Goal: Contribute content: Contribute content

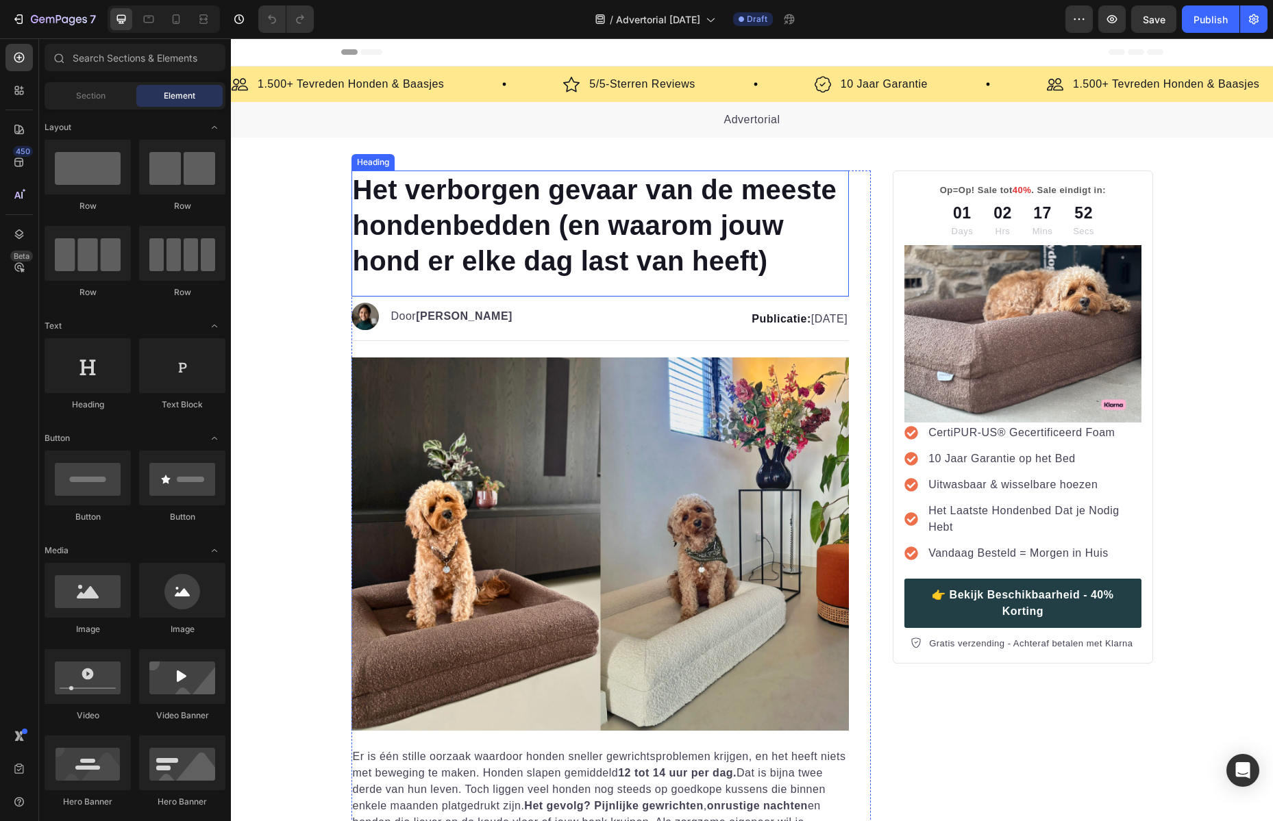
click at [569, 194] on h1 "Het verborgen gevaar van de meeste hondenbedden (en waarom jouw hond er elke da…" at bounding box center [600, 226] width 498 height 110
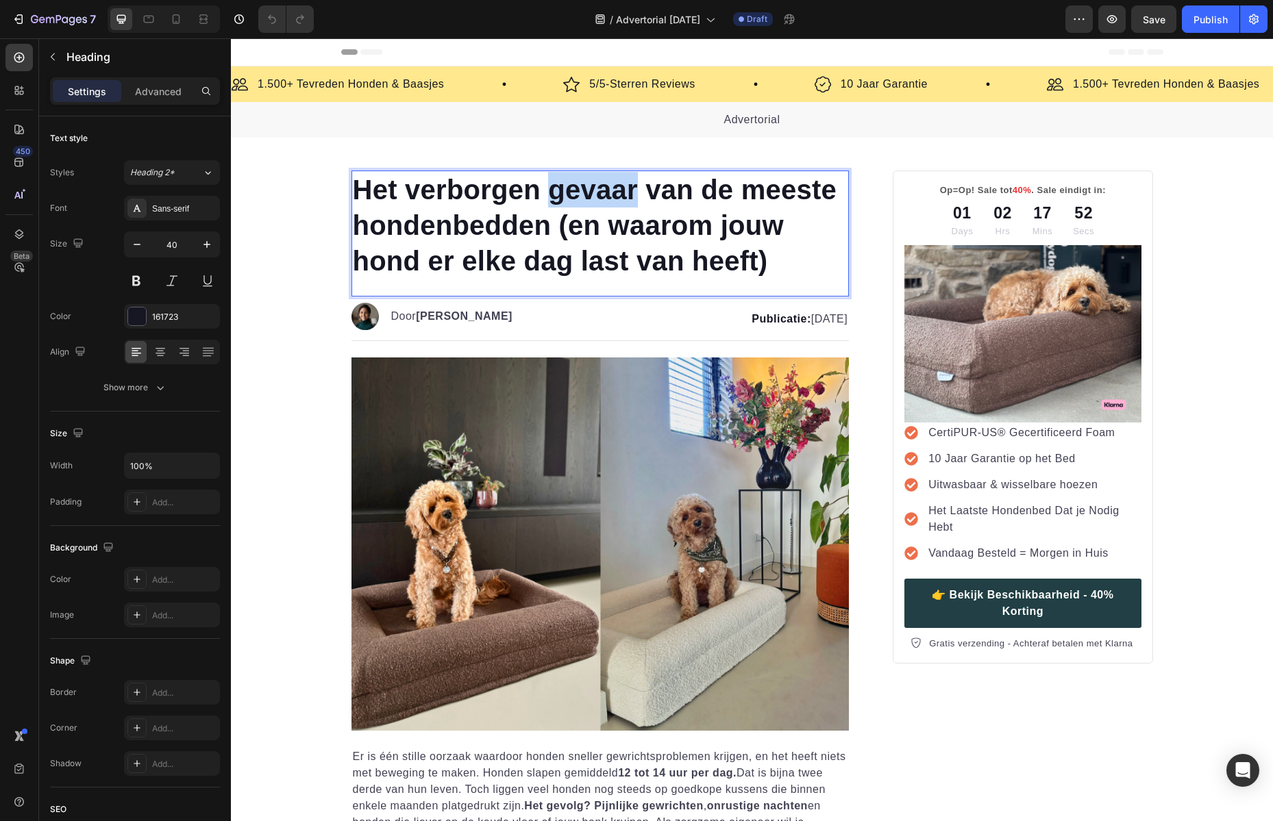
click at [569, 194] on h1 "Het verborgen gevaar van de meeste hondenbedden (en waarom jouw hond er elke da…" at bounding box center [600, 226] width 498 height 110
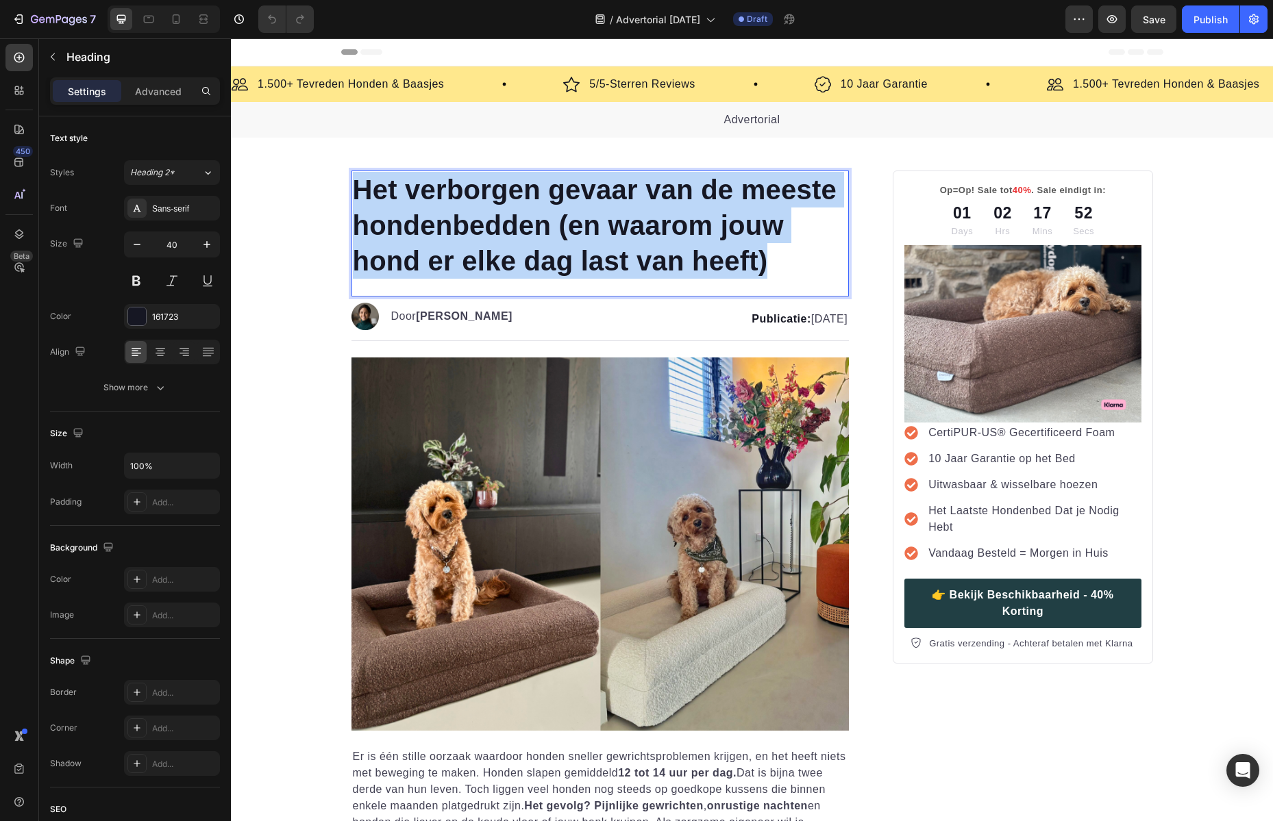
click at [569, 194] on p "Het verborgen gevaar van de meeste hondenbedden (en waarom jouw hond er elke da…" at bounding box center [600, 225] width 495 height 107
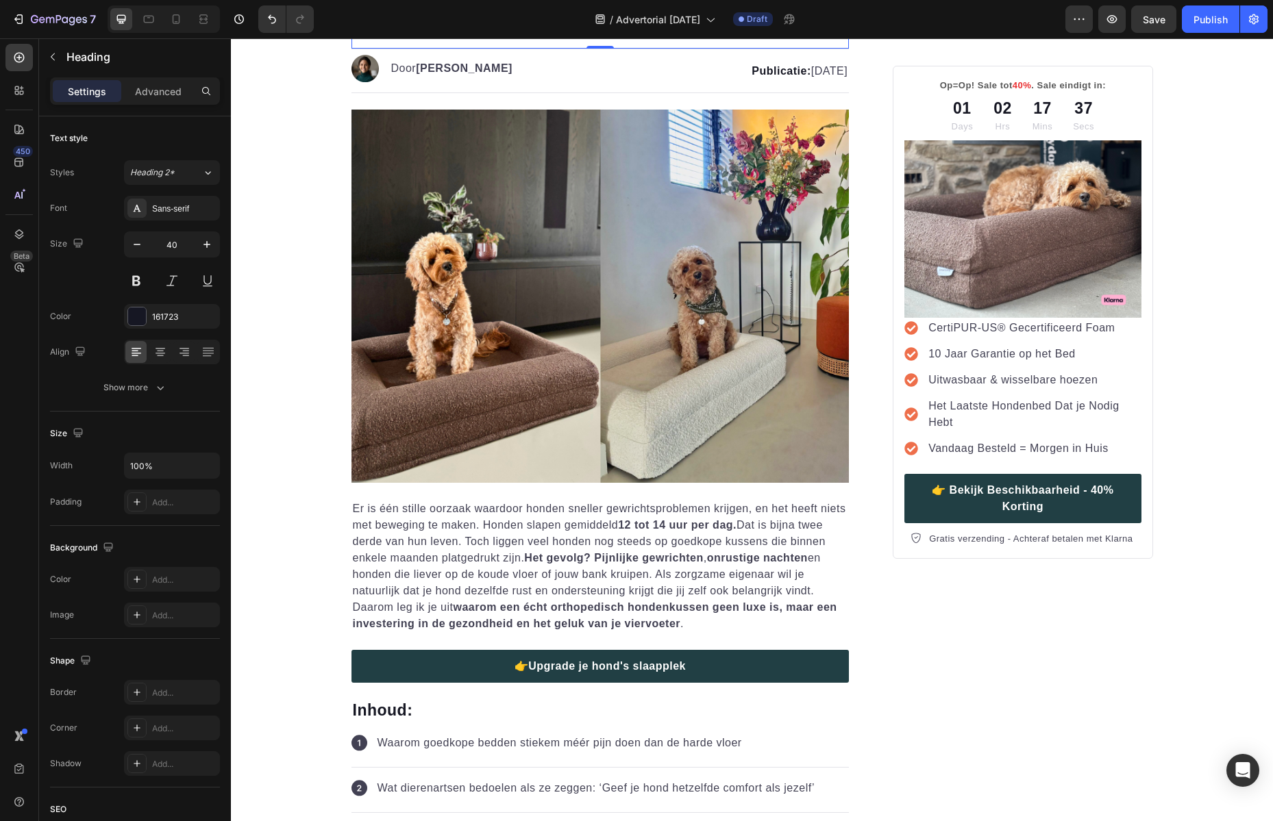
scroll to position [310, 0]
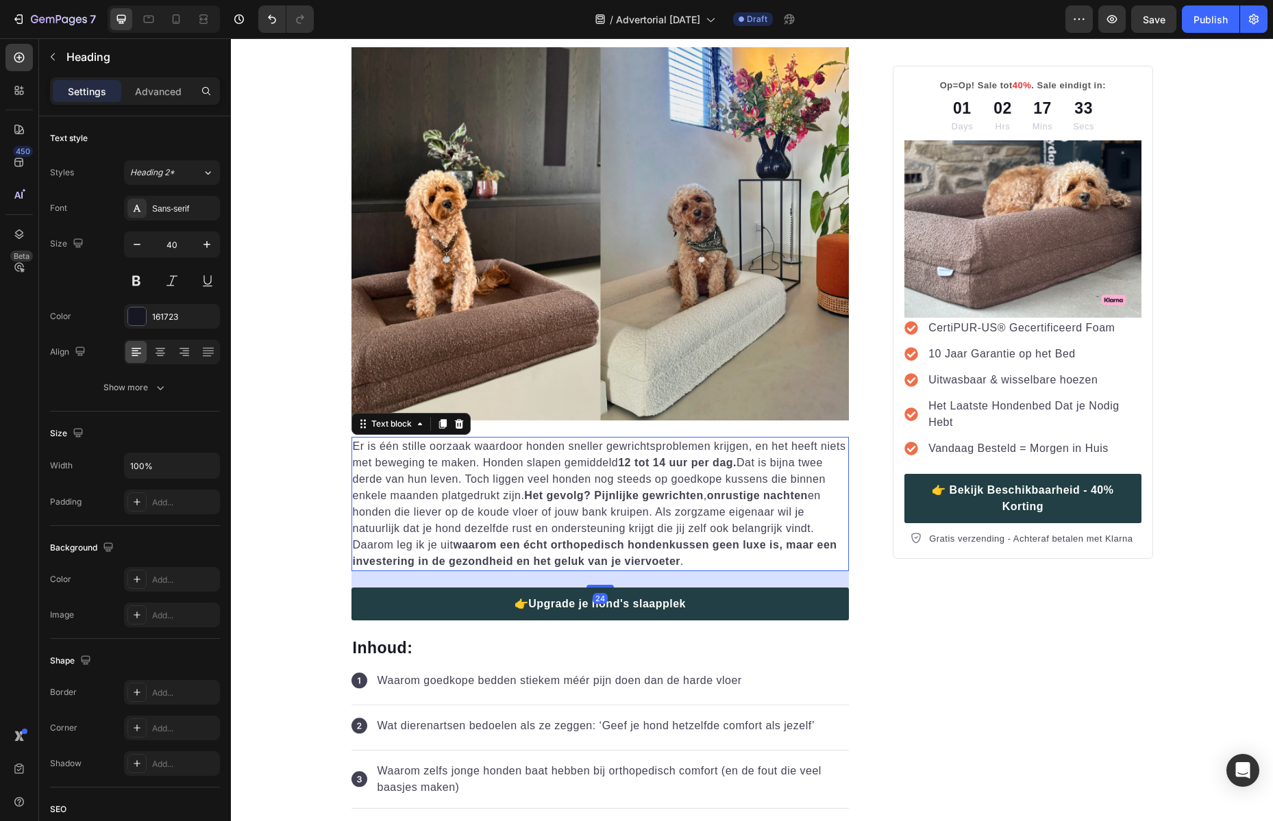
click at [420, 499] on p "Er is één stille oorzaak waardoor honden sneller gewrichtsproblemen krijgen, en…" at bounding box center [600, 504] width 495 height 132
click at [421, 499] on p "Er is één stille oorzaak waardoor honden sneller gewrichtsproblemen krijgen, en…" at bounding box center [600, 504] width 495 height 132
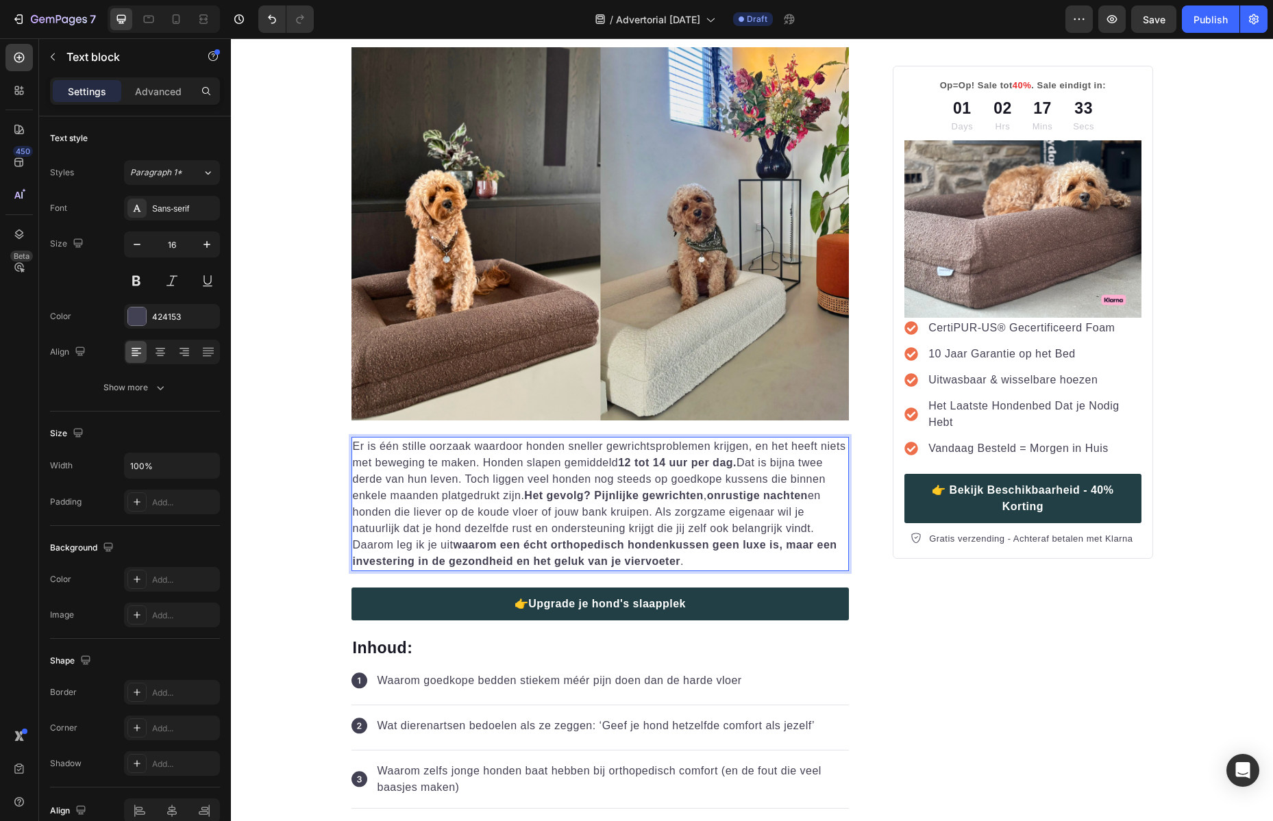
click at [421, 499] on p "Er is één stille oorzaak waardoor honden sneller gewrichtsproblemen krijgen, en…" at bounding box center [600, 504] width 495 height 132
click at [546, 494] on strong "Het gevolg?" at bounding box center [557, 496] width 66 height 12
click at [546, 495] on strong "Het gevolg?" at bounding box center [557, 496] width 66 height 12
click at [547, 495] on strong "Het gevolg?" at bounding box center [557, 496] width 66 height 12
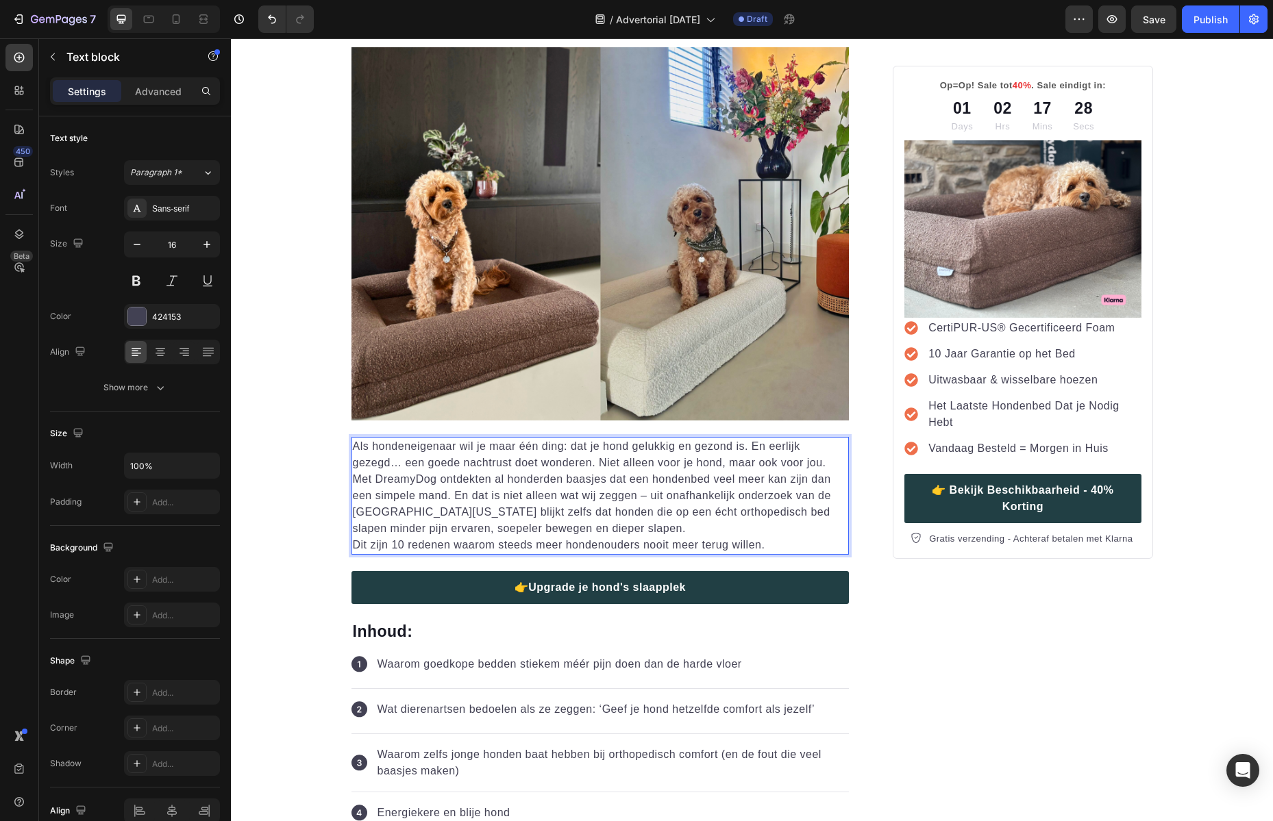
click at [637, 497] on p "Als hondeneigenaar wil je maar één ding: dat je hond gelukkig en gezond is. En …" at bounding box center [600, 487] width 495 height 99
click at [645, 496] on p "Als hondeneigenaar wil je maar één ding: dat je hond gelukkig en gezond is. En …" at bounding box center [600, 487] width 495 height 99
click at [676, 531] on p "Als hondeneigenaar wil je maar één ding: dat je hond gelukkig en gezond is. En …" at bounding box center [600, 487] width 495 height 99
click at [676, 529] on p "Als hondeneigenaar wil je maar één ding: dat je hond gelukkig en gezond is. En …" at bounding box center [600, 487] width 495 height 99
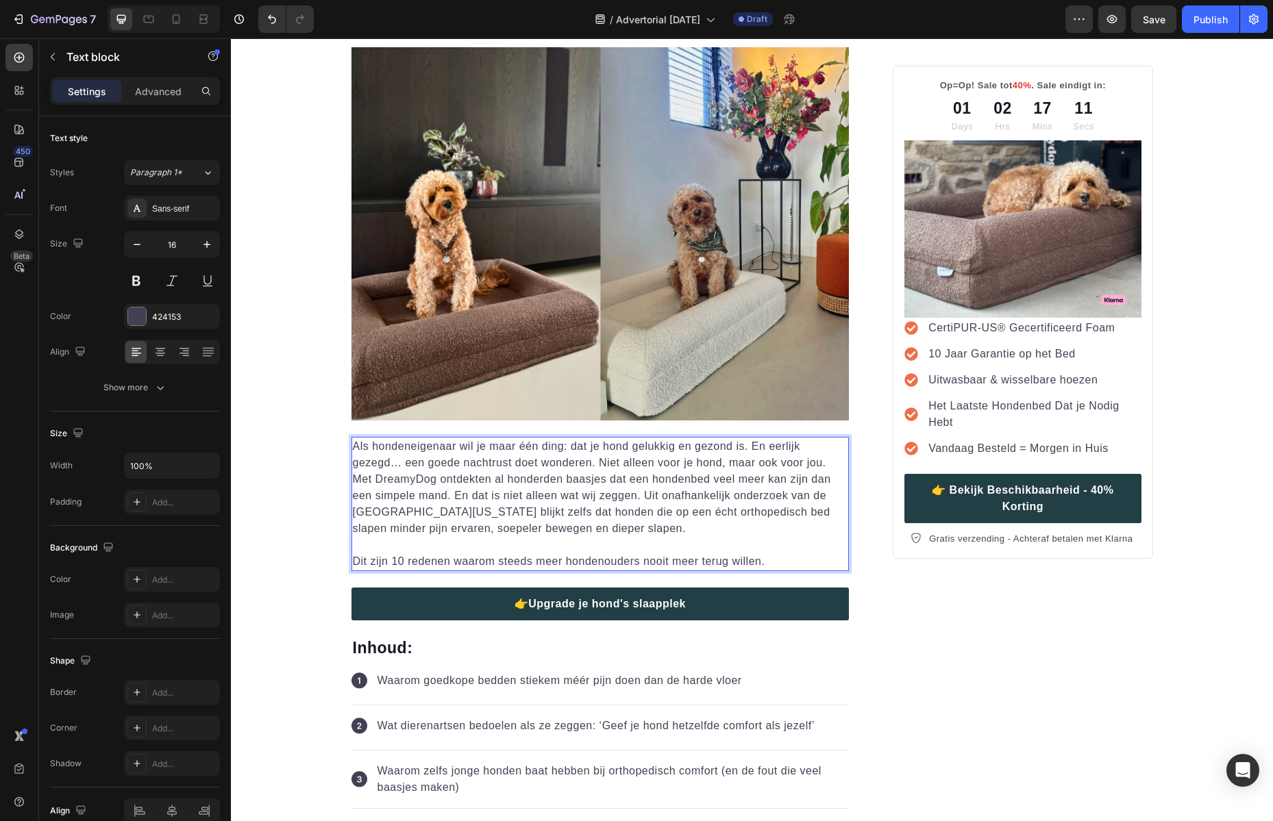
click at [560, 447] on p "Als hondeneigenaar wil je maar één ding: dat je hond gelukkig en gezond is. En …" at bounding box center [600, 487] width 495 height 99
click at [736, 444] on p "Als hondeneigenaar wil je maar één ding: dat je hond gelukkig en gezond is. En …" at bounding box center [600, 487] width 495 height 99
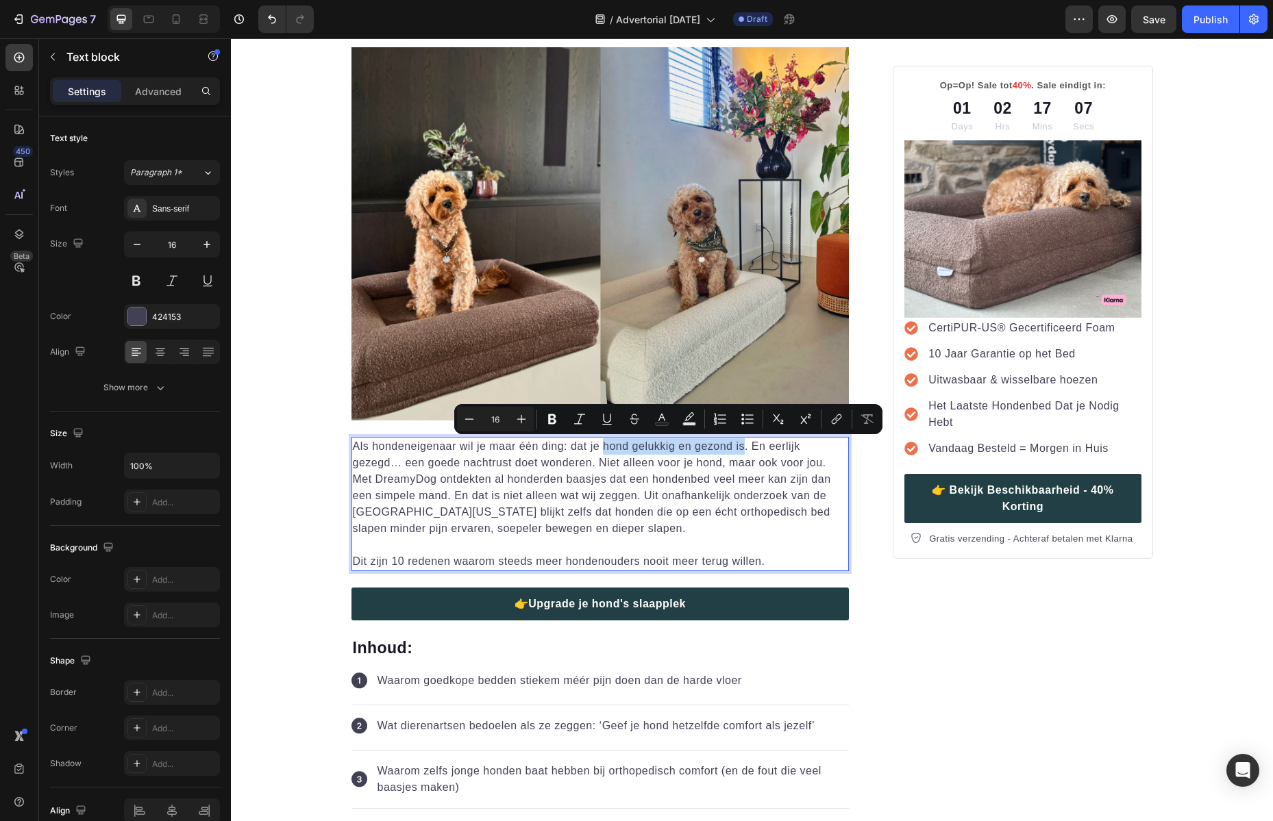
drag, startPoint x: 738, startPoint y: 444, endPoint x: 599, endPoint y: 451, distance: 138.5
click at [599, 451] on p "Als hondeneigenaar wil je maar één ding: dat je hond gelukkig en gezond is. En …" at bounding box center [600, 487] width 495 height 99
click at [556, 418] on icon "Editor contextual toolbar" at bounding box center [552, 419] width 14 height 14
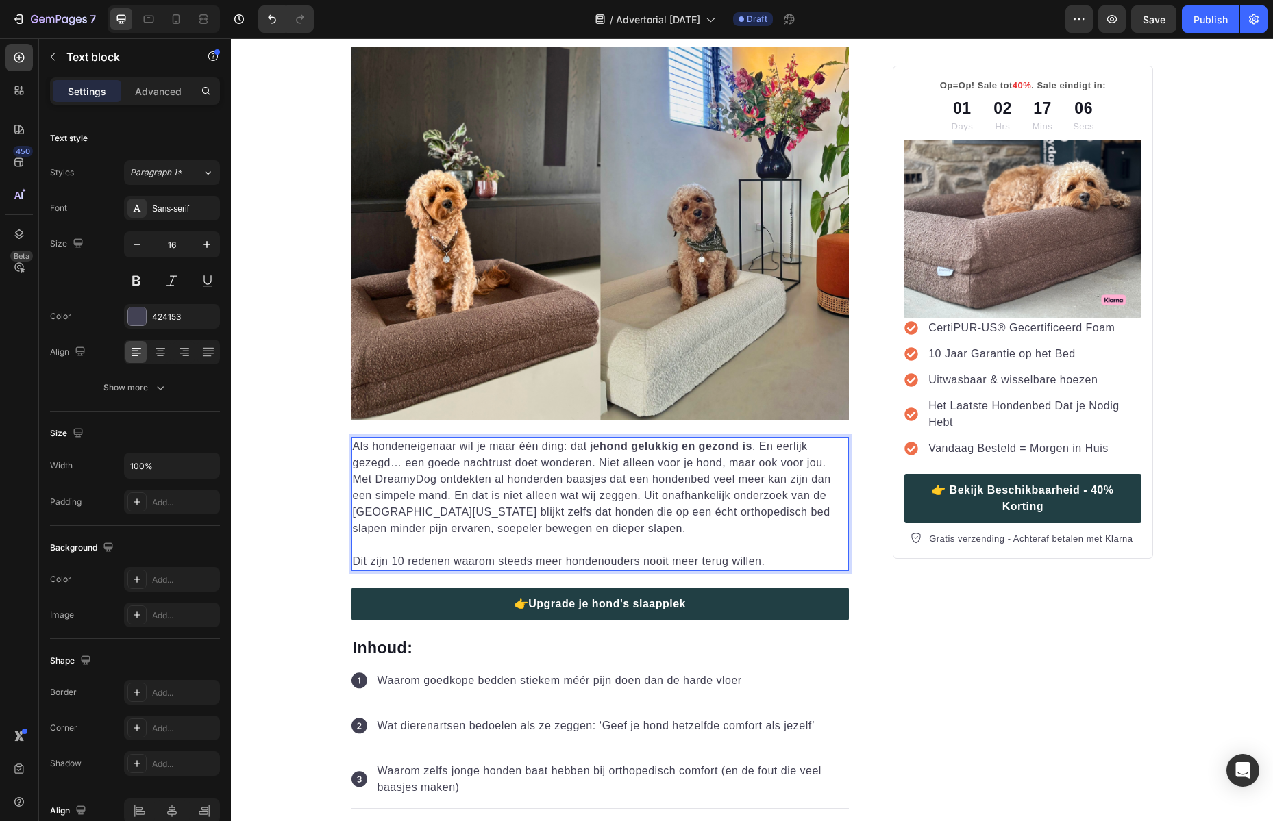
click at [718, 469] on p "Als hondeneigenaar wil je maar één ding: dat je hond gelukkig en gezond is . En…" at bounding box center [600, 487] width 495 height 99
click at [735, 480] on p "Als hondeneigenaar wil je maar één ding: dat je hond gelukkig en gezond is . En…" at bounding box center [600, 487] width 495 height 99
drag, startPoint x: 733, startPoint y: 479, endPoint x: 761, endPoint y: 482, distance: 28.3
click at [761, 482] on p "Als hondeneigenaar wil je maar één ding: dat je hond gelukkig en gezond is . En…" at bounding box center [600, 487] width 495 height 99
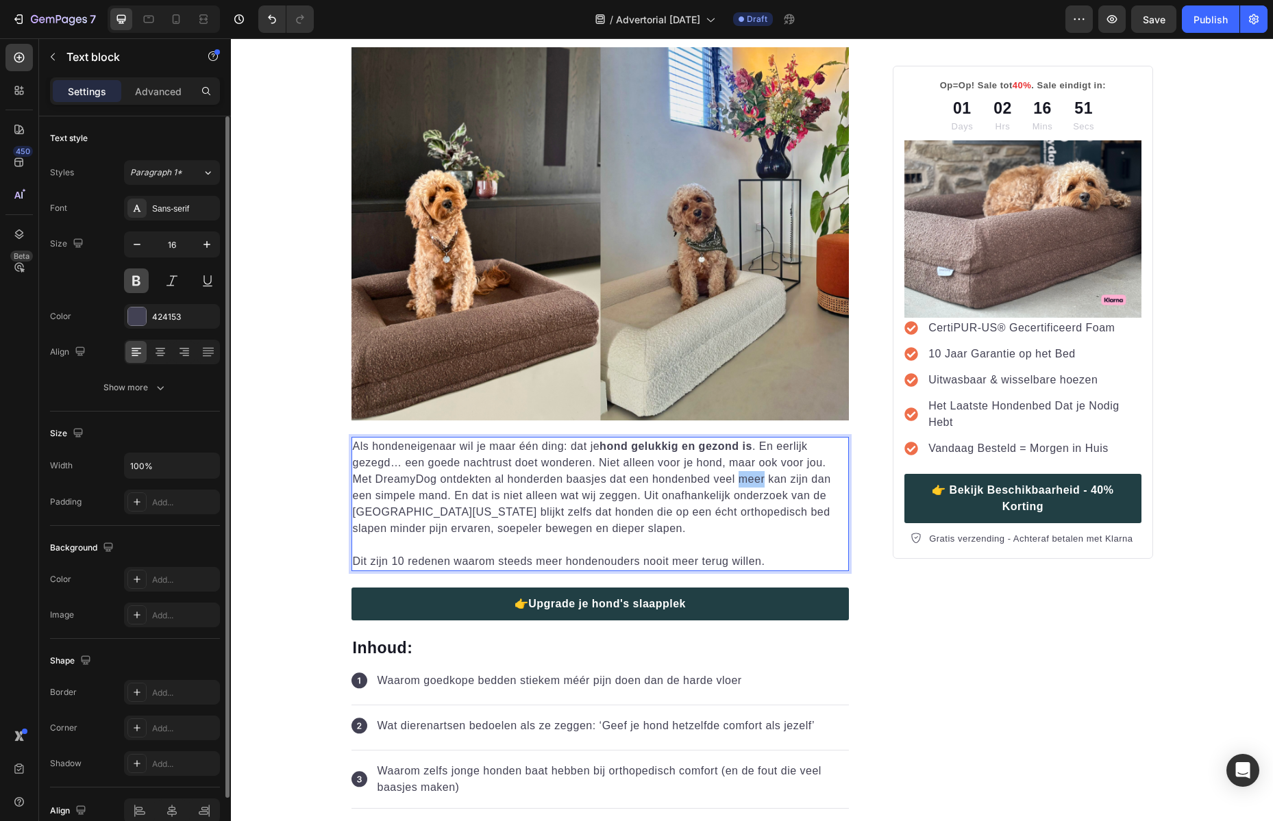
click at [132, 277] on button at bounding box center [136, 280] width 25 height 25
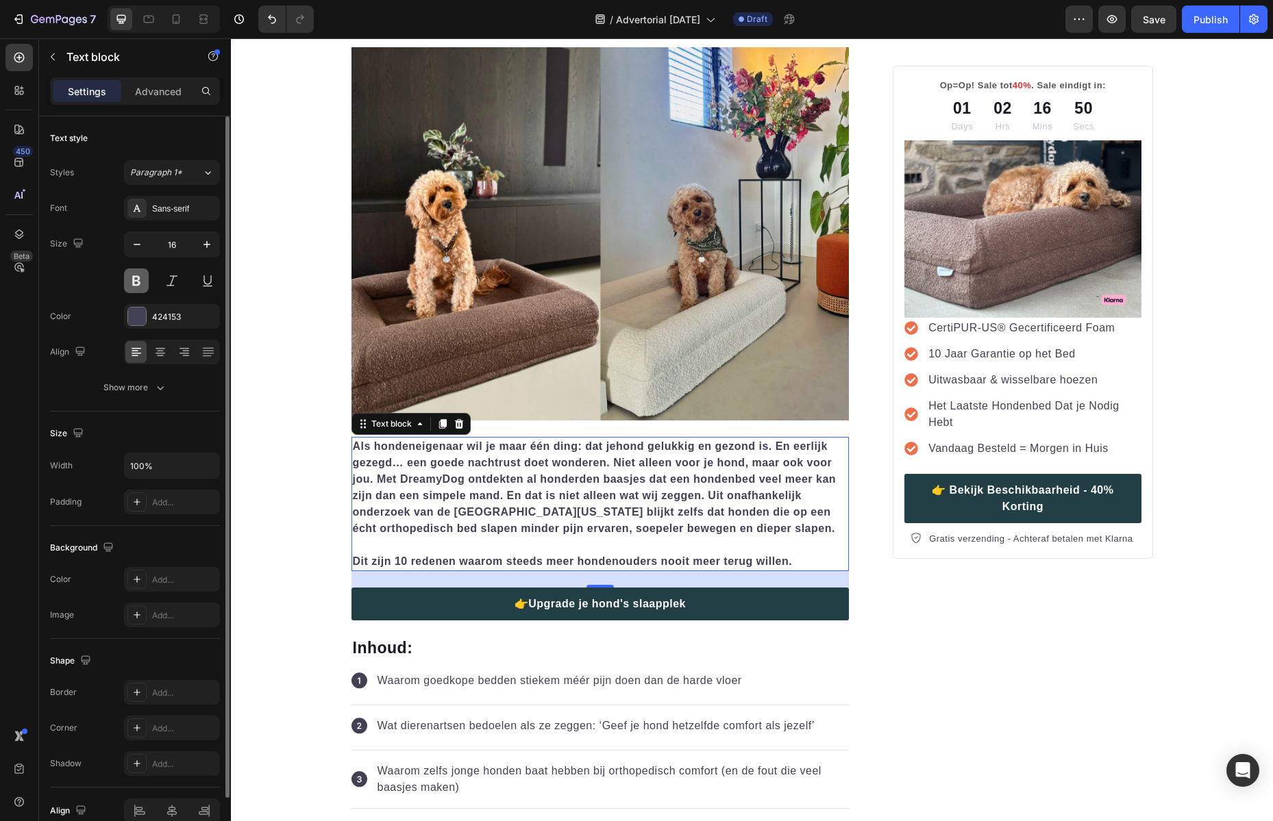
click at [132, 277] on button at bounding box center [136, 280] width 25 height 25
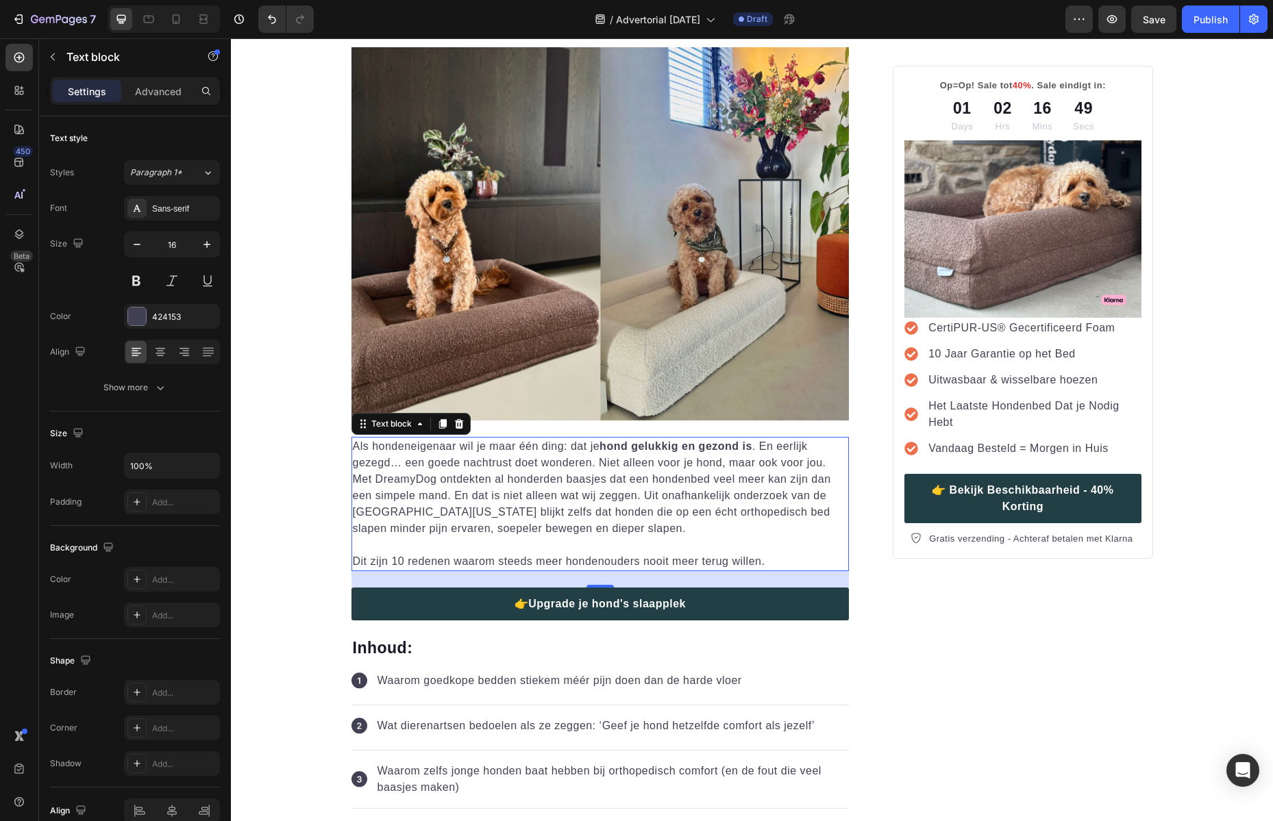
click at [768, 521] on p "Als hondeneigenaar wil je maar één ding: dat je hond gelukkig en gezond is . En…" at bounding box center [600, 487] width 495 height 99
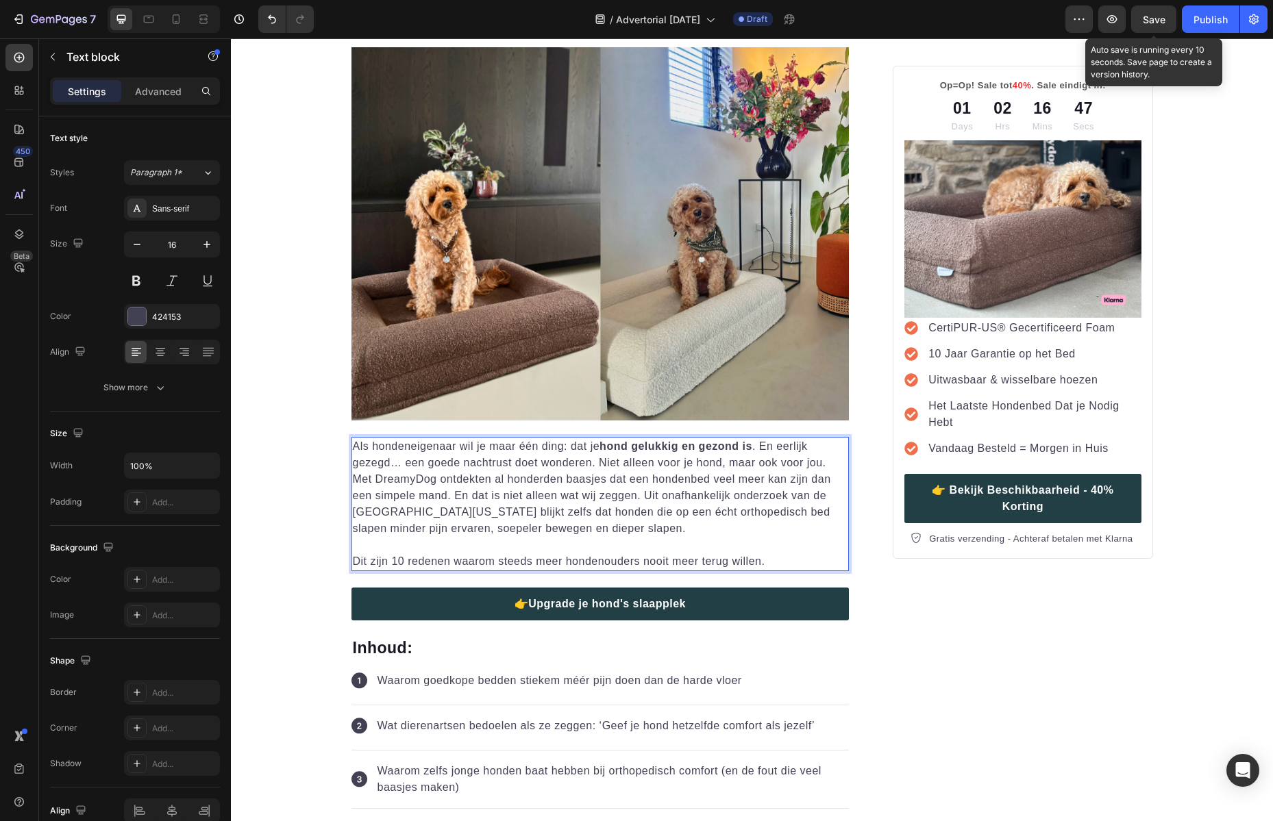
drag, startPoint x: 1155, startPoint y: 24, endPoint x: 1150, endPoint y: 34, distance: 11.6
click at [1155, 24] on span "Save" at bounding box center [1153, 20] width 23 height 12
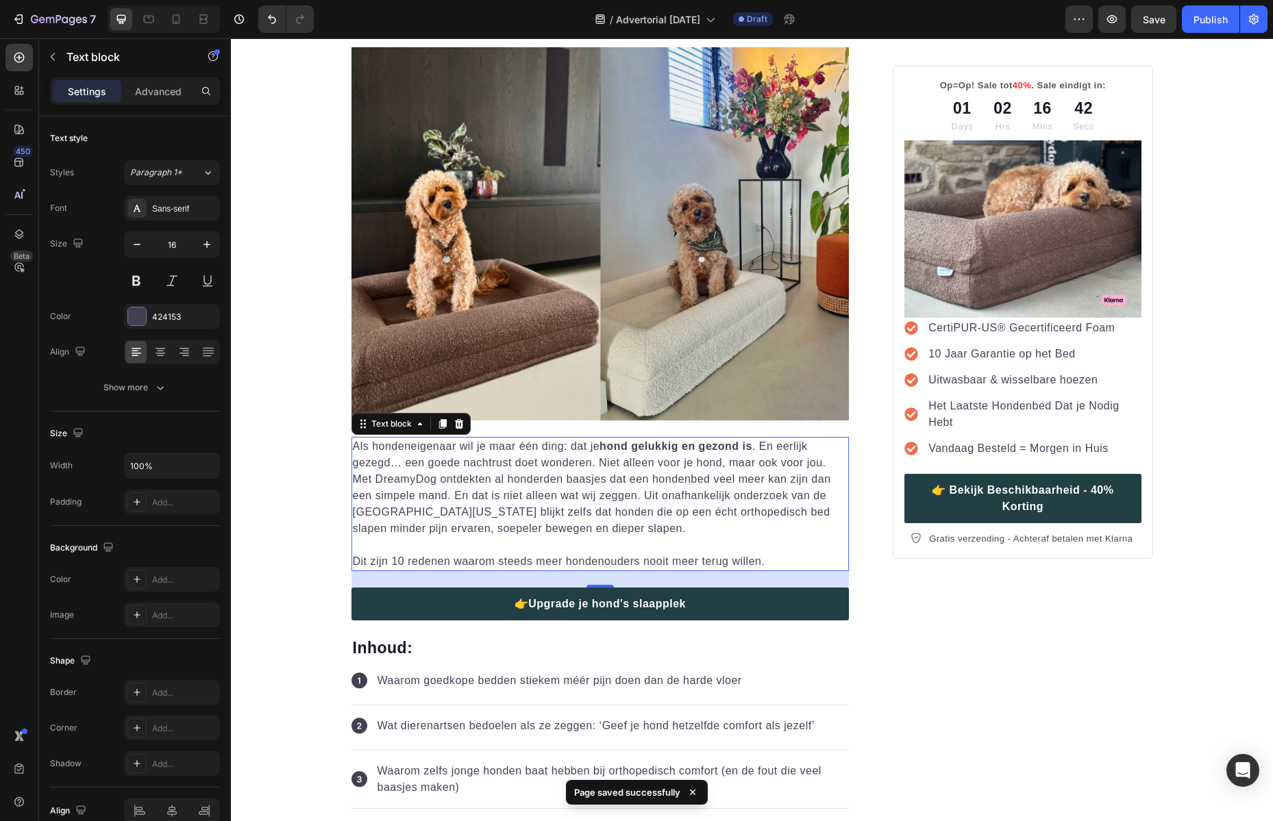
click at [720, 562] on p "Dit zijn 10 redenen waarom steeds meer hondenouders nooit meer terug willen." at bounding box center [600, 561] width 495 height 16
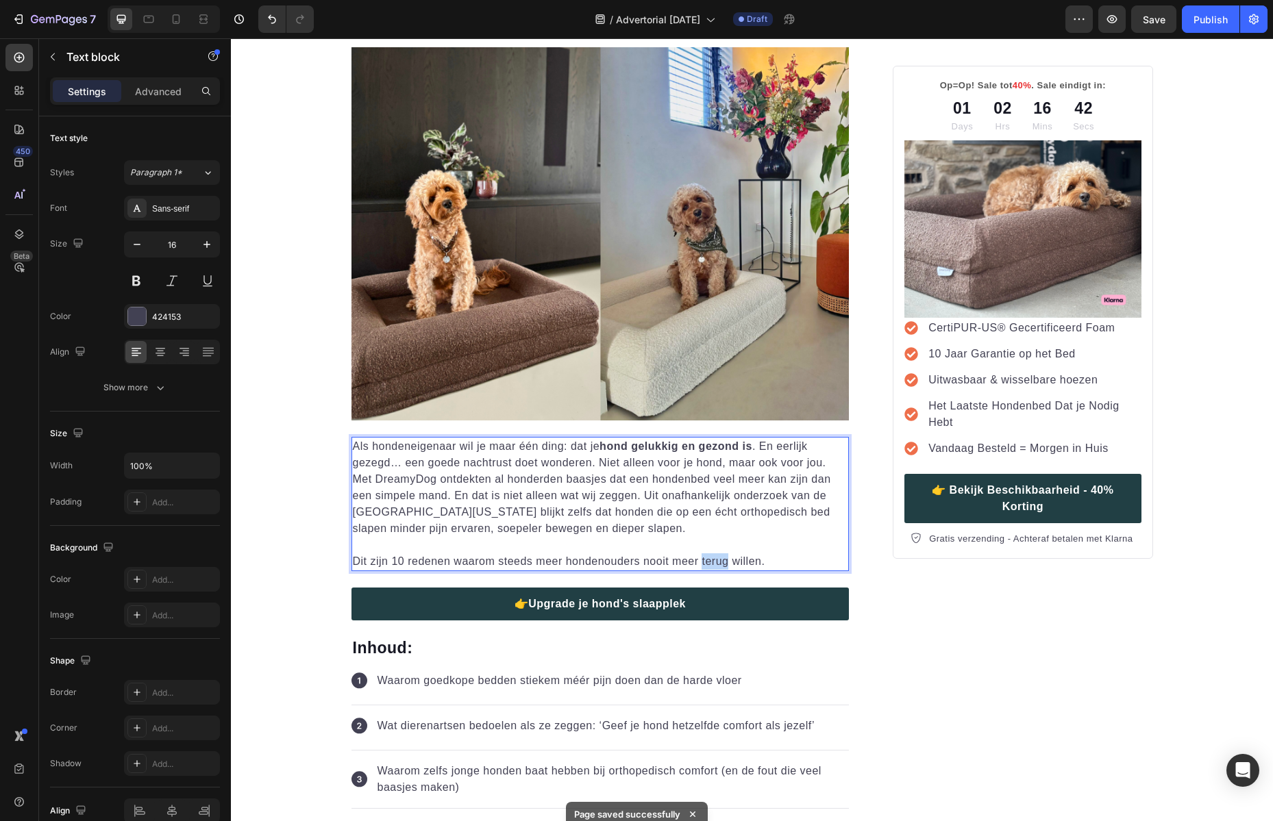
click at [720, 562] on p "Dit zijn 10 redenen waarom steeds meer hondenouders nooit meer terug willen." at bounding box center [600, 561] width 495 height 16
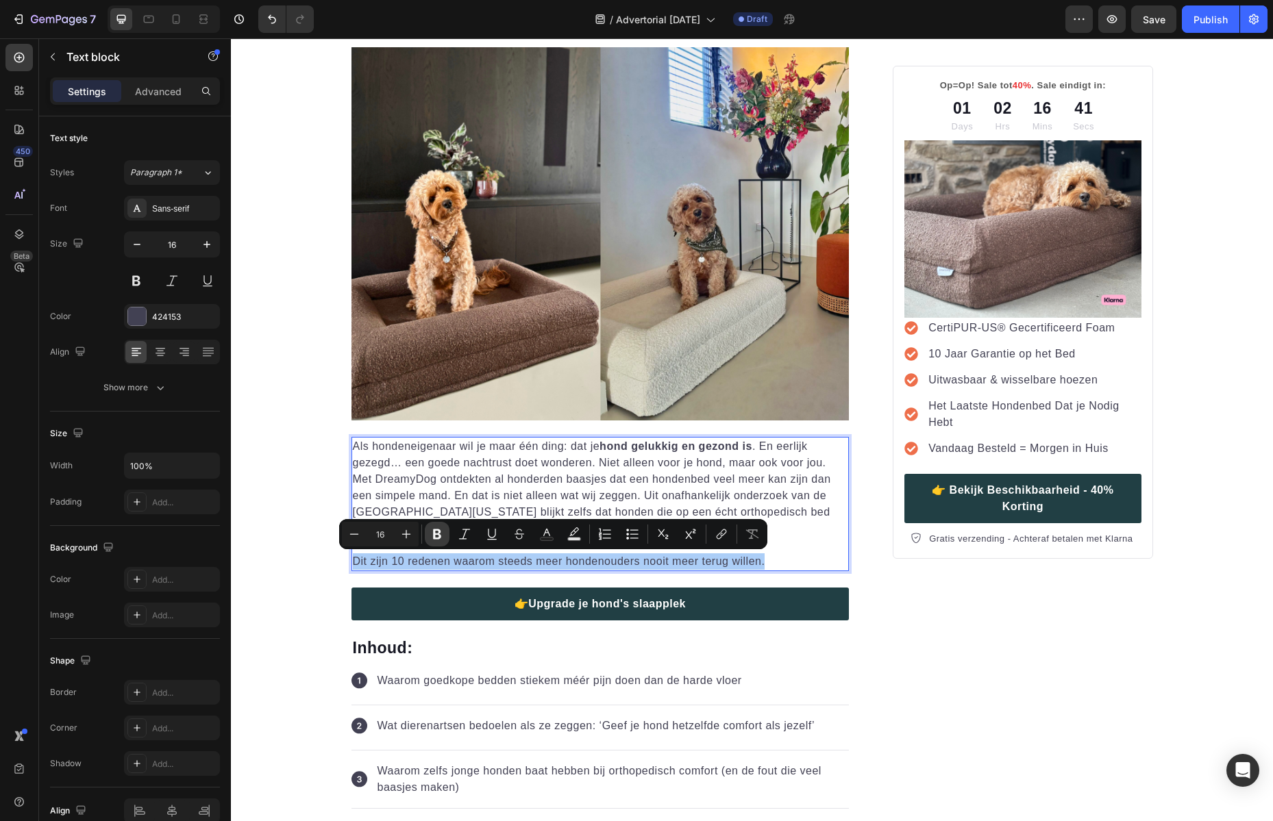
click at [438, 539] on icon "Editor contextual toolbar" at bounding box center [437, 534] width 14 height 14
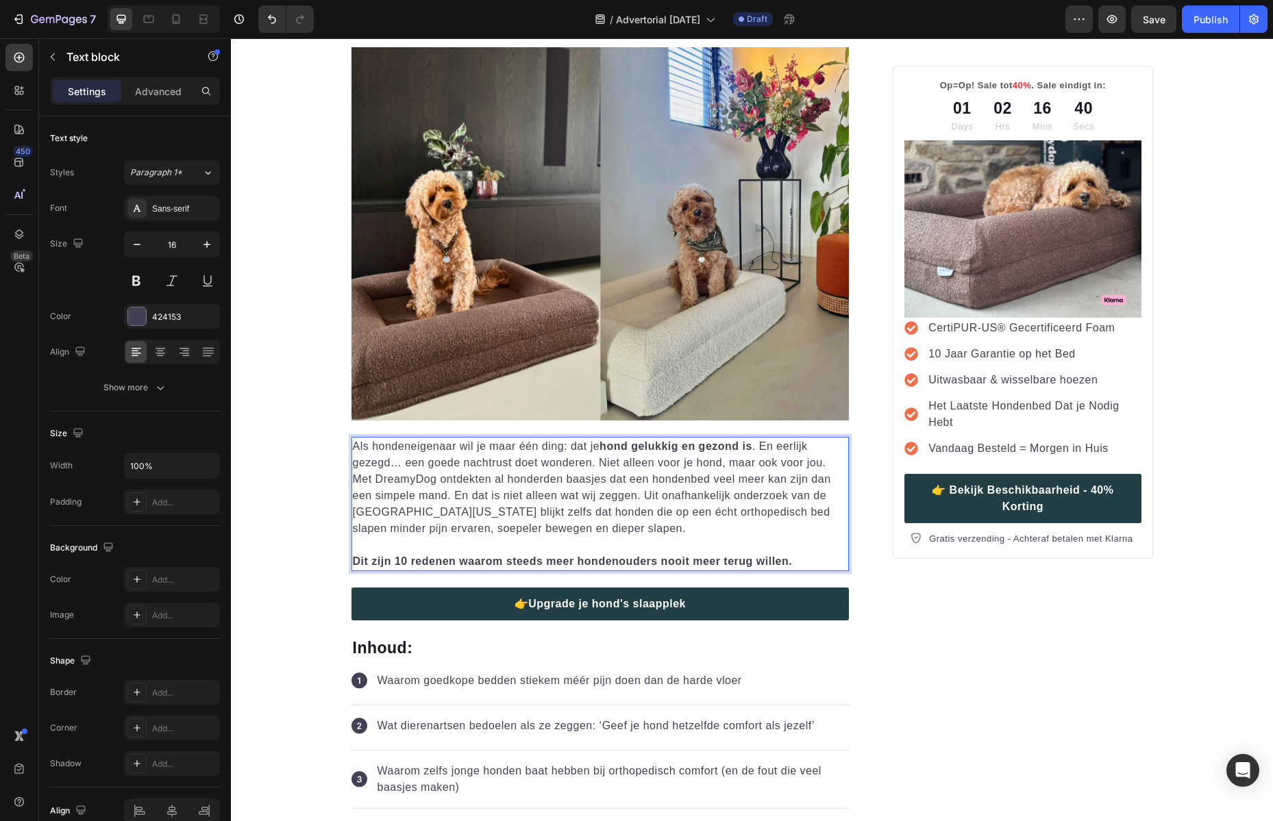
click at [791, 505] on p "Als hondeneigenaar wil je maar één ding: dat je hond gelukkig en gezond is . En…" at bounding box center [600, 487] width 495 height 99
click at [742, 491] on p "Als hondeneigenaar wil je maar één ding: dat je hond gelukkig en gezond is . En…" at bounding box center [600, 487] width 495 height 99
click at [678, 497] on p "Als hondeneigenaar wil je maar één ding: dat je hond gelukkig en gezond is . En…" at bounding box center [600, 487] width 495 height 99
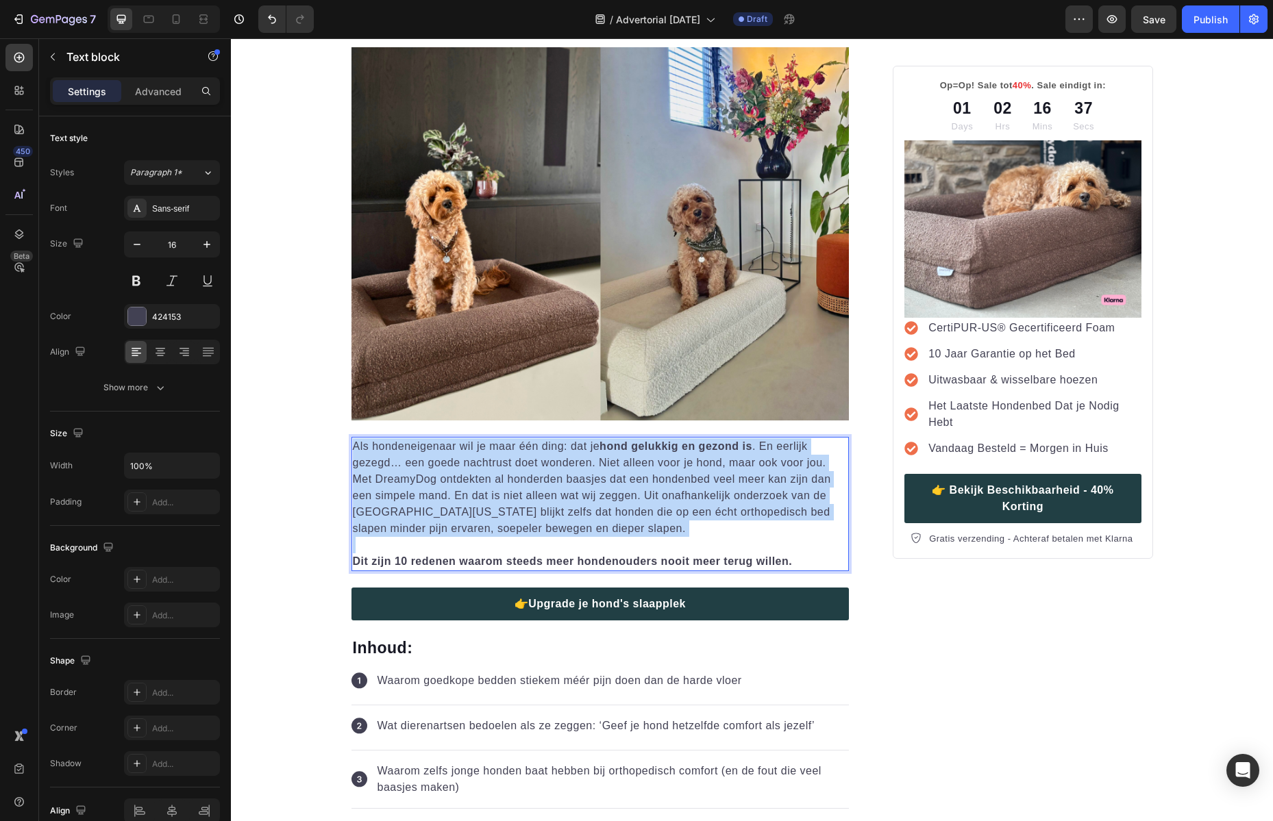
click at [679, 496] on p "Als hondeneigenaar wil je maar één ding: dat je hond gelukkig en gezond is . En…" at bounding box center [600, 487] width 495 height 99
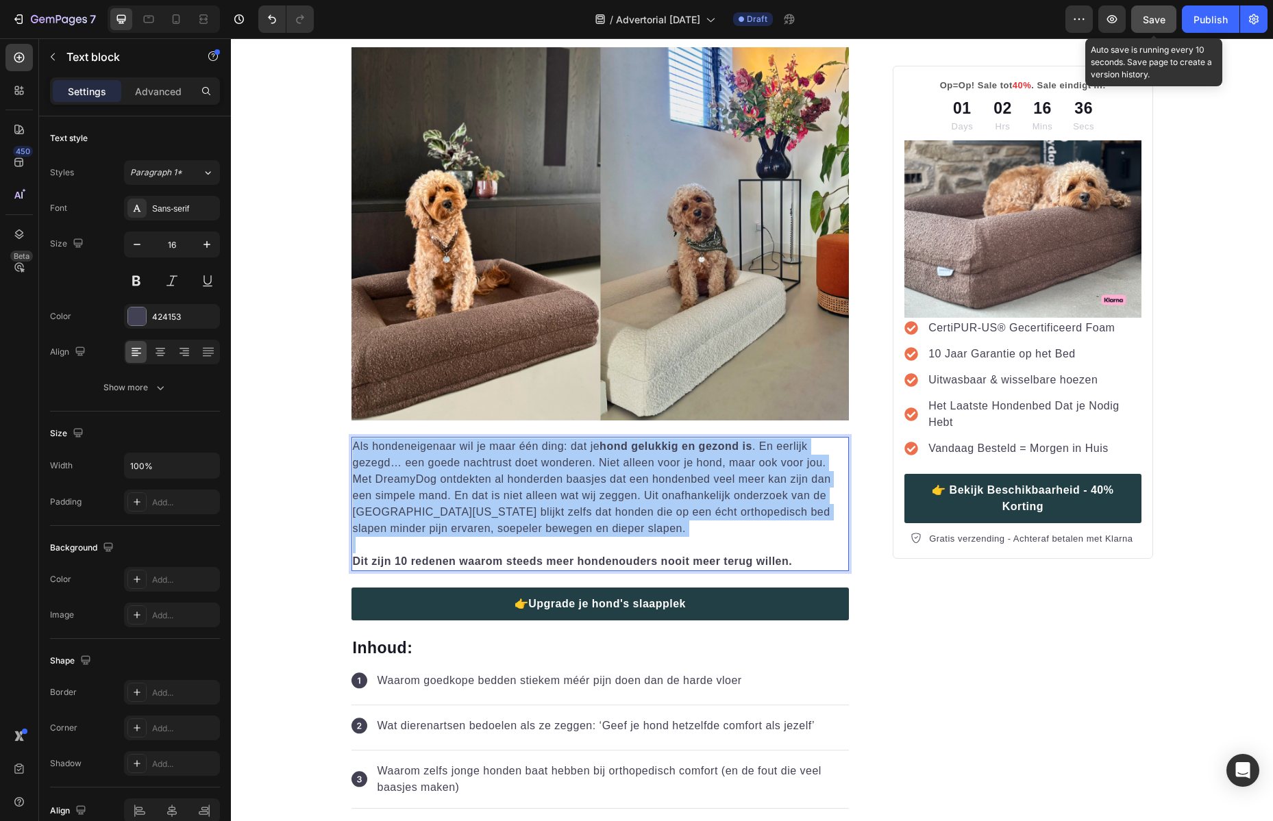
click at [1153, 10] on button "Save" at bounding box center [1153, 18] width 45 height 27
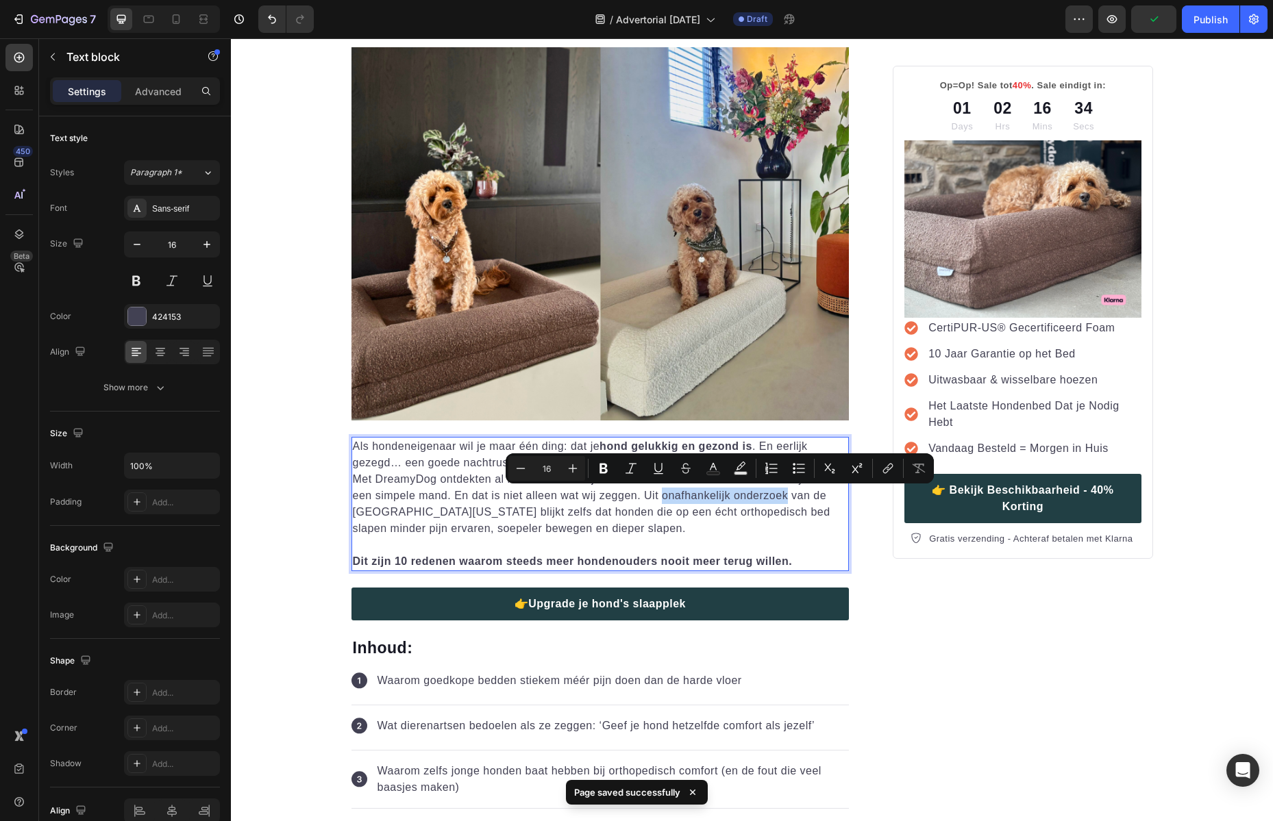
drag, startPoint x: 784, startPoint y: 497, endPoint x: 660, endPoint y: 501, distance: 124.0
click at [660, 501] on p "Als hondeneigenaar wil je maar één ding: dat je hond gelukkig en gezond is . En…" at bounding box center [600, 487] width 495 height 99
click at [605, 471] on icon "Editor contextual toolbar" at bounding box center [603, 469] width 8 height 10
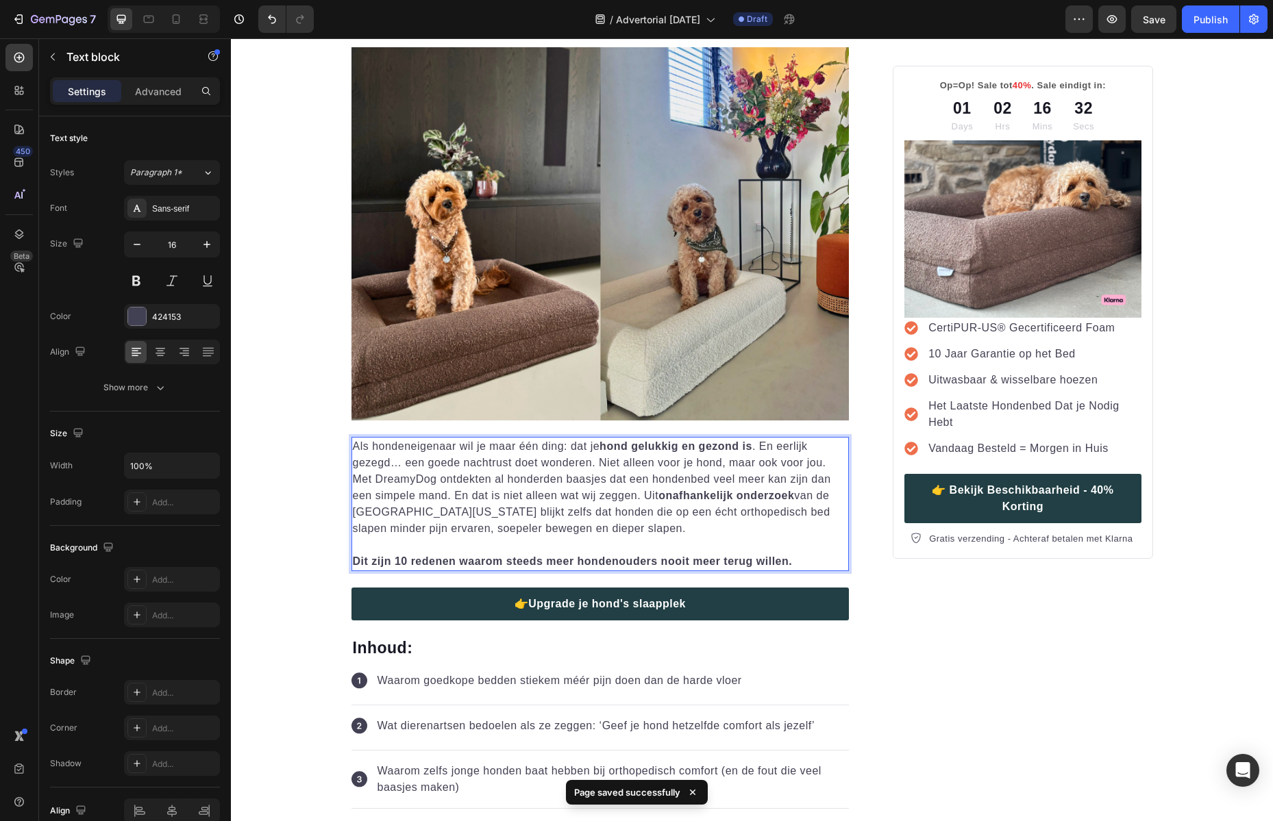
click at [628, 517] on p "Als hondeneigenaar wil je maar één ding: dat je hond gelukkig en gezond is . En…" at bounding box center [600, 487] width 495 height 99
click at [1155, 21] on span "Save" at bounding box center [1153, 20] width 23 height 12
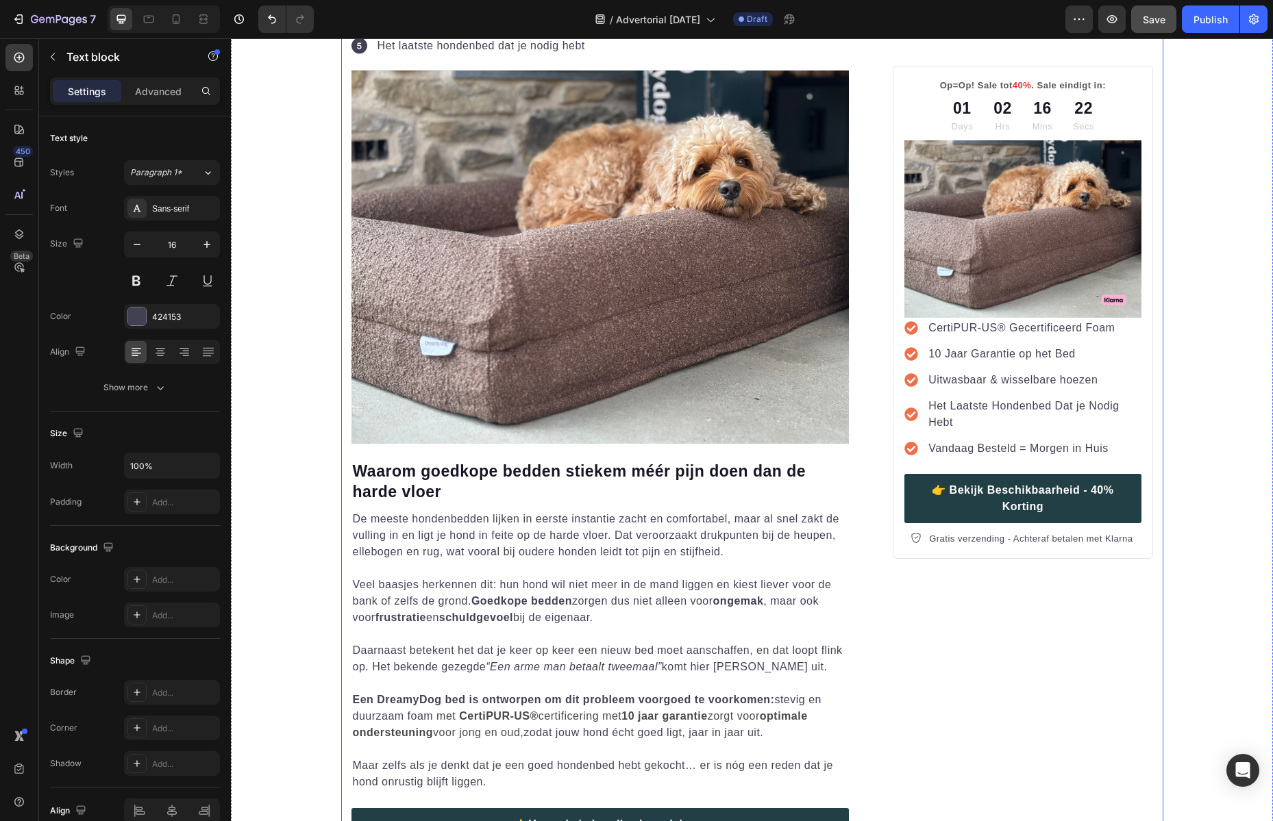
scroll to position [1201, 0]
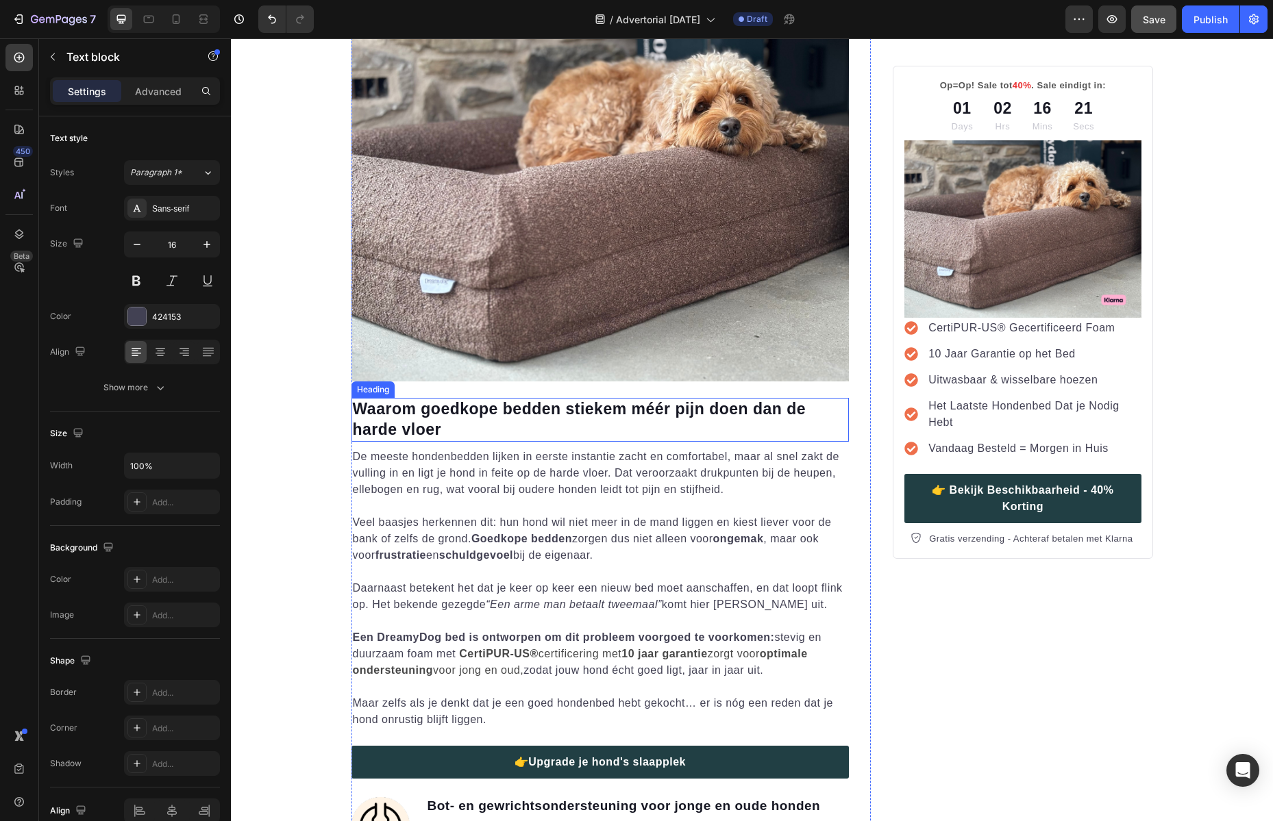
click at [518, 409] on h2 "Waarom goedkope bedden stiekem méér pijn doen dan de harde vloer" at bounding box center [600, 420] width 498 height 44
click at [517, 409] on h2 "Waarom goedkope bedden stiekem méér pijn doen dan de harde vloer" at bounding box center [600, 420] width 498 height 44
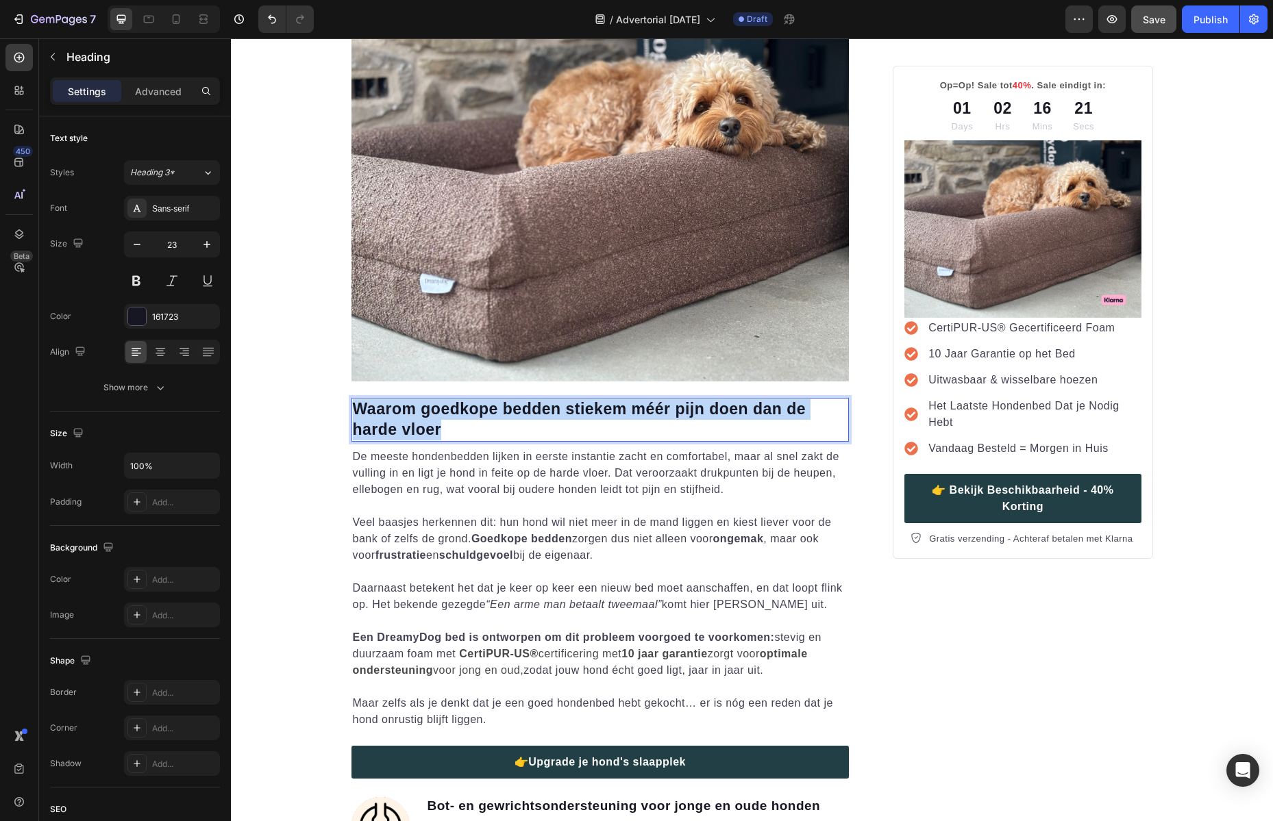
click at [517, 409] on p "Waarom goedkope bedden stiekem méér pijn doen dan de harde vloer" at bounding box center [600, 419] width 495 height 41
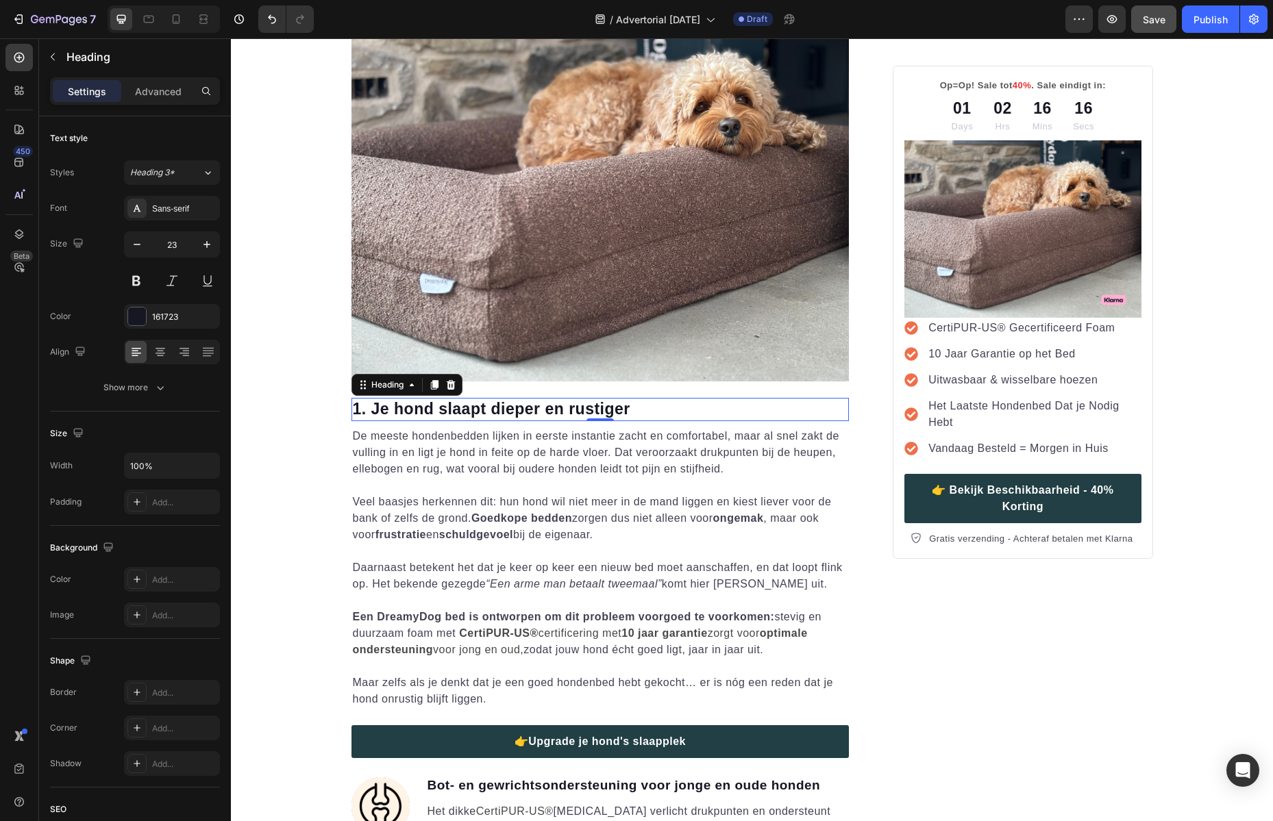
click at [595, 458] on p "De meeste hondenbedden lijken in eerste instantie zacht en comfortabel, maar al…" at bounding box center [600, 452] width 495 height 49
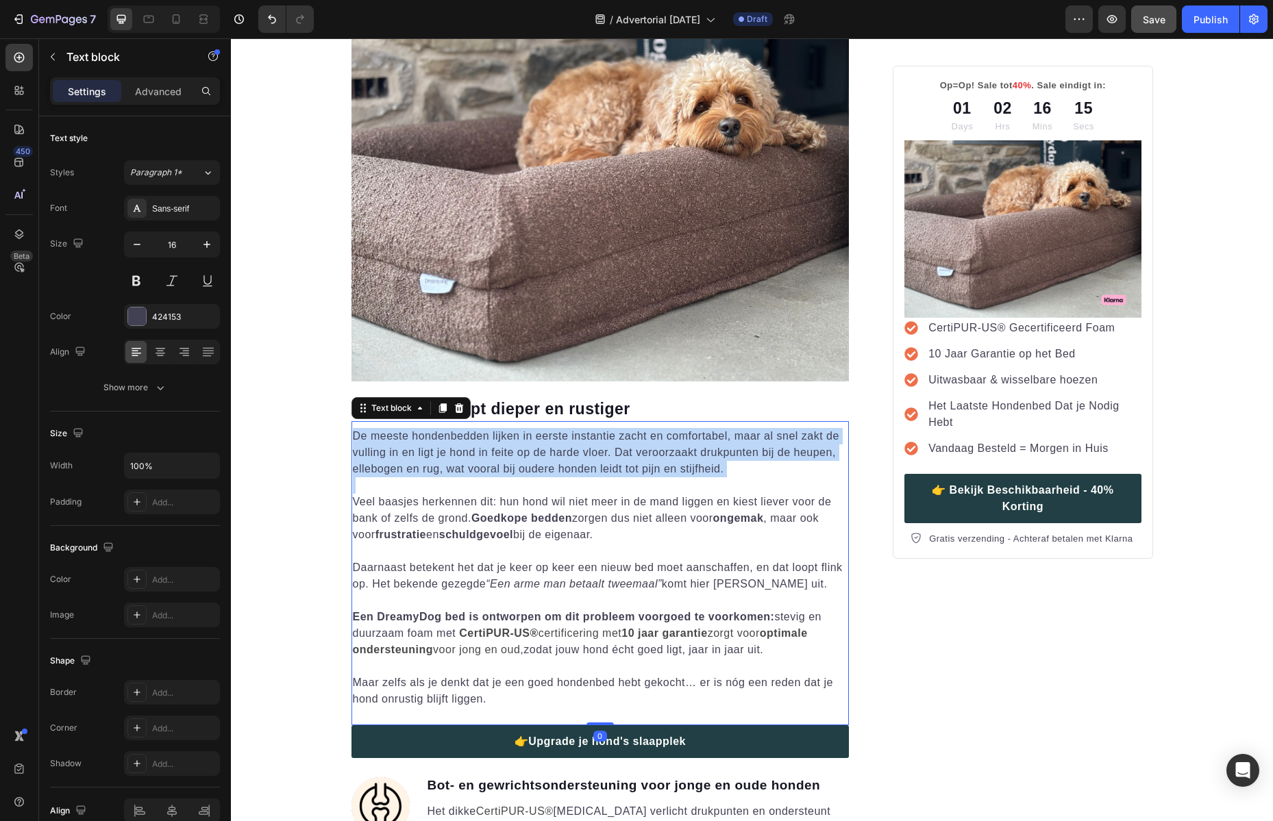
click at [595, 458] on p "De meeste hondenbedden lijken in eerste instantie zacht en comfortabel, maar al…" at bounding box center [600, 452] width 495 height 49
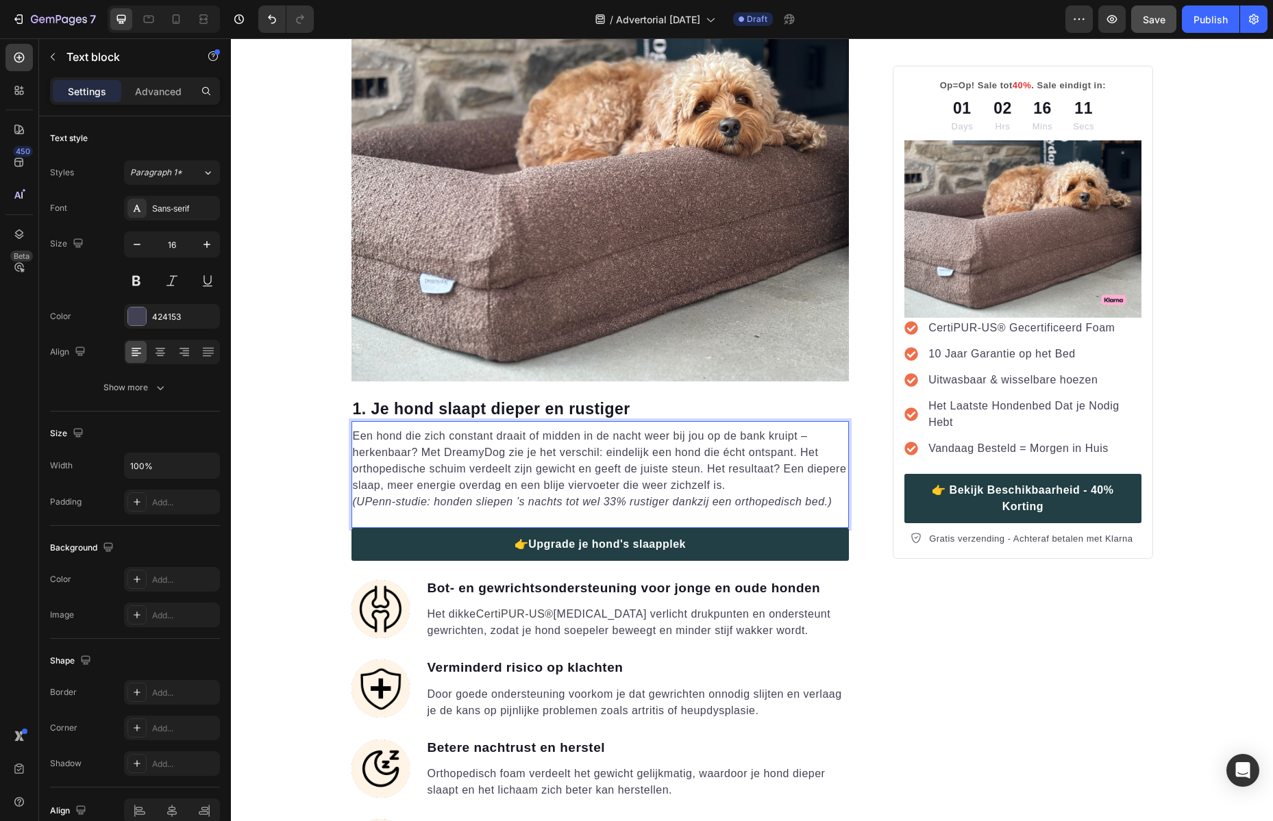
scroll to position [1418, 0]
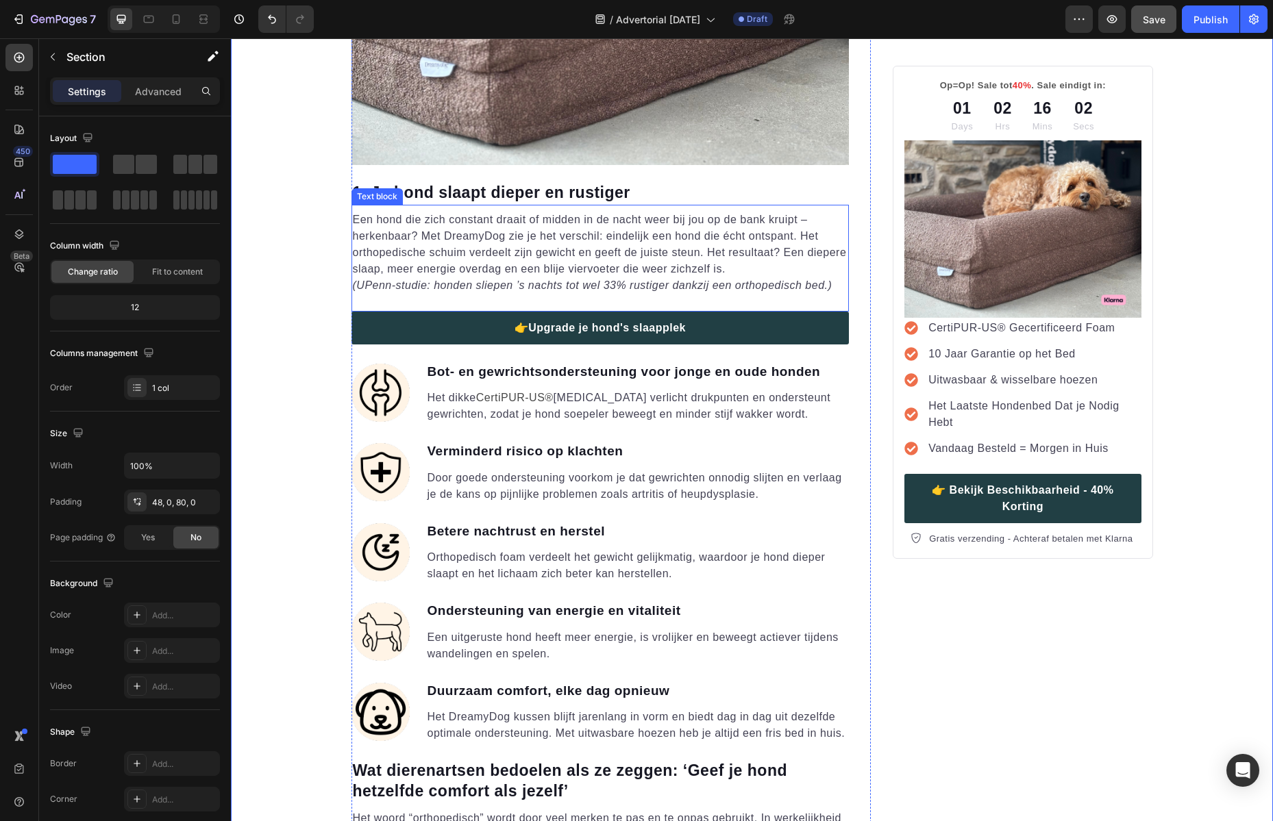
click at [742, 272] on p "Een hond die zich constant draait of midden in de nacht weer bij jou op de bank…" at bounding box center [600, 245] width 495 height 66
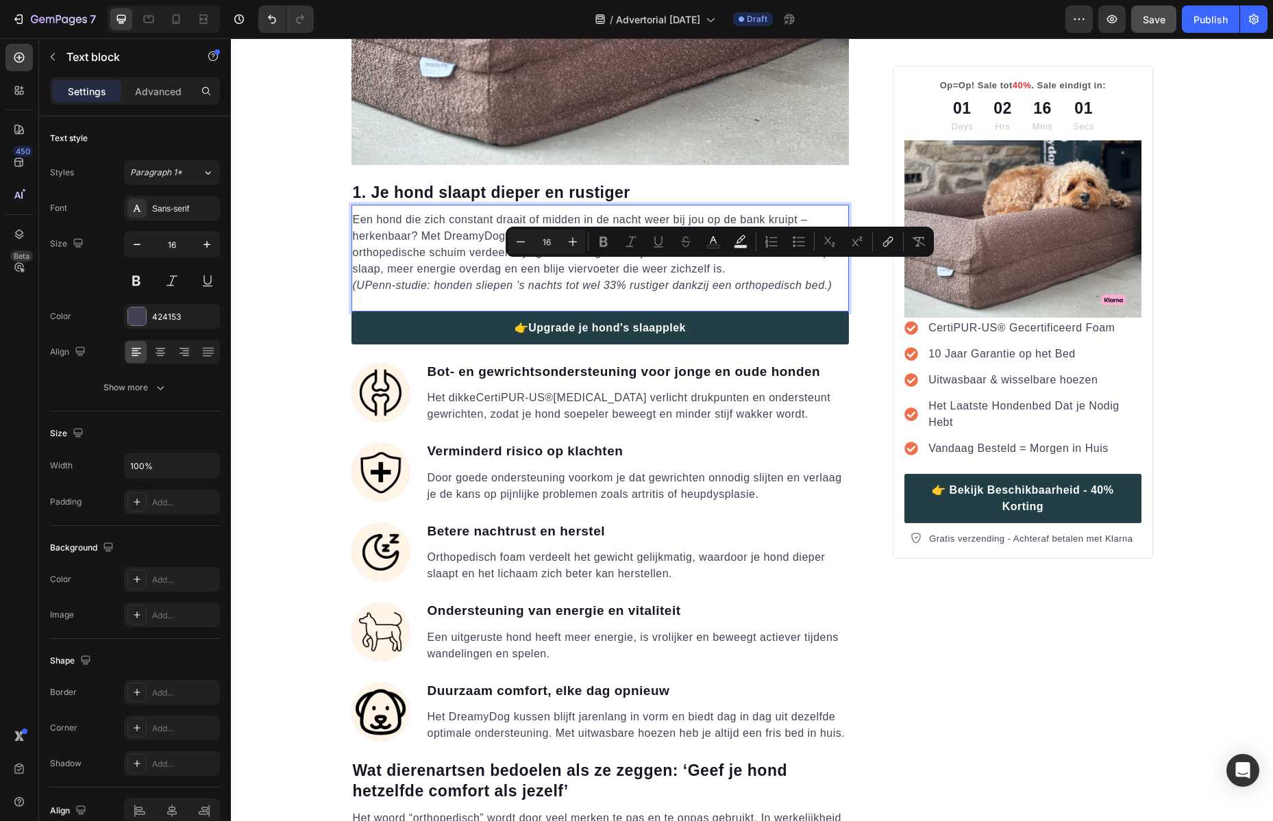
click at [738, 271] on p "Een hond die zich constant draait of midden in de nacht weer bij jou op de bank…" at bounding box center [600, 245] width 495 height 66
click at [727, 273] on p "Een hond die zich constant draait of midden in de nacht weer bij jou op de bank…" at bounding box center [600, 245] width 495 height 66
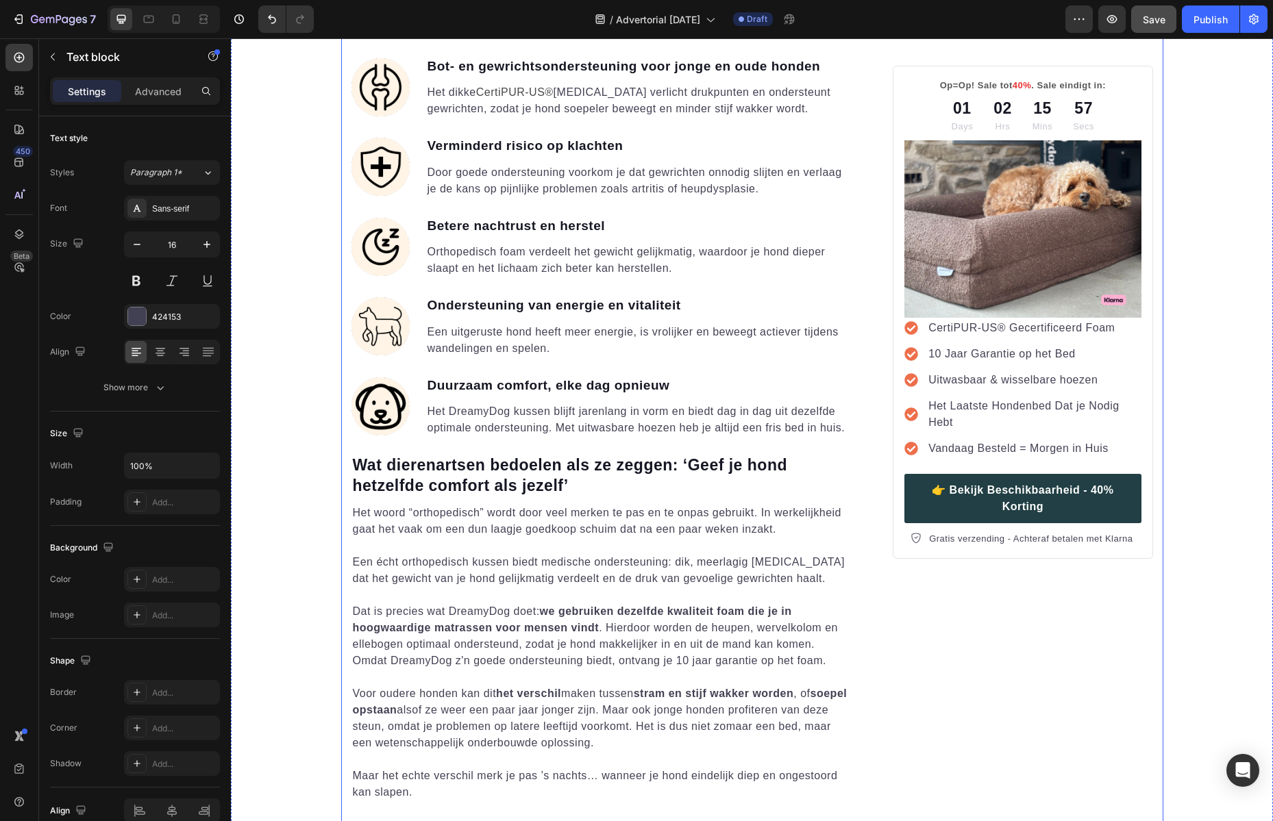
scroll to position [1827, 0]
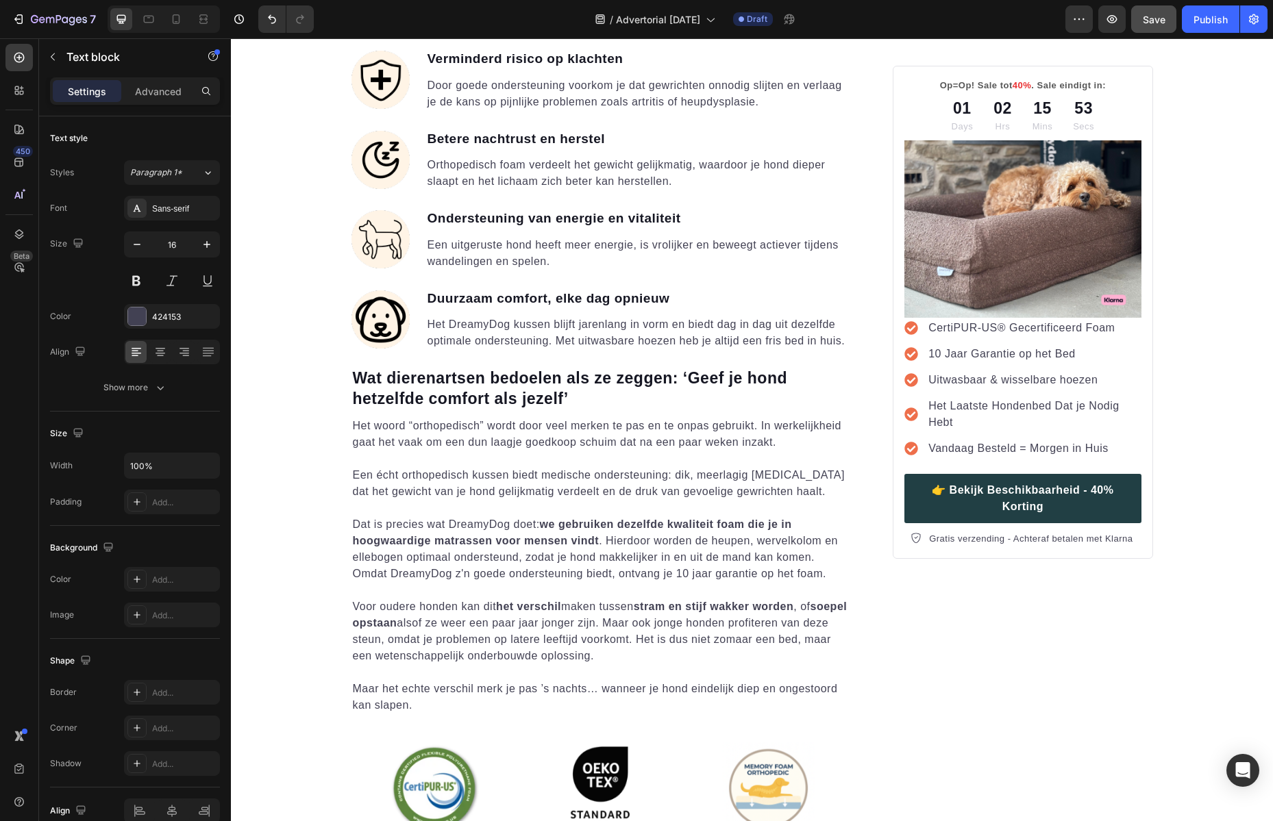
click at [469, 379] on h2 "Wat dierenartsen bedoelen als ze zeggen: ‘Geef je hond hetzelfde comfort als je…" at bounding box center [600, 389] width 498 height 44
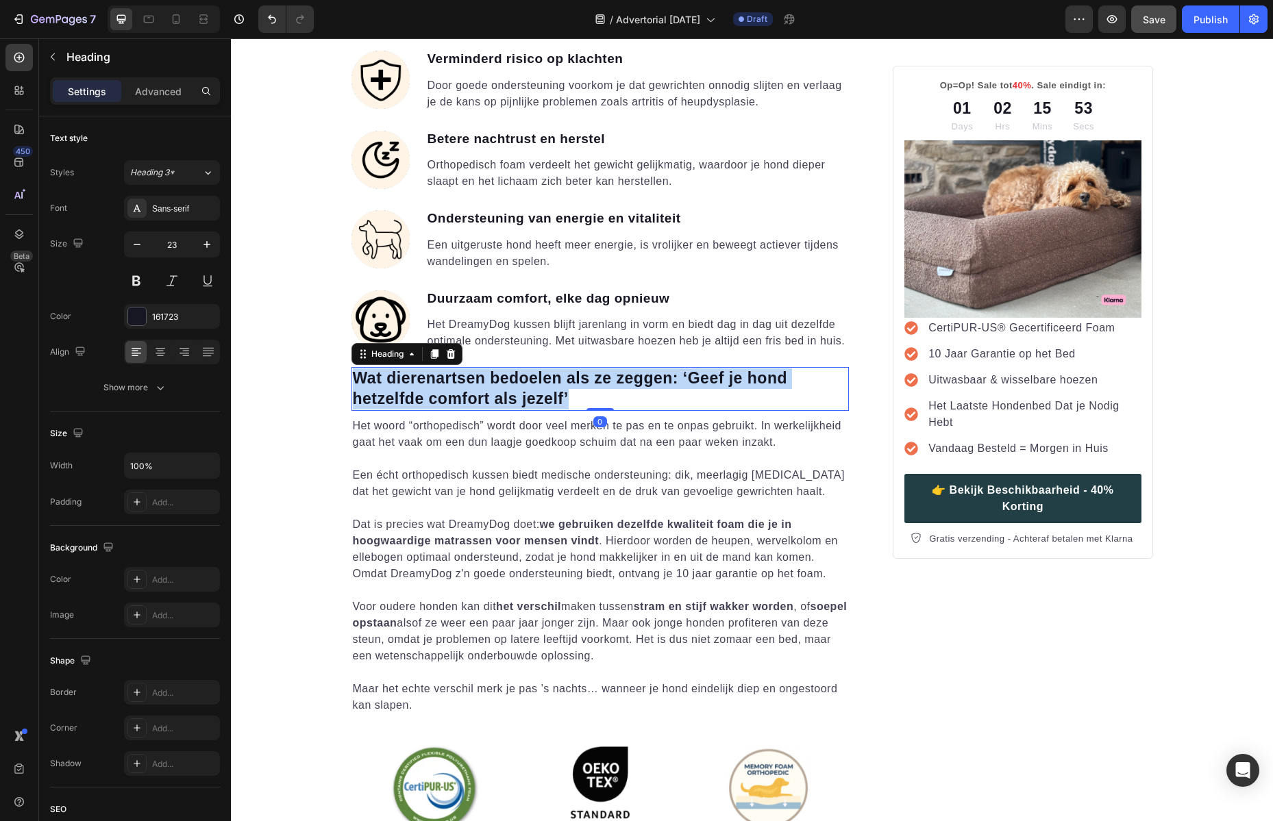
click at [469, 379] on p "Wat dierenartsen bedoelen als ze zeggen: ‘Geef je hond hetzelfde comfort als je…" at bounding box center [600, 388] width 495 height 41
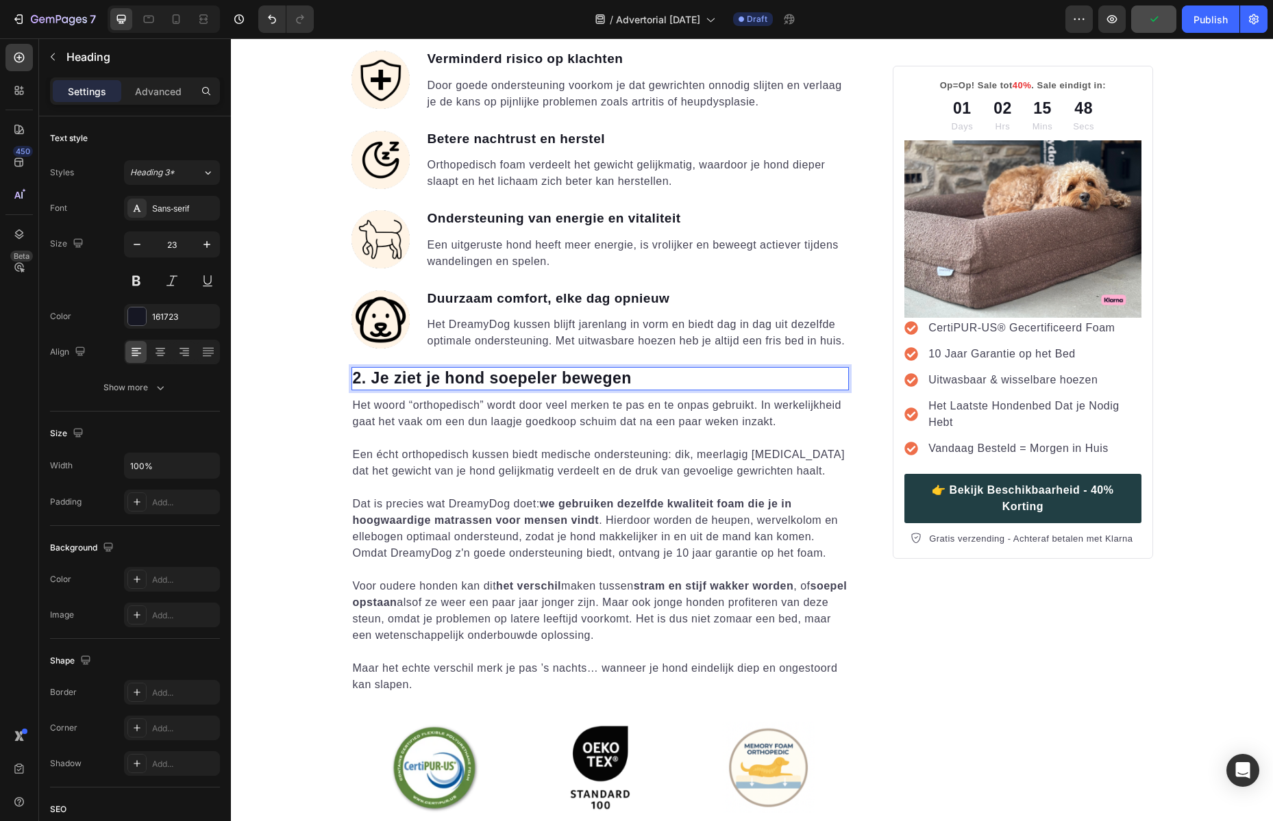
click at [573, 445] on p at bounding box center [600, 438] width 495 height 16
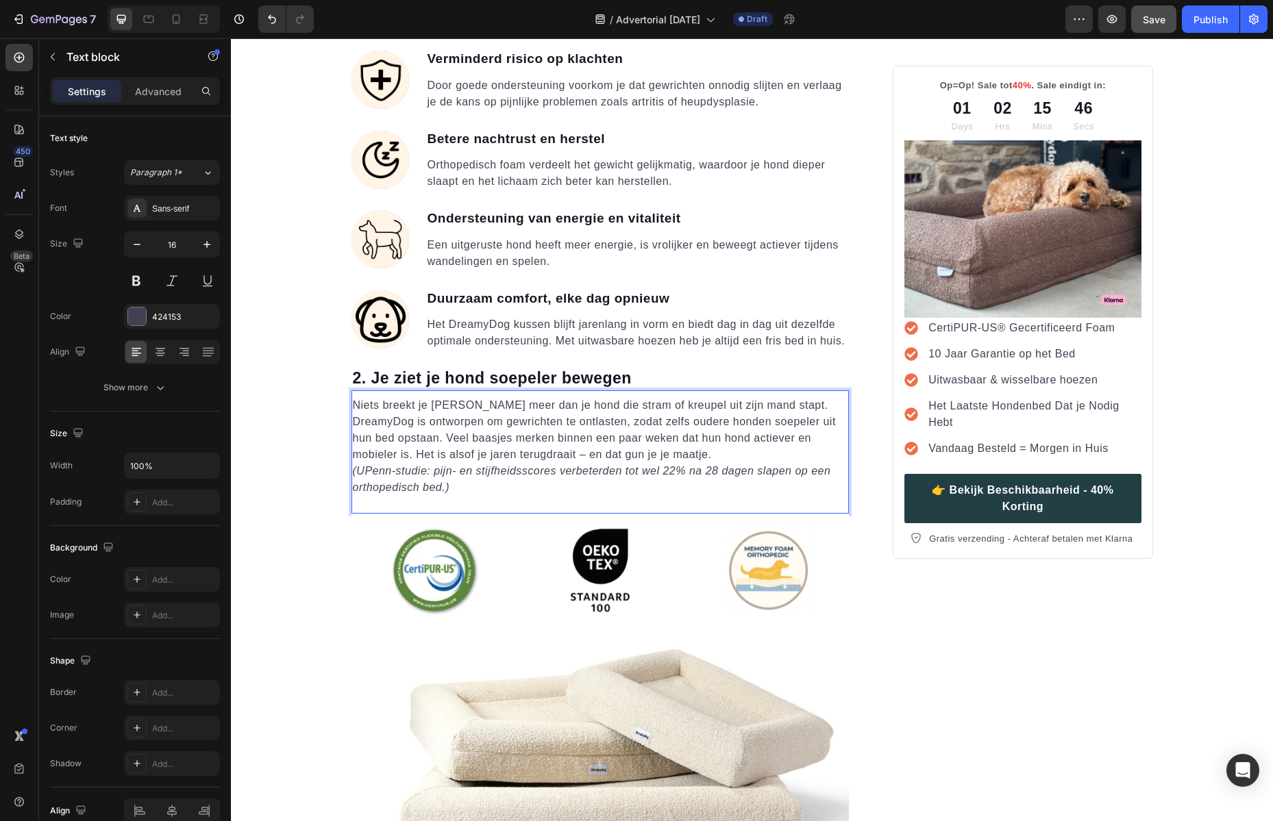
click at [653, 459] on p "Niets breekt je [PERSON_NAME] meer dan je hond die stram of kreupel uit zijn ma…" at bounding box center [600, 430] width 495 height 66
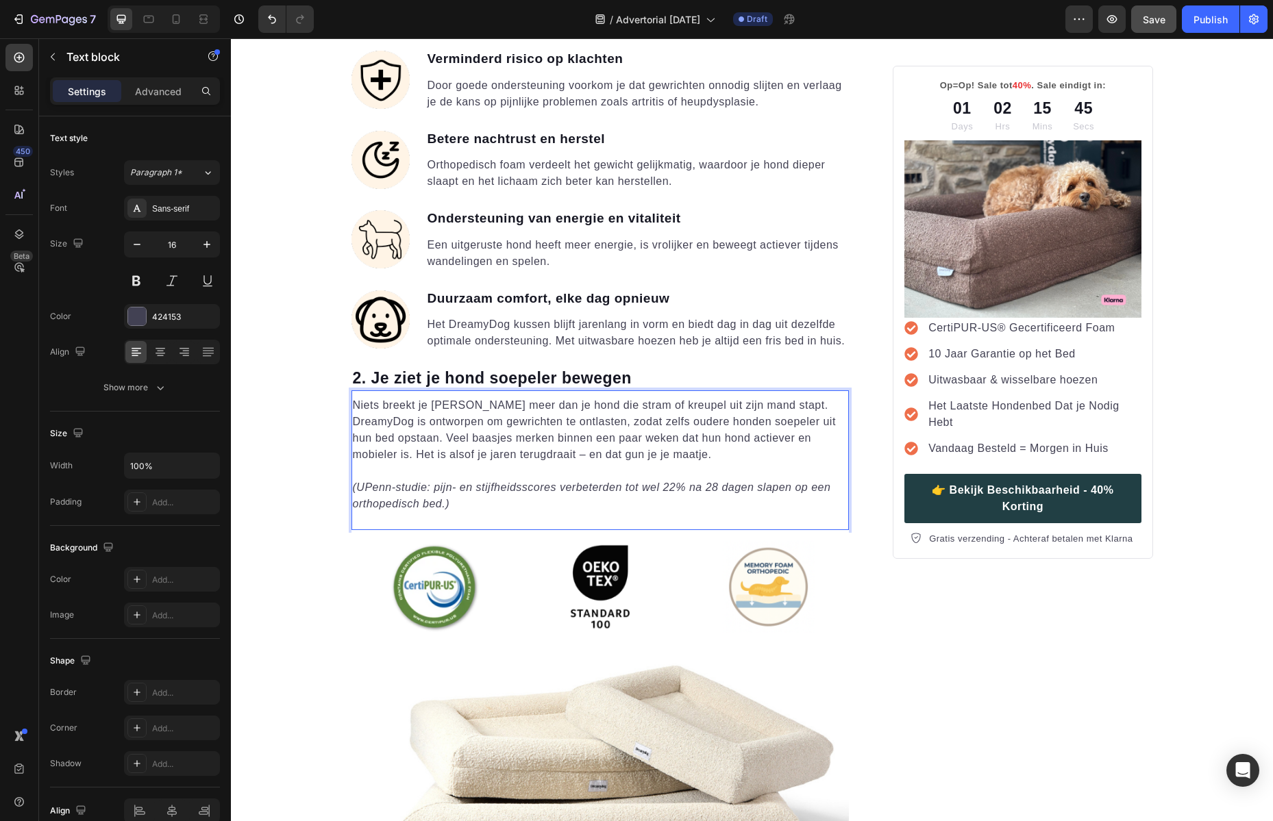
click at [521, 455] on p "Niets breekt je [PERSON_NAME] meer dan je hond die stram of kreupel uit zijn ma…" at bounding box center [600, 430] width 495 height 66
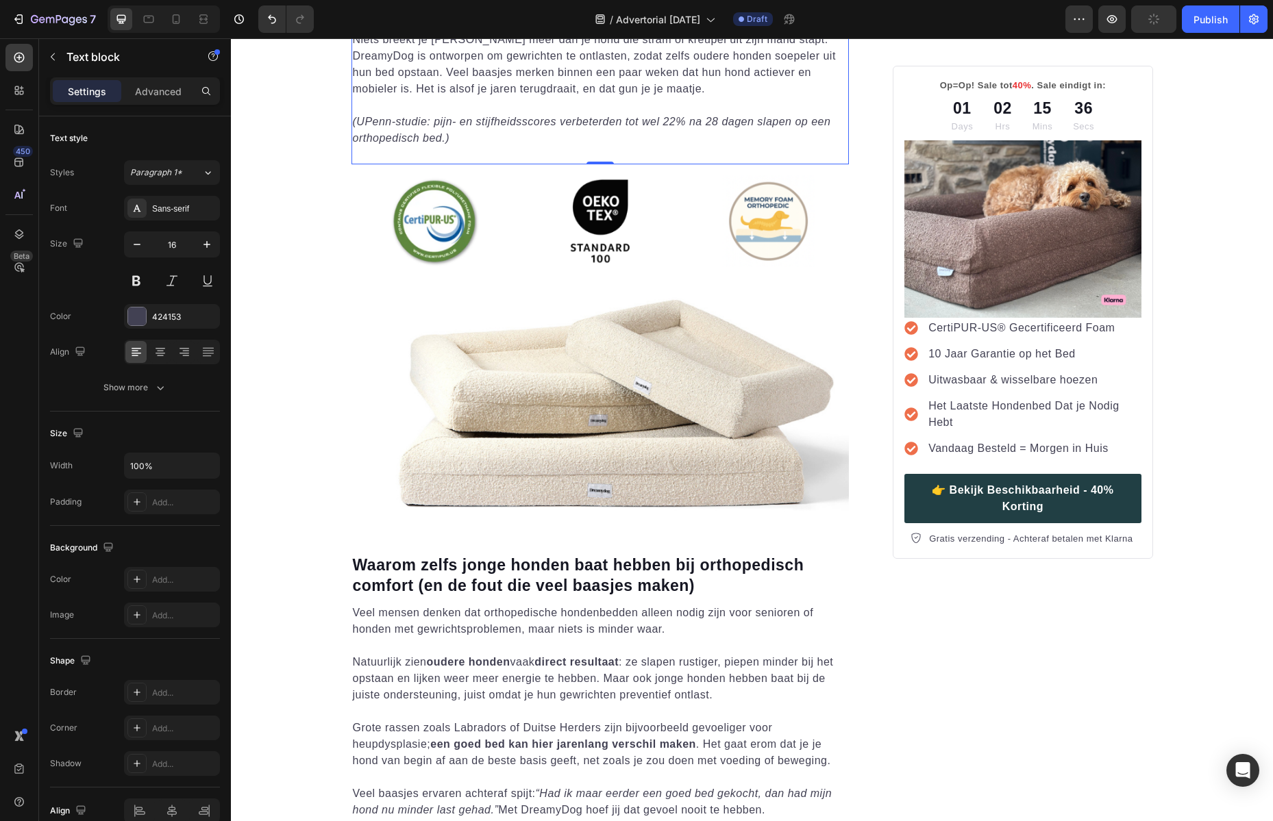
scroll to position [2406, 0]
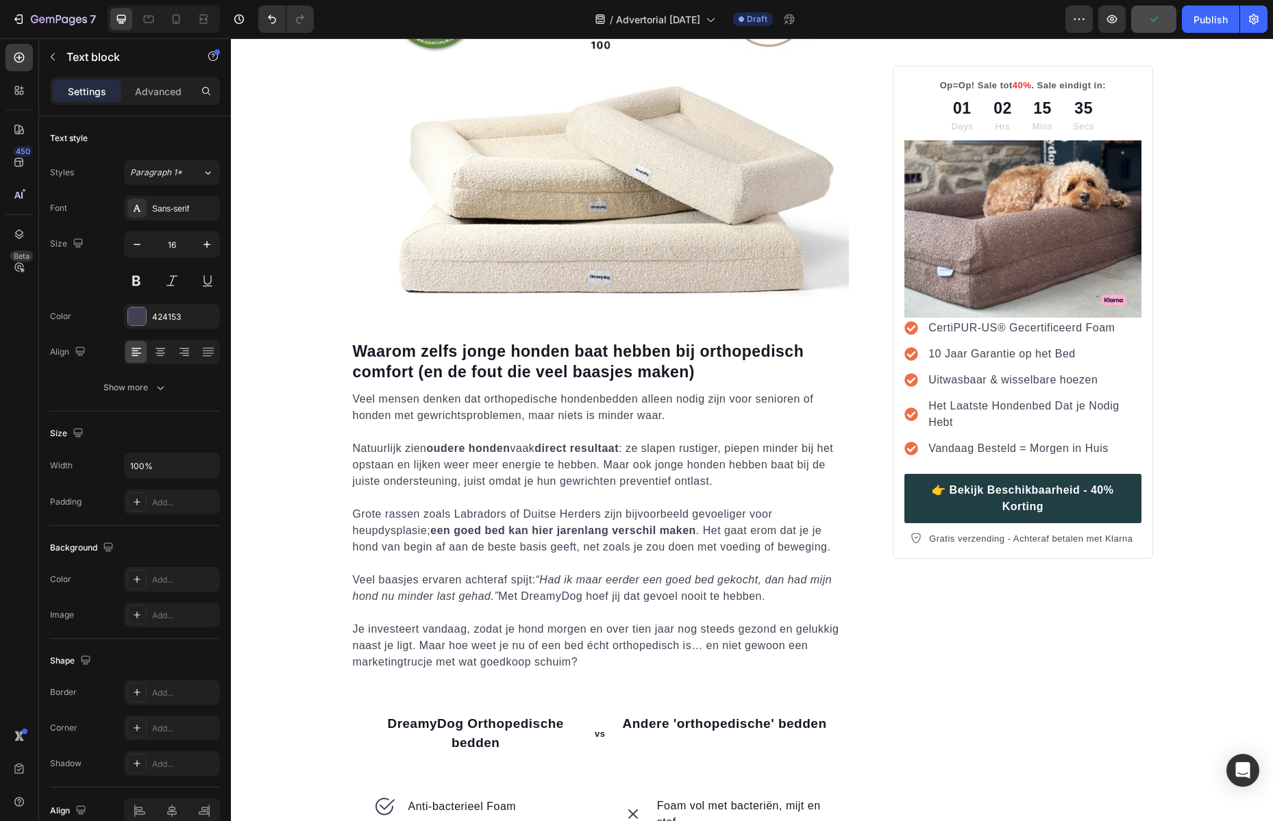
click at [664, 373] on h2 "Waarom zelfs jonge honden baat hebben bij orthopedisch comfort (en de fout die …" at bounding box center [600, 362] width 498 height 44
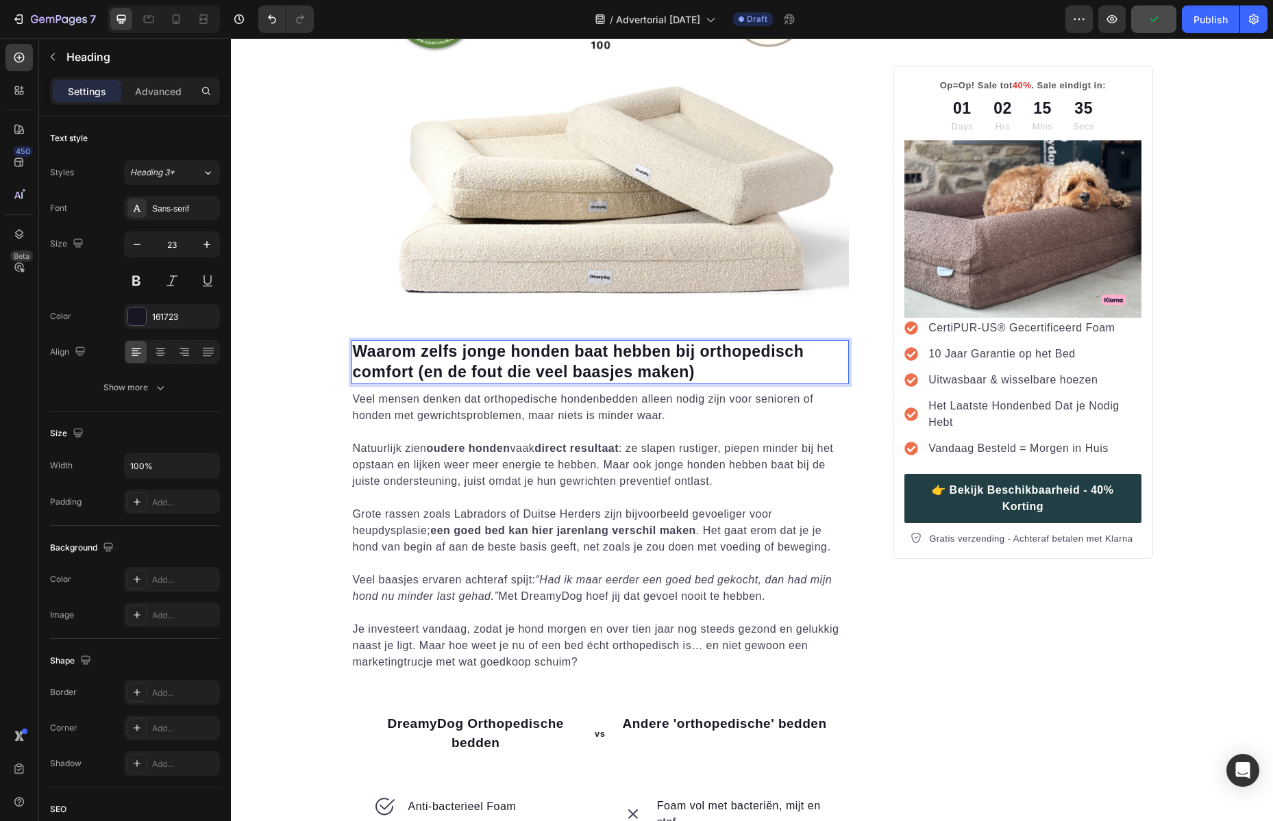
click at [664, 373] on p "Waarom zelfs jonge honden baat hebben bij orthopedisch comfort (en de fout die …" at bounding box center [600, 362] width 495 height 41
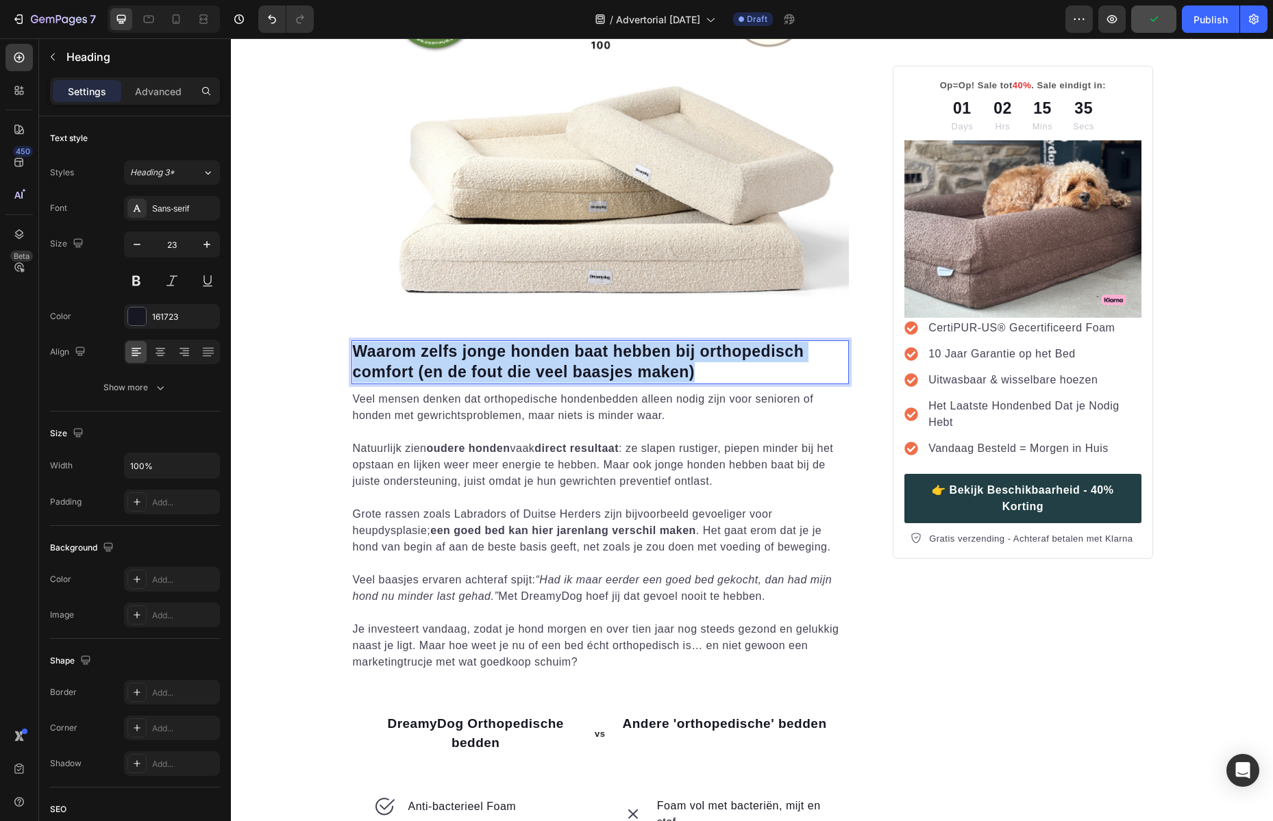
click at [664, 373] on p "Waarom zelfs jonge honden baat hebben bij orthopedisch comfort (en de fout die …" at bounding box center [600, 362] width 495 height 41
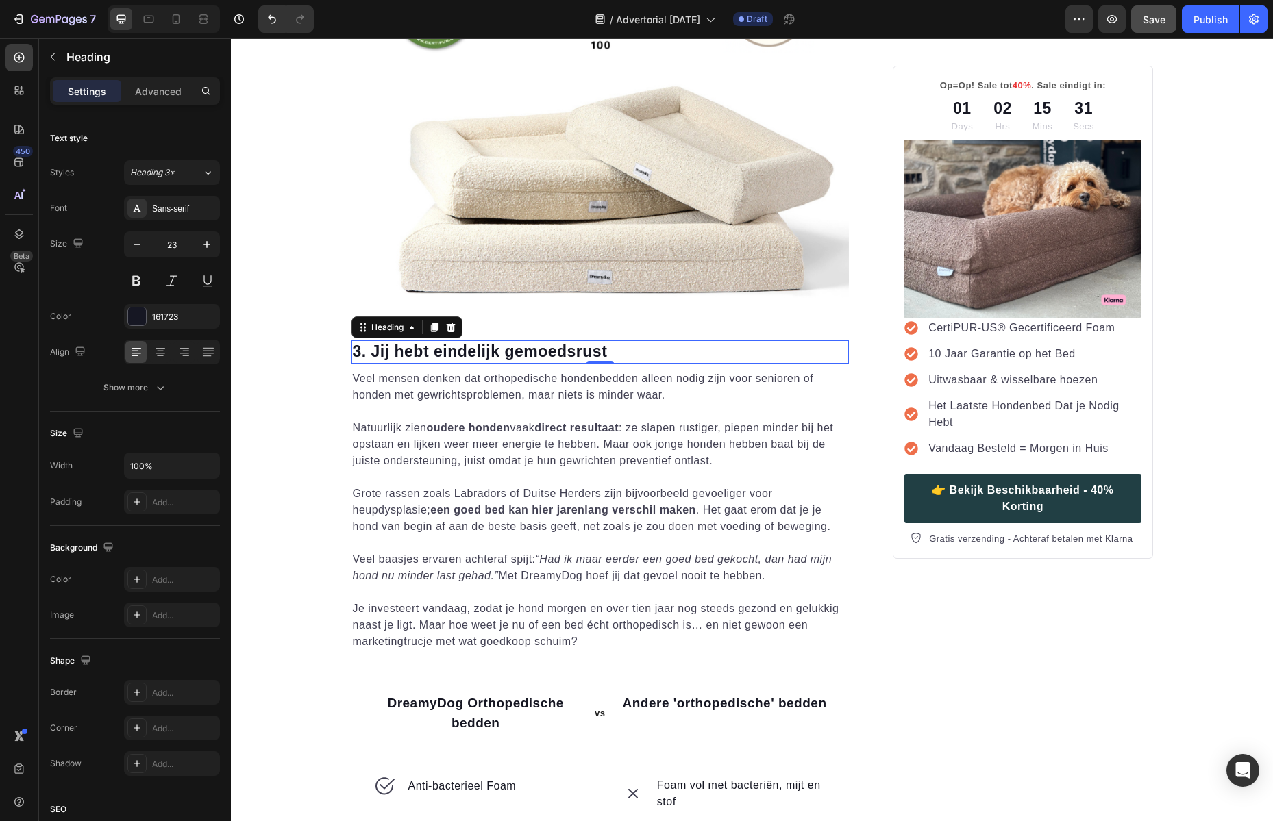
click at [526, 478] on p at bounding box center [600, 477] width 495 height 16
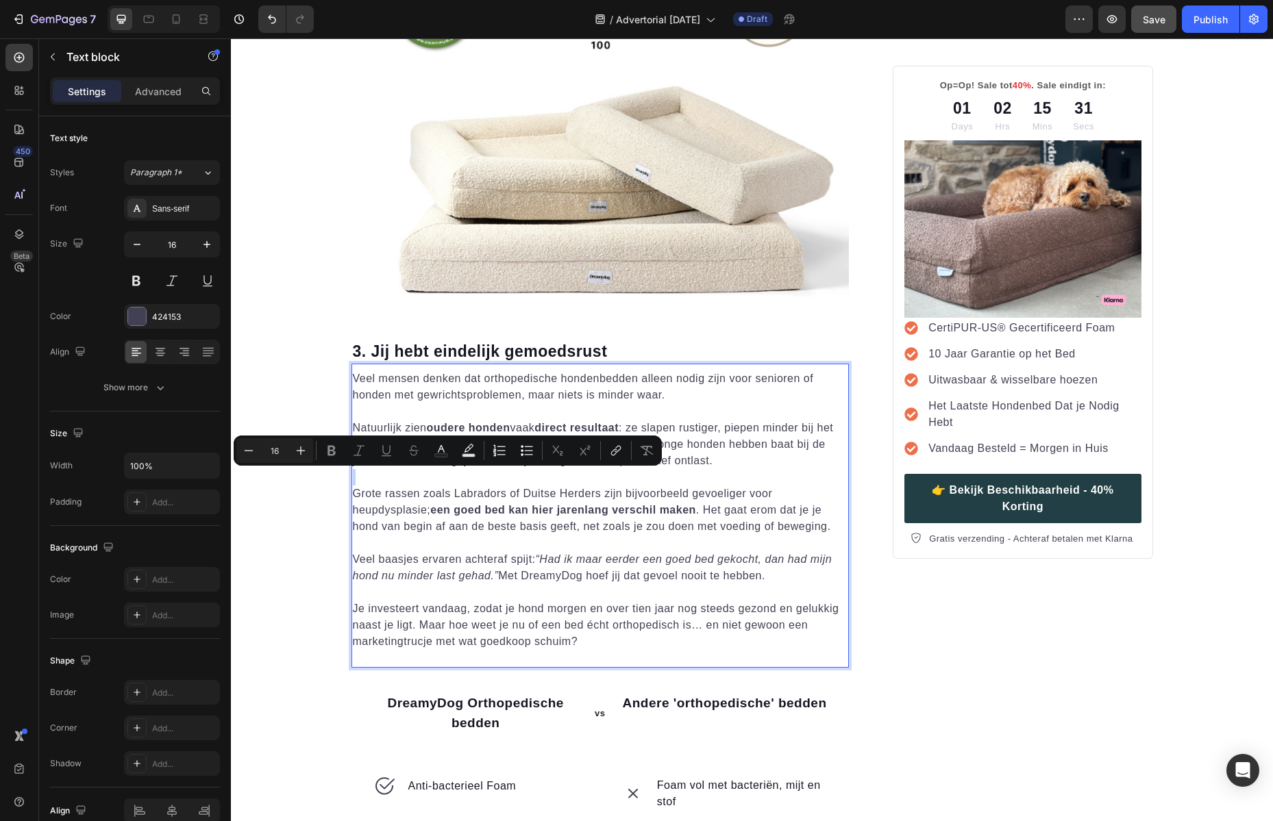
click at [526, 478] on p "Rich Text Editor. Editing area: main" at bounding box center [600, 477] width 495 height 16
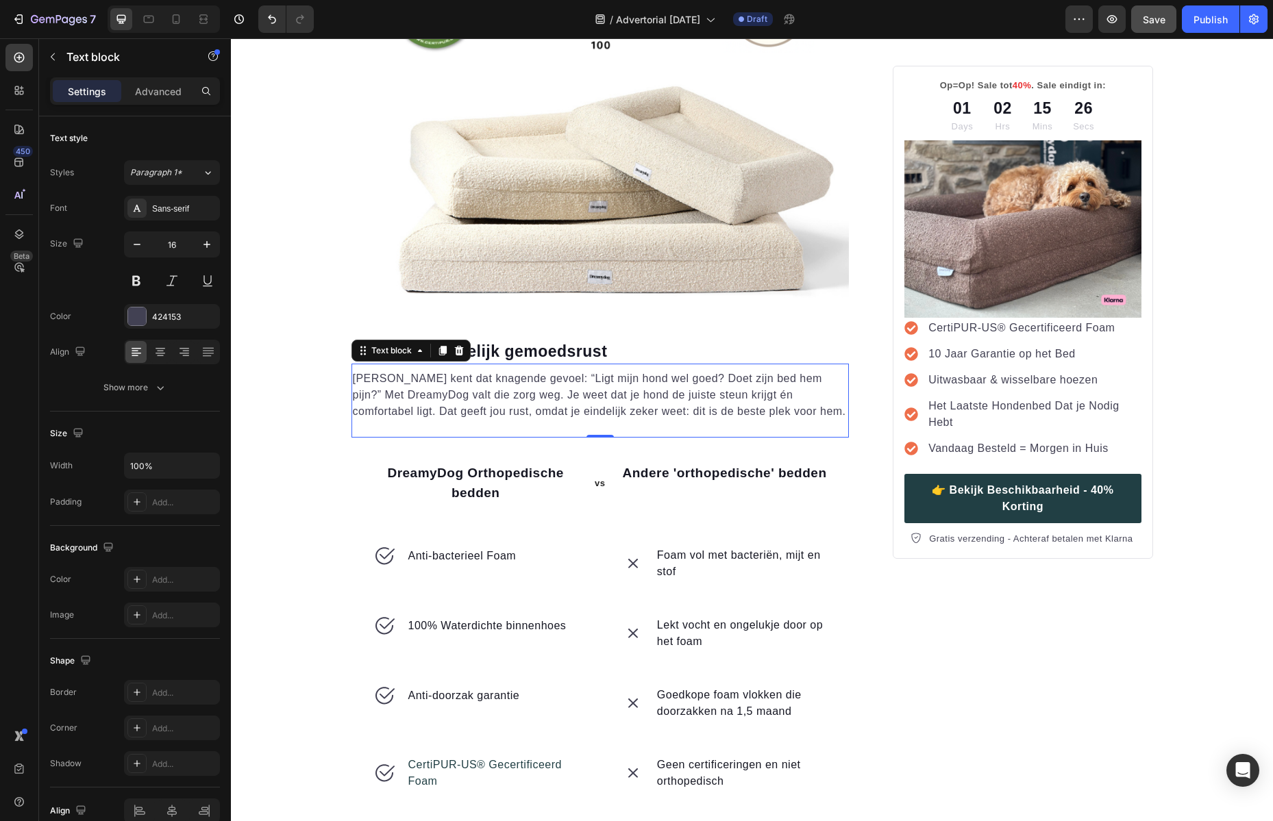
scroll to position [2750, 0]
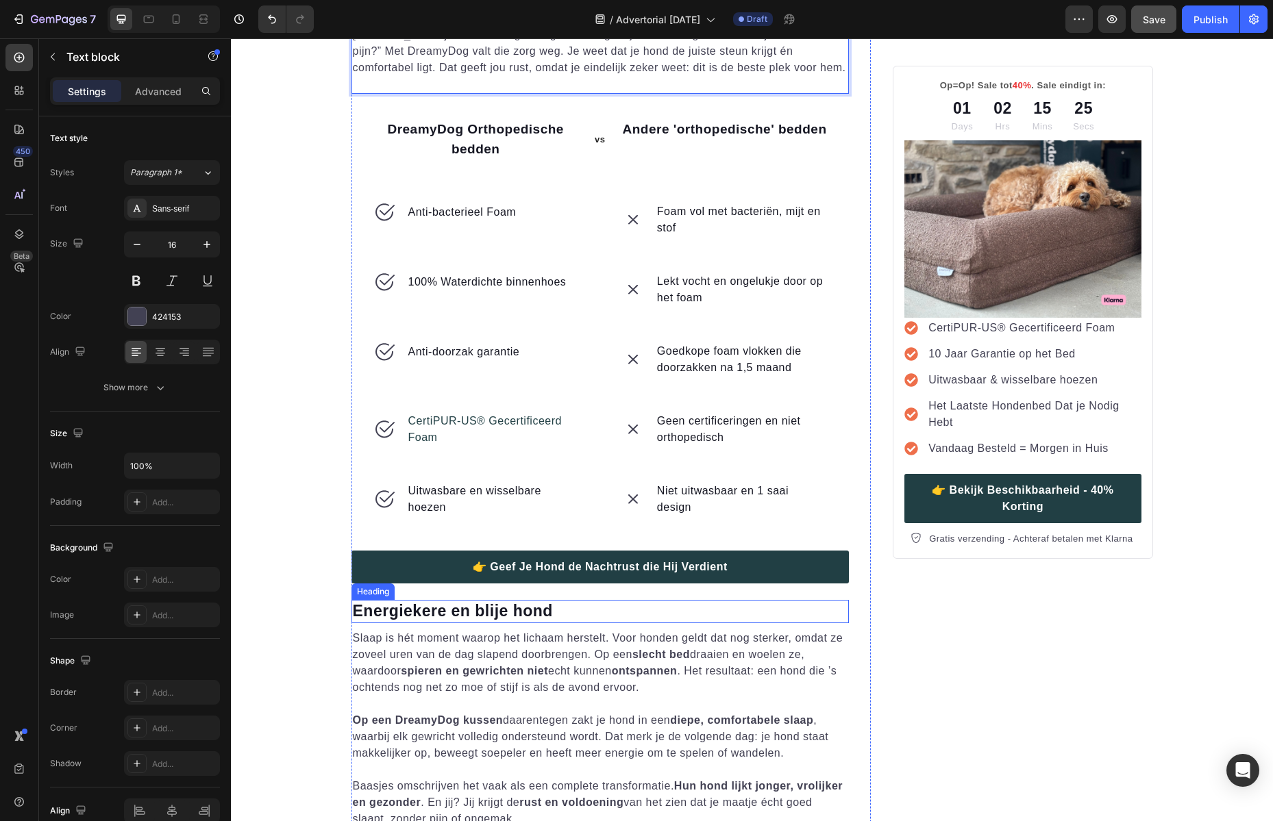
click at [523, 605] on h2 "Energiekere en blije hond" at bounding box center [600, 611] width 498 height 23
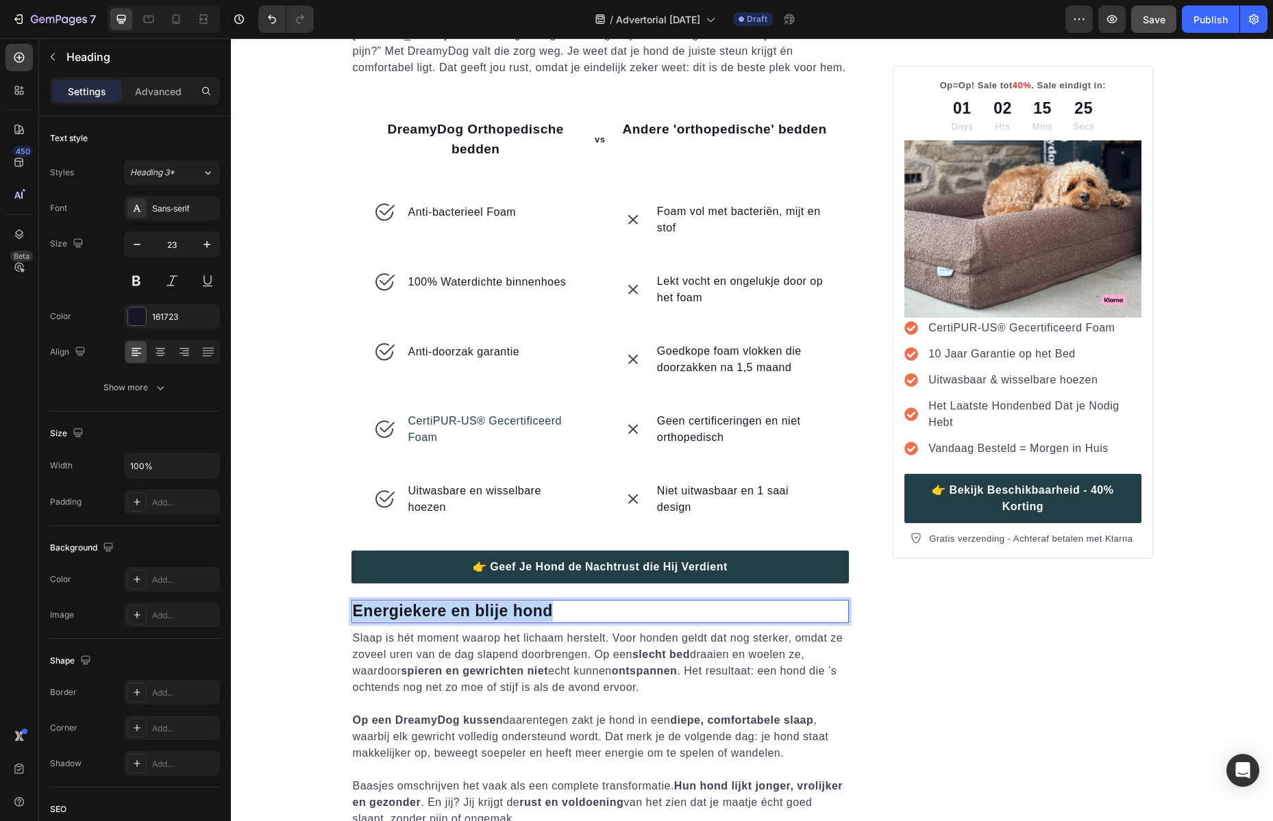
click at [523, 605] on p "Energiekere en blije hond" at bounding box center [600, 611] width 495 height 21
click at [555, 673] on p "Slaap is hét moment waarop het lichaam herstelt. Voor honden geldt dat nog ster…" at bounding box center [600, 663] width 495 height 66
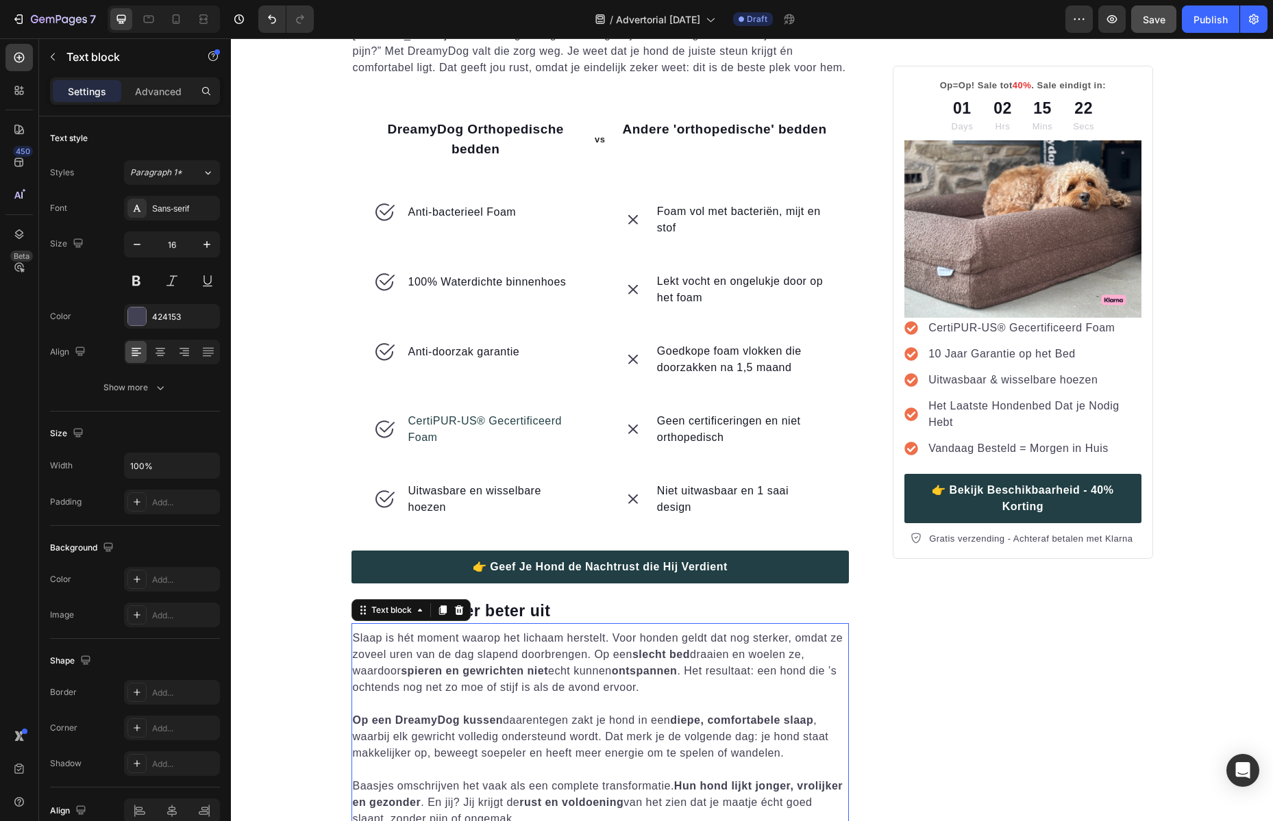
click at [555, 673] on p "Slaap is hét moment waarop het lichaam herstelt. Voor honden geldt dat nog ster…" at bounding box center [600, 663] width 495 height 66
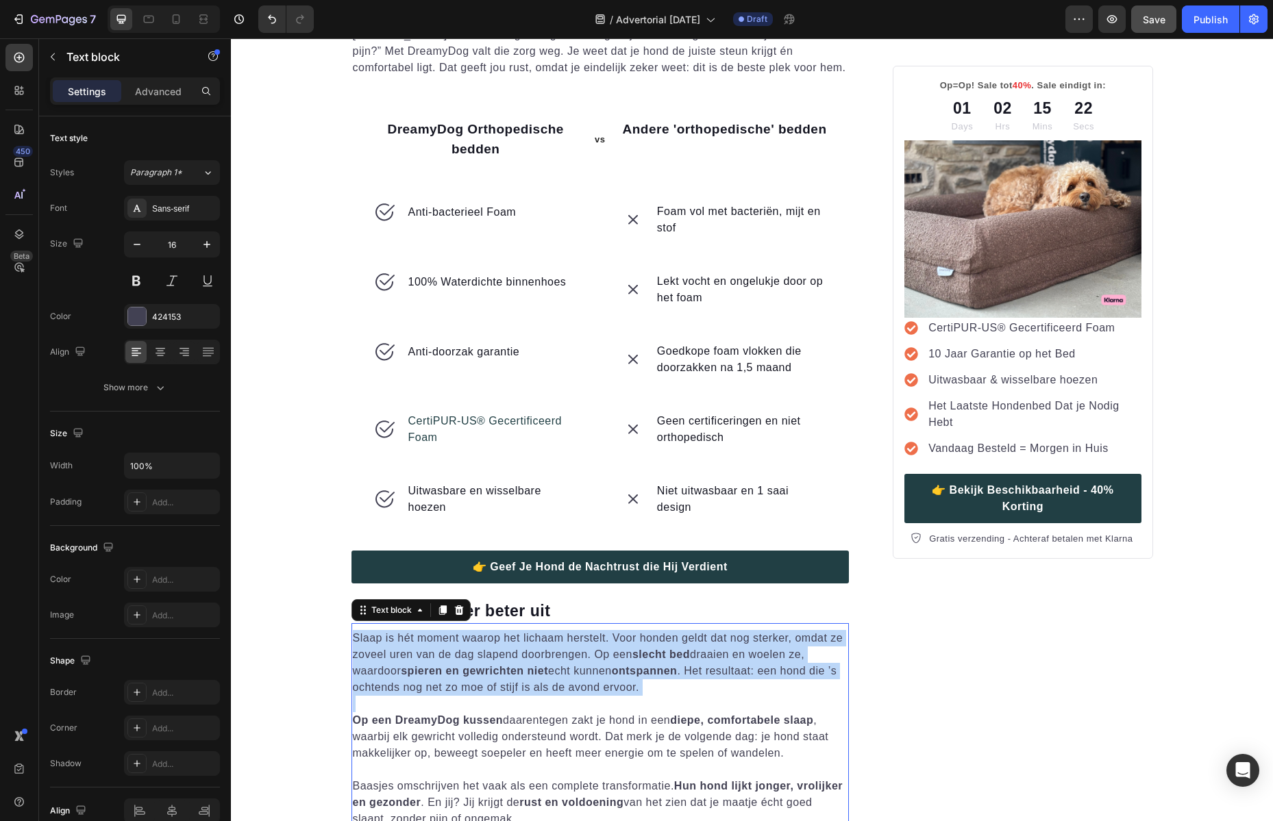
click at [555, 673] on p "Slaap is hét moment waarop het lichaam herstelt. Voor honden geldt dat nog ster…" at bounding box center [600, 663] width 495 height 66
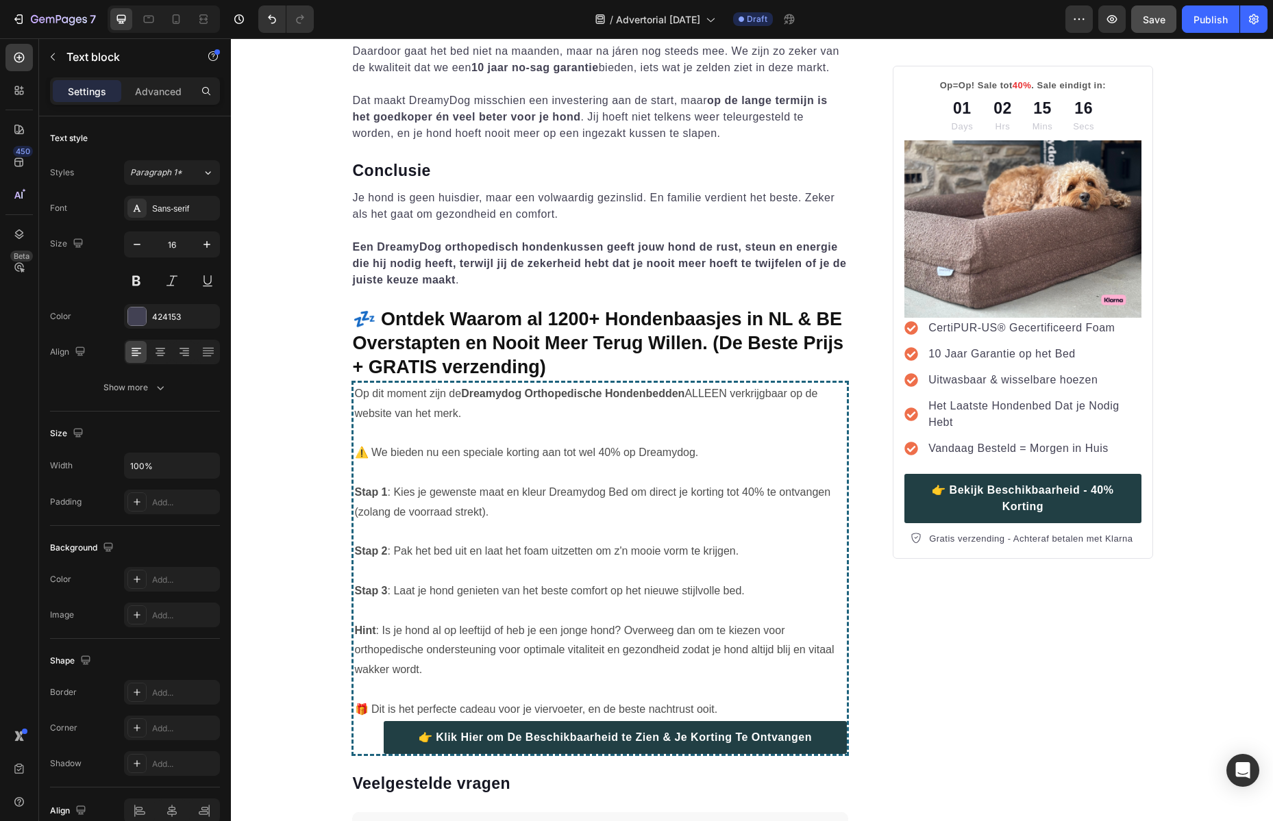
scroll to position [4176, 0]
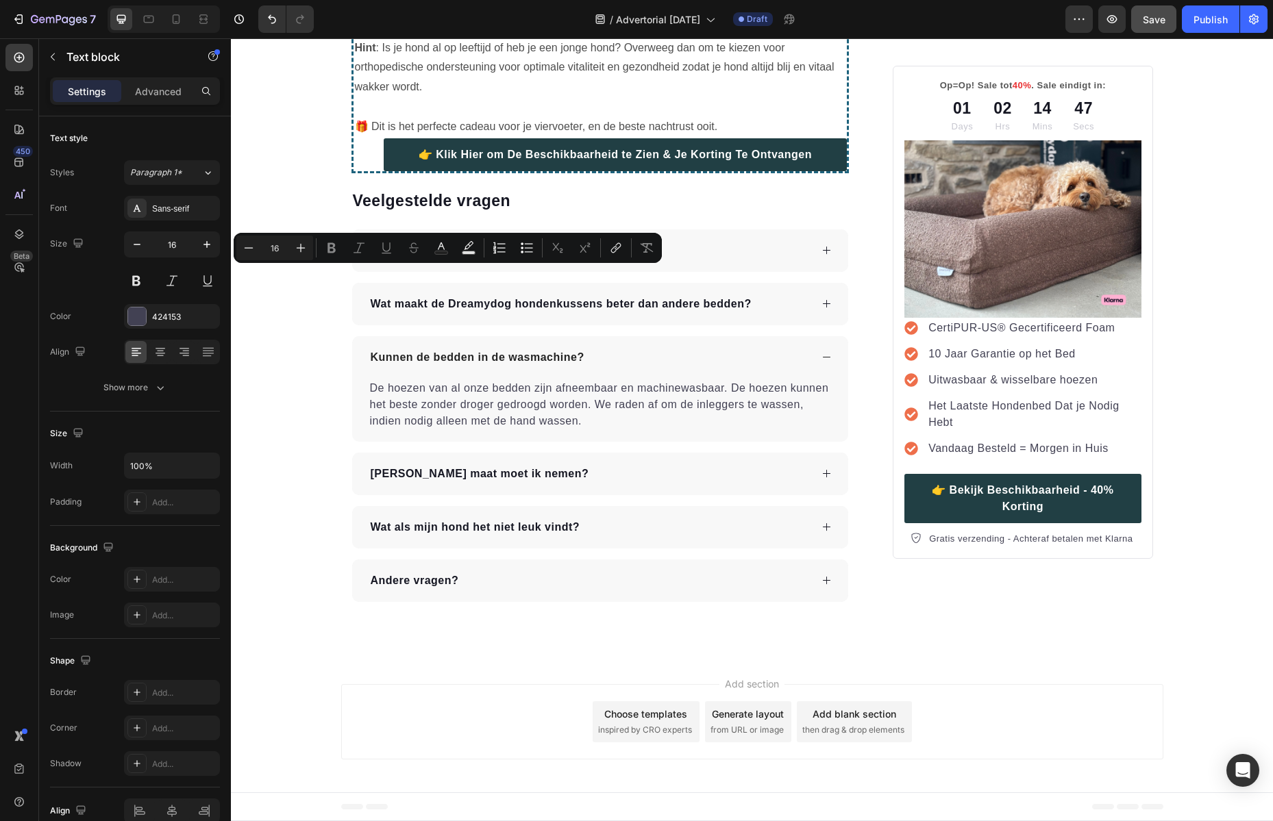
click at [534, 261] on div "Minus 16 Plus Bold Italic Underline Strikethrough Text Color Text Background Co…" at bounding box center [448, 248] width 428 height 30
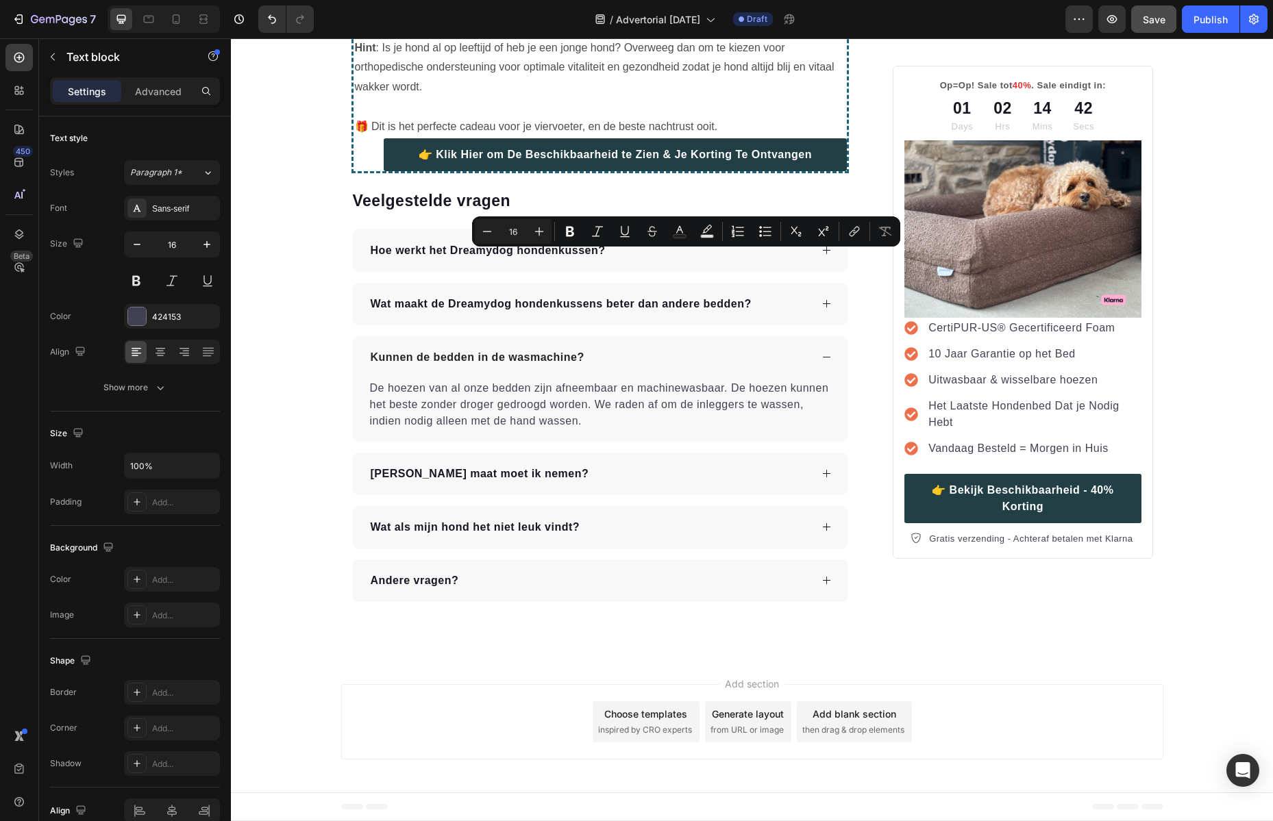
drag, startPoint x: 605, startPoint y: 258, endPoint x: 764, endPoint y: 260, distance: 159.6
click at [567, 227] on icon "Editor contextual toolbar" at bounding box center [570, 232] width 8 height 10
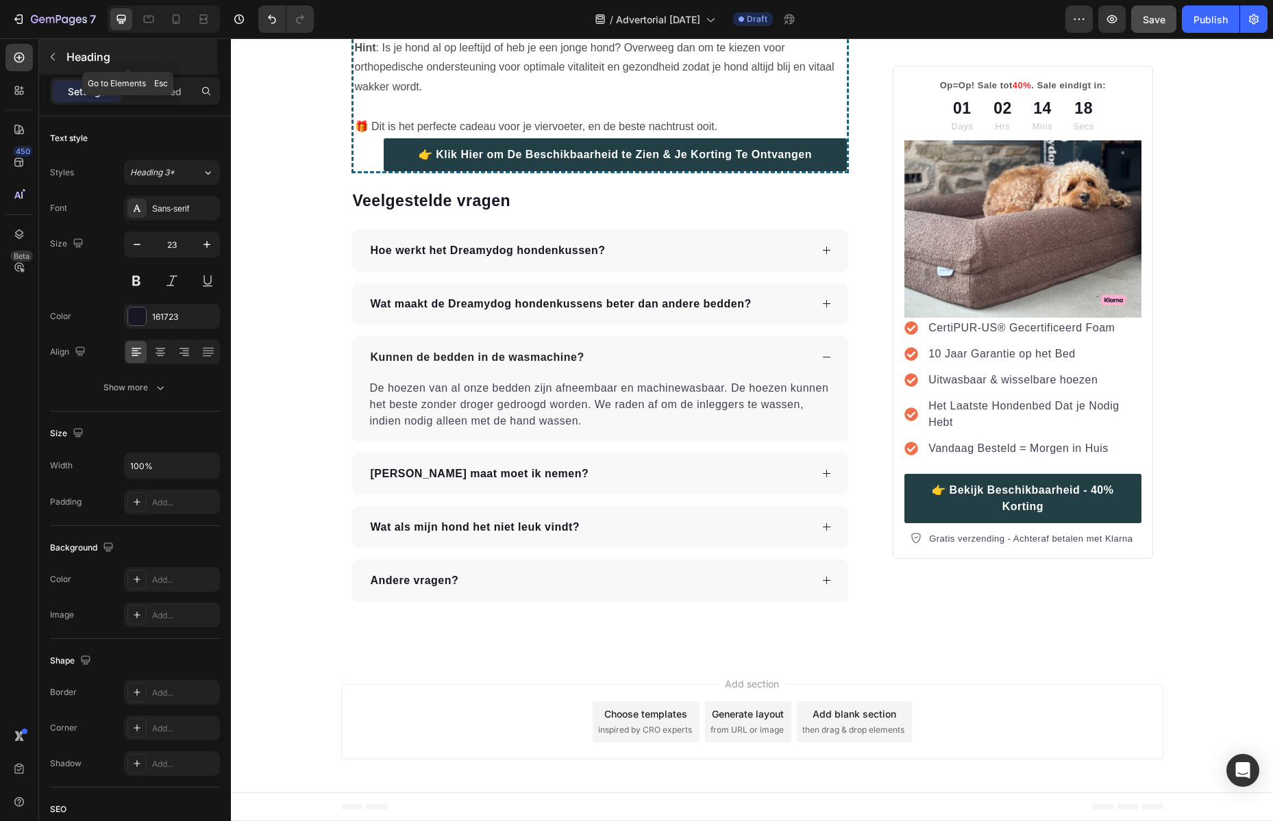
click at [46, 54] on button "button" at bounding box center [53, 57] width 22 height 22
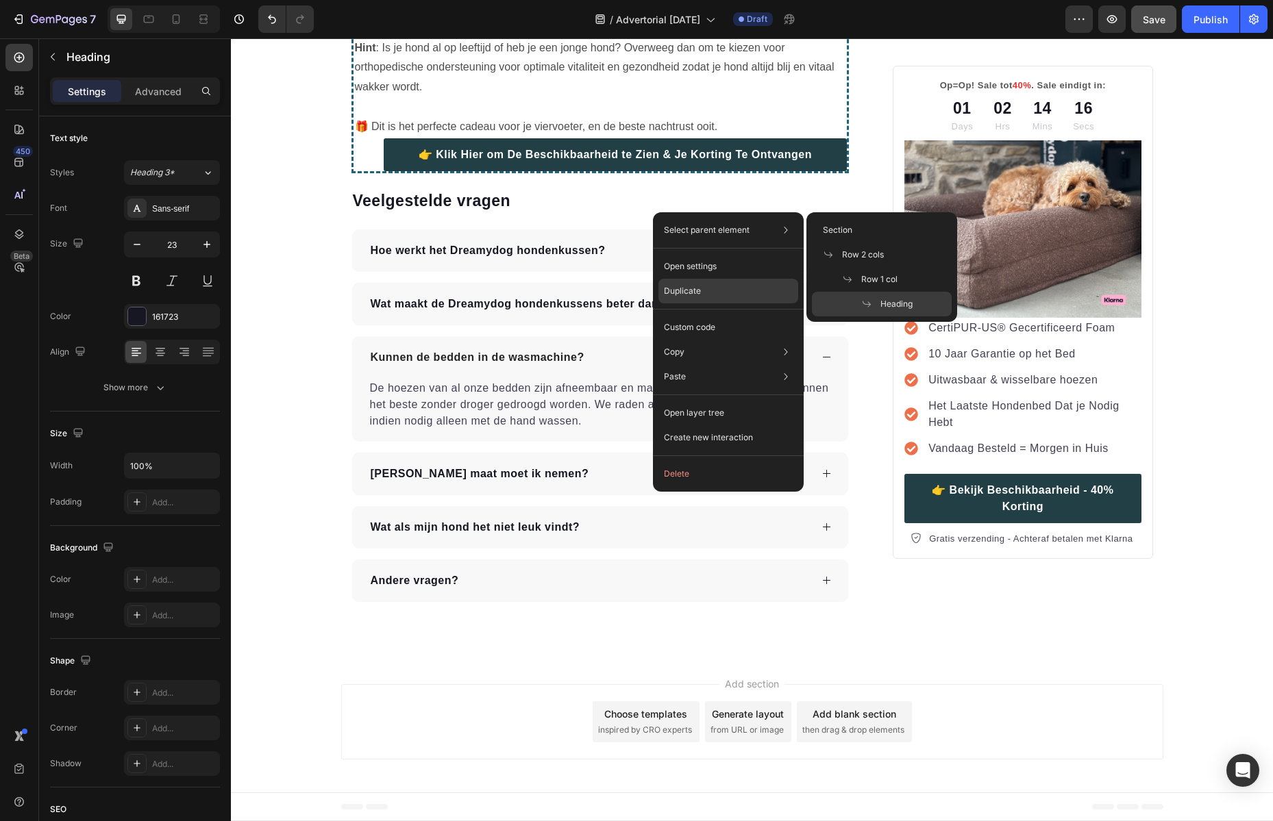
click at [681, 315] on div "Duplicate" at bounding box center [728, 327] width 140 height 25
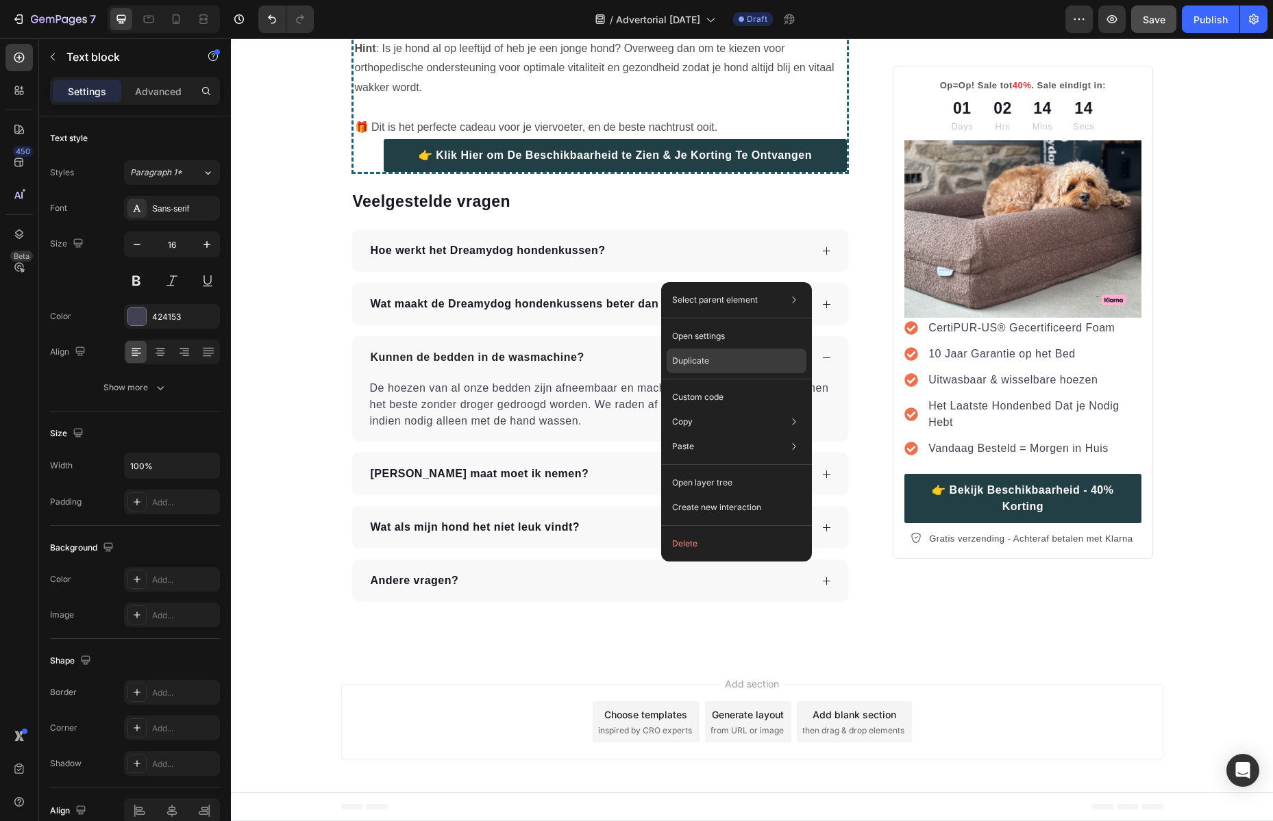
click at [692, 366] on p "Duplicate" at bounding box center [690, 361] width 37 height 12
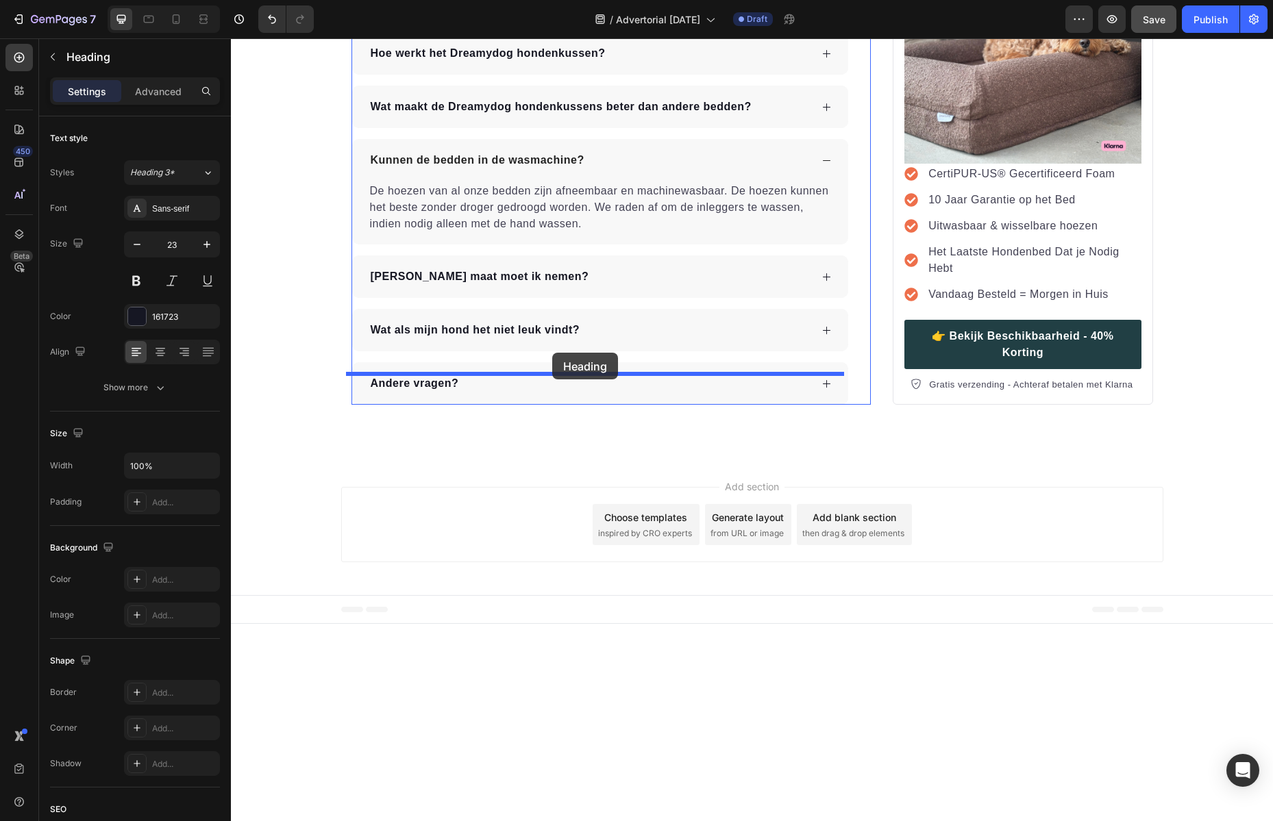
drag, startPoint x: 579, startPoint y: 249, endPoint x: 553, endPoint y: 350, distance: 104.0
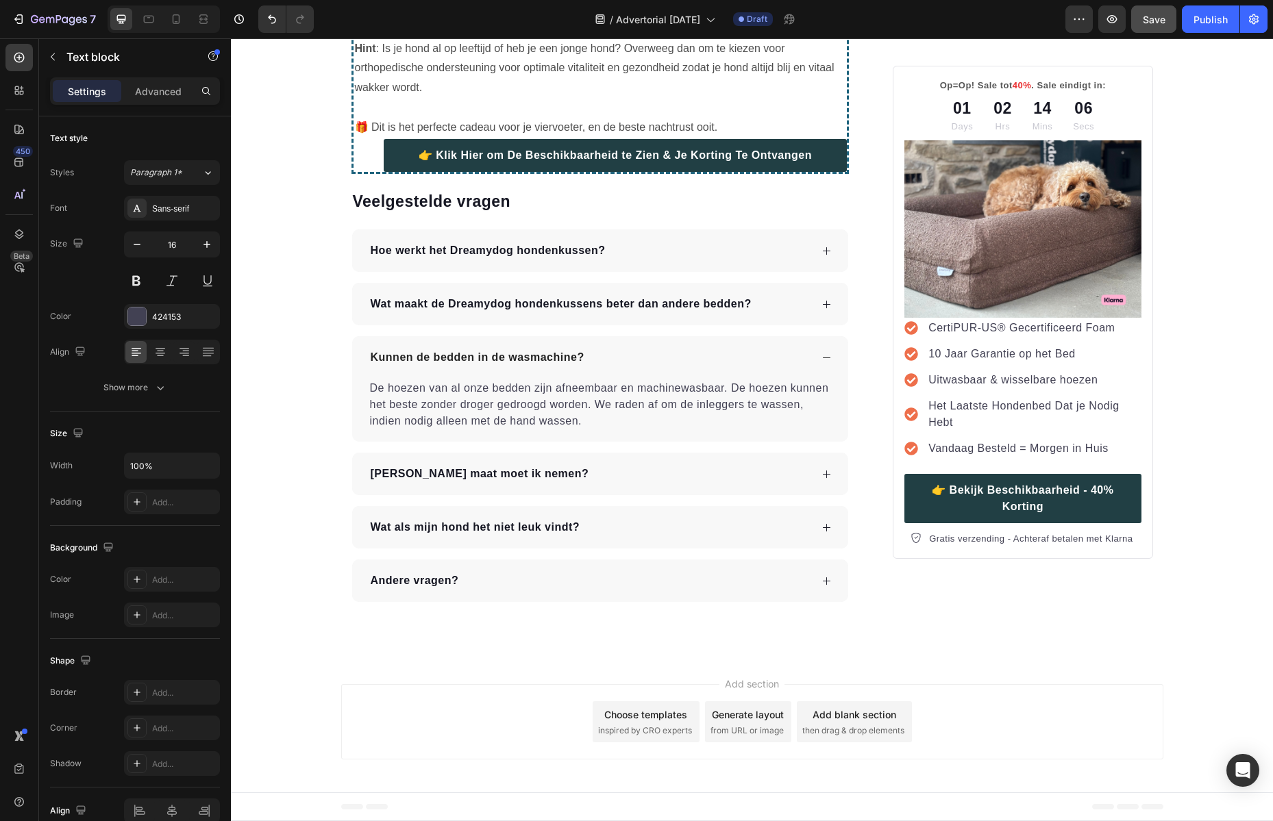
drag, startPoint x: 610, startPoint y: 404, endPoint x: 480, endPoint y: 409, distance: 129.5
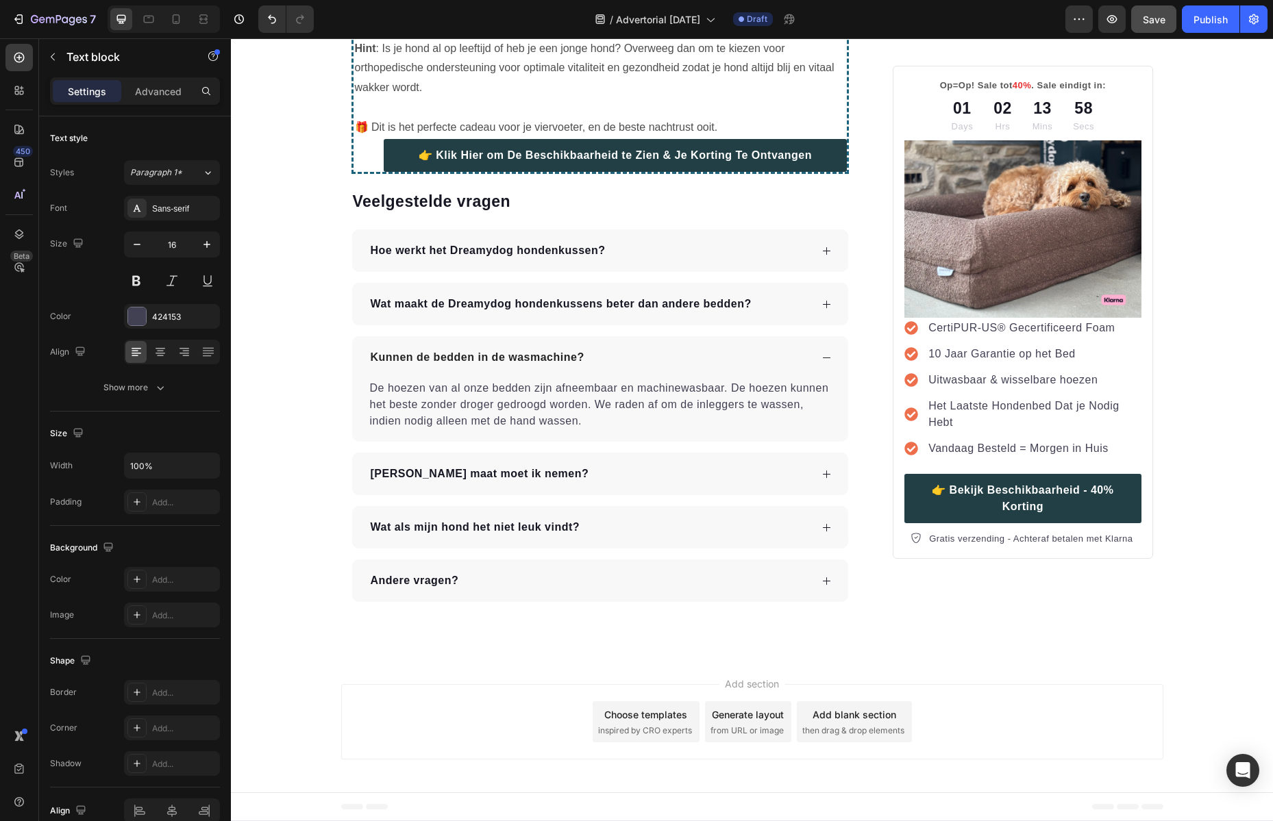
drag, startPoint x: 573, startPoint y: 445, endPoint x: 443, endPoint y: 423, distance: 132.0
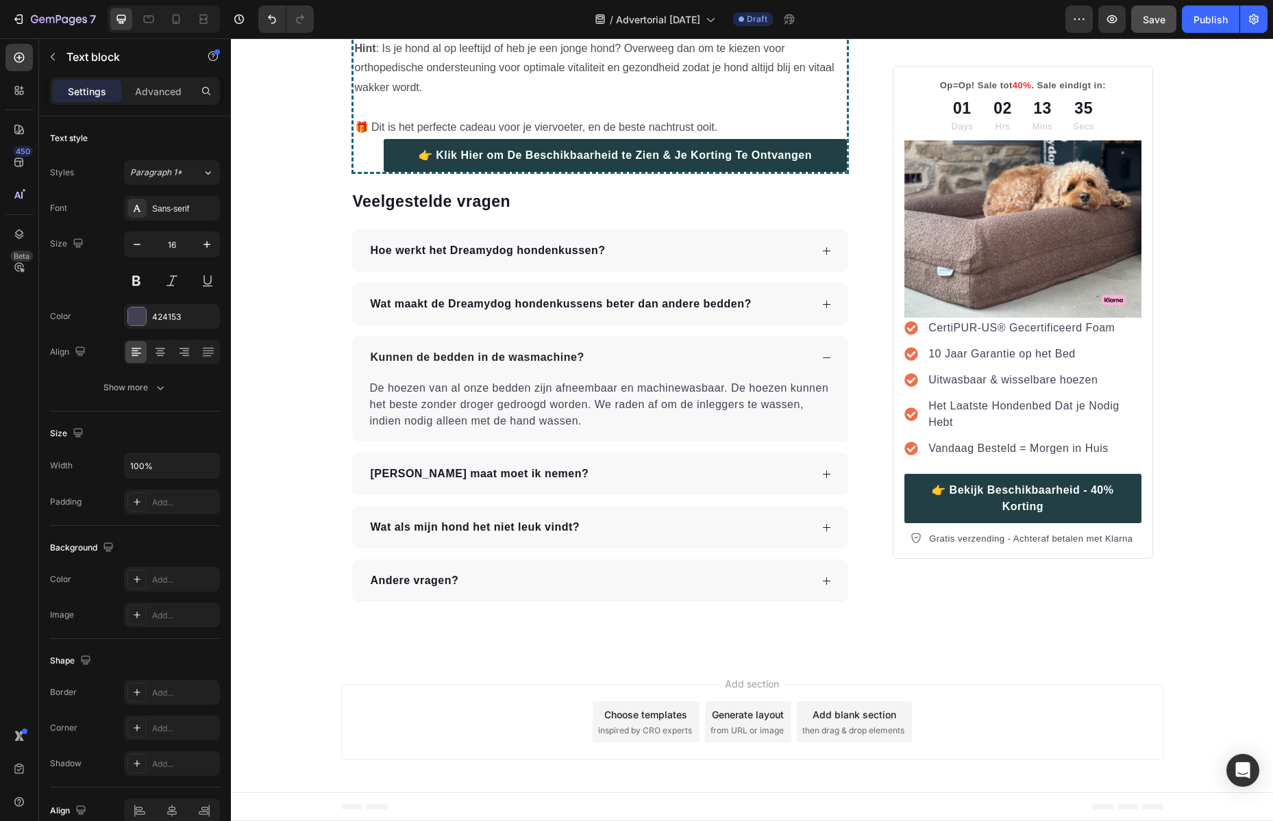
drag, startPoint x: 484, startPoint y: 431, endPoint x: 460, endPoint y: 416, distance: 27.7
drag, startPoint x: 588, startPoint y: 417, endPoint x: 447, endPoint y: 428, distance: 142.2
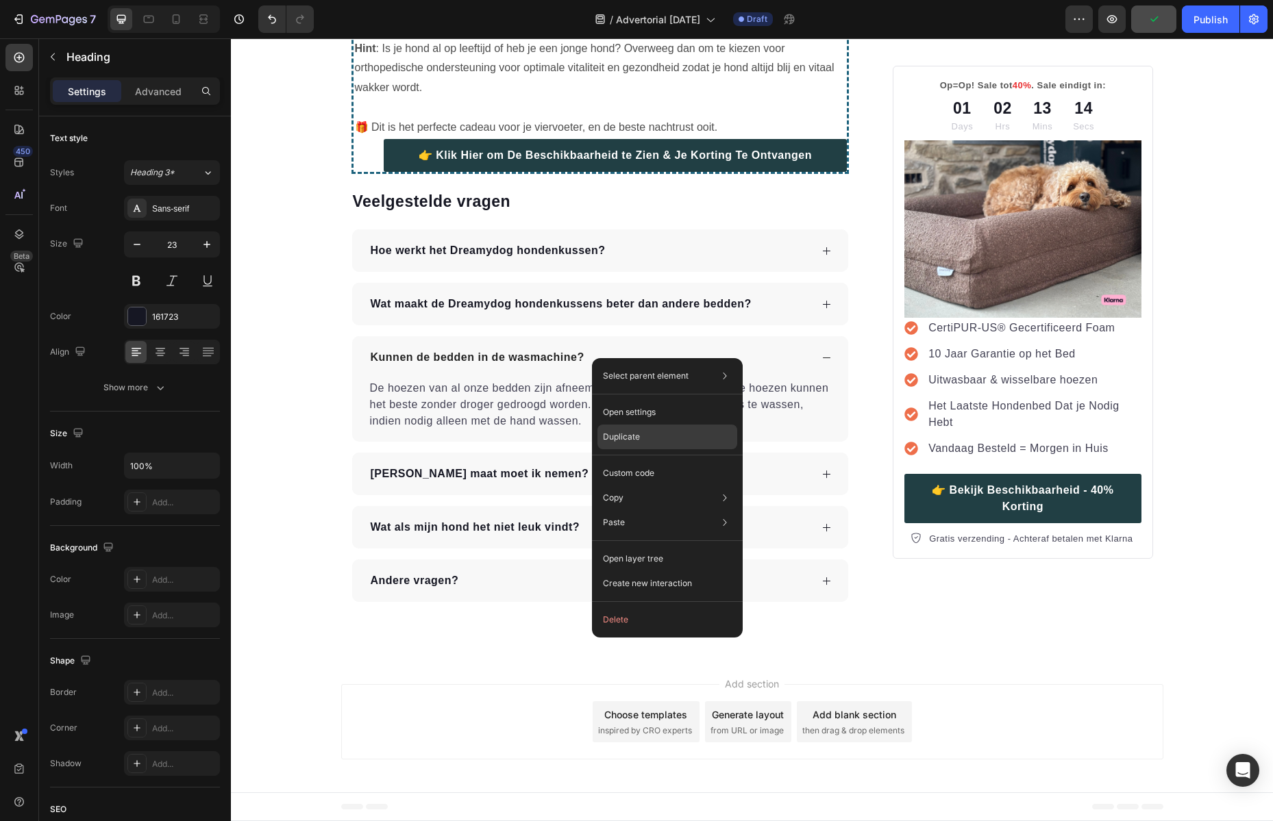
drag, startPoint x: 619, startPoint y: 429, endPoint x: 359, endPoint y: 384, distance: 264.2
click at [619, 461] on div "Duplicate" at bounding box center [667, 473] width 140 height 25
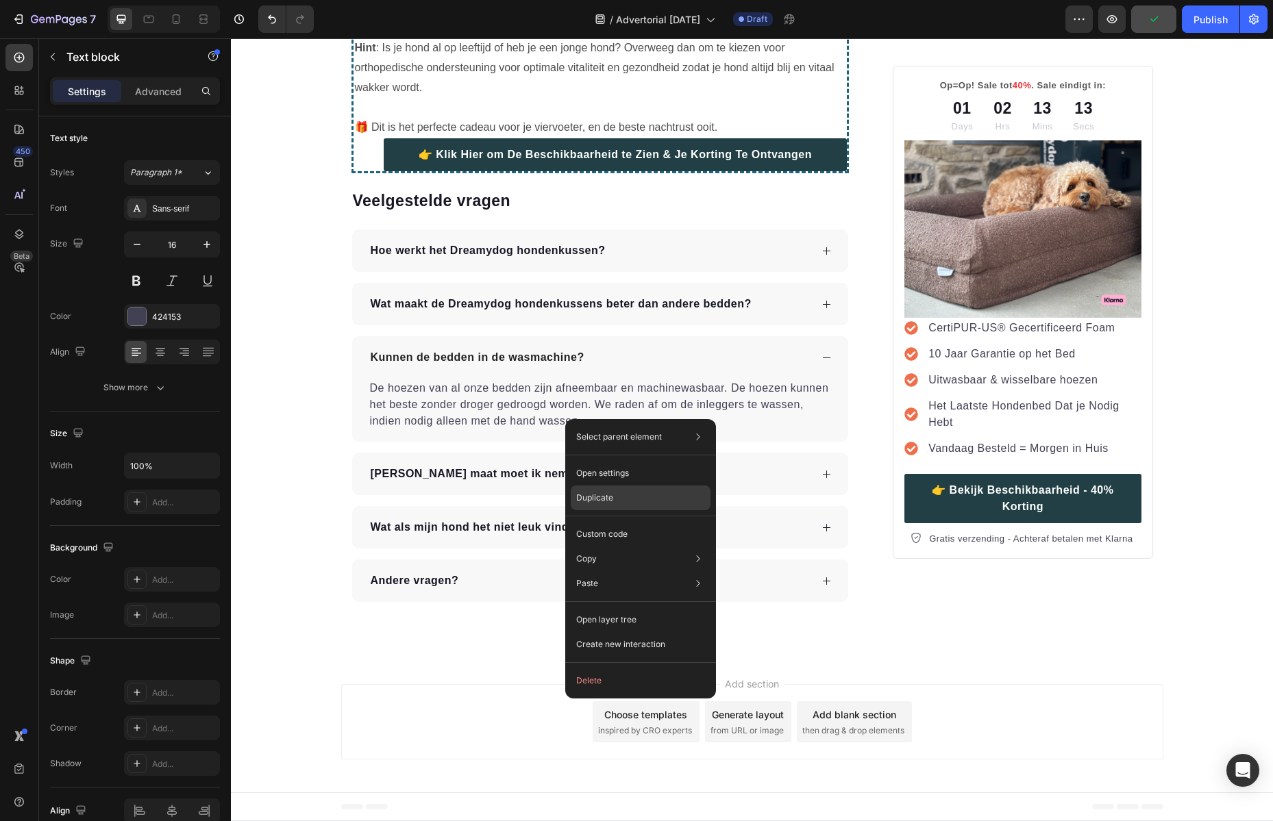
click at [594, 501] on p "Duplicate" at bounding box center [594, 498] width 37 height 12
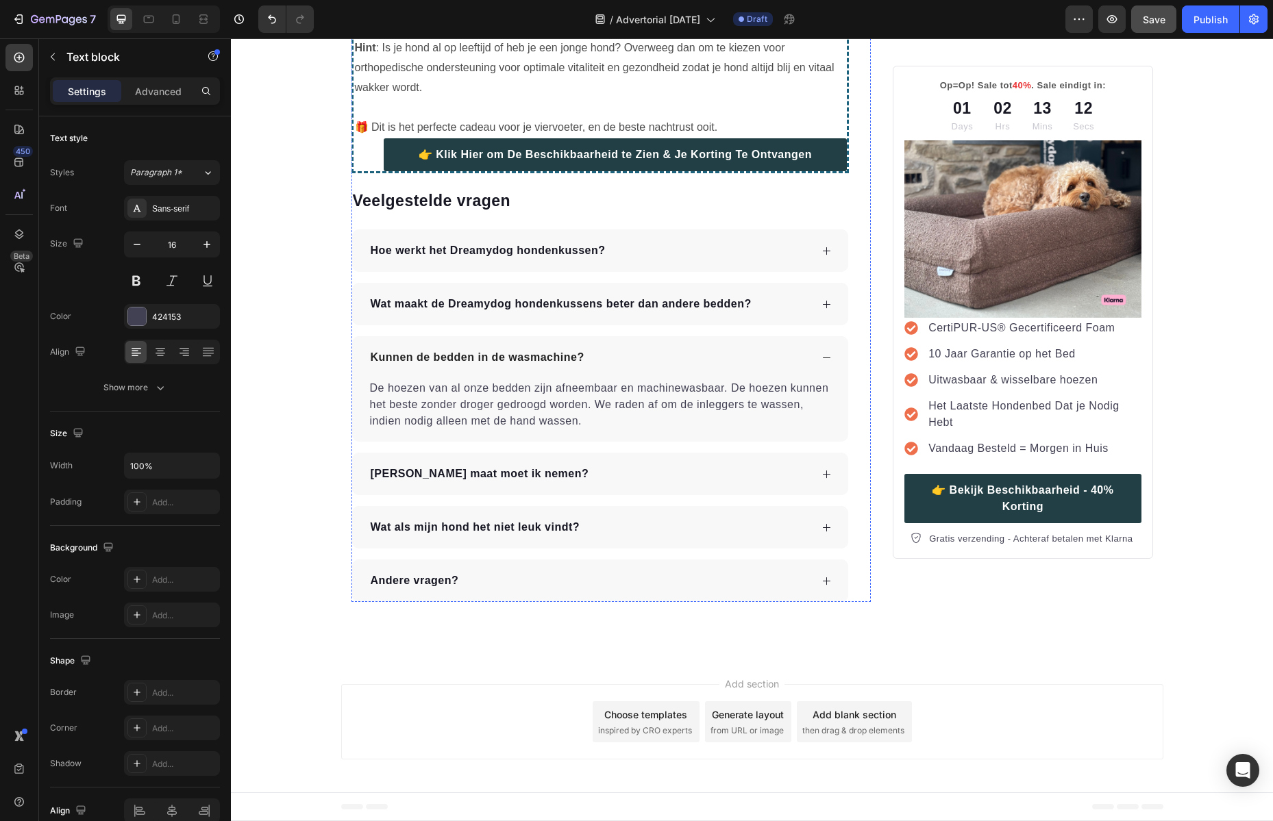
scroll to position [4593, 0]
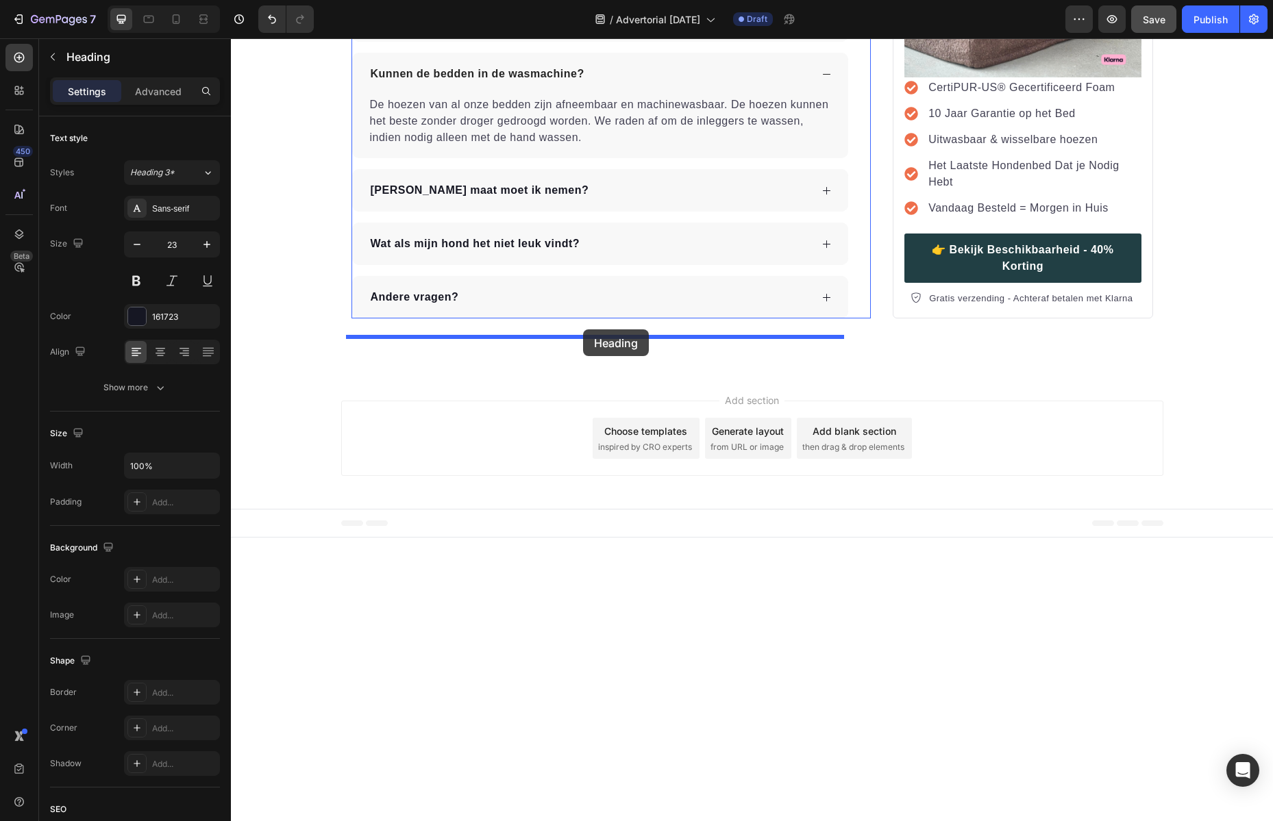
drag, startPoint x: 597, startPoint y: 247, endPoint x: 583, endPoint y: 329, distance: 83.3
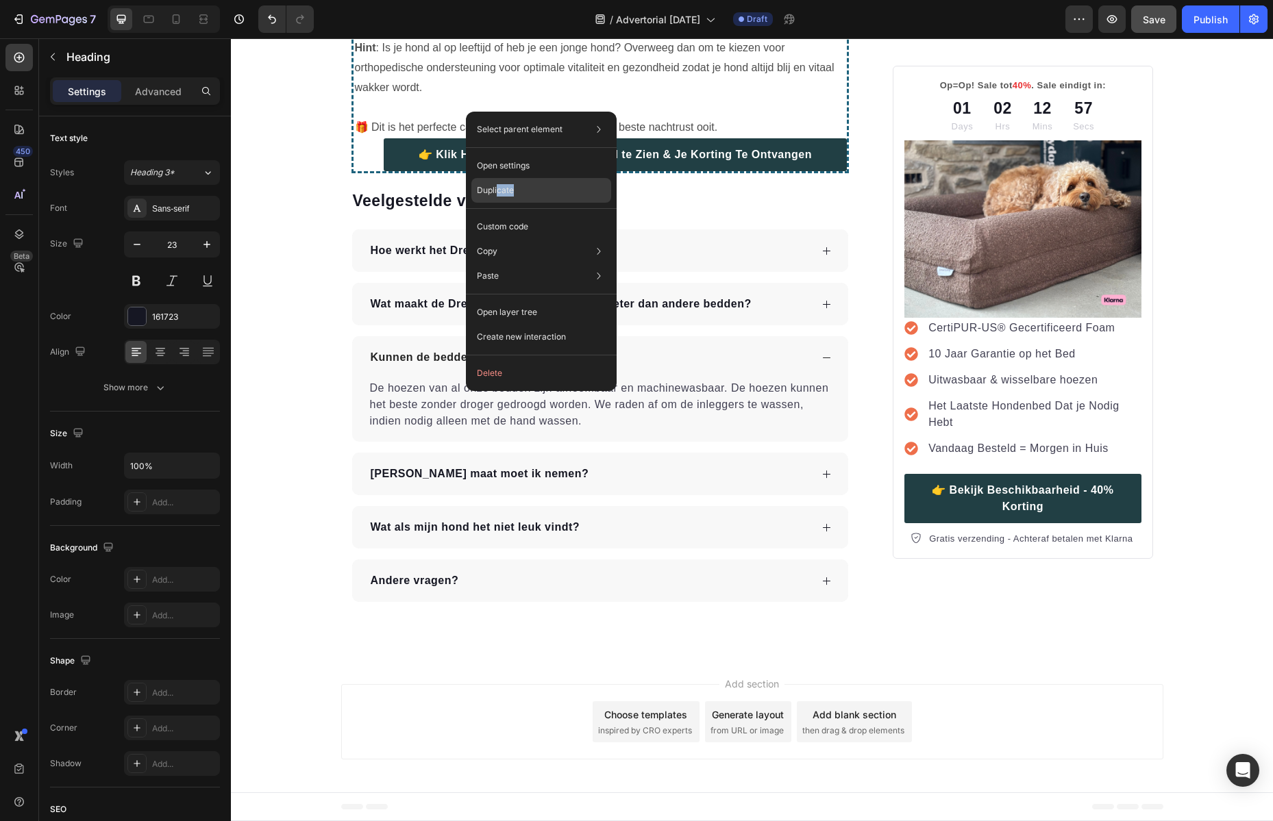
drag, startPoint x: 496, startPoint y: 197, endPoint x: 265, endPoint y: 152, distance: 235.1
click at [496, 214] on div "Duplicate" at bounding box center [541, 226] width 140 height 25
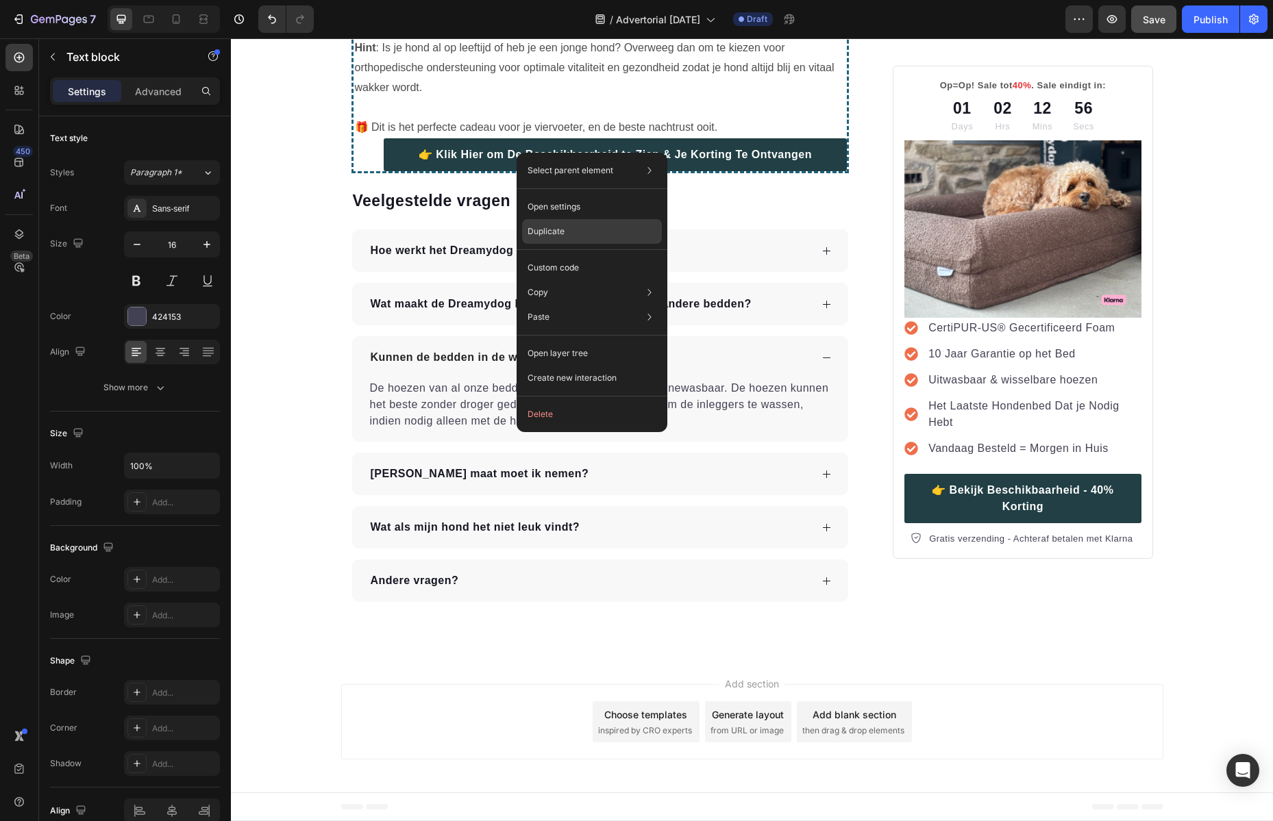
click at [537, 231] on p "Duplicate" at bounding box center [545, 231] width 37 height 12
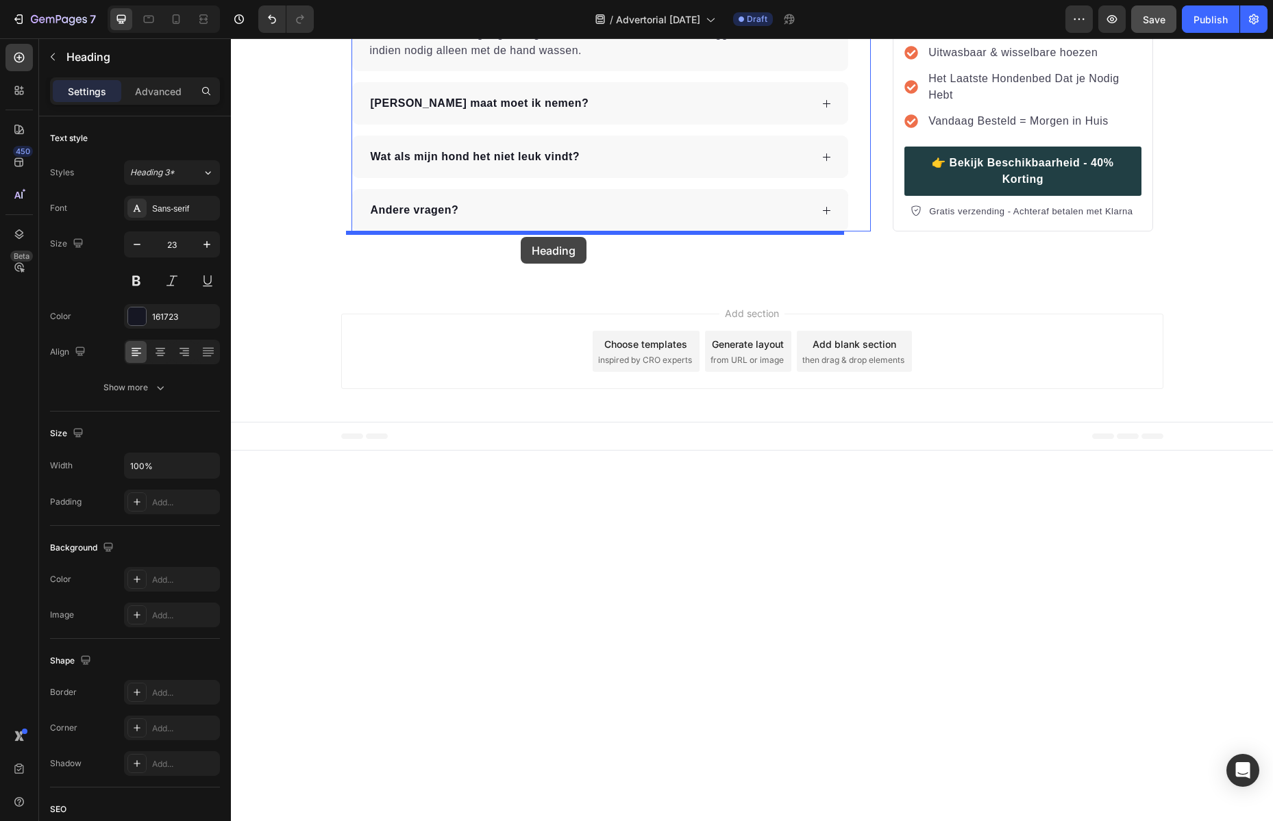
drag, startPoint x: 542, startPoint y: 132, endPoint x: 521, endPoint y: 229, distance: 100.2
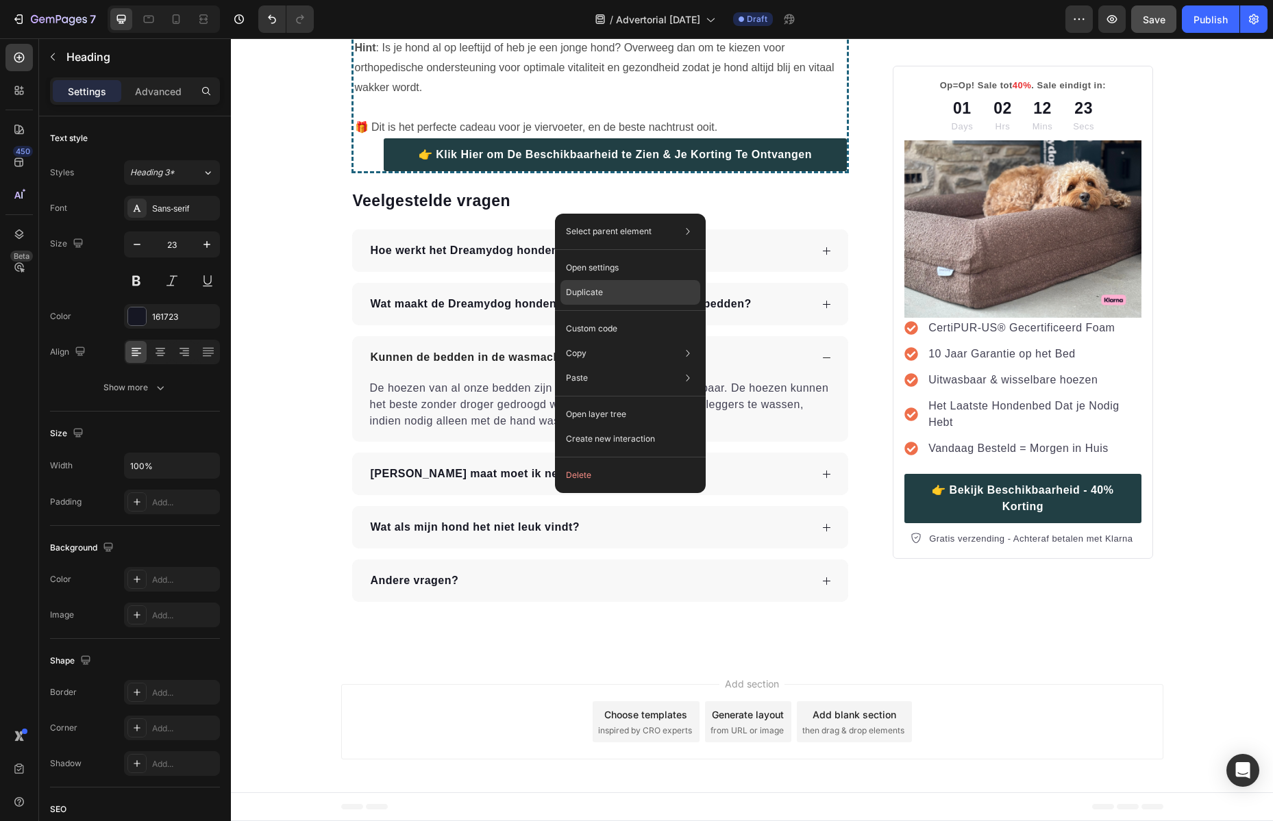
click at [601, 297] on p "Duplicate" at bounding box center [584, 292] width 37 height 12
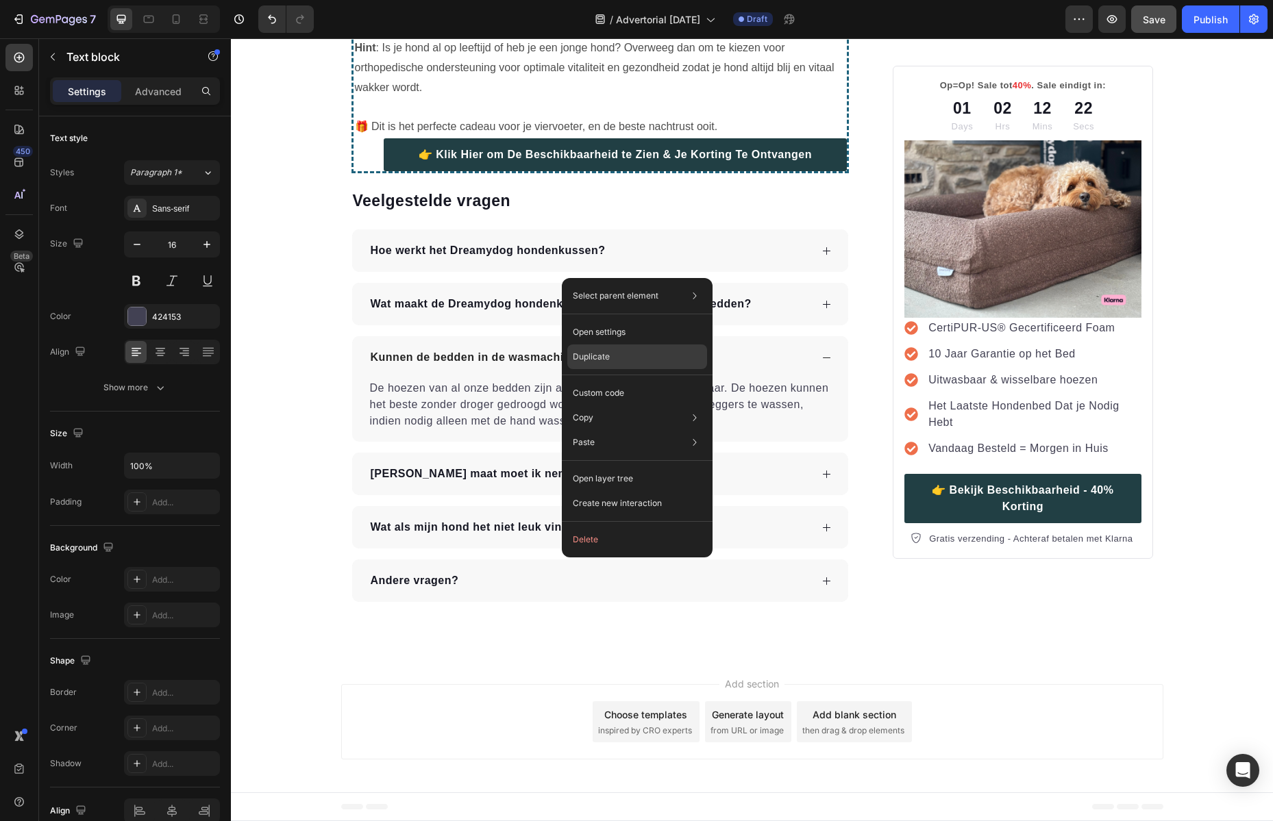
drag, startPoint x: 593, startPoint y: 347, endPoint x: 731, endPoint y: 316, distance: 140.9
click at [593, 381] on div "Duplicate" at bounding box center [637, 393] width 140 height 25
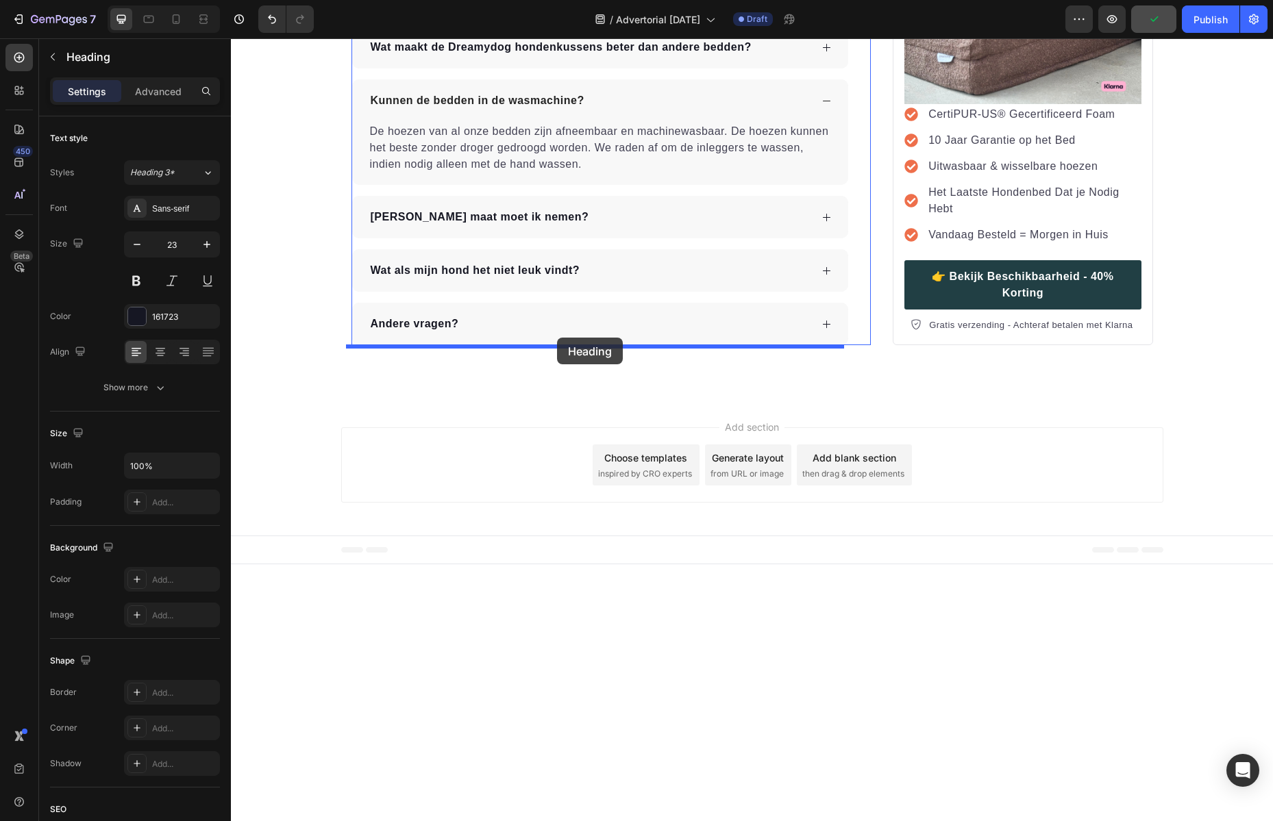
drag, startPoint x: 551, startPoint y: 247, endPoint x: 554, endPoint y: 340, distance: 92.5
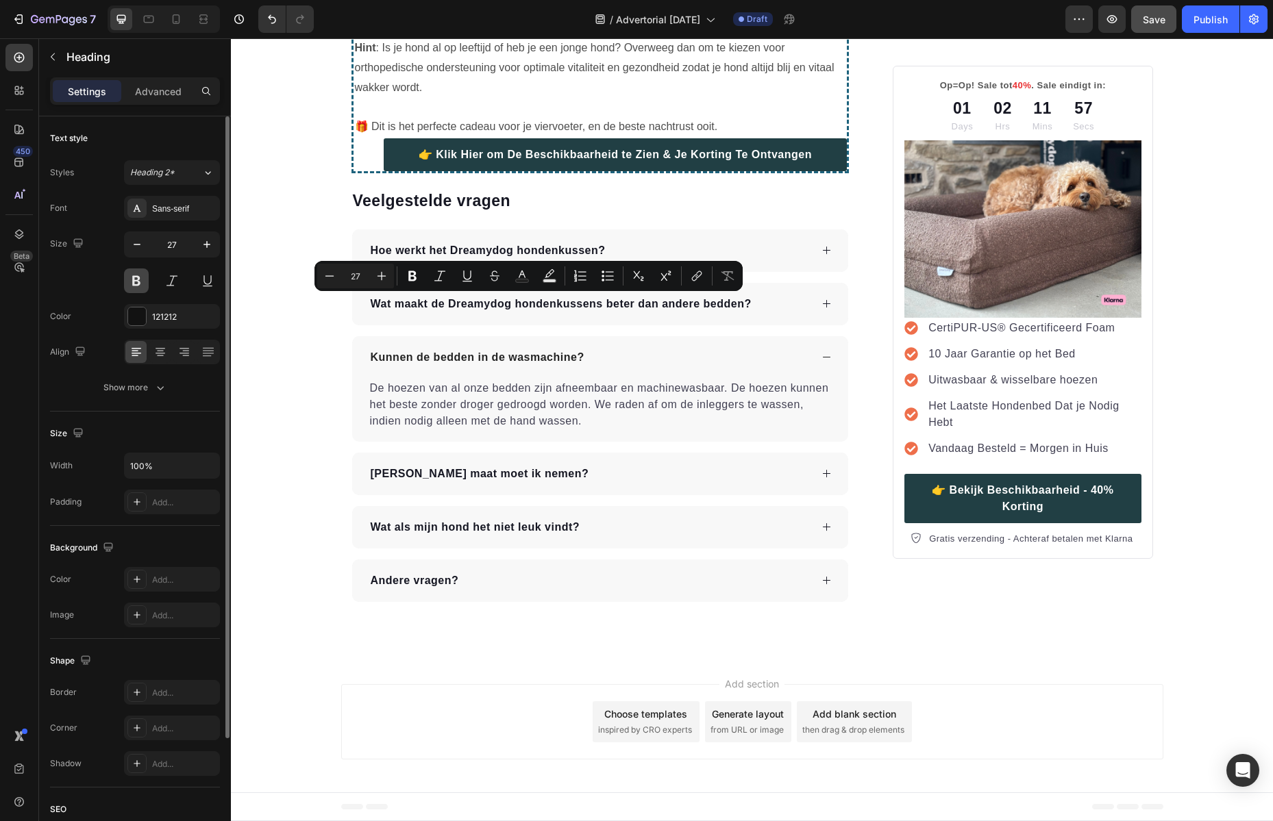
click at [129, 279] on button at bounding box center [136, 280] width 25 height 25
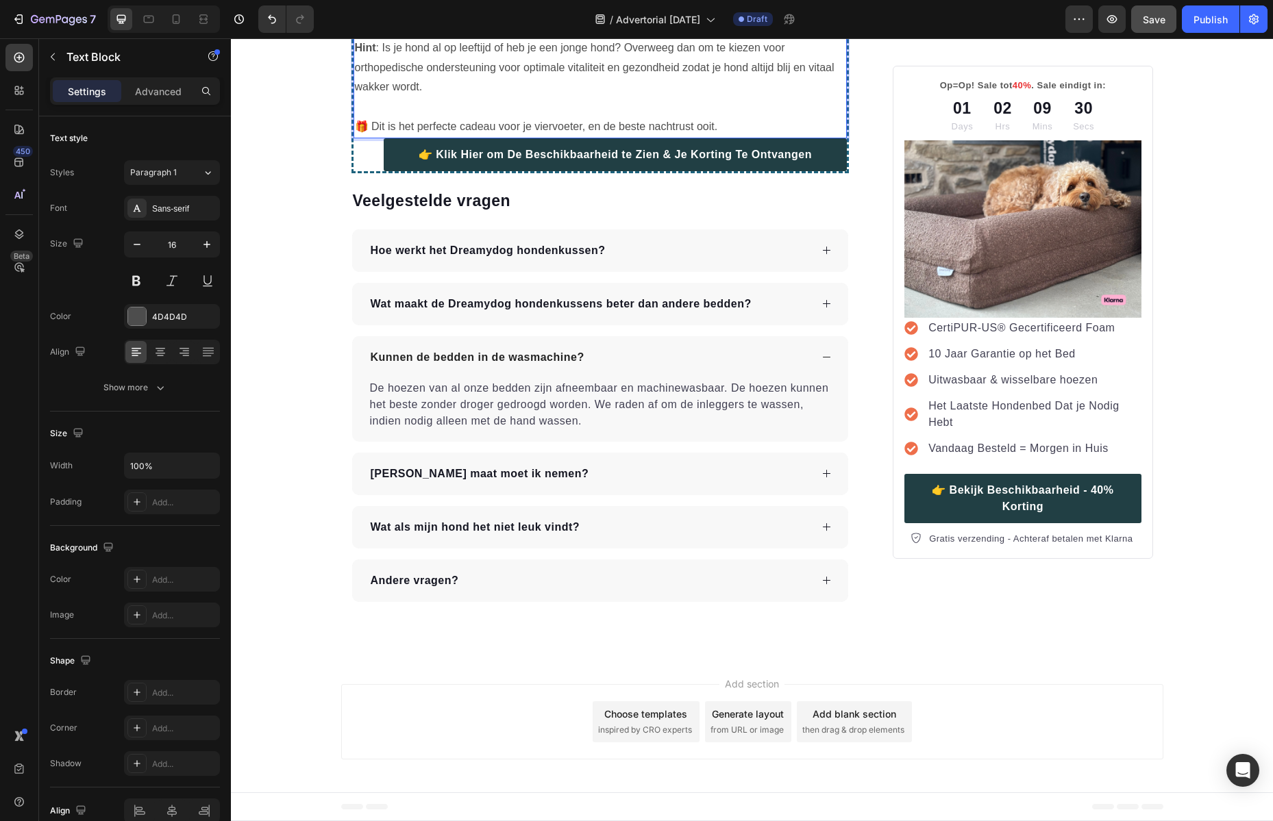
drag, startPoint x: 511, startPoint y: 340, endPoint x: 369, endPoint y: 342, distance: 141.8
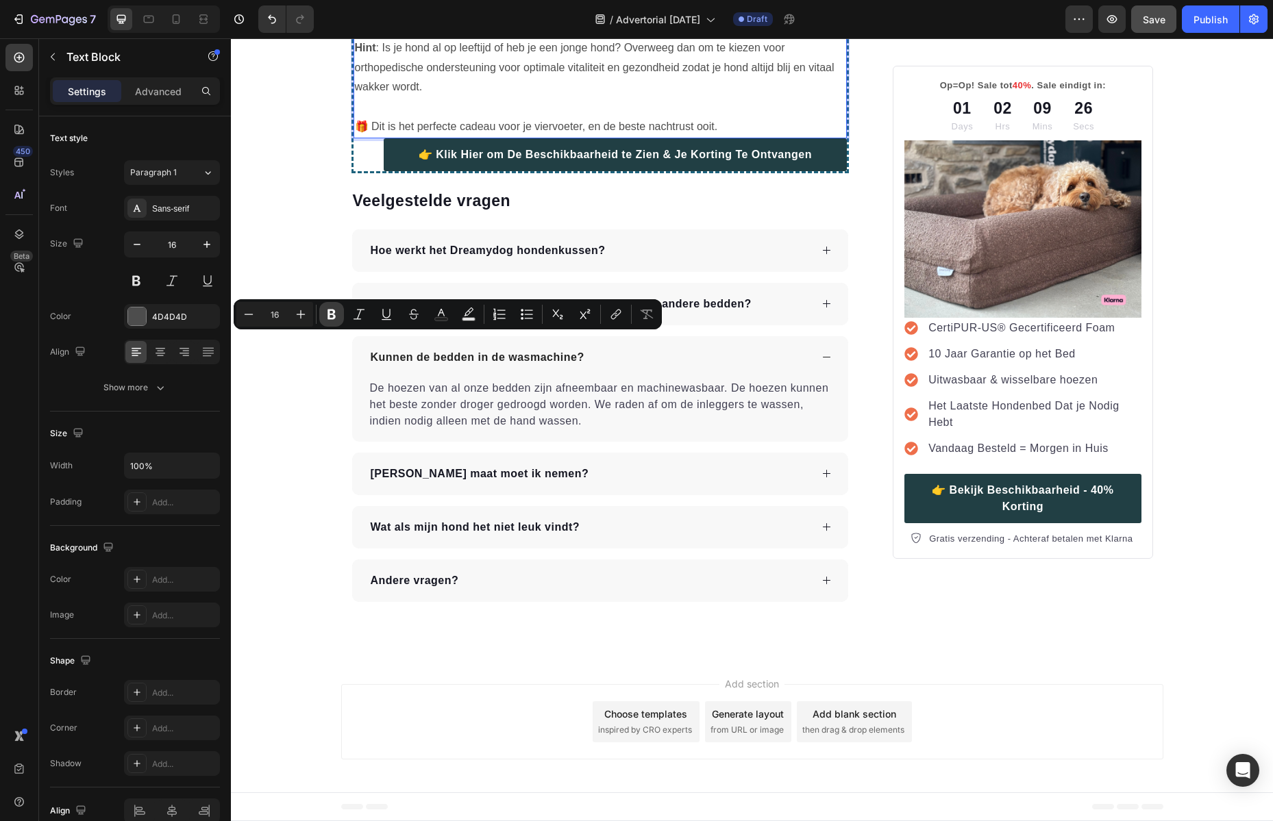
click at [341, 316] on button "Bold" at bounding box center [331, 314] width 25 height 25
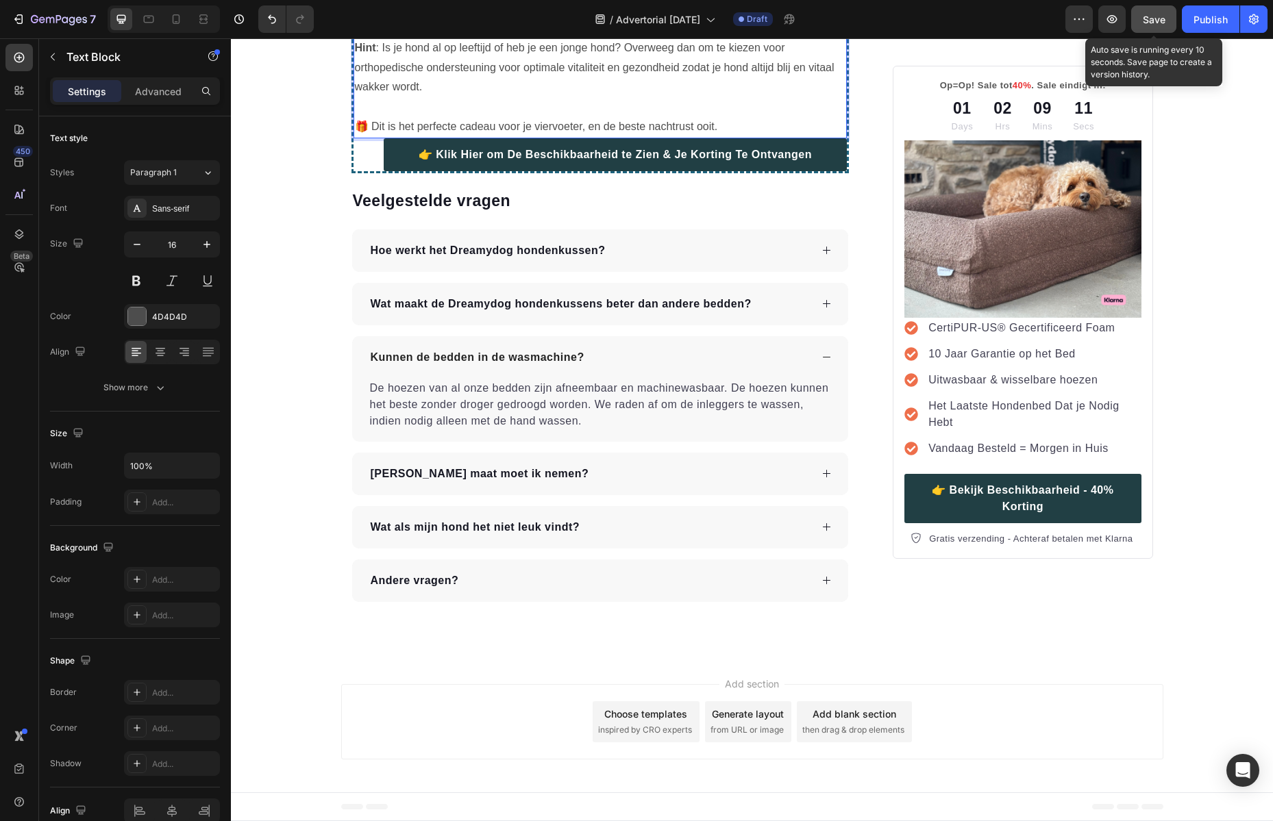
click at [1141, 32] on button "Save" at bounding box center [1153, 18] width 45 height 27
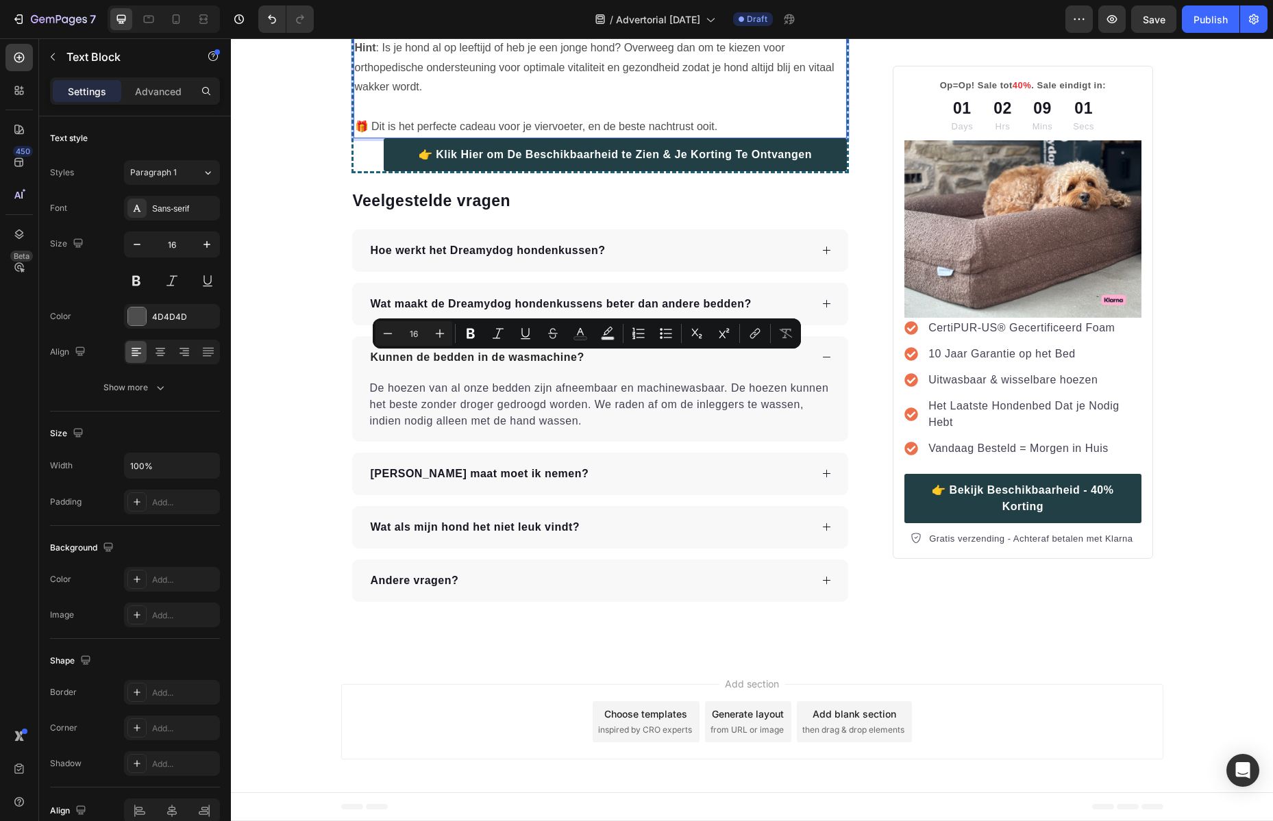
drag, startPoint x: 612, startPoint y: 360, endPoint x: 564, endPoint y: 364, distance: 48.8
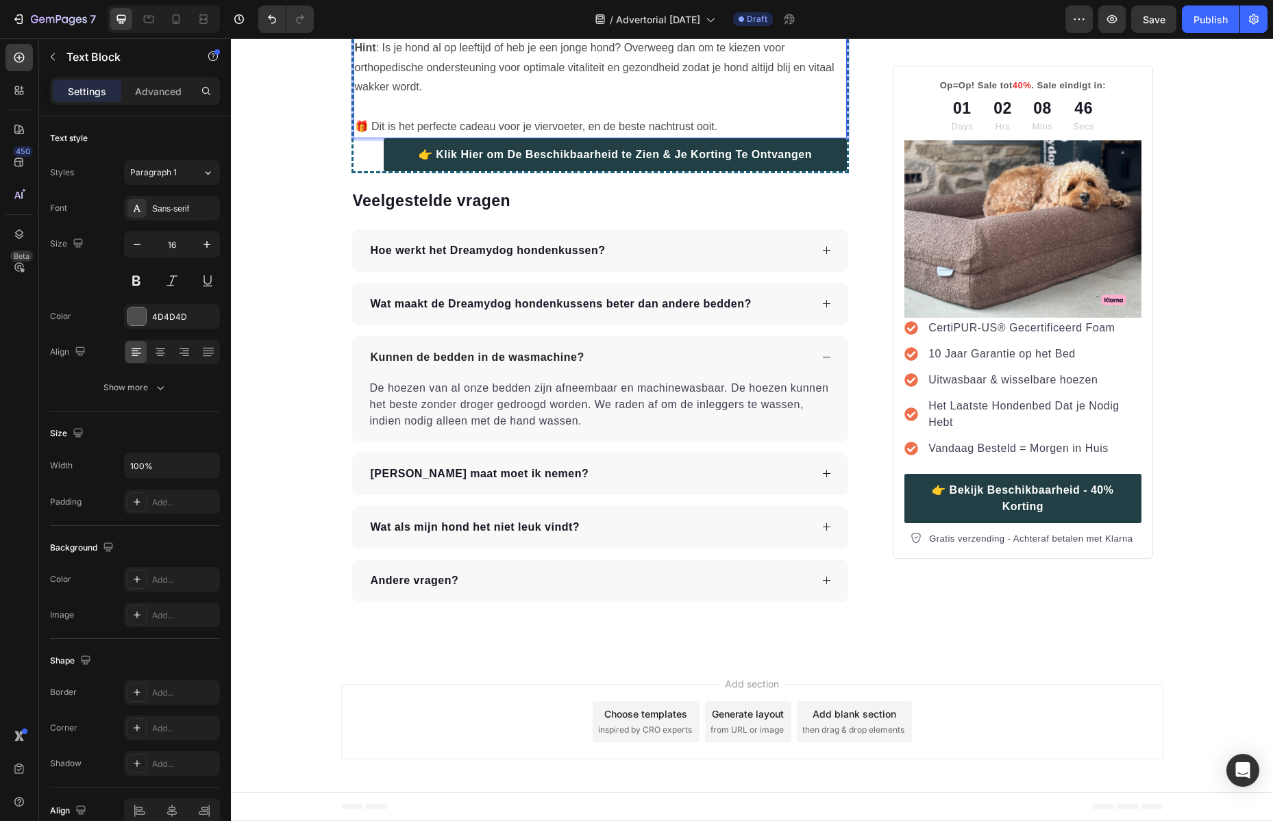
drag, startPoint x: 550, startPoint y: 360, endPoint x: 526, endPoint y: 361, distance: 24.0
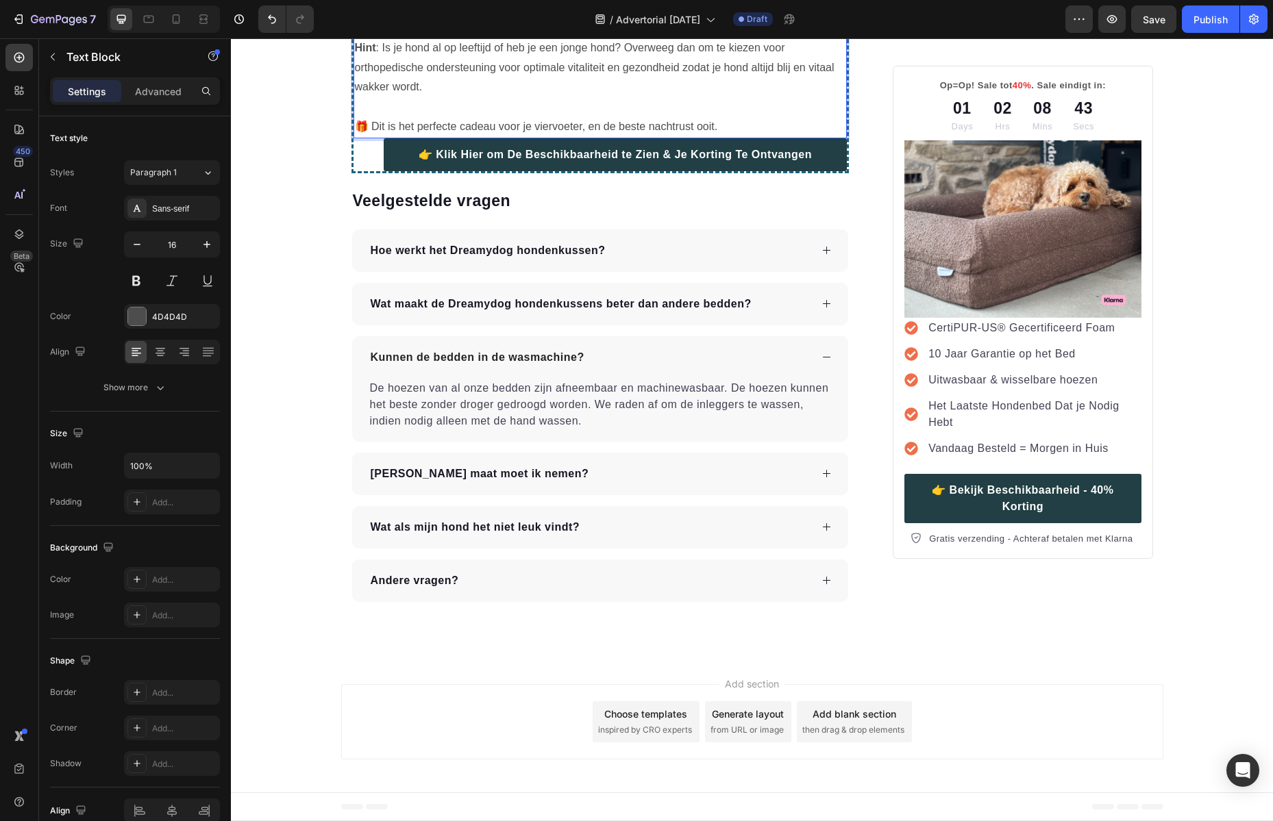
drag, startPoint x: 550, startPoint y: 362, endPoint x: 367, endPoint y: 361, distance: 182.9
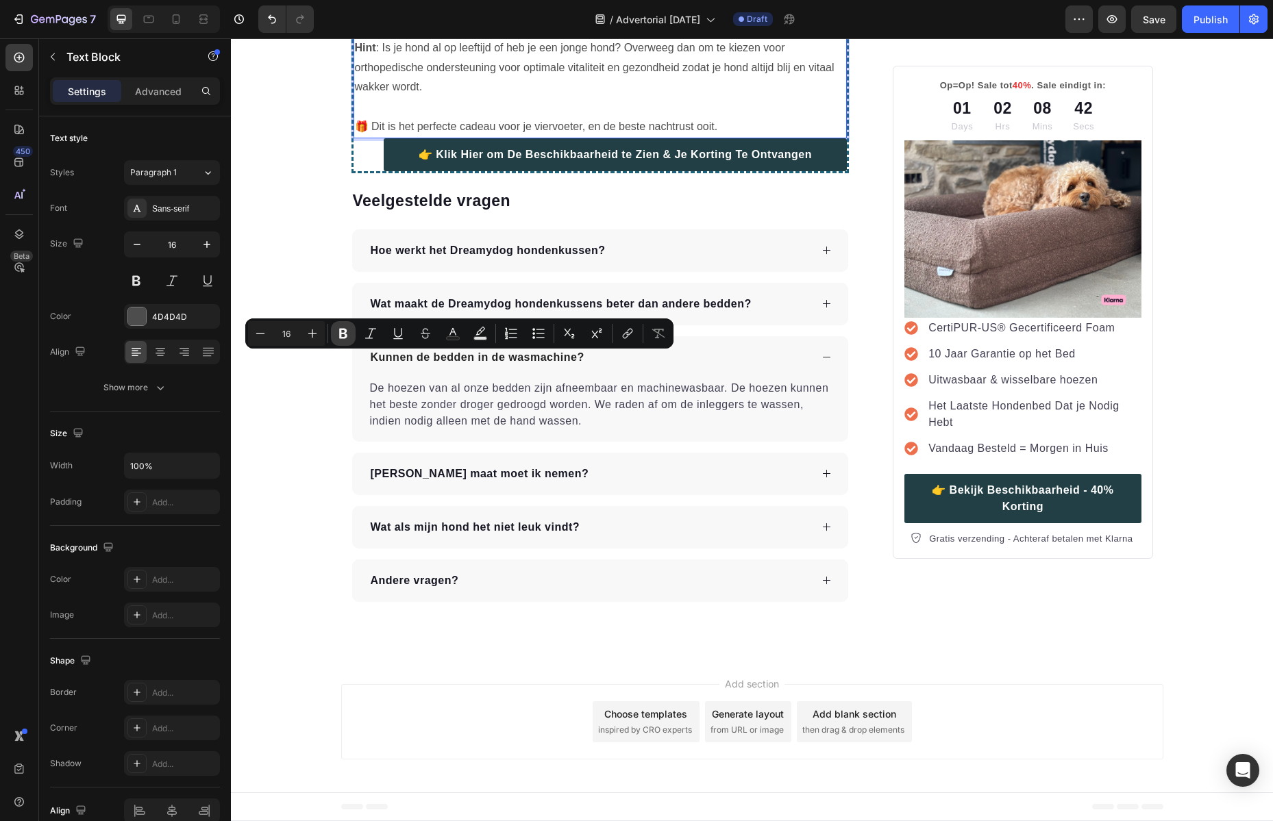
click at [349, 333] on icon "Editor contextual toolbar" at bounding box center [343, 334] width 14 height 14
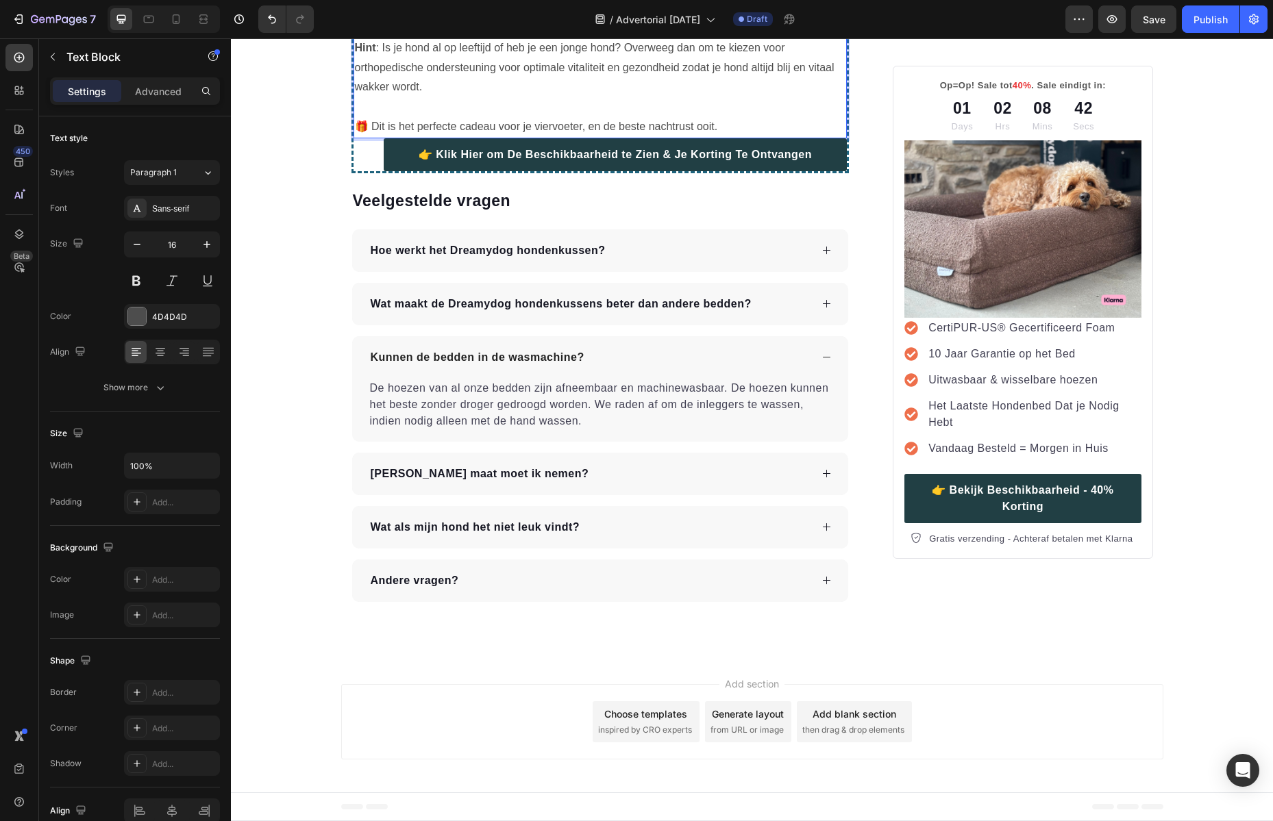
drag, startPoint x: 507, startPoint y: 379, endPoint x: 366, endPoint y: 379, distance: 140.4
click at [1151, 19] on span "Save" at bounding box center [1153, 20] width 23 height 12
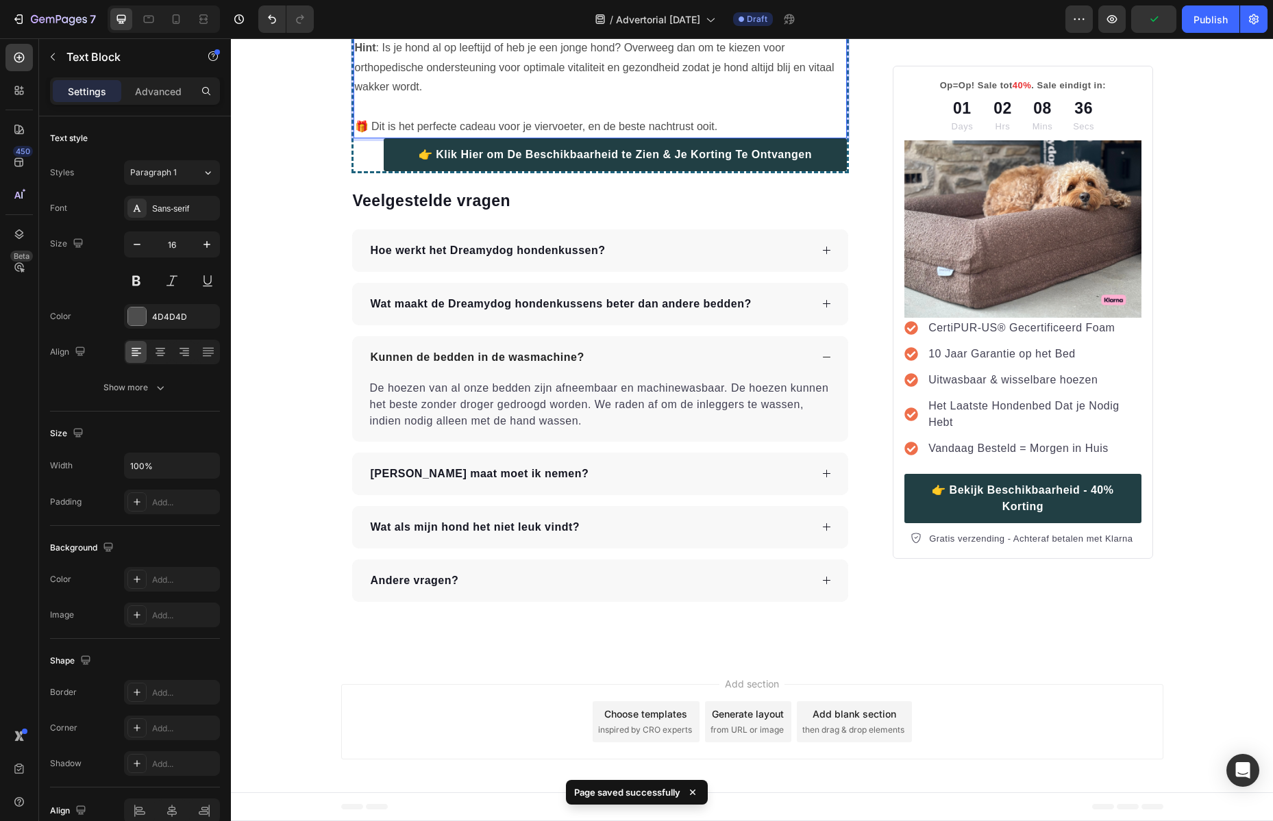
drag, startPoint x: 508, startPoint y: 381, endPoint x: 368, endPoint y: 385, distance: 139.1
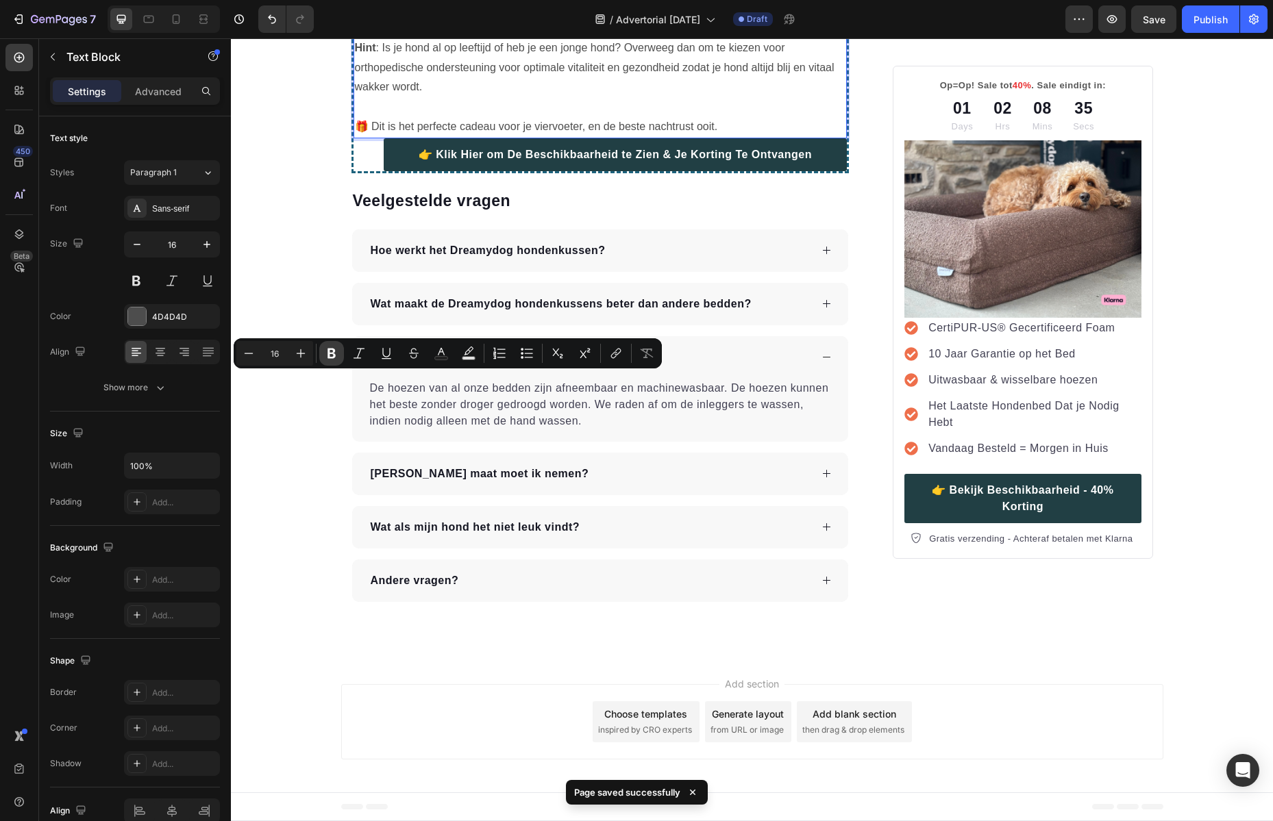
click at [329, 349] on icon "Editor contextual toolbar" at bounding box center [331, 354] width 8 height 10
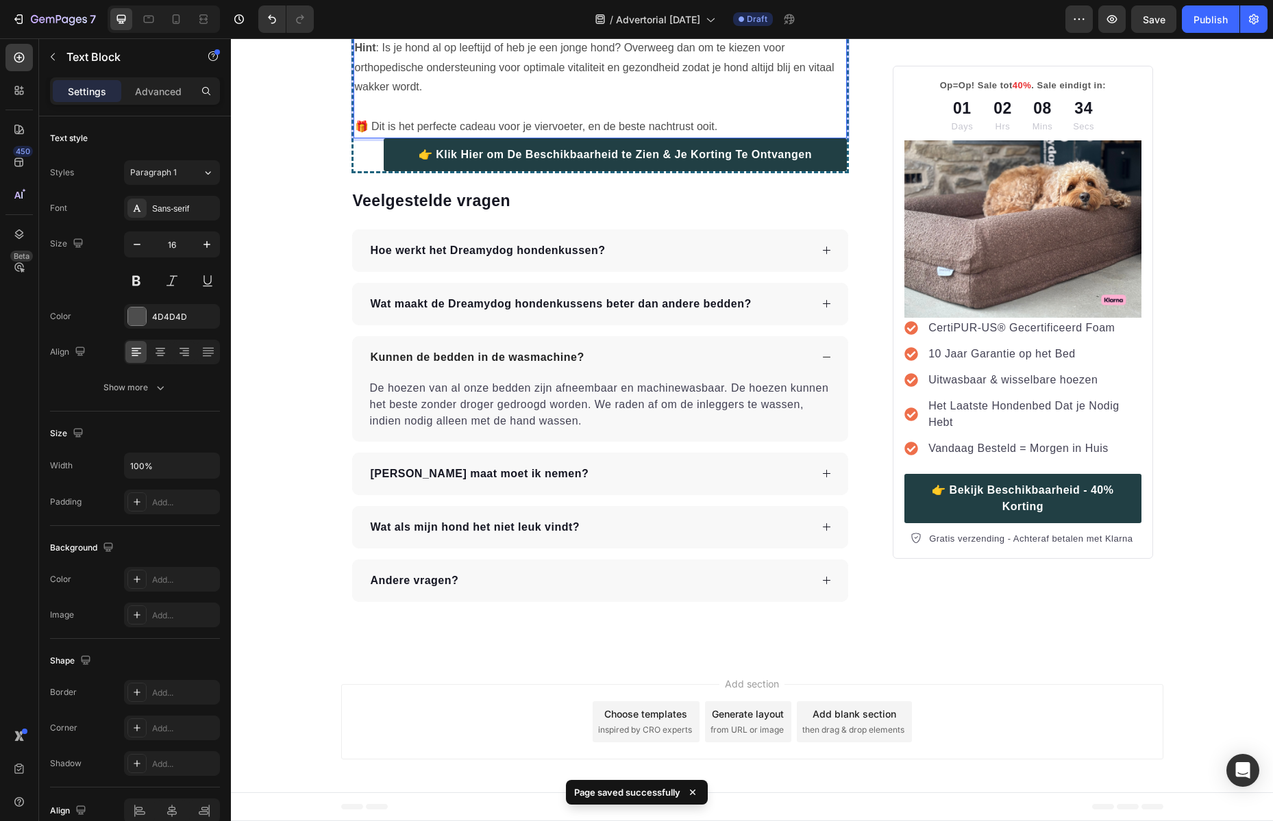
drag, startPoint x: 409, startPoint y: 403, endPoint x: 479, endPoint y: 399, distance: 70.6
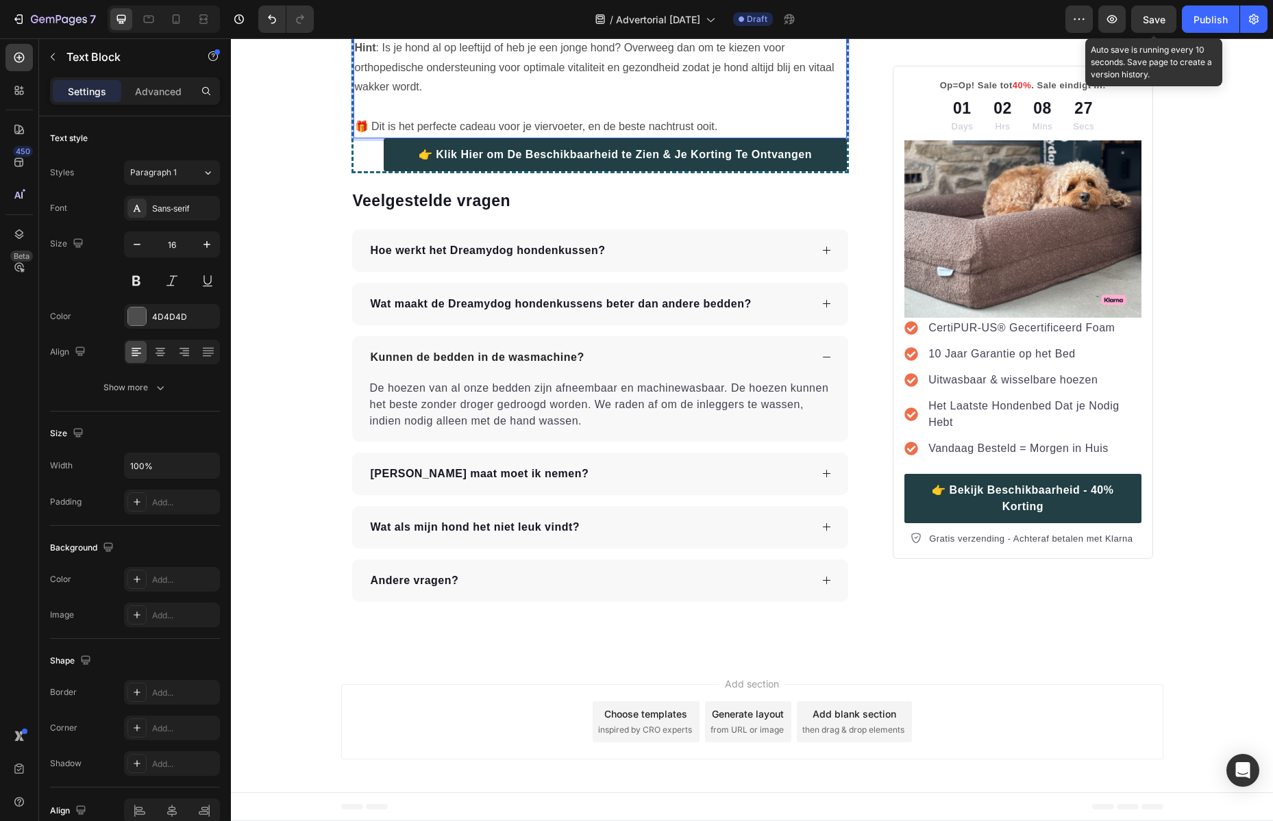
click at [1143, 25] on span "Save" at bounding box center [1153, 20] width 23 height 12
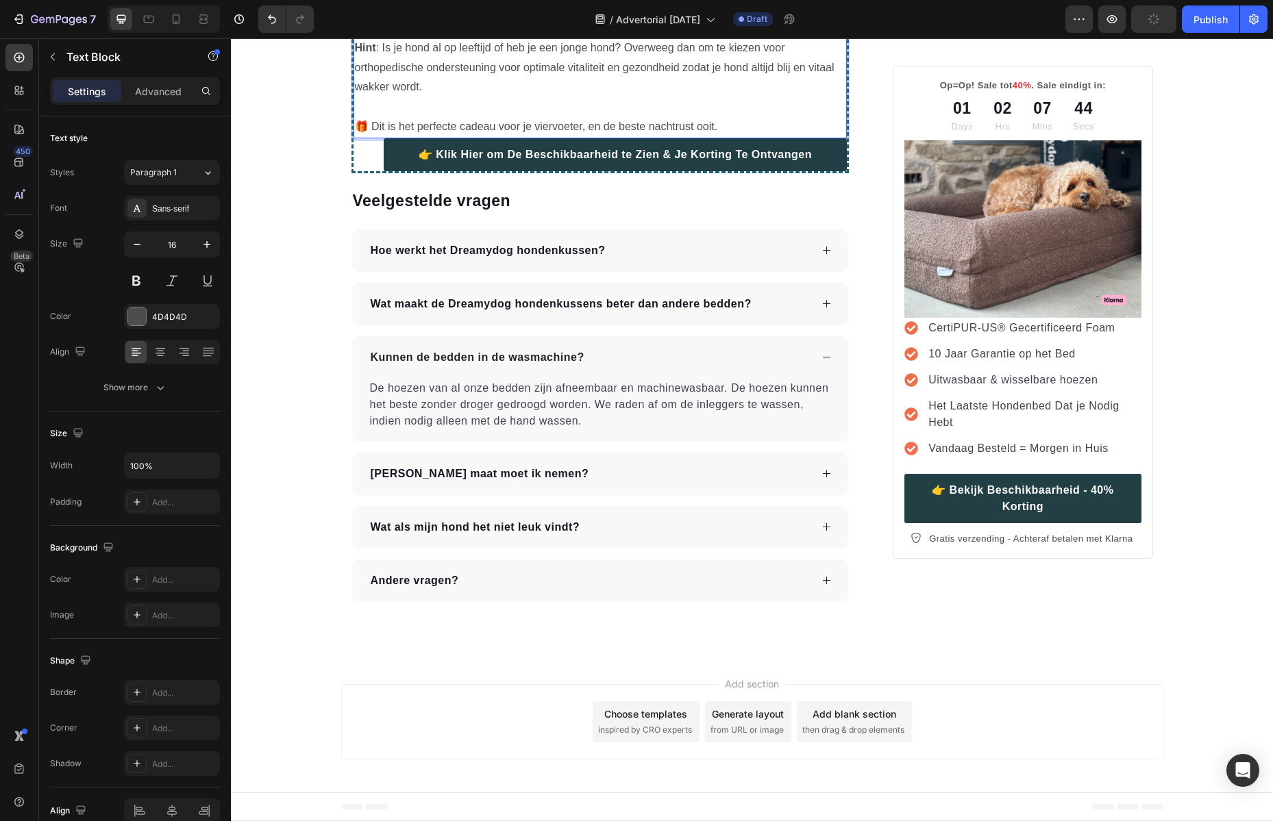
drag, startPoint x: 532, startPoint y: 379, endPoint x: 525, endPoint y: 382, distance: 7.4
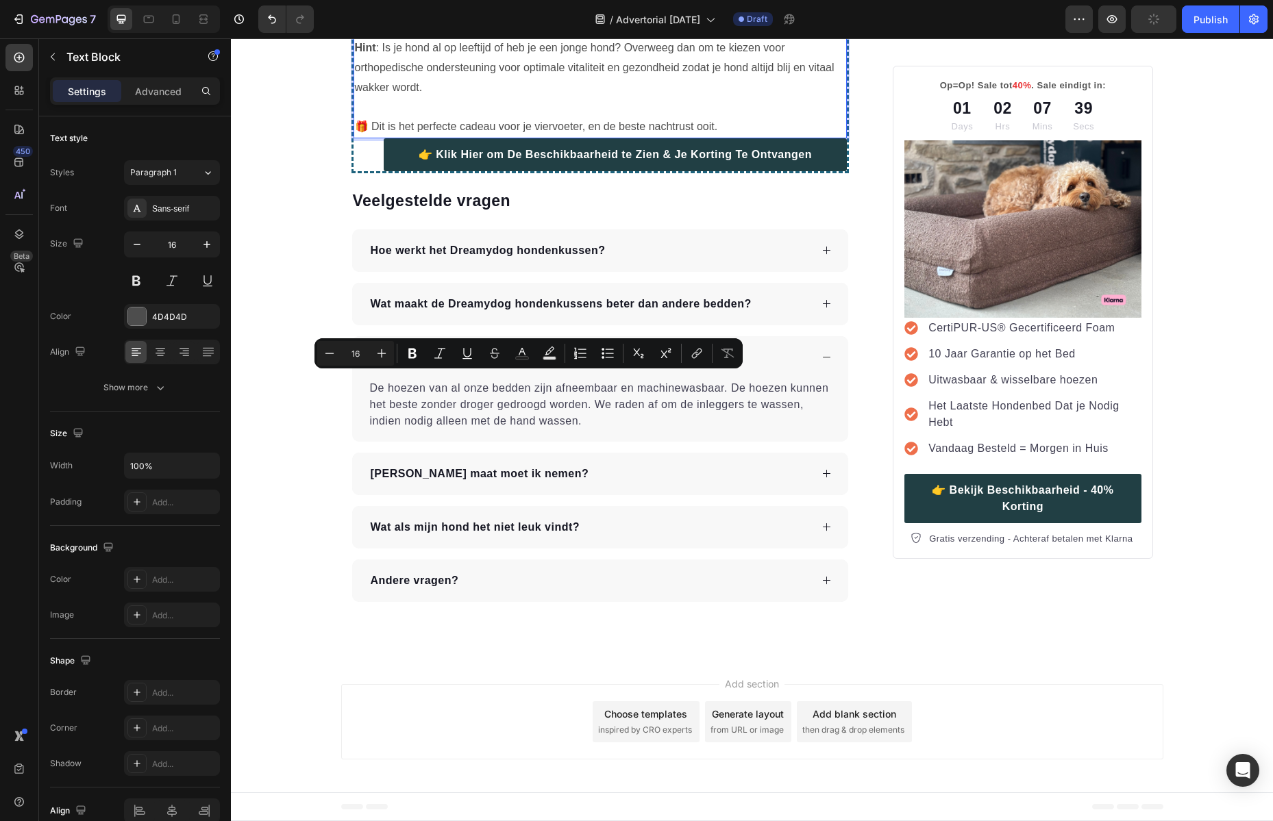
copy p "–"
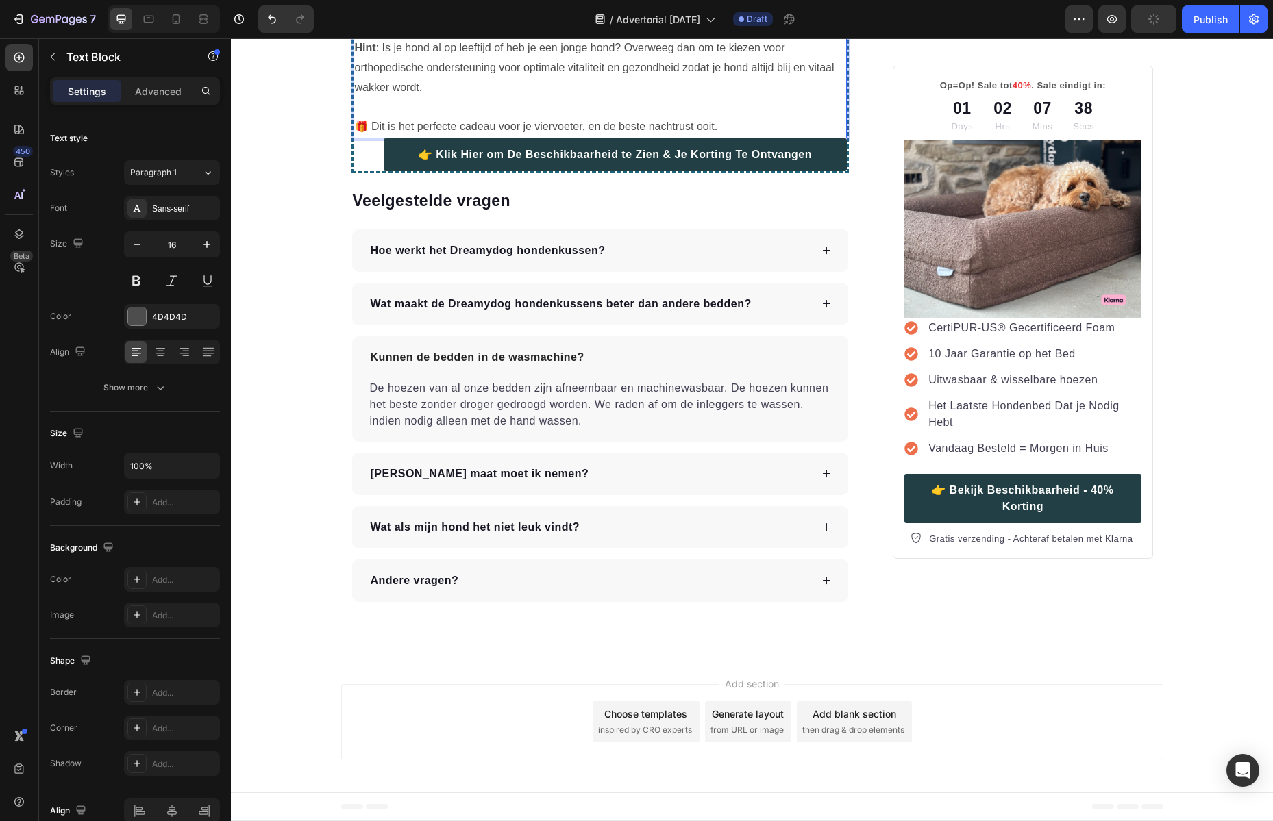
drag, startPoint x: 492, startPoint y: 400, endPoint x: 379, endPoint y: 405, distance: 113.8
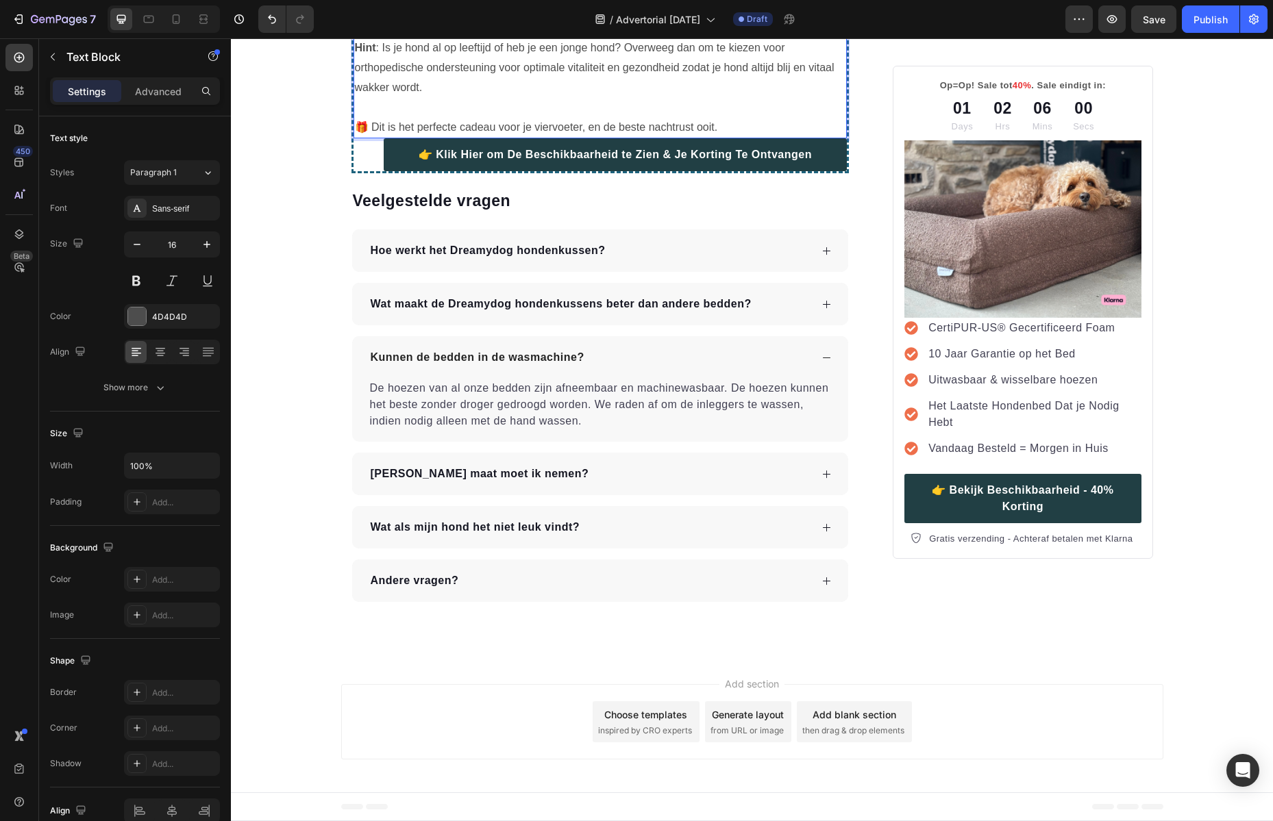
scroll to position [5253, 0]
click at [729, 118] on p "Rich Text Editor. Editing area: main" at bounding box center [600, 108] width 491 height 20
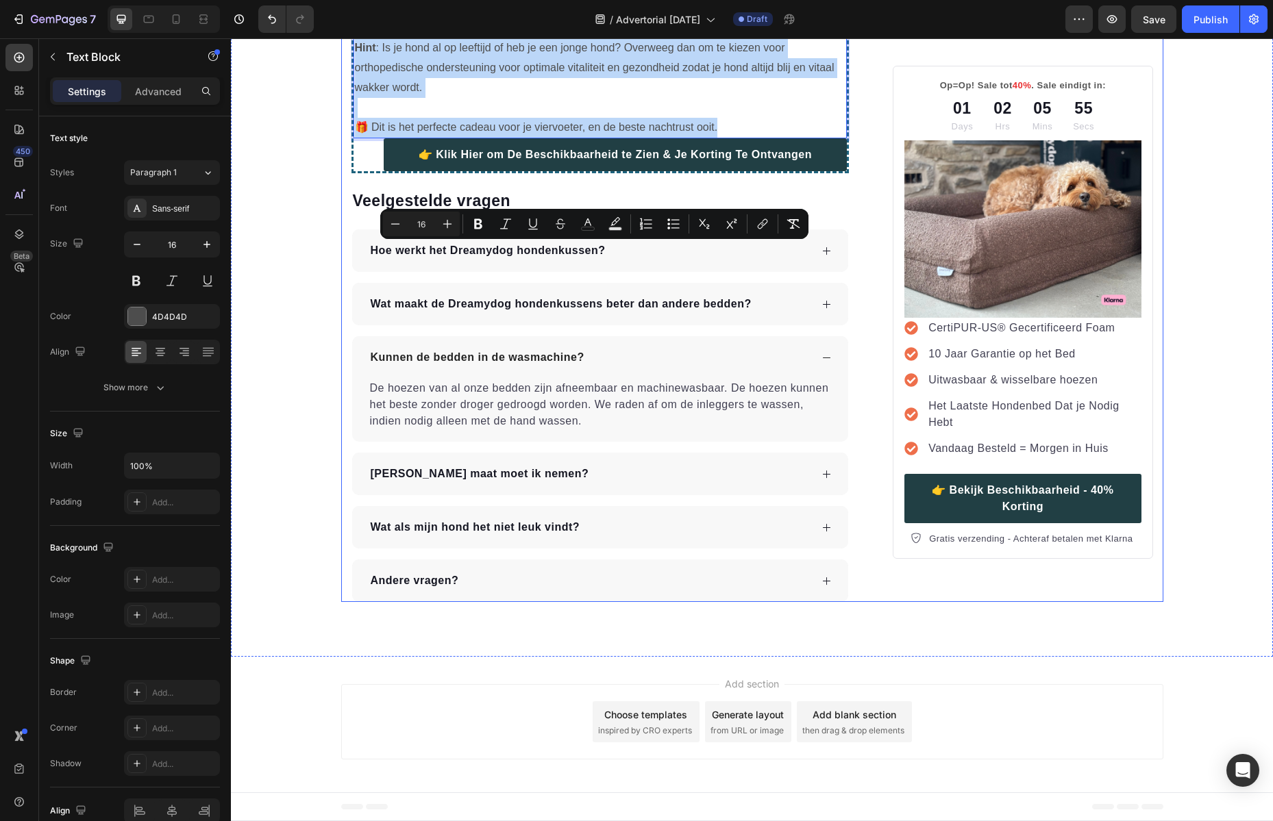
drag, startPoint x: 718, startPoint y: 505, endPoint x: 339, endPoint y: 260, distance: 452.1
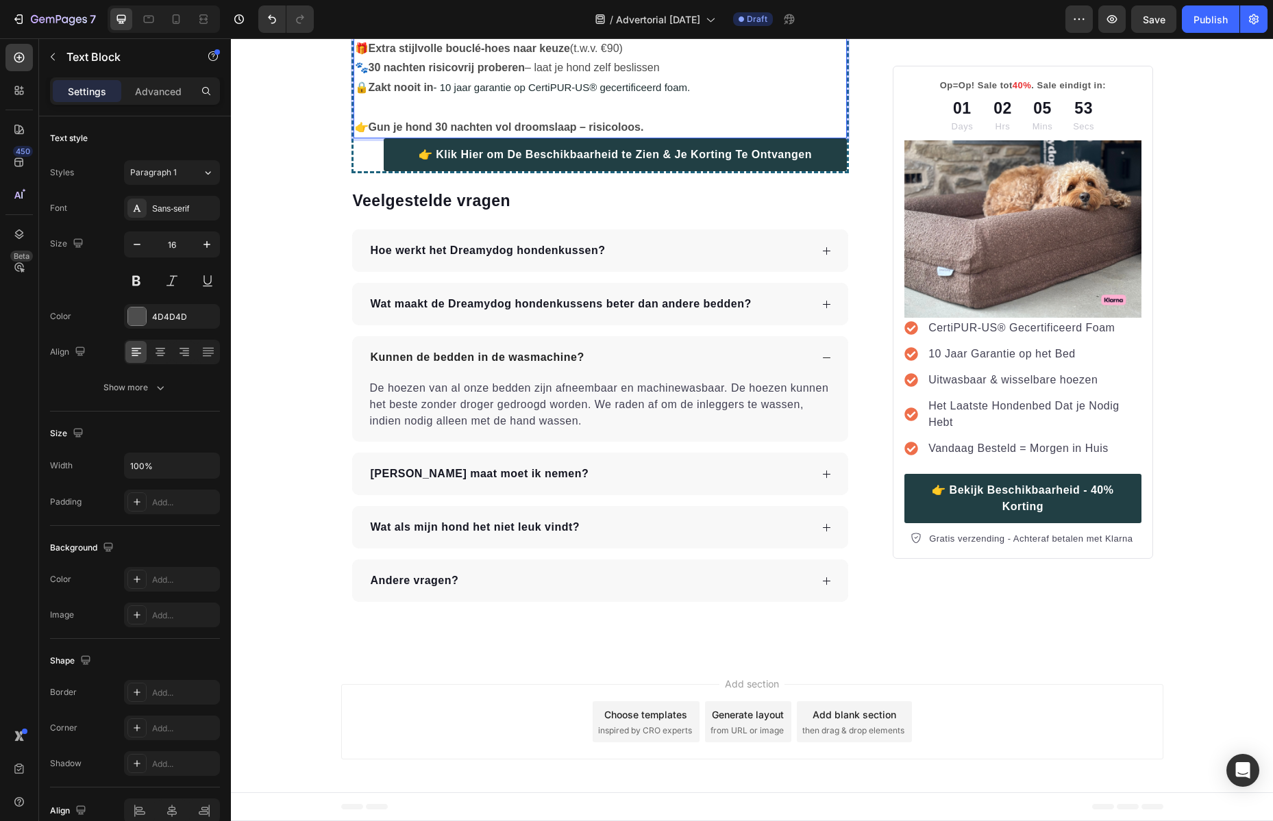
click at [671, 138] on p "👉 Gun je hond 30 nachten vol droomslaap – risicoloos." at bounding box center [600, 128] width 491 height 20
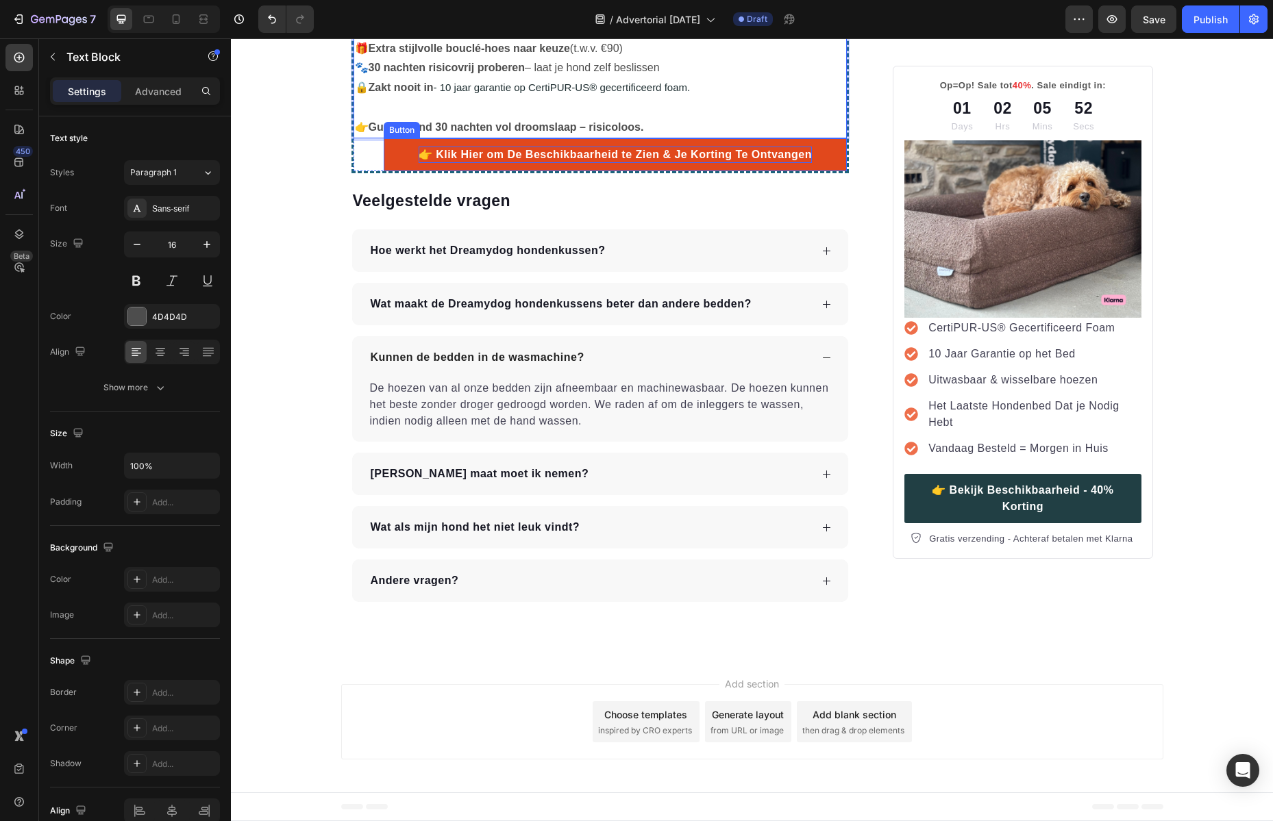
click at [663, 163] on p "👉 Klik Hier om De Beschikbaarheid te Zien & Je Korting Te Ontvangen" at bounding box center [614, 155] width 393 height 16
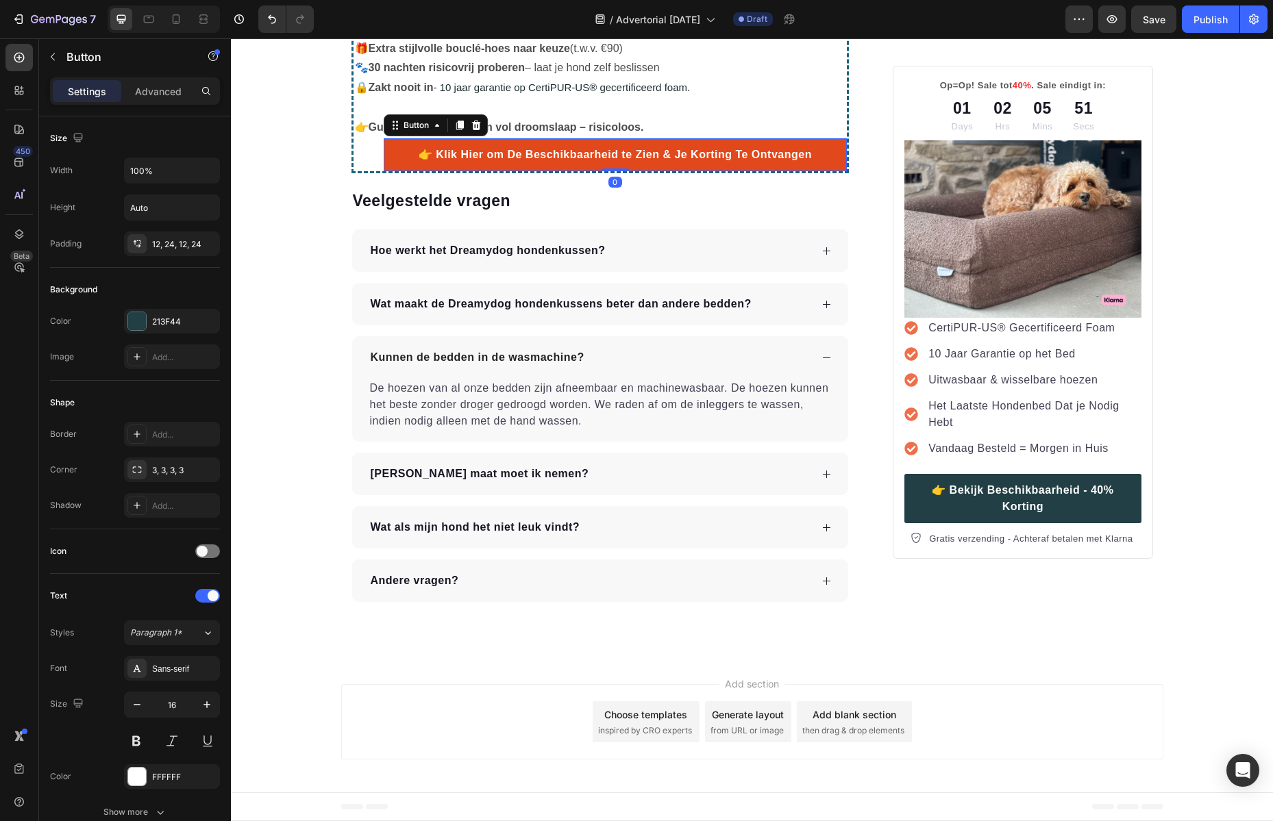
click at [819, 171] on link "👉 Klik Hier om De Beschikbaarheid te Zien & Je Korting Te Ontvangen" at bounding box center [616, 154] width 464 height 33
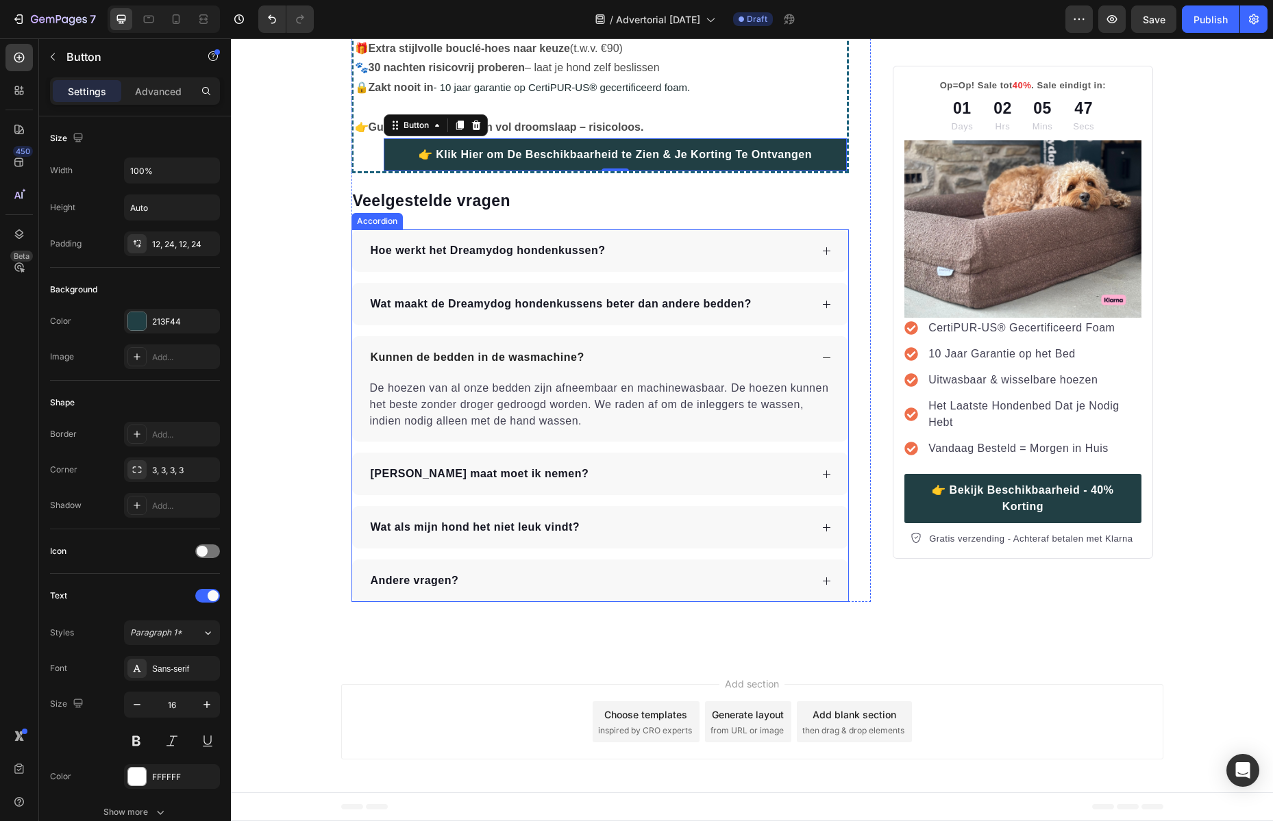
scroll to position [5338, 0]
click at [357, 158] on div "Heading" at bounding box center [372, 165] width 43 height 16
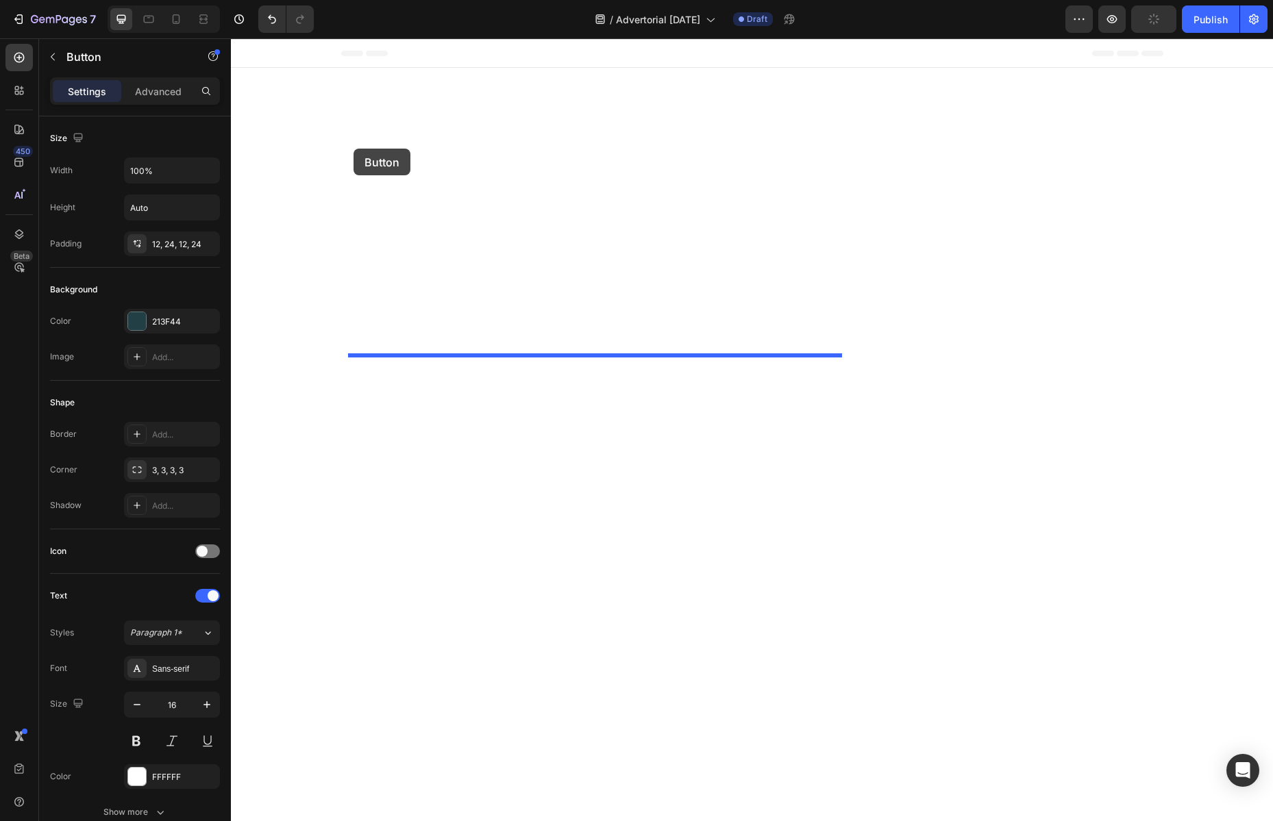
drag, startPoint x: 410, startPoint y: 143, endPoint x: 353, endPoint y: 149, distance: 57.1
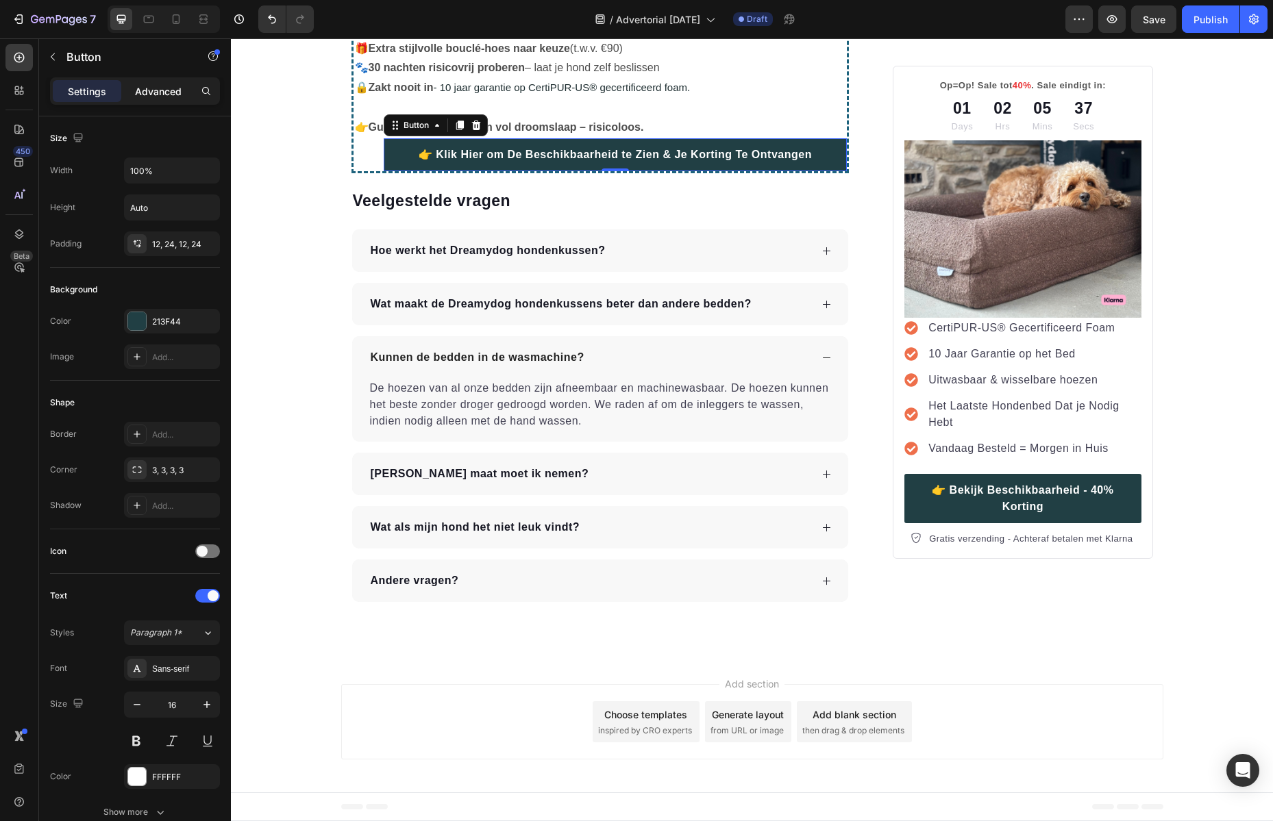
click at [162, 98] on div "Advanced" at bounding box center [158, 91] width 68 height 22
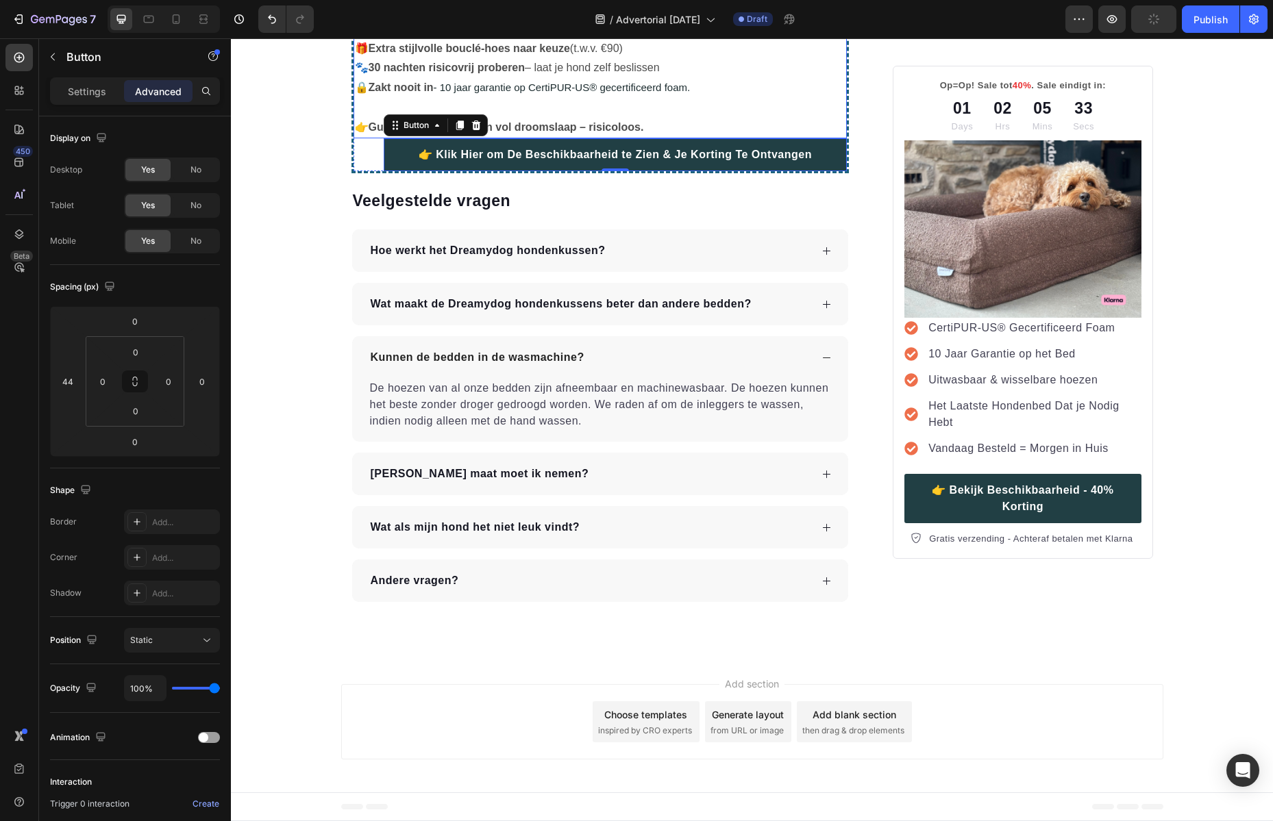
scroll to position [5033, 0]
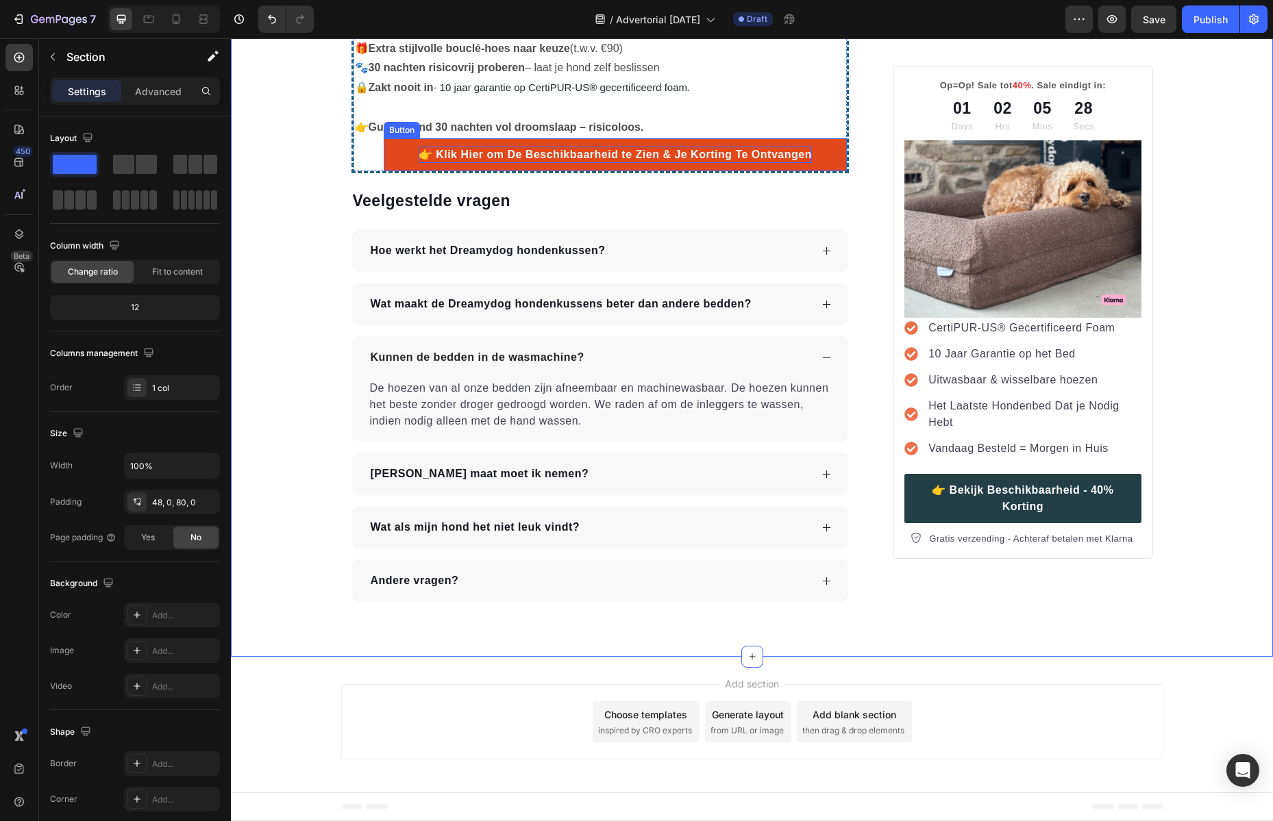
click at [634, 163] on p "👉 Klik Hier om De Beschikbaarheid te Zien & Je Korting Te Ontvangen" at bounding box center [614, 155] width 393 height 16
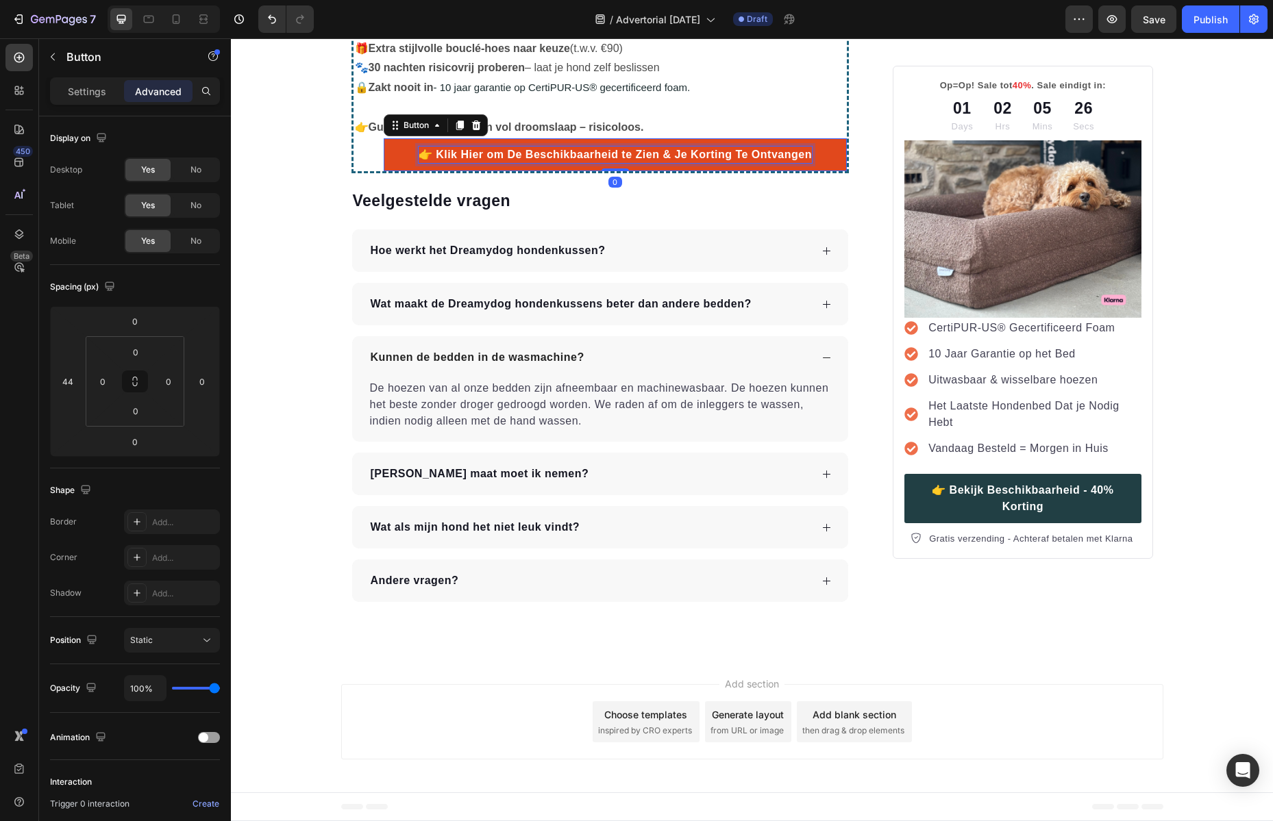
click at [651, 163] on p "👉 Klik Hier om De Beschikbaarheid te Zien & Je Korting Te Ontvangen" at bounding box center [614, 155] width 393 height 16
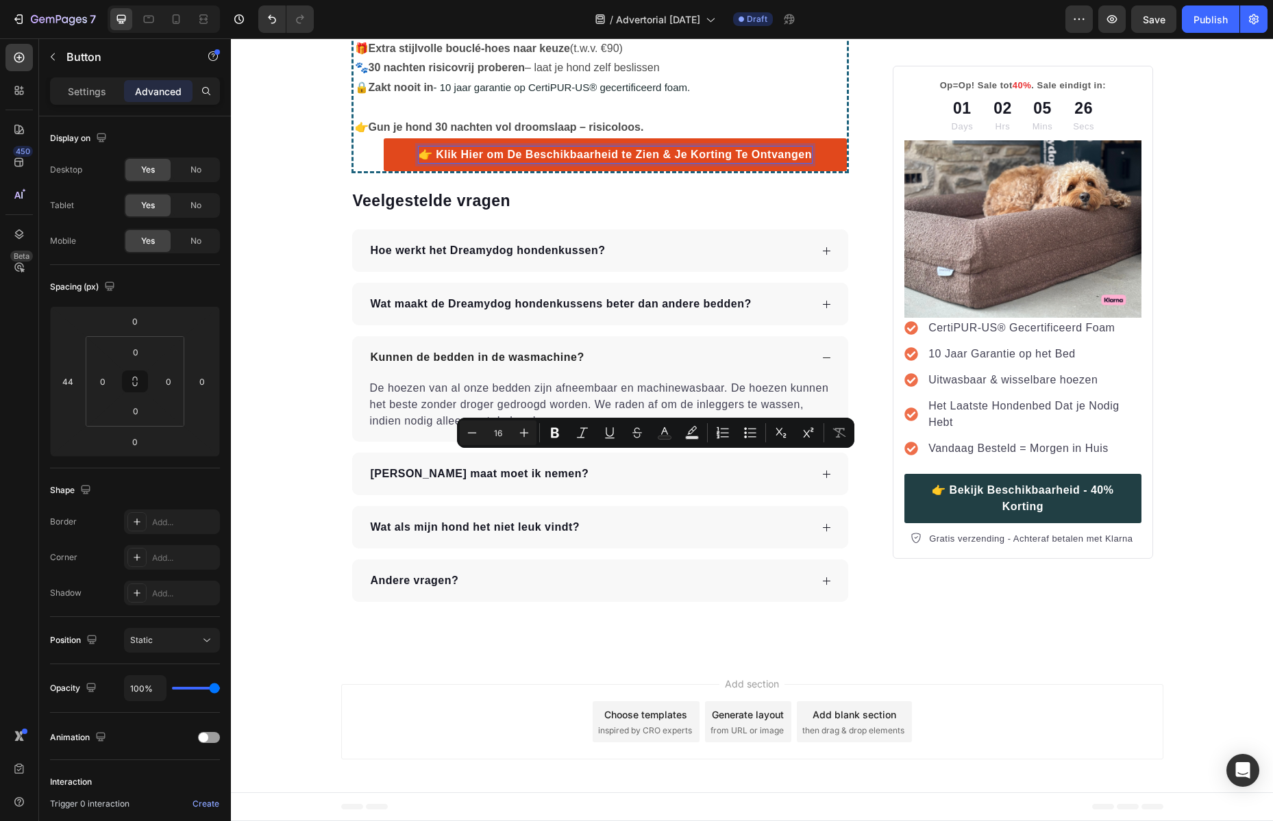
click at [727, 163] on p "👉 Klik Hier om De Beschikbaarheid te Zien & Je Korting Te Ontvangen" at bounding box center [614, 155] width 393 height 16
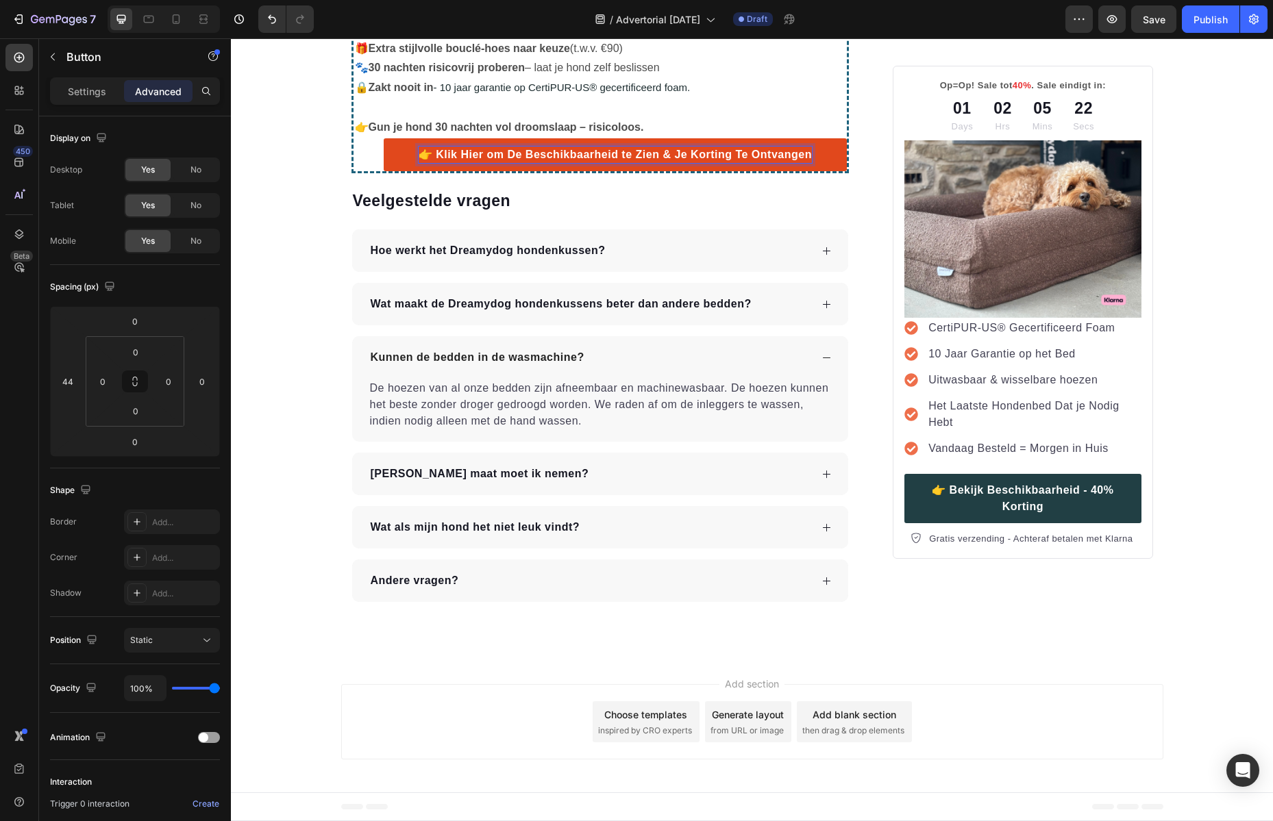
click at [788, 163] on p "👉 Klik Hier om De Beschikbaarheid te Zien & Je Korting Te Ontvangen" at bounding box center [614, 155] width 393 height 16
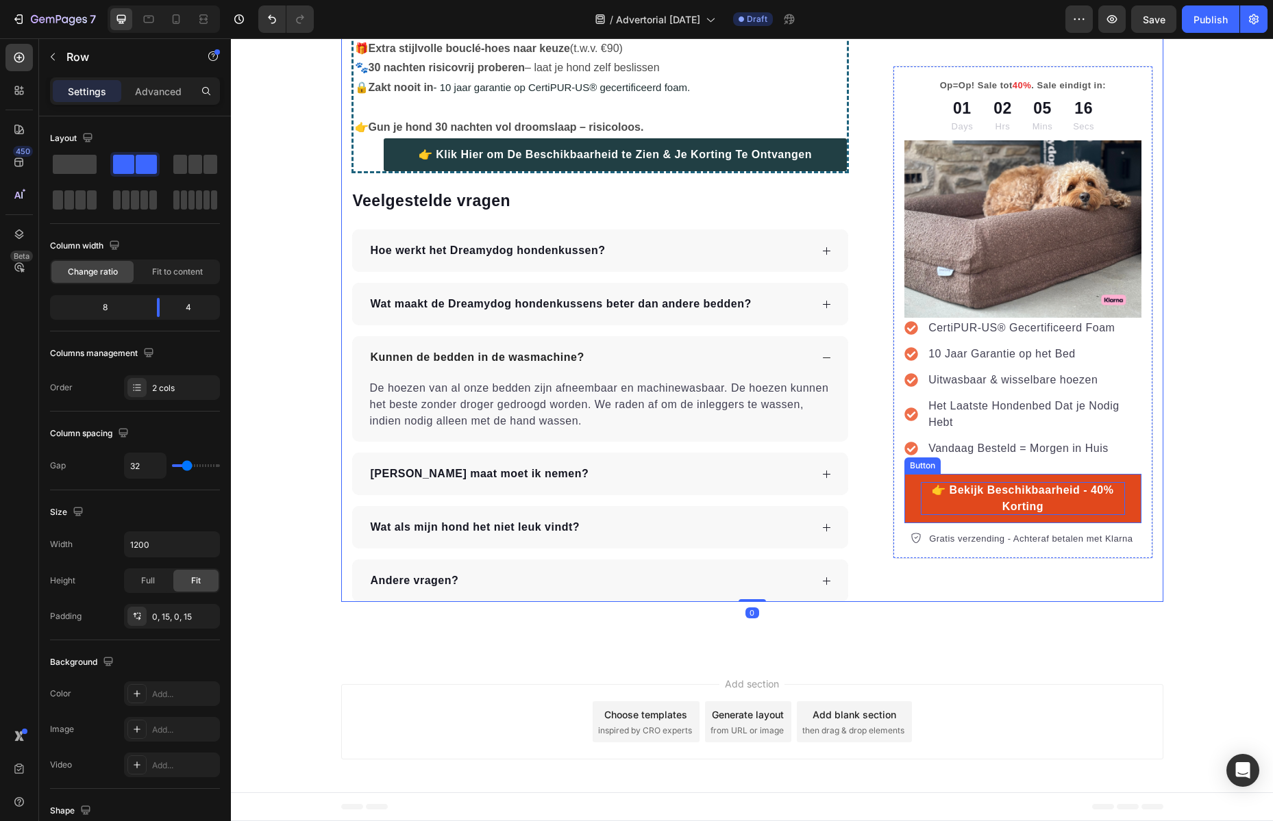
click at [1058, 492] on p "👉 Bekijk Beschikbaarheid - 40% Korting" at bounding box center [1022, 498] width 203 height 33
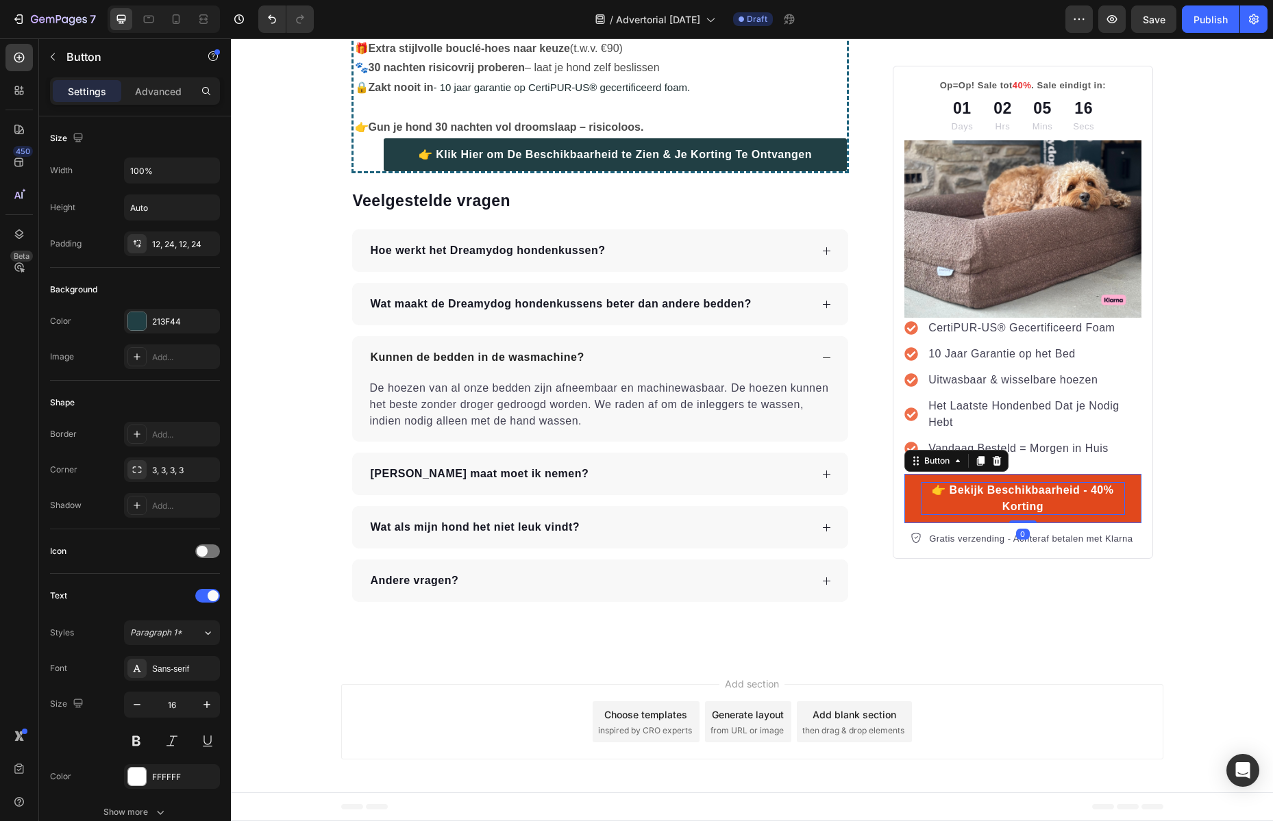
click at [1058, 492] on p "👉 Bekijk Beschikbaarheid - 40% Korting" at bounding box center [1022, 498] width 203 height 33
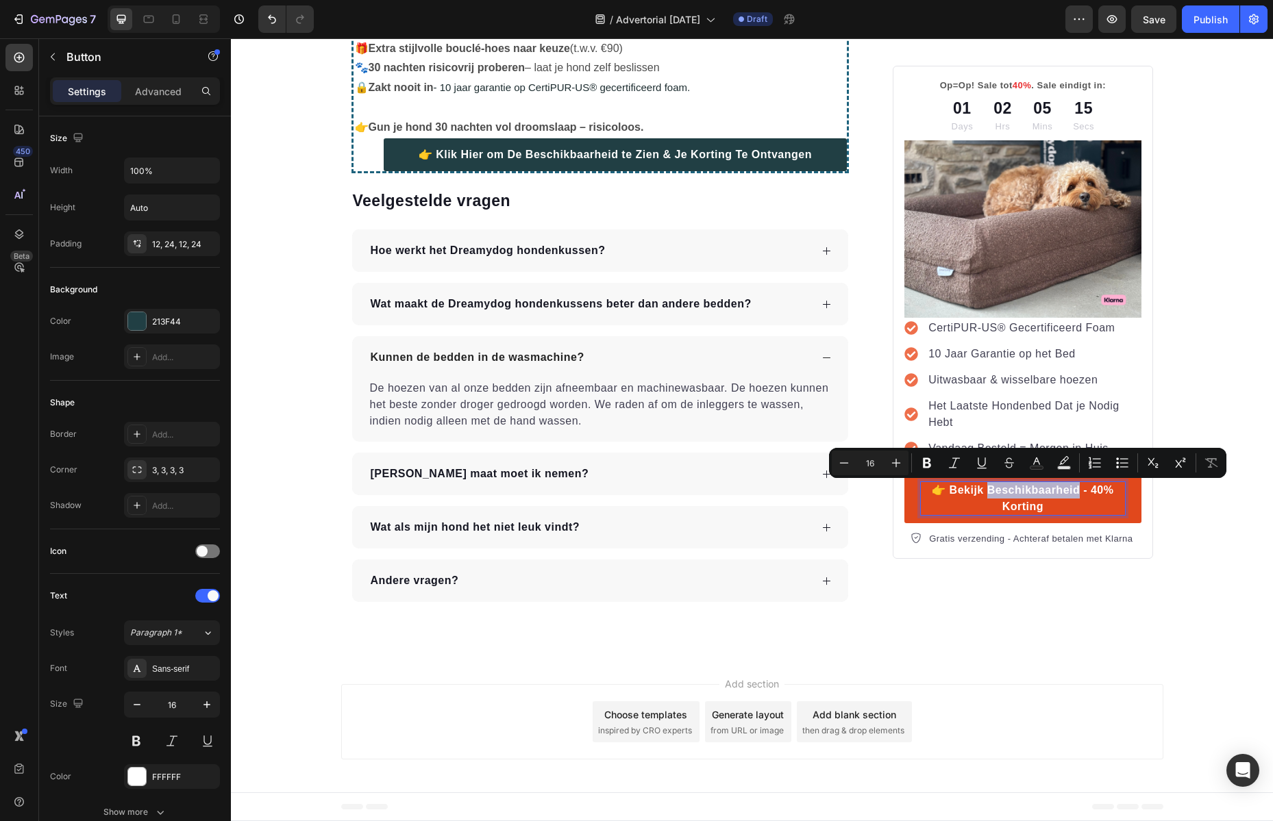
click at [1060, 495] on p "👉 Bekijk Beschikbaarheid - 40% Korting" at bounding box center [1022, 498] width 203 height 33
drag, startPoint x: 1064, startPoint y: 504, endPoint x: 1079, endPoint y: 493, distance: 18.6
click at [1079, 493] on p "👉 Bekijk Beschikbaarheid - 40% Korting" at bounding box center [1022, 498] width 203 height 33
click at [1089, 492] on p "👉 Bekijk Beschikbaarheid - 40% Korting" at bounding box center [1022, 498] width 203 height 33
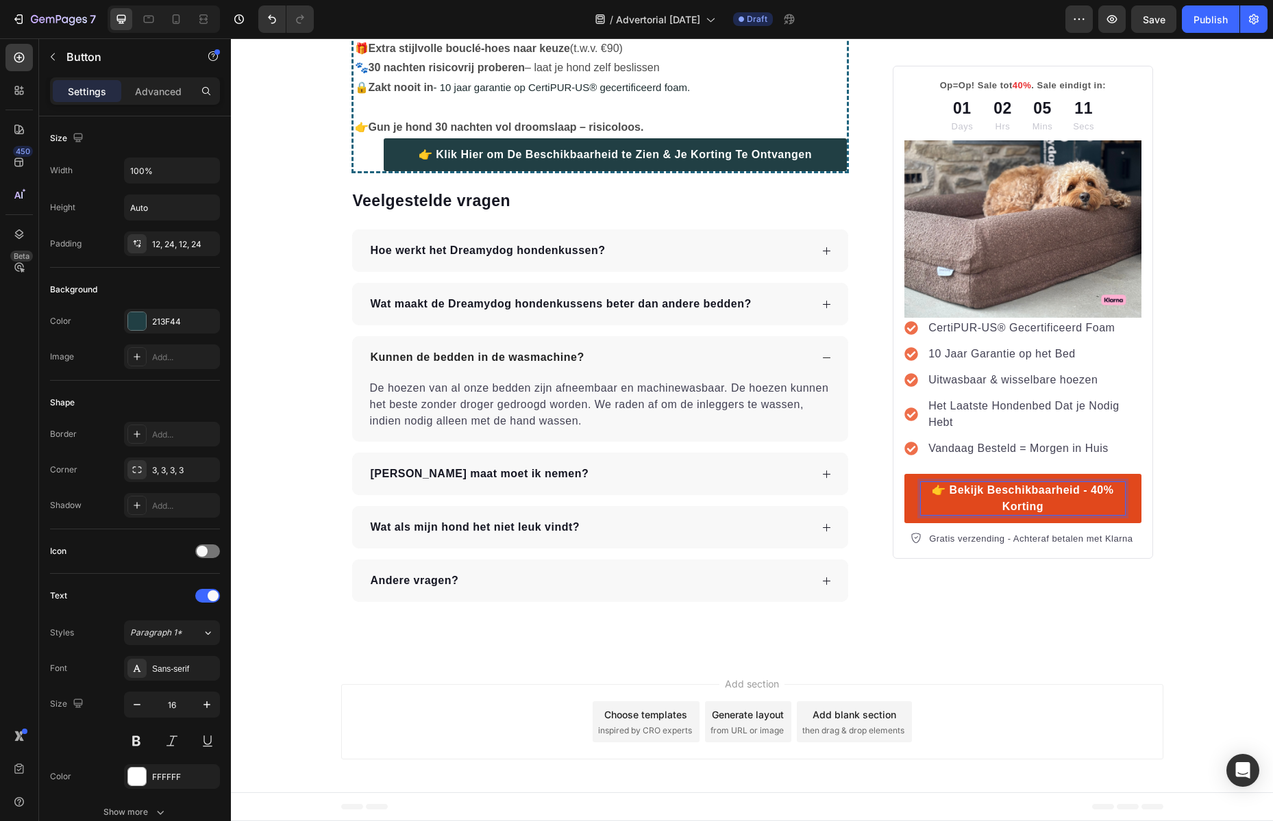
click at [1083, 492] on p "👉 Bekijk Beschikbaarheid - 40% Korting" at bounding box center [1022, 498] width 203 height 33
click at [1103, 490] on p "👉 Bekijk Beschikbaarheid - 40% Korting" at bounding box center [1022, 498] width 203 height 33
drag, startPoint x: 1101, startPoint y: 490, endPoint x: 1089, endPoint y: 490, distance: 11.6
click at [1089, 490] on p "👉 Bekijk Beschikbaarheid - 40% Korting" at bounding box center [1022, 498] width 203 height 33
click at [1094, 491] on p "👉 Bekijk Beschikbaarheid - & claim je Korting" at bounding box center [1022, 498] width 203 height 33
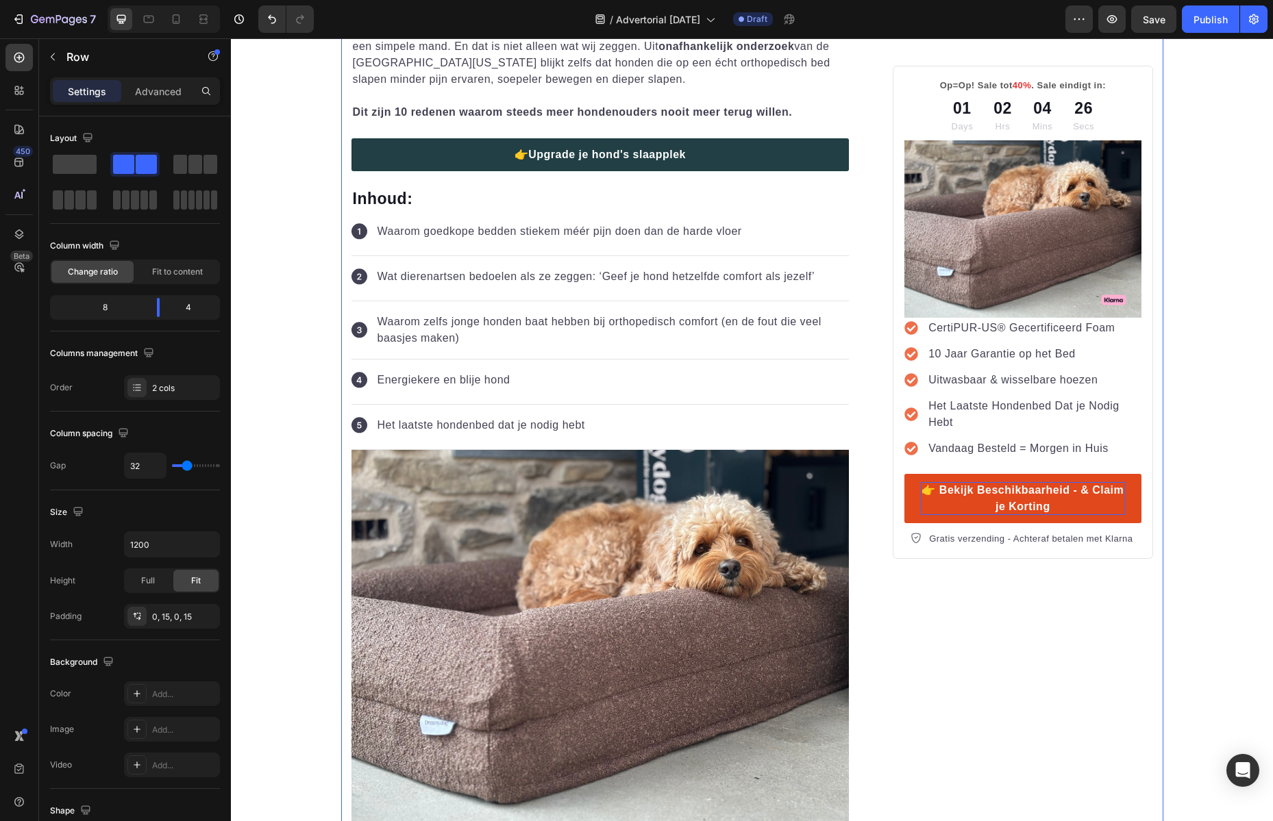
scroll to position [733, 0]
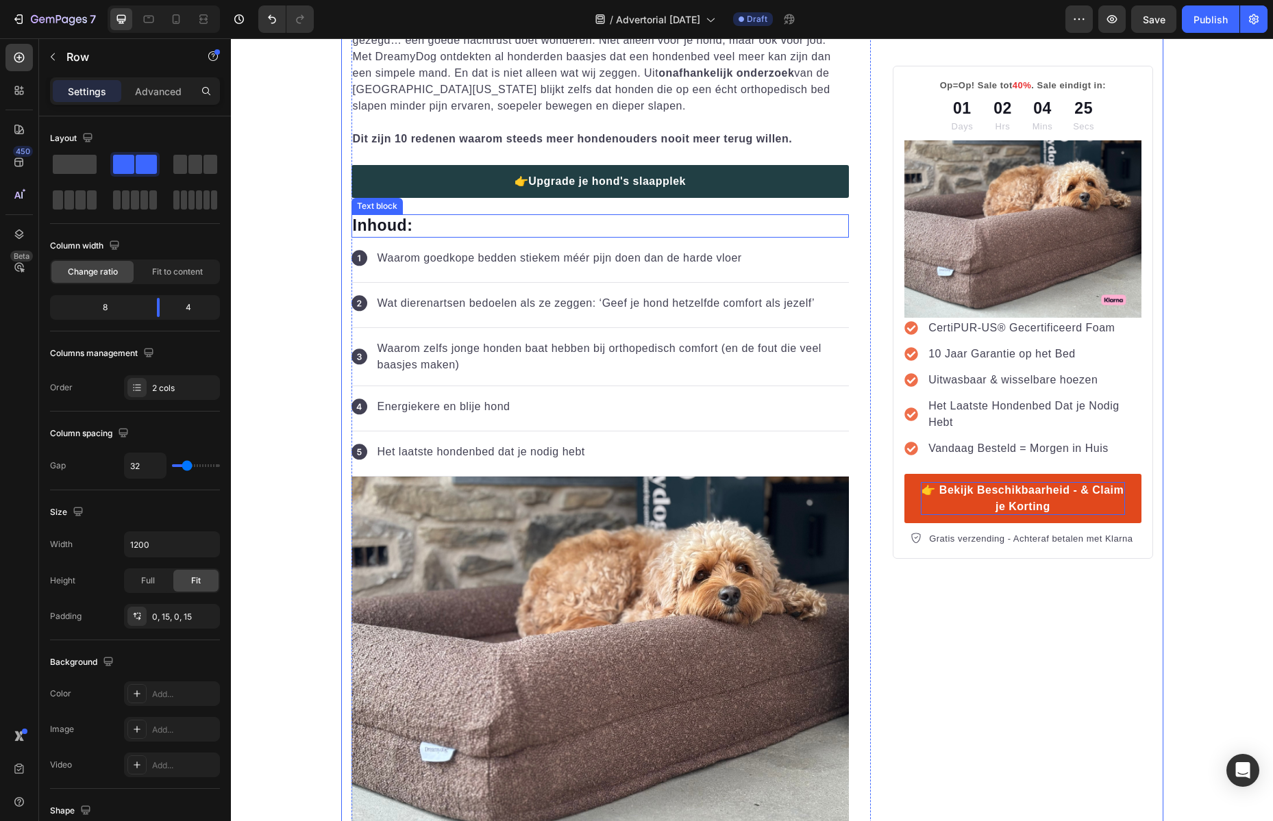
click at [467, 229] on p "Inhoud:" at bounding box center [600, 226] width 495 height 21
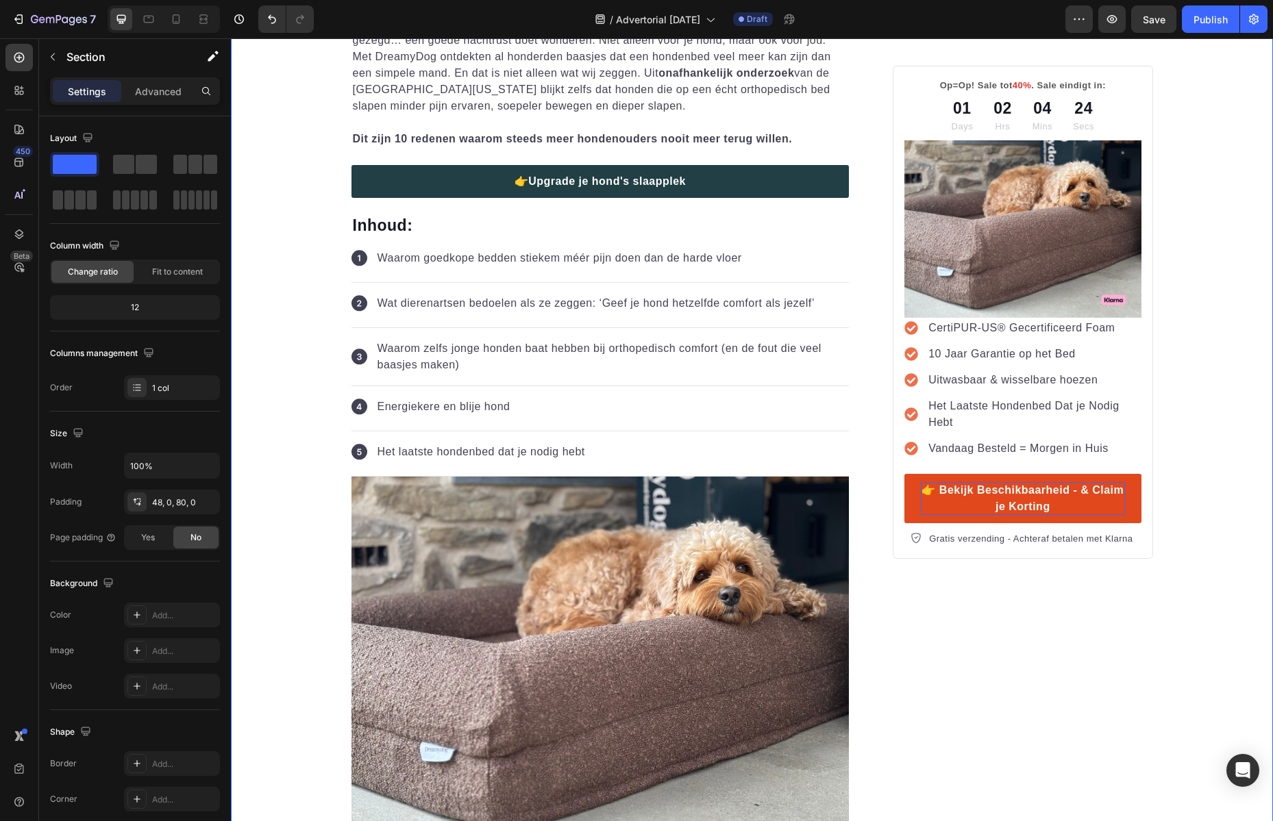
click at [382, 221] on div "Advanced list" at bounding box center [383, 229] width 65 height 16
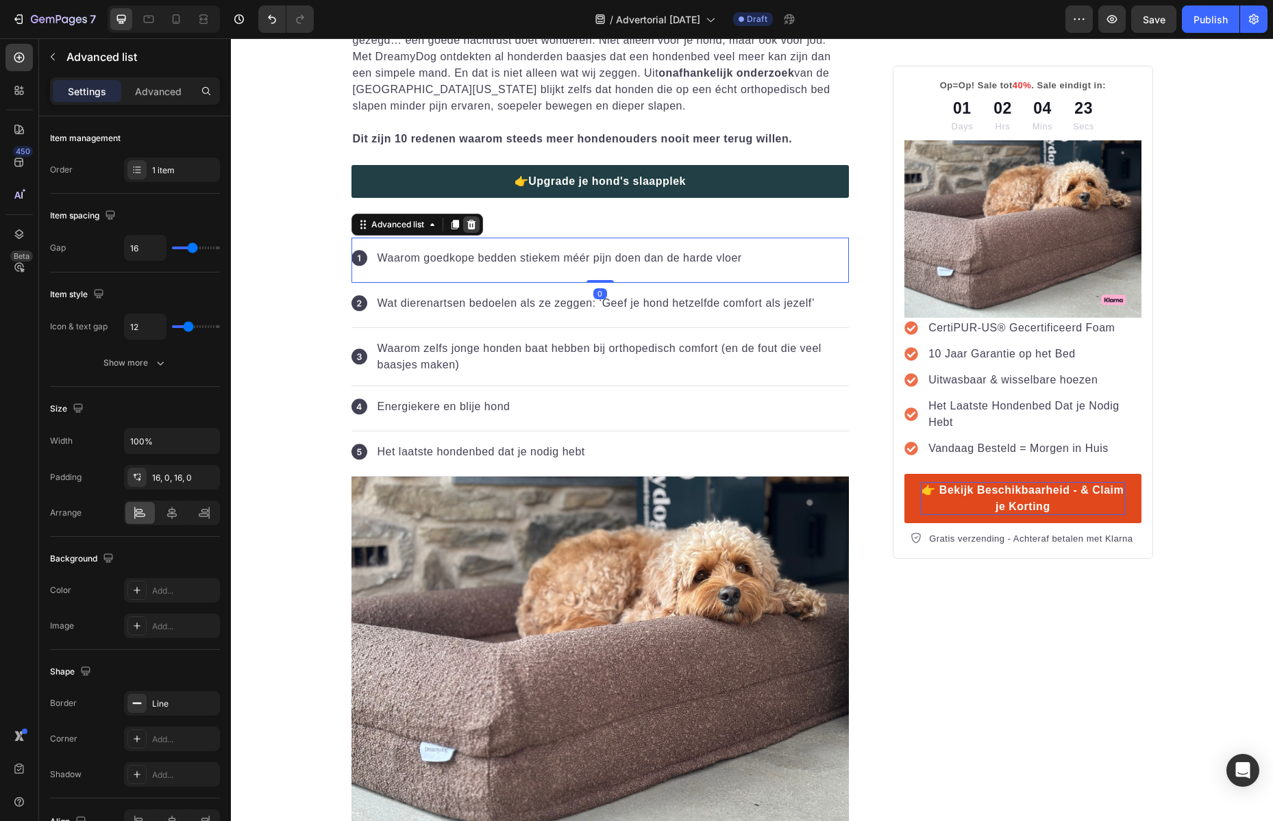
click at [468, 225] on icon at bounding box center [471, 224] width 11 height 11
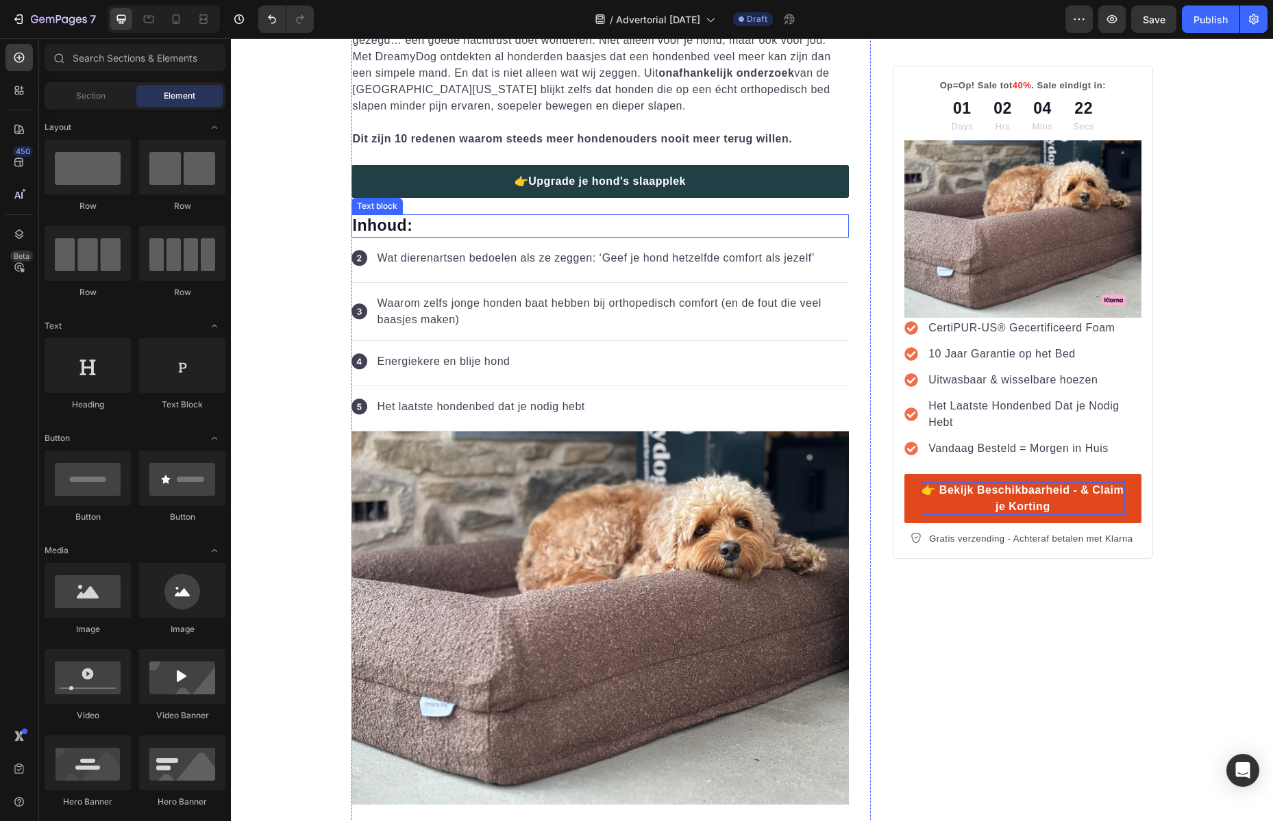
click at [408, 216] on p "Inhoud:" at bounding box center [600, 226] width 495 height 21
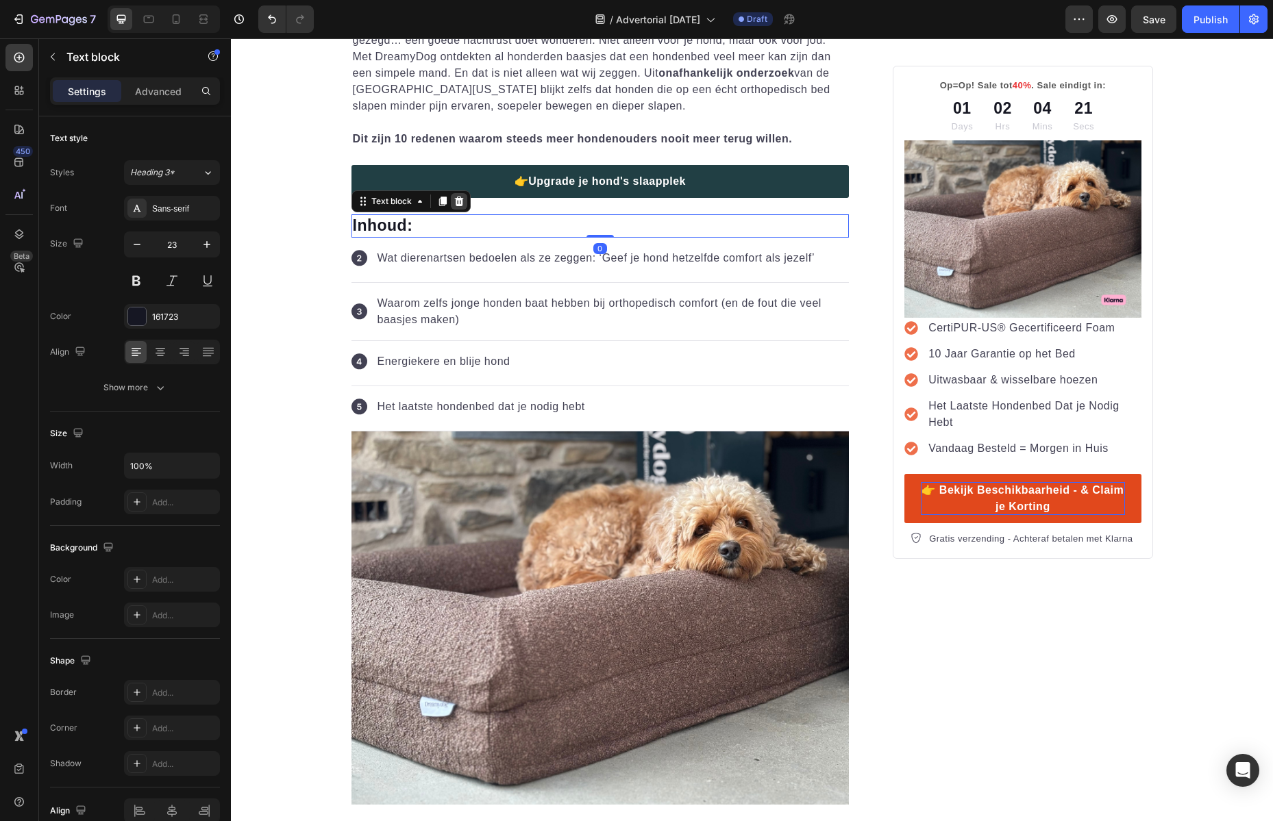
click at [453, 201] on icon at bounding box center [458, 201] width 11 height 11
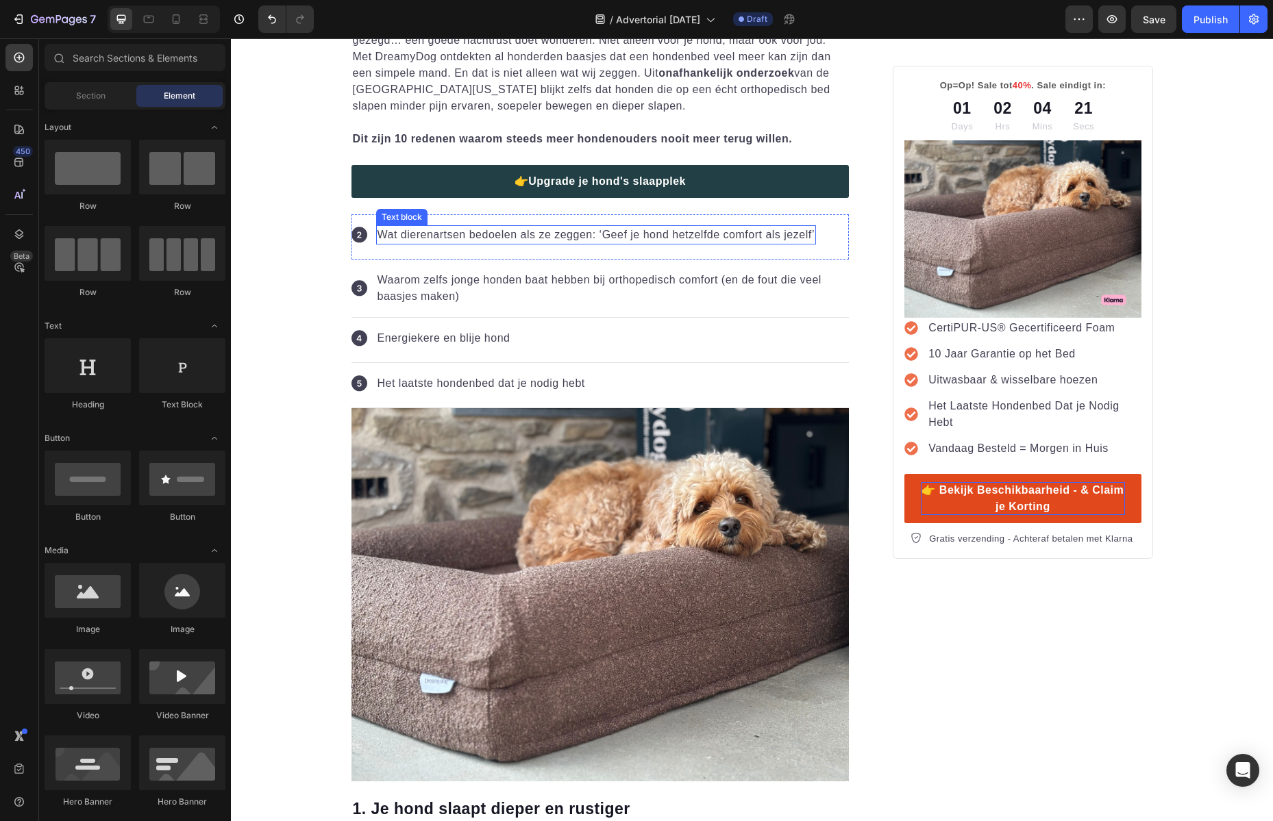
click at [412, 227] on p "Wat dierenartsen bedoelen als ze zeggen: ‘Geef je hond hetzelfde comfort als je…" at bounding box center [596, 235] width 438 height 16
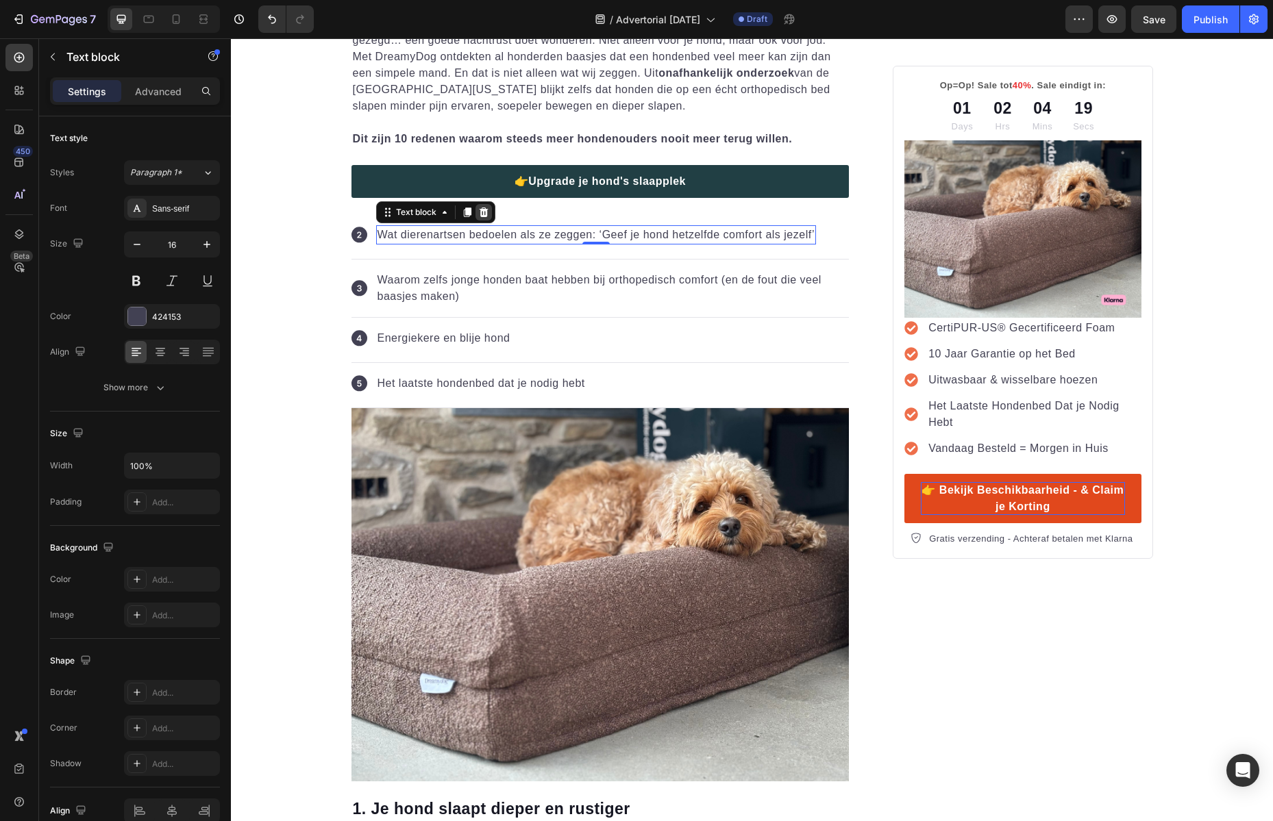
click at [479, 211] on icon at bounding box center [483, 212] width 11 height 11
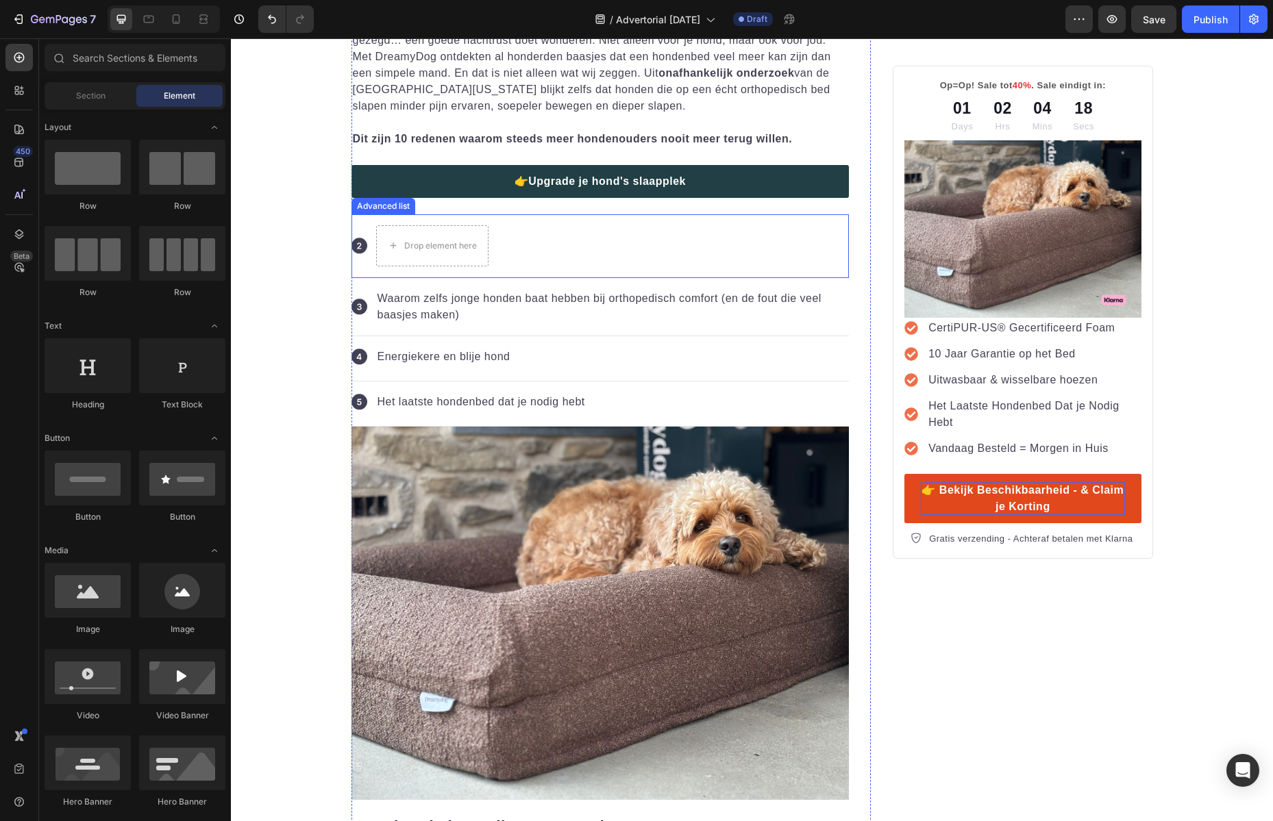
click at [575, 238] on div "Icon Drop element here" at bounding box center [600, 246] width 498 height 64
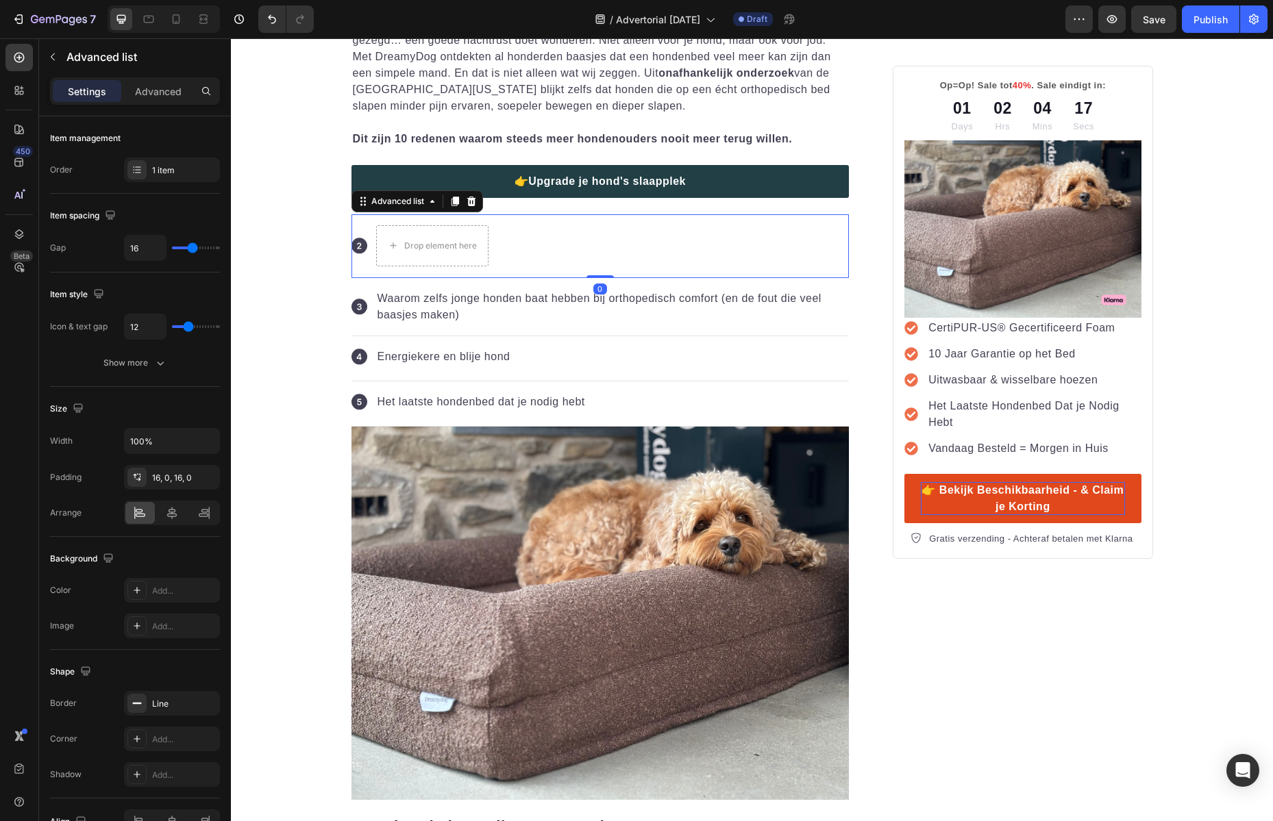
drag, startPoint x: 463, startPoint y: 199, endPoint x: 489, endPoint y: 210, distance: 28.0
click at [466, 199] on icon at bounding box center [470, 202] width 9 height 10
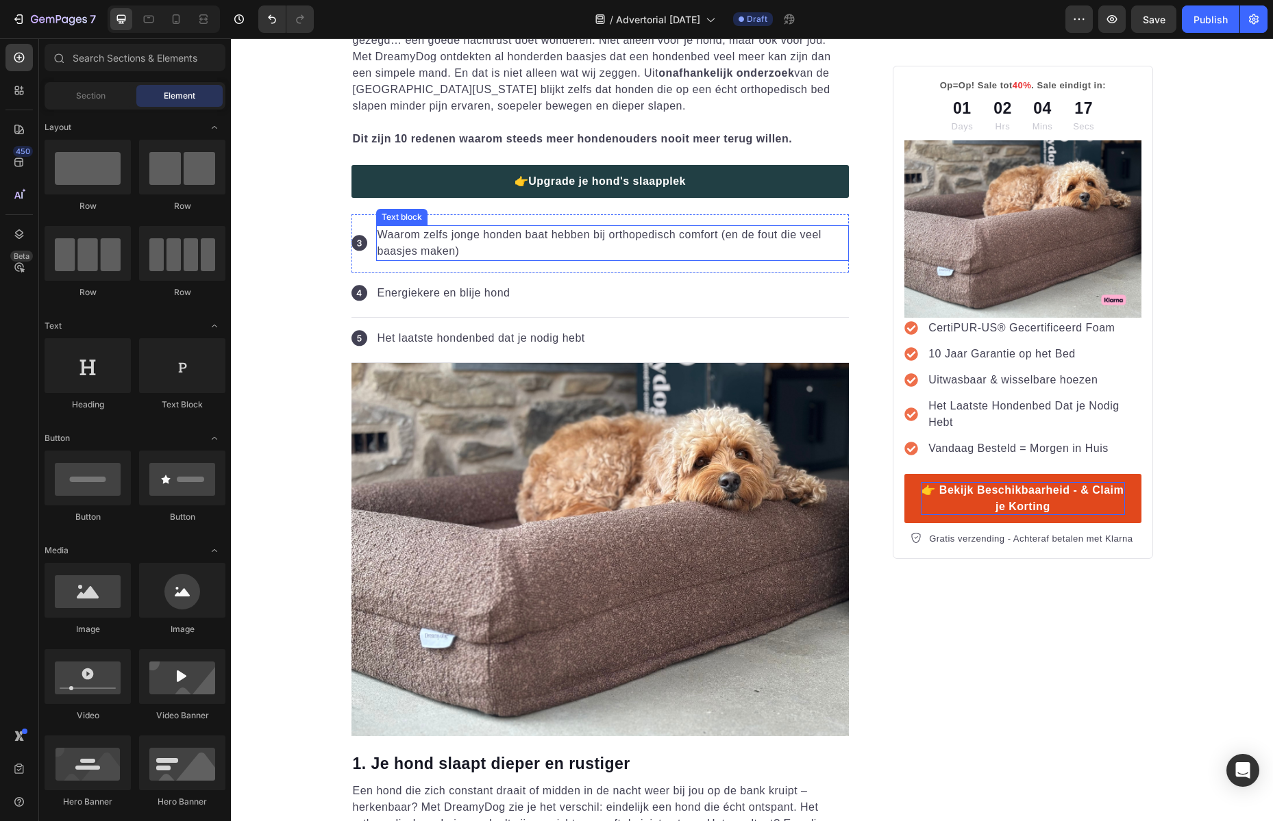
click at [774, 254] on p "Waarom zelfs jonge honden baat hebben bij orthopedisch comfort (en de fout die …" at bounding box center [612, 243] width 471 height 33
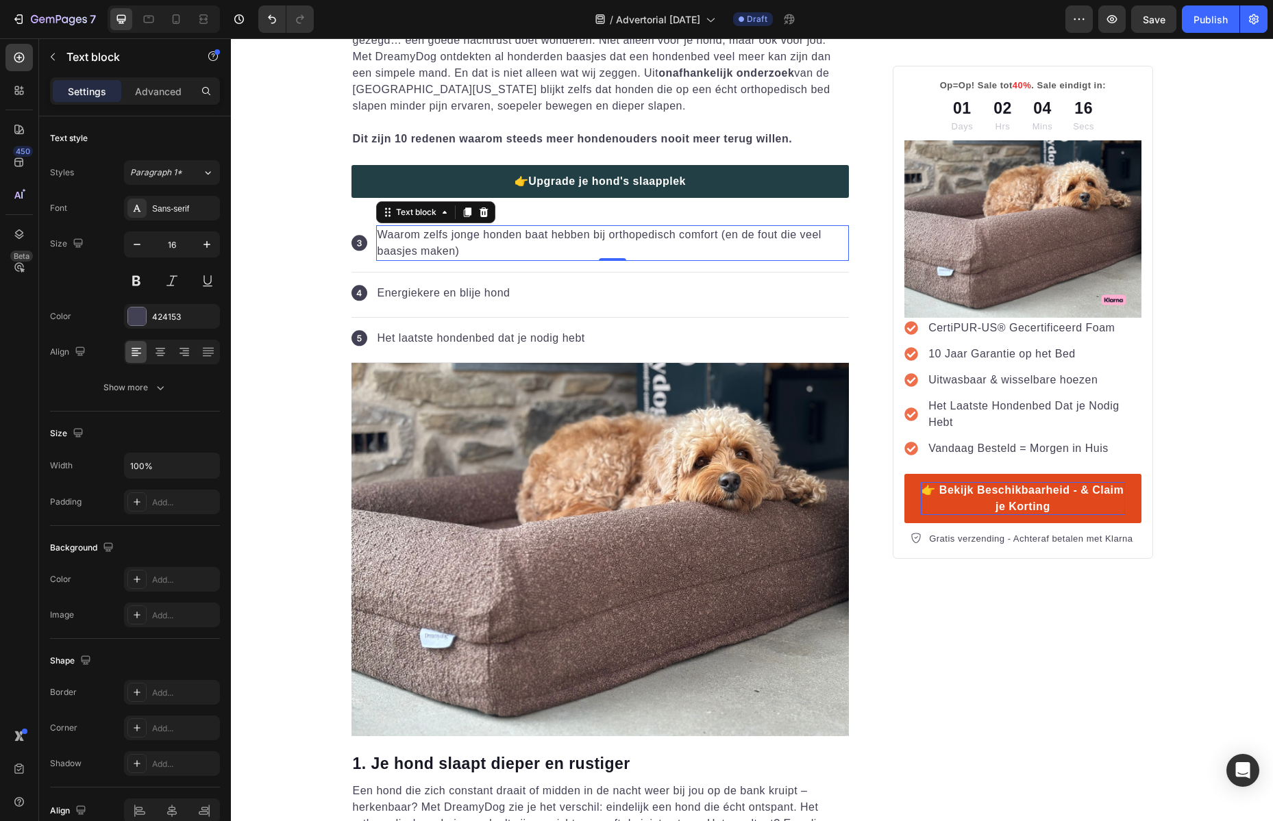
click at [479, 209] on icon at bounding box center [483, 213] width 9 height 10
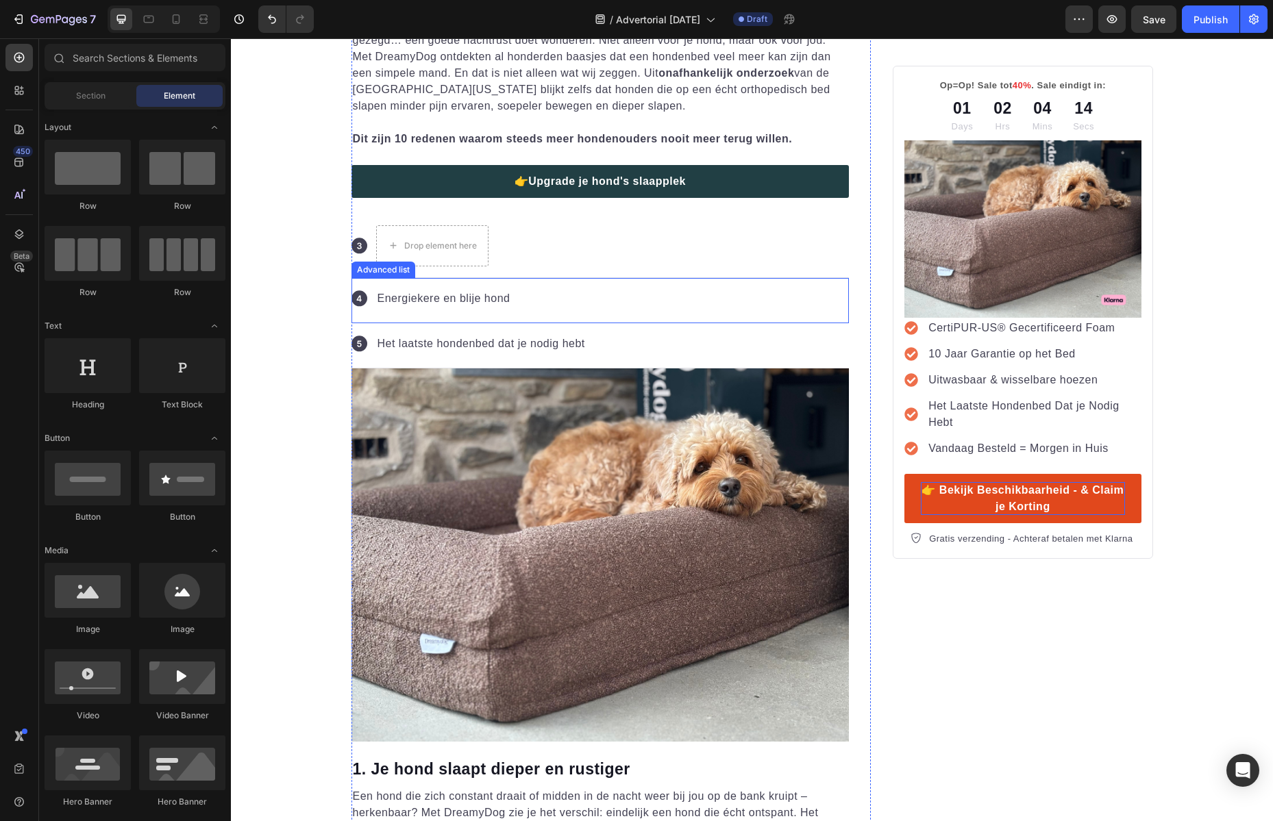
click at [834, 293] on div "Icon Energiekere en blije hond Text block" at bounding box center [600, 300] width 498 height 45
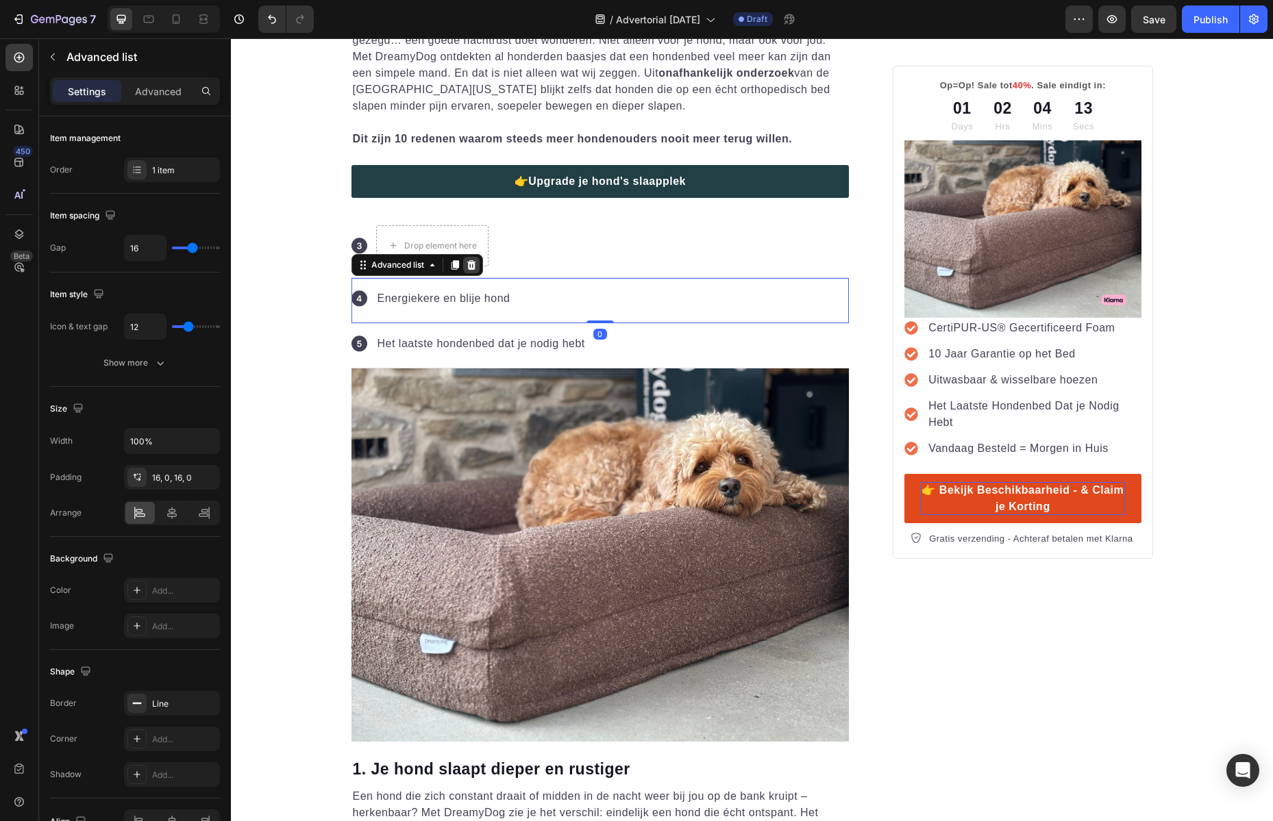
click at [466, 265] on icon at bounding box center [470, 265] width 9 height 10
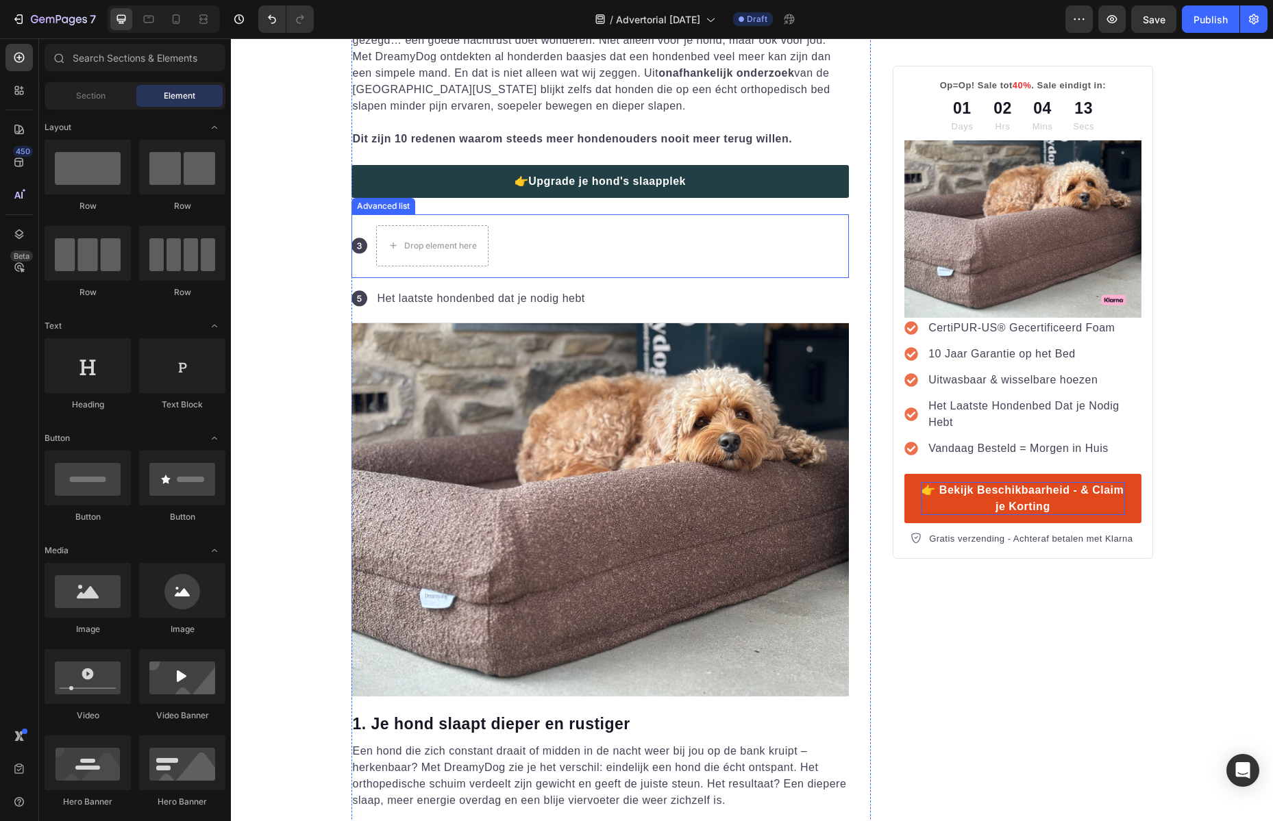
click at [690, 257] on div "Icon Drop element here" at bounding box center [600, 246] width 498 height 64
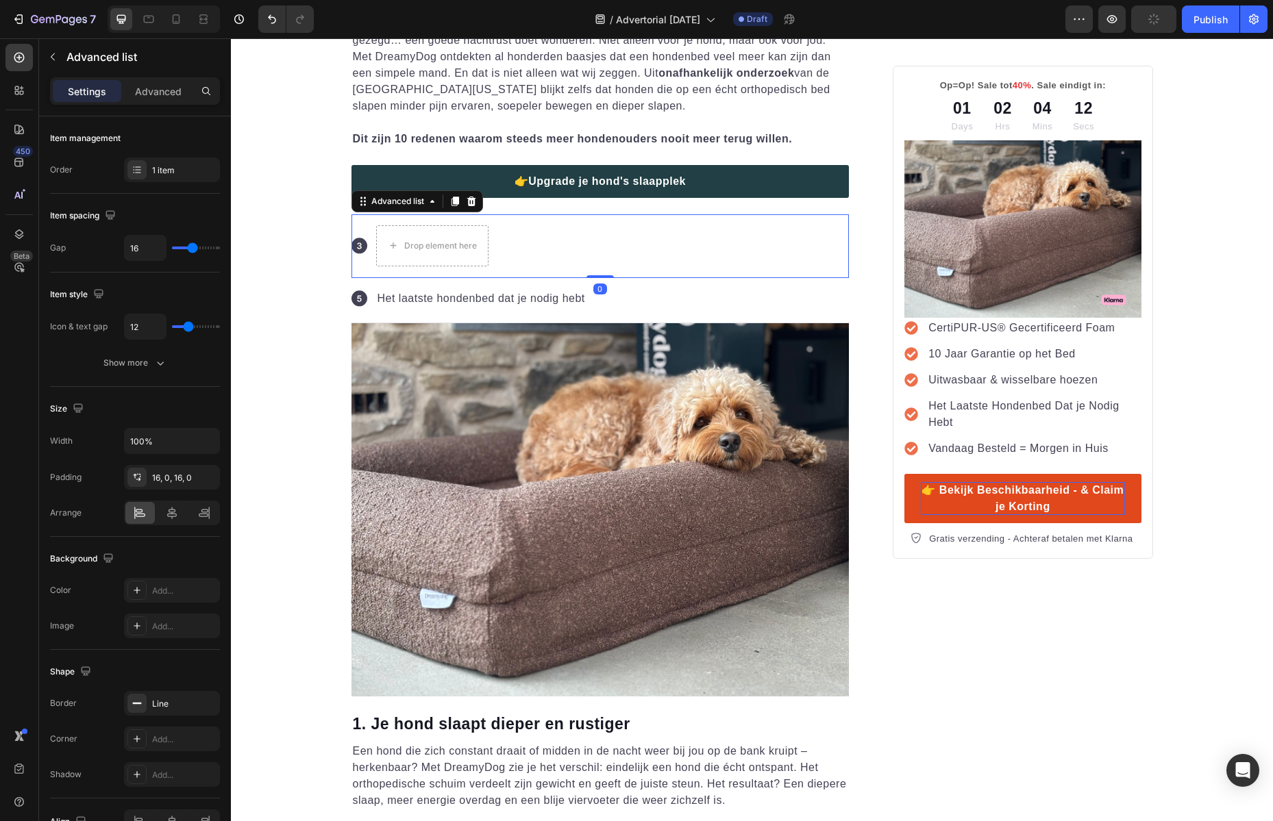
drag, startPoint x: 464, startPoint y: 201, endPoint x: 499, endPoint y: 218, distance: 39.8
click at [466, 201] on icon at bounding box center [470, 202] width 9 height 10
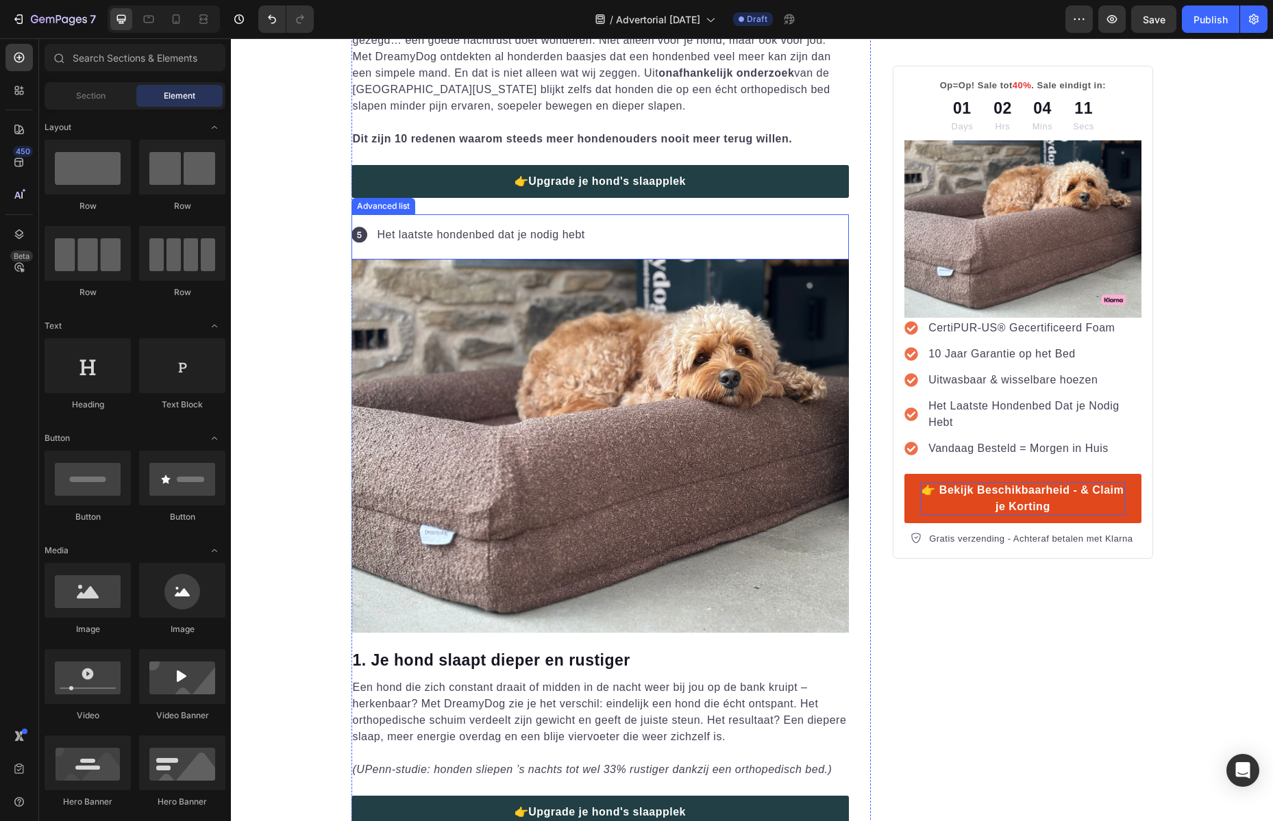
click at [803, 231] on div "Icon Het laatste hondenbed dat je nodig hebt Text block" at bounding box center [600, 236] width 498 height 45
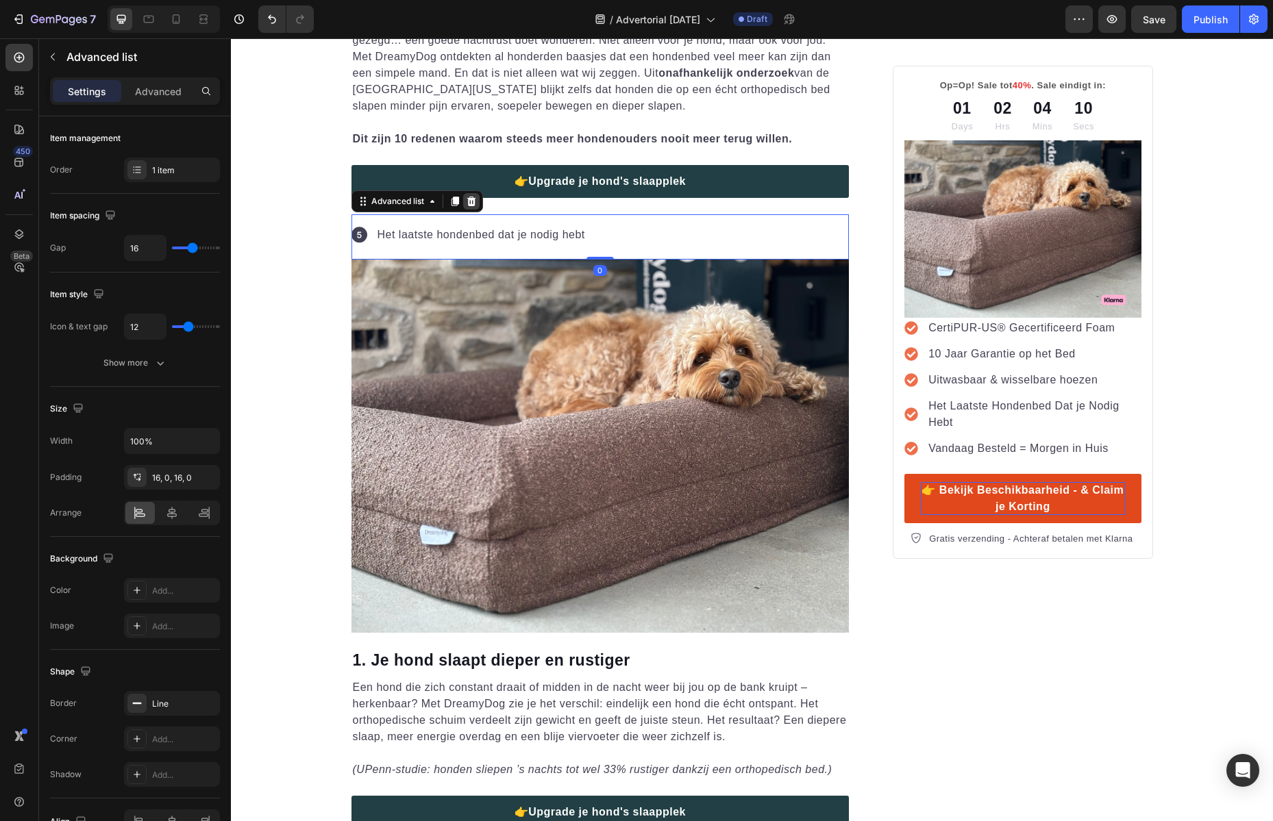
click at [466, 199] on icon at bounding box center [470, 202] width 9 height 10
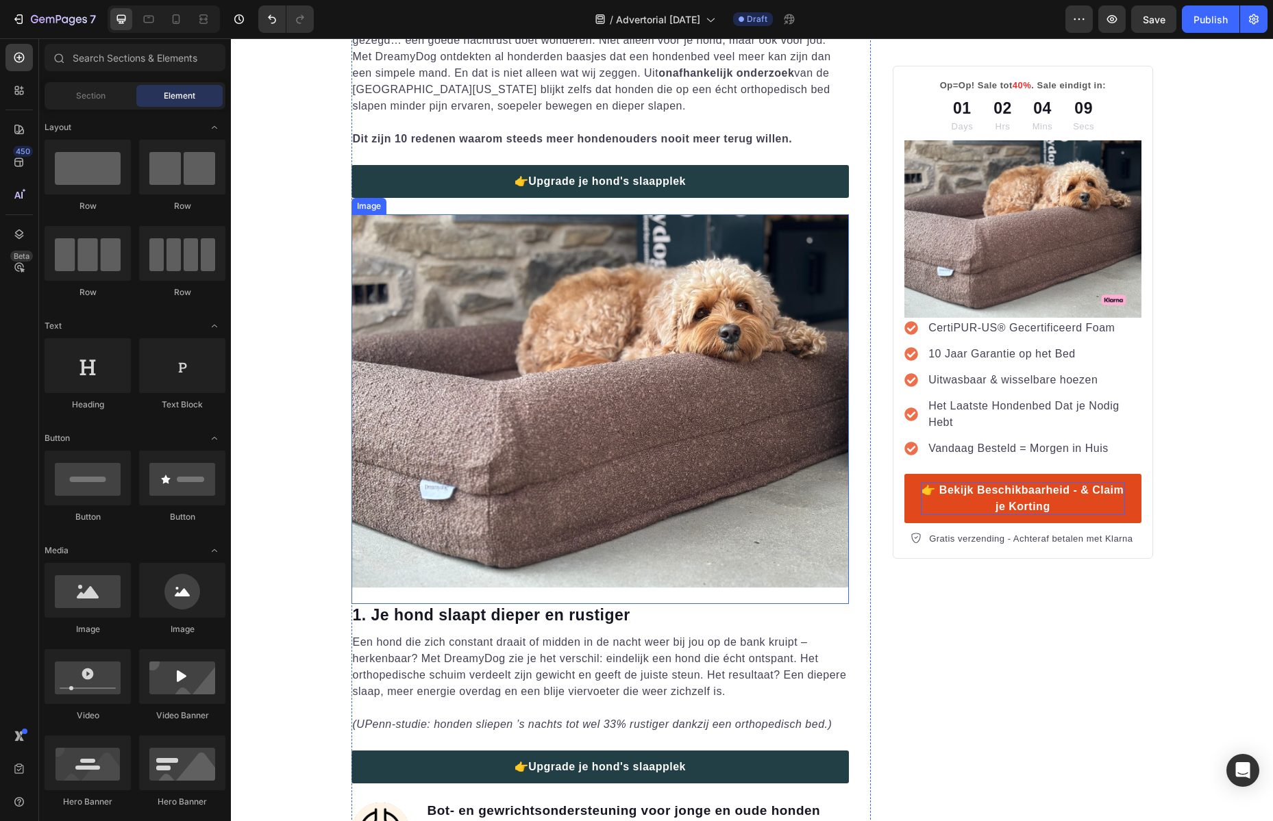
scroll to position [1102, 0]
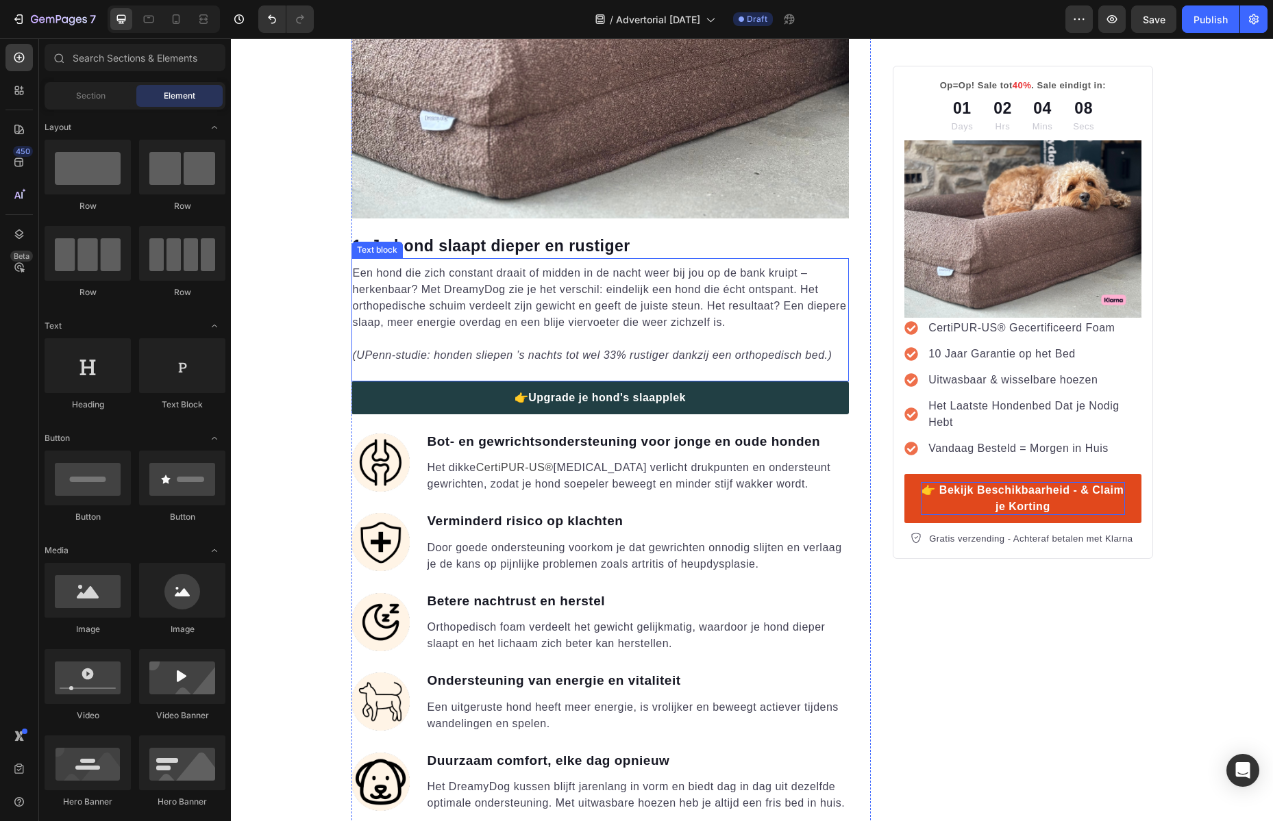
click at [657, 354] on icon "(UPenn-studie: honden sliepen ’s nachts tot wel 33% rustiger dankzij een orthop…" at bounding box center [592, 355] width 479 height 12
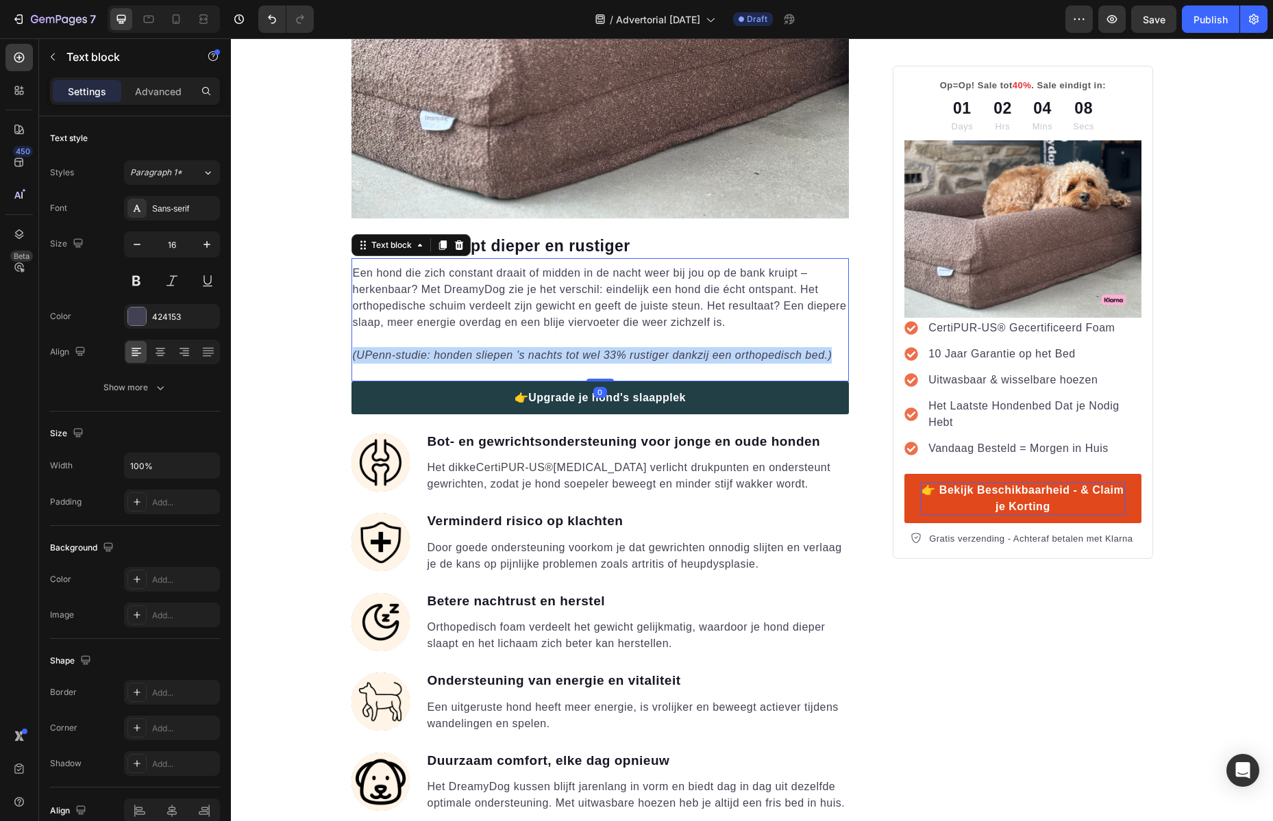
click at [657, 354] on icon "(UPenn-studie: honden sliepen ’s nachts tot wel 33% rustiger dankzij een orthop…" at bounding box center [592, 355] width 479 height 12
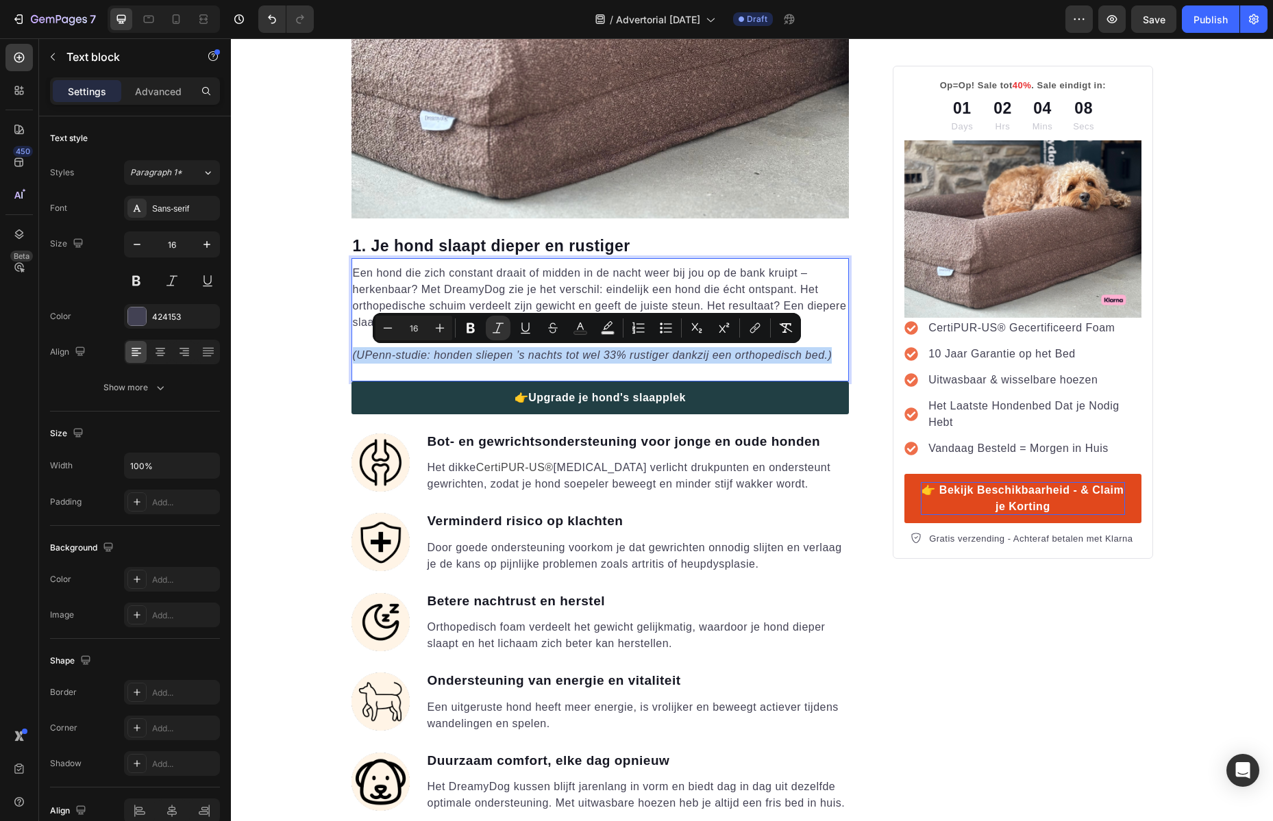
drag, startPoint x: 399, startPoint y: 353, endPoint x: 428, endPoint y: 353, distance: 28.8
click at [400, 353] on icon "(UPenn-studie: honden sliepen ’s nachts tot wel 33% rustiger dankzij een orthop…" at bounding box center [592, 355] width 479 height 12
click at [420, 355] on icon "(UPenn-studie: honden sliepen ’s nachts tot wel 33% rustiger dankzij een orthop…" at bounding box center [592, 355] width 479 height 12
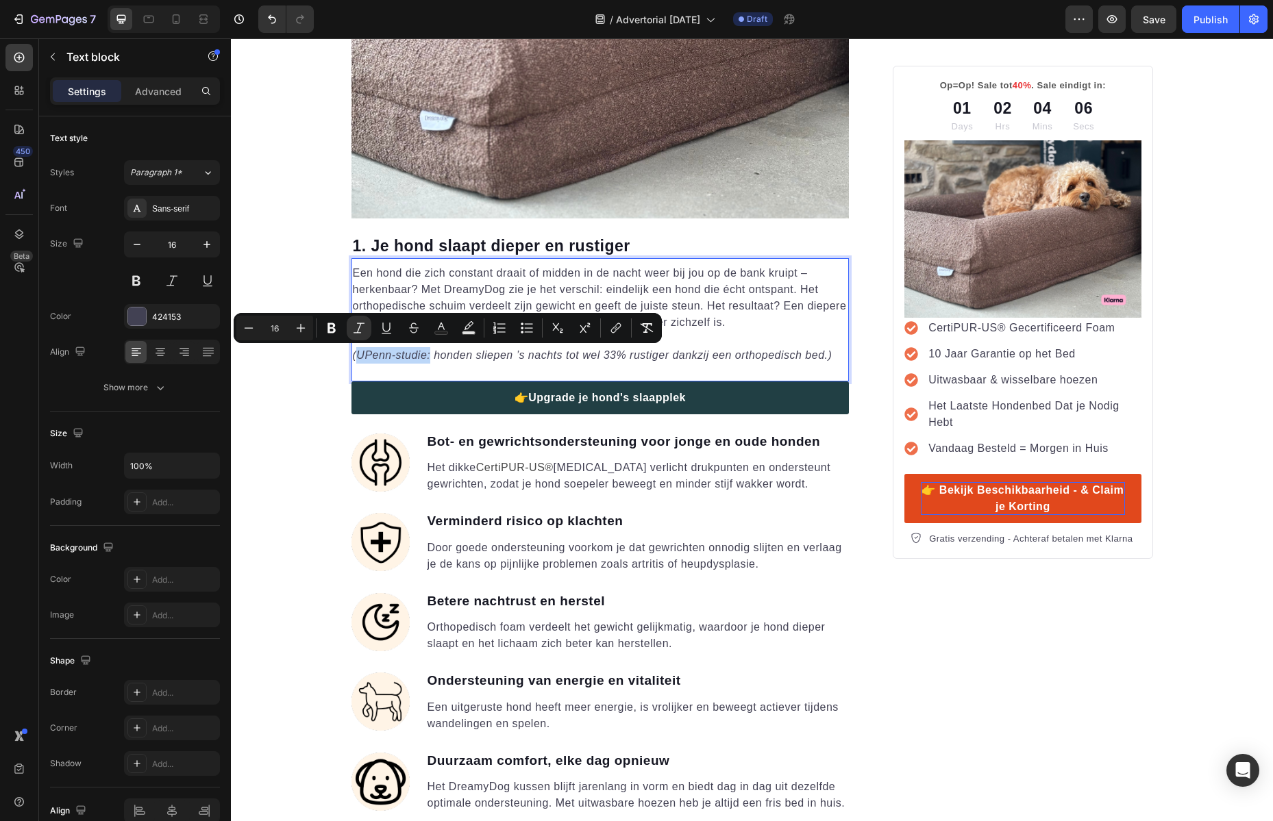
drag, startPoint x: 420, startPoint y: 356, endPoint x: 363, endPoint y: 358, distance: 56.9
click at [363, 358] on icon "(UPenn-studie: honden sliepen ’s nachts tot wel 33% rustiger dankzij een orthop…" at bounding box center [592, 355] width 479 height 12
click at [618, 331] on icon "Editor contextual toolbar" at bounding box center [616, 328] width 14 height 14
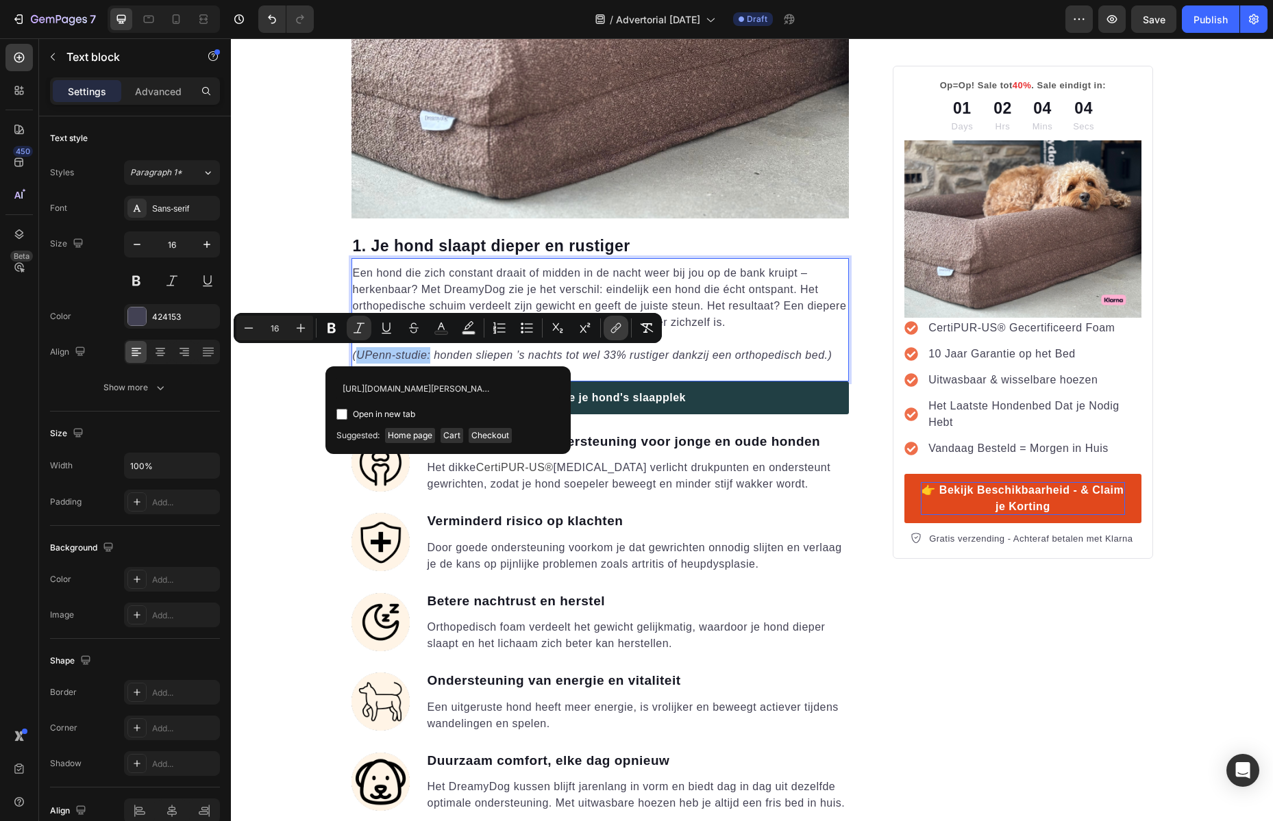
scroll to position [0, 117]
type input "[URL][DOMAIN_NAME][PERSON_NAME]"
click at [336, 416] on input "Editor contextual toolbar" at bounding box center [341, 414] width 11 height 11
checkbox input "true"
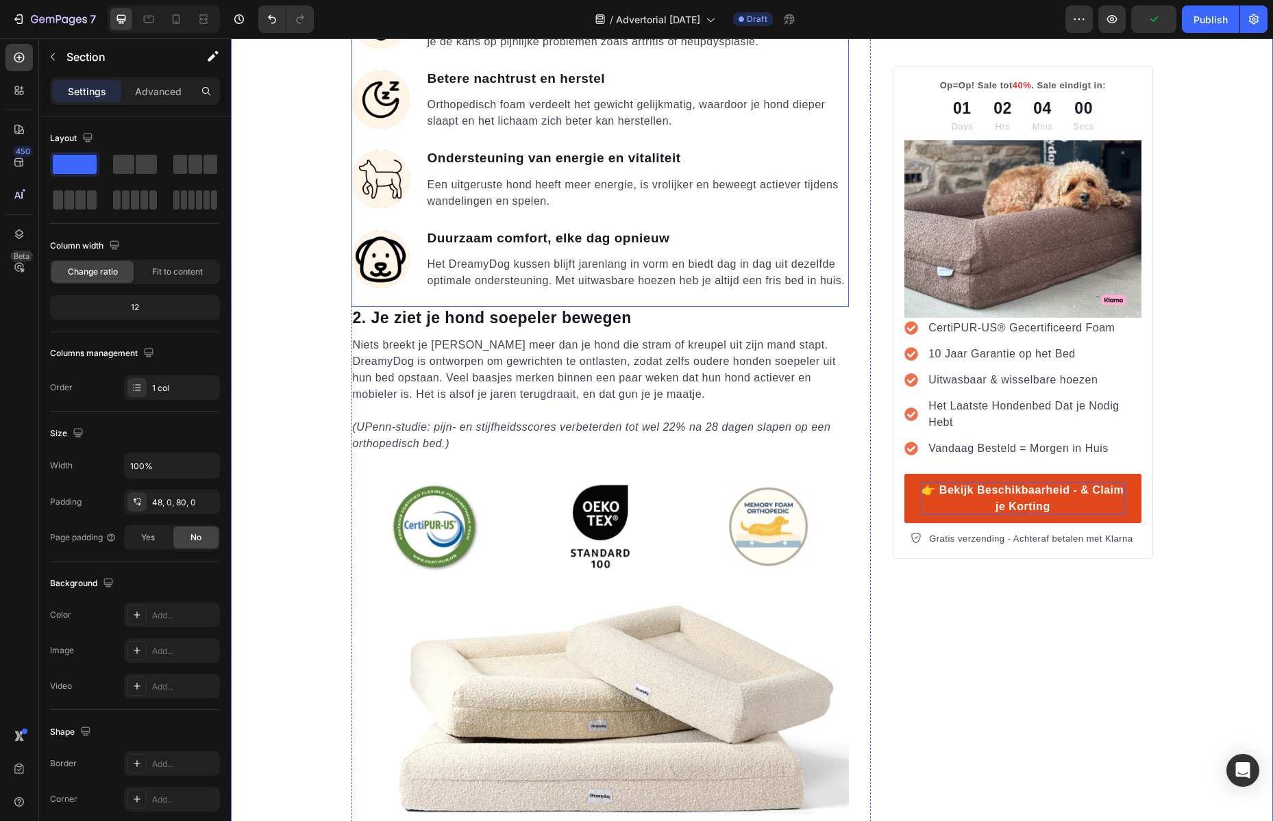
scroll to position [1634, 0]
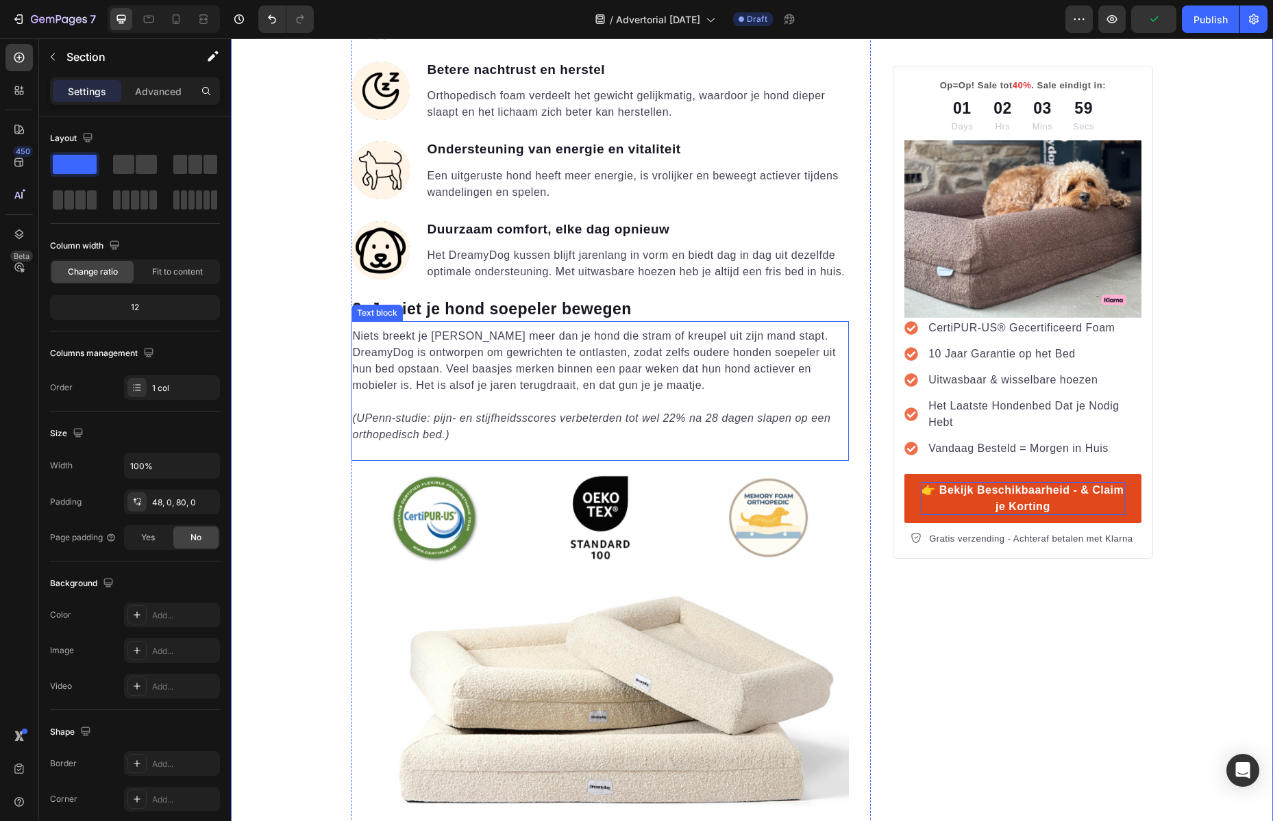
click at [388, 414] on icon "(UPenn-studie: pijn- en stijfheidsscores verbeterden tot wel 22% na 28 dagen sl…" at bounding box center [592, 426] width 478 height 28
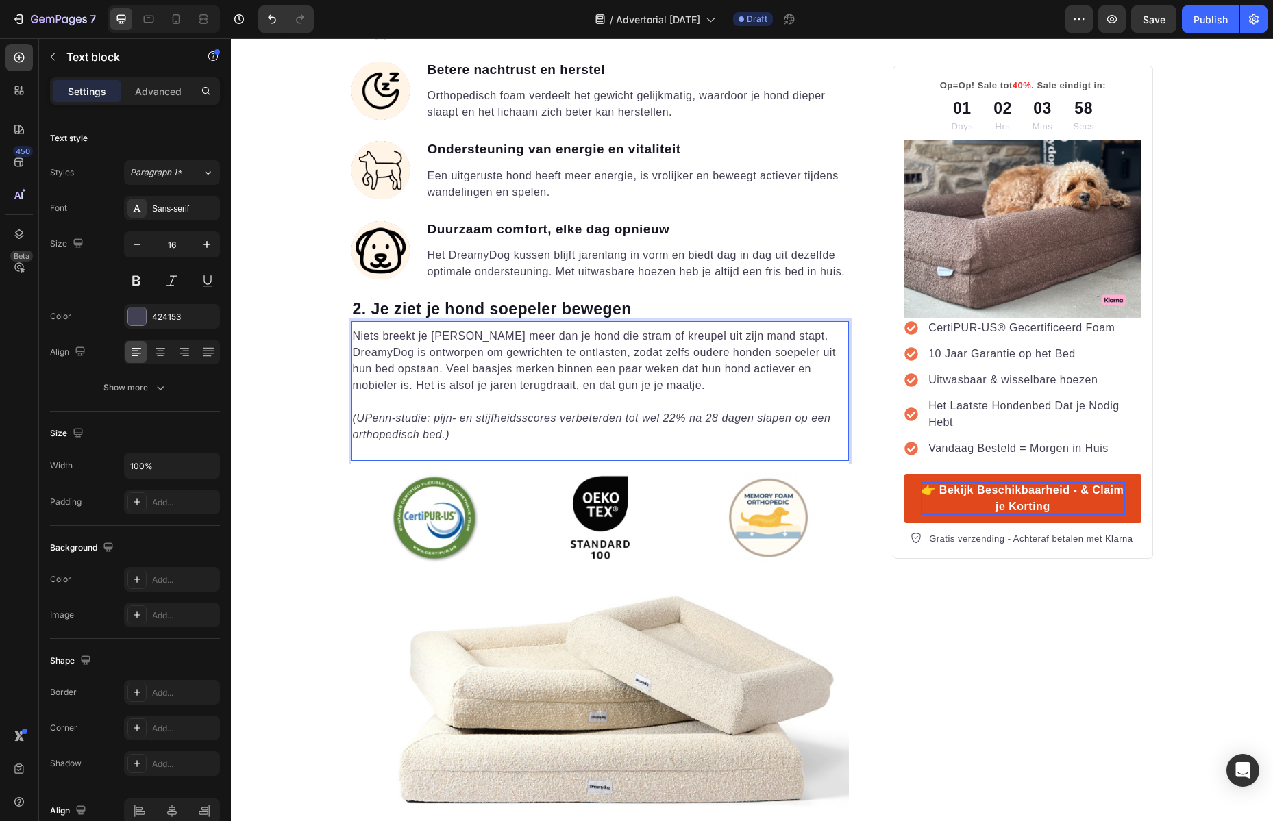
click at [403, 417] on icon "(UPenn-studie: pijn- en stijfheidsscores verbeterden tot wel 22% na 28 dagen sl…" at bounding box center [592, 426] width 478 height 28
drag, startPoint x: 421, startPoint y: 418, endPoint x: 355, endPoint y: 422, distance: 66.5
click at [355, 422] on icon "(UPenn-studie: pijn- en stijfheidsscores verbeterden tot wel 22% na 28 dagen sl…" at bounding box center [592, 426] width 478 height 28
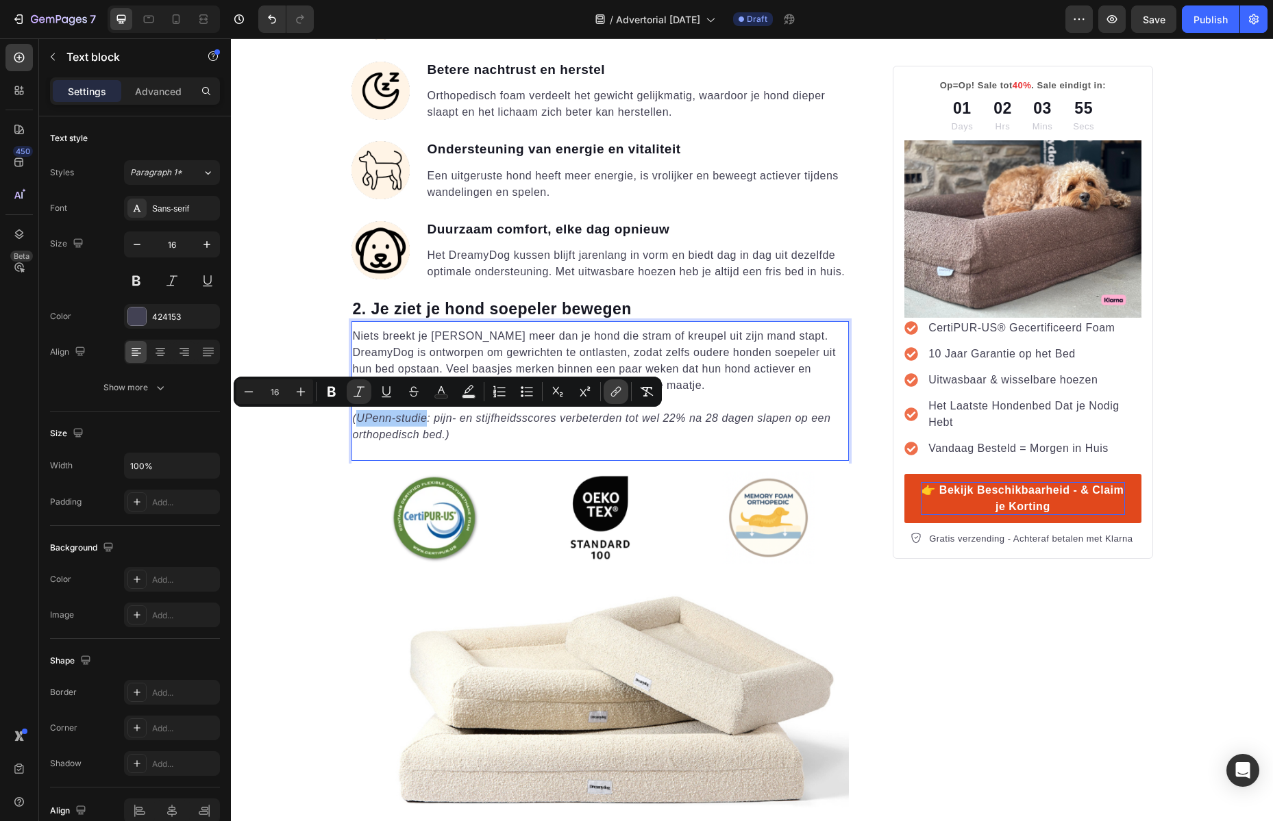
click at [611, 392] on icon "Editor contextual toolbar" at bounding box center [616, 392] width 14 height 14
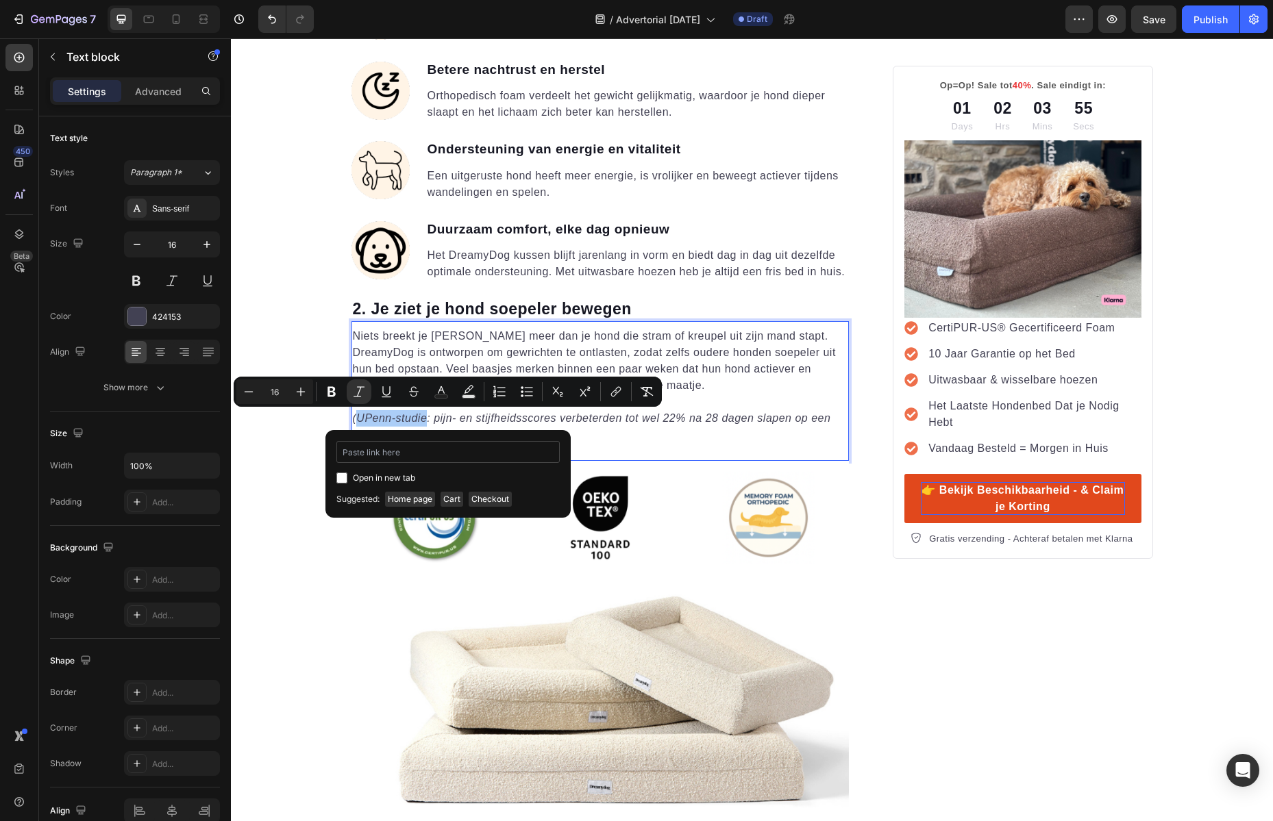
click at [458, 460] on input "Editor contextual toolbar" at bounding box center [447, 452] width 223 height 22
type input "[URL][DOMAIN_NAME][PERSON_NAME]"
click at [676, 419] on p "(UPenn-studie: pijn- en stijfheidsscores verbeterden tot wel 22% na 28 dagen sl…" at bounding box center [600, 426] width 495 height 33
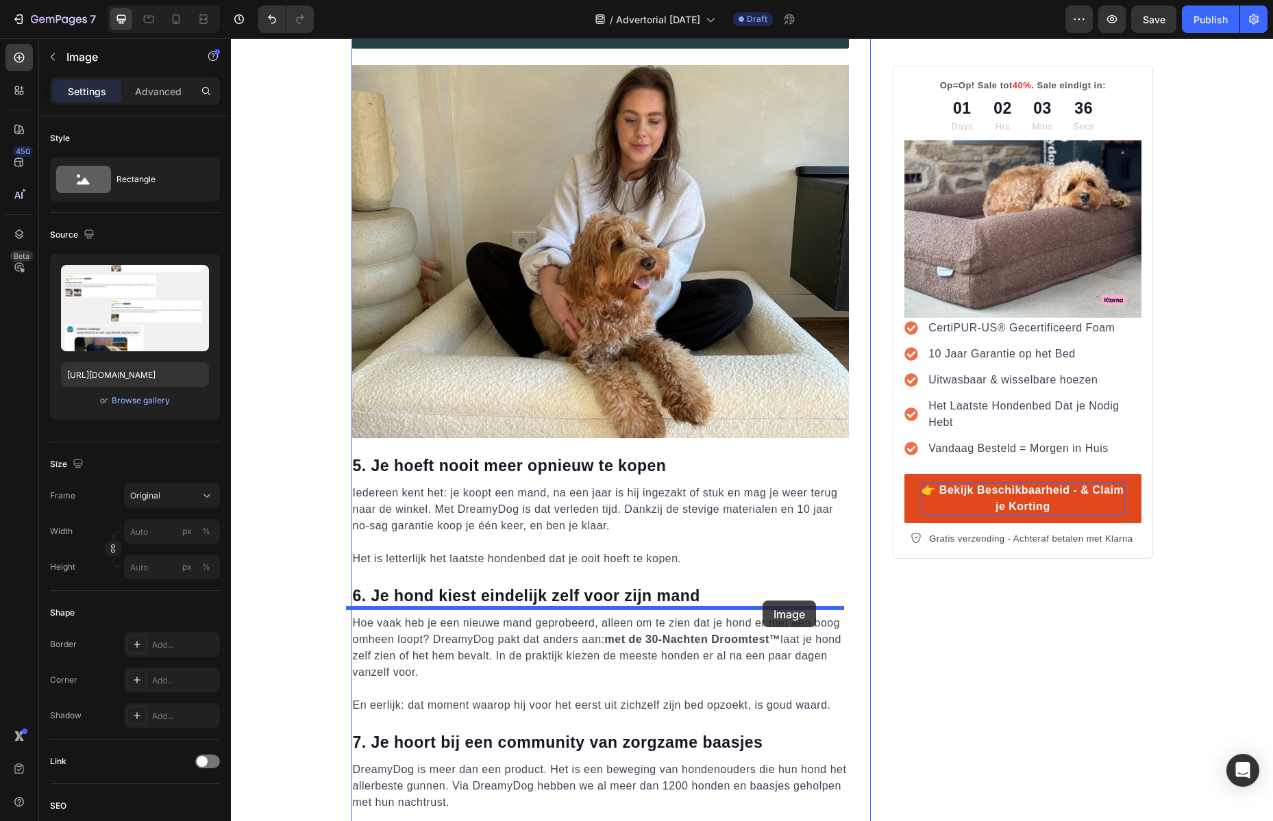
scroll to position [3946, 0]
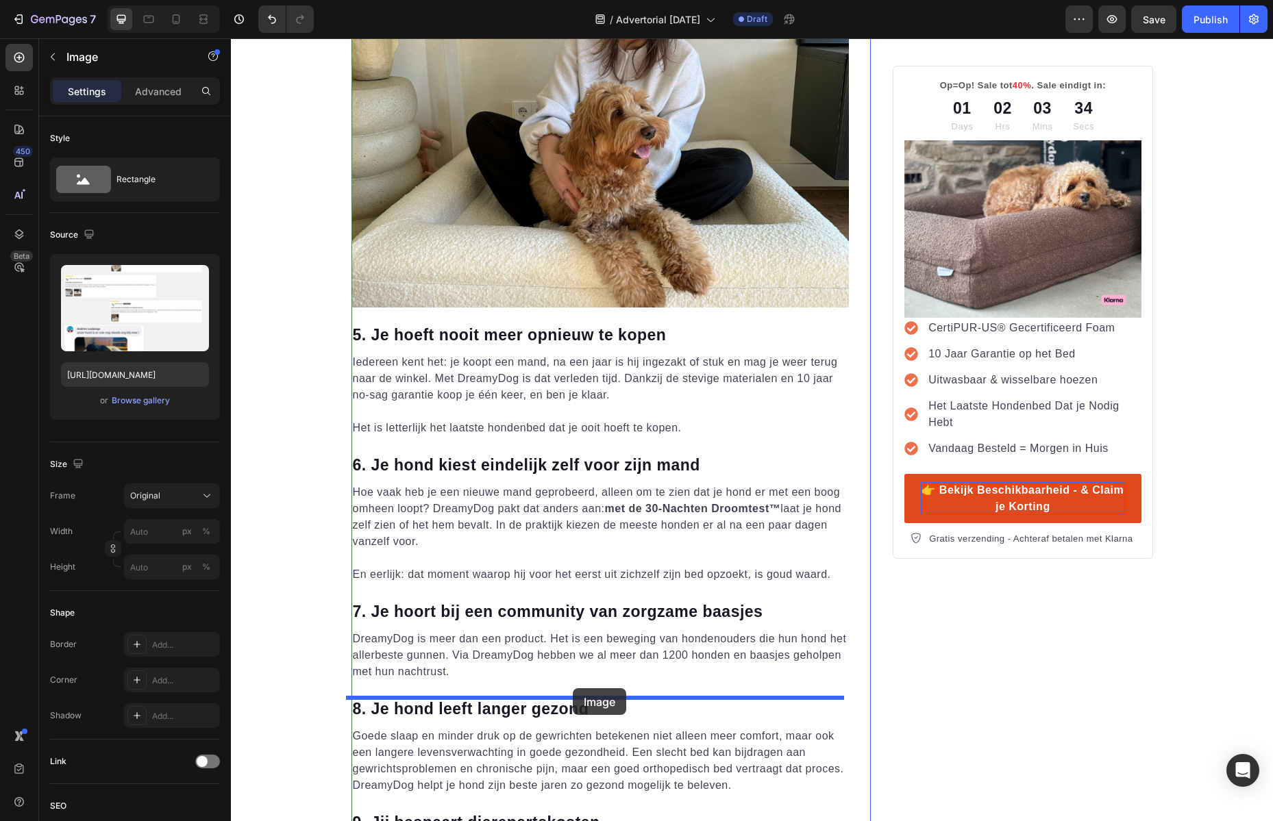
drag, startPoint x: 748, startPoint y: 288, endPoint x: 573, endPoint y: 688, distance: 437.4
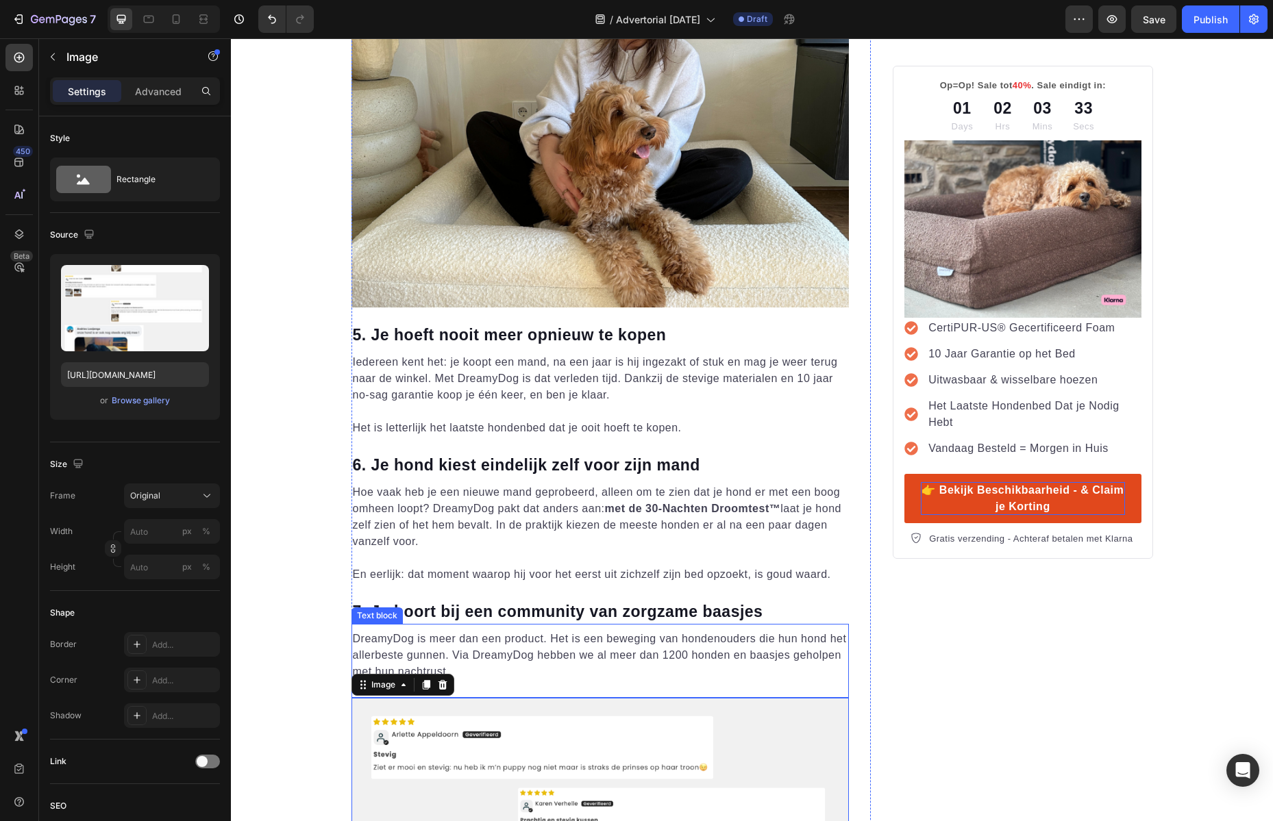
scroll to position [3551, 0]
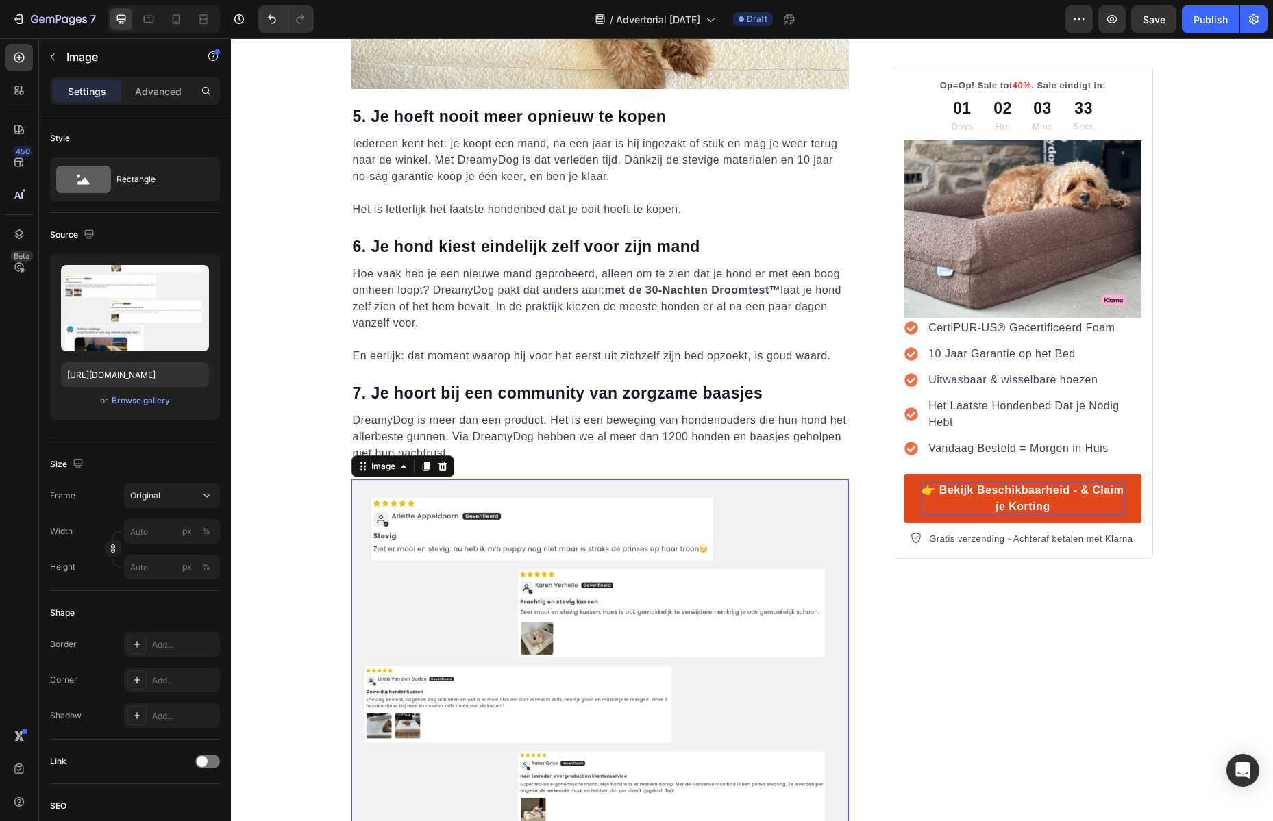
click at [654, 429] on p "DreamyDog is meer dan een product. Het is een beweging van hondenouders die hun…" at bounding box center [600, 436] width 495 height 49
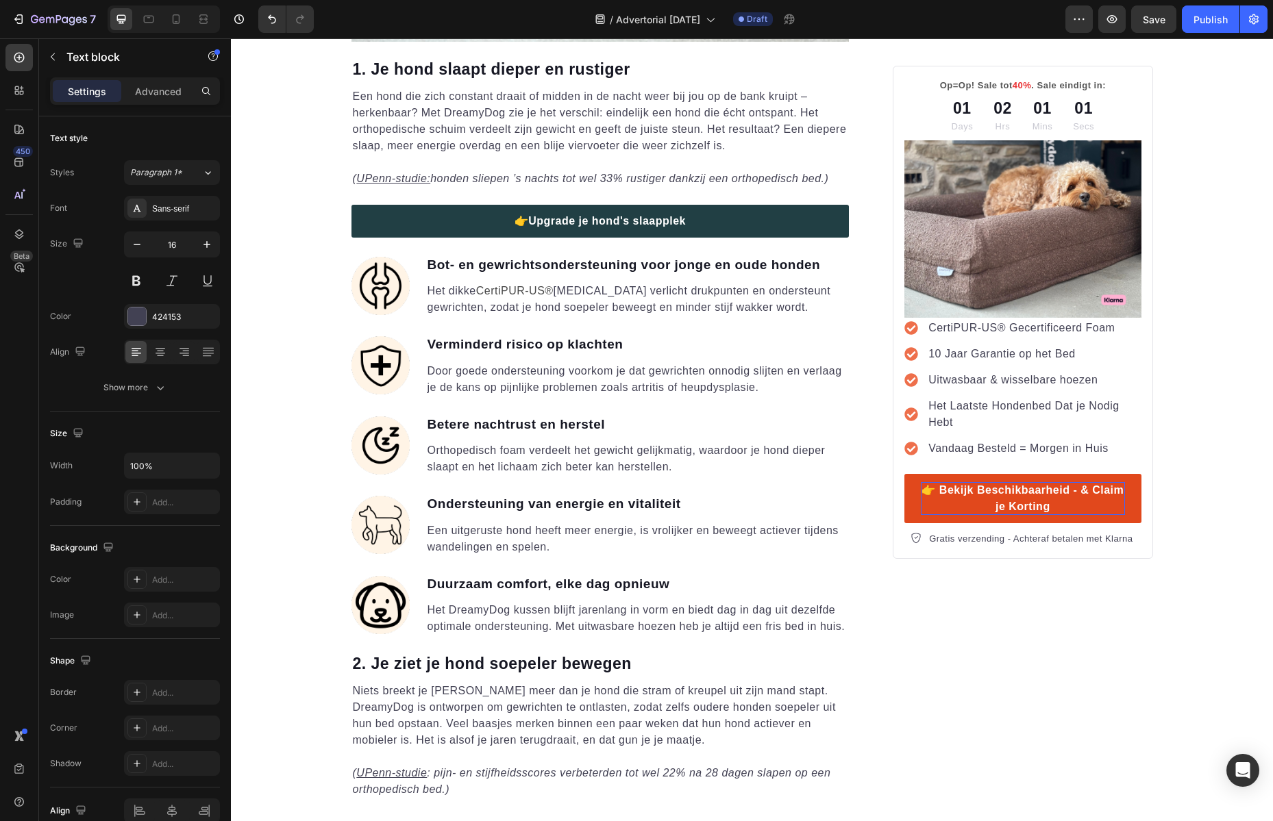
scroll to position [1288, 0]
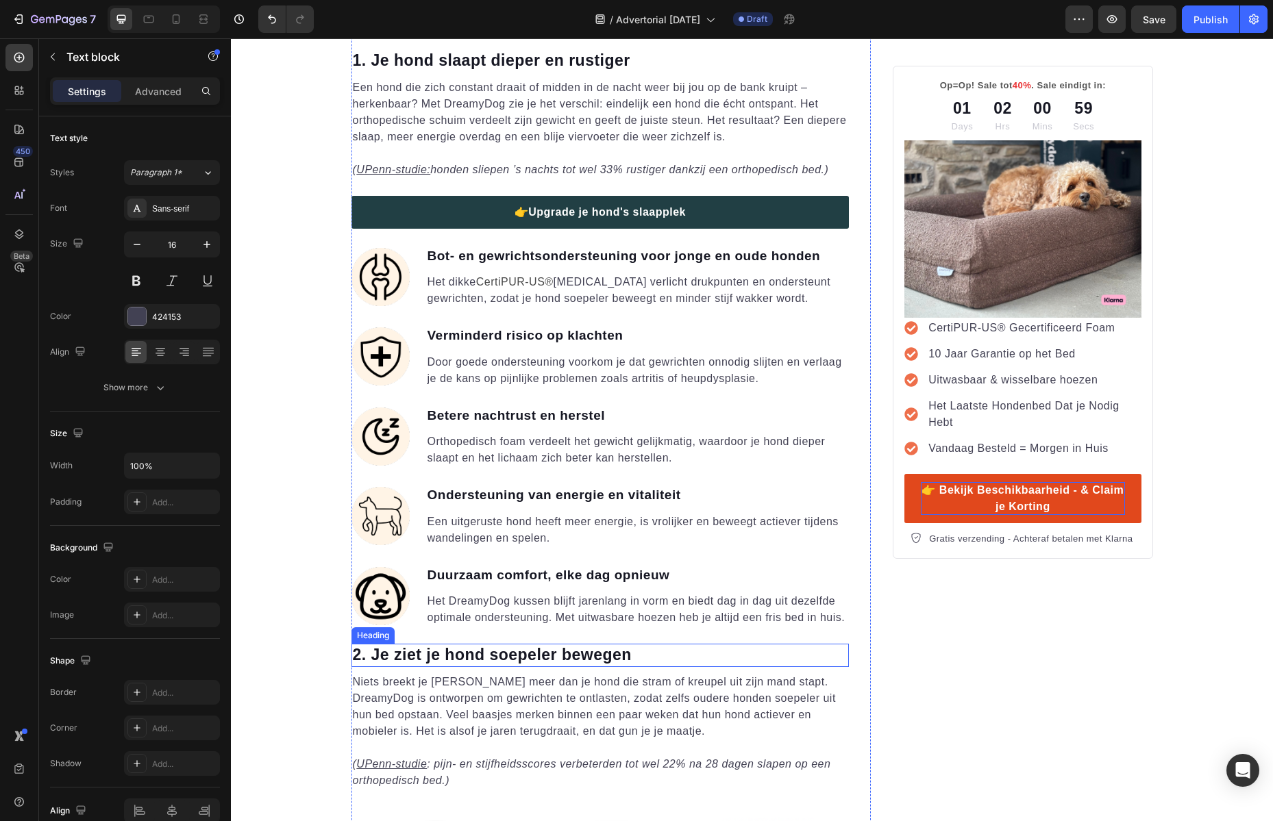
click at [519, 647] on p "2. Je ziet je hond soepeler bewegen" at bounding box center [600, 655] width 495 height 21
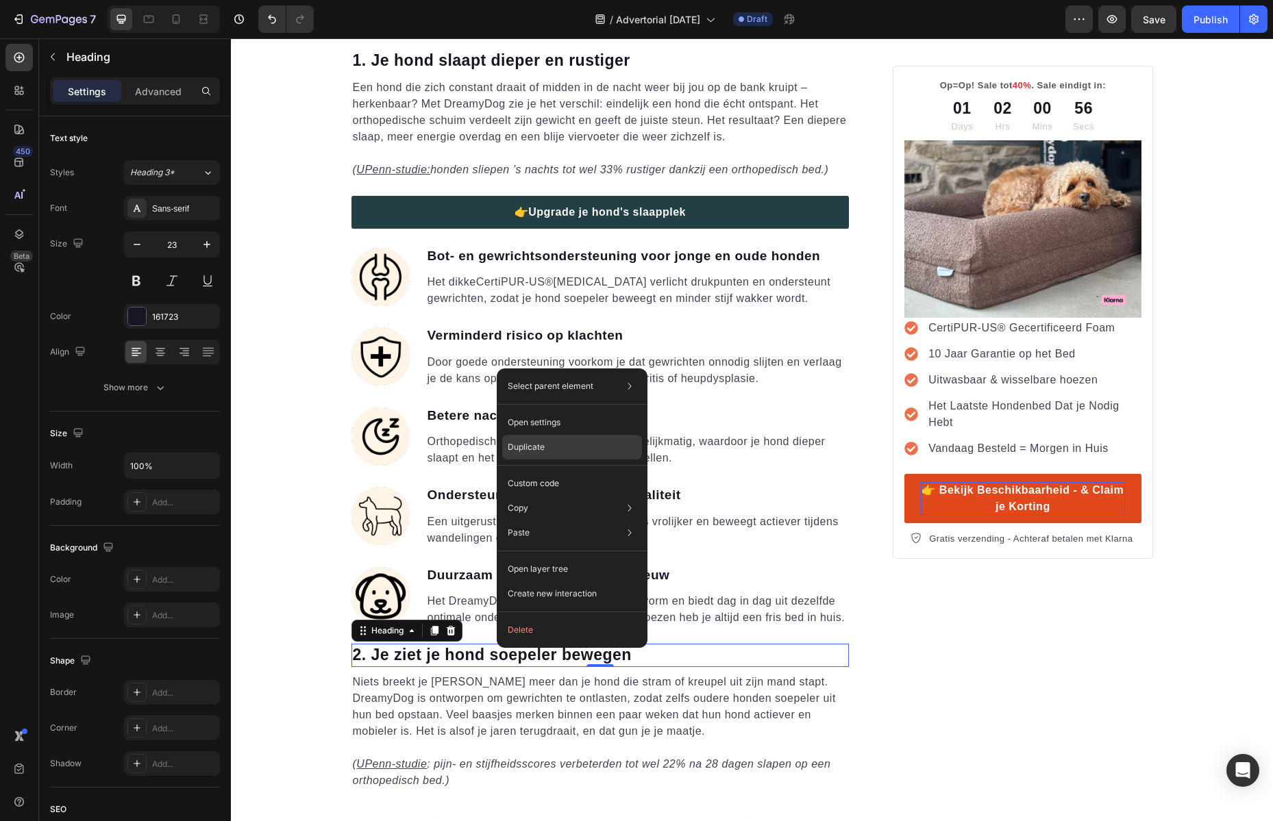
drag, startPoint x: 538, startPoint y: 442, endPoint x: 275, endPoint y: 554, distance: 286.0
click at [538, 442] on p "Duplicate" at bounding box center [526, 447] width 37 height 12
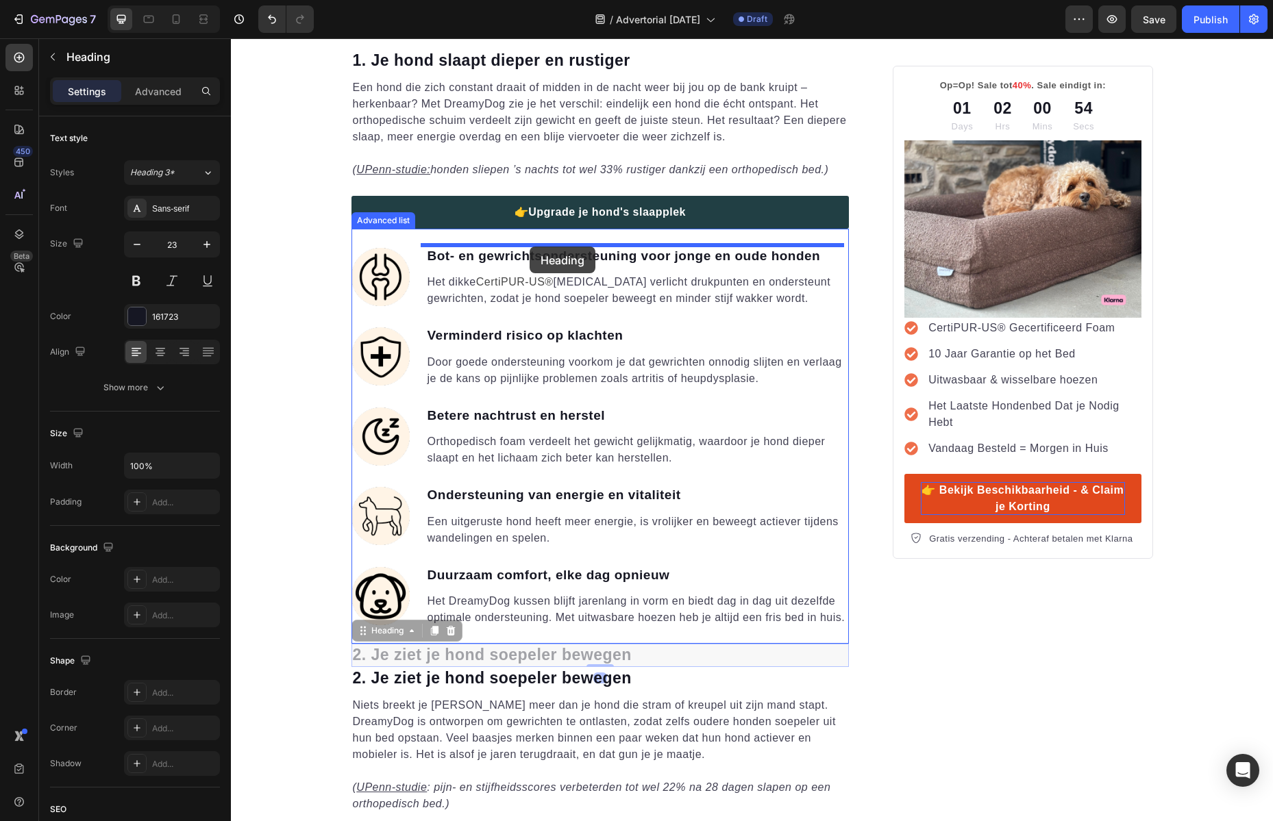
drag, startPoint x: 503, startPoint y: 649, endPoint x: 529, endPoint y: 247, distance: 402.2
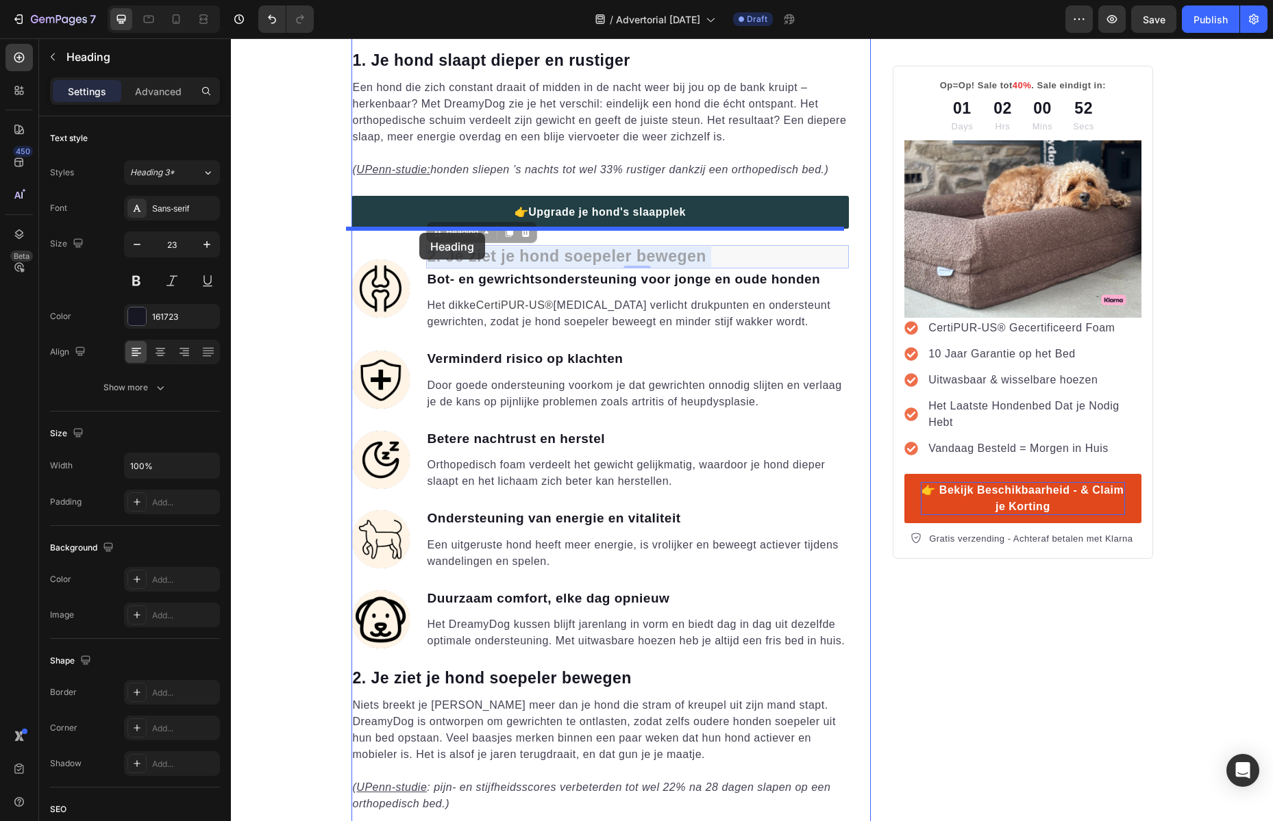
drag, startPoint x: 547, startPoint y: 256, endPoint x: 419, endPoint y: 233, distance: 129.5
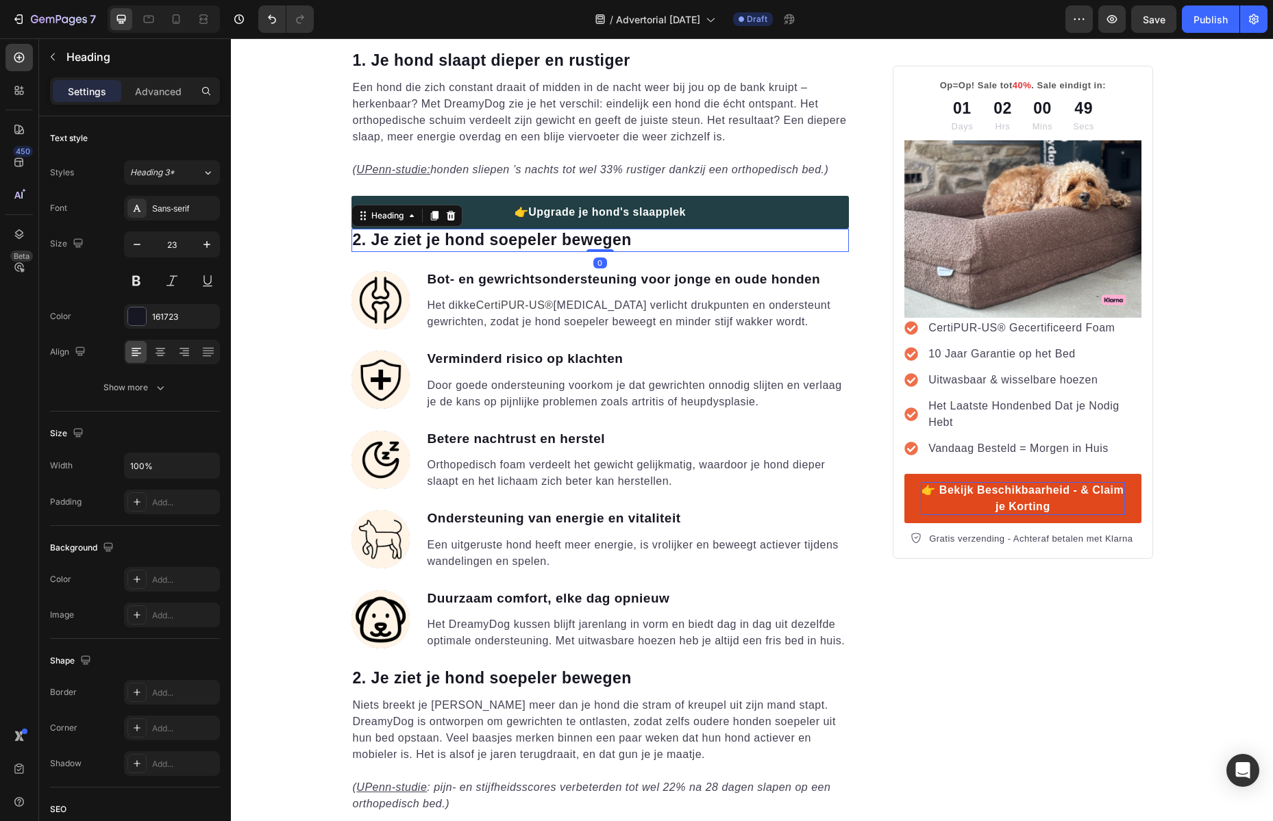
click at [623, 247] on h2 "2. Je ziet je hond soepeler bewegen" at bounding box center [600, 240] width 498 height 23
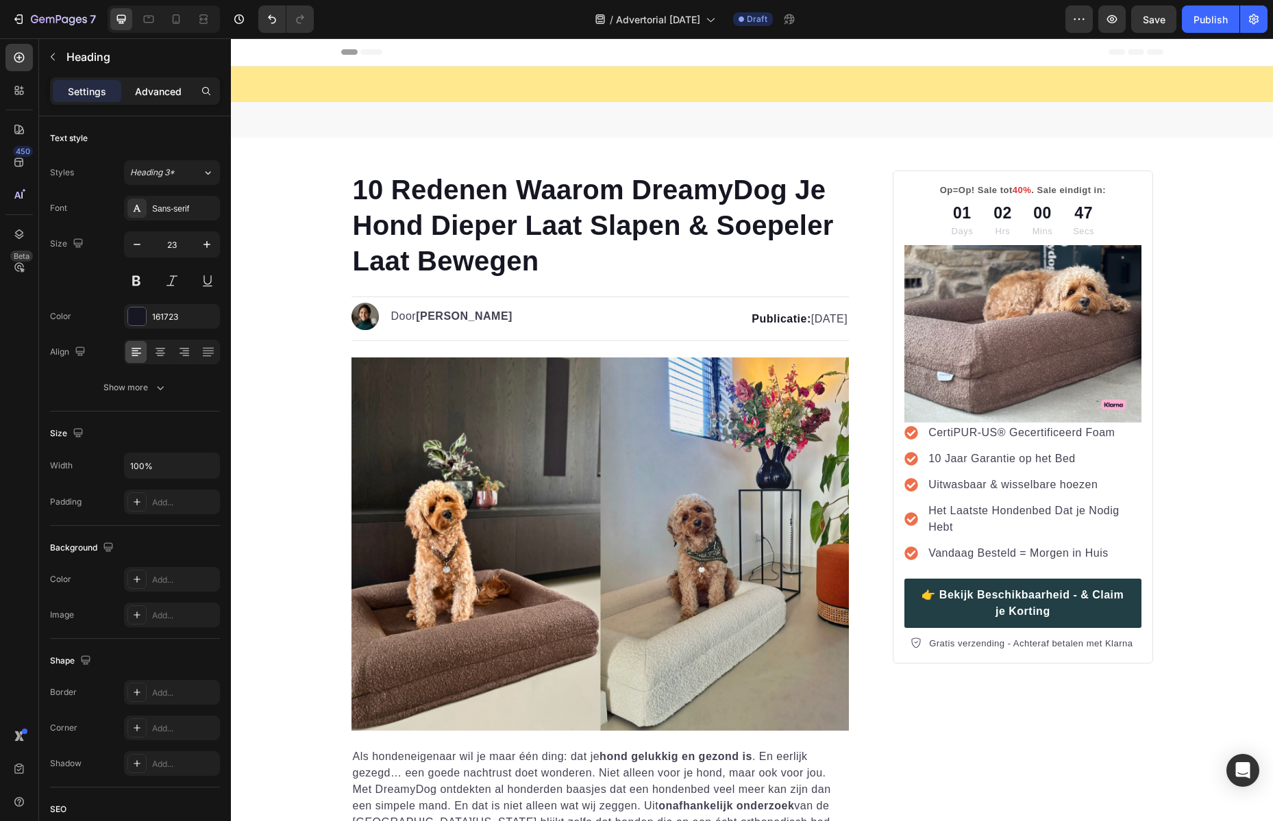
scroll to position [1288, 0]
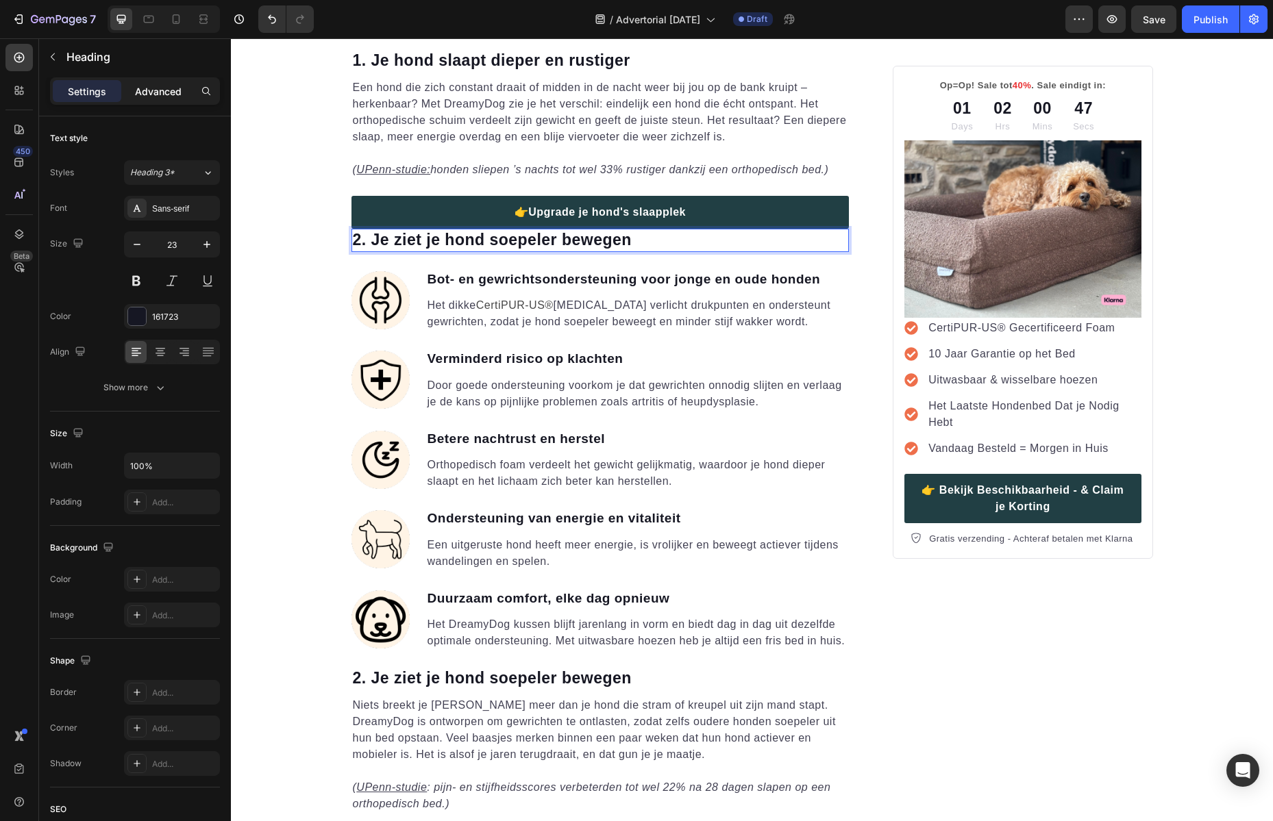
click at [150, 97] on p "Advanced" at bounding box center [158, 91] width 47 height 14
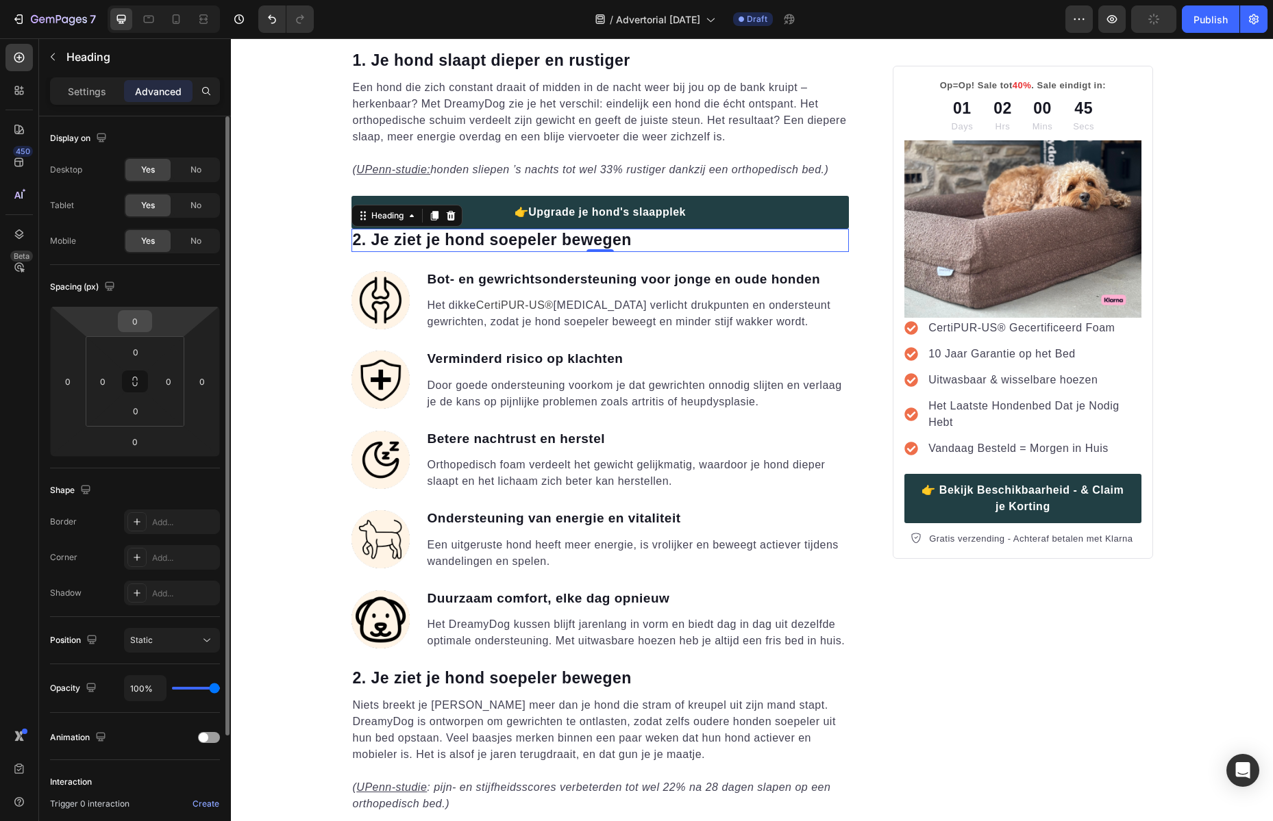
click at [138, 325] on input "0" at bounding box center [134, 321] width 27 height 21
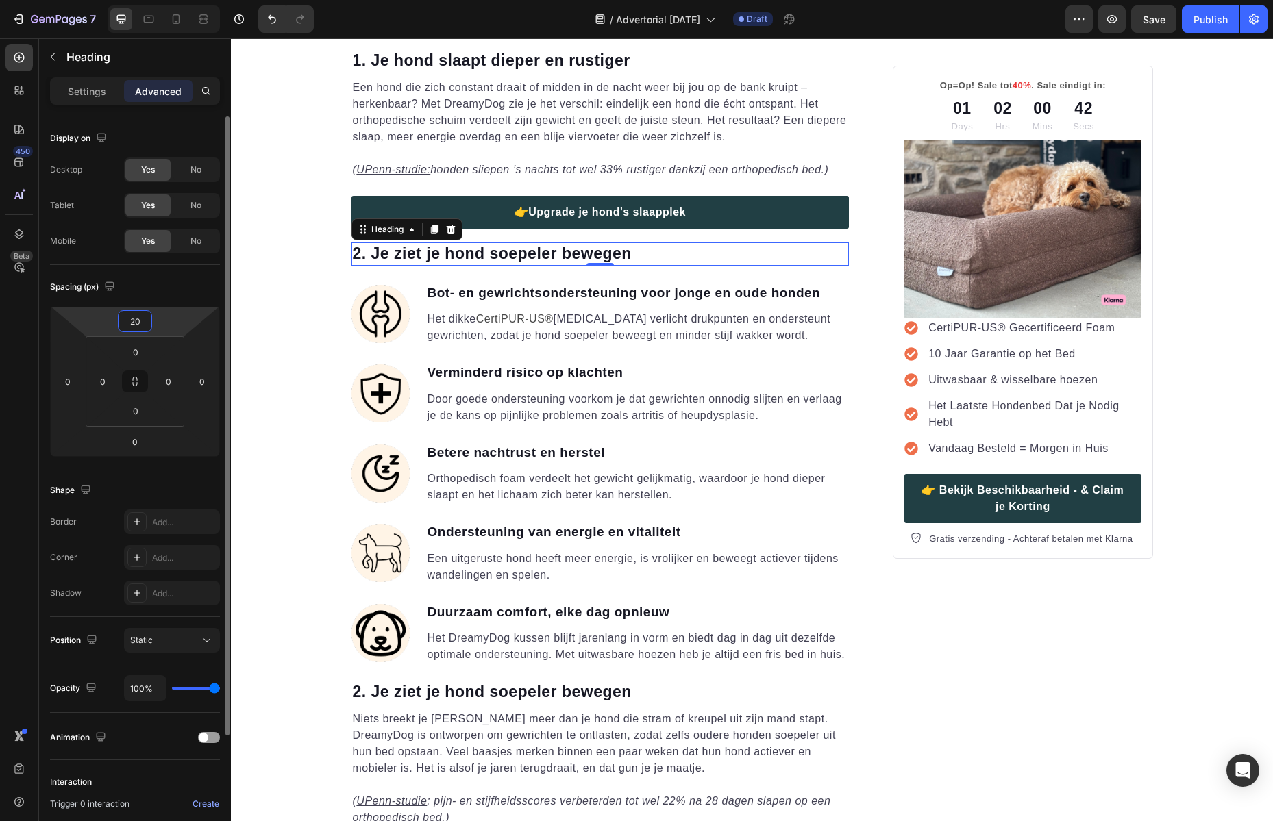
click at [138, 327] on input "20" at bounding box center [134, 321] width 27 height 21
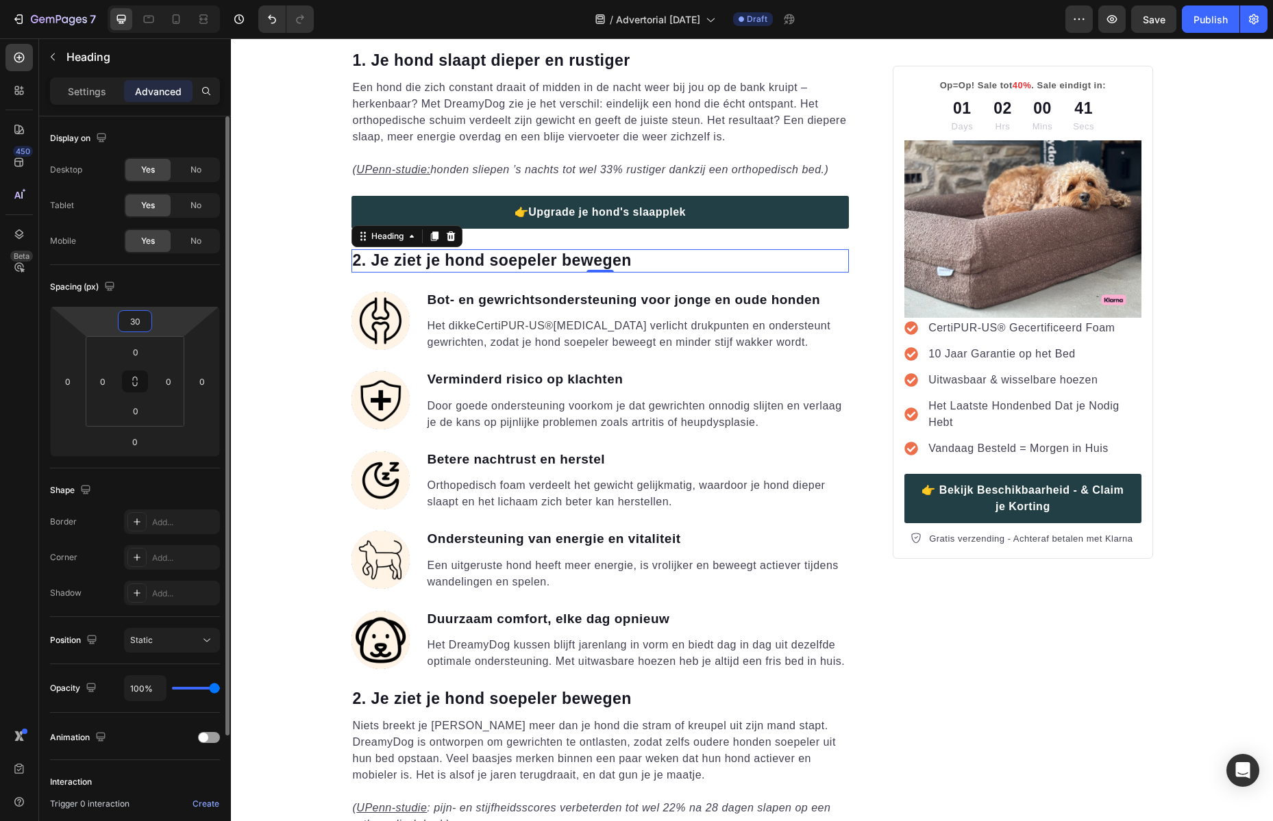
type input "30"
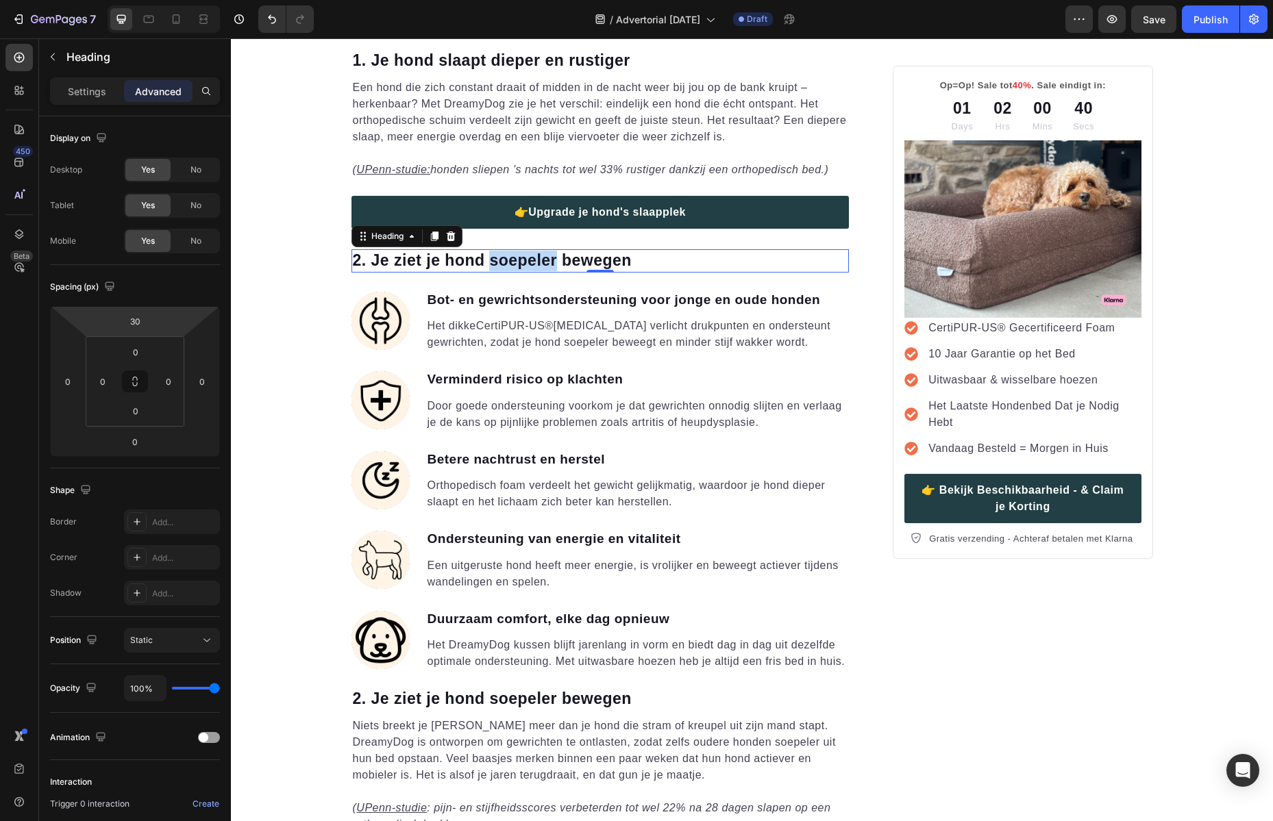
click at [534, 255] on p "2. Je ziet je hond soepeler bewegen" at bounding box center [600, 261] width 495 height 21
click at [636, 253] on p "📊 De 5 belangrijkste cijfers uit de UPenn-studie" at bounding box center [600, 261] width 495 height 21
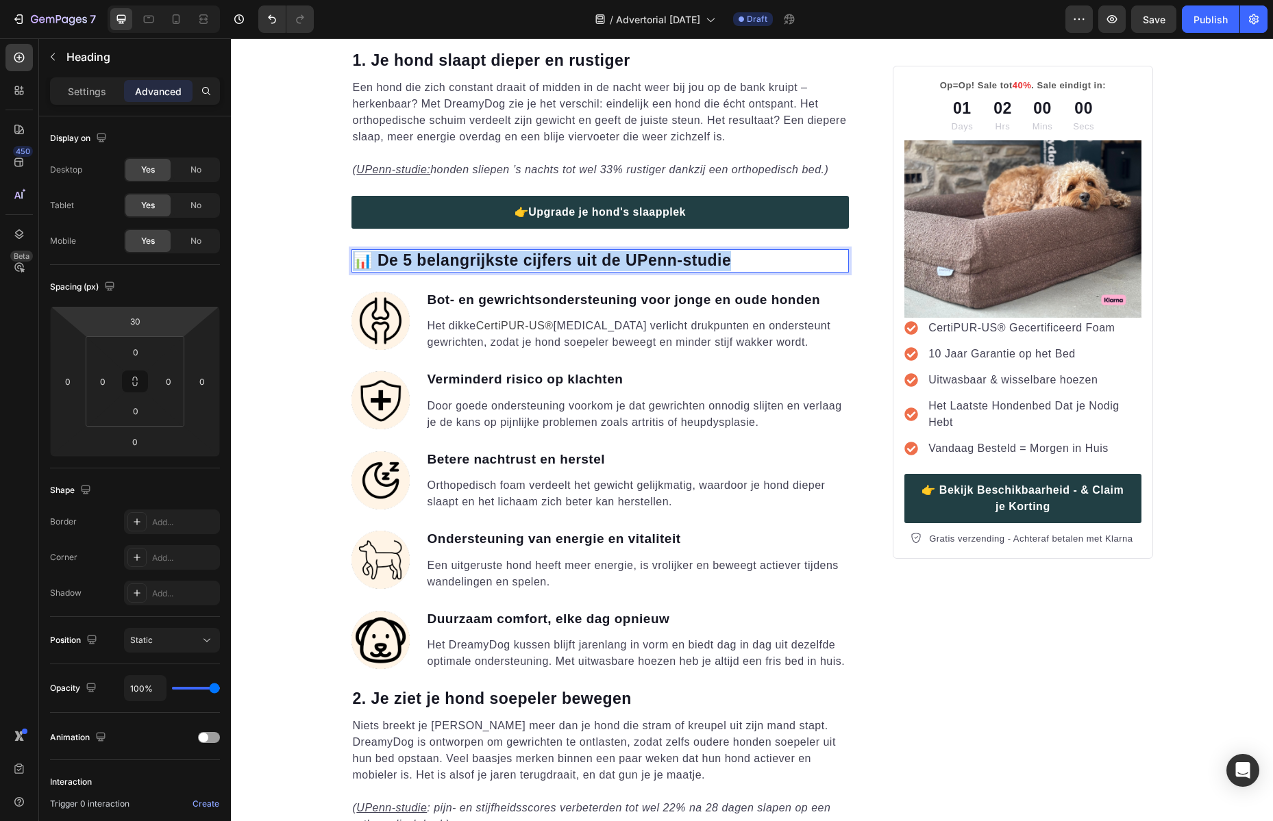
click at [636, 253] on p "📊 De 5 belangrijkste cijfers uit de UPenn-studie" at bounding box center [600, 261] width 495 height 21
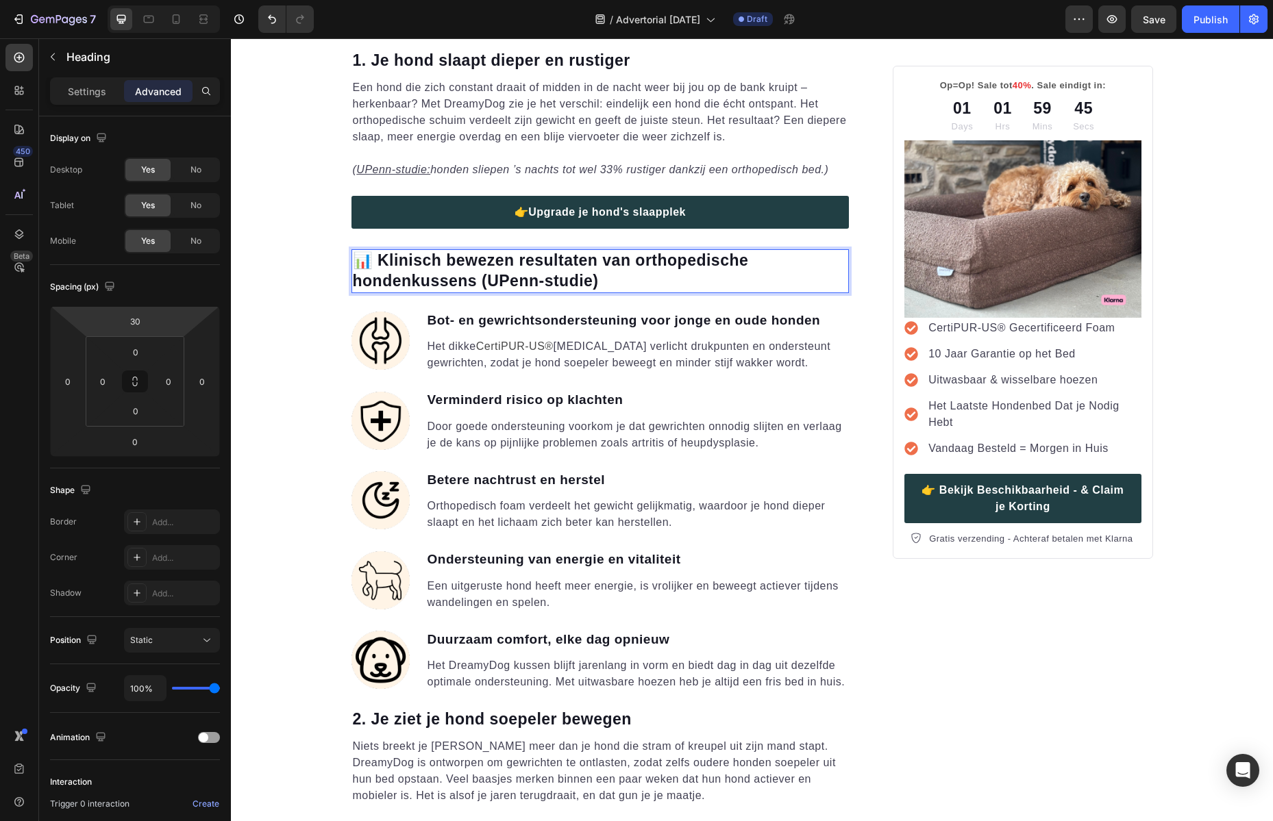
click at [532, 321] on strong "Bot- en gewrichtsondersteuning voor jonge en oude honden" at bounding box center [623, 320] width 393 height 14
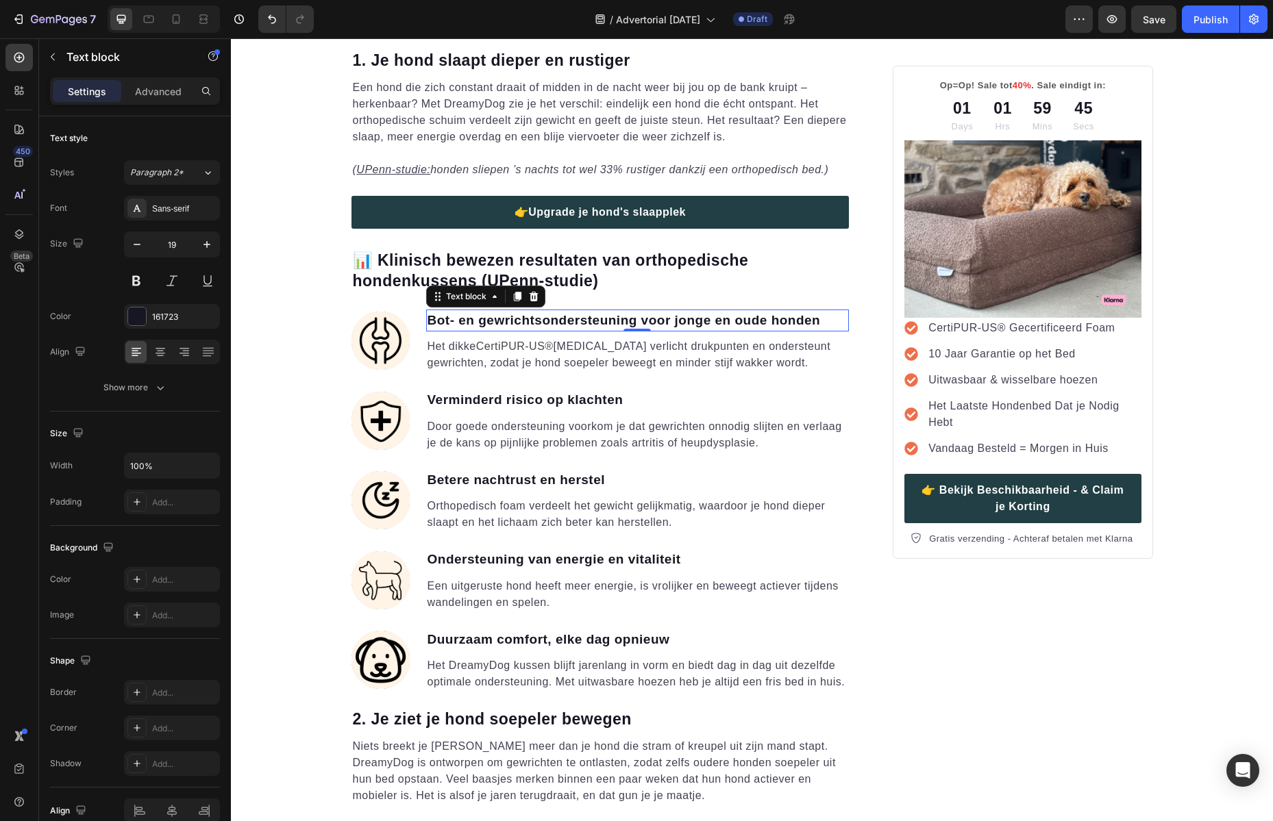
click at [532, 321] on strong "Bot- en gewrichtsondersteuning voor jonge en oude honden" at bounding box center [623, 320] width 393 height 14
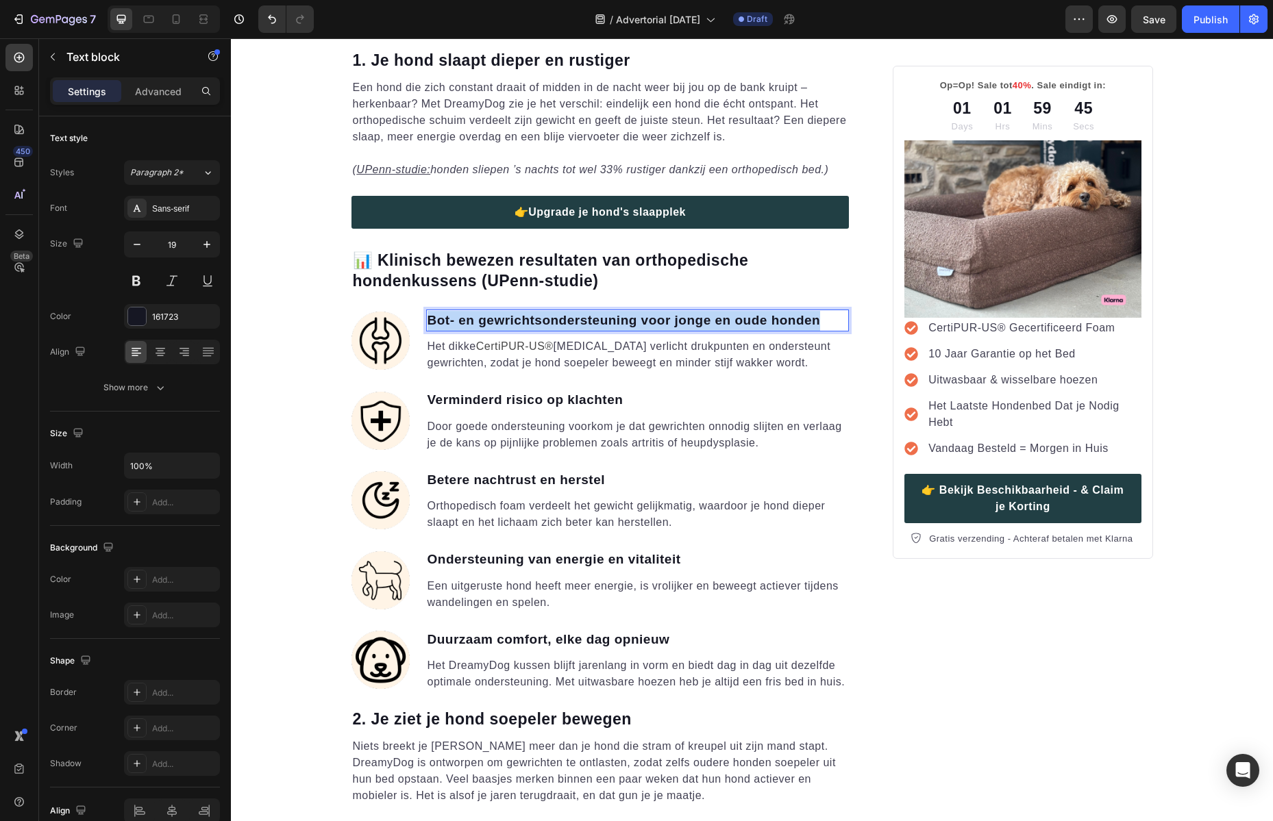
click at [532, 321] on strong "Bot- en gewrichtsondersteuning voor jonge en oude honden" at bounding box center [623, 320] width 393 height 14
click at [666, 355] on p "Het dikke CertiPUR-US® memory foam verlicht drukpunten en ondersteunt gewrichte…" at bounding box center [637, 354] width 421 height 33
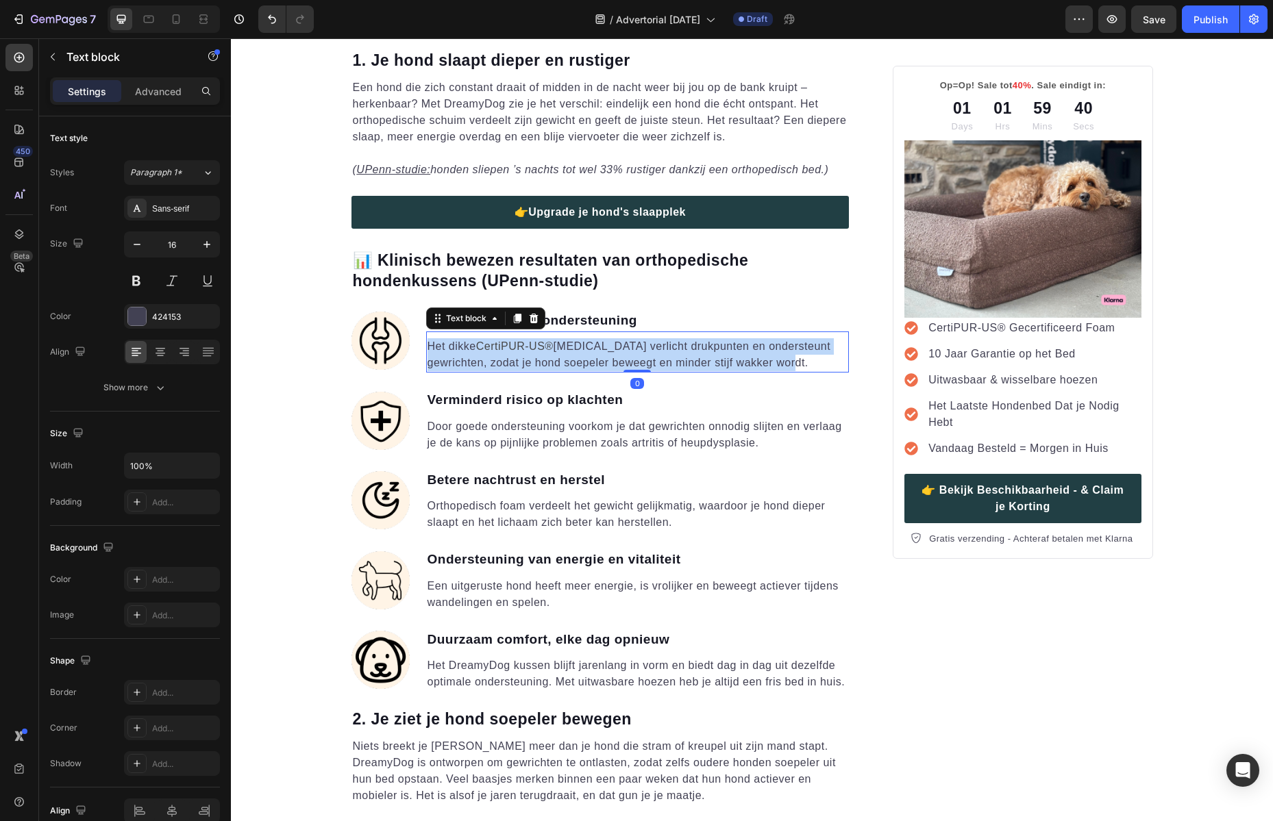
click at [666, 355] on p "Het dikke CertiPUR-US® memory foam verlicht drukpunten en ondersteunt gewrichte…" at bounding box center [637, 354] width 421 height 33
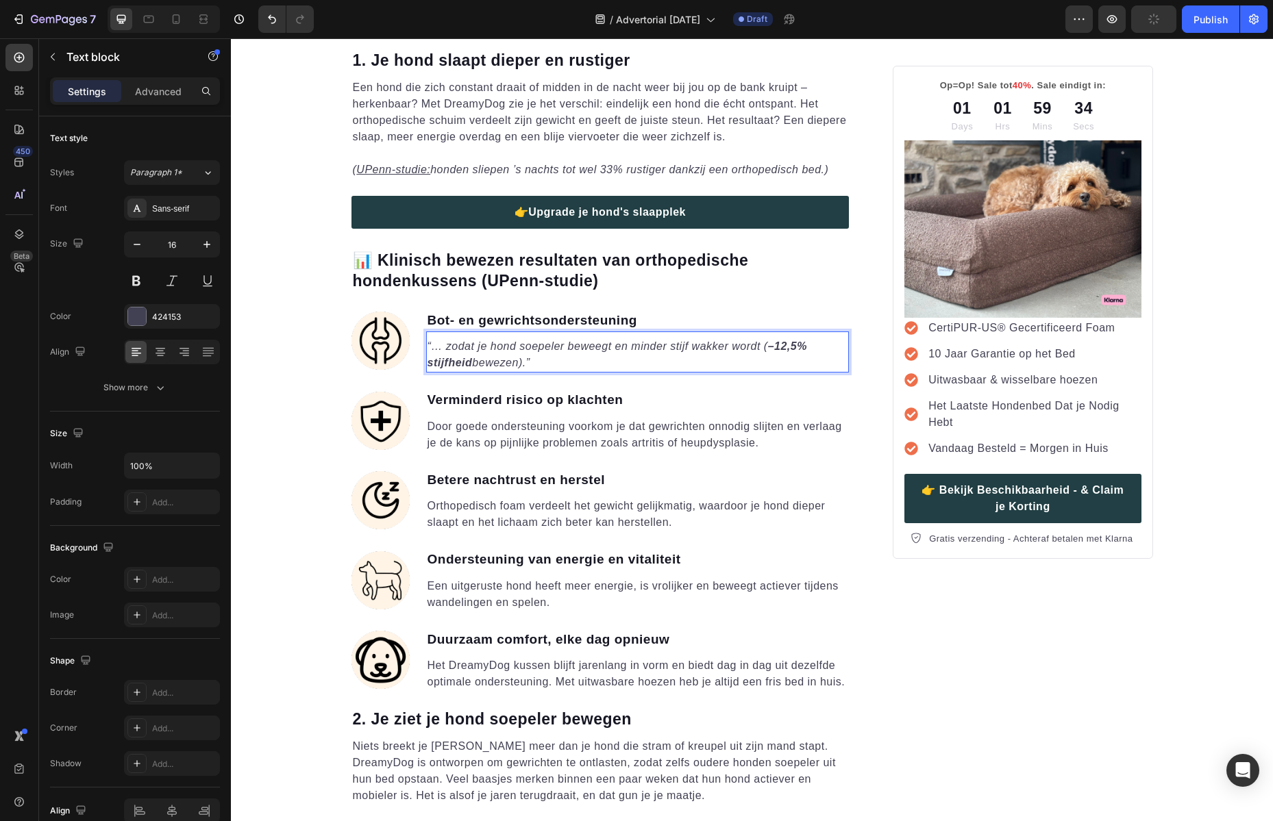
click at [518, 395] on strong "Verminderd risico op klachten" at bounding box center [525, 399] width 196 height 14
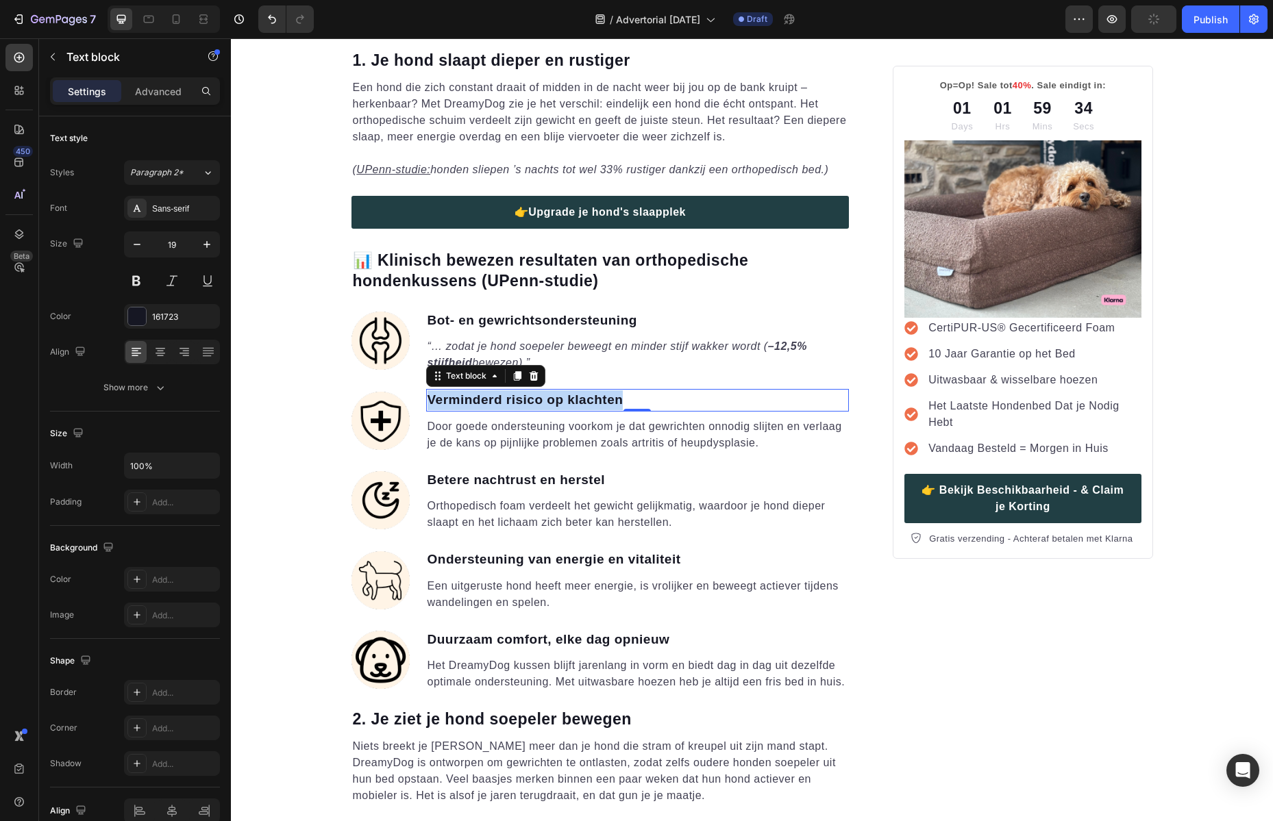
click at [518, 395] on strong "Verminderd risico op klachten" at bounding box center [525, 399] width 196 height 14
click at [666, 442] on p "Door goede ondersteuning voorkom je dat gewrichten onnodig slijten en verlaag j…" at bounding box center [637, 434] width 421 height 33
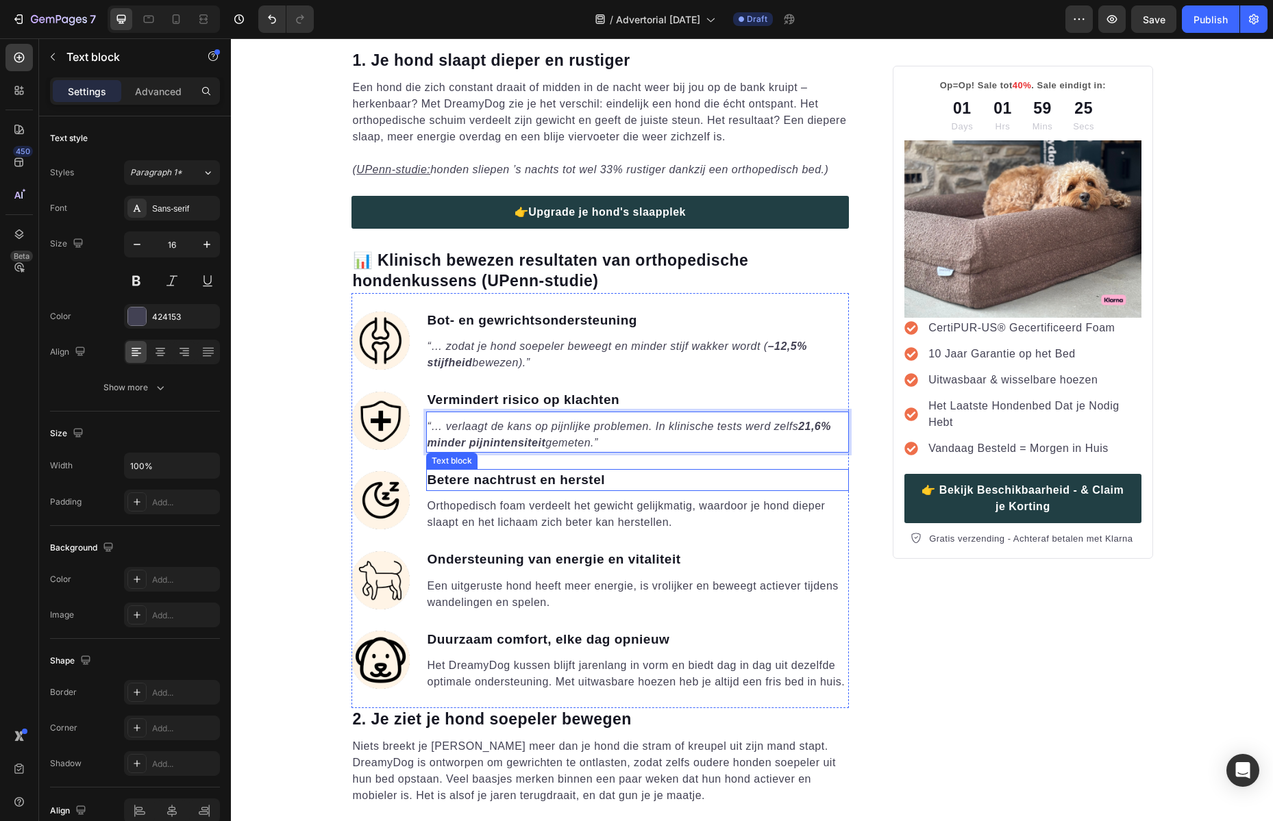
click at [546, 477] on strong "Betere nachtrust en herstel" at bounding box center [516, 480] width 178 height 14
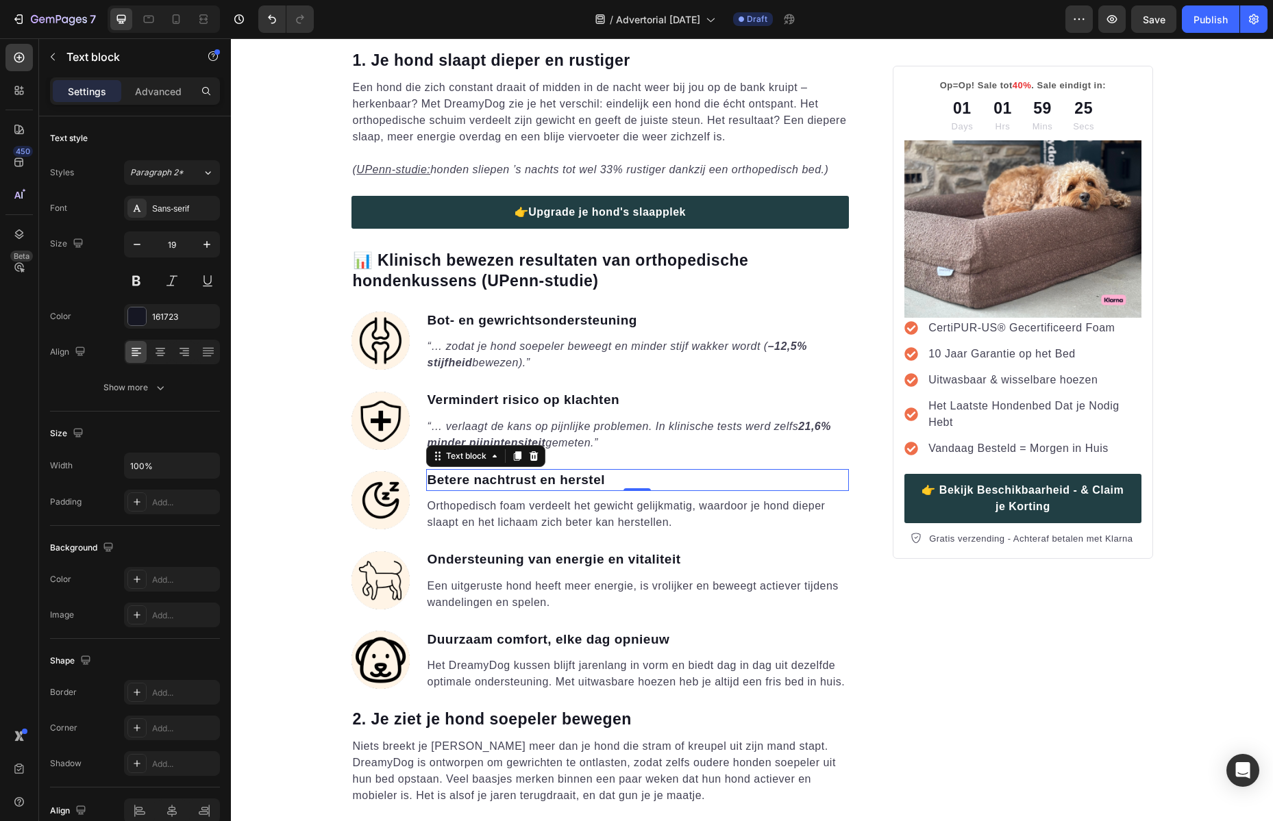
click at [546, 477] on strong "Betere nachtrust en herstel" at bounding box center [516, 480] width 178 height 14
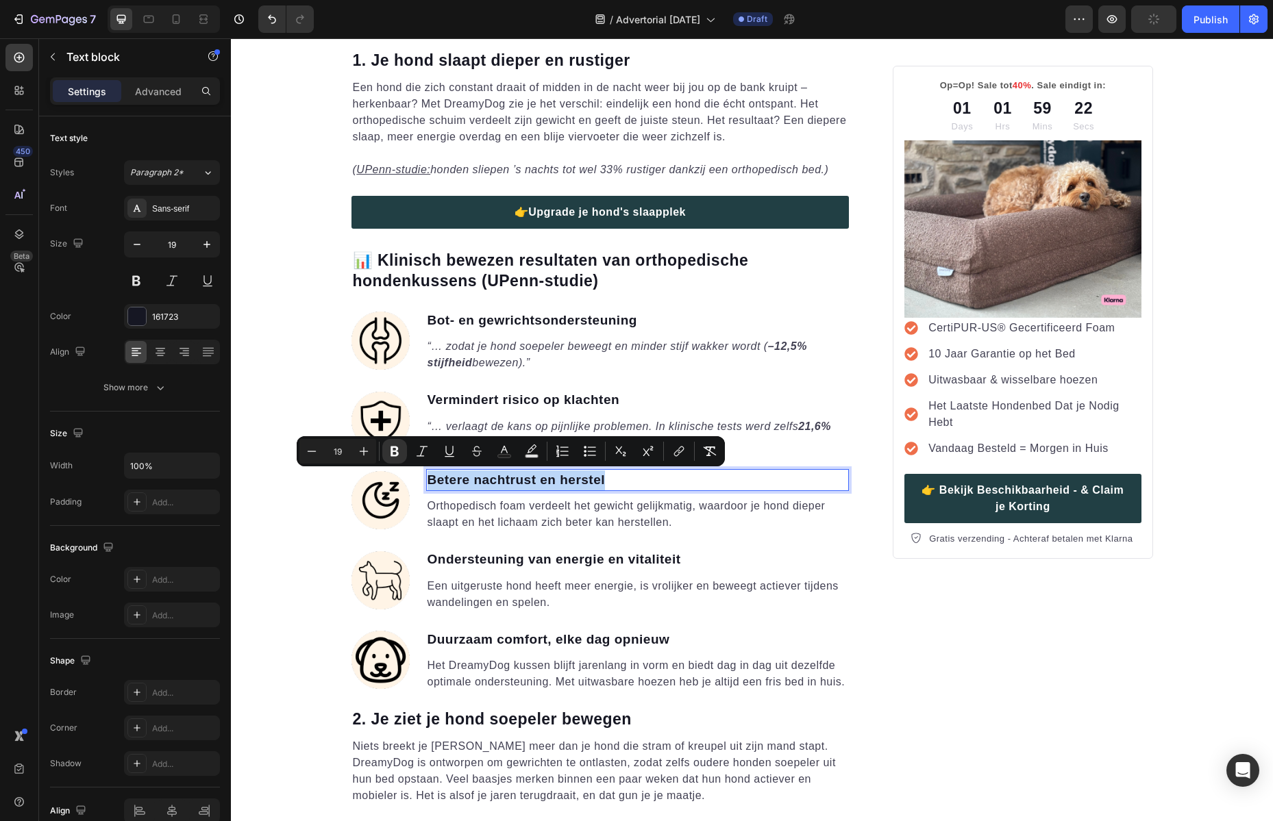
click at [624, 508] on p "Orthopedisch foam verdeelt het gewicht gelijkmatig, waardoor je hond dieper sla…" at bounding box center [637, 514] width 421 height 33
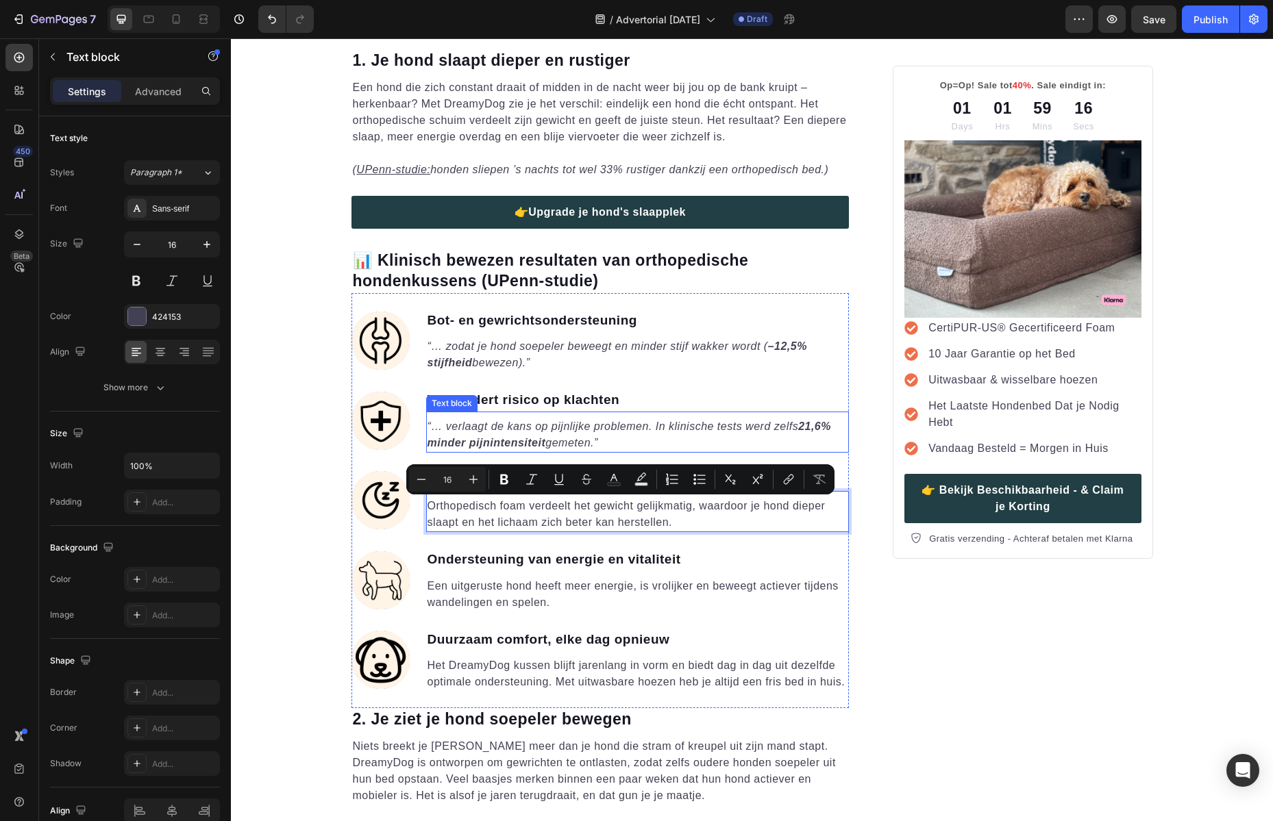
click at [765, 425] on icon "“… verlaagt de kans op pijnlijke problemen. In klinische tests werd zelfs 21,6%…" at bounding box center [629, 435] width 404 height 28
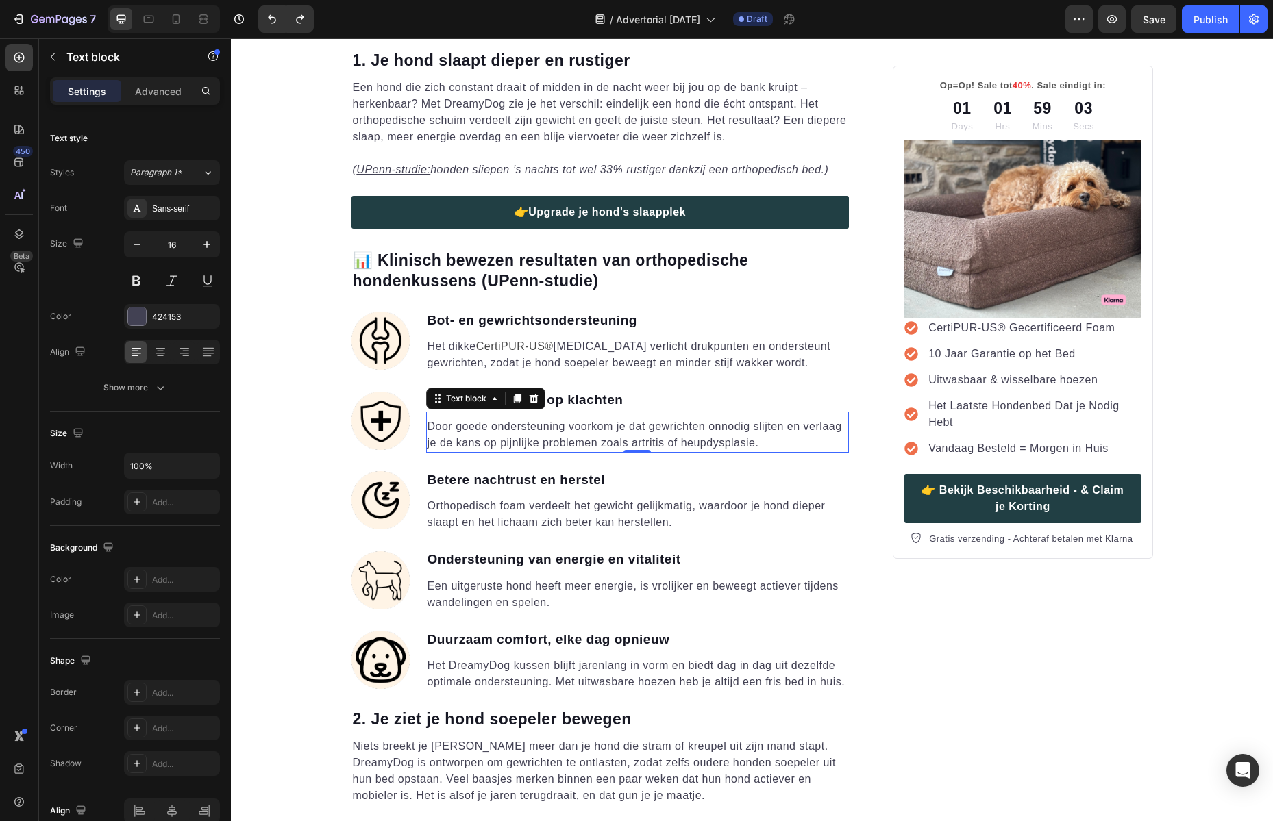
click at [684, 362] on p "Het dikke CertiPUR-US® memory foam verlicht drukpunten en ondersteunt gewrichte…" at bounding box center [637, 354] width 421 height 33
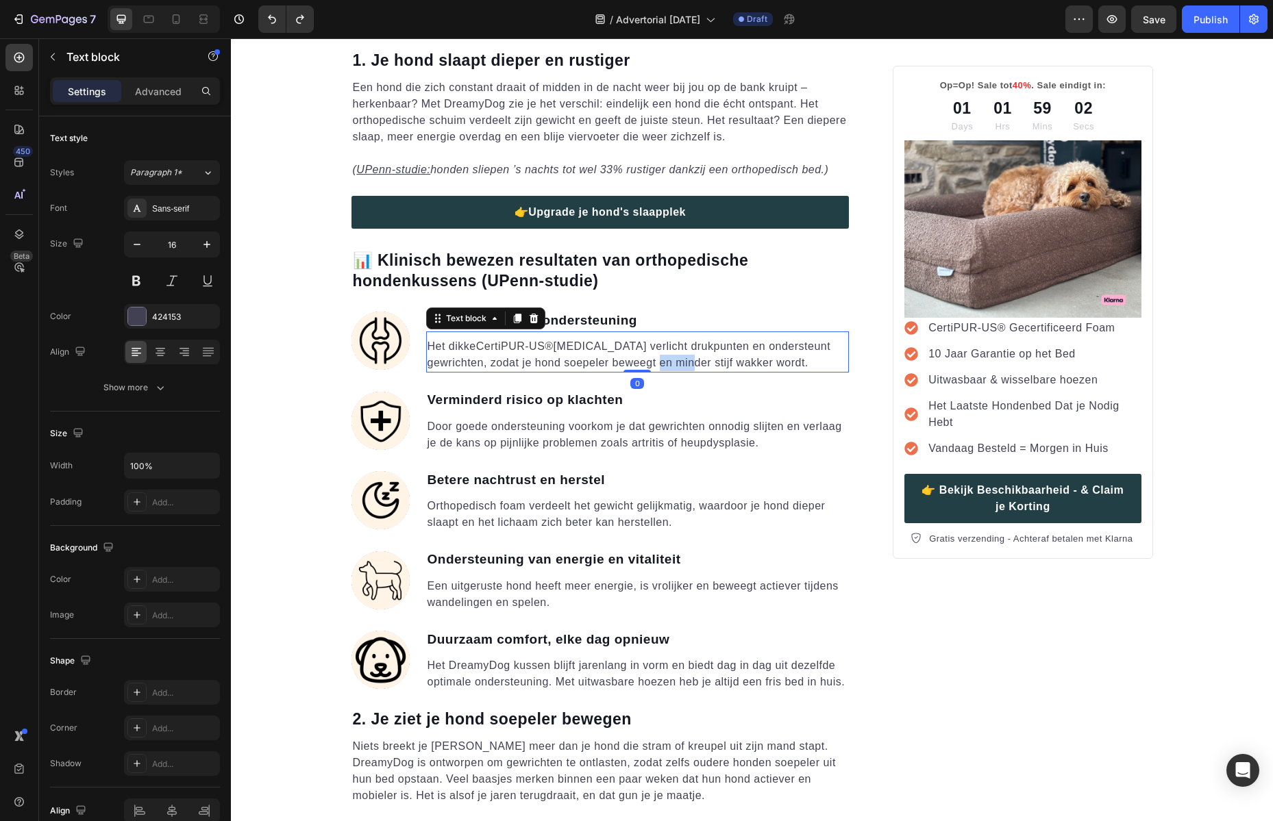
click at [684, 362] on p "Het dikke CertiPUR-US® memory foam verlicht drukpunten en ondersteunt gewrichte…" at bounding box center [637, 354] width 421 height 33
click at [788, 360] on p "Het dikke CertiPUR-US® memory foam verlicht drukpunten en ondersteunt gewrichte…" at bounding box center [637, 354] width 421 height 33
click at [812, 361] on p "Het dikke CertiPUR-US® memory foam verlicht drukpunten en ondersteunt gewrichte…" at bounding box center [637, 354] width 421 height 33
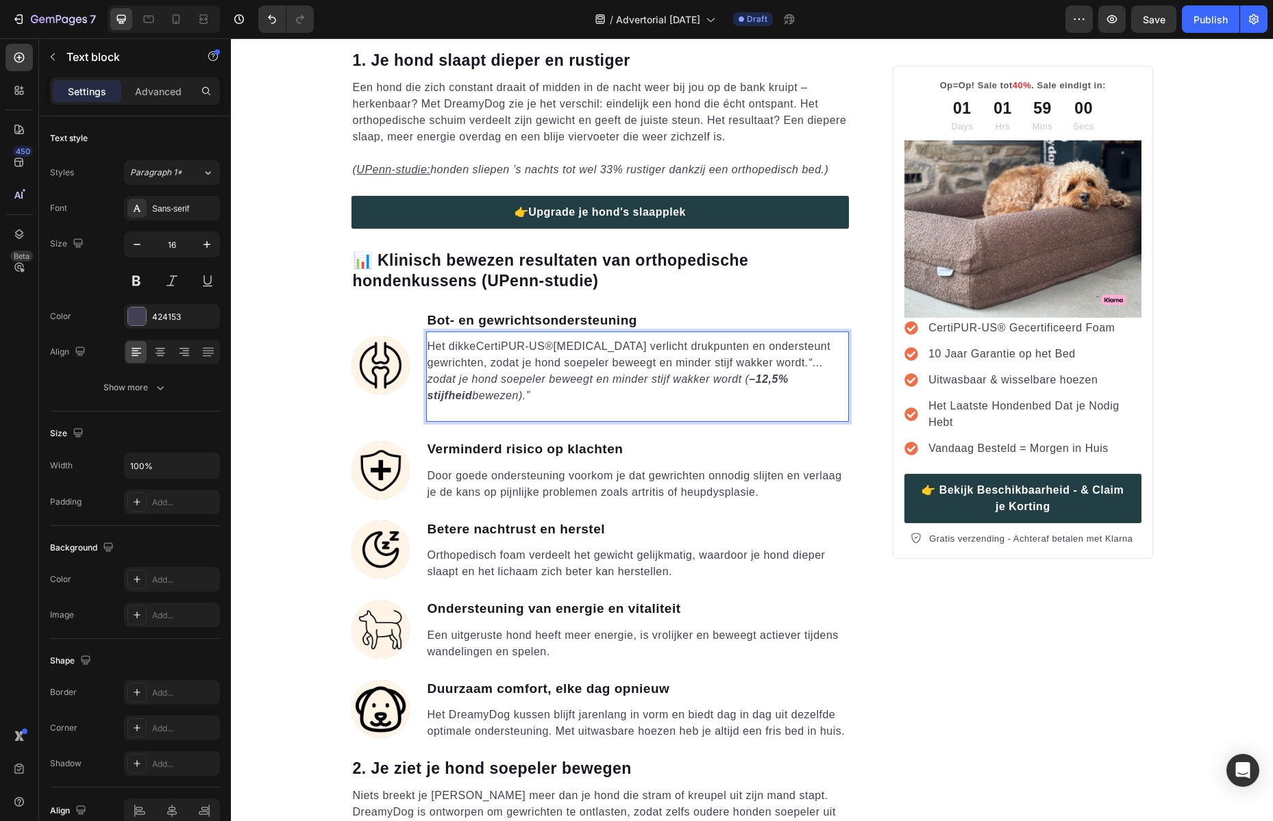
click at [811, 361] on icon "“… zodat je hond soepeler beweegt en minder stijf wakker wordt ( –12,5% stijfhe…" at bounding box center [625, 379] width 397 height 45
drag, startPoint x: 818, startPoint y: 365, endPoint x: 486, endPoint y: 368, distance: 332.2
click at [486, 368] on p "Het dikke CertiPUR-US® memory foam verlicht drukpunten en ondersteunt gewrichte…" at bounding box center [637, 371] width 421 height 66
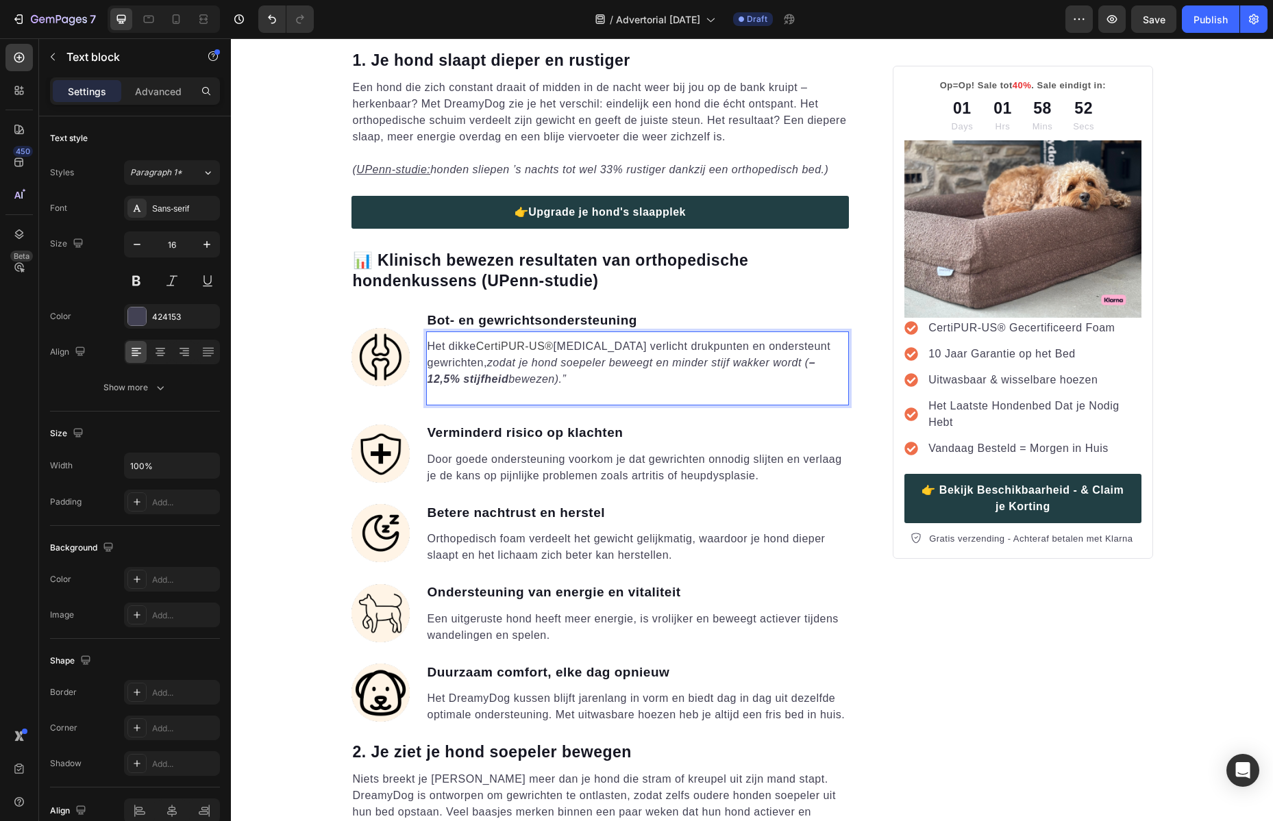
click at [592, 378] on p "Het dikke CertiPUR-US® memory foam verlicht drukpunten en ondersteunt gewrichte…" at bounding box center [637, 362] width 421 height 49
drag, startPoint x: 567, startPoint y: 377, endPoint x: 488, endPoint y: 364, distance: 79.8
click at [488, 364] on p "Het dikke CertiPUR-US® memory foam verlicht drukpunten en ondersteunt gewrichte…" at bounding box center [637, 362] width 421 height 49
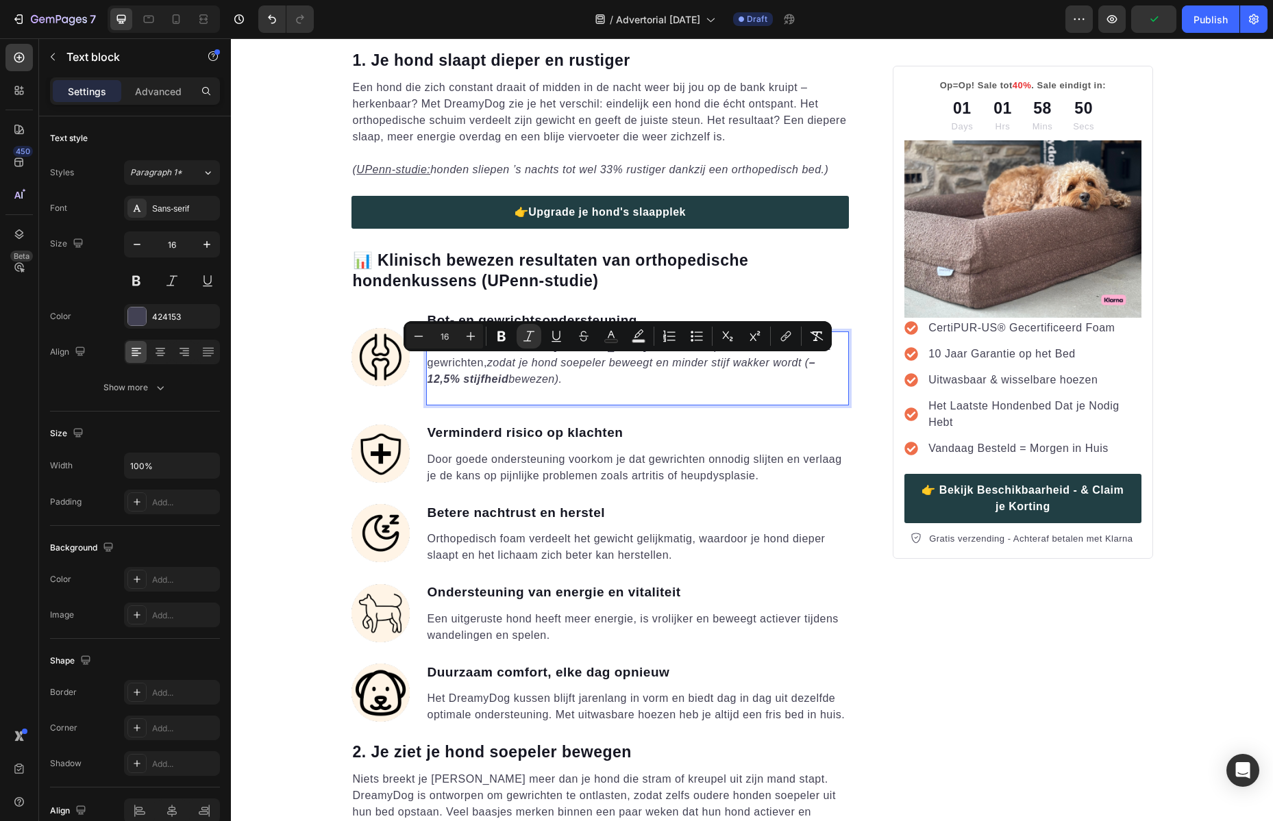
click at [583, 373] on p "Het dikke CertiPUR-US® memory foam verlicht drukpunten en ondersteunt gewrichte…" at bounding box center [637, 362] width 421 height 49
drag, startPoint x: 572, startPoint y: 379, endPoint x: 486, endPoint y: 365, distance: 86.8
click at [486, 365] on p "Het dikke CertiPUR-US® memory foam verlicht drukpunten en ondersteunt gewrichte…" at bounding box center [637, 362] width 421 height 49
click at [523, 335] on icon "Editor contextual toolbar" at bounding box center [529, 336] width 14 height 14
click at [571, 373] on p "Het dikke CertiPUR-US® memory foam verlicht drukpunten en ondersteunt gewrichte…" at bounding box center [637, 362] width 421 height 49
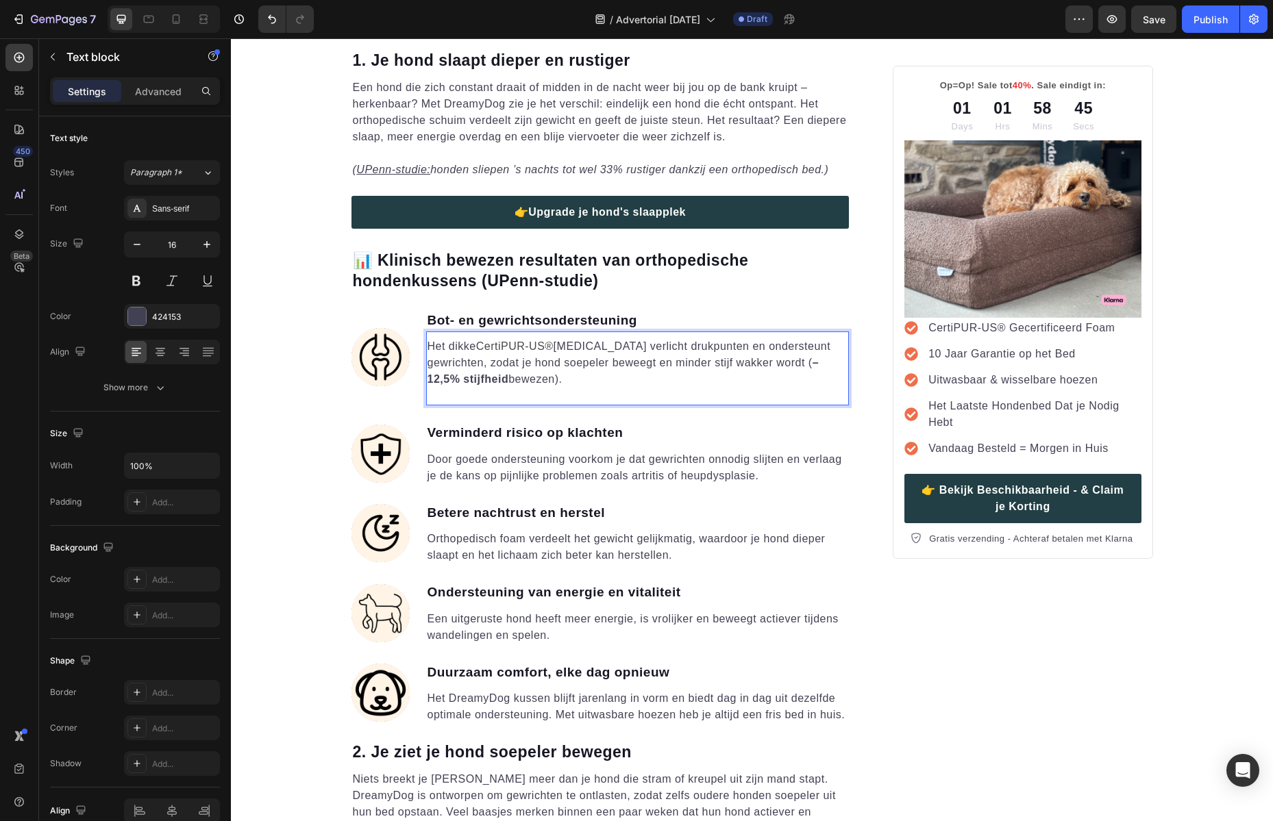
click at [558, 388] on p "Rich Text Editor. Editing area: main" at bounding box center [637, 396] width 421 height 16
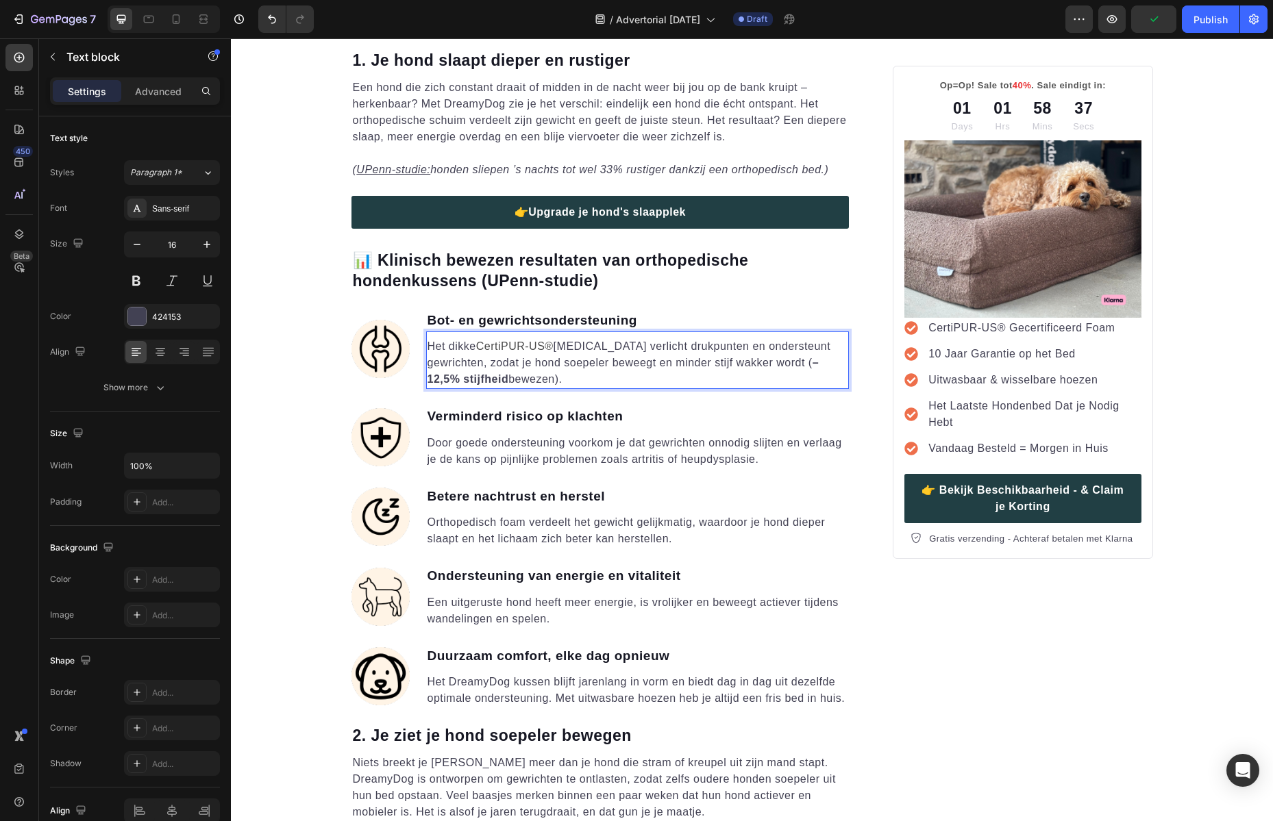
click at [675, 447] on p "Door goede ondersteuning voorkom je dat gewrichten onnodig slijten en verlaag j…" at bounding box center [637, 451] width 421 height 33
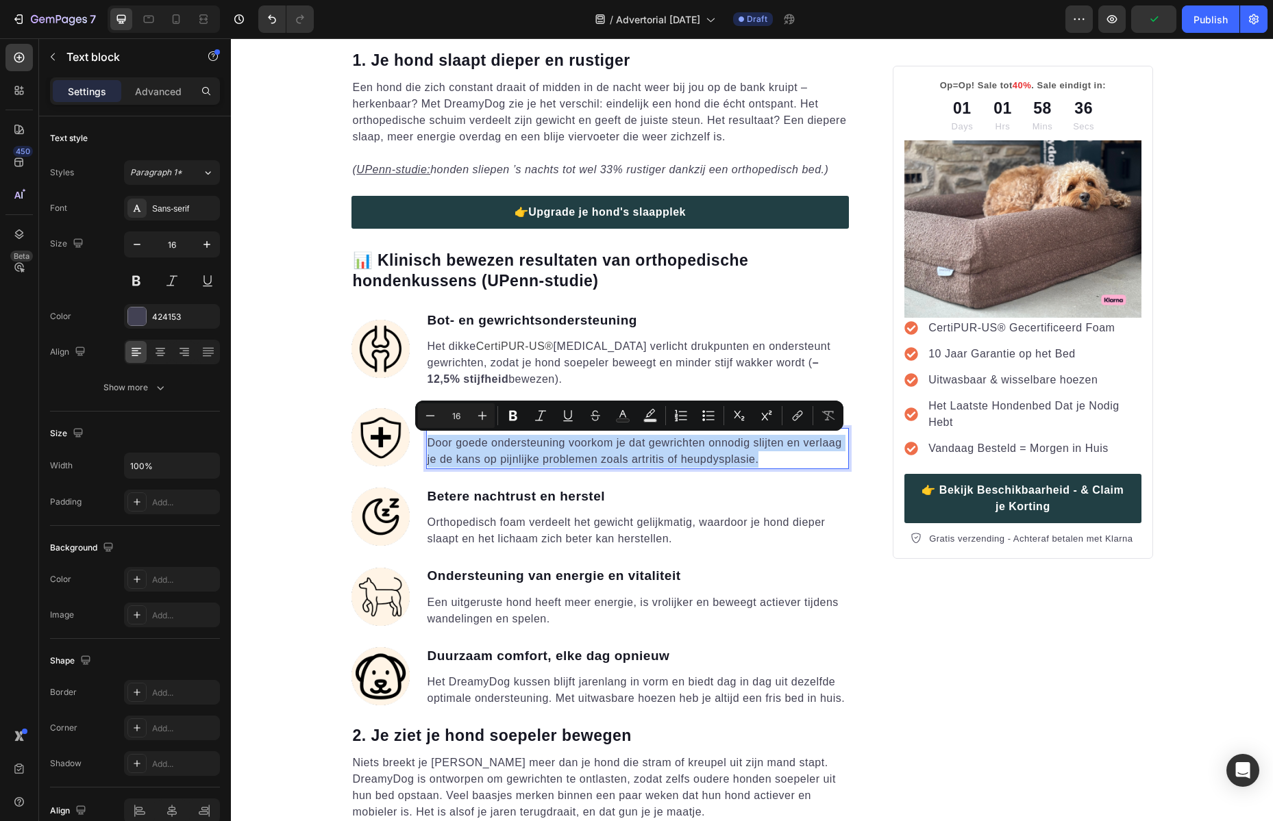
click at [696, 451] on p "Door goede ondersteuning voorkom je dat gewrichten onnodig slijten en verlaag j…" at bounding box center [637, 451] width 421 height 33
click at [781, 453] on p "Door goede ondersteuning voorkom je dat gewrichten onnodig slijten en verlaag j…" at bounding box center [637, 451] width 421 height 33
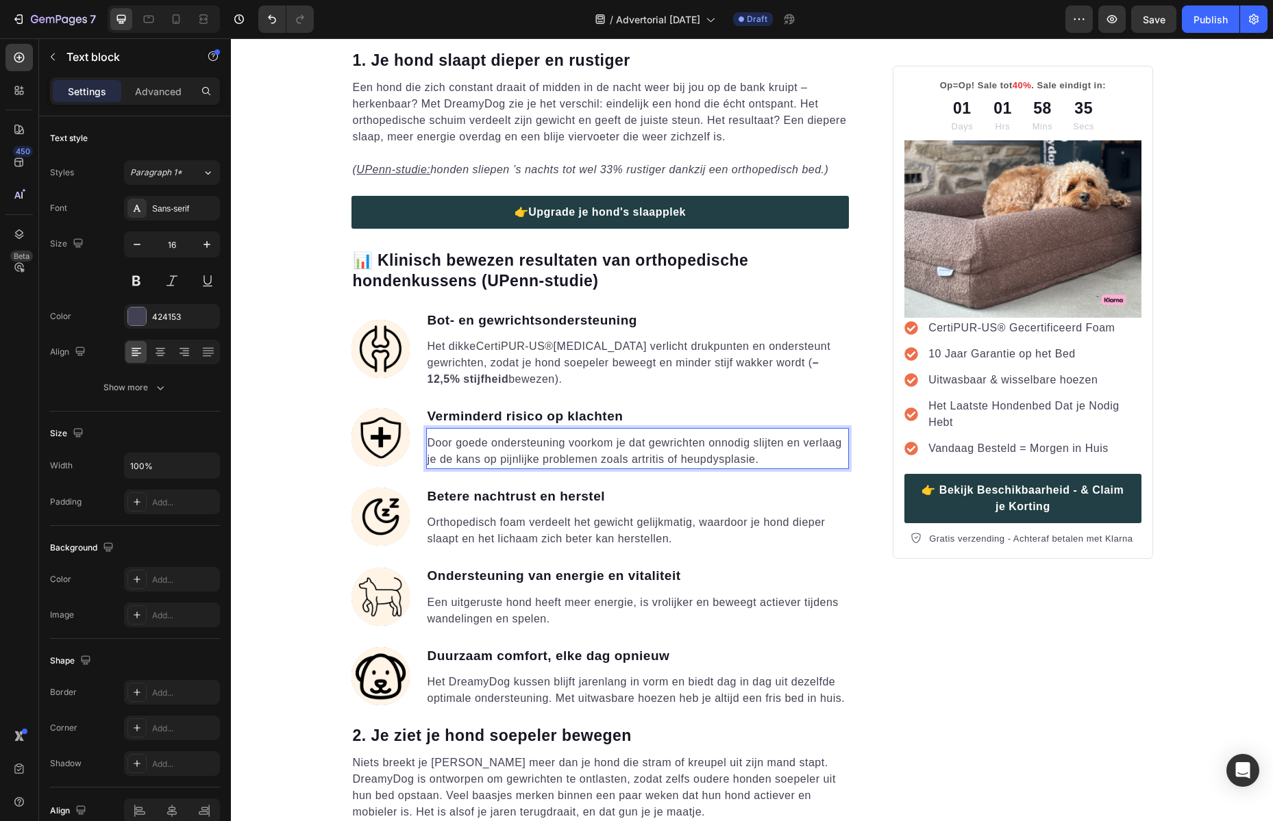
click at [788, 456] on p "Door goede ondersteuning voorkom je dat gewrichten onnodig slijten en verlaag j…" at bounding box center [637, 451] width 421 height 33
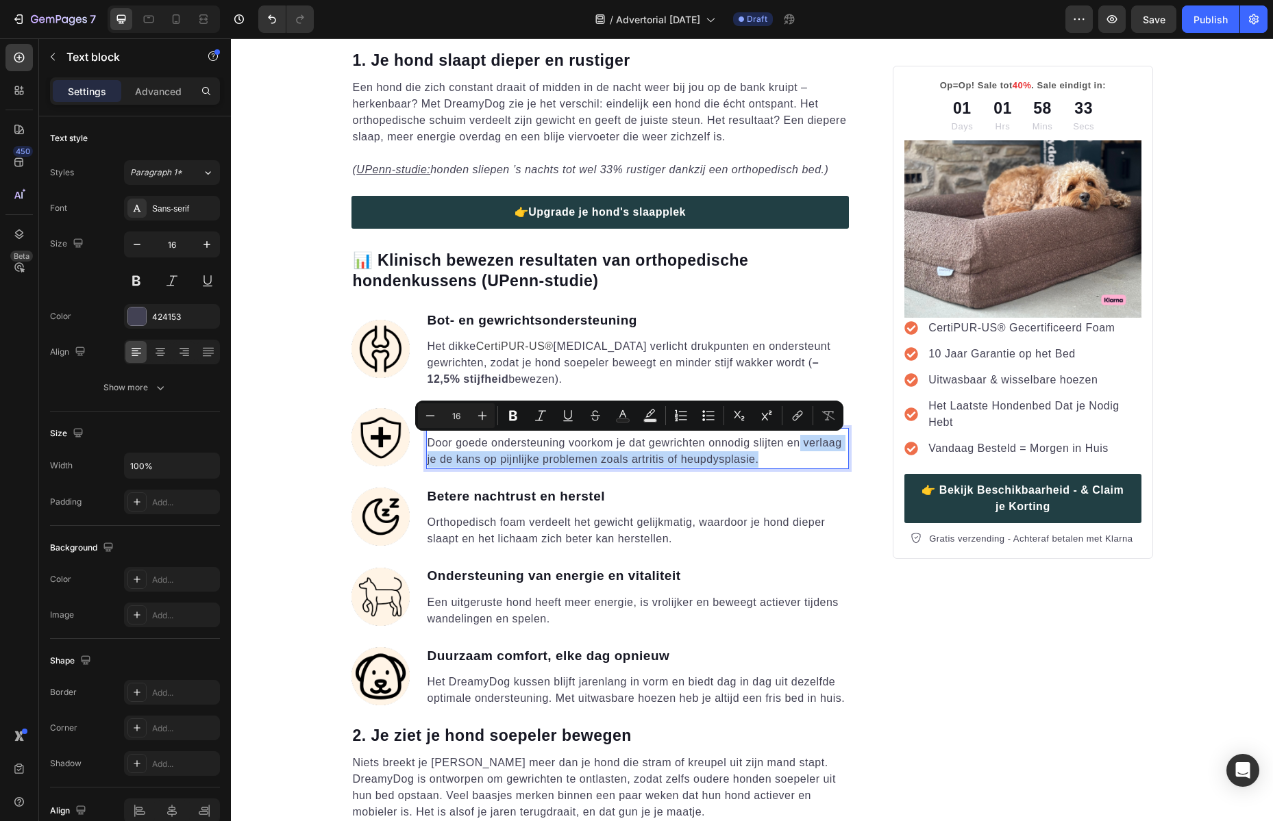
drag, startPoint x: 785, startPoint y: 455, endPoint x: 795, endPoint y: 447, distance: 13.6
click at [795, 447] on p "Door goede ondersteuning voorkom je dat gewrichten onnodig slijten en verlaag j…" at bounding box center [637, 451] width 421 height 33
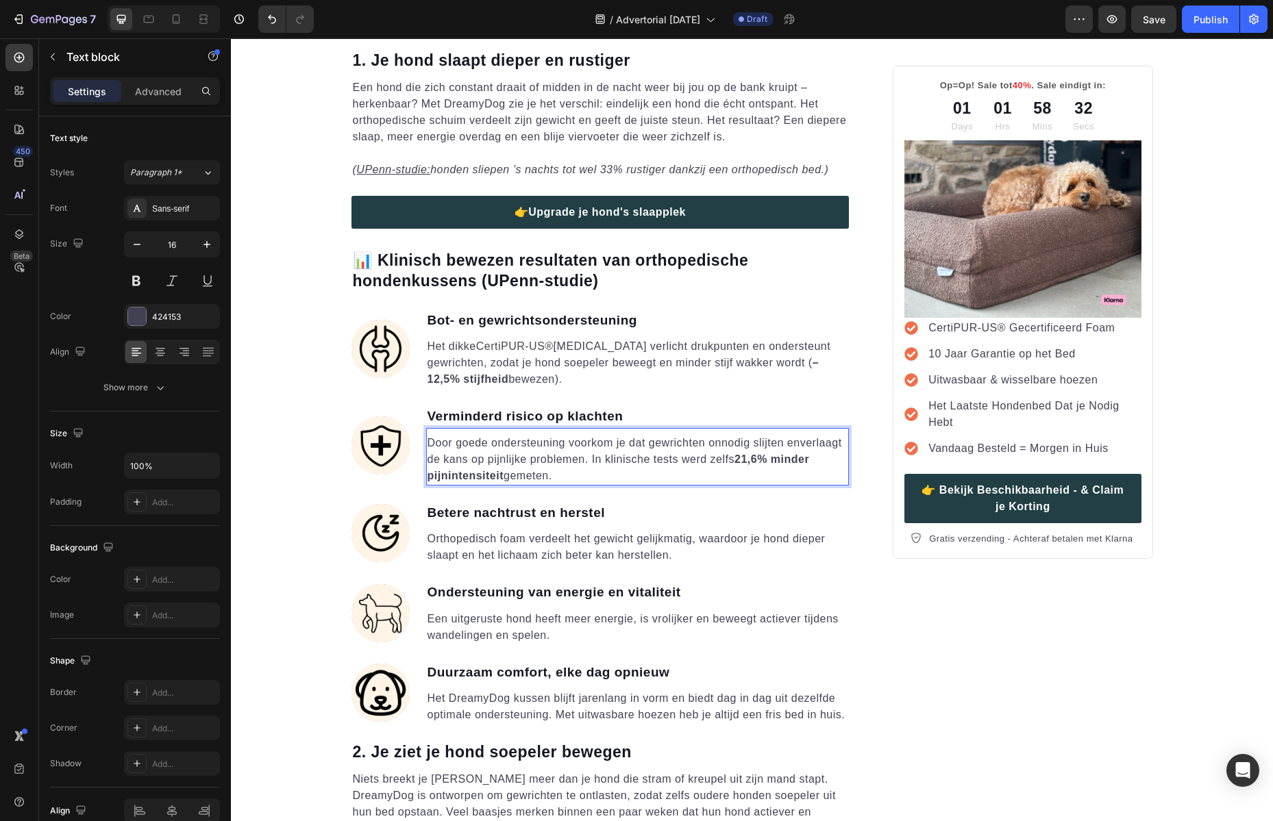
click at [794, 444] on p "Door goede ondersteuning voorkom je dat gewrichten onnodig slijten enverlaagt d…" at bounding box center [637, 459] width 421 height 49
click at [609, 468] on p "Door goede ondersteuning voorkom je dat gewrichten onnodig slijten en verlaagt …" at bounding box center [637, 459] width 421 height 49
click at [681, 554] on p "Orthopedisch foam verdeelt het gewicht gelijkmatig, waardoor je hond dieper sla…" at bounding box center [637, 547] width 421 height 33
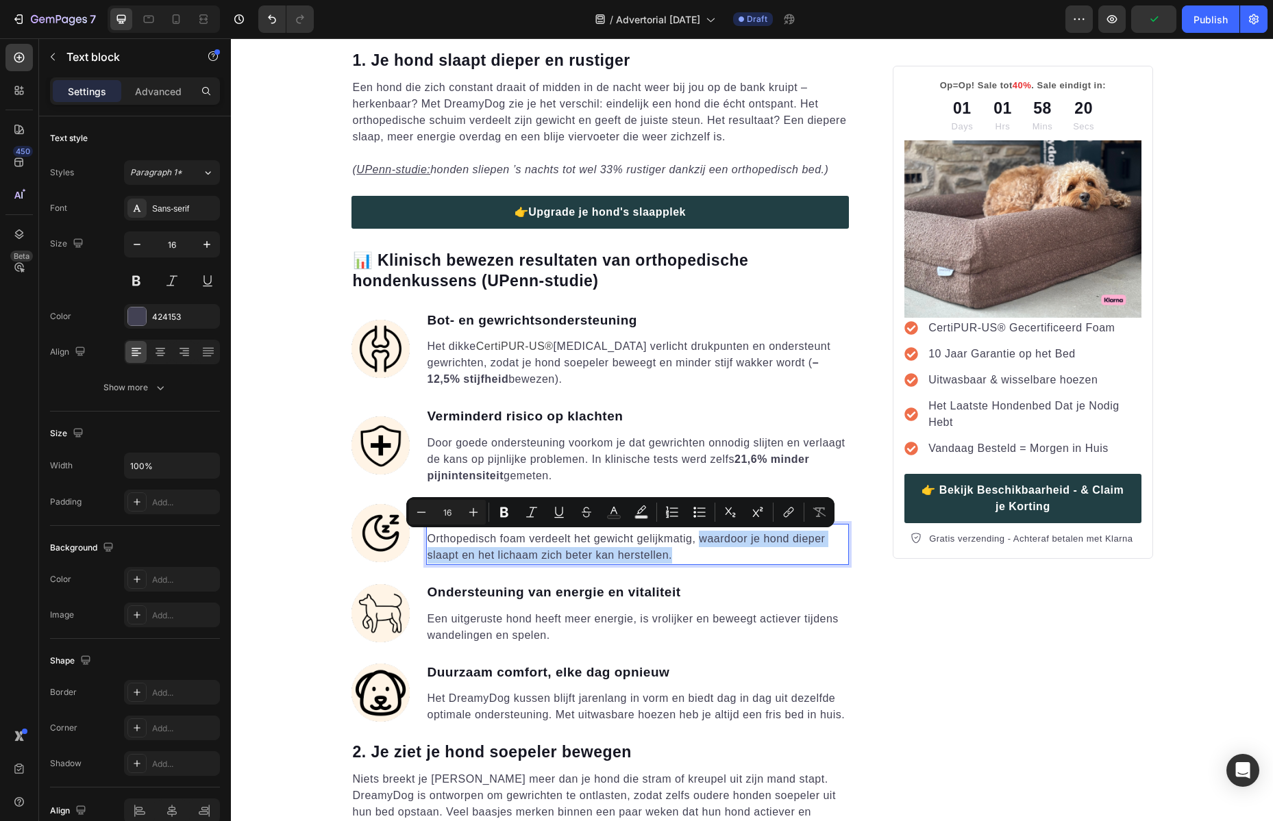
drag, startPoint x: 700, startPoint y: 552, endPoint x: 692, endPoint y: 542, distance: 12.2
click at [692, 542] on p "Orthopedisch foam verdeelt het gewicht gelijkmatig, waardoor je hond dieper sla…" at bounding box center [637, 547] width 421 height 33
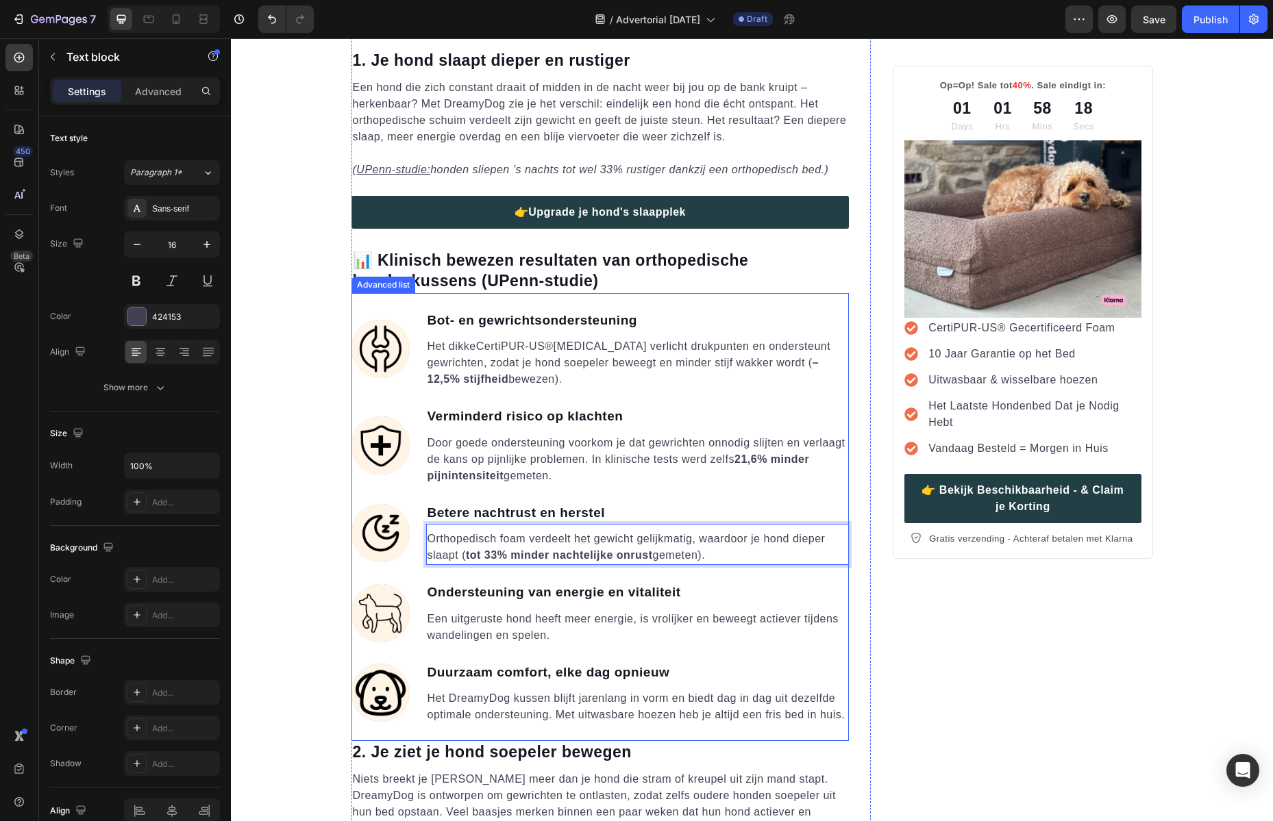
scroll to position [1305, 0]
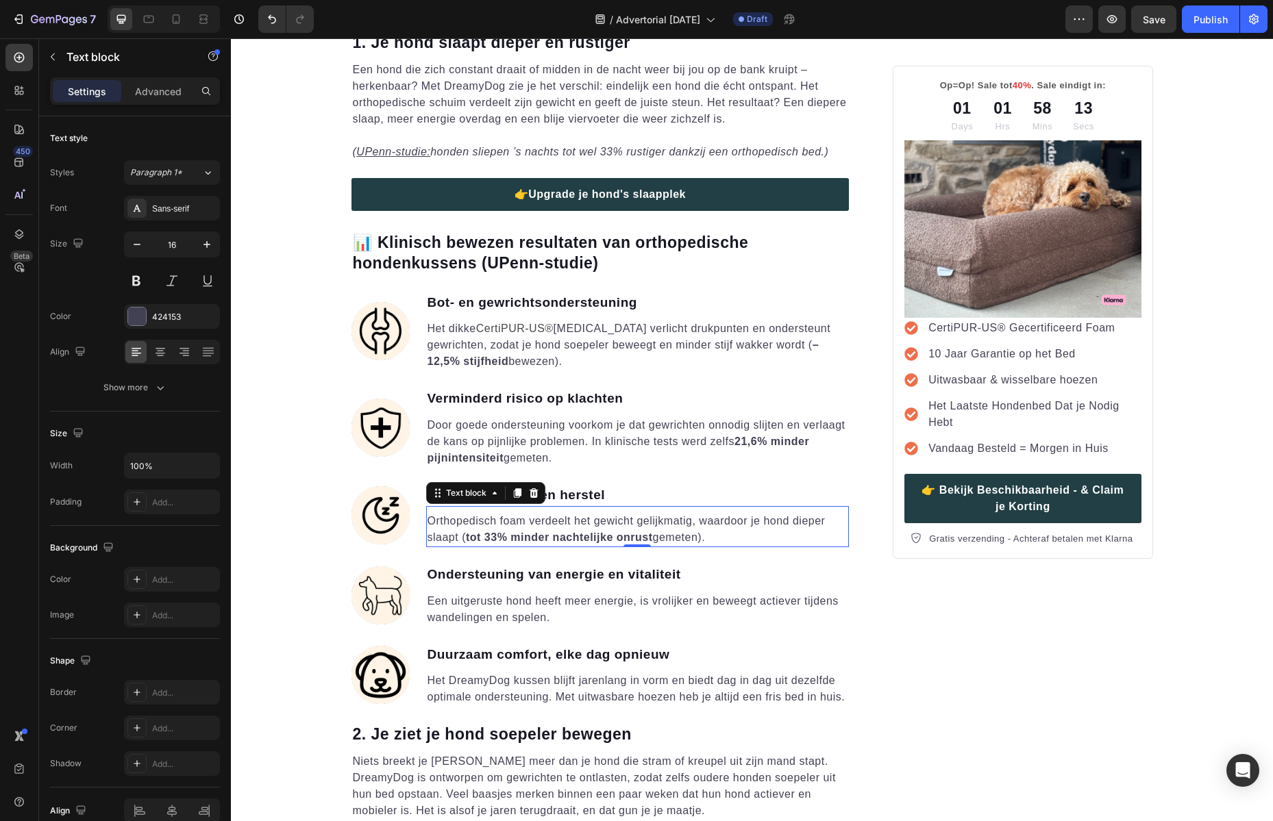
click at [639, 608] on p "Een uitgeruste hond heeft meer energie, is vrolijker en beweegt actiever tijden…" at bounding box center [637, 609] width 421 height 33
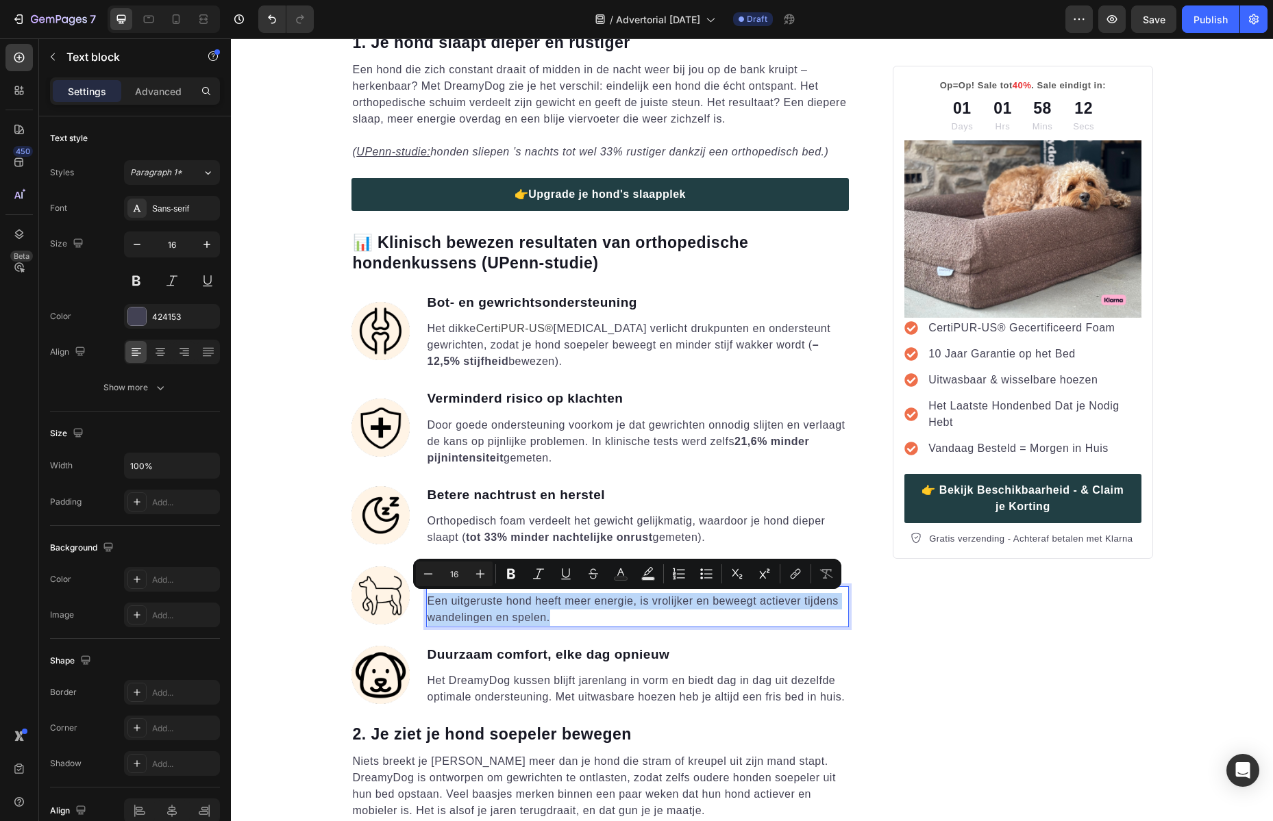
click at [675, 612] on p "Een uitgeruste hond heeft meer energie, is vrolijker en beweegt actiever tijden…" at bounding box center [637, 609] width 421 height 33
click at [742, 610] on p "Een uitgeruste hond heeft meer energie, is vrolijker en beweegt actiever tijden…" at bounding box center [637, 609] width 421 height 33
drag, startPoint x: 748, startPoint y: 610, endPoint x: 756, endPoint y: 606, distance: 8.9
click at [756, 606] on p "Een uitgeruste hond heeft meer energie, is vrolijker en beweegt actiever tijden…" at bounding box center [637, 609] width 421 height 33
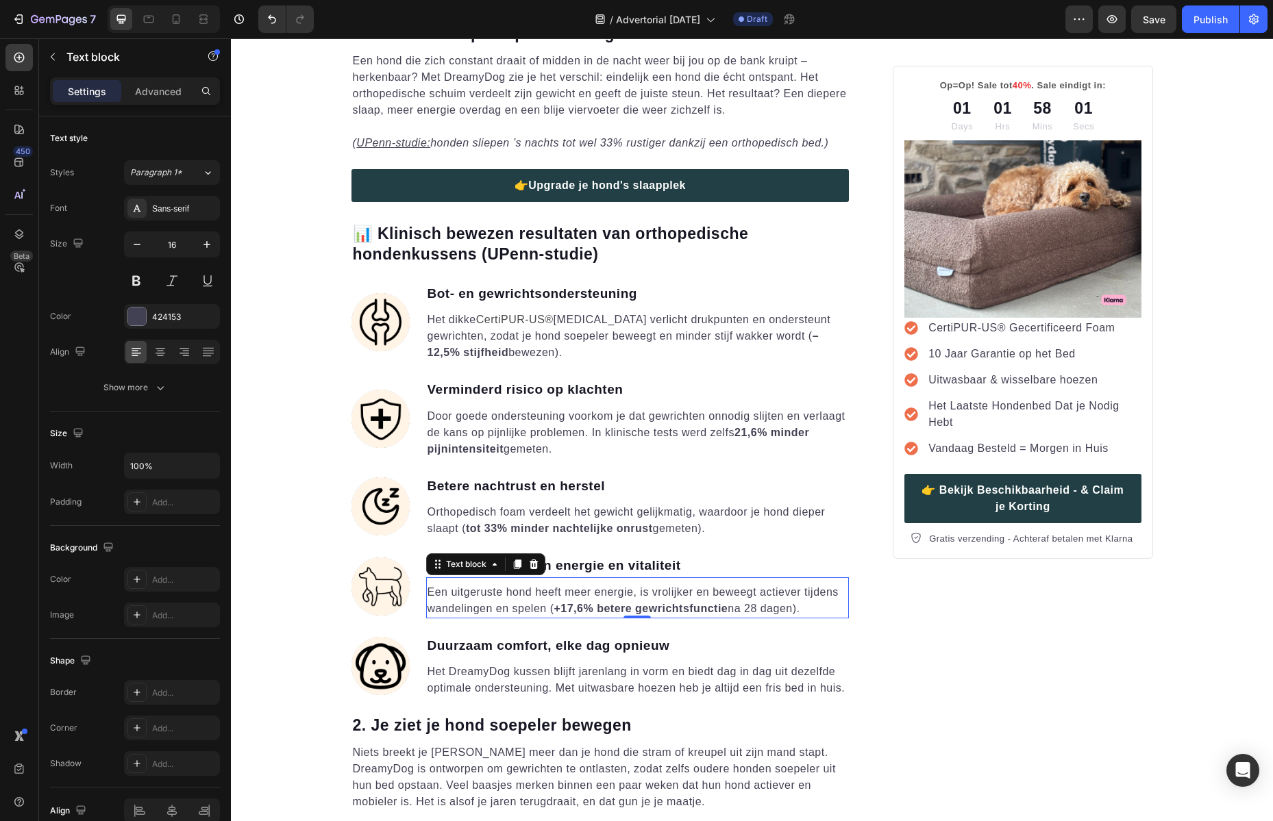
scroll to position [1384, 0]
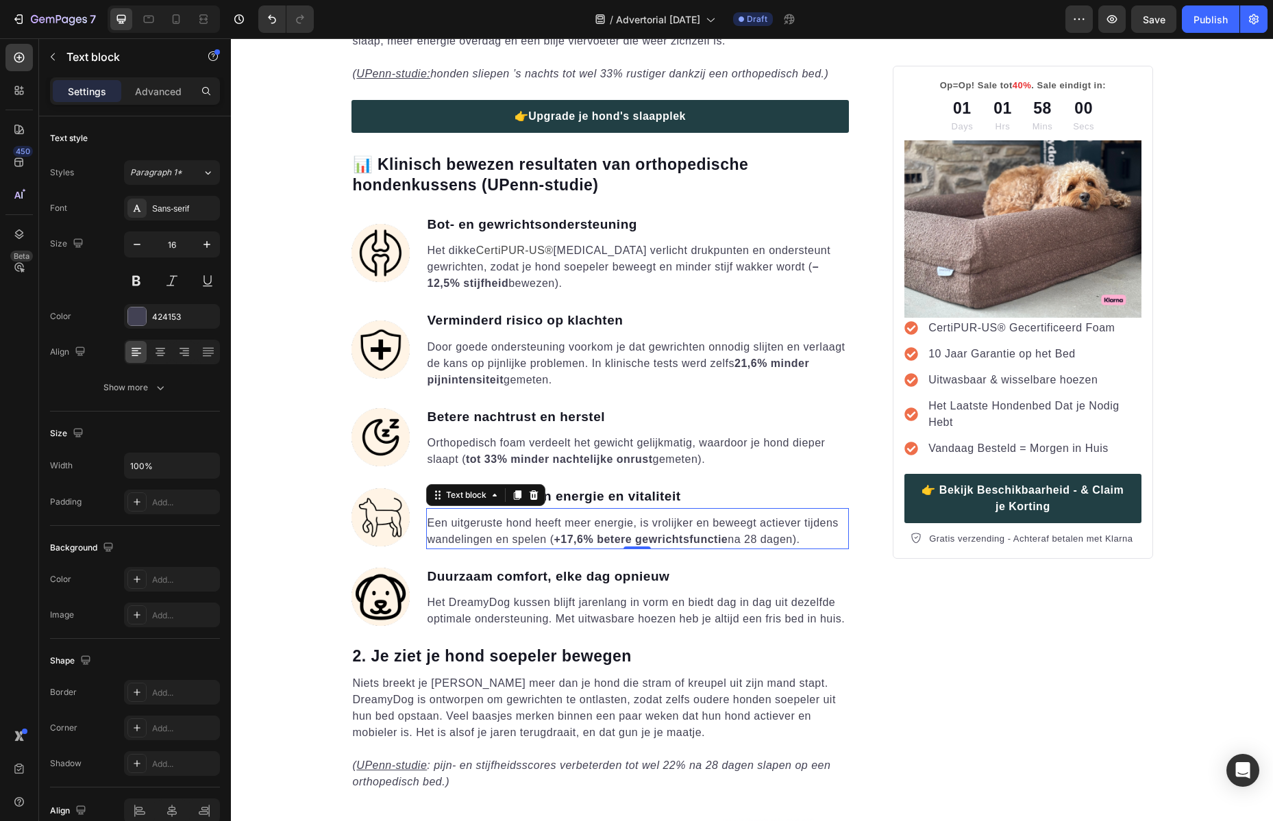
click at [723, 608] on p "Het DreamyDog kussen blijft jarenlang in vorm en biedt dag in dag uit dezelfde …" at bounding box center [637, 611] width 421 height 33
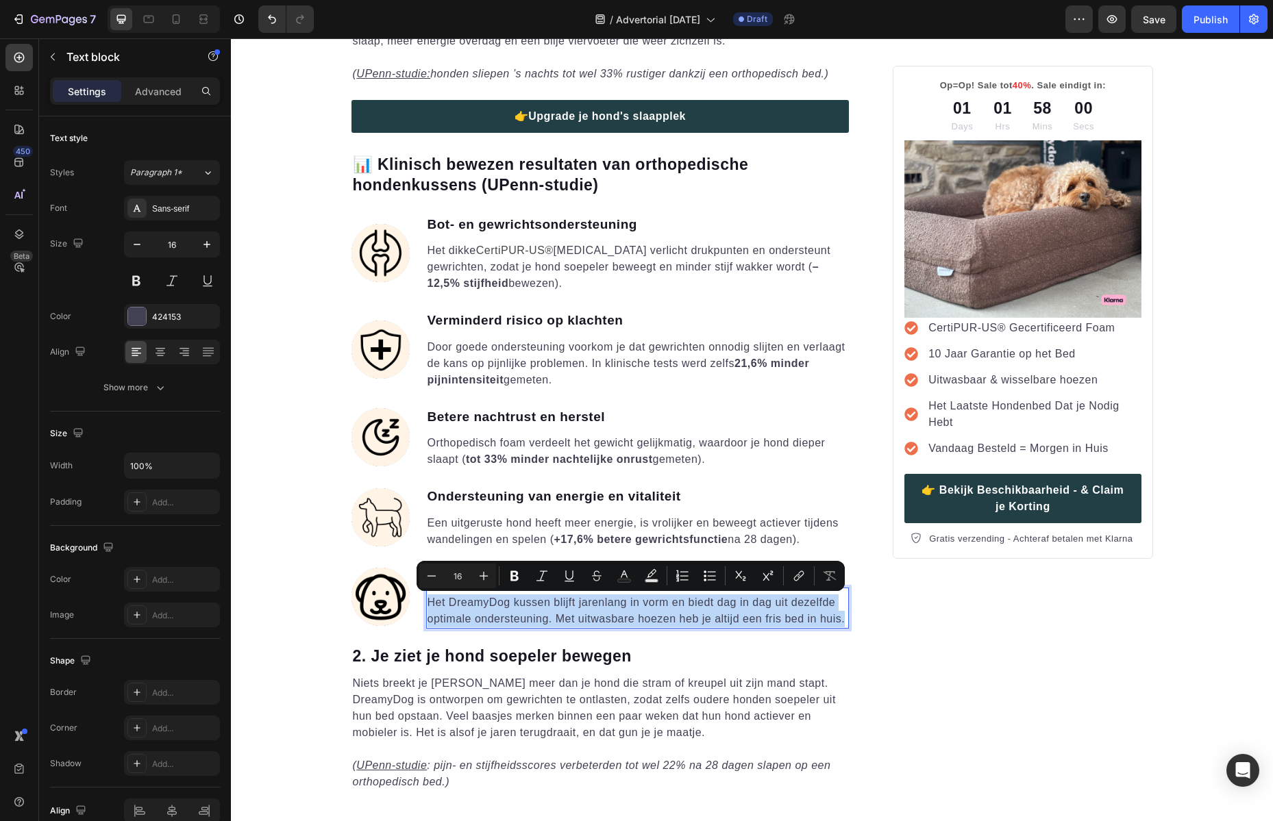
click at [723, 608] on p "Het DreamyDog kussen blijft jarenlang in vorm en biedt dag in dag uit dezelfde …" at bounding box center [637, 611] width 421 height 33
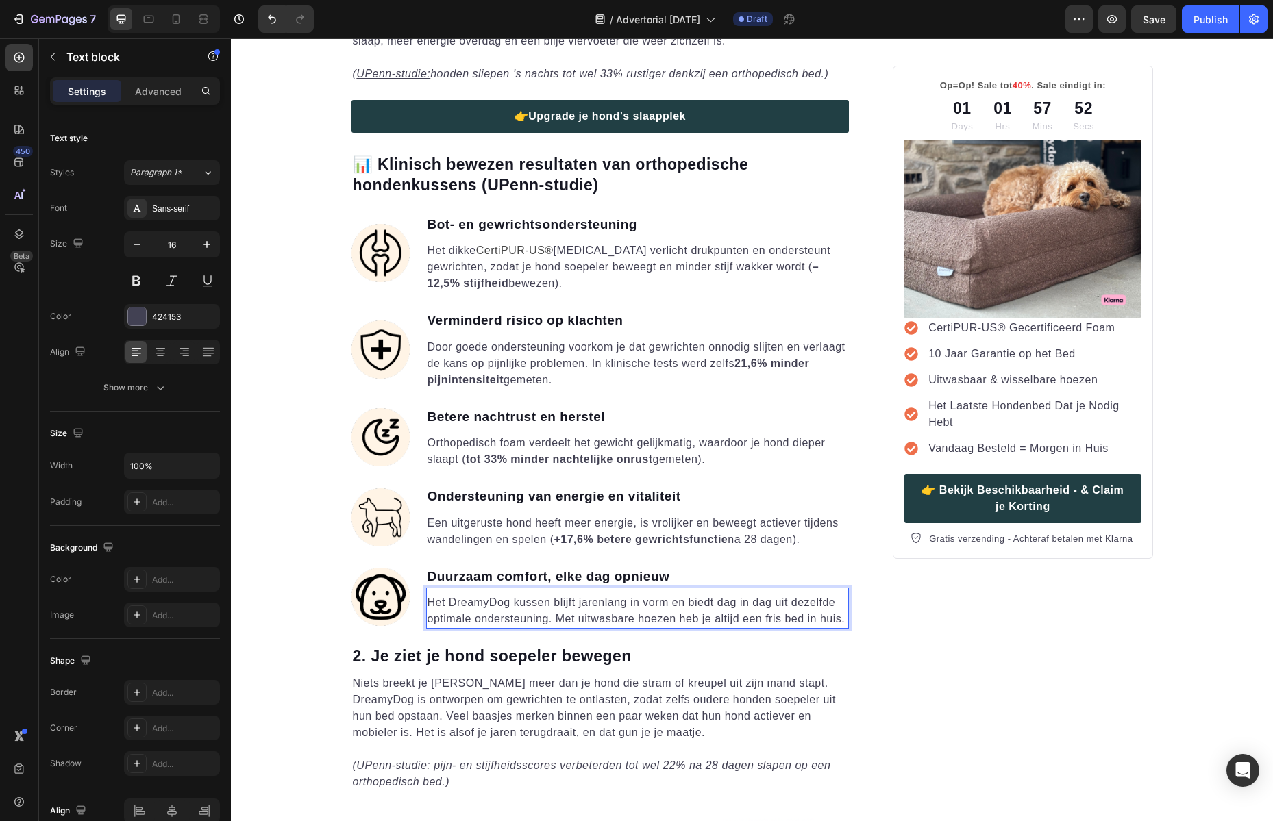
click at [548, 599] on p "Het DreamyDog kussen blijft jarenlang in vorm en biedt dag in dag uit dezelfde …" at bounding box center [637, 611] width 421 height 33
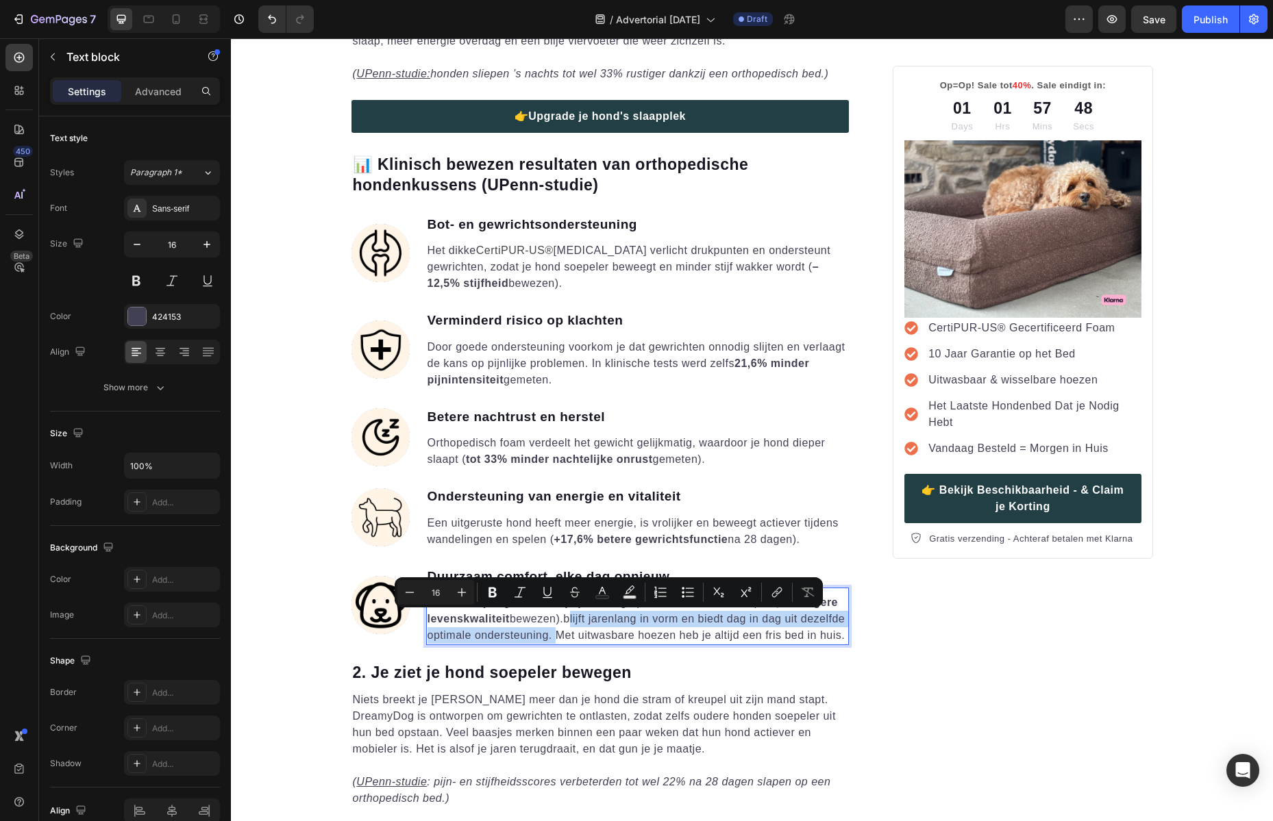
drag, startPoint x: 590, startPoint y: 634, endPoint x: 561, endPoint y: 623, distance: 31.7
click at [561, 623] on p "Het DreamyDog kussen blijft jarenlang optimaal ondersteunen ( +15,1% hogere lev…" at bounding box center [637, 619] width 421 height 49
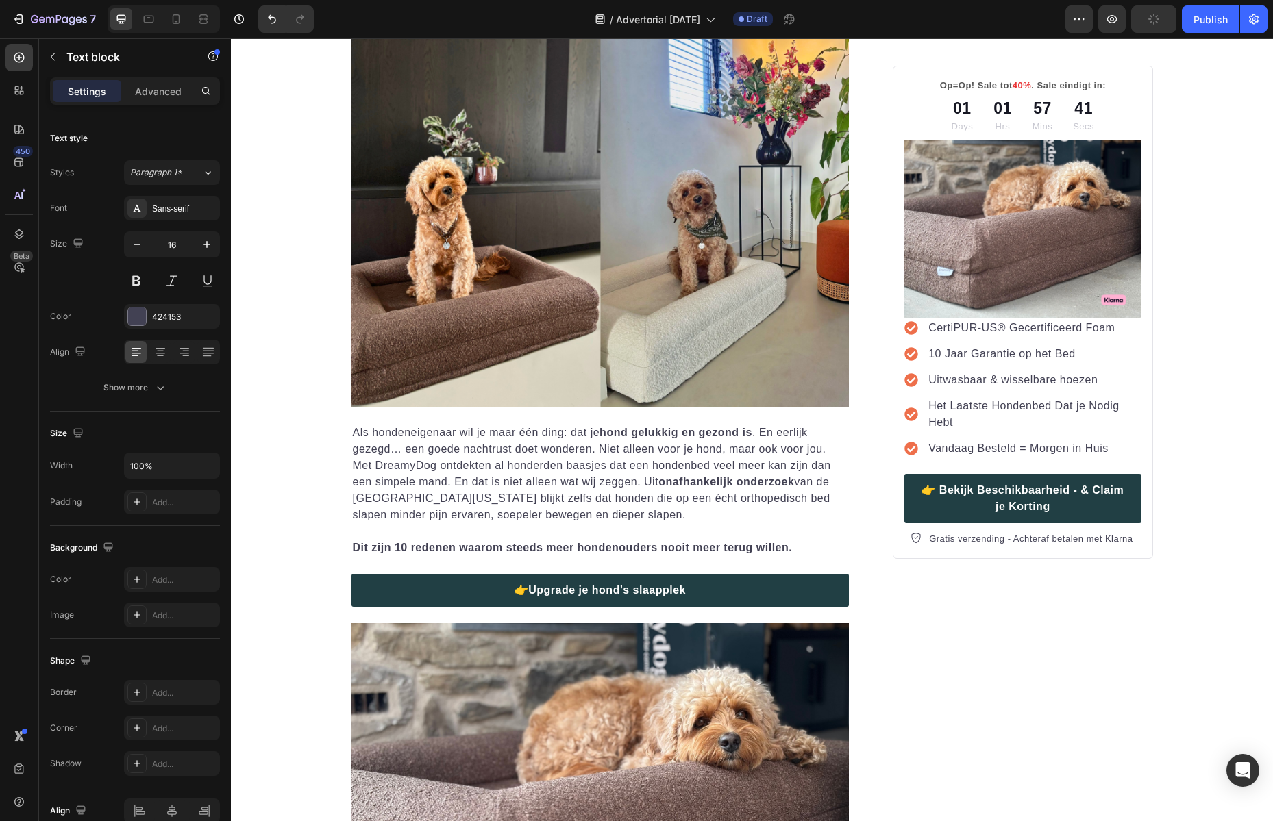
scroll to position [0, 0]
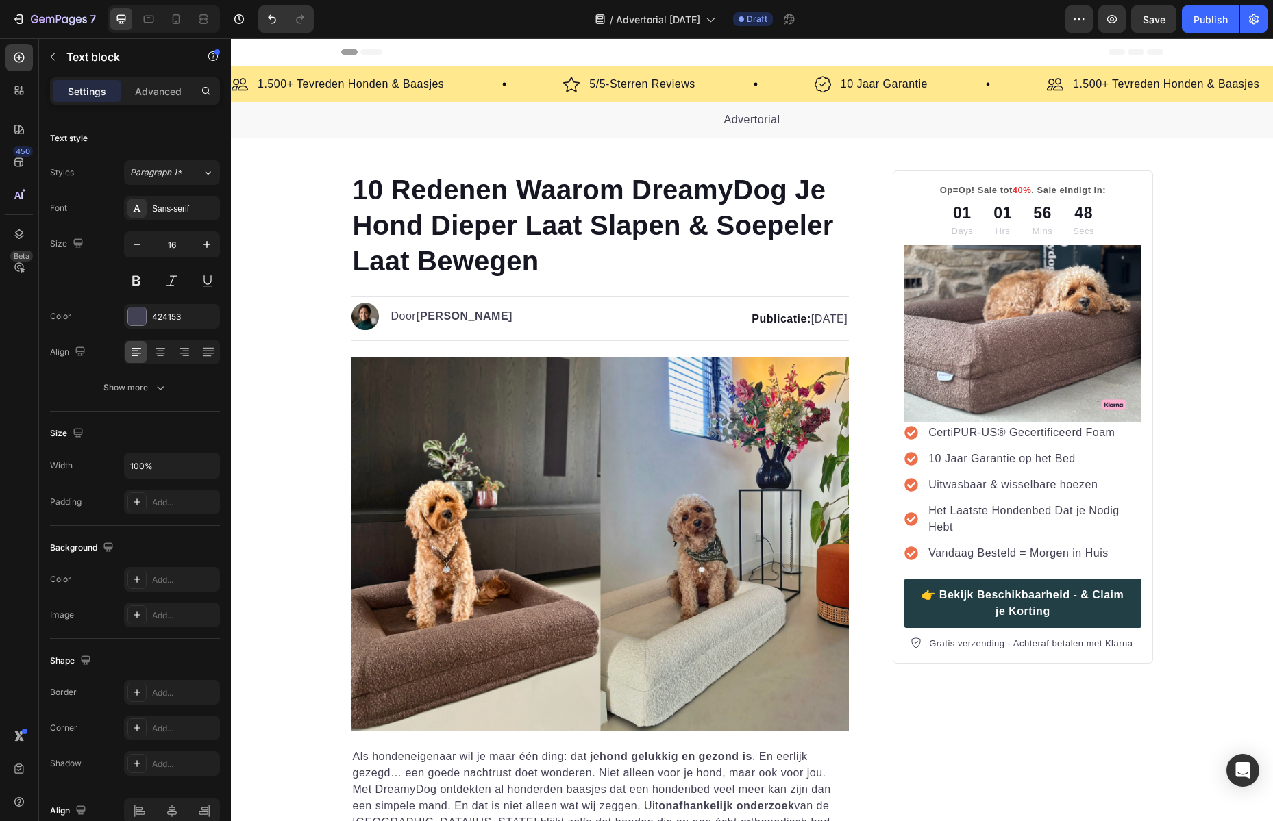
click at [703, 183] on p "10 Redenen Waarom DreamyDog Je Hond Dieper Laat Slapen & Soepeler Laat Bewegen" at bounding box center [600, 225] width 495 height 107
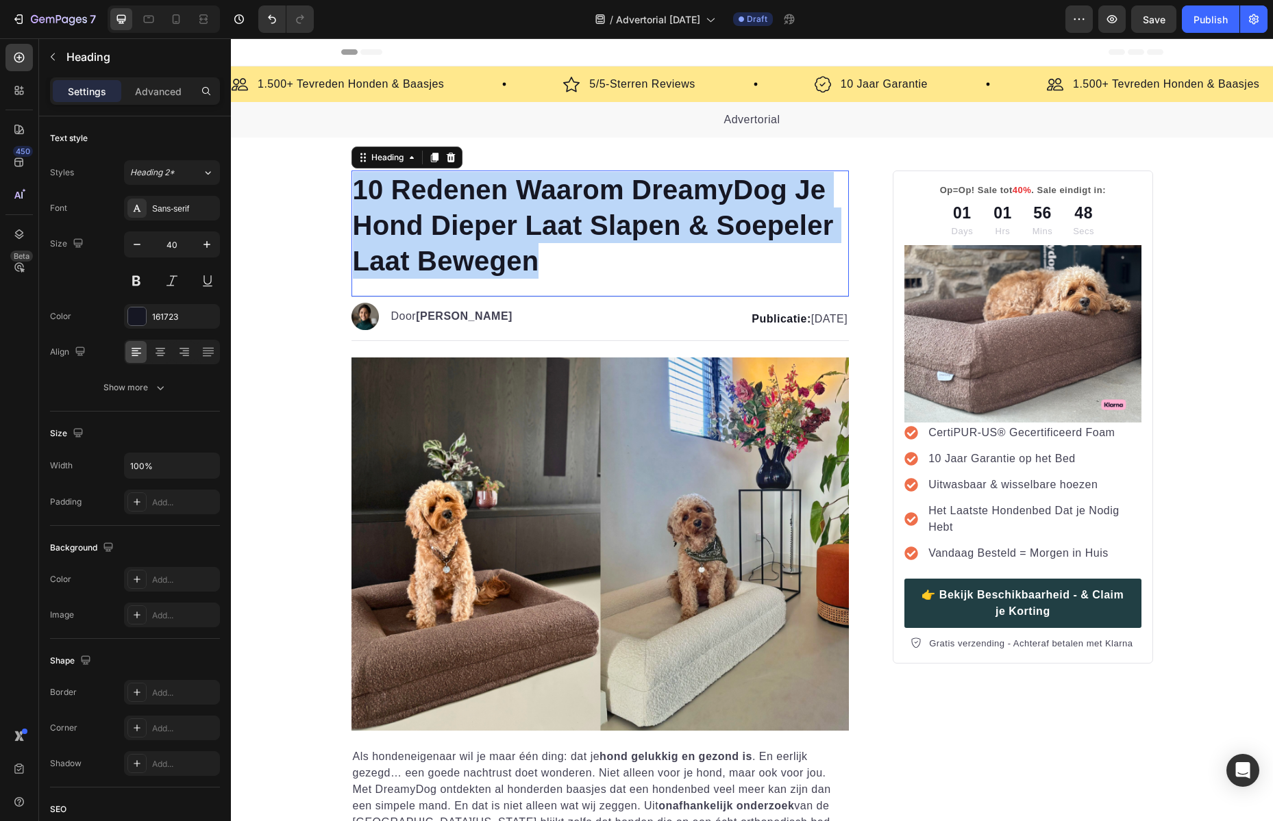
click at [703, 184] on p "10 Redenen Waarom DreamyDog Je Hond Dieper Laat Slapen & Soepeler Laat Bewegen" at bounding box center [600, 225] width 495 height 107
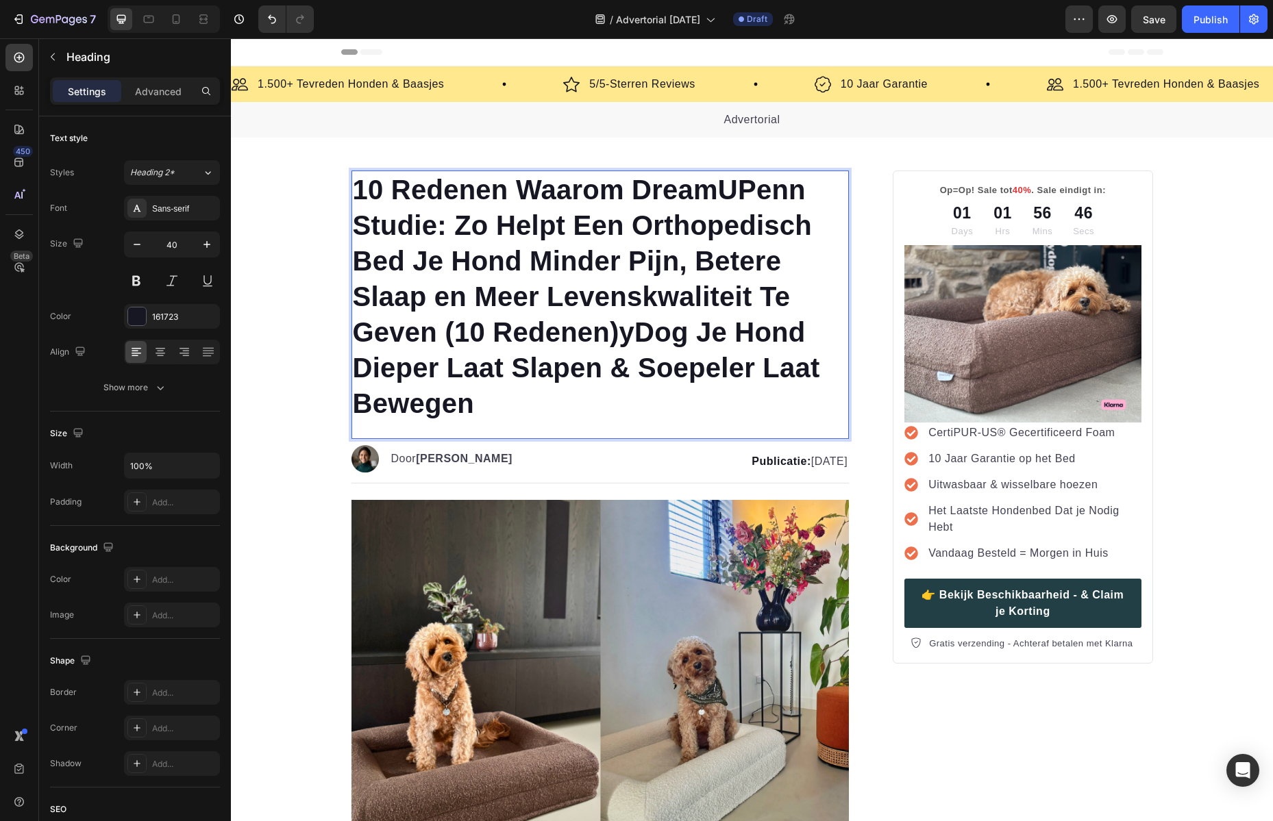
click at [699, 189] on p "10 Redenen Waarom DreamUPenn Studie: Zo Helpt Een Orthopedisch Bed Je Hond Mind…" at bounding box center [600, 296] width 495 height 249
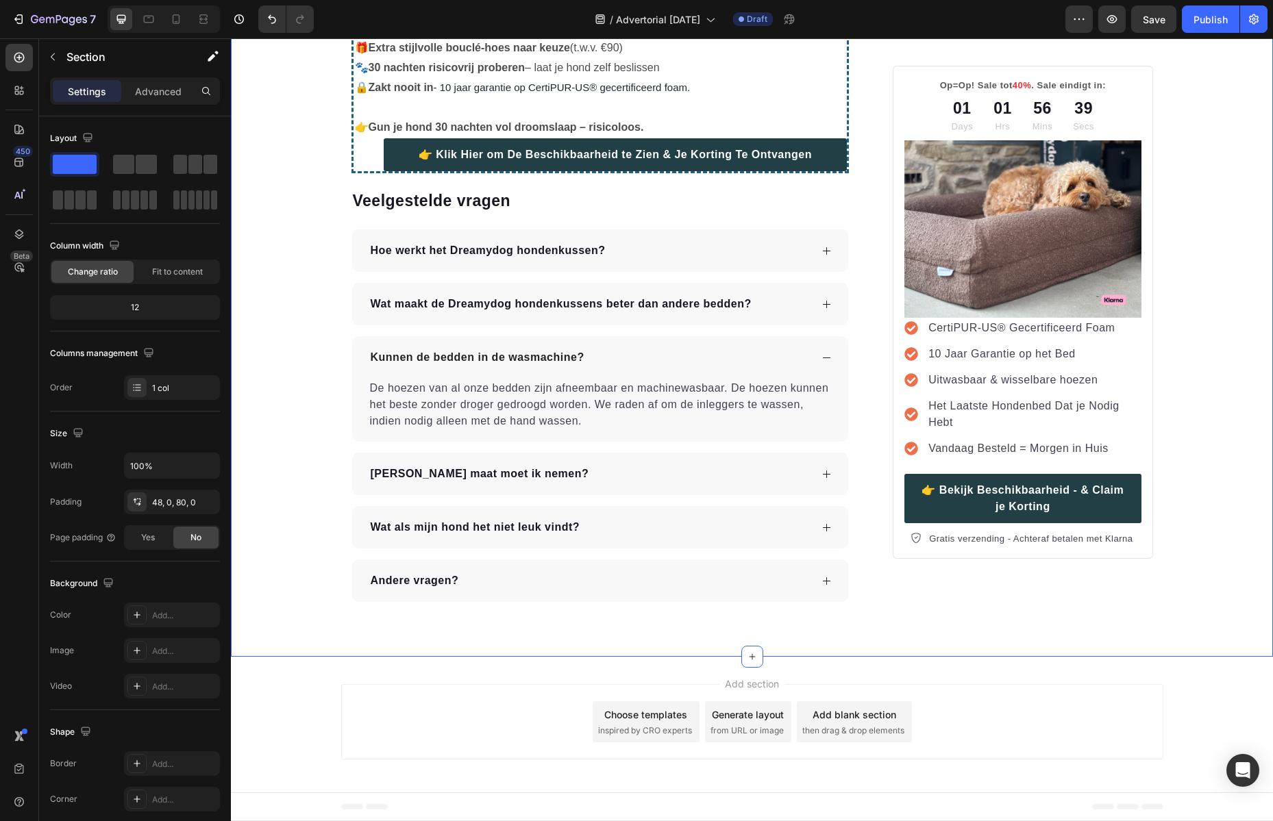
scroll to position [4814, 0]
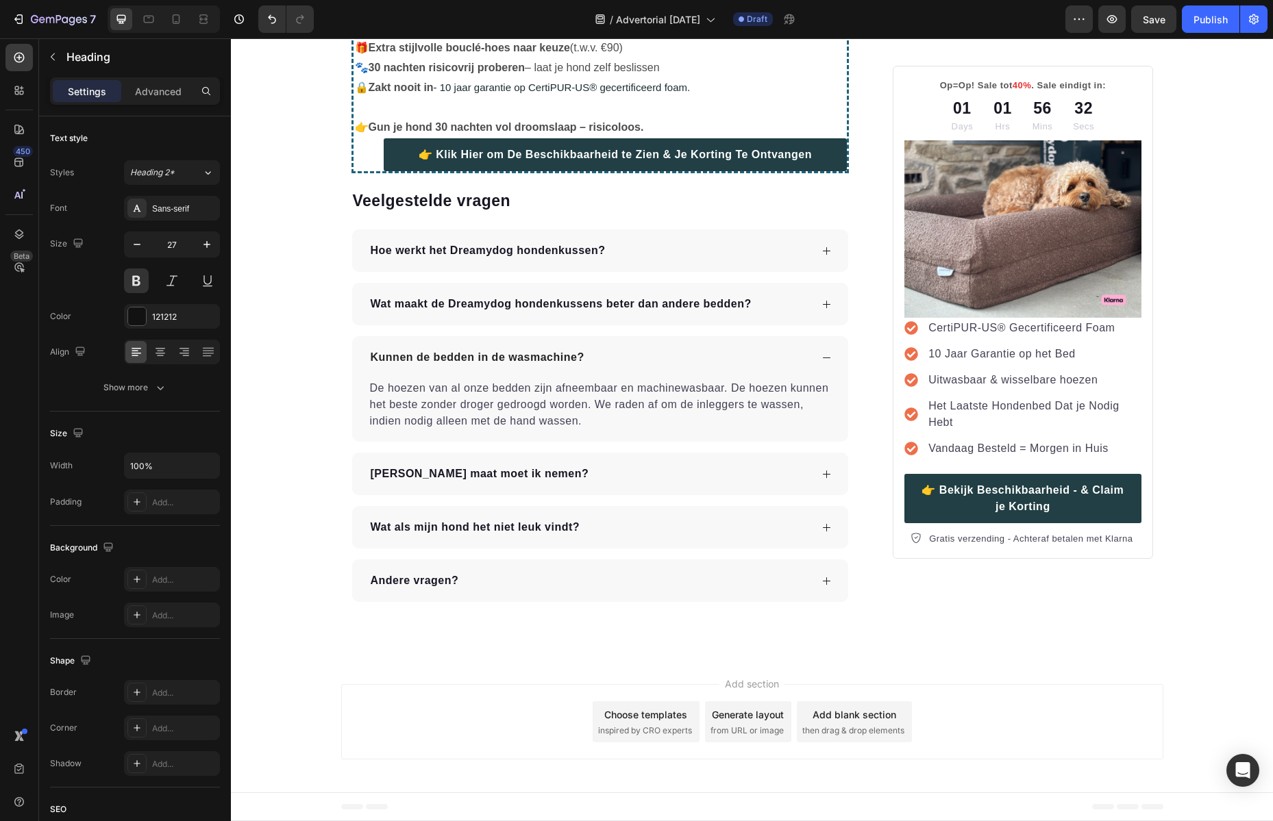
drag, startPoint x: 485, startPoint y: 370, endPoint x: 377, endPoint y: 371, distance: 108.2
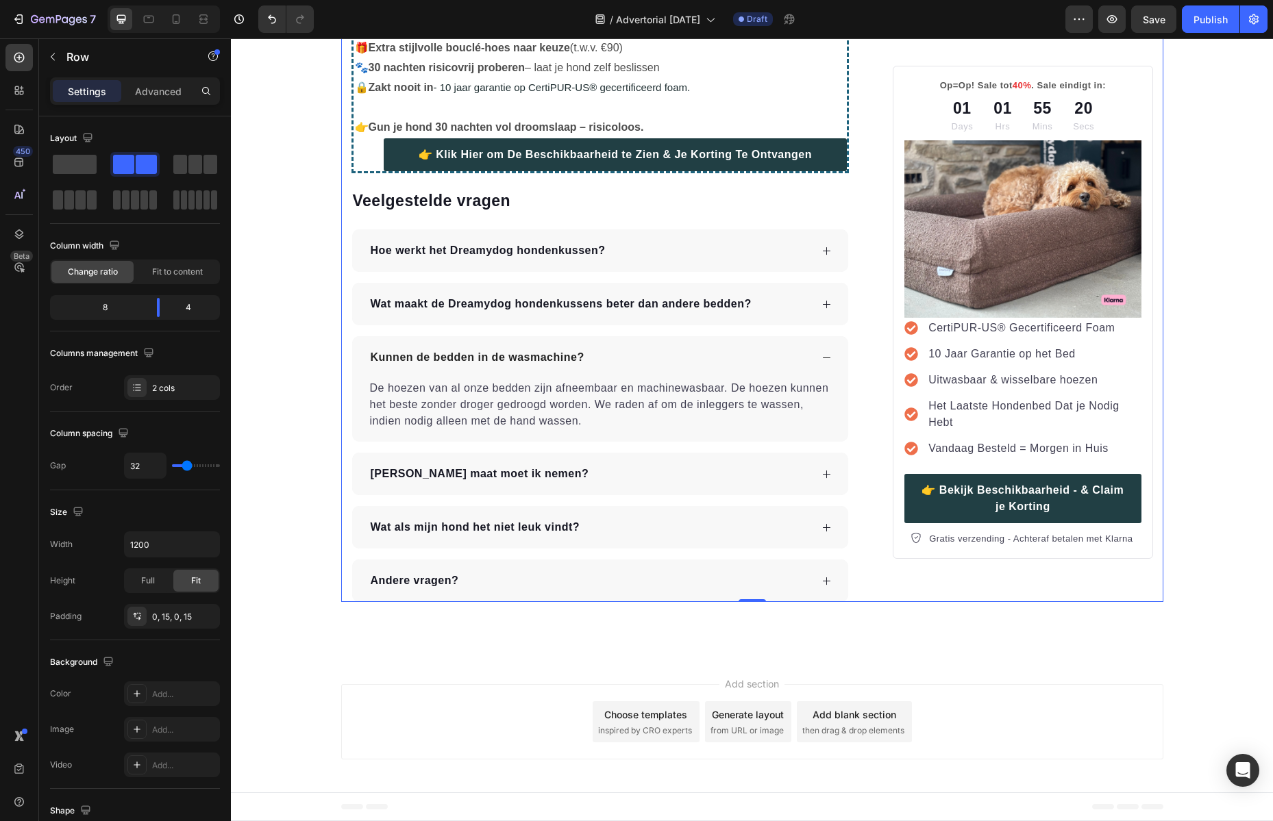
click at [1049, 327] on p "CertiPUR-US® Gecertificeerd Foam" at bounding box center [1033, 328] width 210 height 16
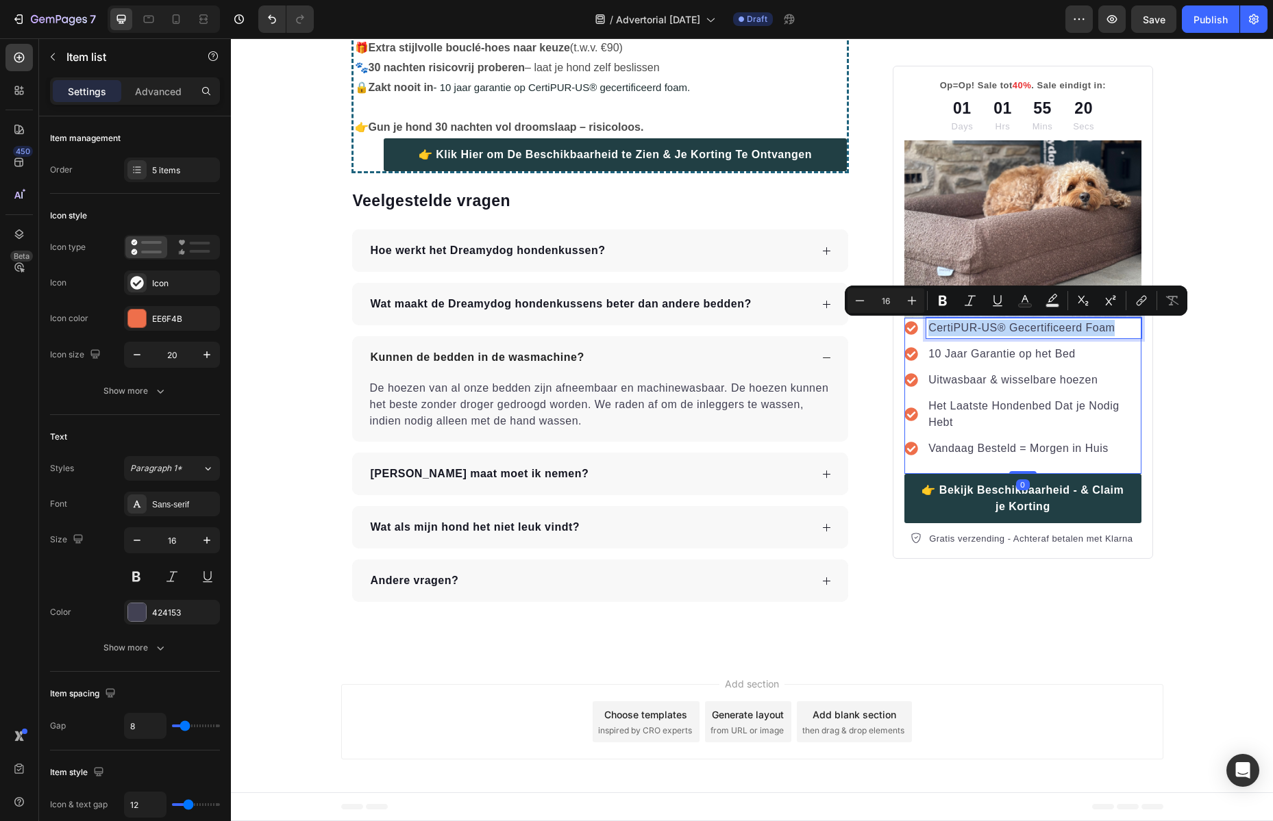
click at [1049, 327] on p "CertiPUR-US® Gecertificeerd Foam" at bounding box center [1033, 328] width 210 height 16
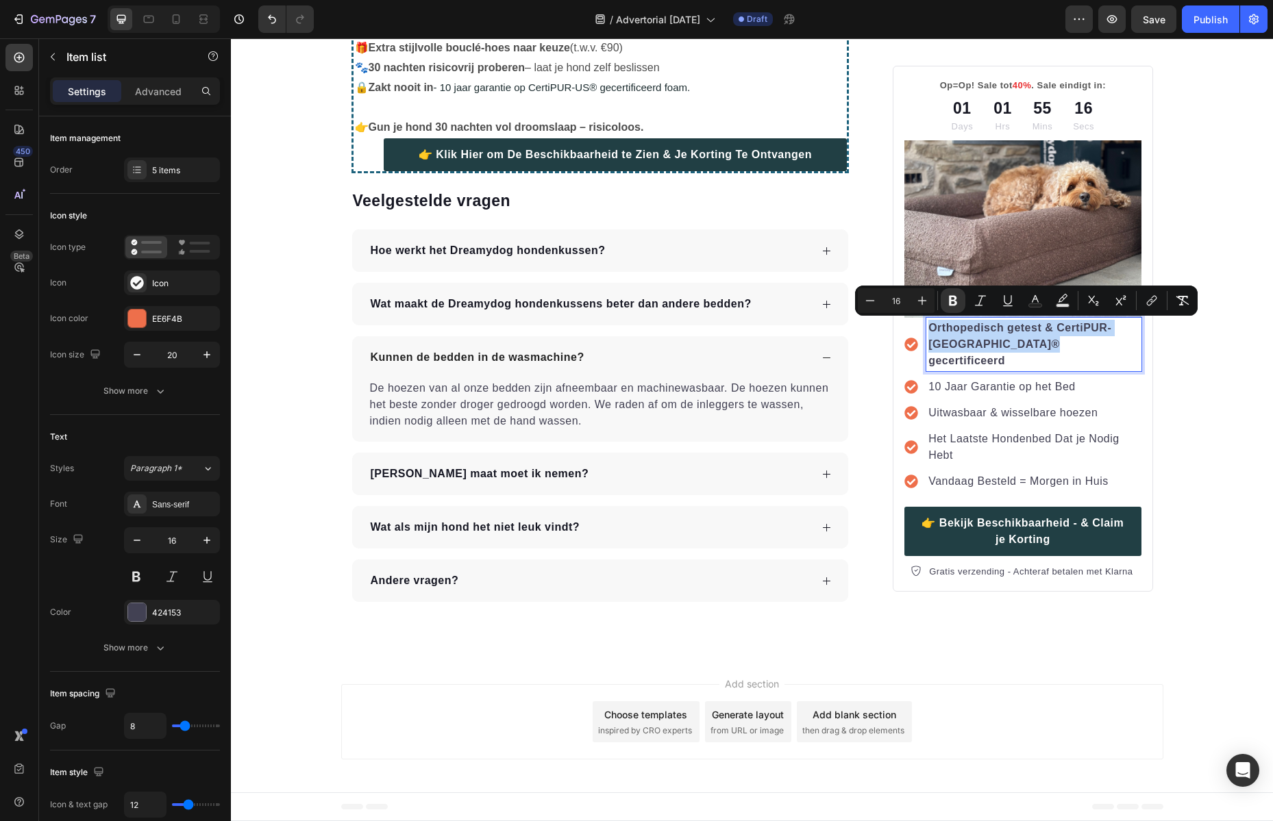
drag, startPoint x: 1012, startPoint y: 339, endPoint x: 925, endPoint y: 329, distance: 87.6
click at [928, 329] on p "Orthopedisch getest & CertiPUR-US® gecertificeerd" at bounding box center [1033, 344] width 210 height 49
click at [951, 302] on icon "Editor contextual toolbar" at bounding box center [953, 301] width 8 height 10
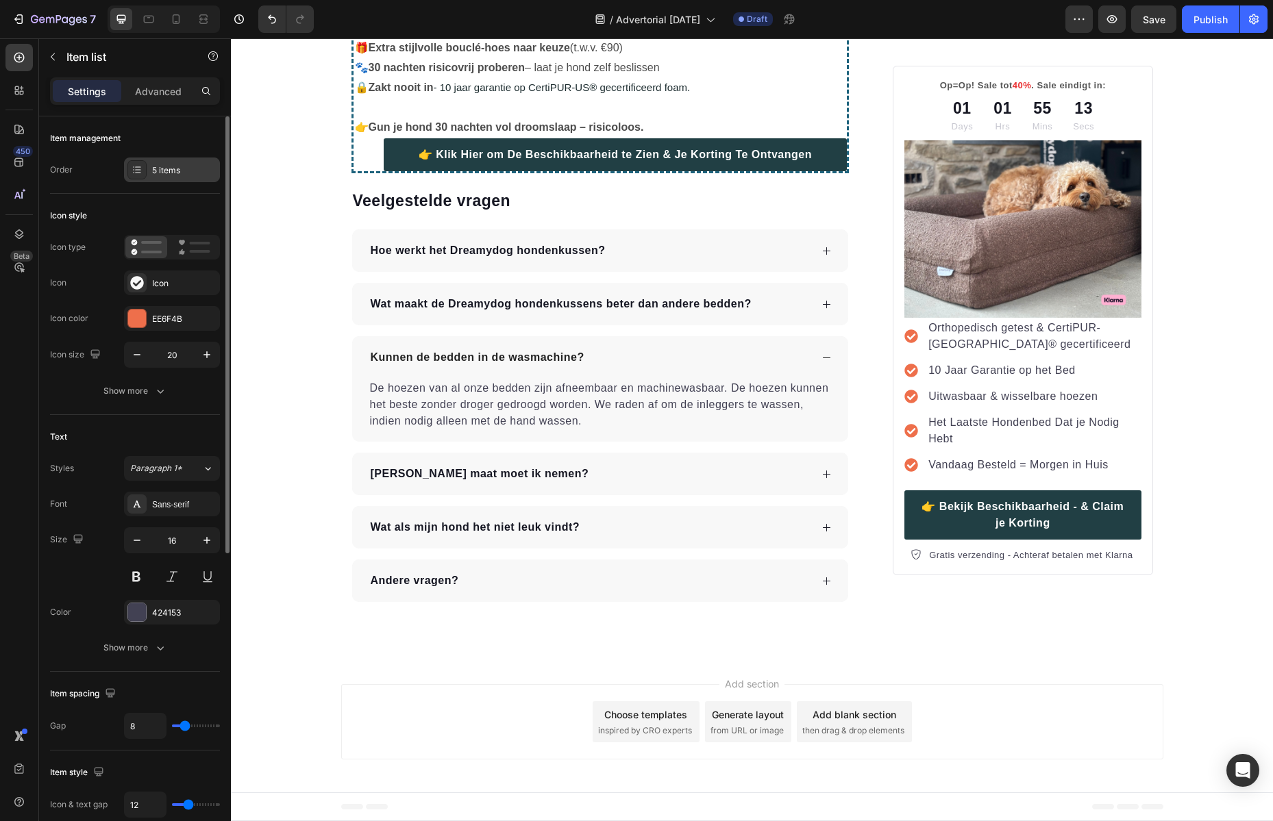
click at [145, 169] on div at bounding box center [136, 169] width 19 height 19
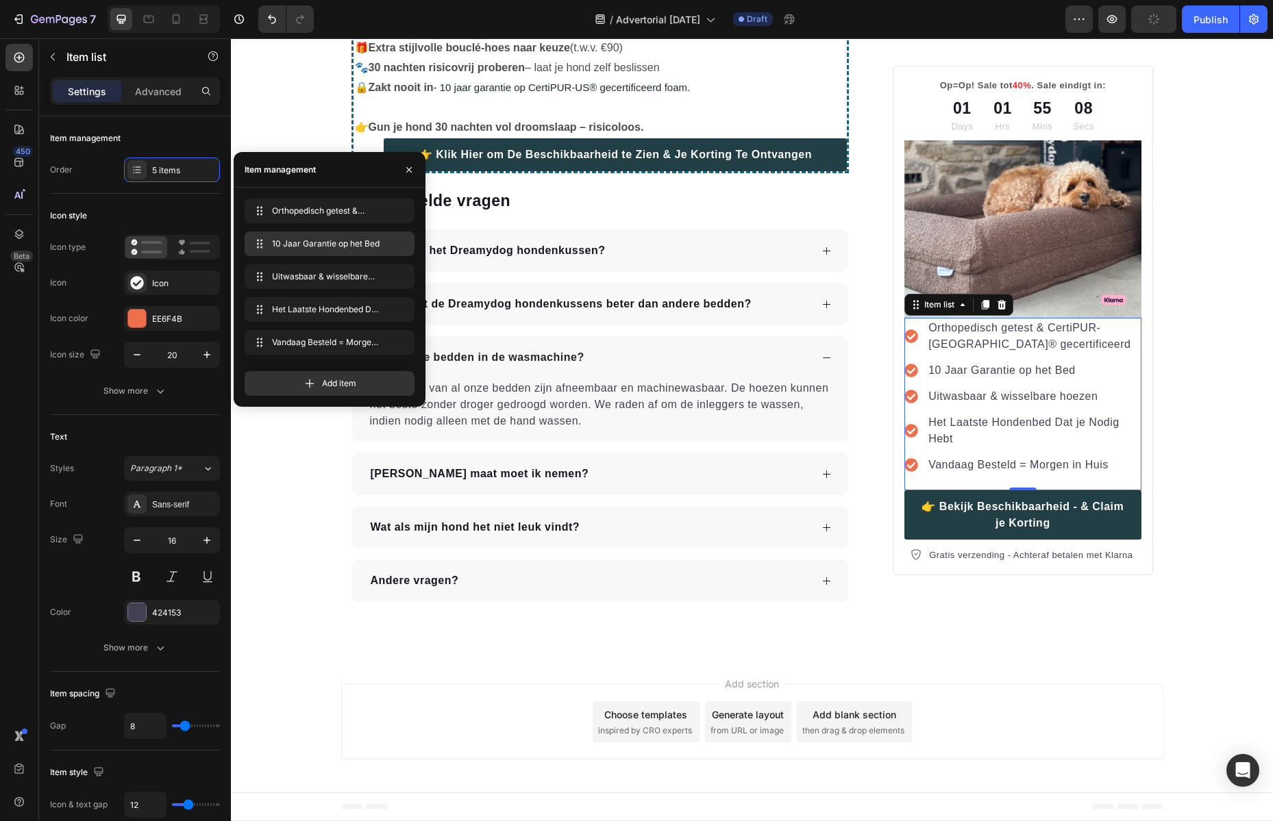
click at [361, 242] on div "10 Jaar Garantie op het Bed 10 Jaar Garantie op het Bed" at bounding box center [329, 243] width 159 height 19
click at [361, 242] on div "10 Jaar Garantie op het Bed 10 Jaar Garantie op het Bed" at bounding box center [310, 243] width 121 height 19
click at [327, 244] on span "10 Jaar Garantie op het Bed" at bounding box center [310, 244] width 77 height 12
click at [313, 242] on span "10 Jaar Garantie op het Bed" at bounding box center [310, 244] width 77 height 12
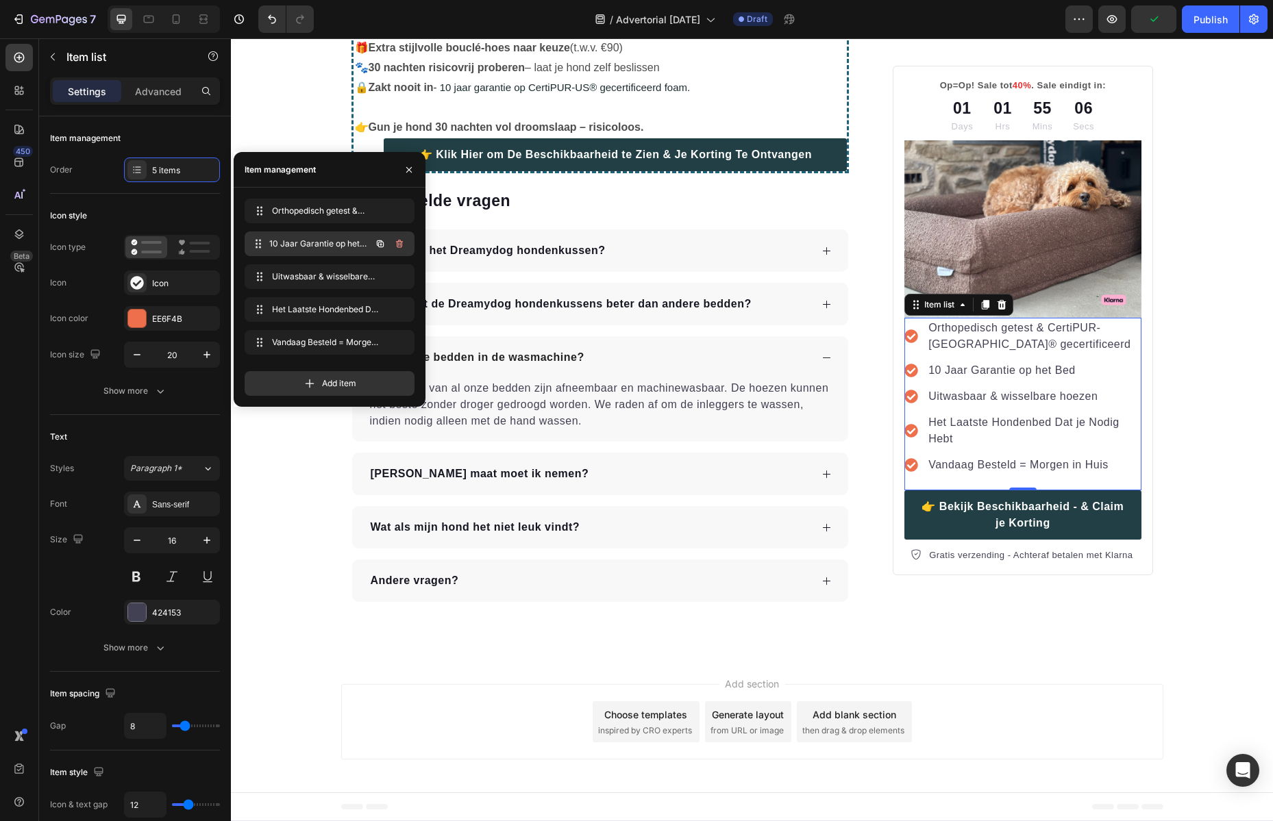
click at [313, 242] on span "10 Jaar Garantie op het Bed" at bounding box center [319, 244] width 101 height 12
click at [321, 242] on span "10 Jaar Garantie op het Bed" at bounding box center [310, 244] width 77 height 12
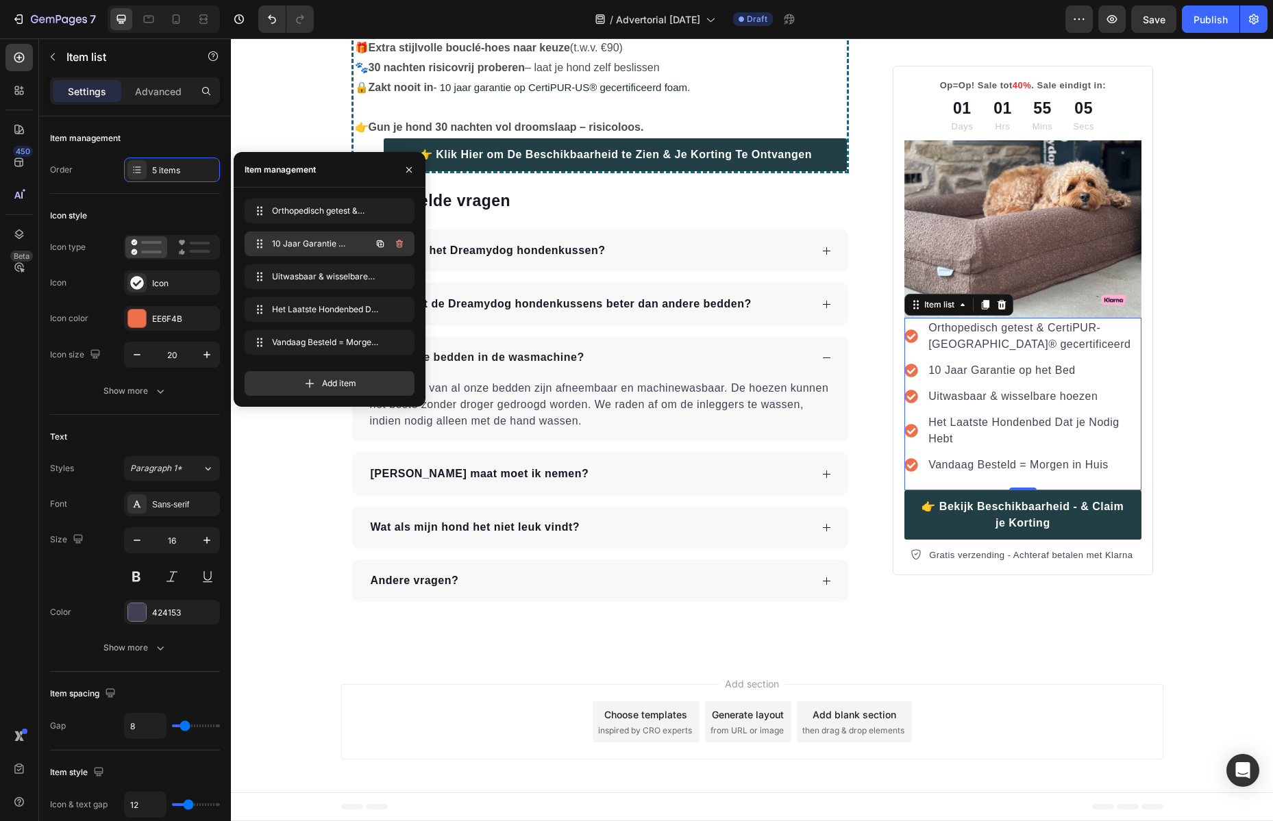
click at [321, 242] on span "10 Jaar Garantie op het Bed" at bounding box center [310, 244] width 77 height 12
click at [321, 242] on span "10 Jaar Garantie op het Bed" at bounding box center [319, 244] width 101 height 12
click at [400, 242] on icon "button" at bounding box center [399, 243] width 11 height 11
click at [290, 241] on span "10 Jaar Garantie op het Bed" at bounding box center [298, 244] width 61 height 12
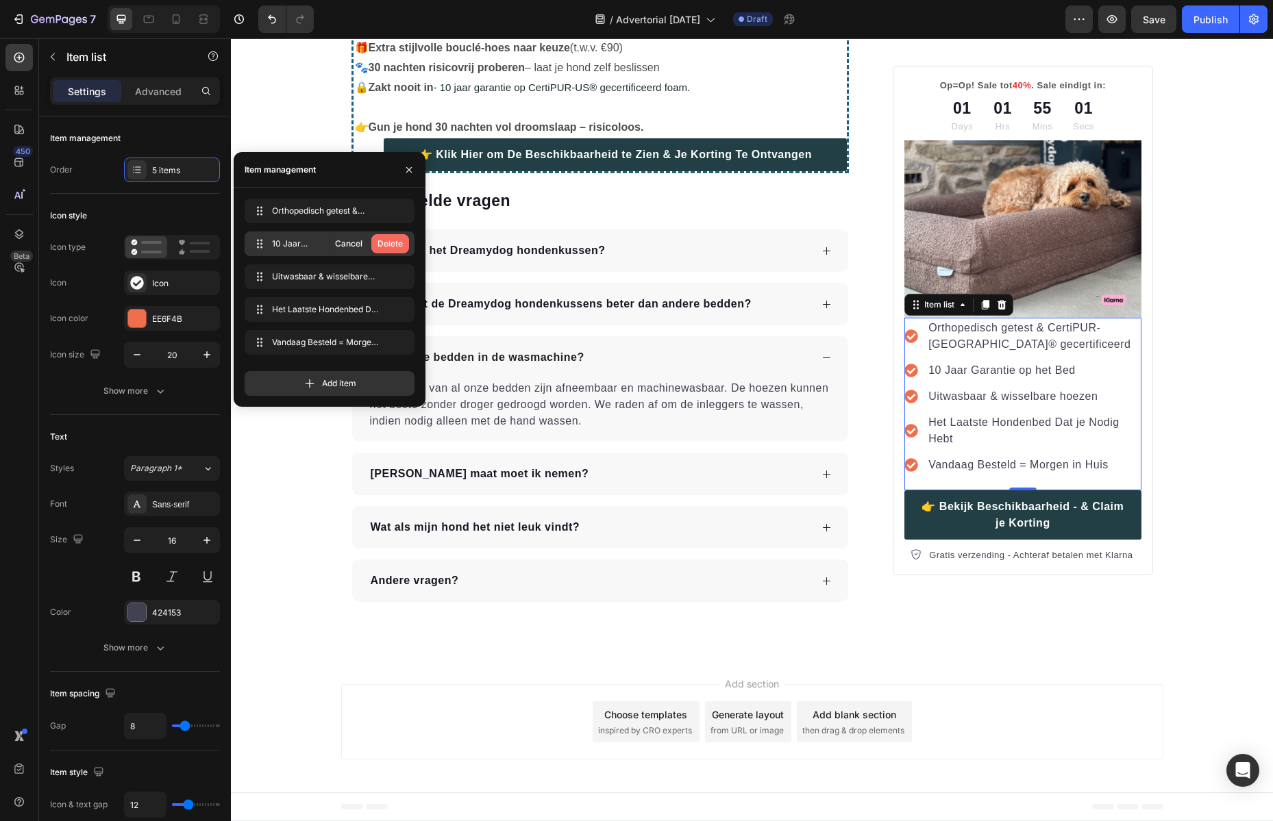
click at [379, 243] on div "Delete" at bounding box center [389, 244] width 25 height 12
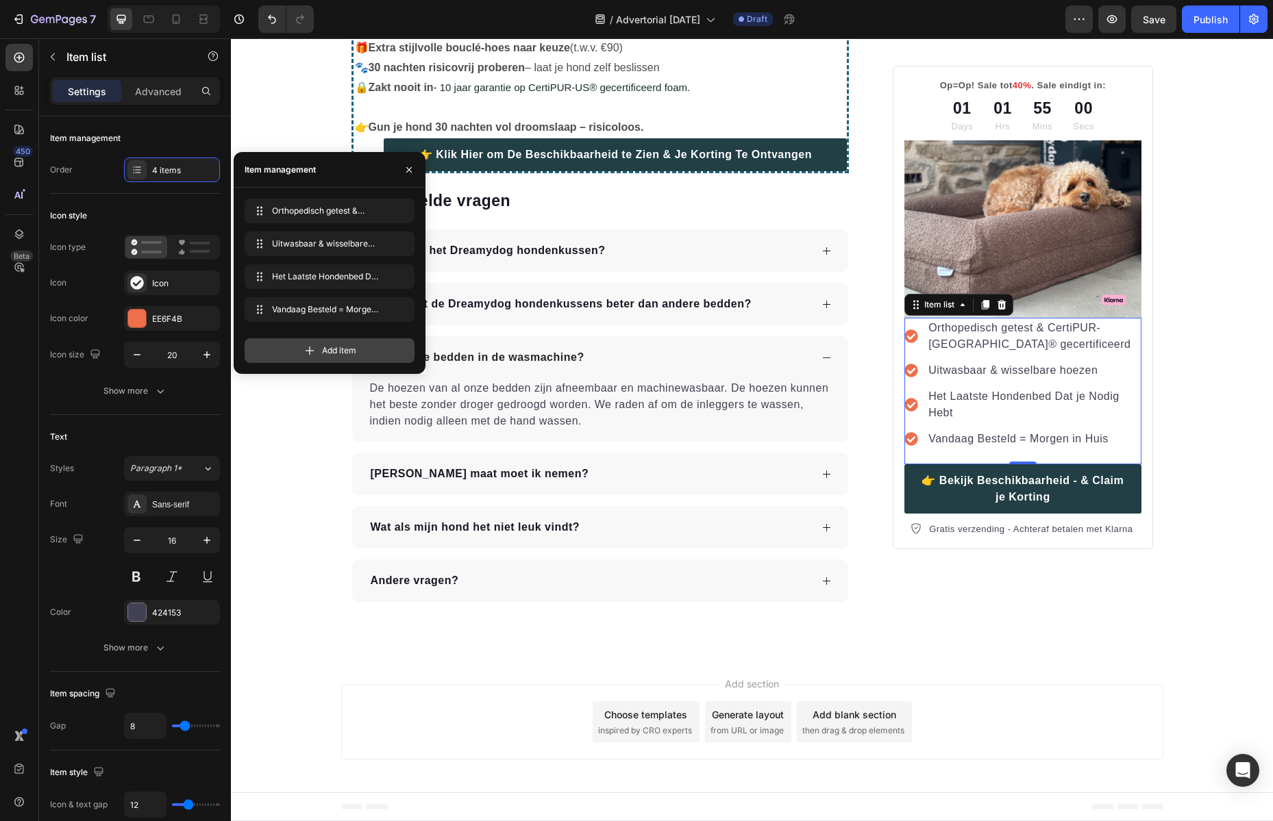
click at [342, 357] on div "Add item" at bounding box center [330, 350] width 170 height 25
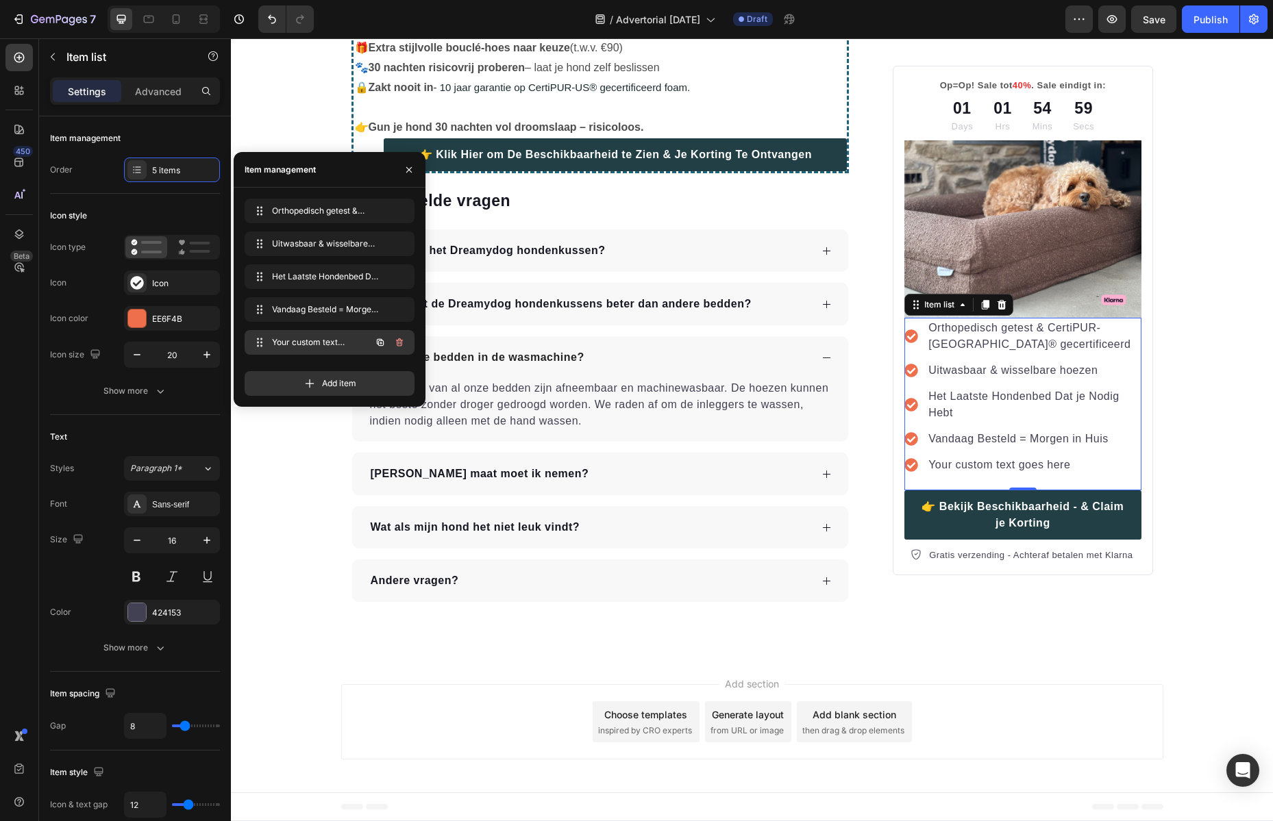
click at [334, 342] on span "Your custom text goes here" at bounding box center [310, 342] width 77 height 12
click at [996, 465] on div "Your custom text goes here" at bounding box center [1033, 465] width 214 height 21
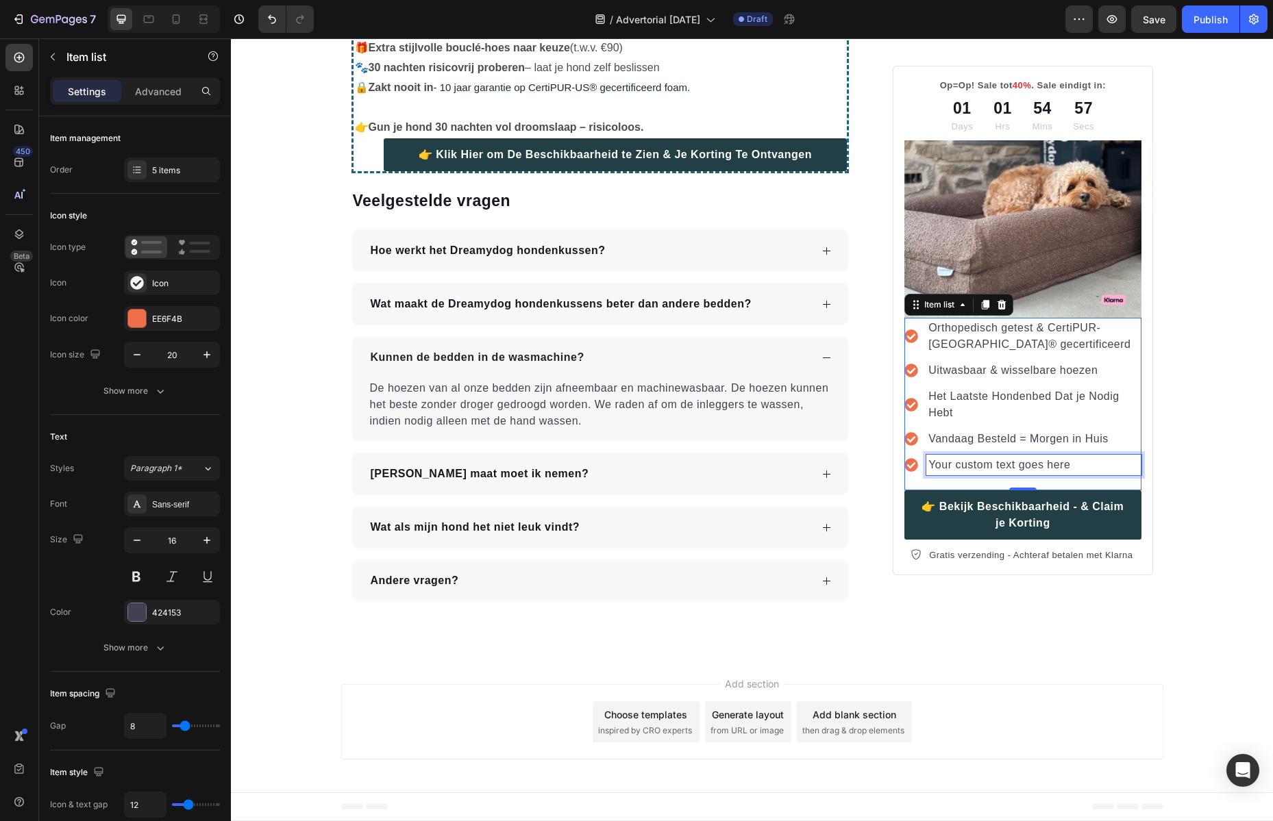
click at [996, 465] on p "Your custom text goes here" at bounding box center [1033, 465] width 210 height 16
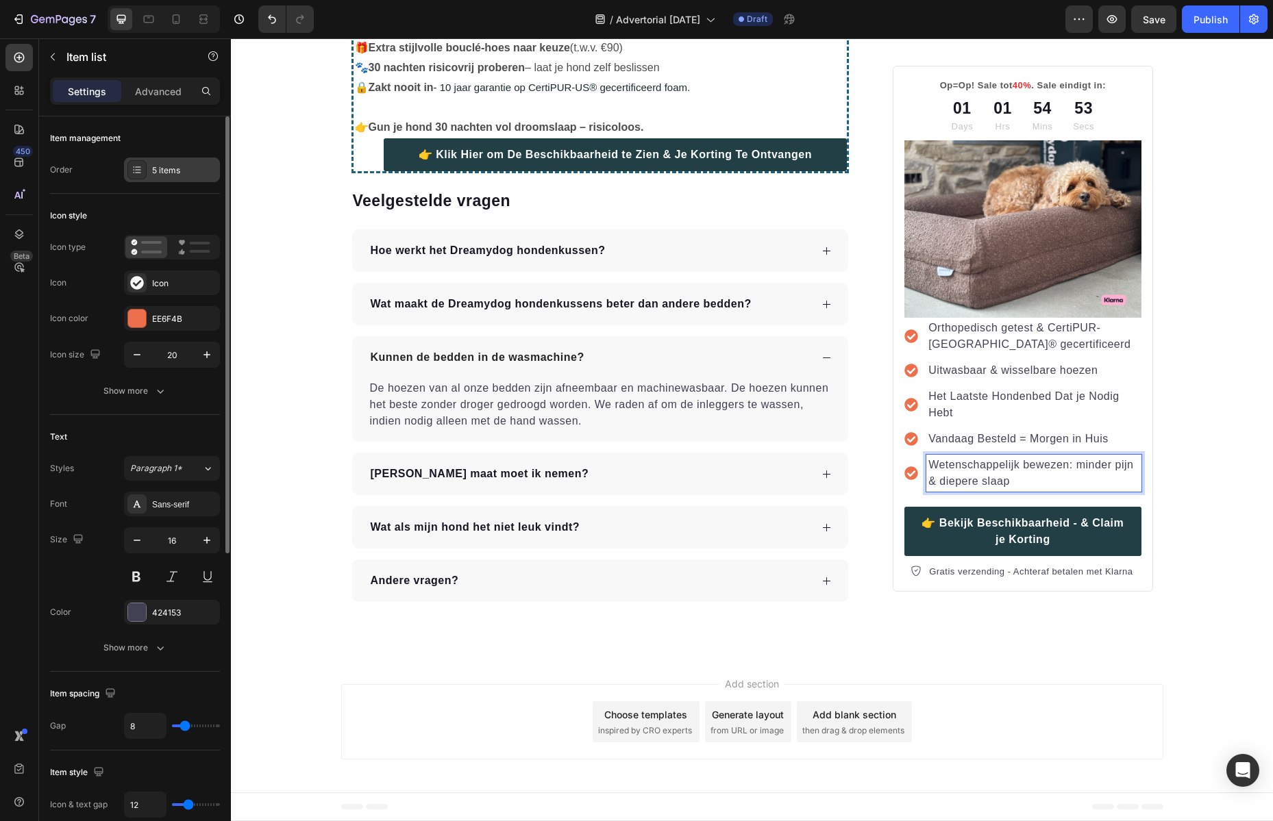
click at [159, 168] on div "5 items" at bounding box center [184, 170] width 64 height 12
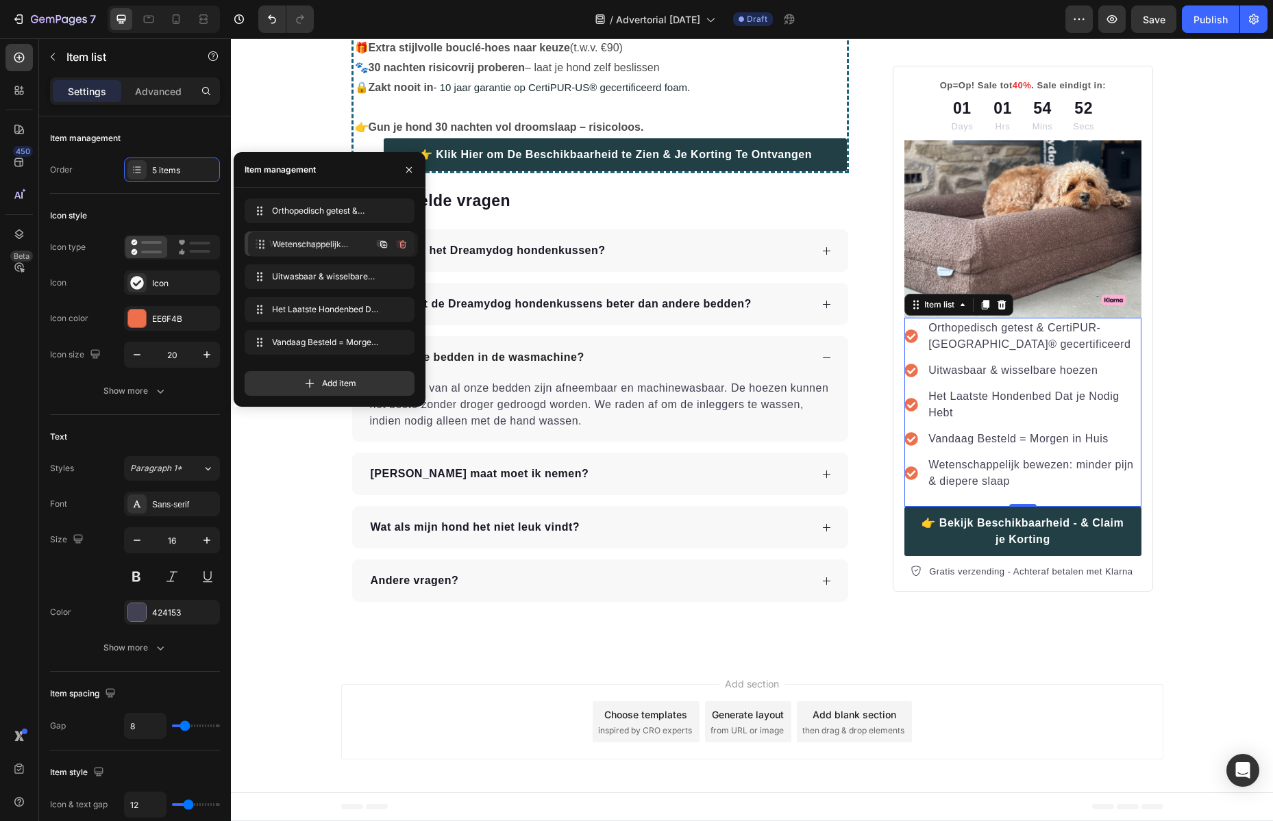
drag, startPoint x: 301, startPoint y: 336, endPoint x: 304, endPoint y: 238, distance: 97.3
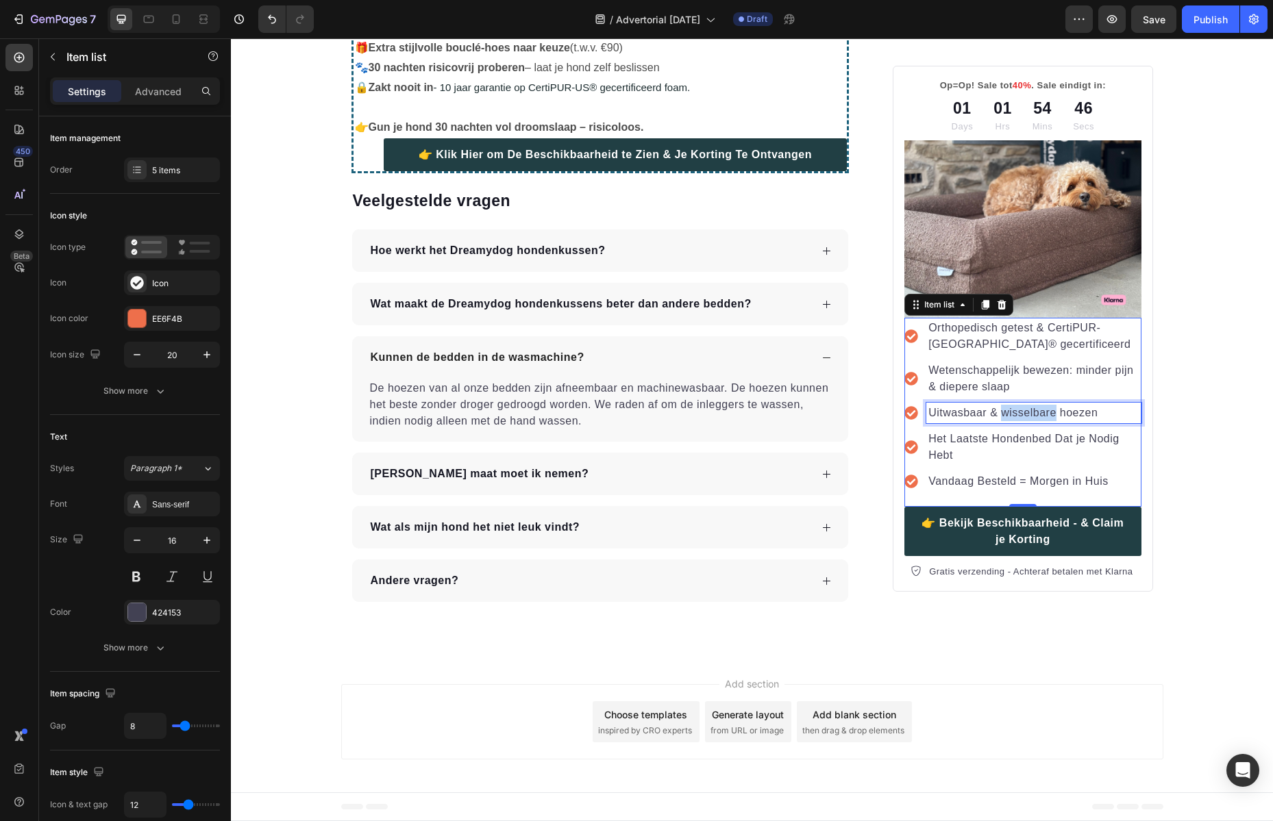
click at [1003, 412] on p "Uitwasbaar & wisselbare hoezen" at bounding box center [1033, 413] width 210 height 16
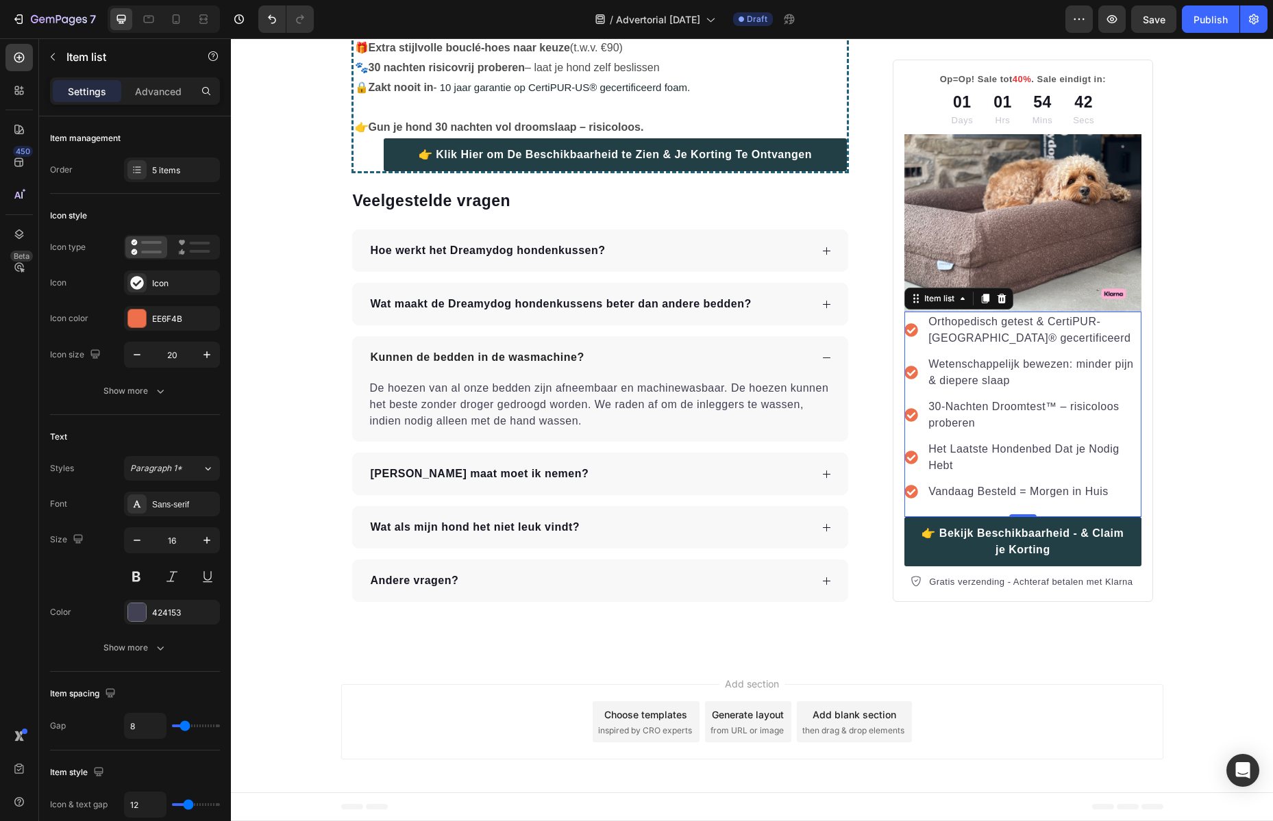
click at [1001, 458] on p "Het Laatste Hondenbed Dat je Nodig Hebt" at bounding box center [1033, 457] width 210 height 33
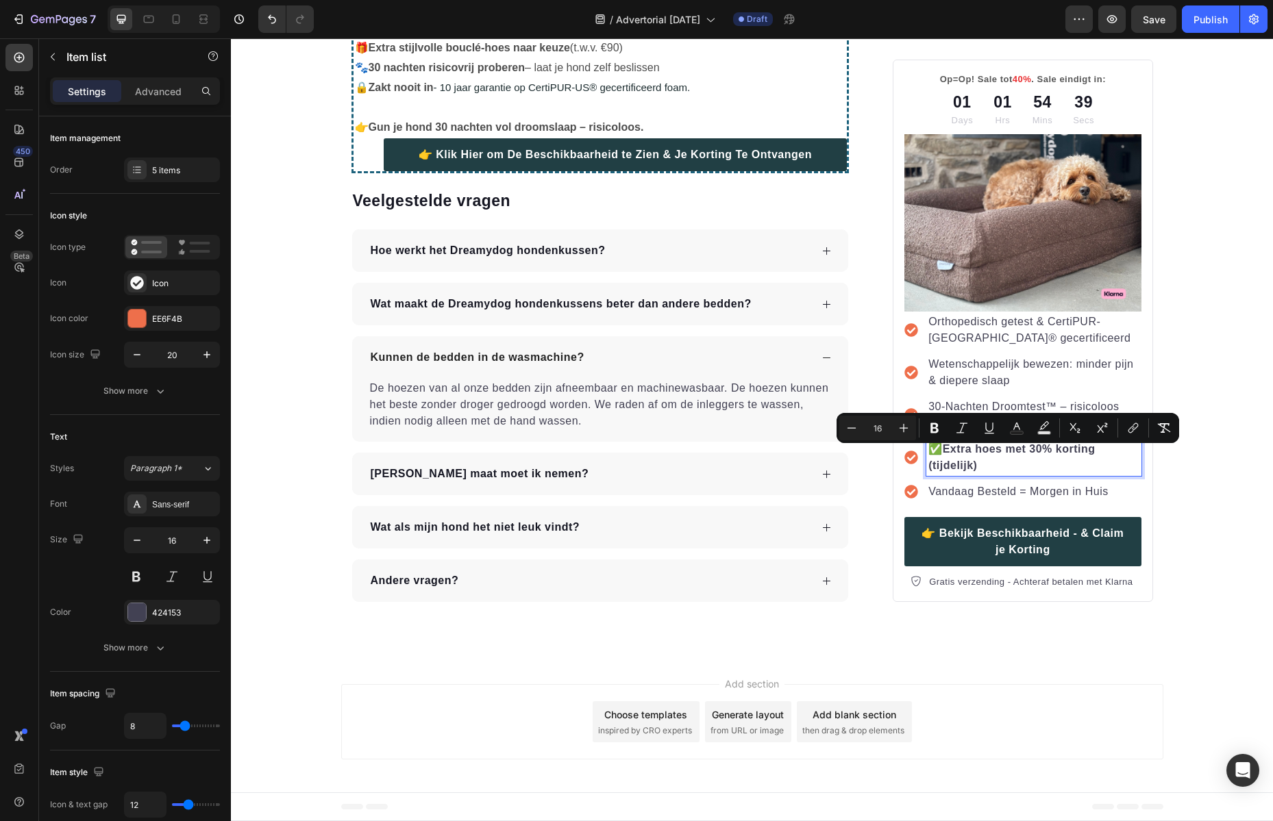
drag, startPoint x: 980, startPoint y: 468, endPoint x: 927, endPoint y: 456, distance: 54.7
click at [939, 454] on p "✅ Extra hoes met 30% korting (tijdelijk)" at bounding box center [1033, 457] width 210 height 33
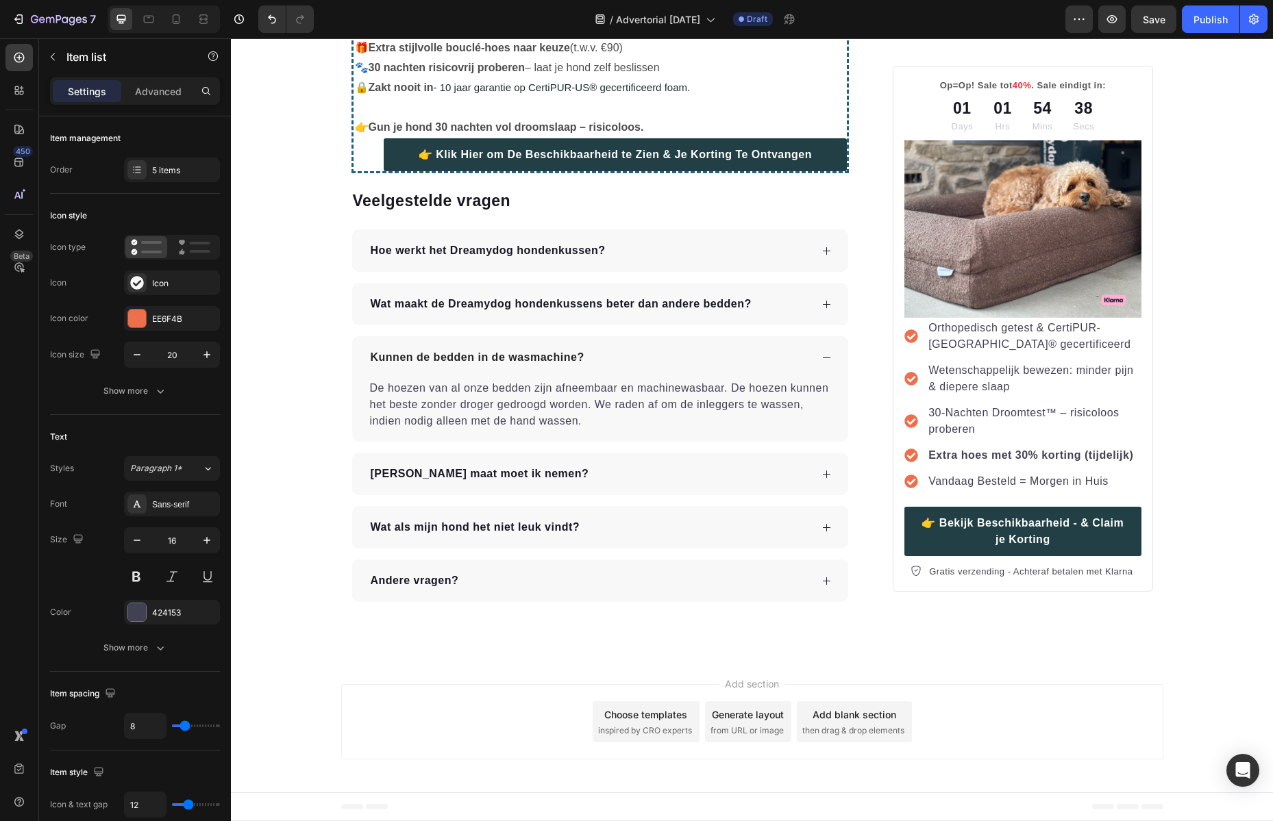
drag, startPoint x: 968, startPoint y: 468, endPoint x: 947, endPoint y: 460, distance: 23.4
click at [947, 460] on div "Orthopedisch getest & CertiPUR-US® gecertificeerd Wetenschappelijk bewezen: min…" at bounding box center [1022, 405] width 236 height 174
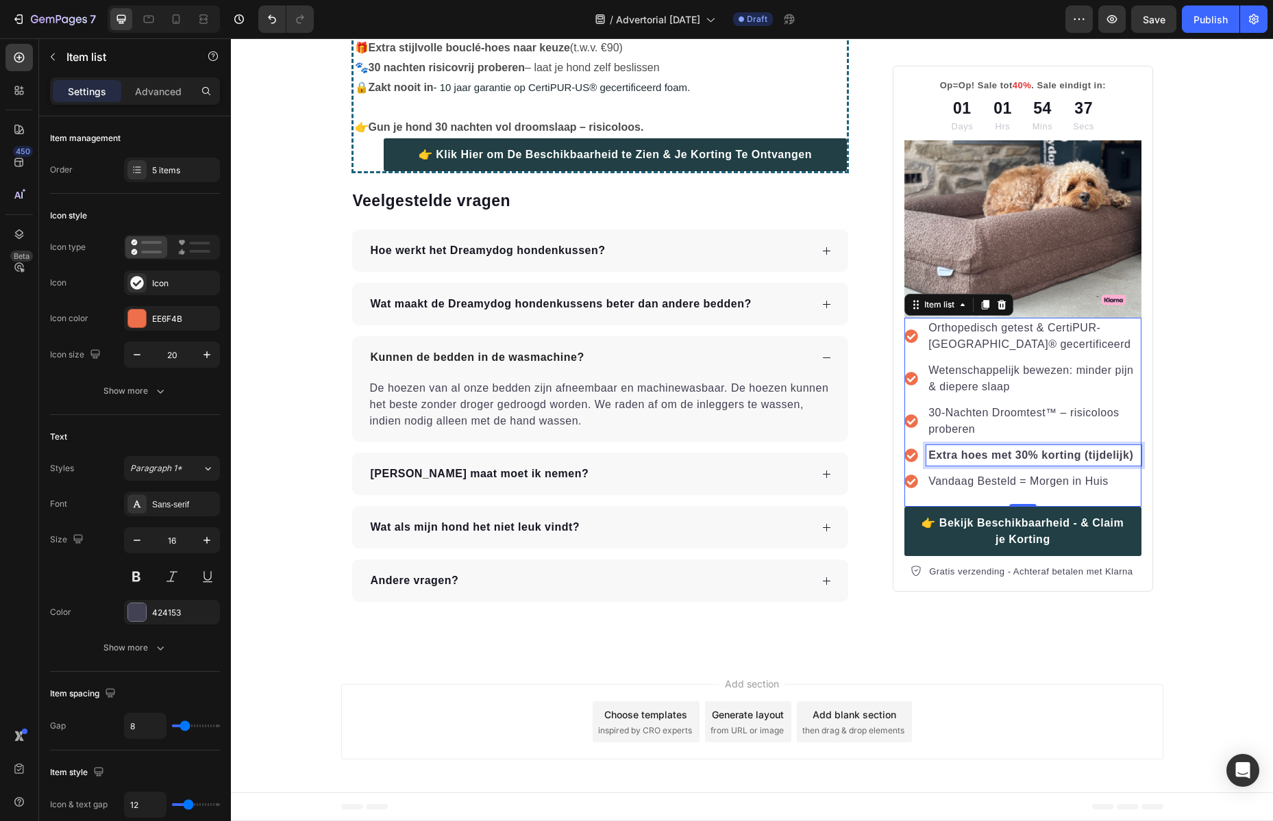
click at [985, 454] on strong "Extra hoes met 30% korting (tijdelijk)" at bounding box center [1030, 455] width 205 height 12
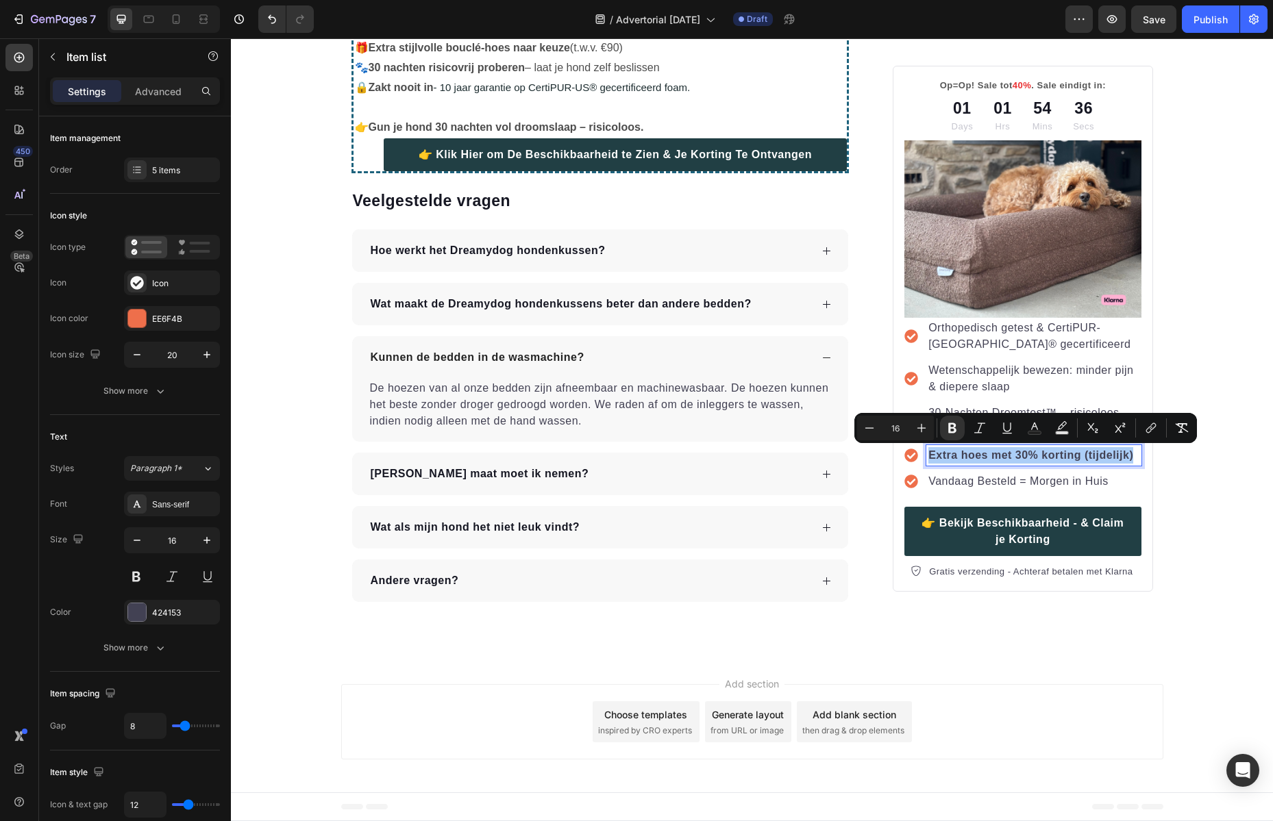
drag, startPoint x: 951, startPoint y: 430, endPoint x: 965, endPoint y: 436, distance: 14.8
click at [951, 430] on icon "Editor contextual toolbar" at bounding box center [952, 428] width 14 height 14
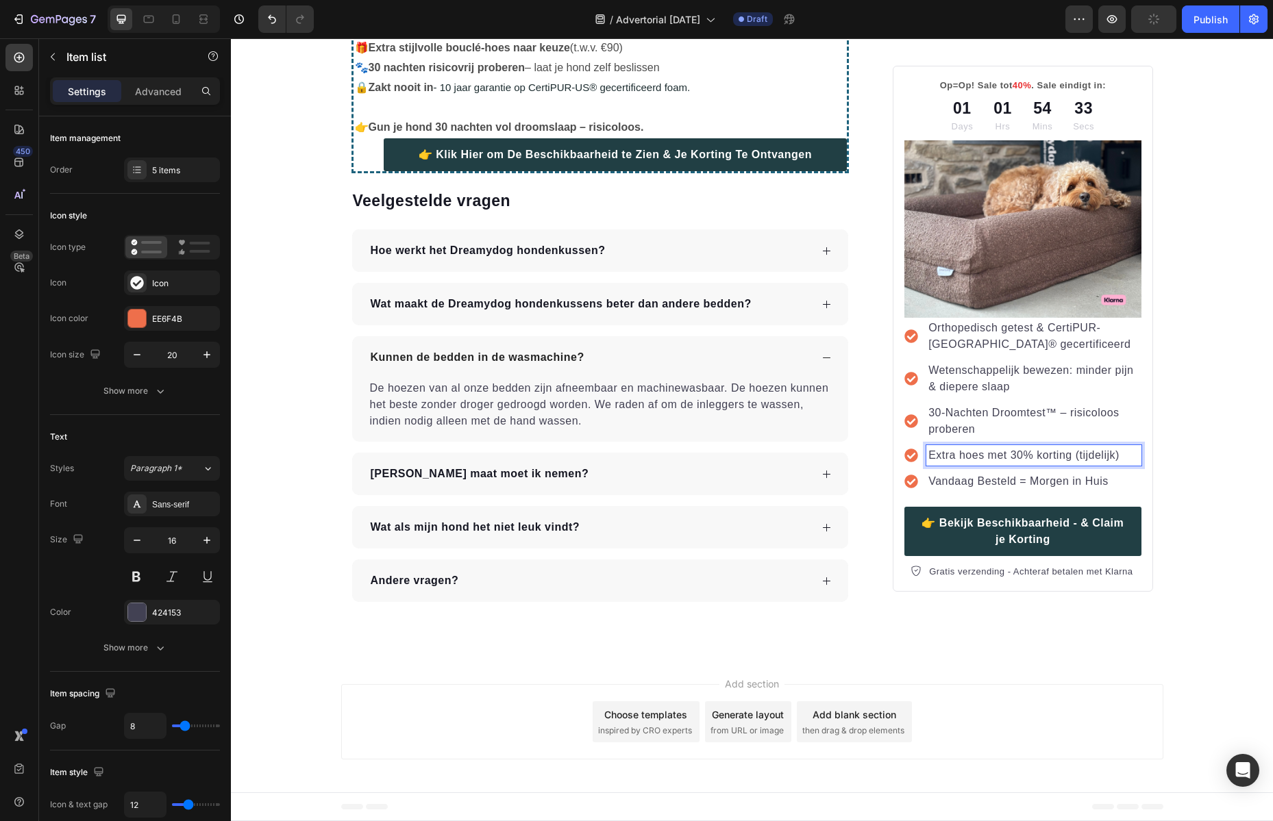
click at [997, 481] on p "Vandaag Besteld = Morgen in Huis" at bounding box center [1033, 481] width 210 height 16
click at [943, 479] on p "✅ 10 jaar garantie op het bed" at bounding box center [1033, 481] width 210 height 16
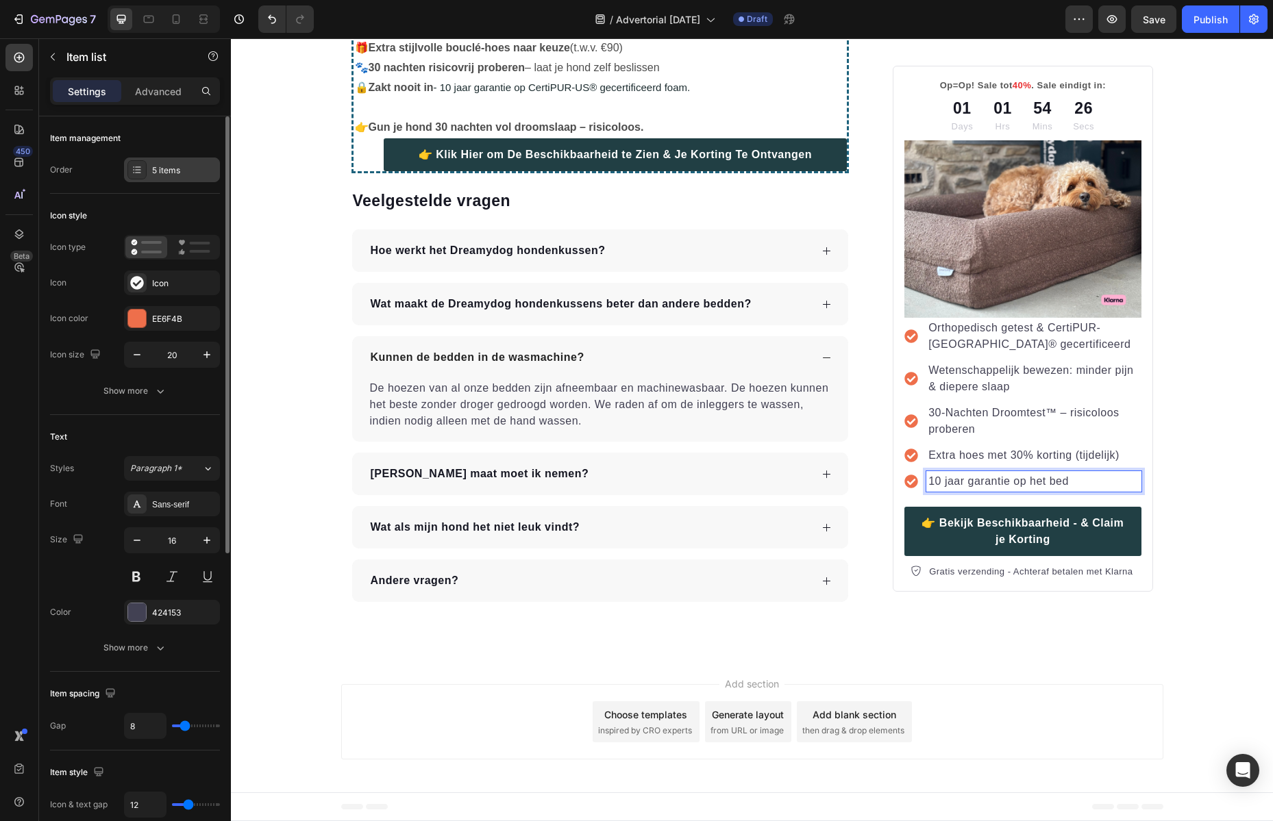
click at [184, 174] on div "5 items" at bounding box center [184, 170] width 64 height 12
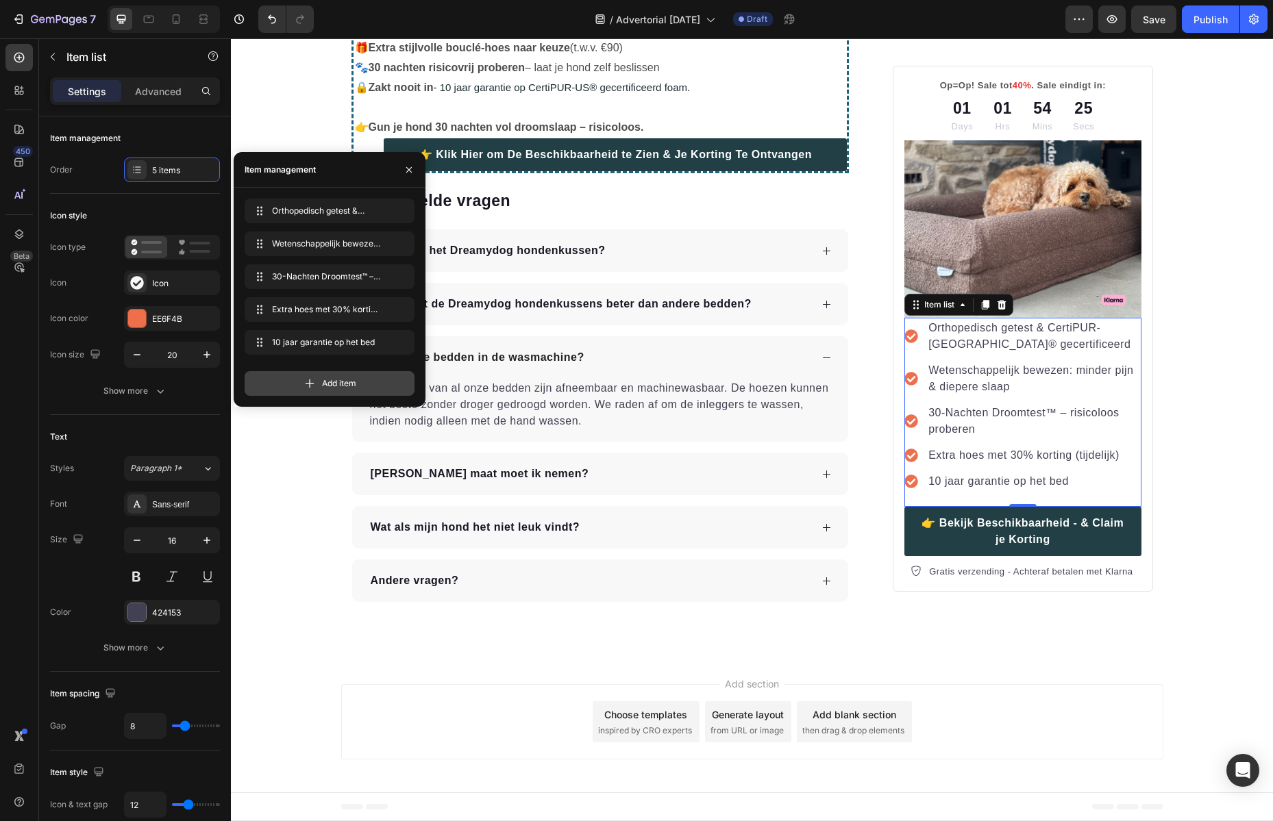
click at [326, 374] on div "Add item" at bounding box center [330, 383] width 170 height 25
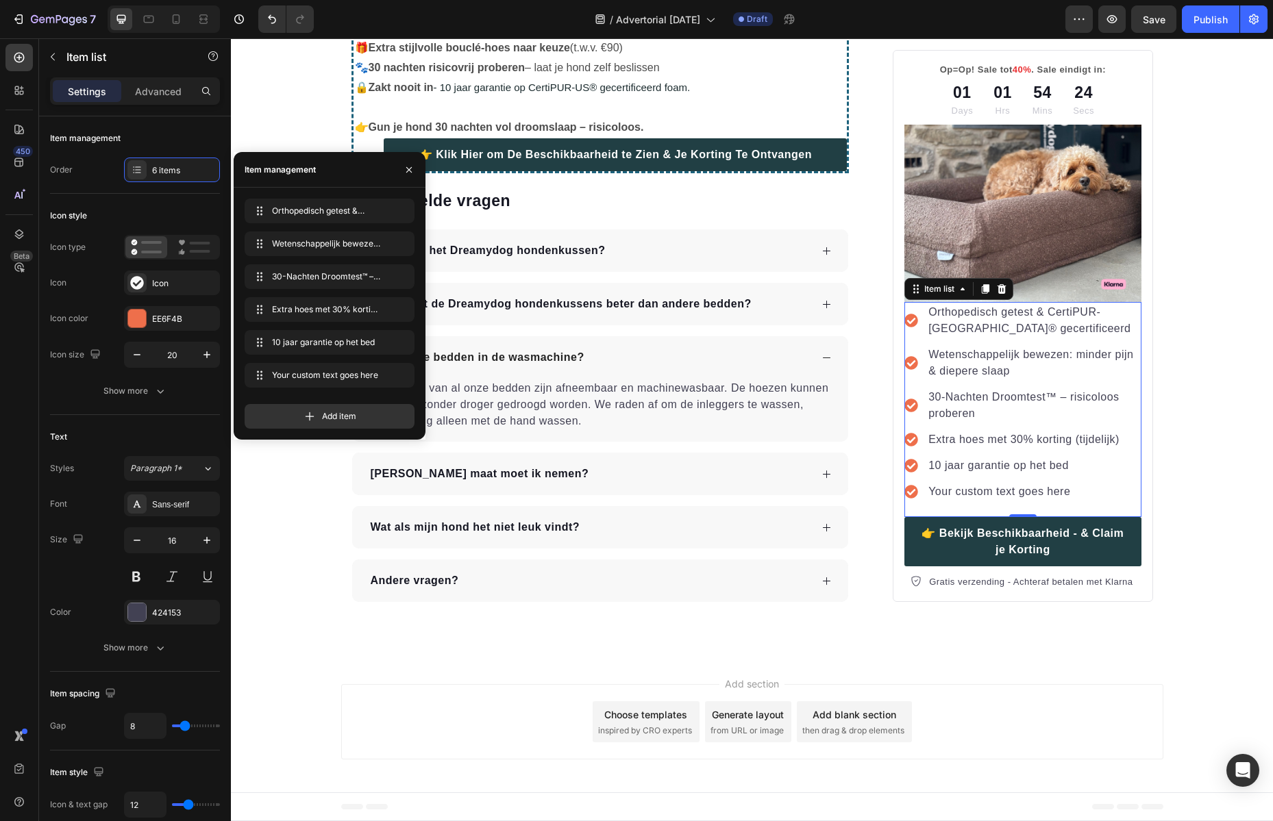
click at [994, 498] on div "Your custom text goes here" at bounding box center [1033, 491] width 214 height 21
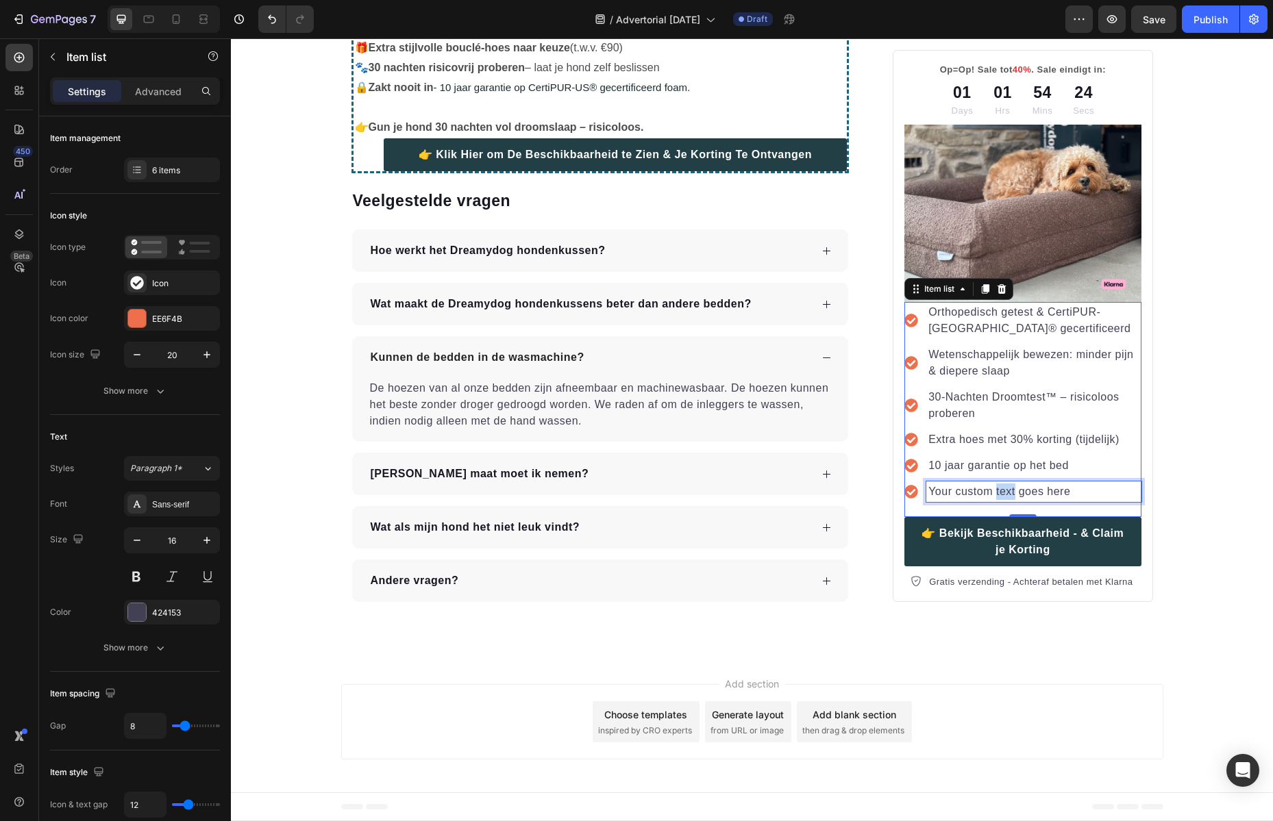
click at [995, 500] on p "Your custom text goes here" at bounding box center [1033, 492] width 210 height 16
click at [1012, 497] on strong "Vandaag besteld = Morgen in huis" at bounding box center [1036, 492] width 188 height 12
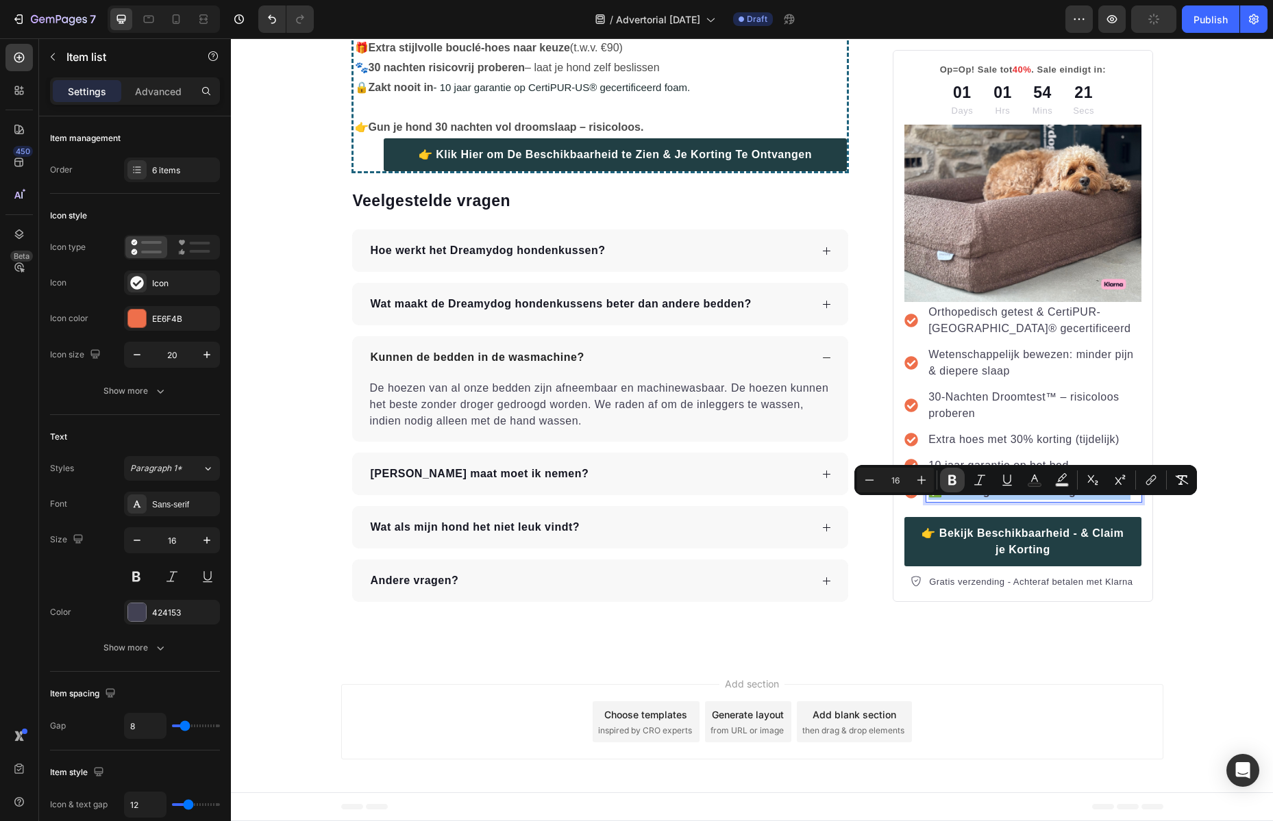
click at [957, 484] on icon "Editor contextual toolbar" at bounding box center [952, 480] width 14 height 14
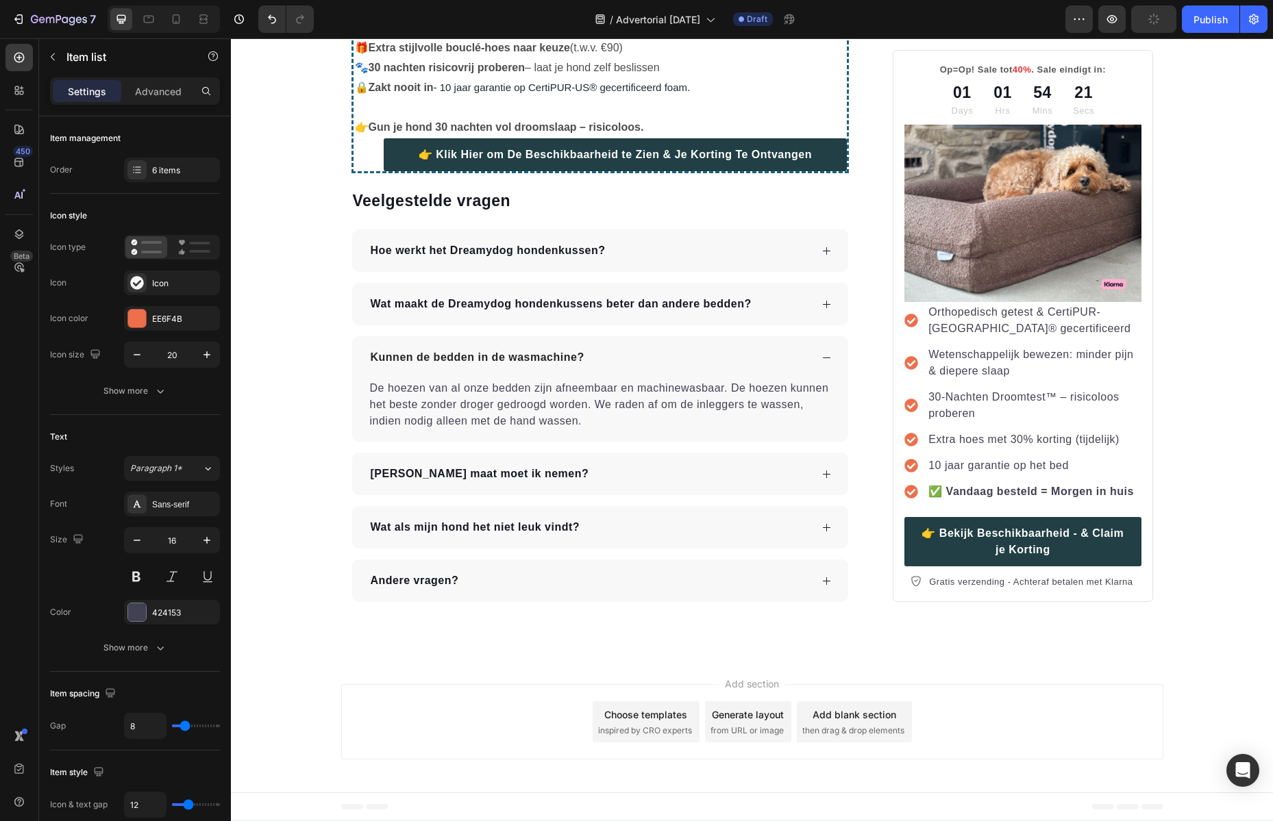
click at [940, 497] on strong "✅ Vandaag besteld = Morgen in huis" at bounding box center [1030, 492] width 205 height 12
click at [1068, 497] on strong "Vandaag besteld = Morgen in huis" at bounding box center [1022, 492] width 188 height 12
click at [989, 497] on strong "Vandaag besteld = Morgen in huis" at bounding box center [1022, 492] width 188 height 12
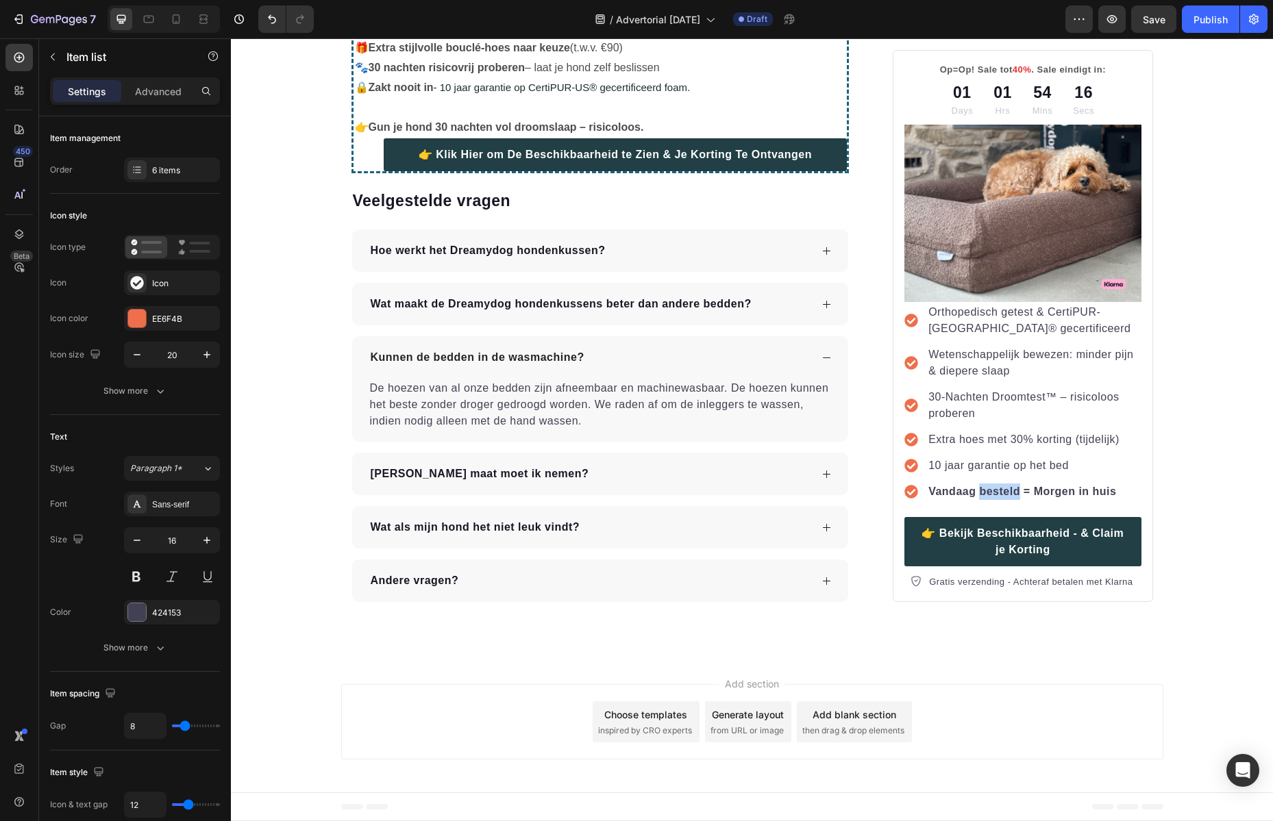
click at [989, 497] on strong "Vandaag besteld = Morgen in huis" at bounding box center [1022, 492] width 188 height 12
drag, startPoint x: 1140, startPoint y: 497, endPoint x: 1083, endPoint y: 507, distance: 57.7
click at [1140, 497] on div "Op=Op! Sale tot 40% . Sale eindigt in: Text block 01 Days 01 Hrs 54 Mins 15 Sec…" at bounding box center [1022, 326] width 260 height 552
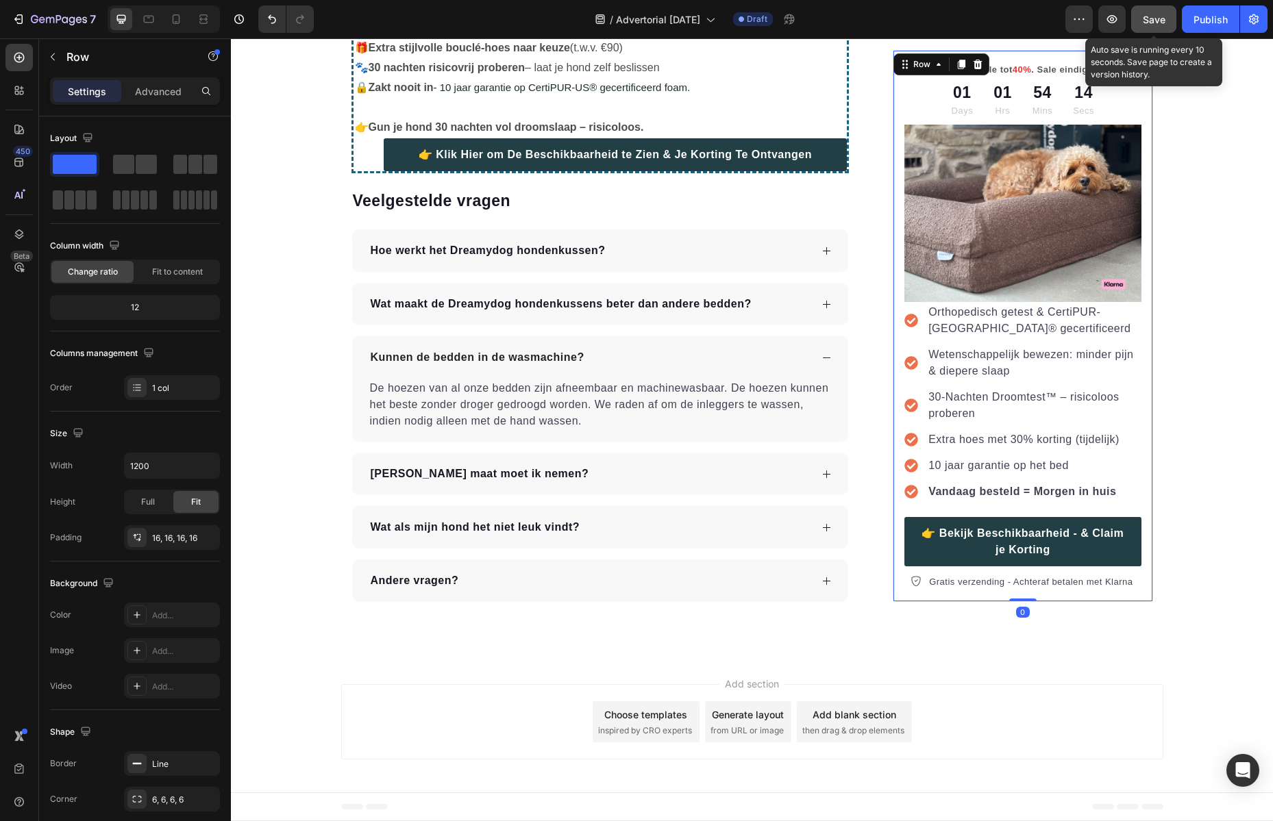
click at [1153, 27] on button "Save" at bounding box center [1153, 18] width 45 height 27
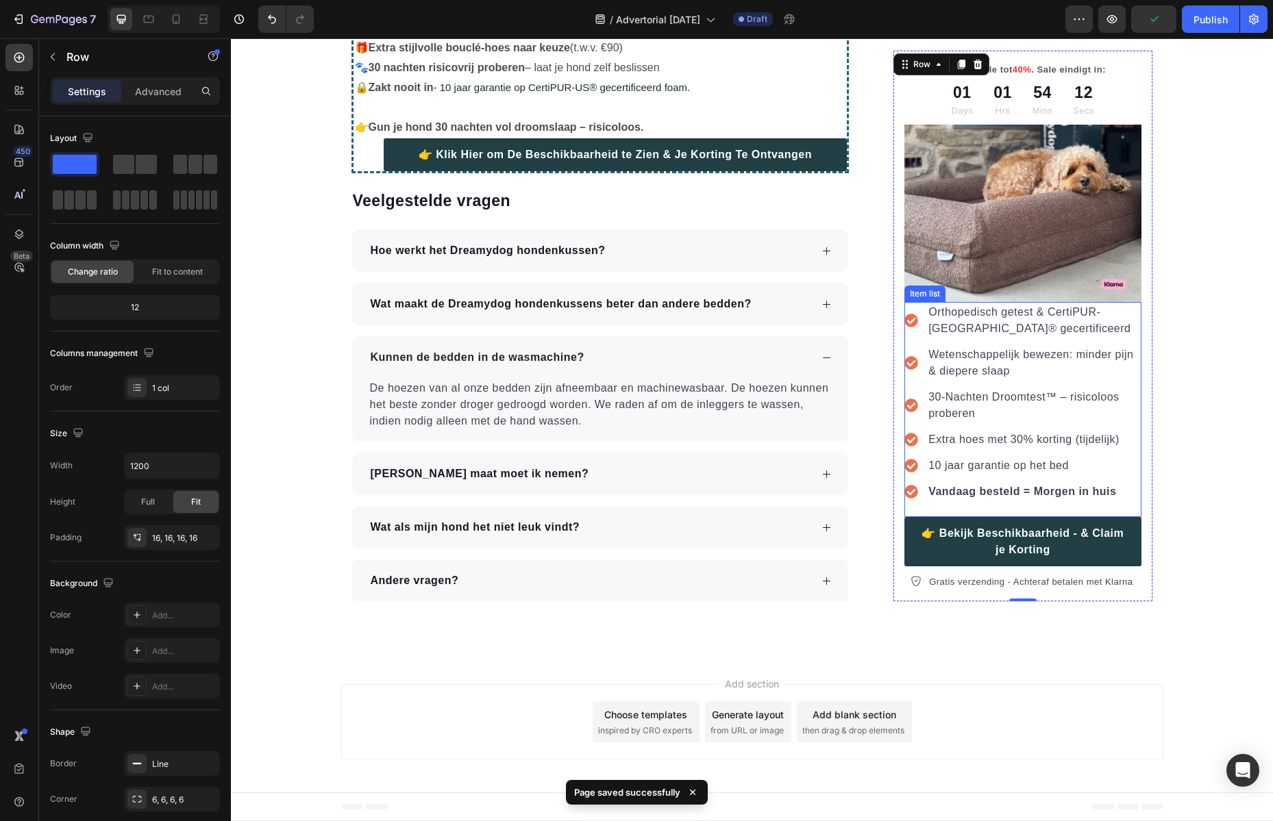
click at [1046, 497] on strong "Vandaag besteld = Morgen in huis" at bounding box center [1022, 492] width 188 height 12
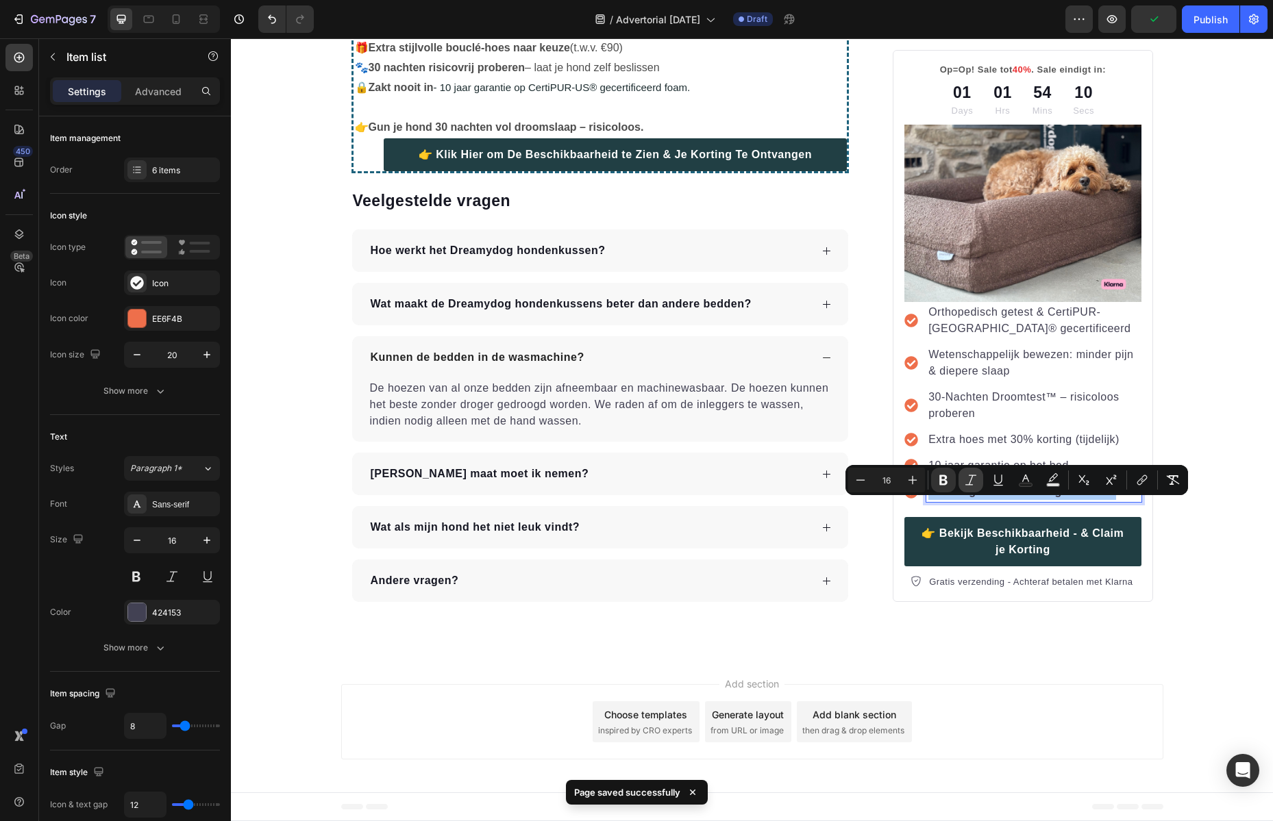
click at [948, 480] on icon "Editor contextual toolbar" at bounding box center [943, 480] width 14 height 14
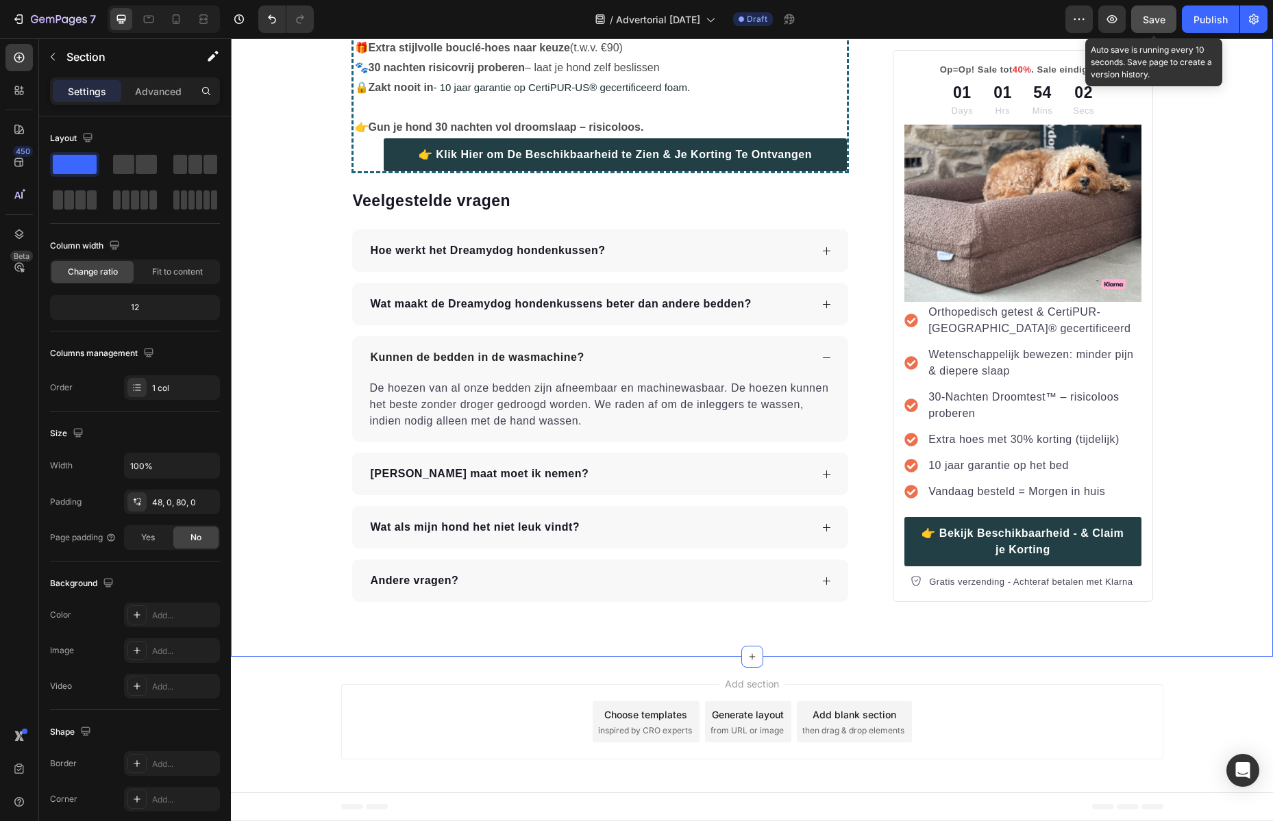
click at [1165, 31] on button "Save" at bounding box center [1153, 18] width 45 height 27
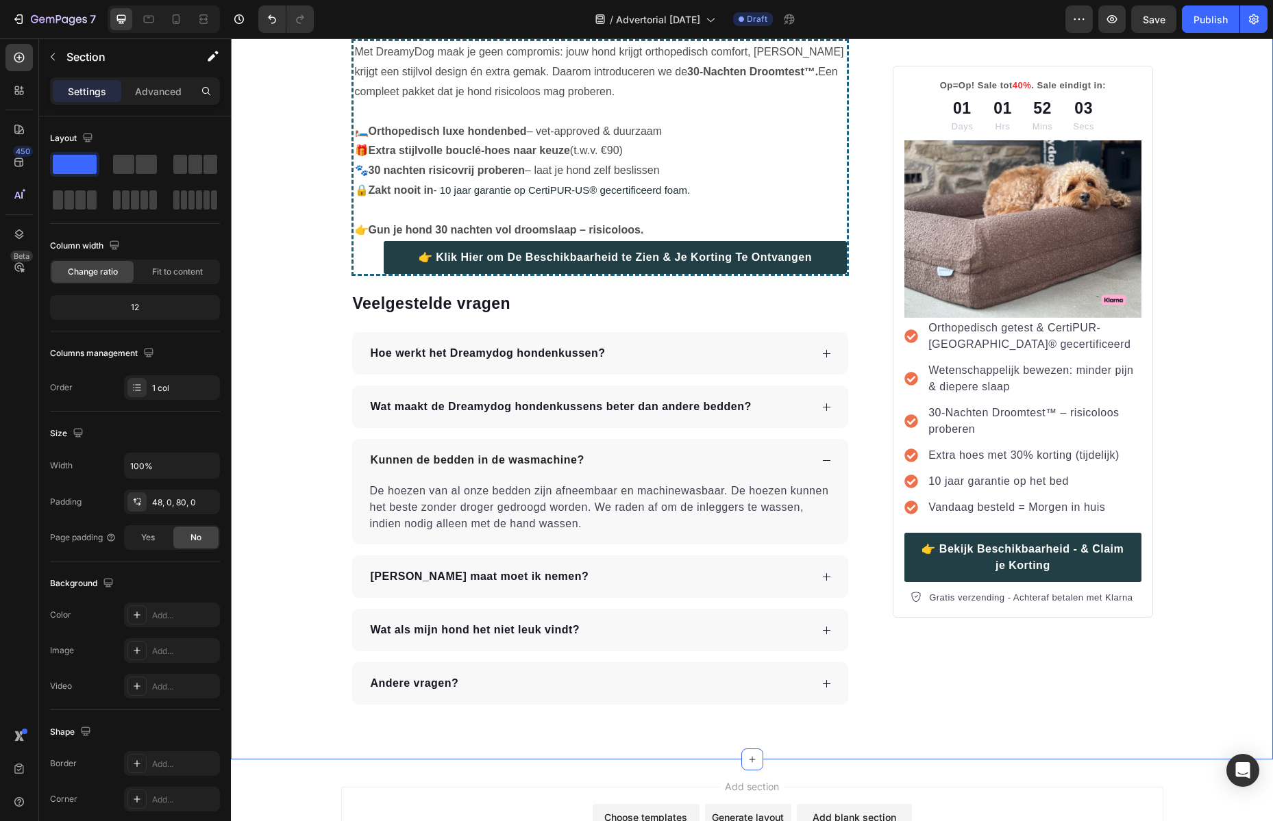
scroll to position [5064, 0]
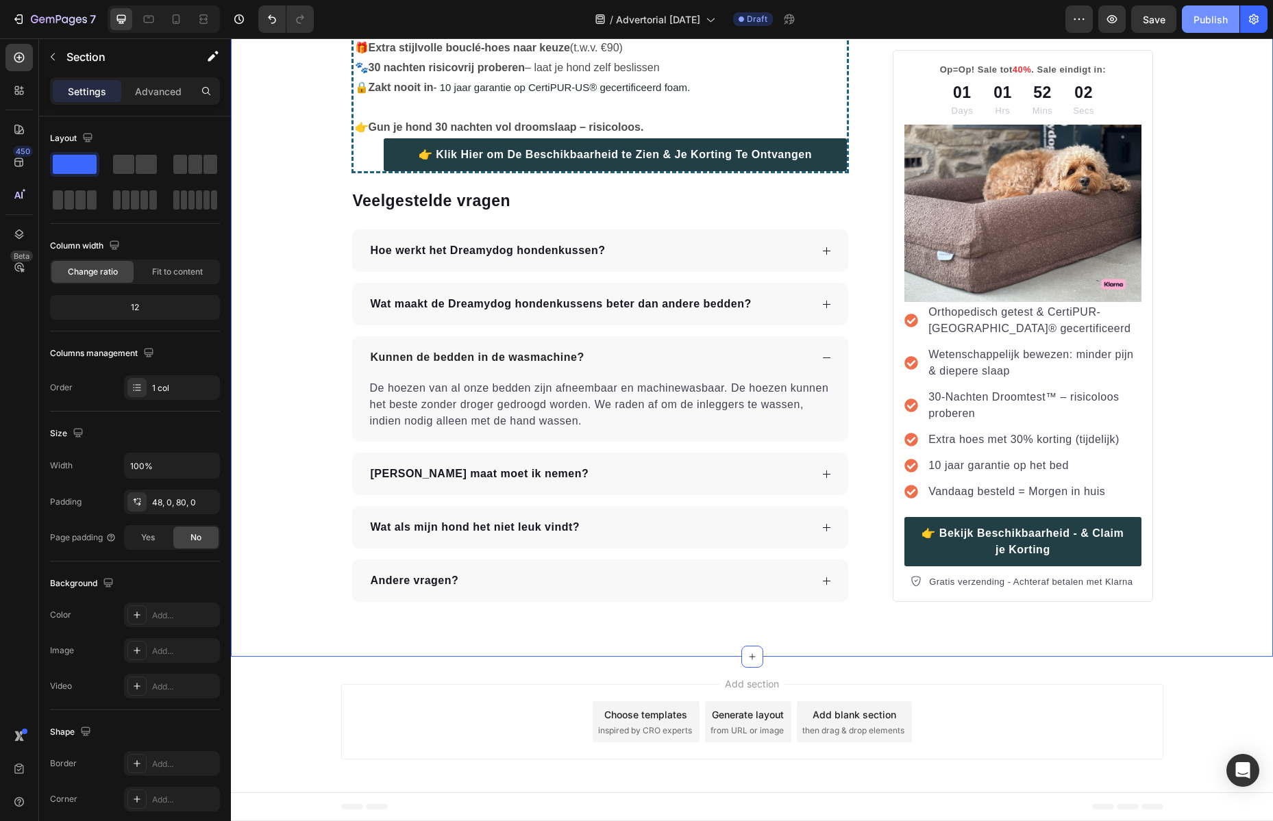
click at [1216, 30] on button "Publish" at bounding box center [1210, 18] width 58 height 27
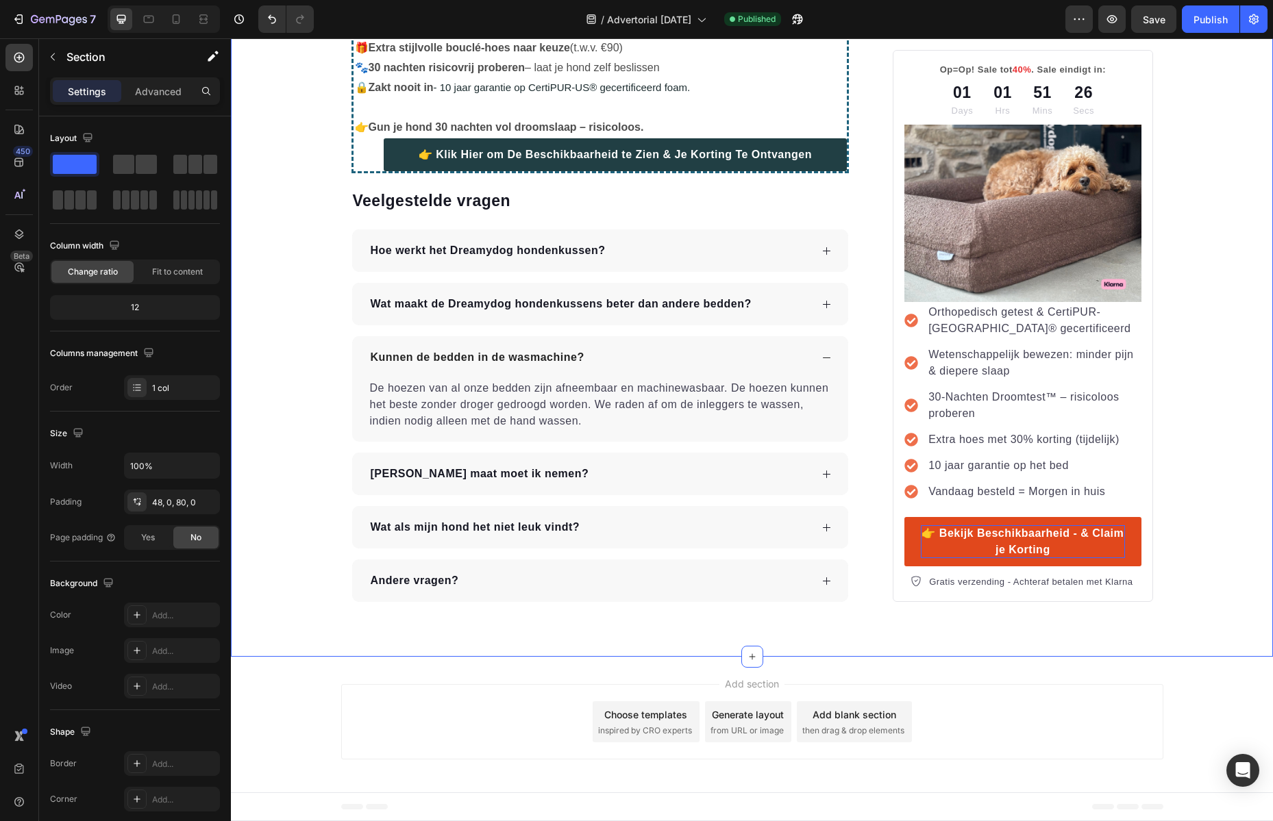
click at [1047, 553] on p "👉 Bekijk Beschikbaarheid - & Claim je Korting" at bounding box center [1022, 541] width 203 height 33
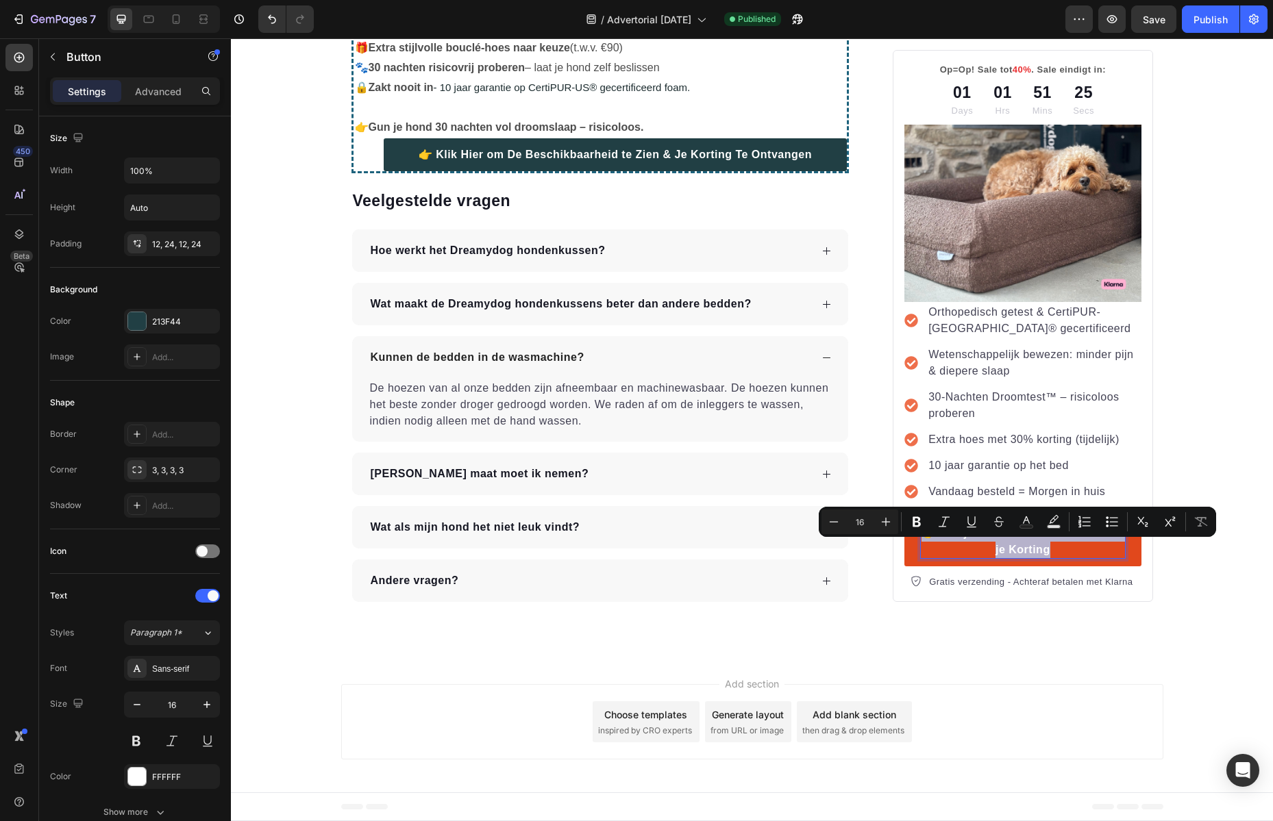
click at [1076, 555] on p "👉 Bekijk Beschikbaarheid - & Claim je Korting" at bounding box center [1022, 541] width 203 height 33
click at [1069, 550] on p "👉 Bekijk Beschikbaarheid - & Claim je Korting" at bounding box center [1022, 541] width 203 height 33
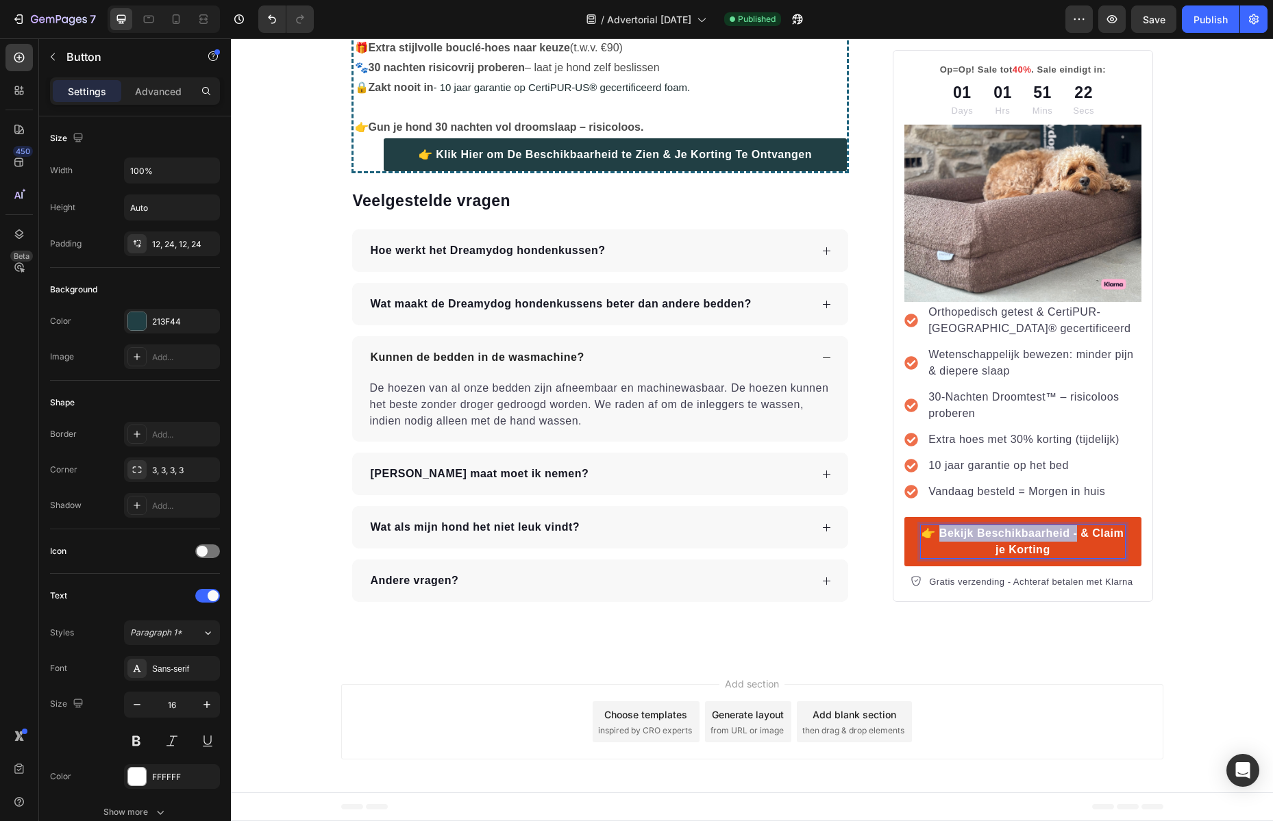
drag, startPoint x: 1064, startPoint y: 549, endPoint x: 934, endPoint y: 549, distance: 130.8
click at [934, 549] on p "👉 Bekijk Beschikbaarheid - & Claim je Korting" at bounding box center [1022, 541] width 203 height 33
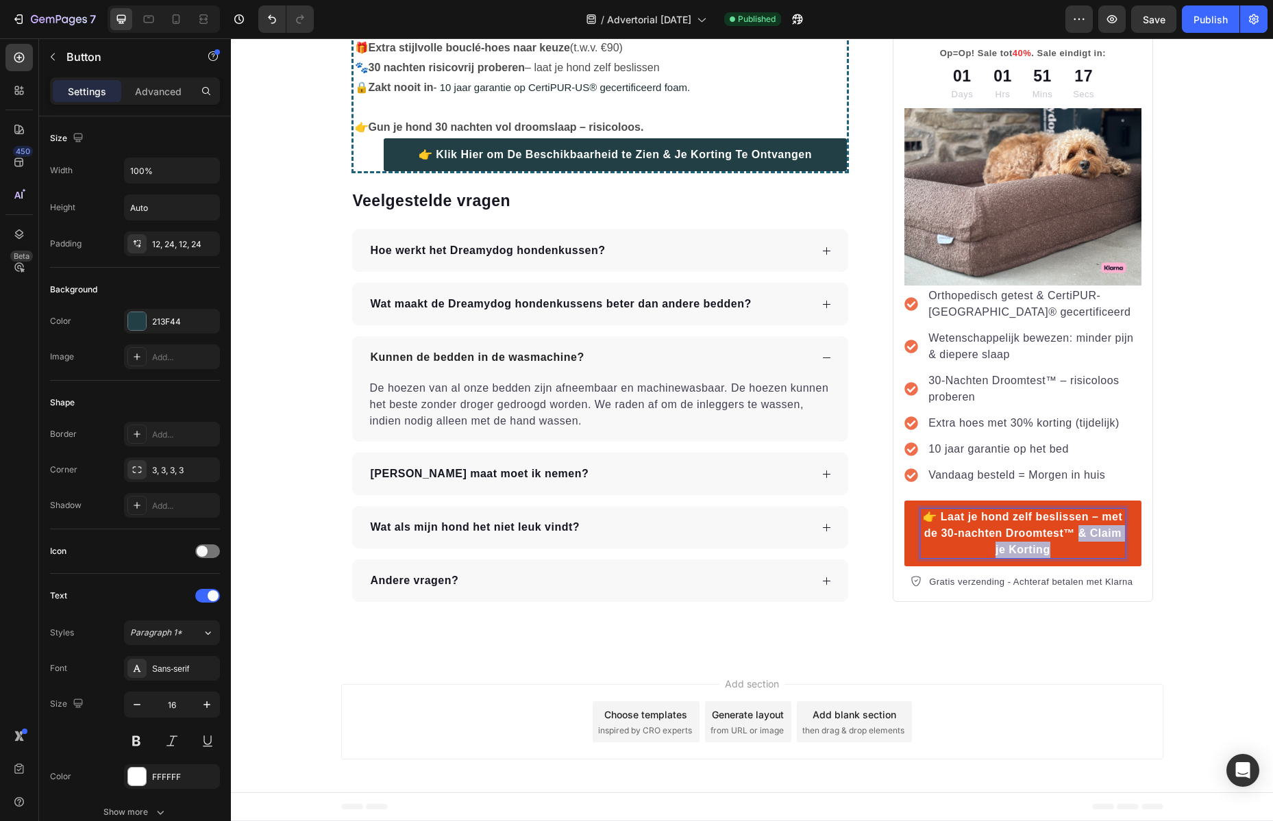
drag, startPoint x: 1079, startPoint y: 579, endPoint x: 1074, endPoint y: 571, distance: 10.5
click at [1074, 558] on p "👉 Laat je hond zelf beslissen – met de 30-nachten Droomtest™ & Claim je Korting" at bounding box center [1022, 533] width 203 height 49
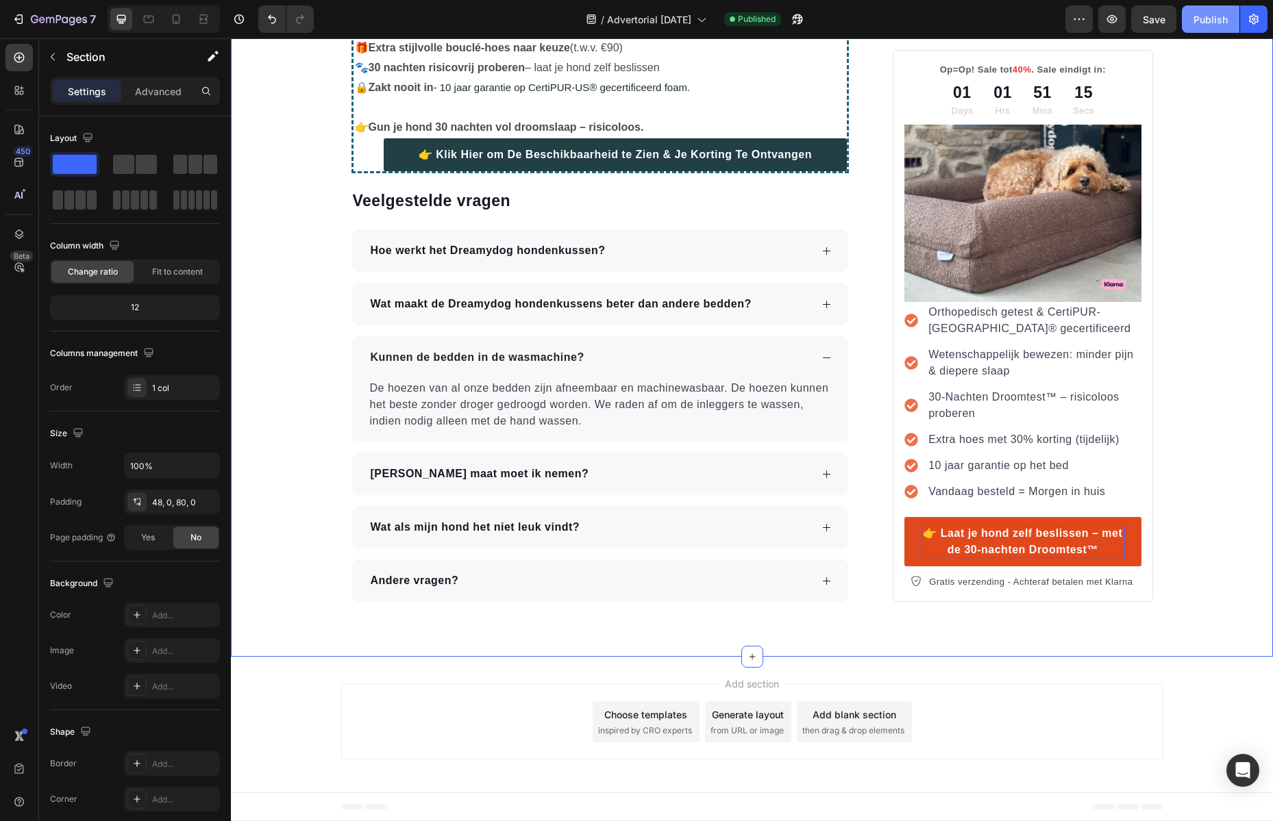
click at [1209, 20] on div "Publish" at bounding box center [1210, 19] width 34 height 14
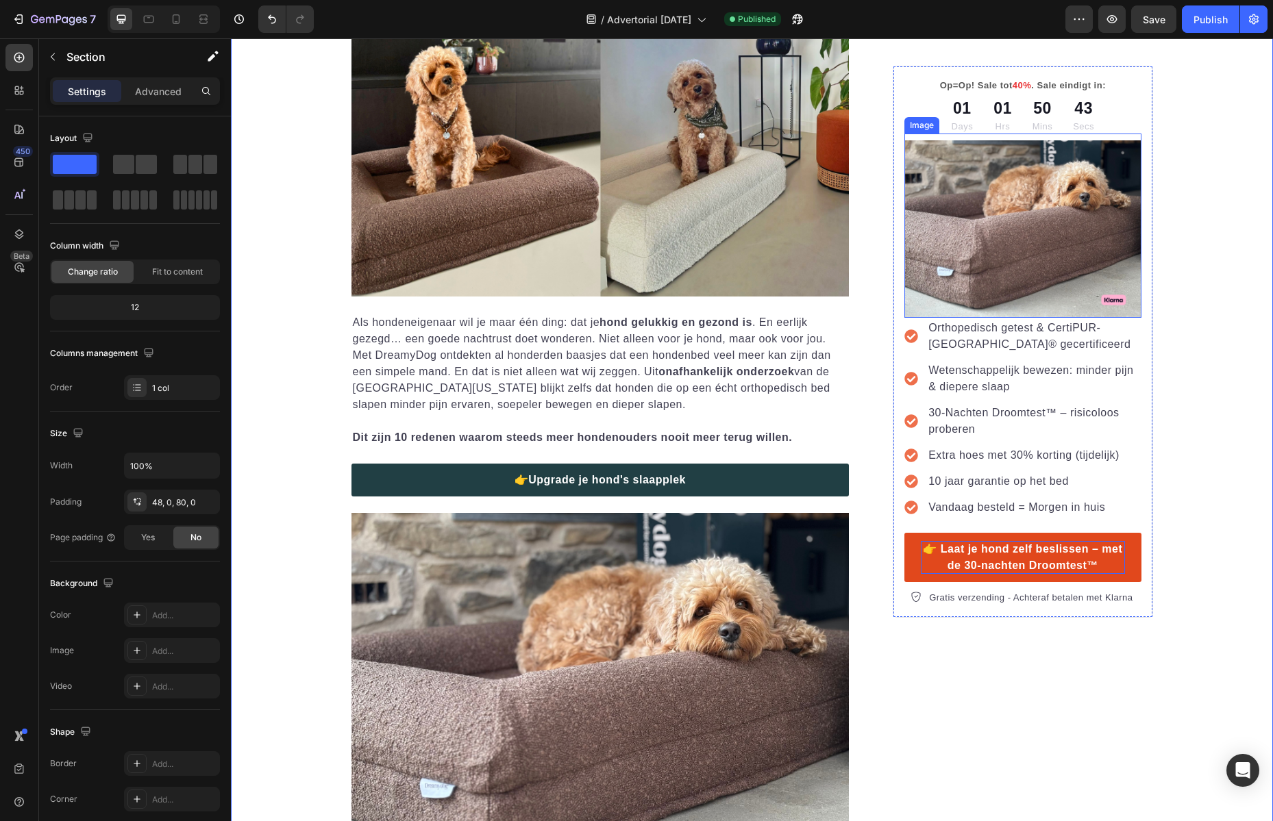
scroll to position [0, 0]
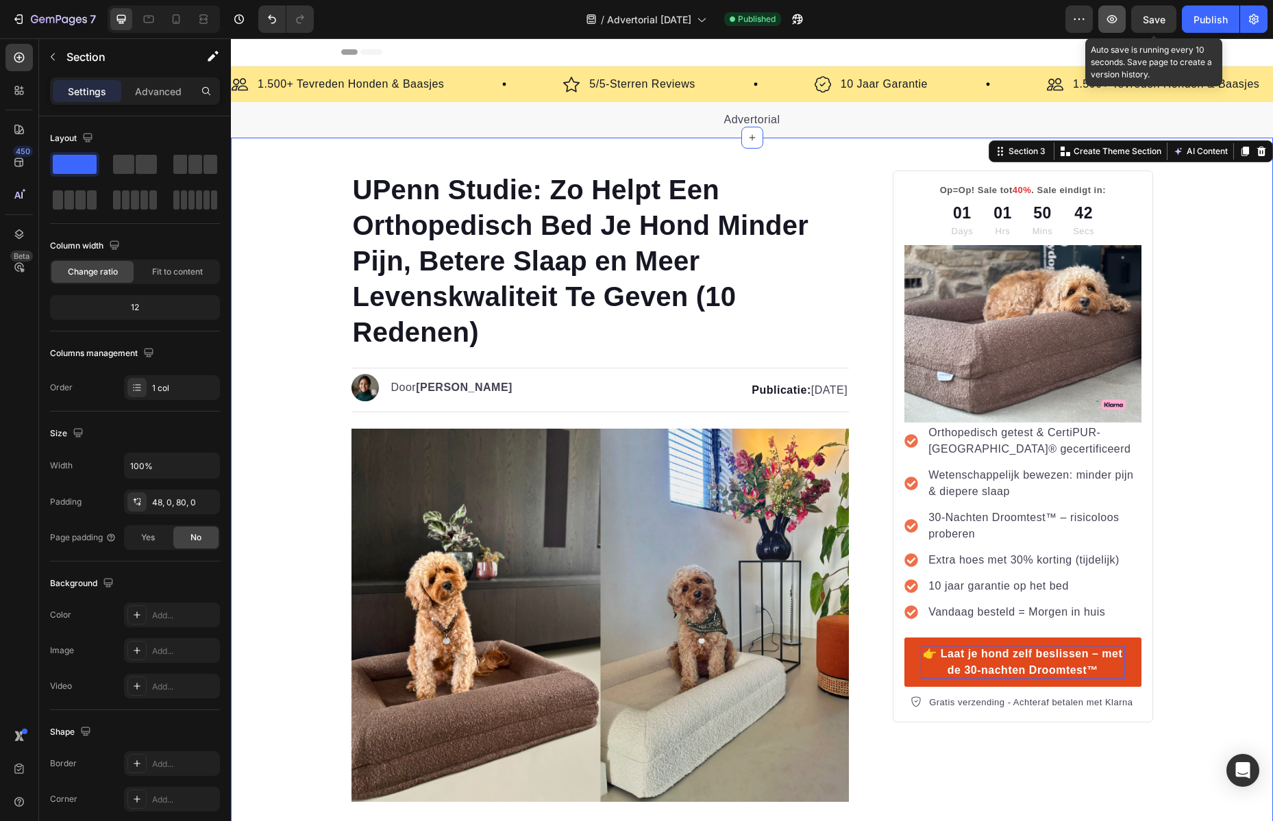
click at [1105, 18] on icon "button" at bounding box center [1112, 19] width 14 height 14
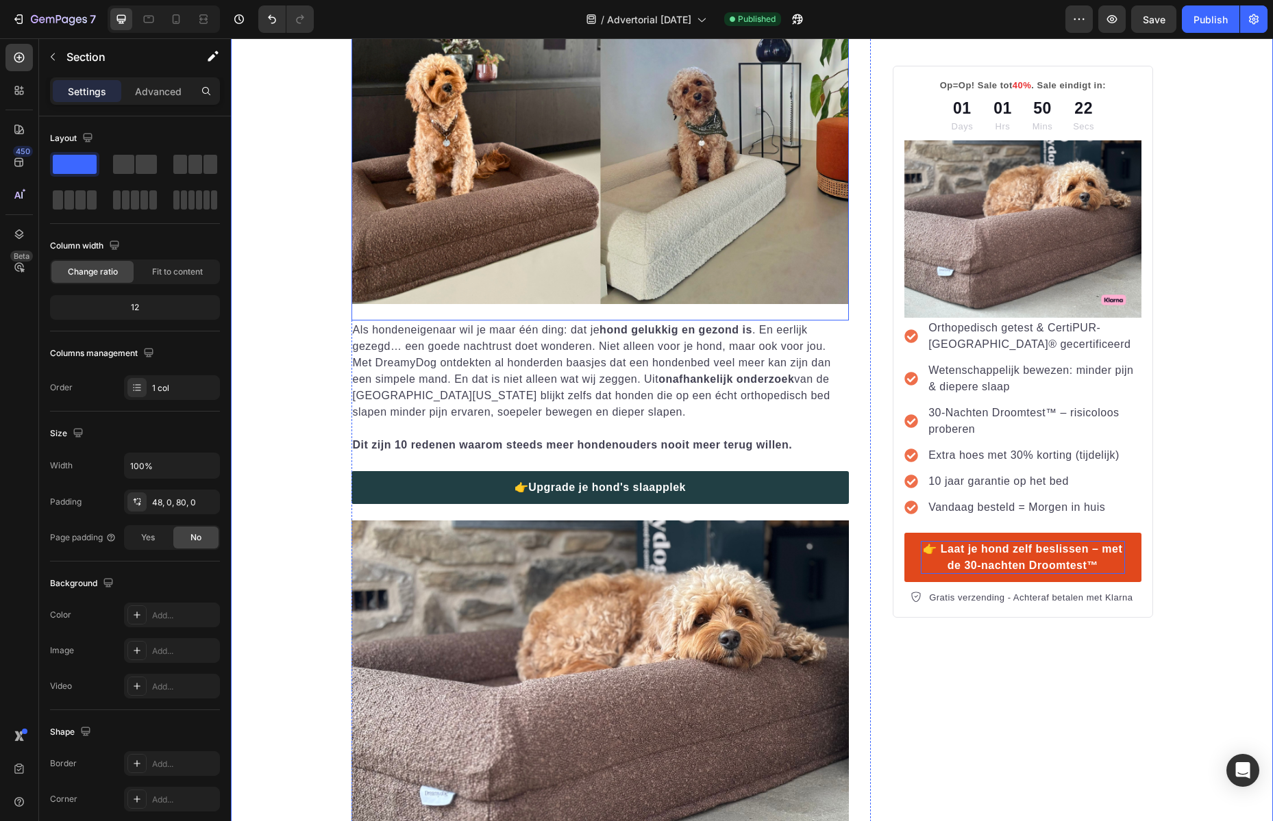
scroll to position [560, 0]
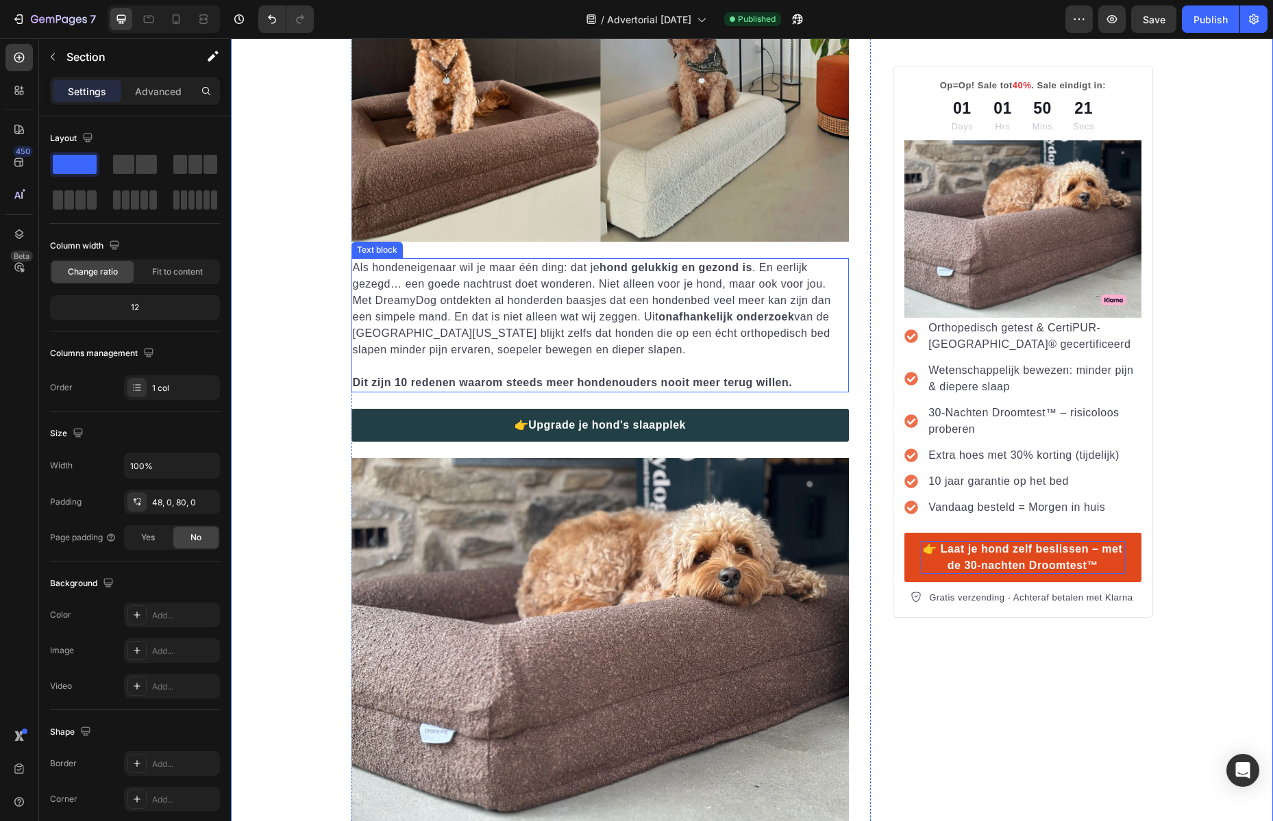
click at [569, 314] on p "Als hondeneigenaar wil je maar één ding: dat je hond gelukkig en gezond is . En…" at bounding box center [600, 309] width 495 height 99
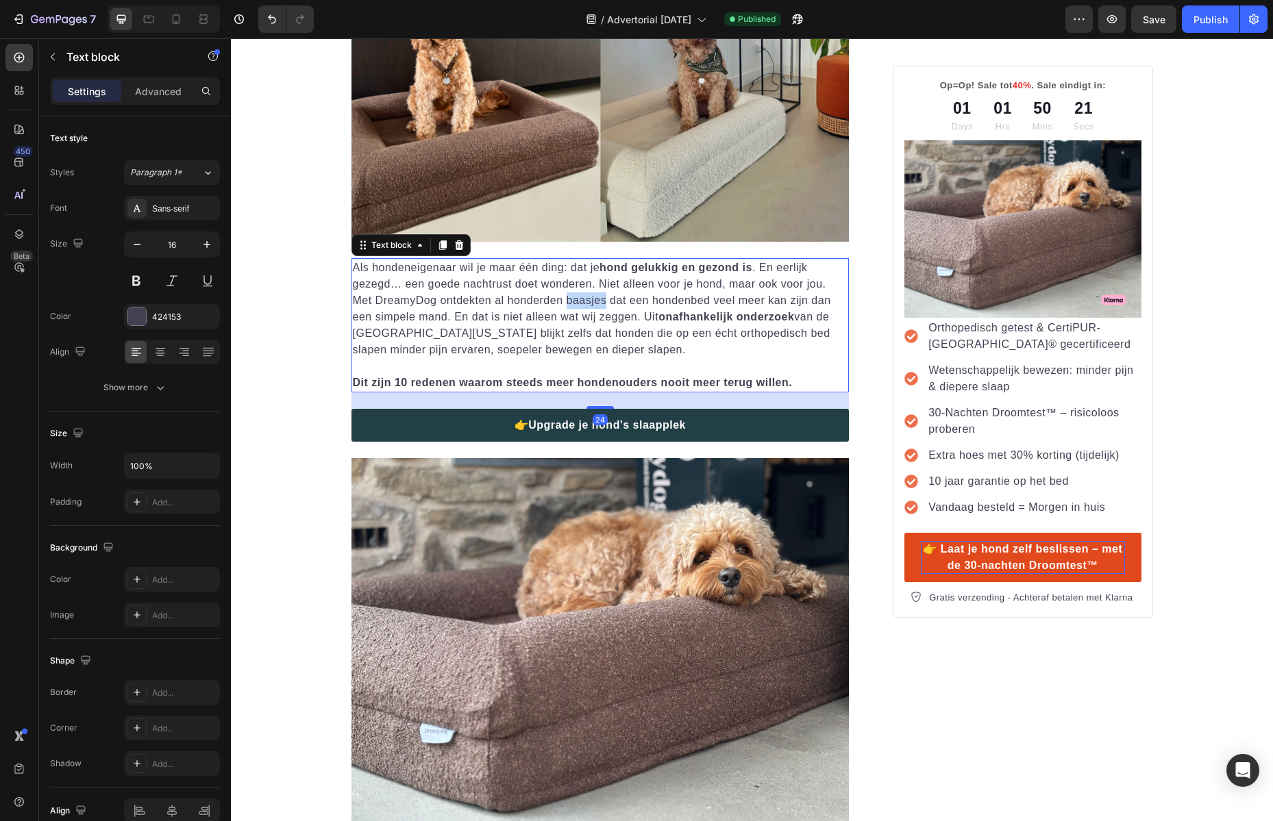
click at [582, 293] on p "Als hondeneigenaar wil je maar één ding: dat je hond gelukkig en gezond is . En…" at bounding box center [600, 309] width 495 height 99
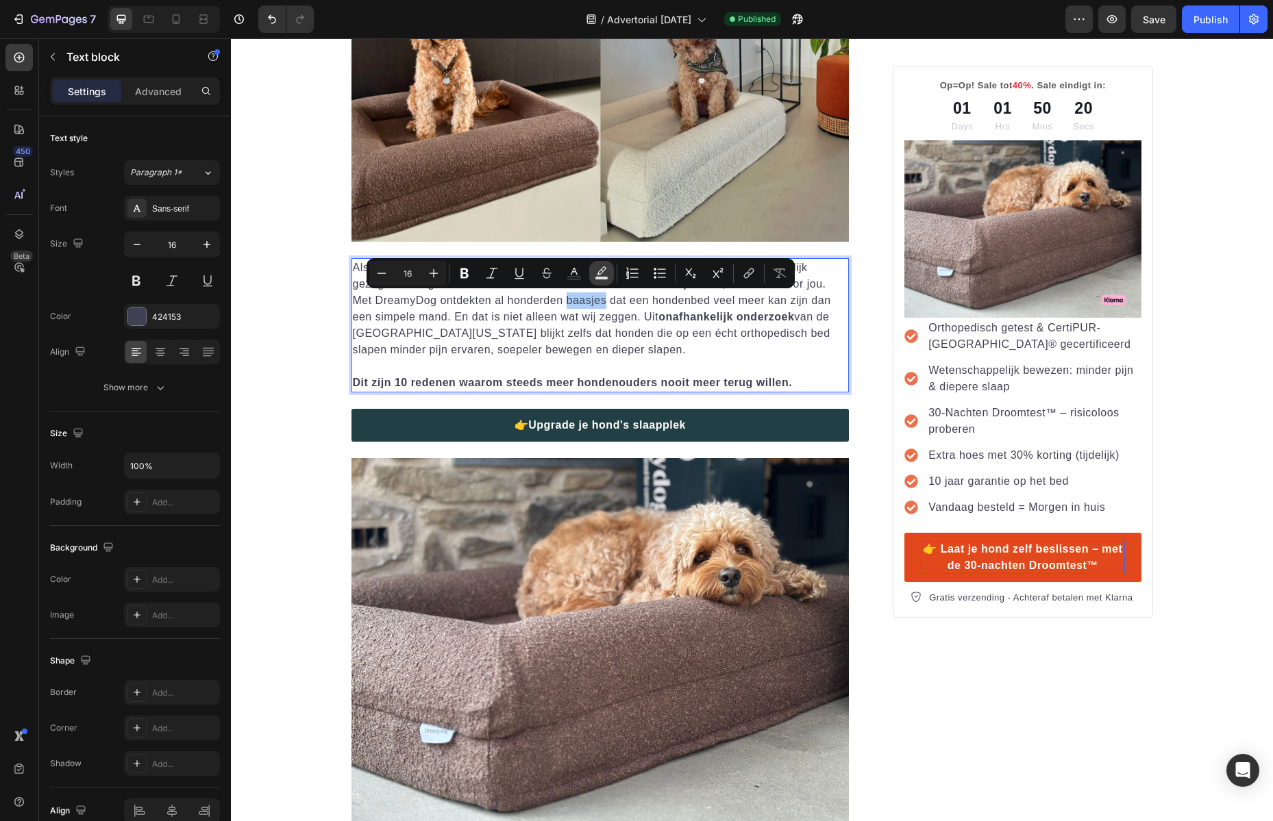
click at [594, 281] on button "Text Background Color" at bounding box center [601, 273] width 25 height 25
type input "000000"
type input "77"
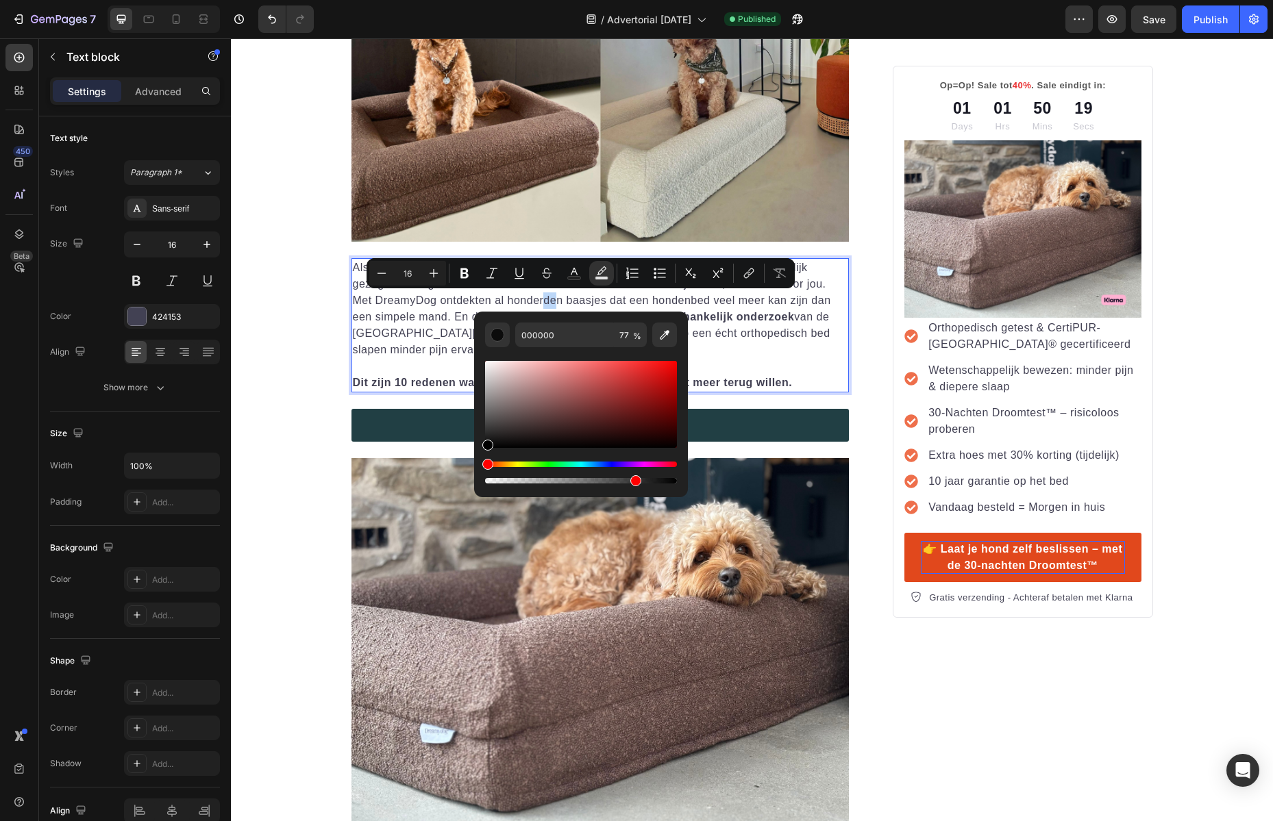
click at [535, 301] on p "Als hondeneigenaar wil je maar één ding: dat je hond gelukkig en gezond is . En…" at bounding box center [600, 309] width 495 height 99
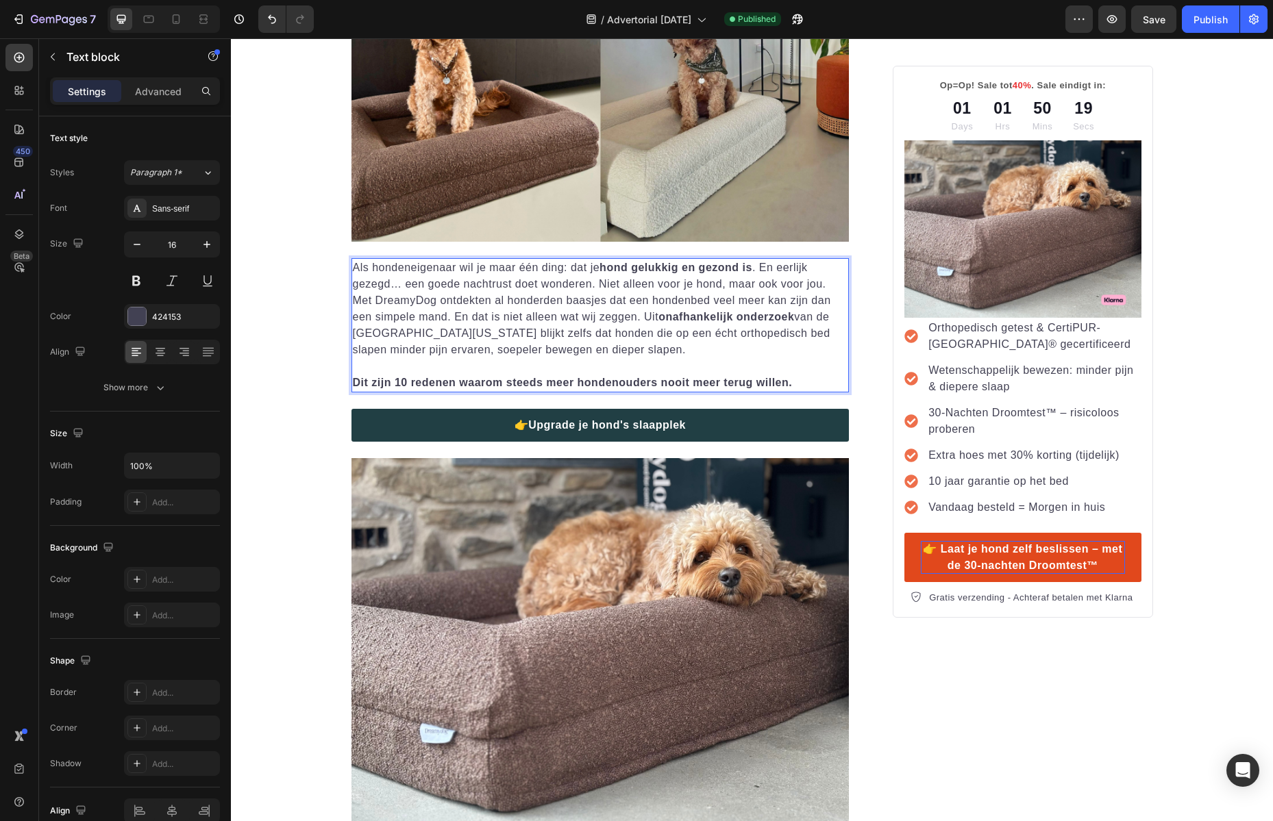
click at [518, 299] on p "Als hondeneigenaar wil je maar één ding: dat je hond gelukkig en gezond is . En…" at bounding box center [600, 309] width 495 height 99
click at [1202, 23] on div "Publish" at bounding box center [1210, 19] width 34 height 14
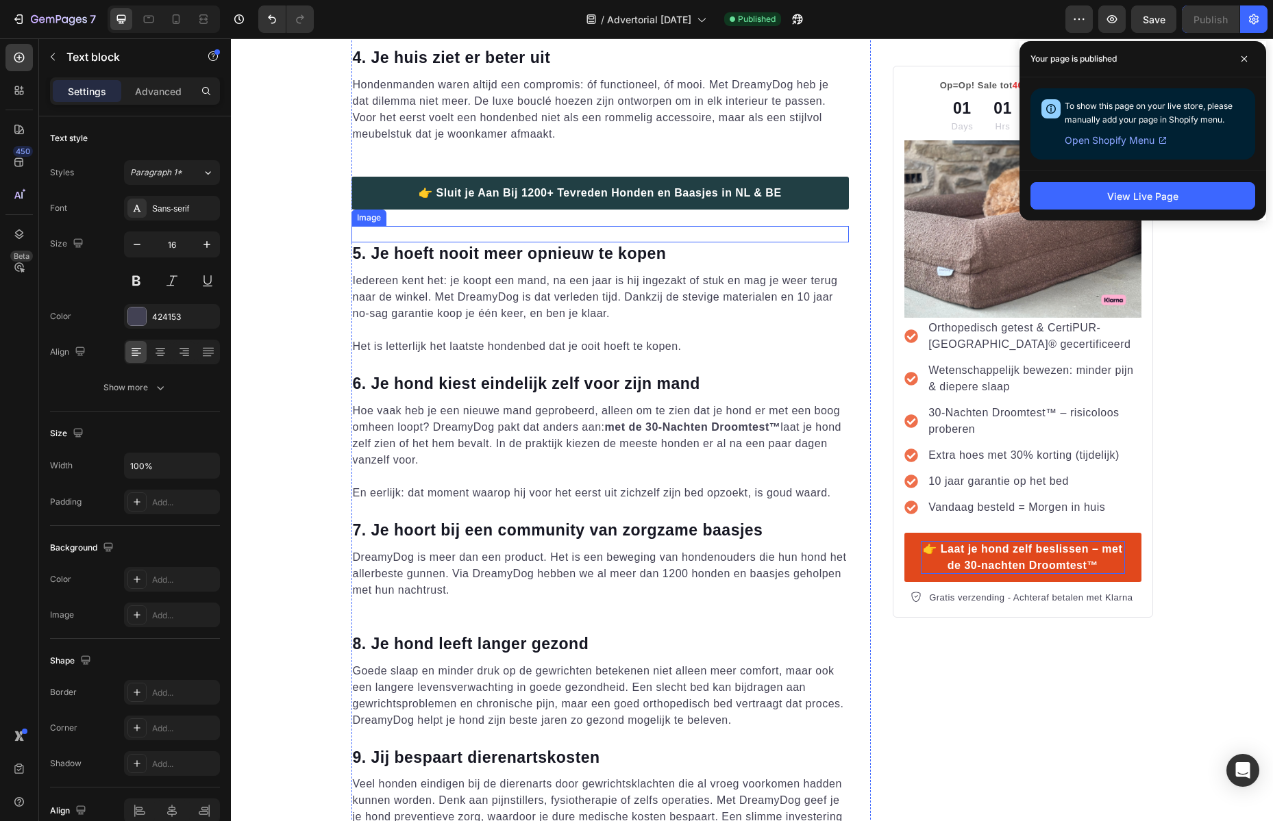
scroll to position [3067, 0]
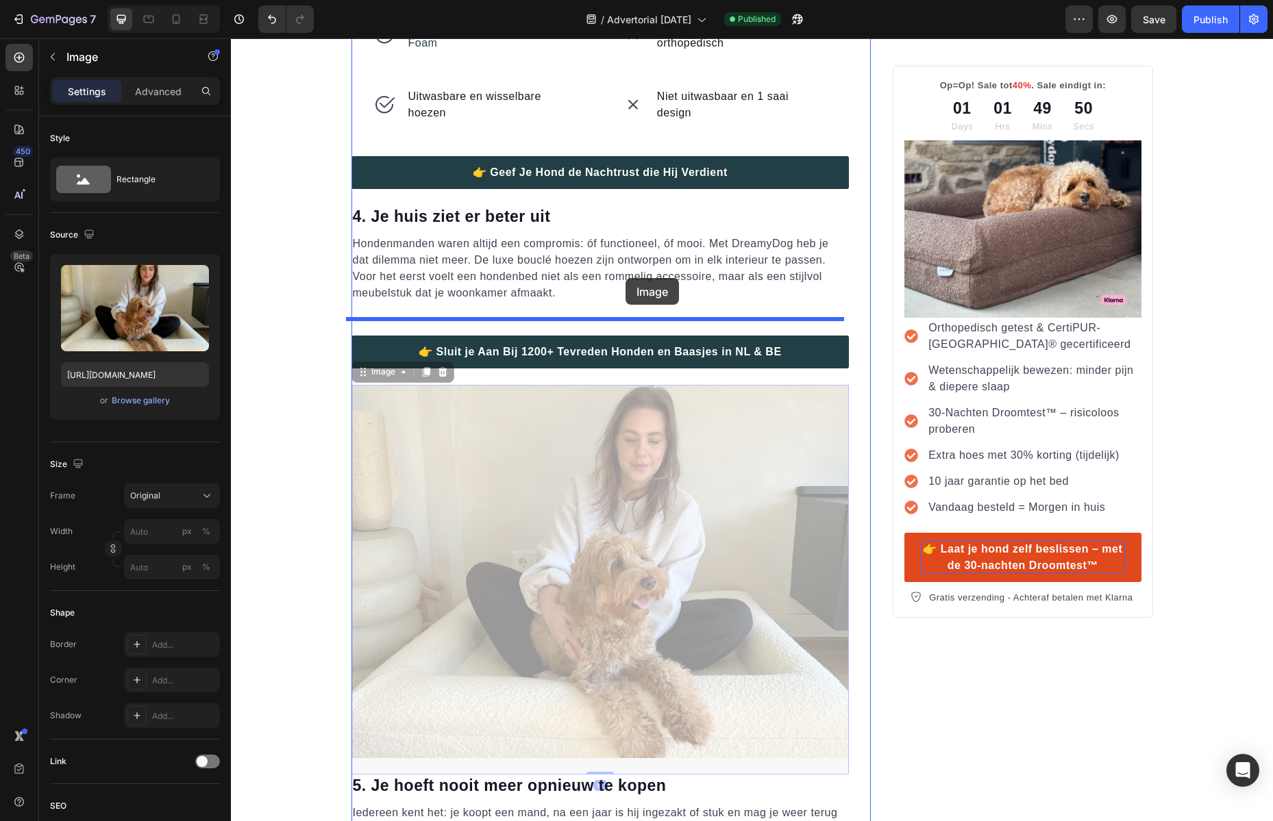
drag, startPoint x: 639, startPoint y: 418, endPoint x: 625, endPoint y: 278, distance: 141.1
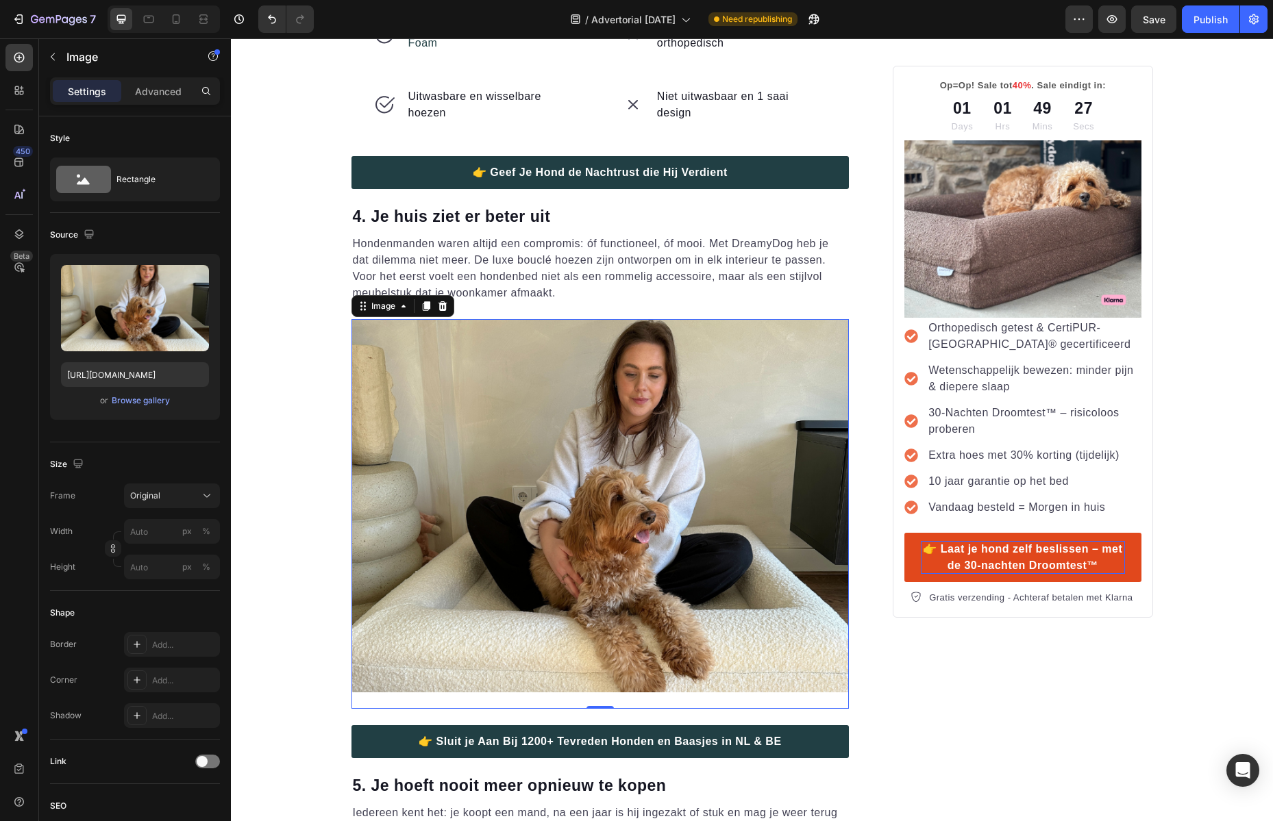
click at [653, 404] on img at bounding box center [600, 505] width 498 height 373
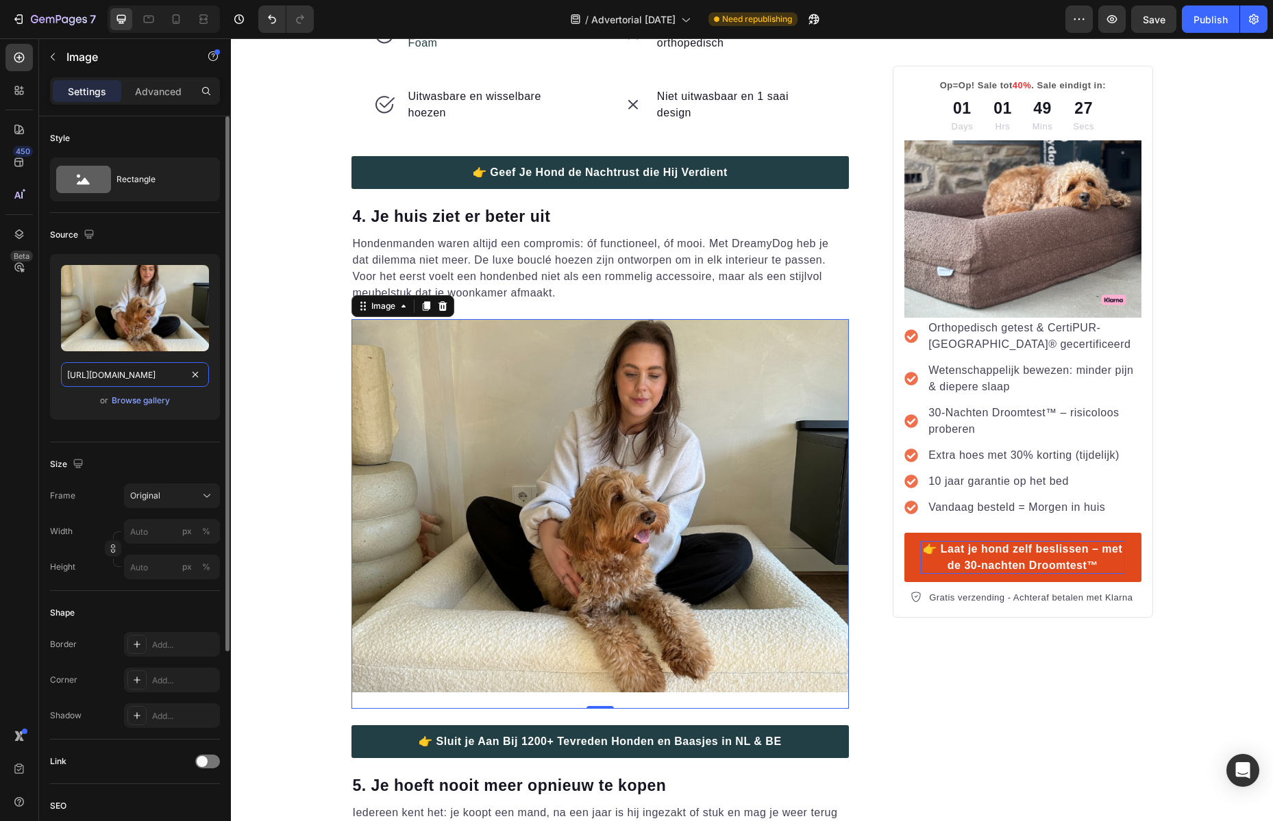
click at [131, 375] on input "https://cdn.shopify.com/s/files/1/0564/8924/6909/files/gempages_545684919397909…" at bounding box center [135, 374] width 148 height 25
click at [131, 376] on input "https://cdn.shopify.com/s/files/1/0564/8924/6909/files/gempages_545684919397909…" at bounding box center [135, 374] width 148 height 25
paste input "dreamydog_main.png?v=1755871333ify.com/s/files/1/0564/8924/6909/files/"
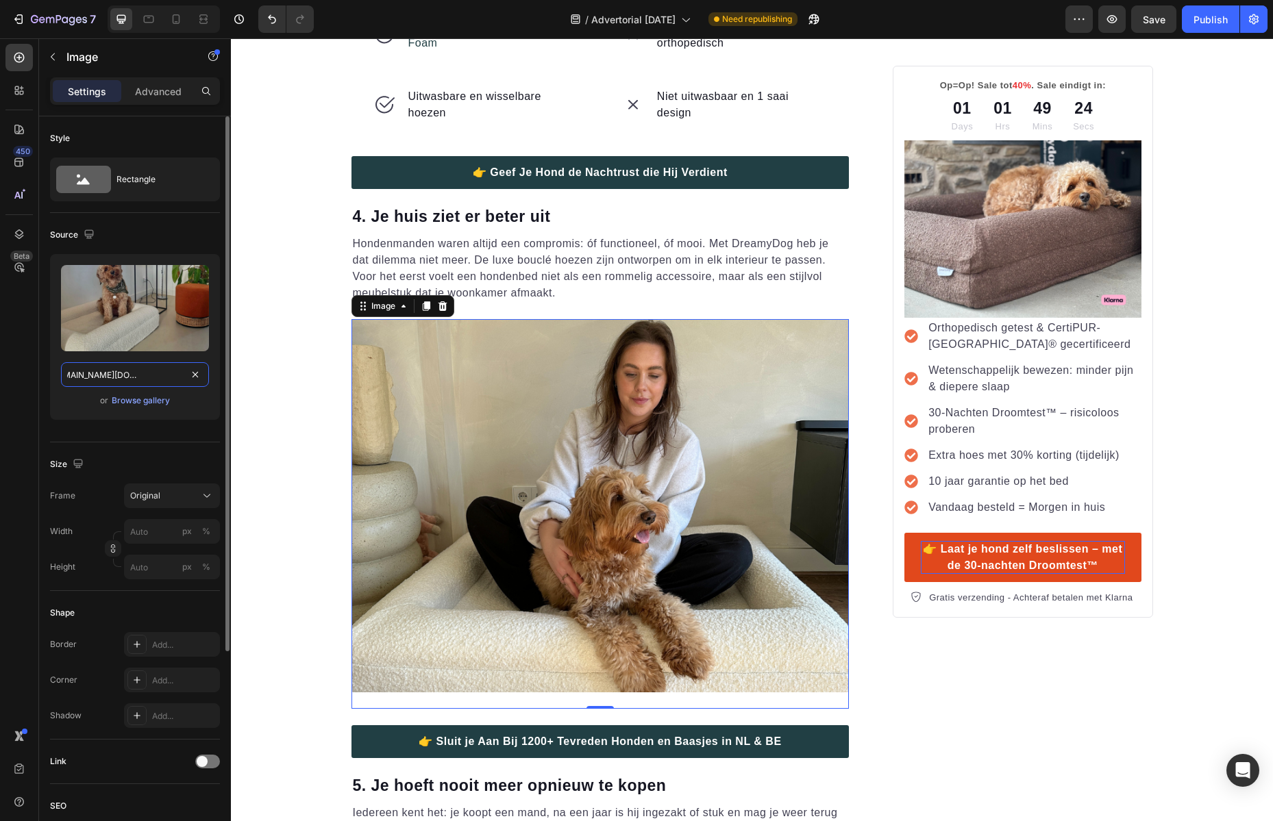
paste input "text"
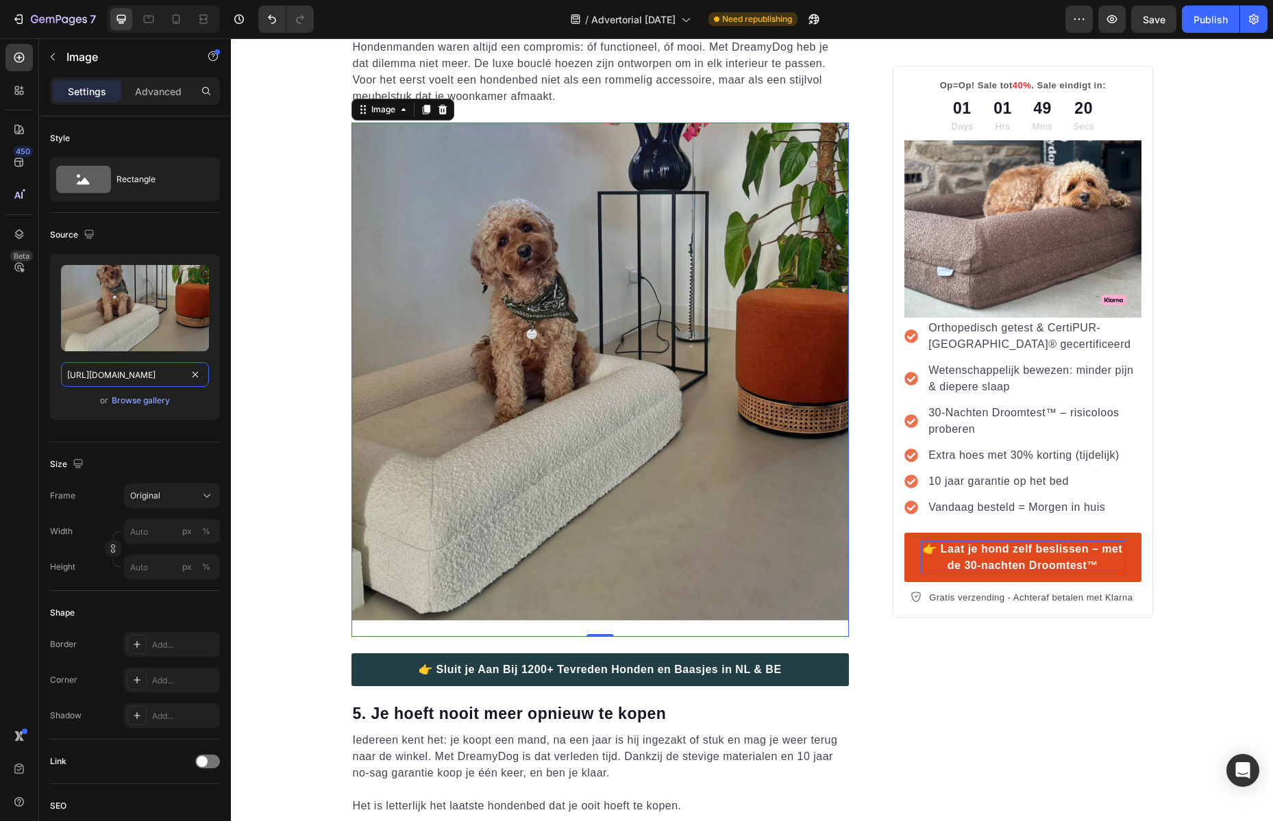
scroll to position [3171, 0]
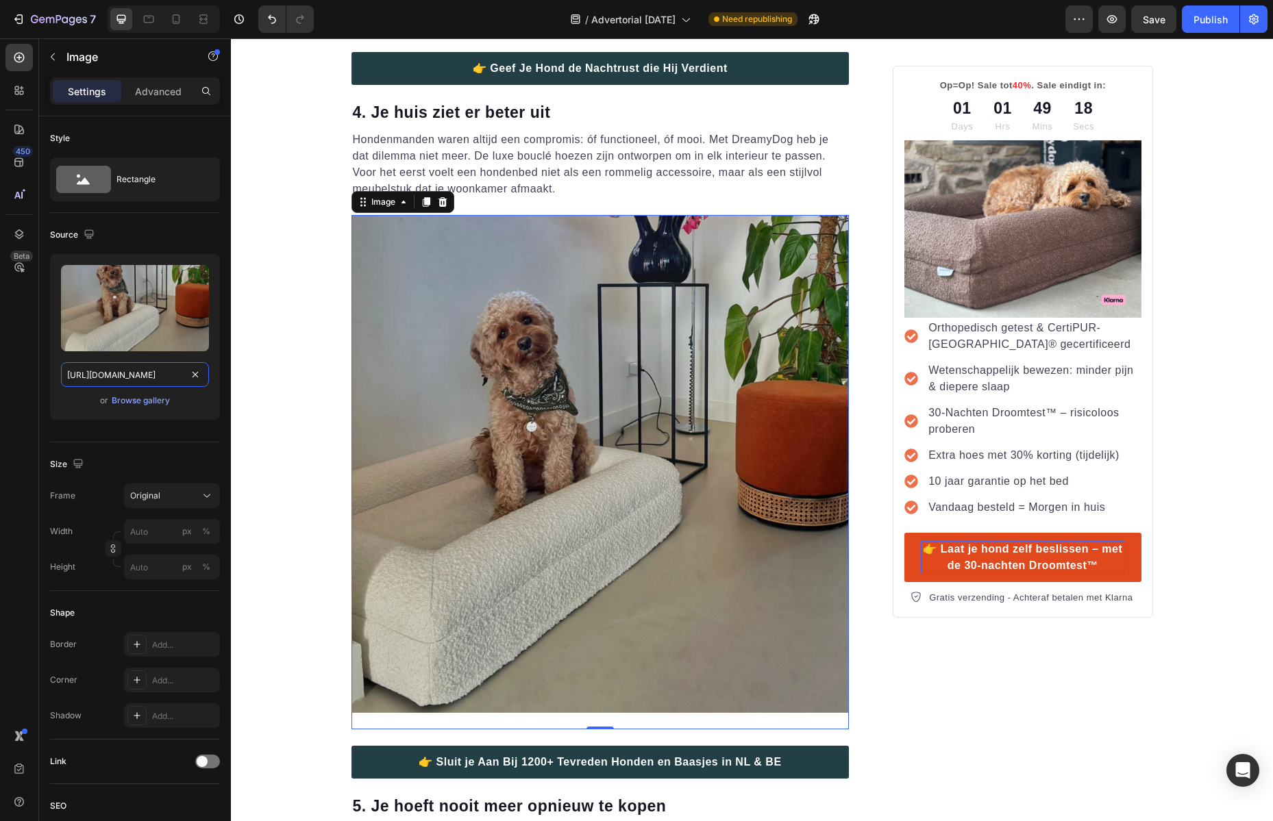
type input "https://cdn.shopify.com/s/files/1/0564/8924/6909/files/dreamydog_main.png?v=175…"
click at [29, 400] on div "450 Beta" at bounding box center [18, 383] width 27 height 679
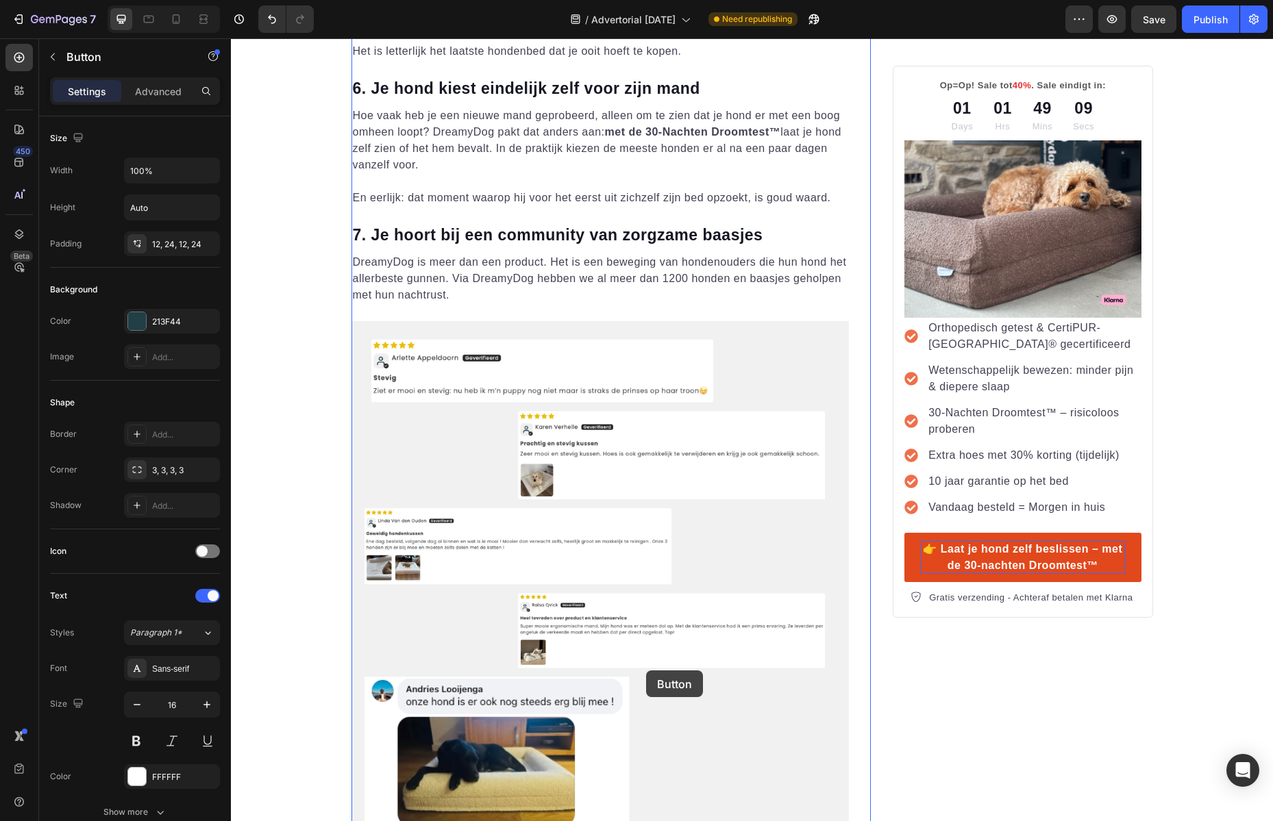
scroll to position [4234, 0]
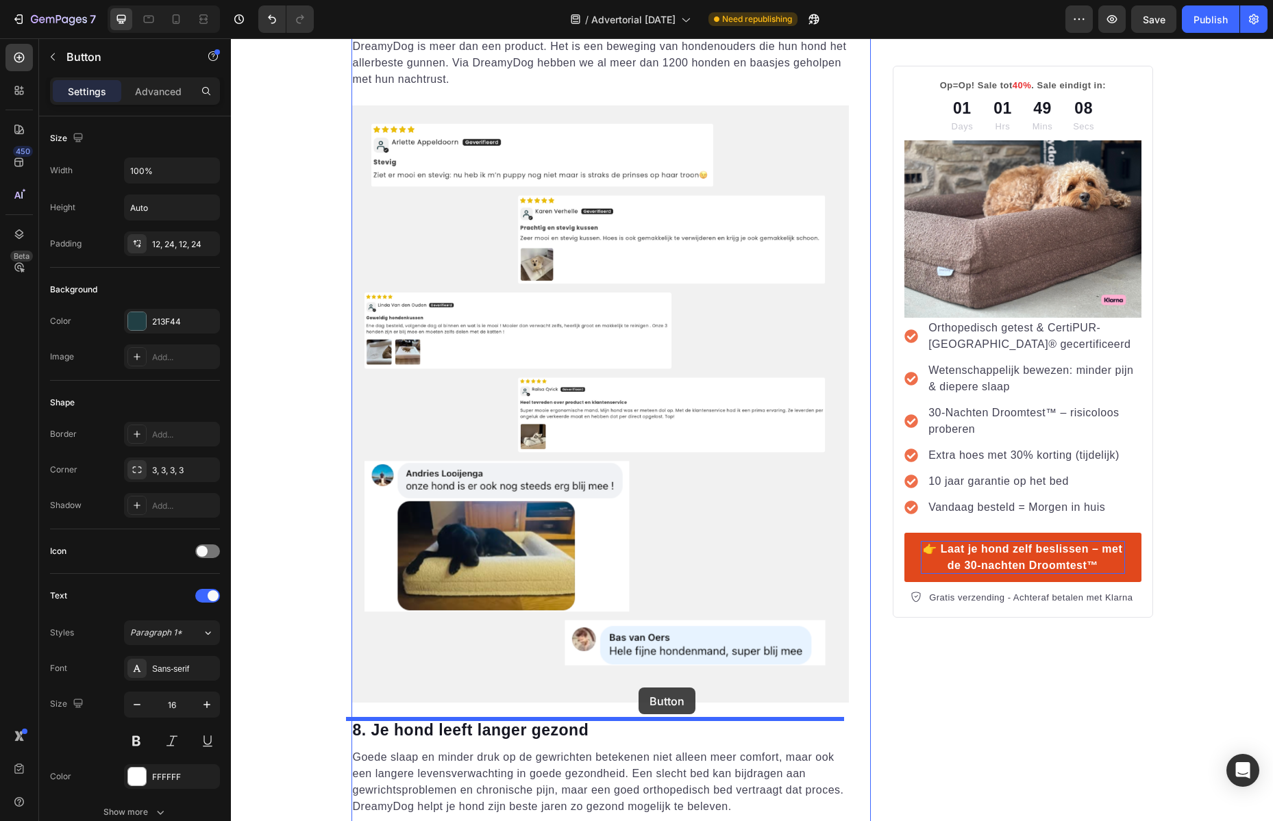
drag, startPoint x: 703, startPoint y: 418, endPoint x: 638, endPoint y: 688, distance: 277.6
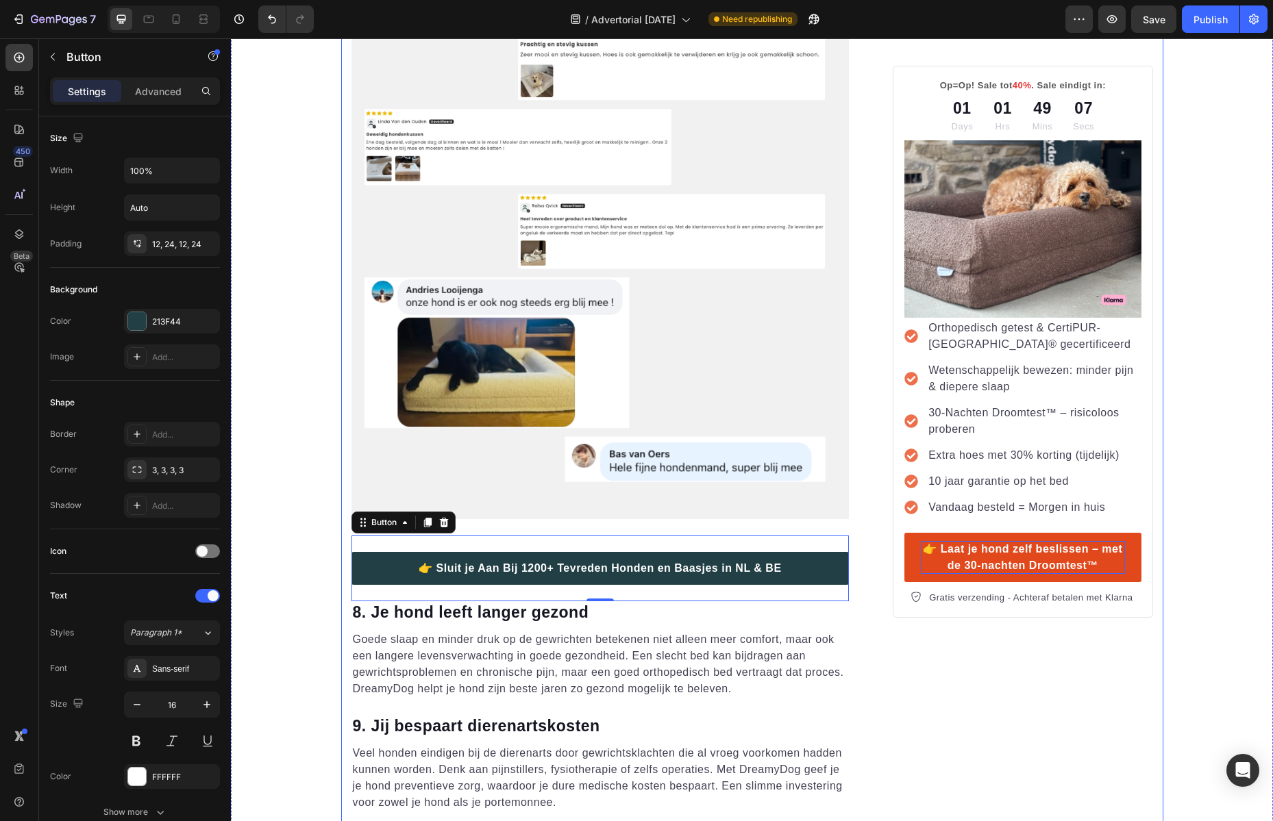
scroll to position [4414, 0]
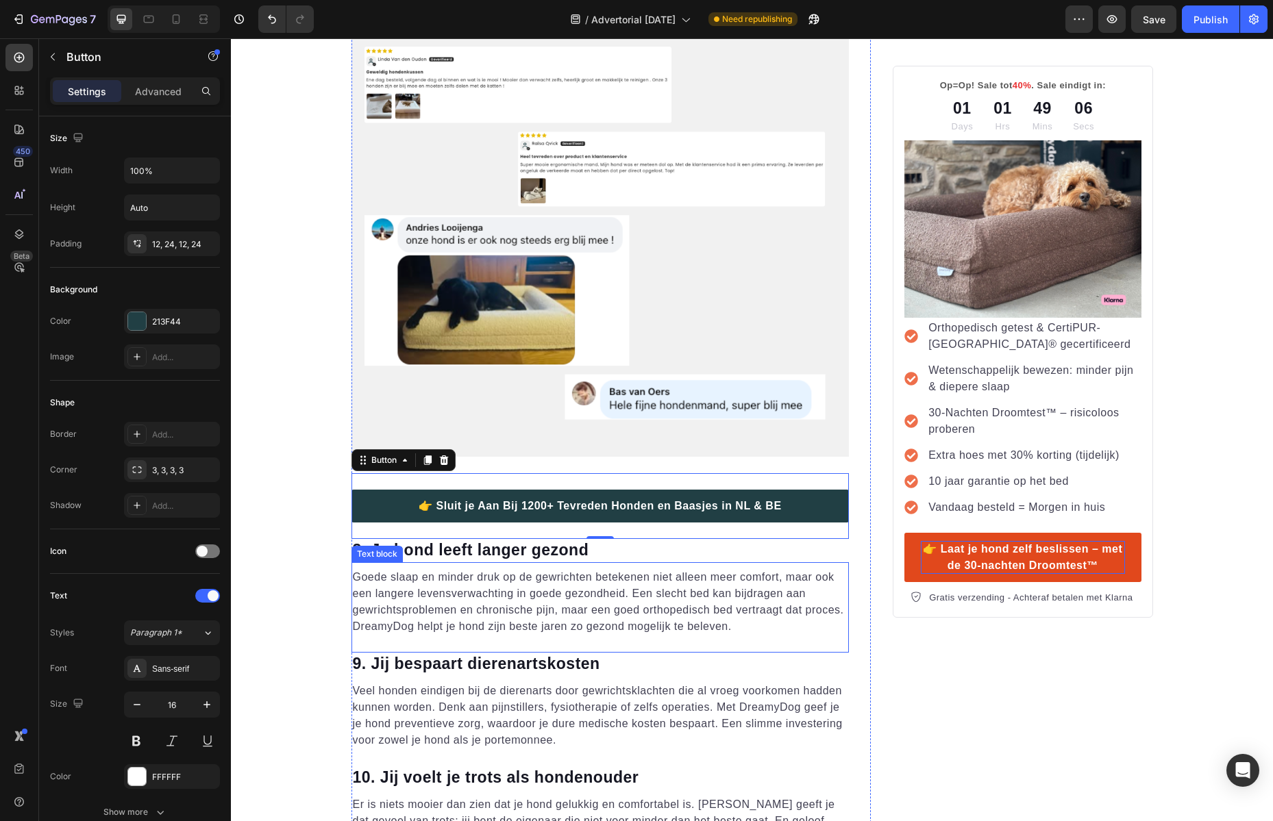
click at [810, 612] on p "Goede slaap en minder druk op de gewrichten betekenen niet alleen meer comfort,…" at bounding box center [600, 602] width 495 height 66
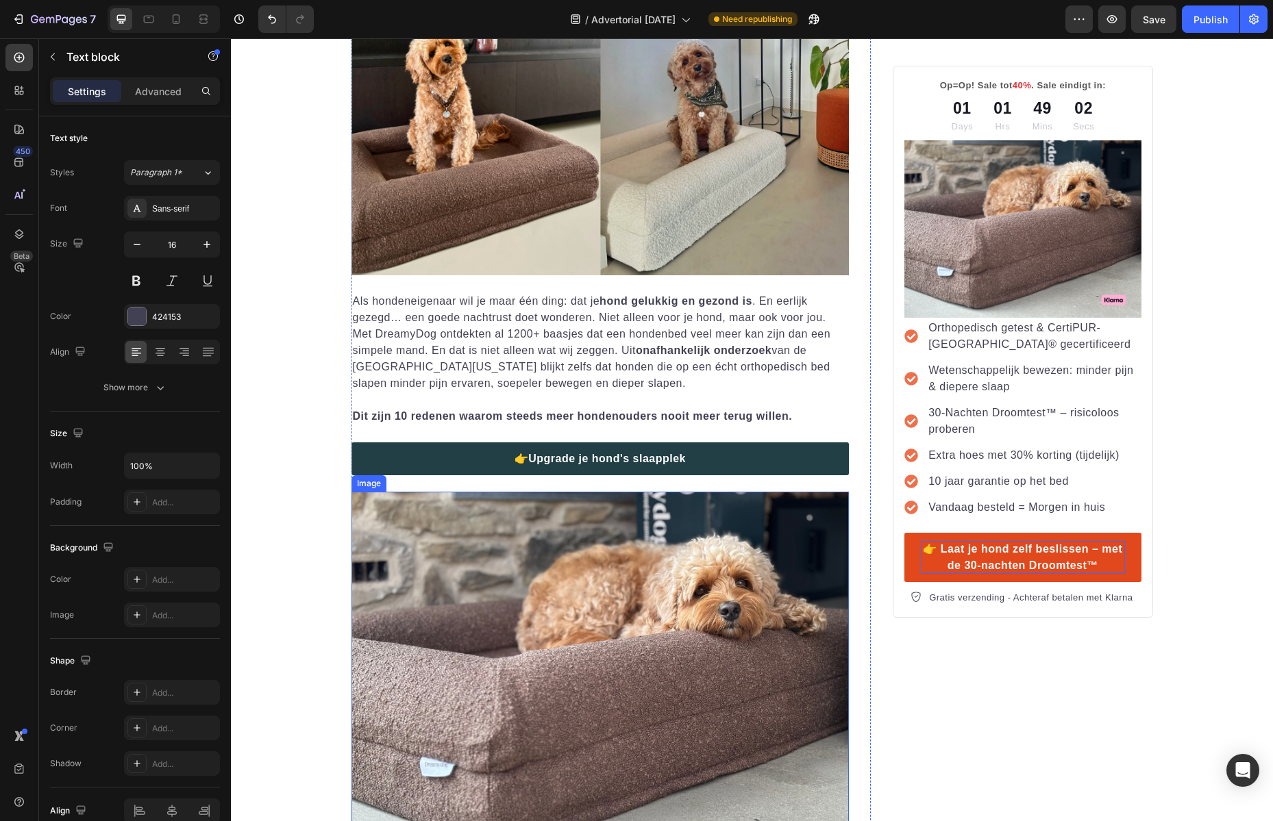
scroll to position [464, 0]
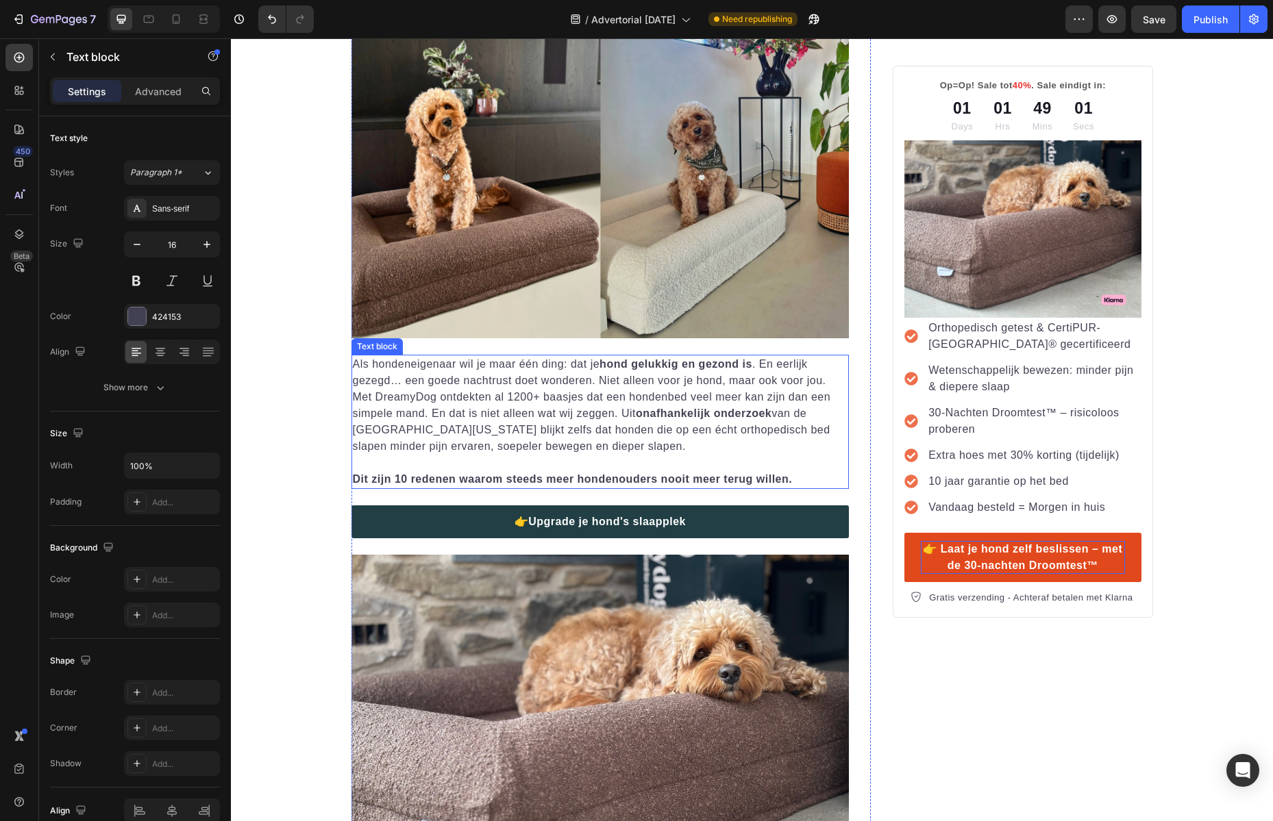
click at [538, 419] on p "Als hondeneigenaar wil je maar één ding: dat je hond gelukkig en gezond is . En…" at bounding box center [600, 405] width 495 height 99
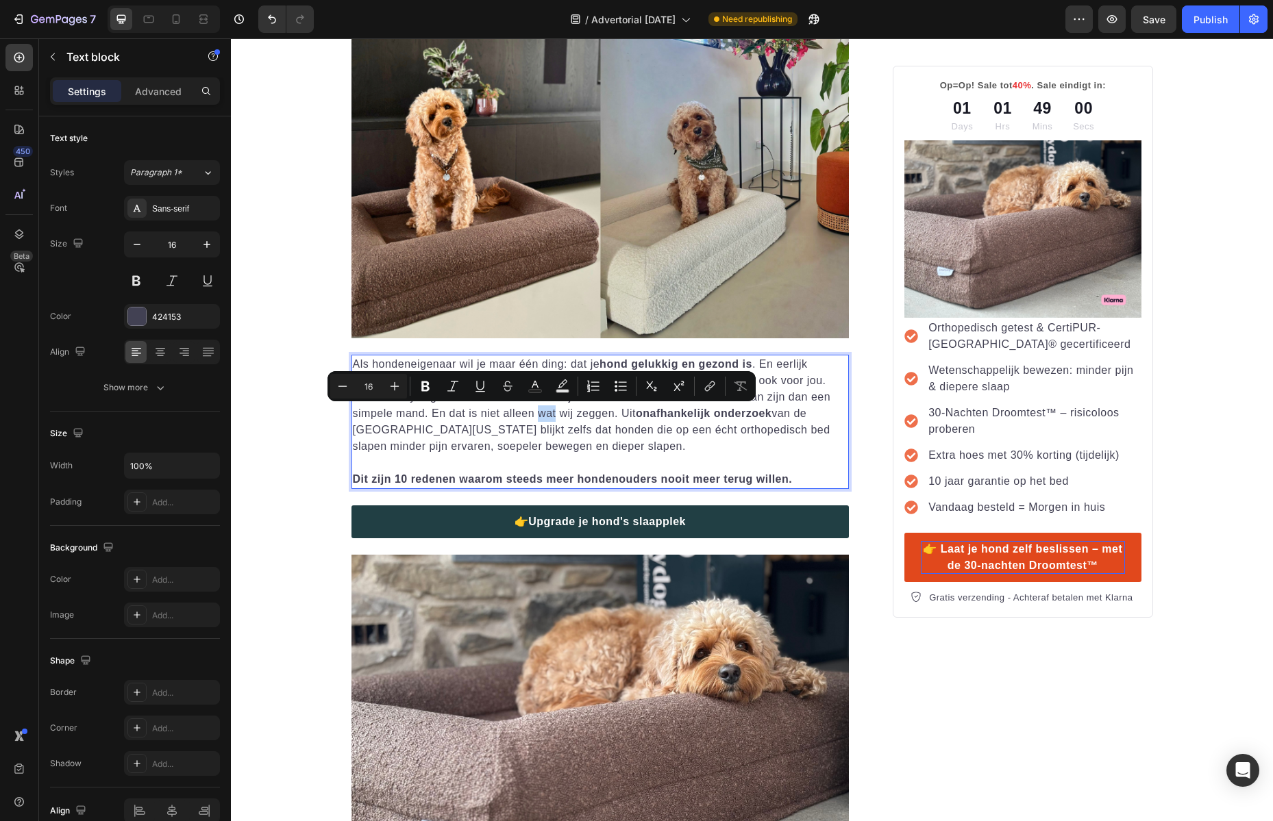
click at [540, 414] on p "Als hondeneigenaar wil je maar één ding: dat je hond gelukkig en gezond is . En…" at bounding box center [600, 405] width 495 height 99
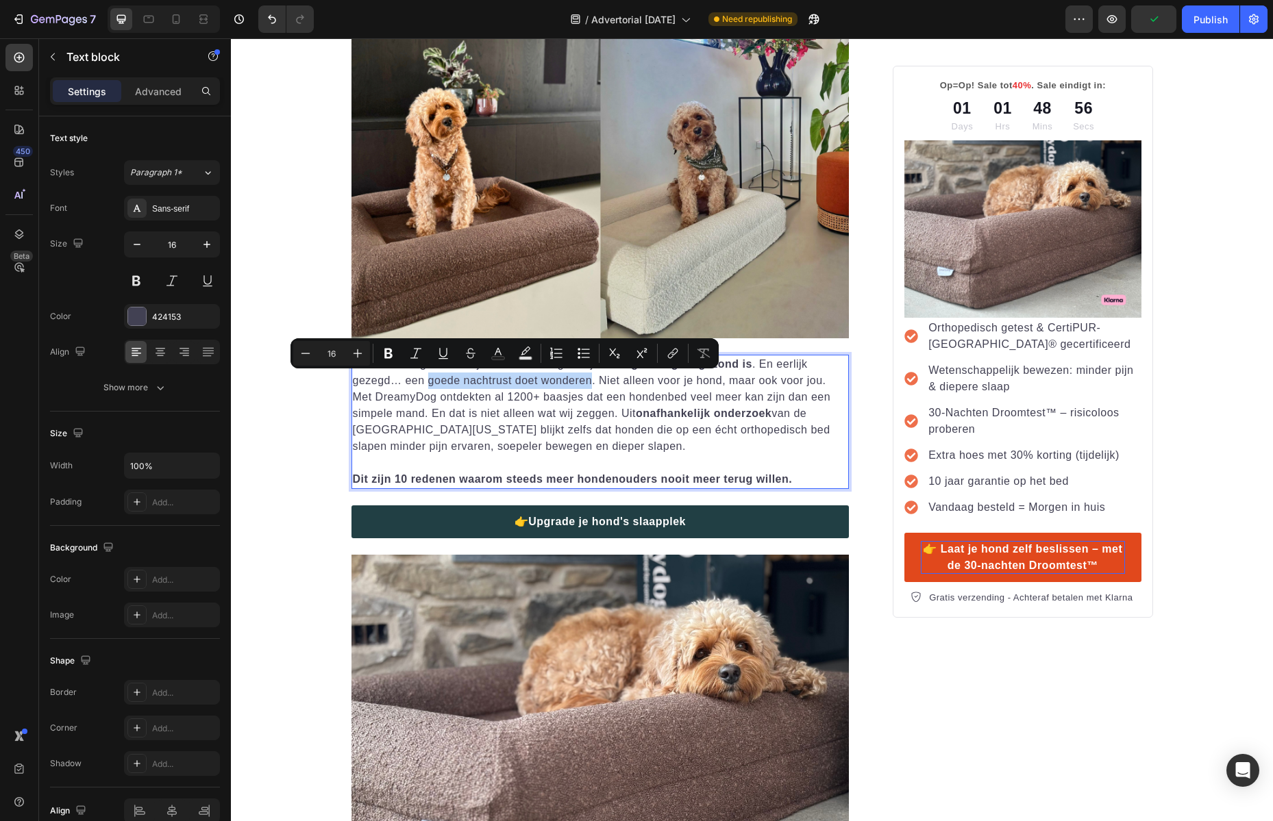
drag, startPoint x: 421, startPoint y: 380, endPoint x: 585, endPoint y: 382, distance: 163.7
click at [585, 382] on p "Als hondeneigenaar wil je maar één ding: dat je hond gelukkig en gezond is . En…" at bounding box center [600, 405] width 495 height 99
click at [395, 355] on button "Bold" at bounding box center [388, 353] width 25 height 25
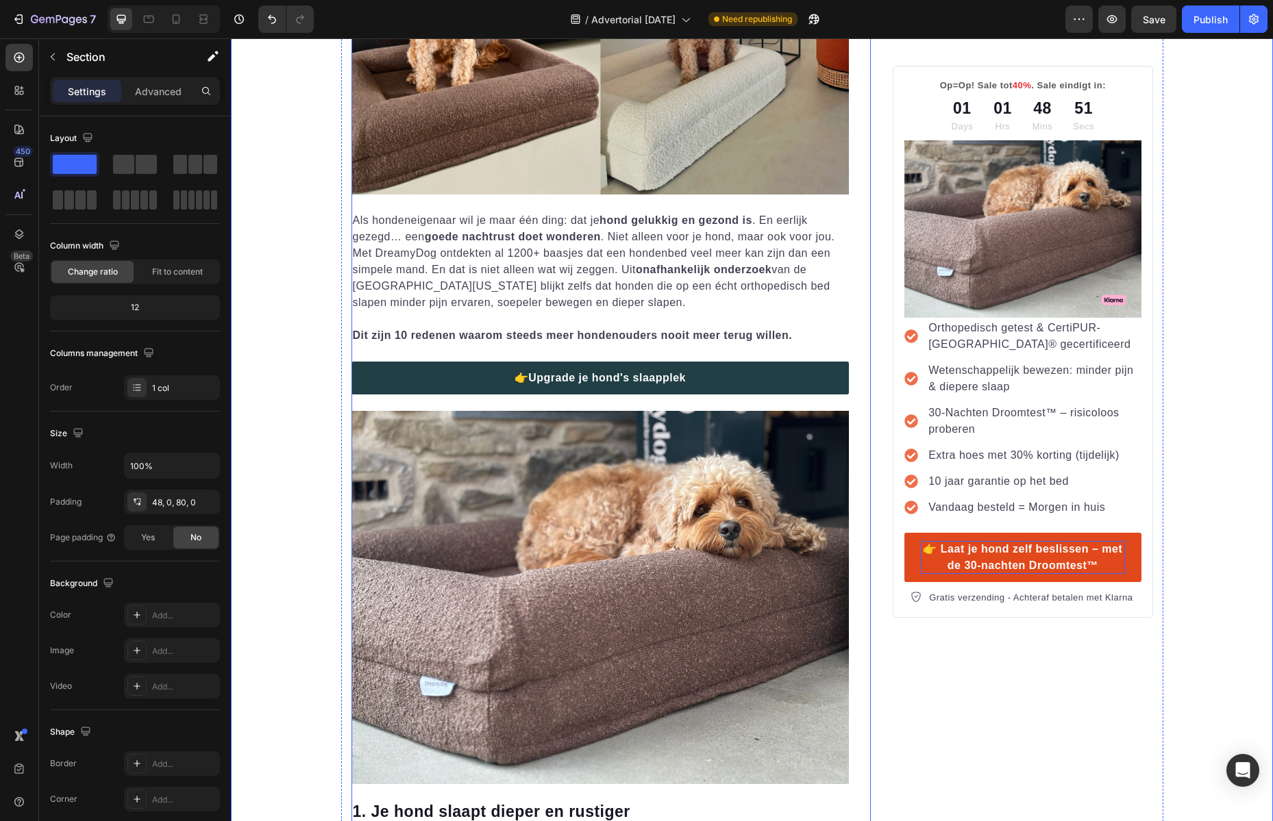
scroll to position [485, 0]
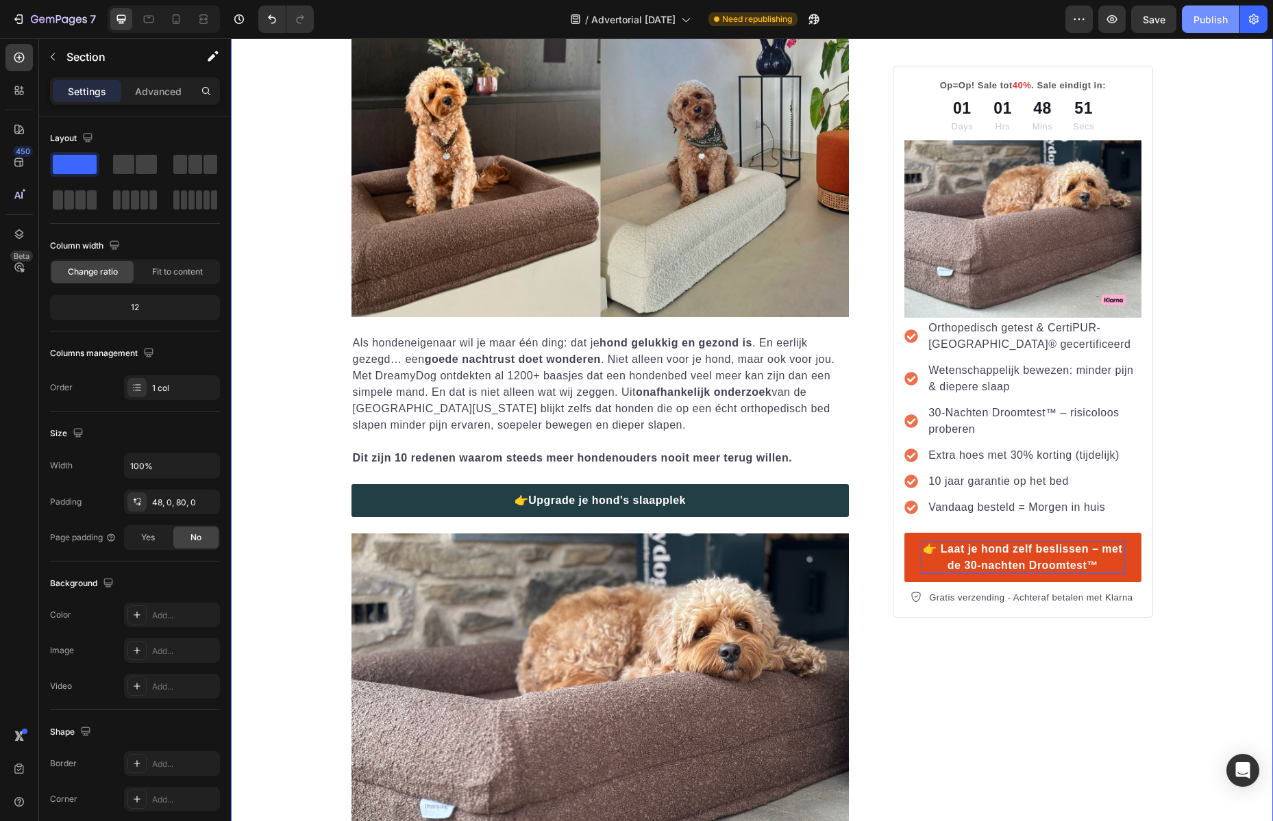
drag, startPoint x: 1190, startPoint y: 31, endPoint x: 288, endPoint y: 405, distance: 976.5
click at [1190, 31] on button "Publish" at bounding box center [1210, 18] width 58 height 27
click at [484, 410] on p "Als hondeneigenaar wil je maar één ding: dat je hond gelukkig en gezond is . En…" at bounding box center [600, 384] width 495 height 99
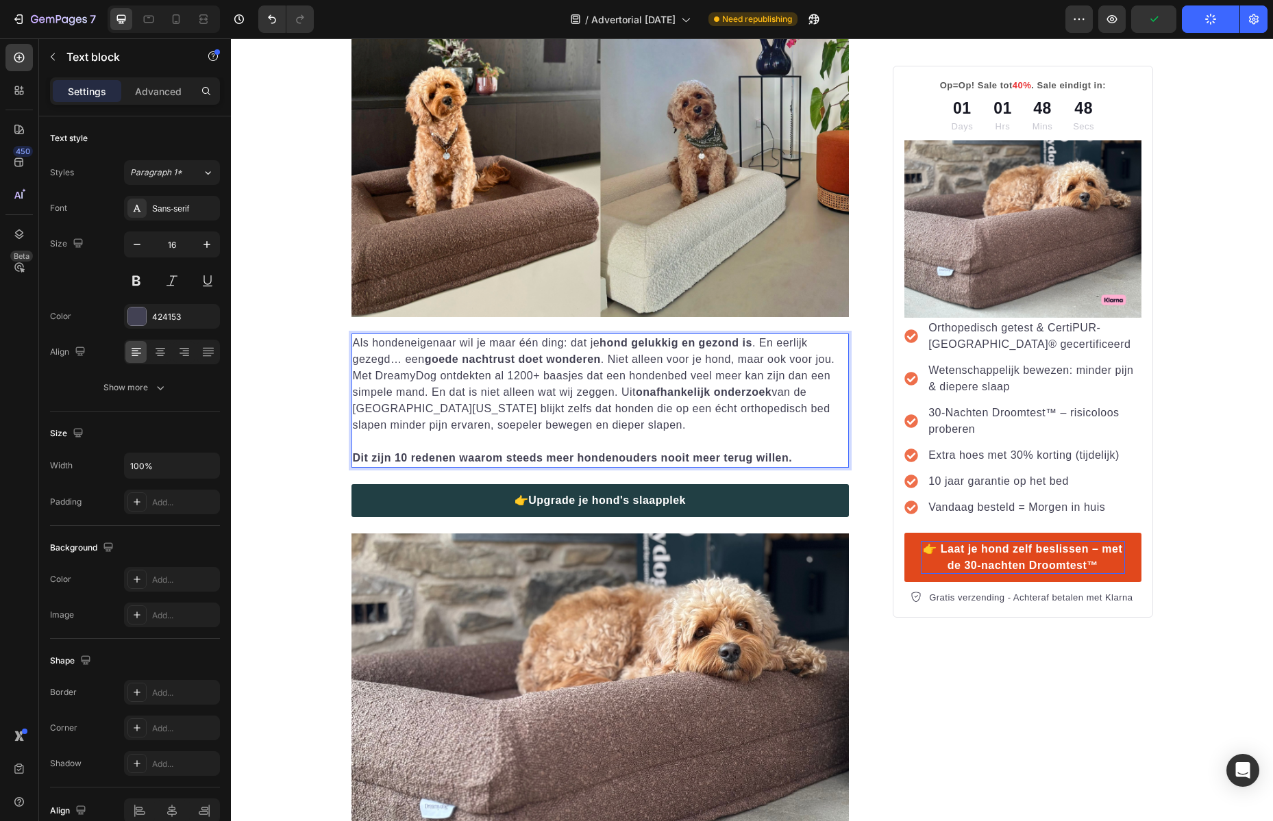
click at [484, 410] on p "Als hondeneigenaar wil je maar één ding: dat je hond gelukkig en gezond is . En…" at bounding box center [600, 384] width 495 height 99
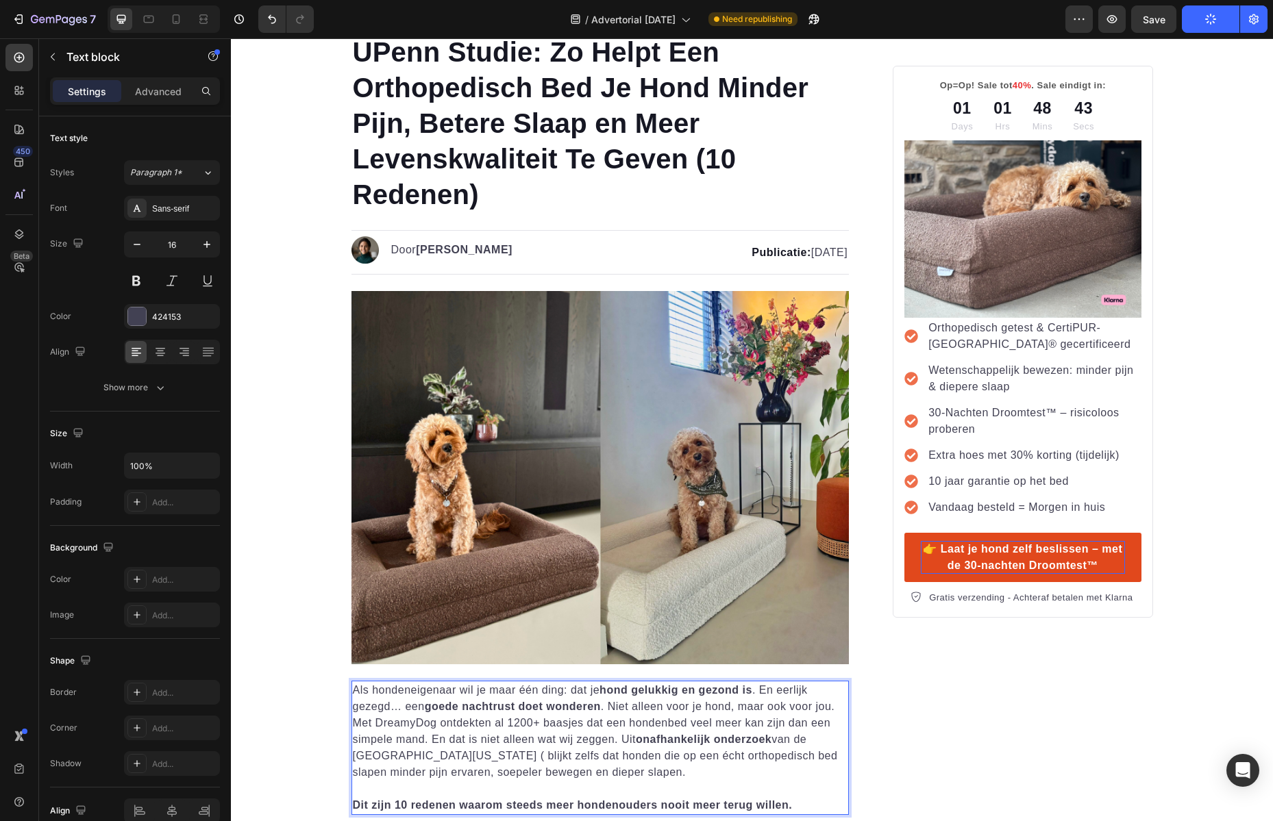
scroll to position [438, 0]
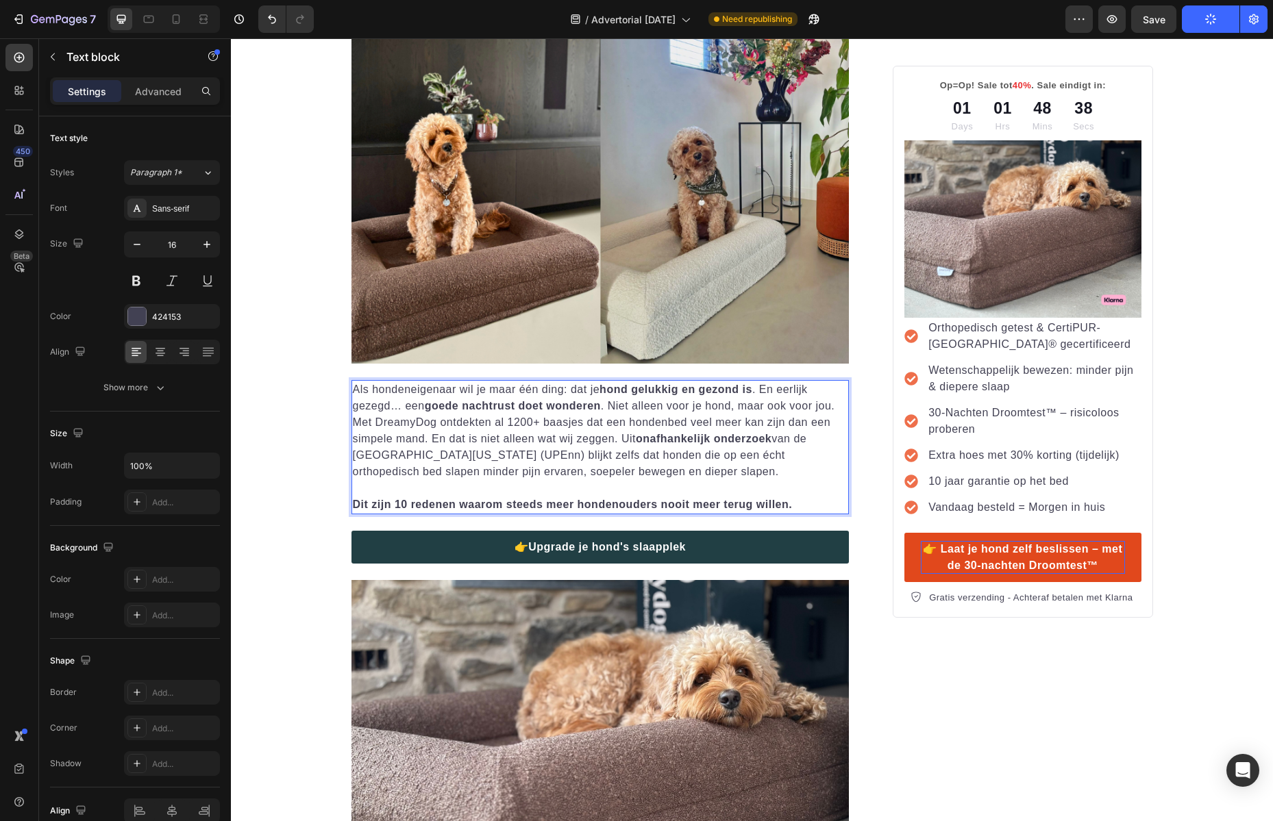
click at [515, 453] on p "Als hondeneigenaar wil je maar één ding: dat je hond gelukkig en gezond is . En…" at bounding box center [600, 430] width 495 height 99
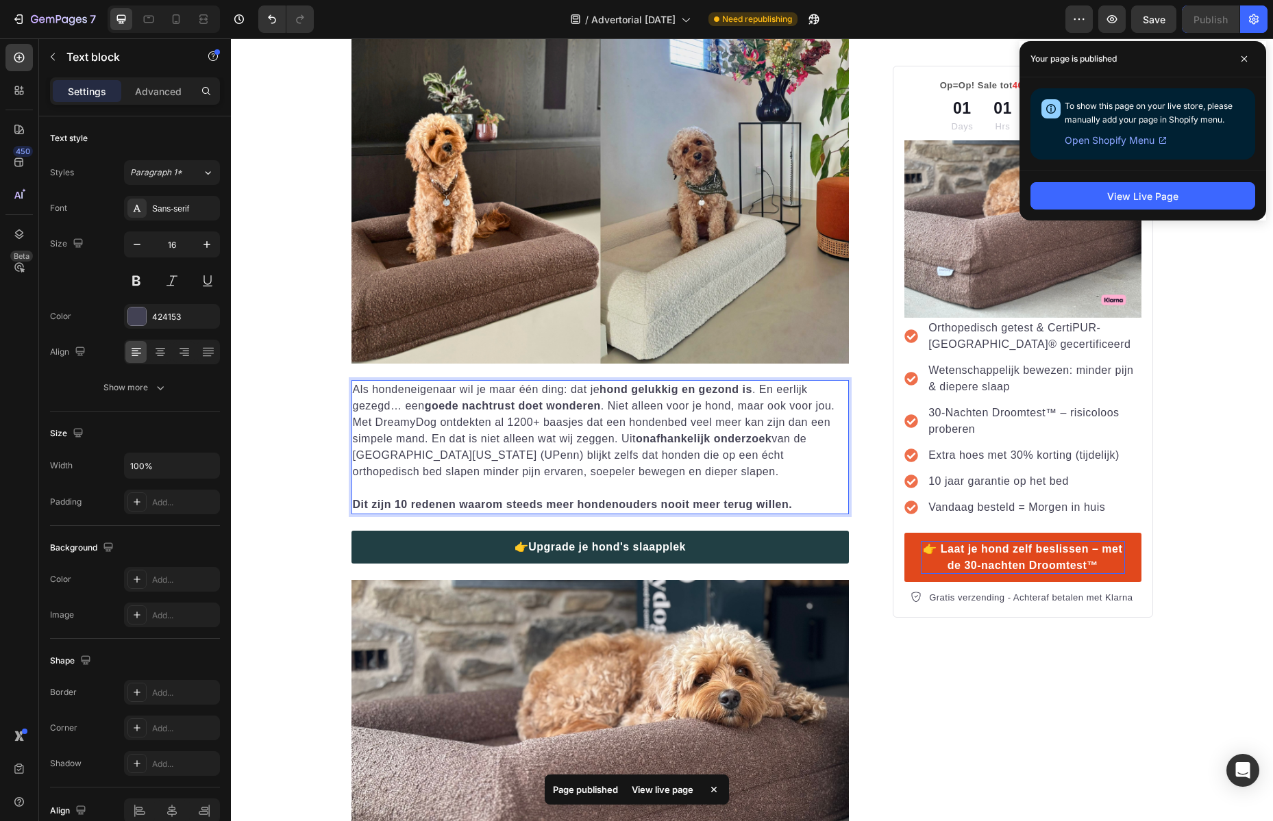
click at [531, 454] on p "Als hondeneigenaar wil je maar één ding: dat je hond gelukkig en gezond is . En…" at bounding box center [600, 430] width 495 height 99
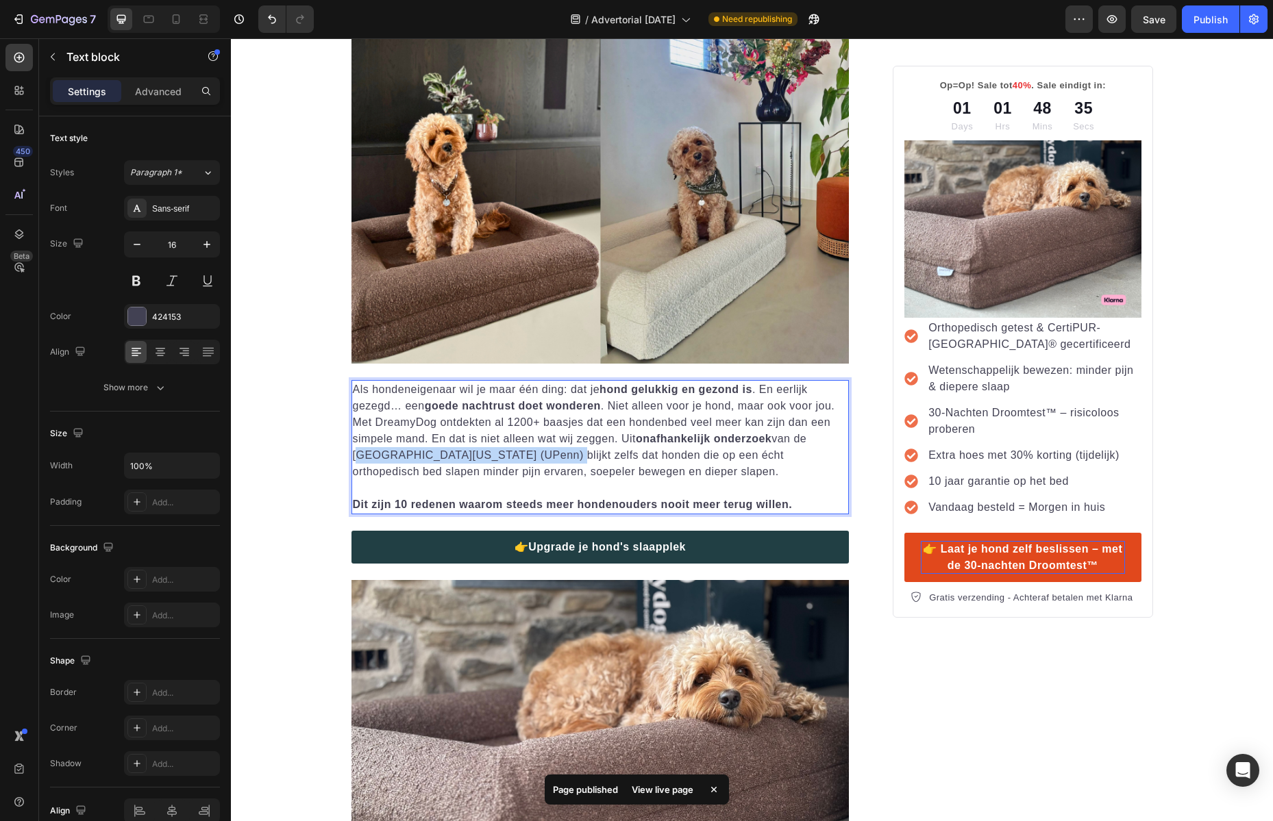
drag, startPoint x: 531, startPoint y: 455, endPoint x: 359, endPoint y: 460, distance: 172.0
click at [359, 460] on p "Als hondeneigenaar wil je maar één ding: dat je hond gelukkig en gezond is . En…" at bounding box center [600, 430] width 495 height 99
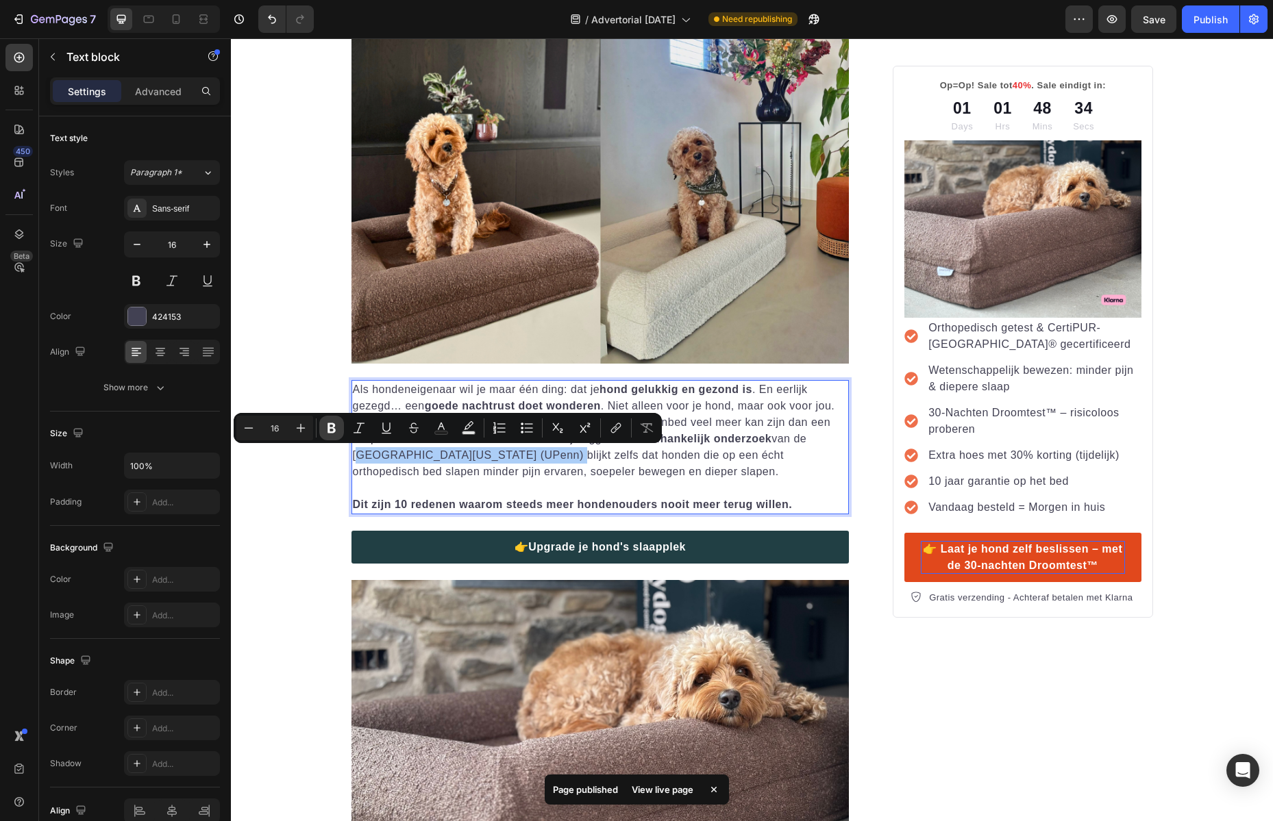
click at [333, 429] on icon "Editor contextual toolbar" at bounding box center [331, 428] width 8 height 10
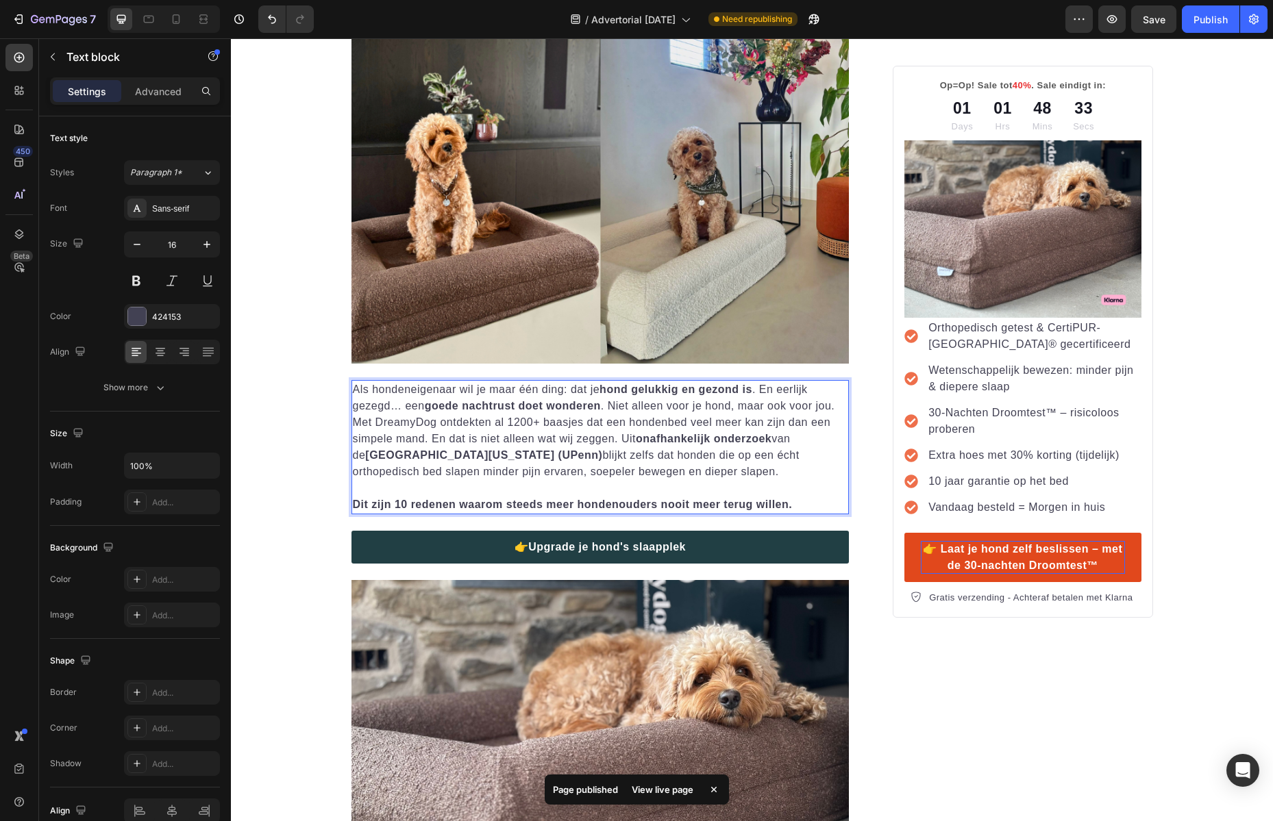
drag, startPoint x: 568, startPoint y: 469, endPoint x: 555, endPoint y: 459, distance: 16.6
click at [555, 459] on p "Als hondeneigenaar wil je maar één ding: dat je hond gelukkig en gezond is . En…" at bounding box center [600, 430] width 495 height 99
drag, startPoint x: 1204, startPoint y: 12, endPoint x: 492, endPoint y: 568, distance: 903.2
click at [1204, 12] on div "Publish" at bounding box center [1210, 19] width 34 height 14
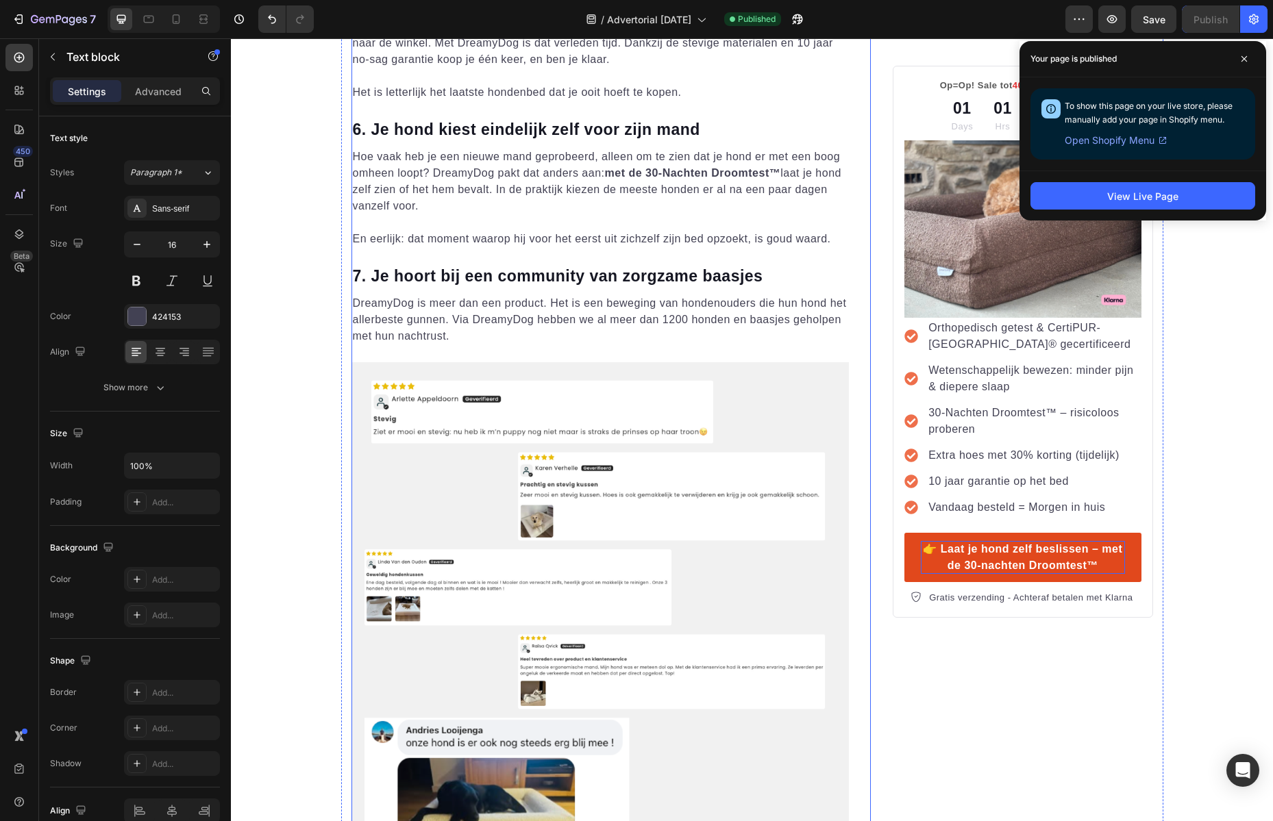
scroll to position [3925, 0]
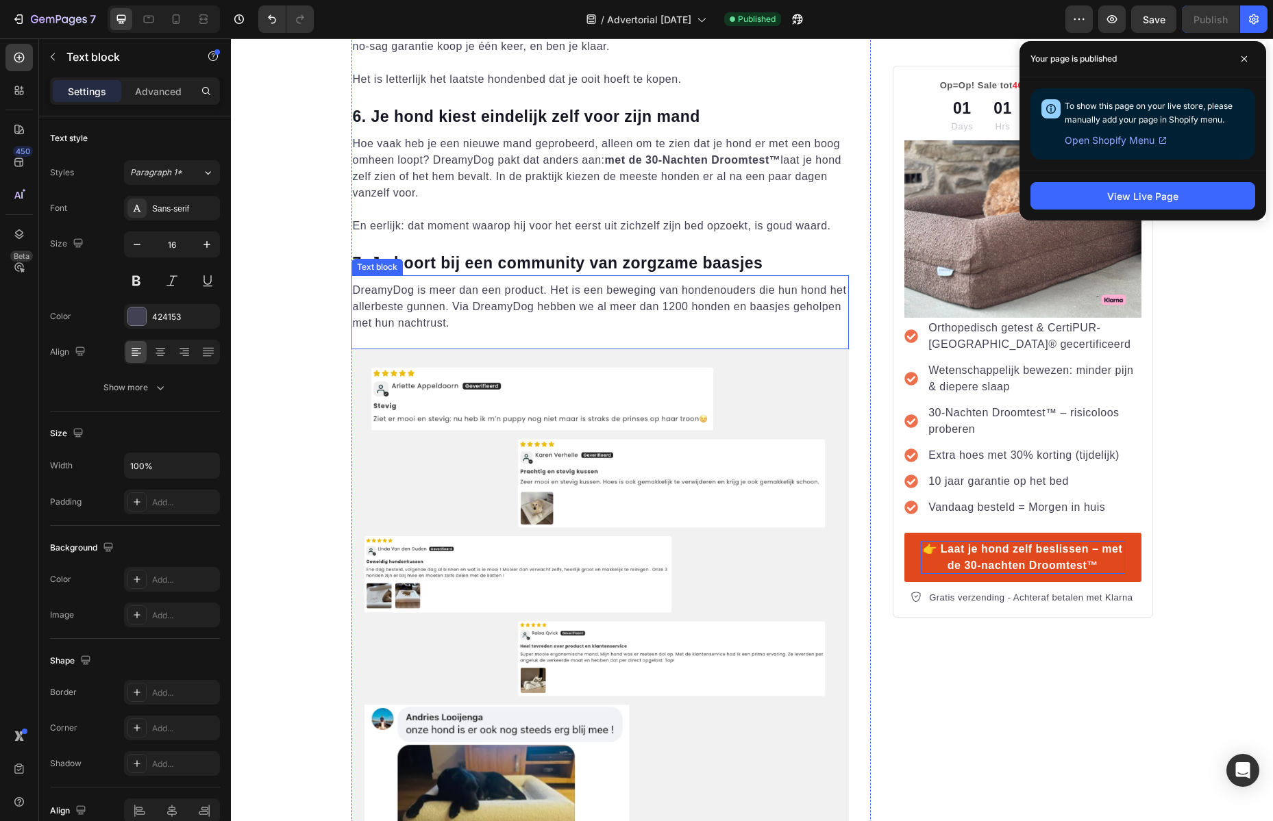
click at [734, 315] on p "DreamyDog is meer dan een product. Het is een beweging van hondenouders die hun…" at bounding box center [600, 306] width 495 height 49
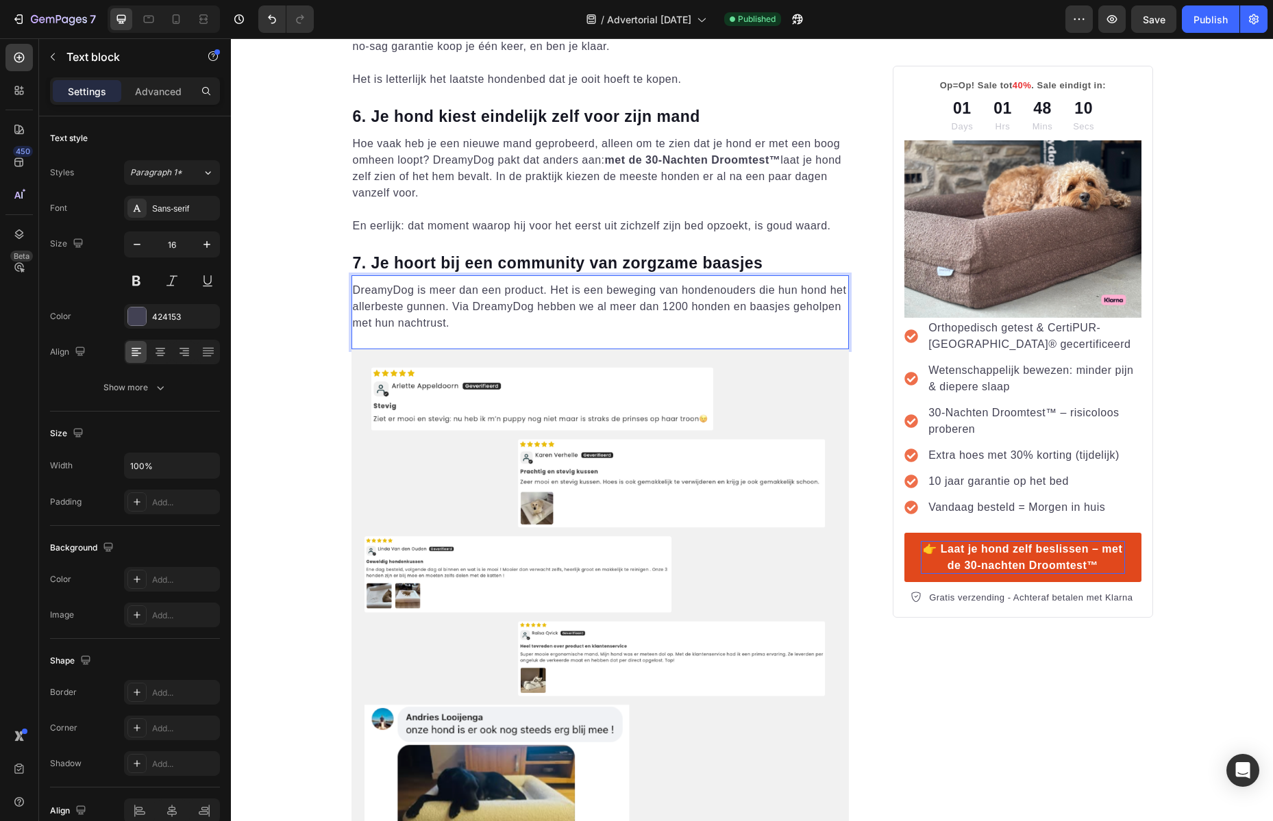
click at [437, 326] on p "DreamyDog is meer dan een product. Het is een beweging van hondenouders die hun…" at bounding box center [600, 306] width 495 height 49
click at [442, 325] on p "DreamyDog is meer dan een product. Het is een beweging van hondenouders die hun…" at bounding box center [600, 306] width 495 height 49
click at [383, 323] on p "DreamyDog is meer dan een product. Het is een beweging van hondenouders die hun…" at bounding box center [600, 306] width 495 height 49
click at [507, 324] on p "DreamyDog is meer dan een product. Het is een beweging van hondenouders die hun…" at bounding box center [600, 306] width 495 height 49
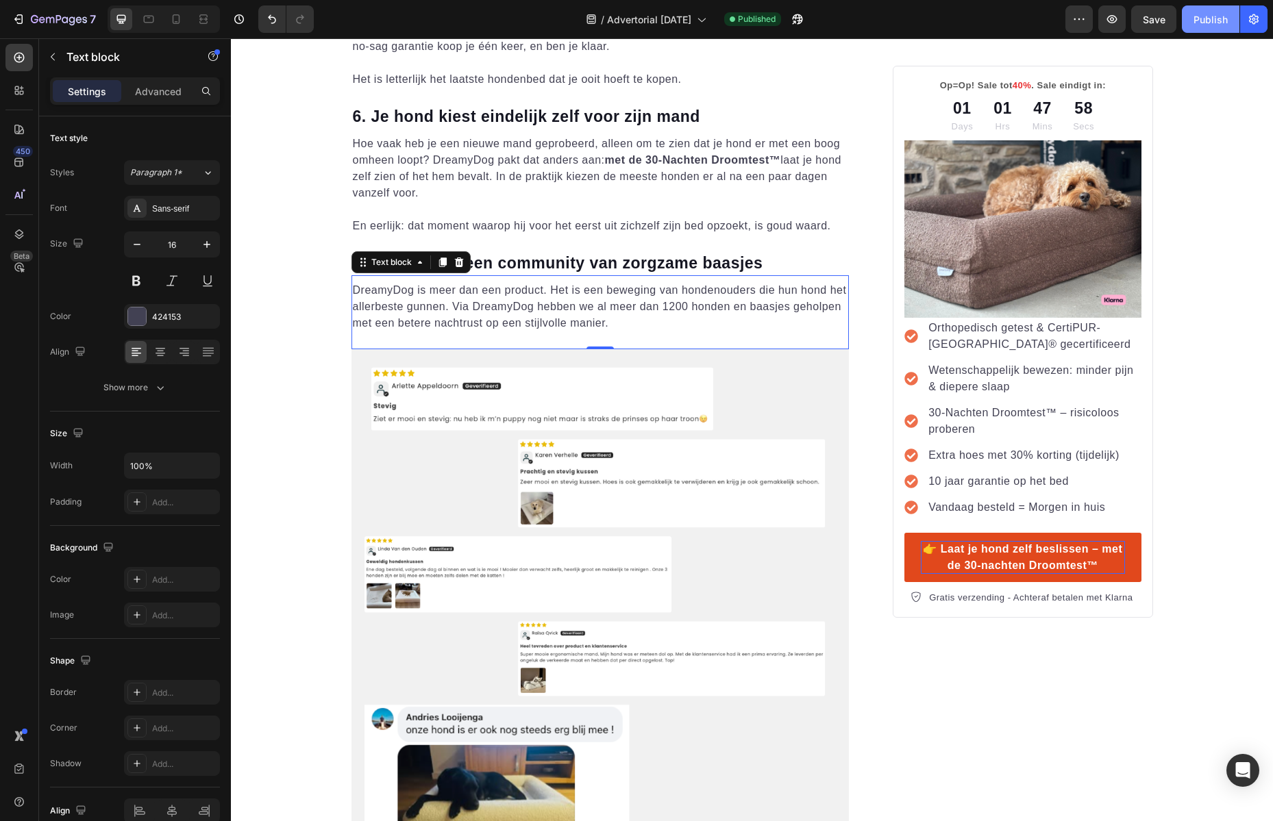
drag, startPoint x: 1212, startPoint y: 29, endPoint x: 1004, endPoint y: 460, distance: 478.2
click at [1212, 29] on button "Publish" at bounding box center [1210, 18] width 58 height 27
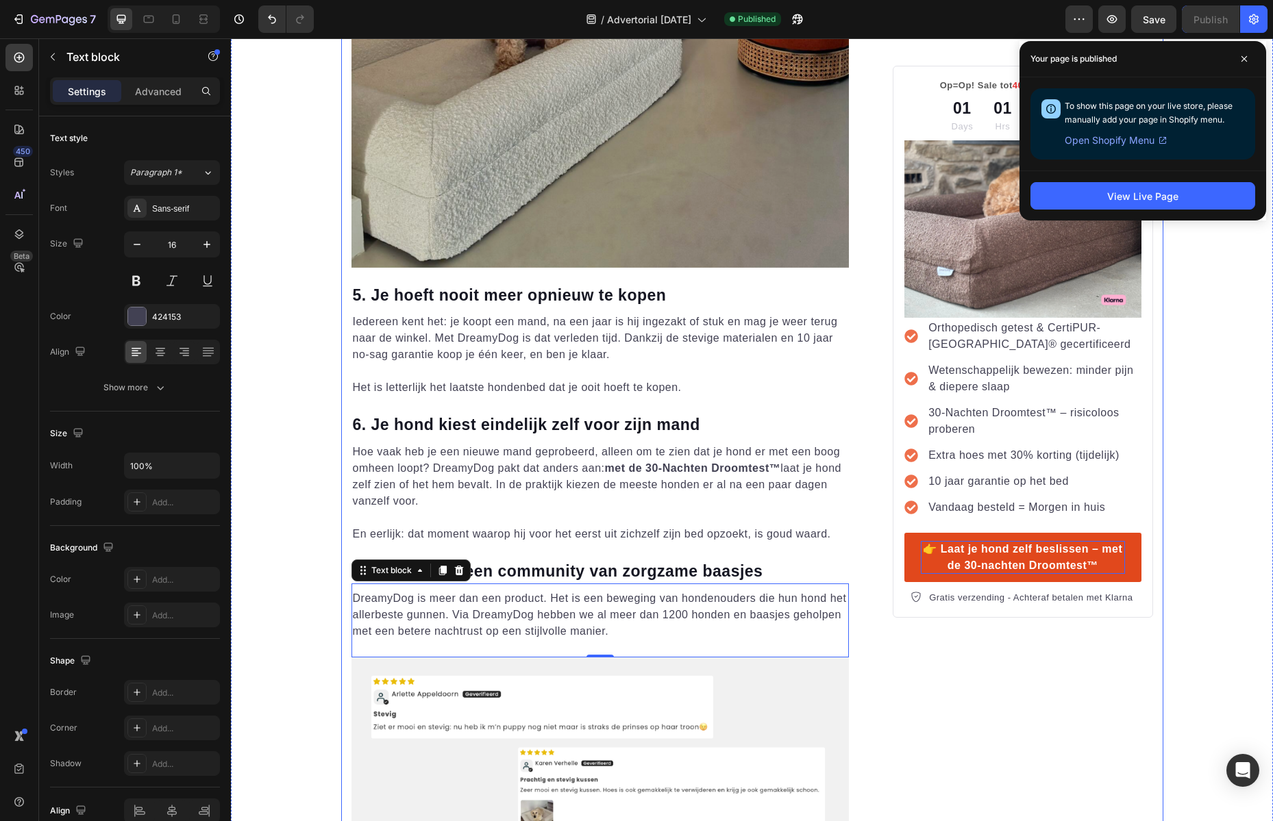
scroll to position [5385, 0]
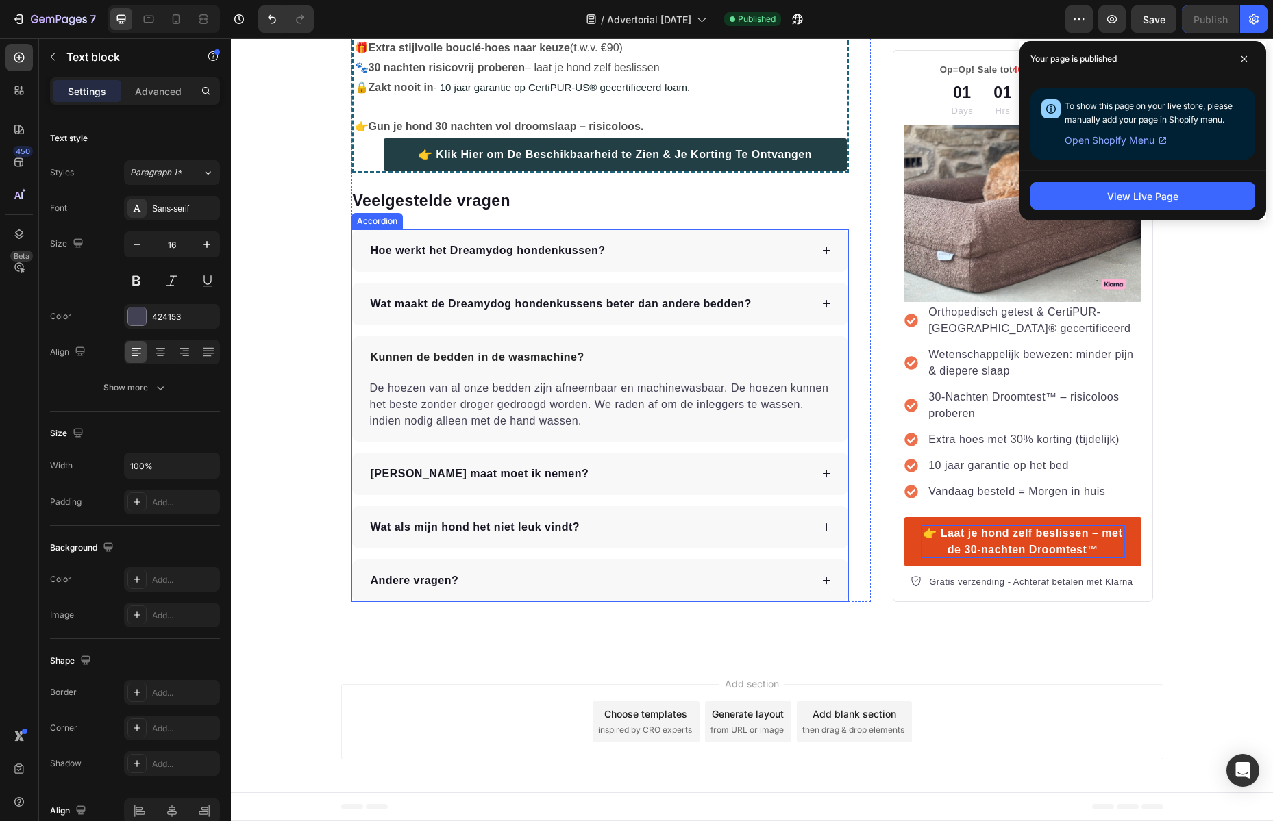
click at [781, 250] on div "Hoe werkt het Dreamydog hondenkussen?" at bounding box center [589, 250] width 442 height 21
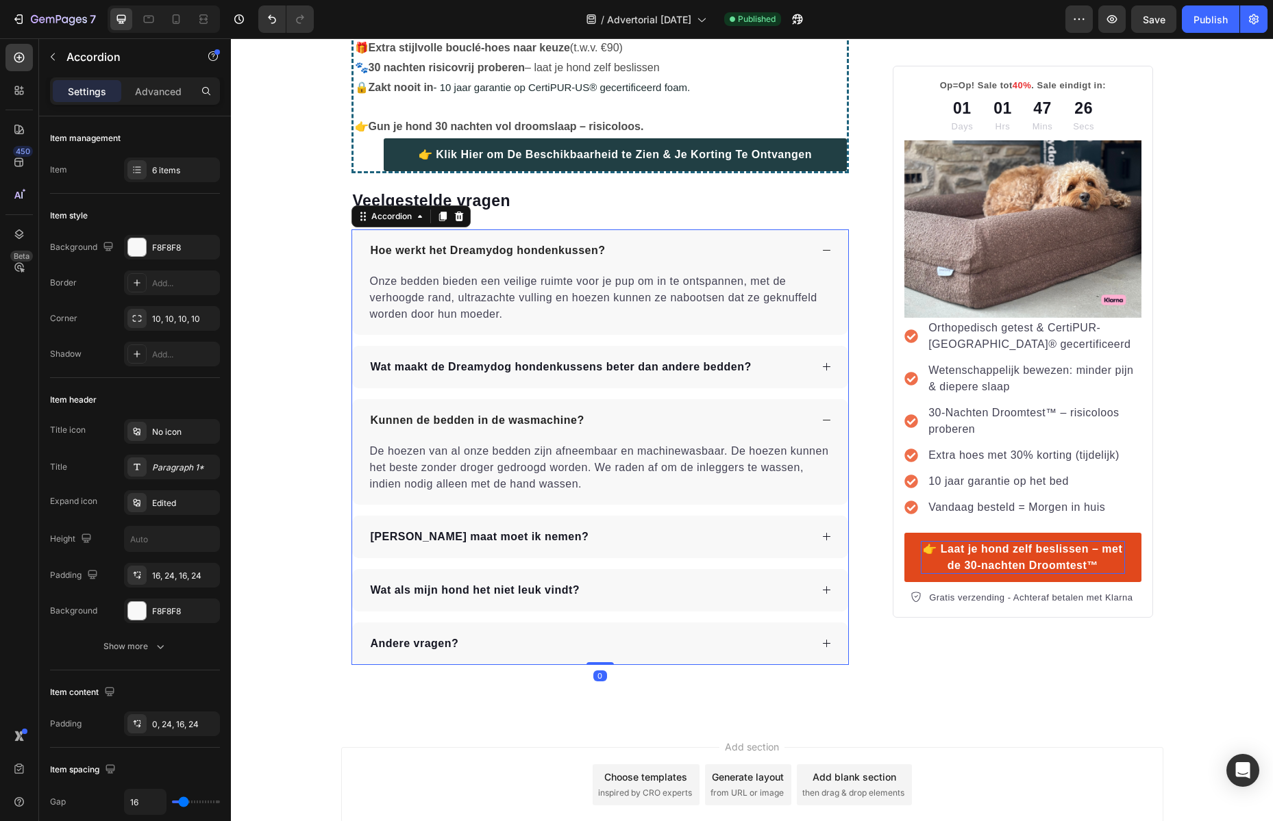
click at [821, 253] on icon at bounding box center [826, 250] width 10 height 10
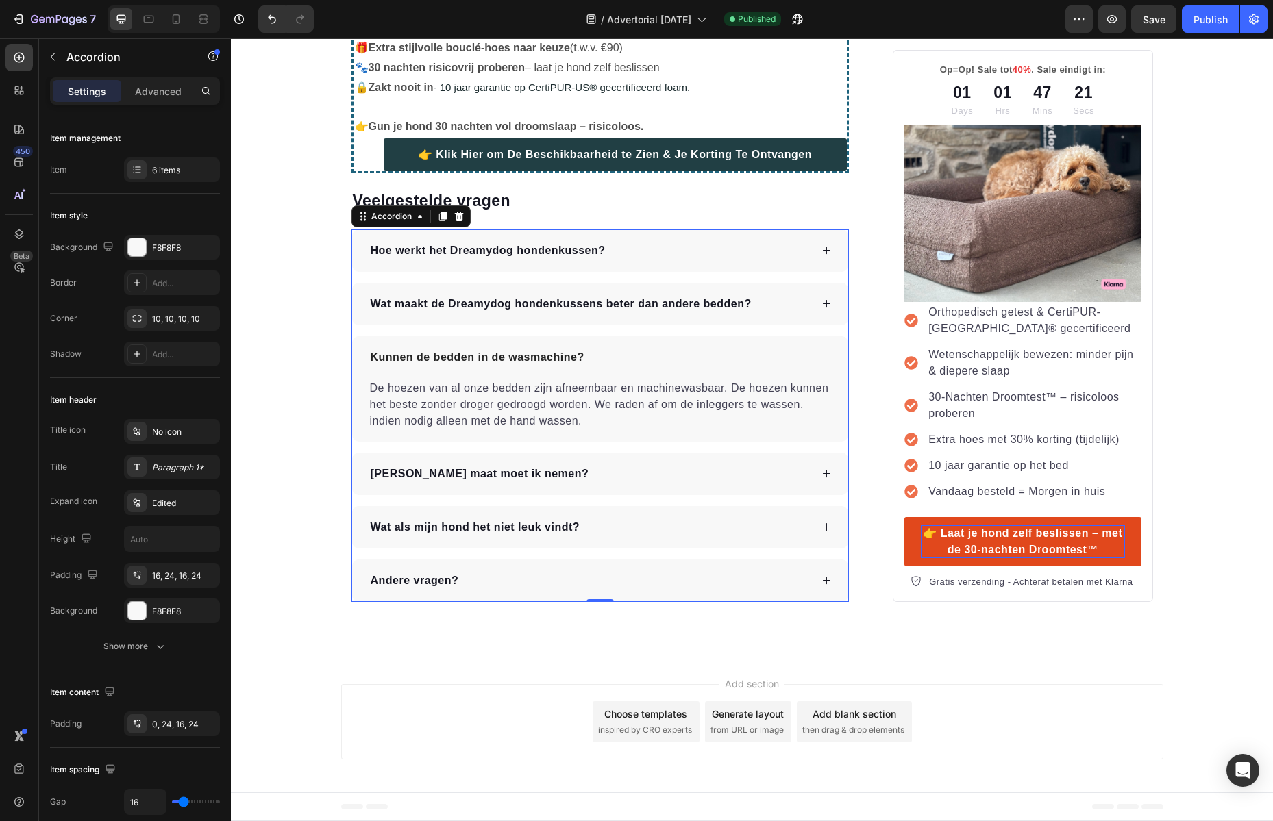
click at [827, 528] on div "Wat als mijn hond het niet leuk vindt?" at bounding box center [600, 527] width 497 height 42
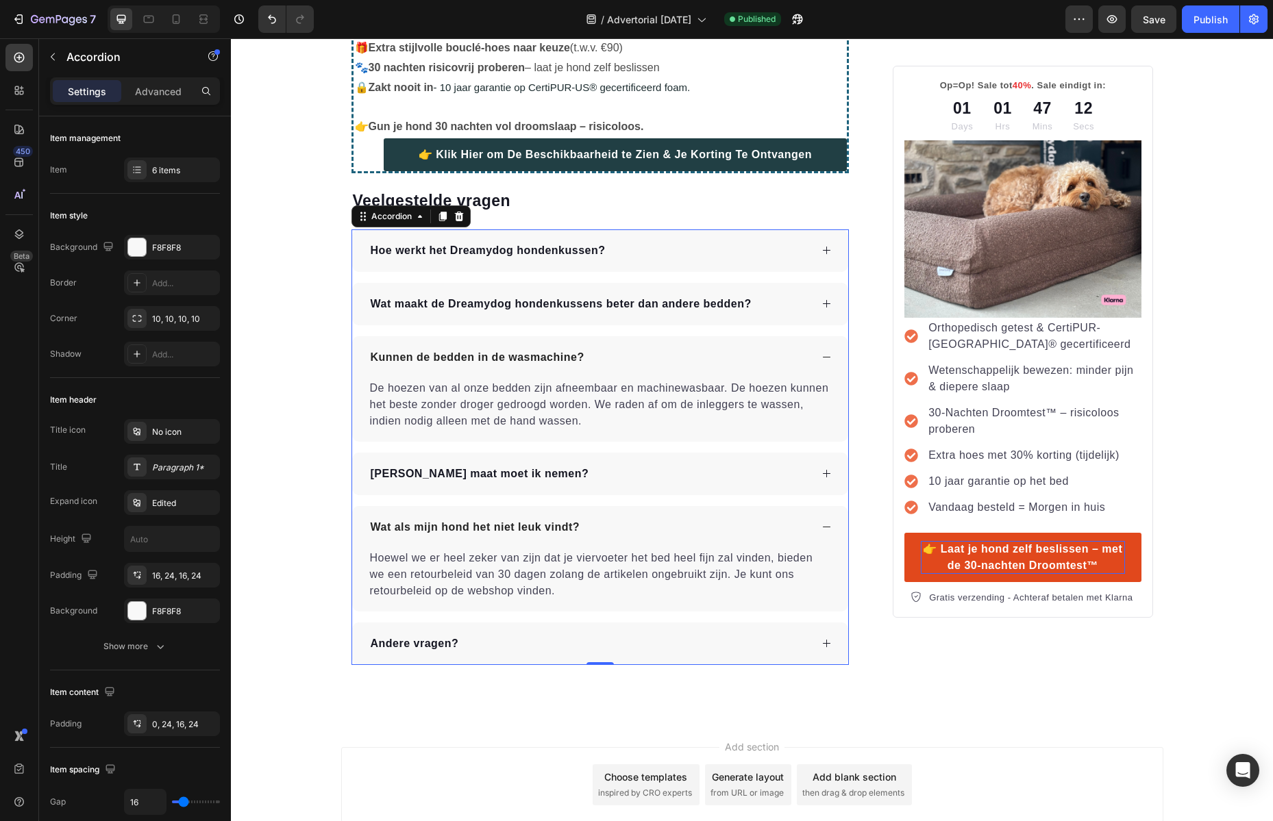
click at [501, 525] on strong "Wat als mijn hond het niet leuk vindt?" at bounding box center [476, 527] width 210 height 12
click at [507, 566] on p "Hoewel we er heel zeker van zijn dat je viervoeter het bed heel fijn zal vinden…" at bounding box center [600, 574] width 461 height 49
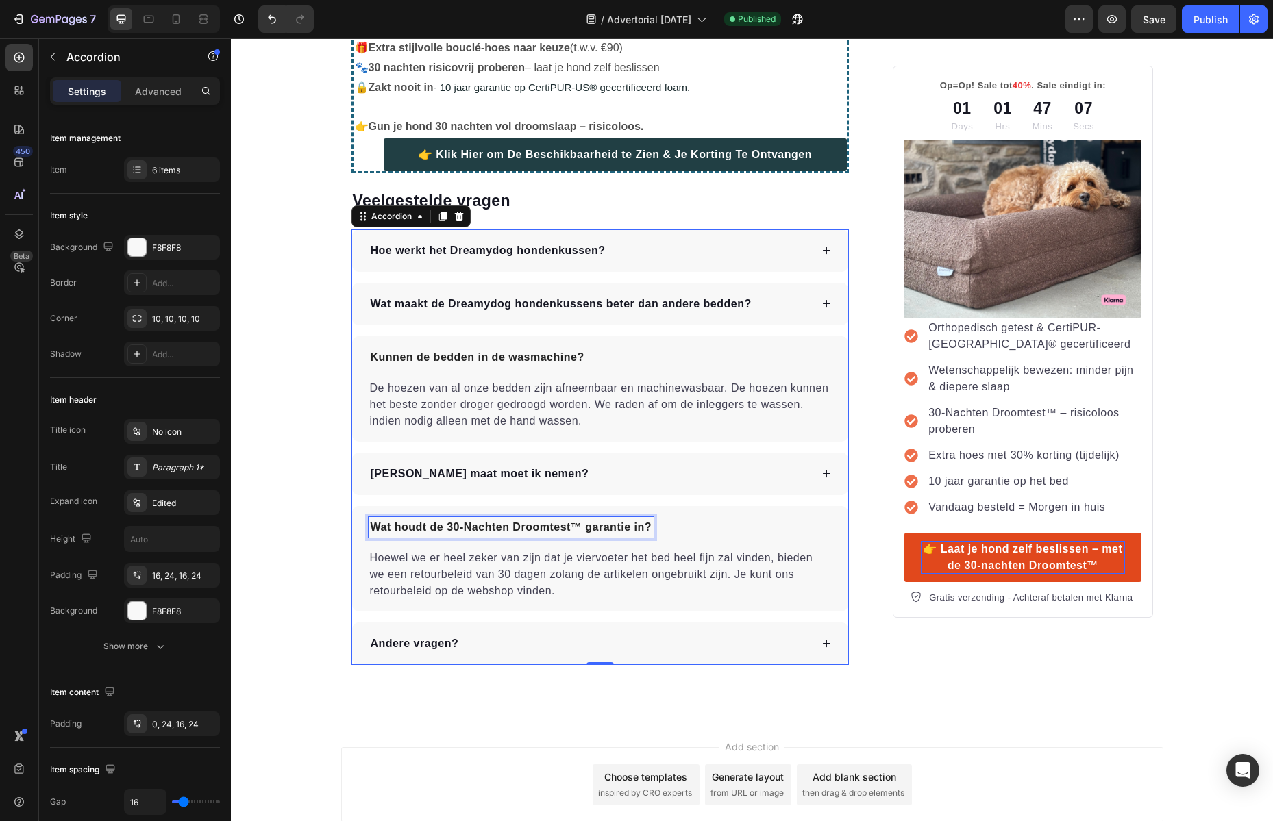
click at [507, 566] on p "Hoewel we er heel zeker van zijn dat je viervoeter het bed heel fijn zal vinden…" at bounding box center [600, 574] width 461 height 49
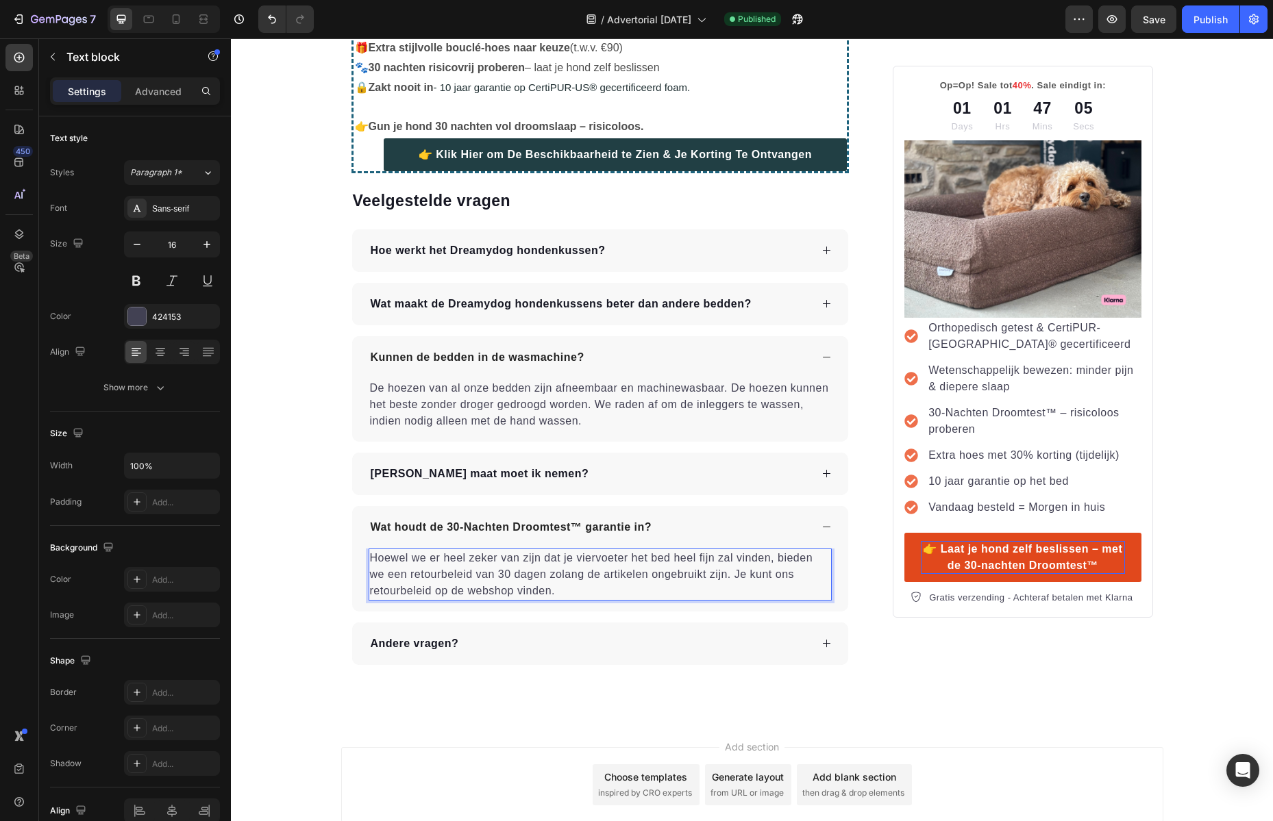
scroll to position [5448, 0]
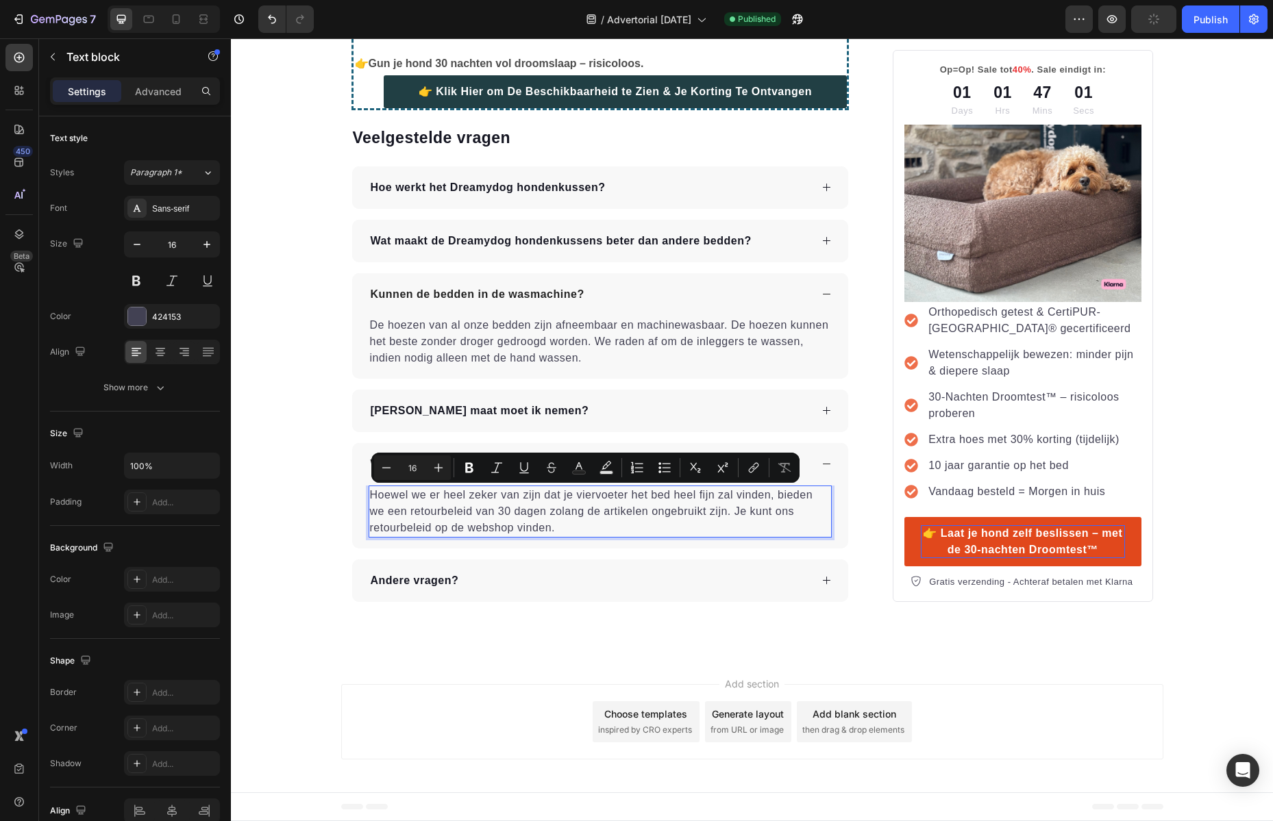
click at [538, 497] on p "Hoewel we er heel zeker van zijn dat je viervoeter het bed heel fijn zal vinden…" at bounding box center [600, 511] width 461 height 49
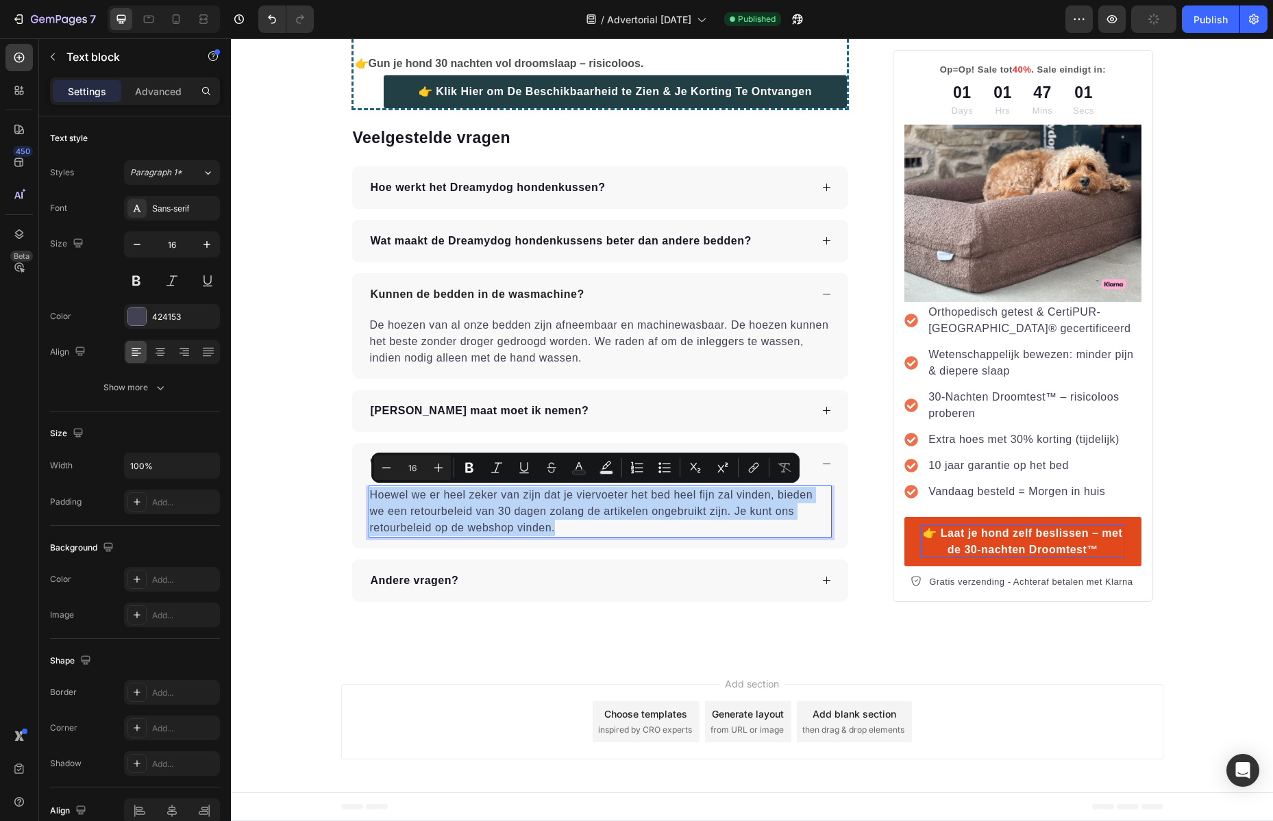
click at [538, 497] on p "Hoewel we er heel zeker van zijn dat je viervoeter het bed heel fijn zal vinden…" at bounding box center [600, 511] width 461 height 49
click at [573, 514] on p "Hoewel we er heel zeker van zijn dat je viervoeter het bed heel fijn zal vinden…" at bounding box center [600, 511] width 461 height 49
drag, startPoint x: 566, startPoint y: 523, endPoint x: 410, endPoint y: 499, distance: 157.4
click at [410, 499] on p "Hoewel we er heel zeker van zijn dat je viervoeter het bed heel fijn zal vinden…" at bounding box center [600, 511] width 461 height 49
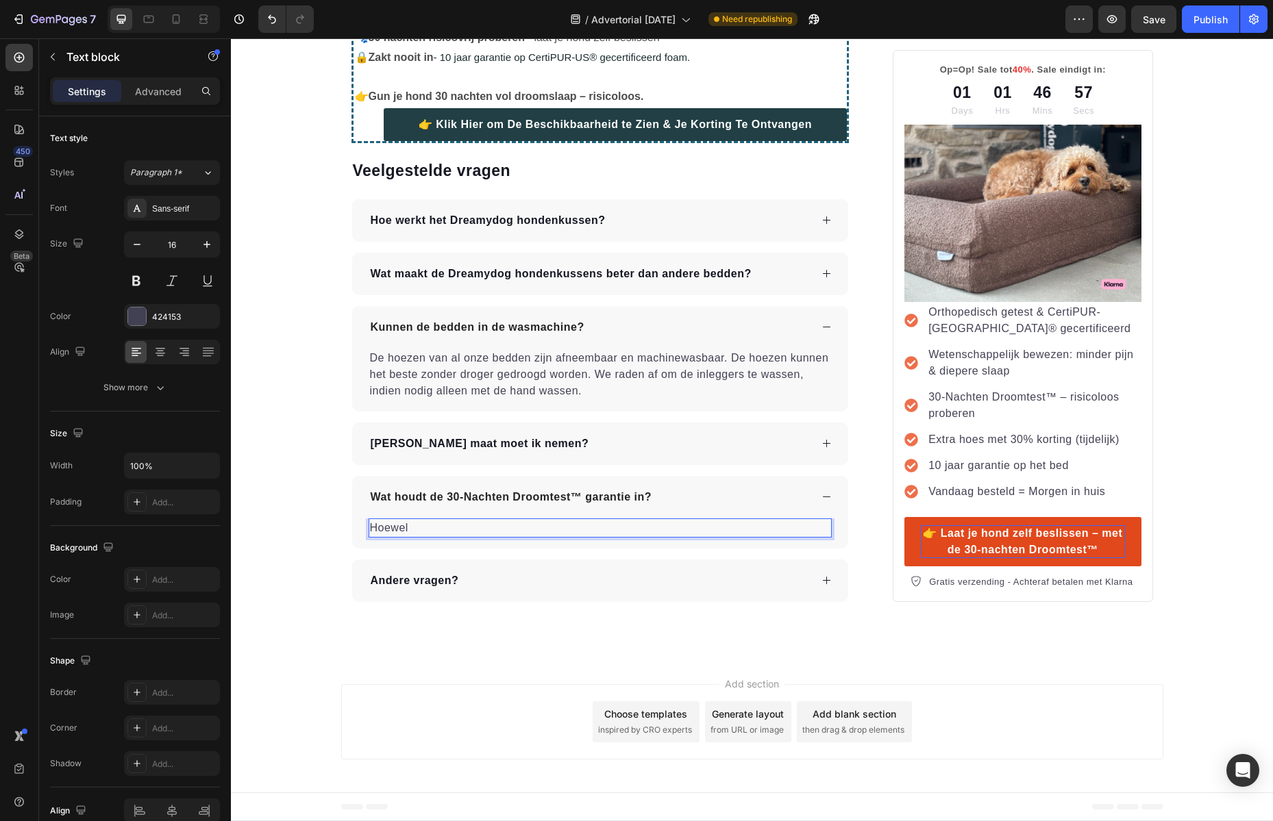
scroll to position [5415, 0]
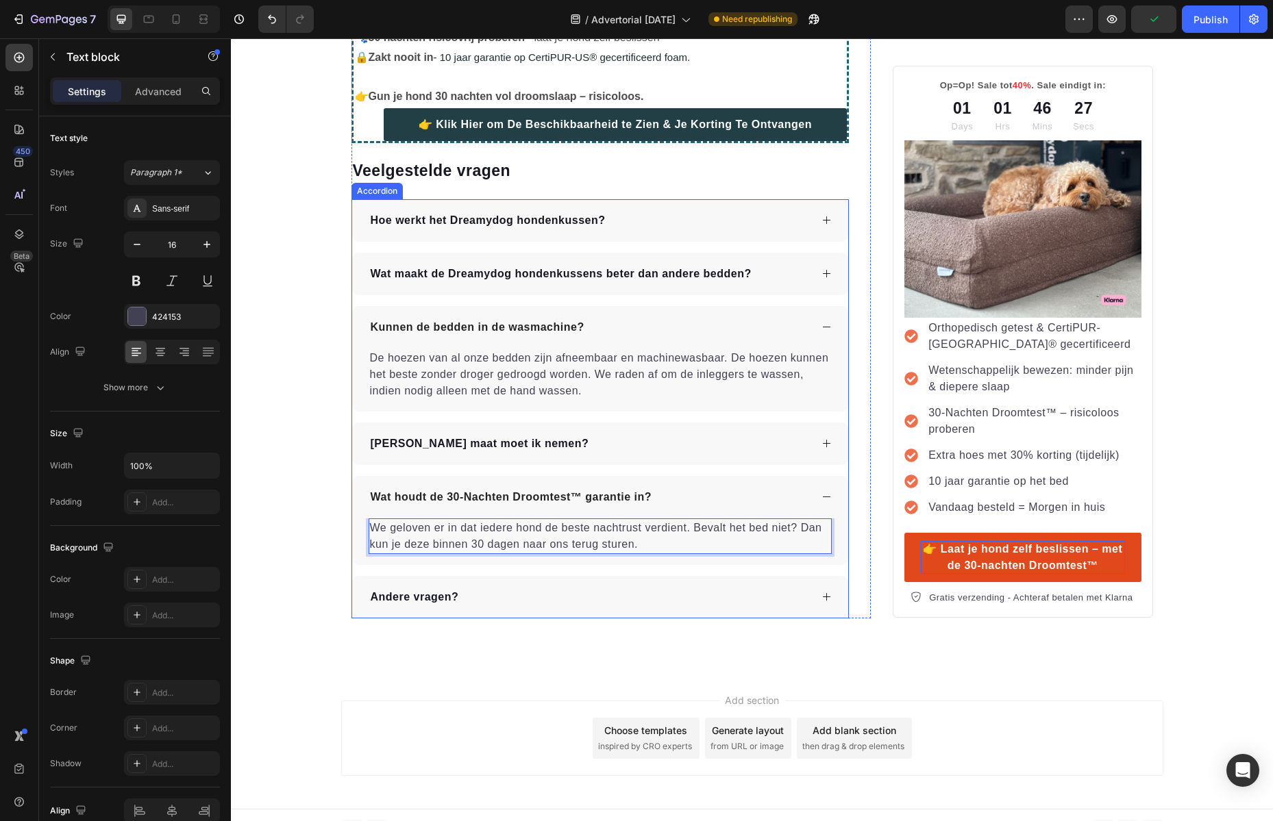
click at [814, 597] on div "Andere vragen?" at bounding box center [600, 597] width 497 height 42
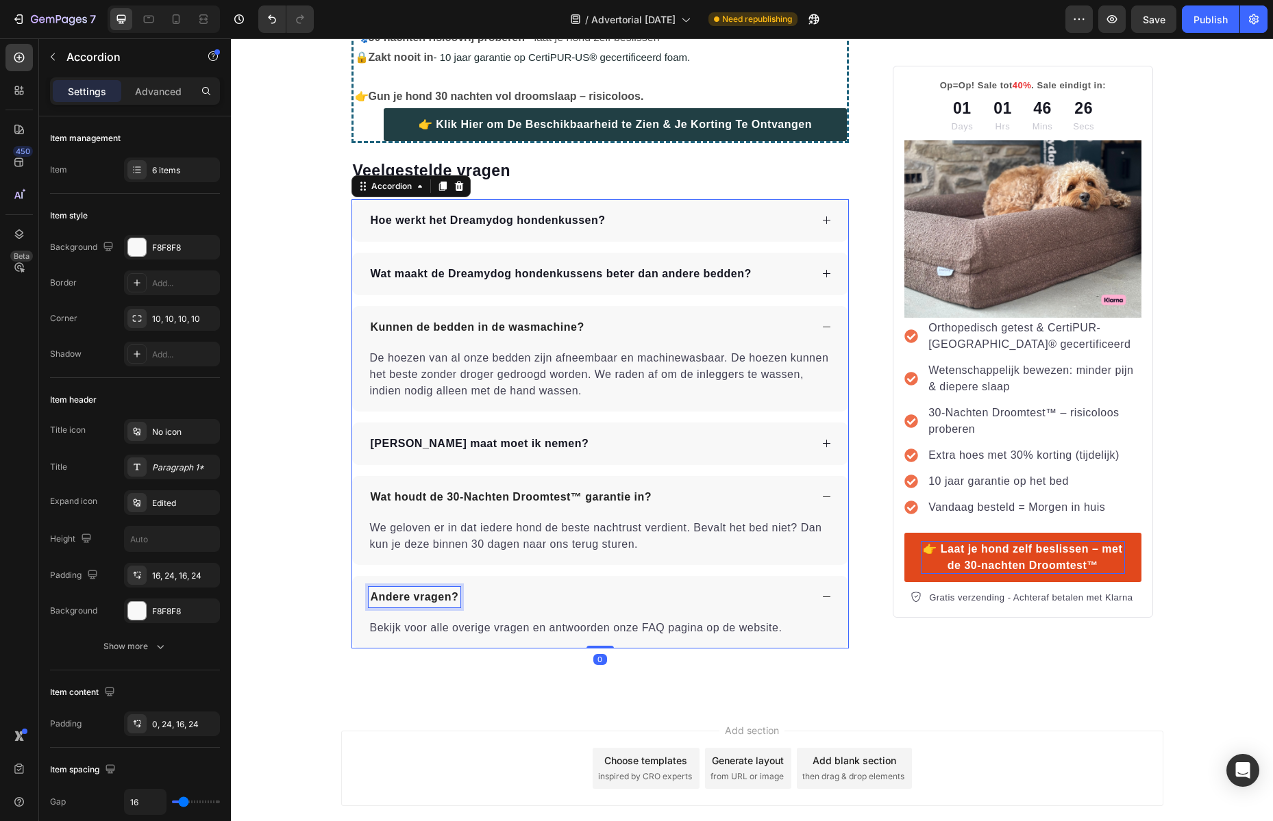
click at [441, 599] on p "Andere vragen?" at bounding box center [415, 597] width 88 height 16
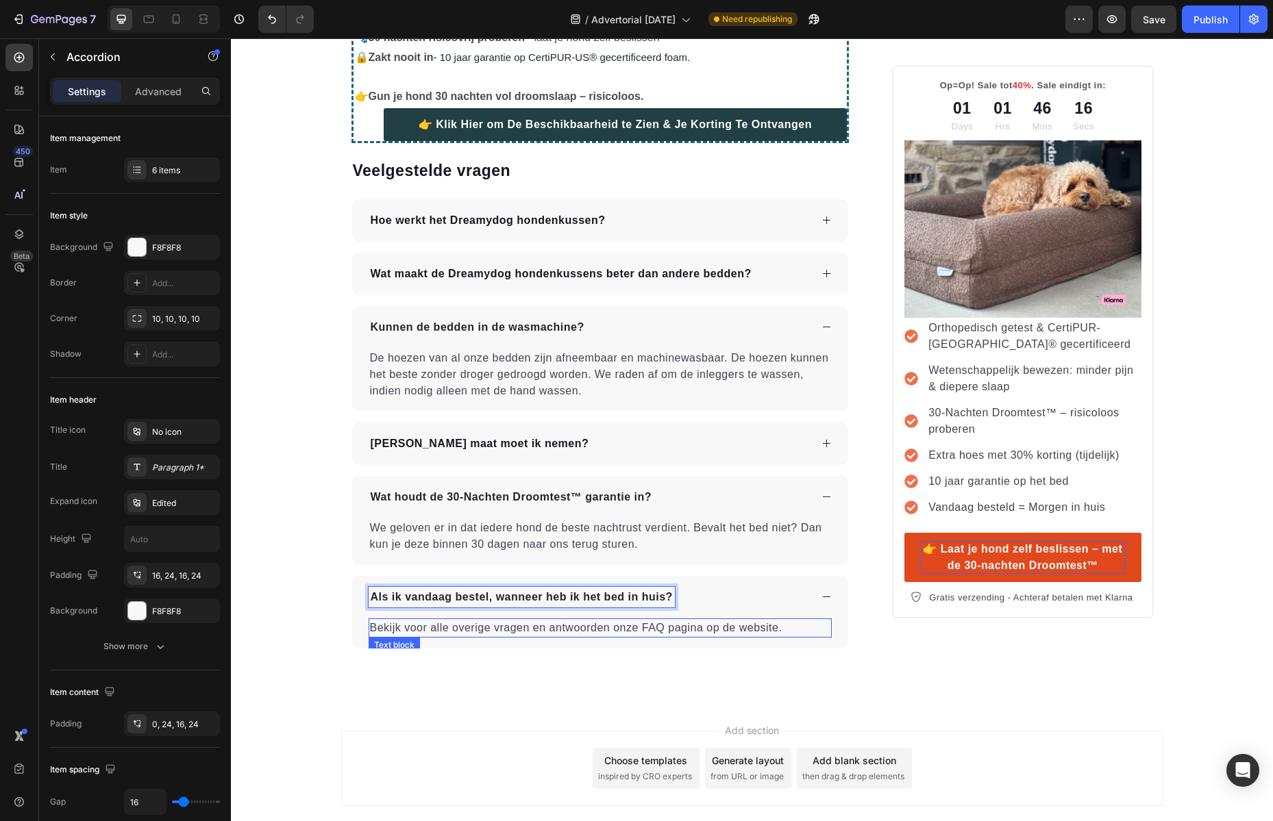
click at [491, 623] on p "Bekijk voor alle overige vragen en antwoorden onze FAQ pagina op de website." at bounding box center [600, 628] width 461 height 16
click at [501, 627] on p "Bekijk voor alle overige vragen en antwoorden onze FAQ pagina op de website." at bounding box center [600, 628] width 461 height 16
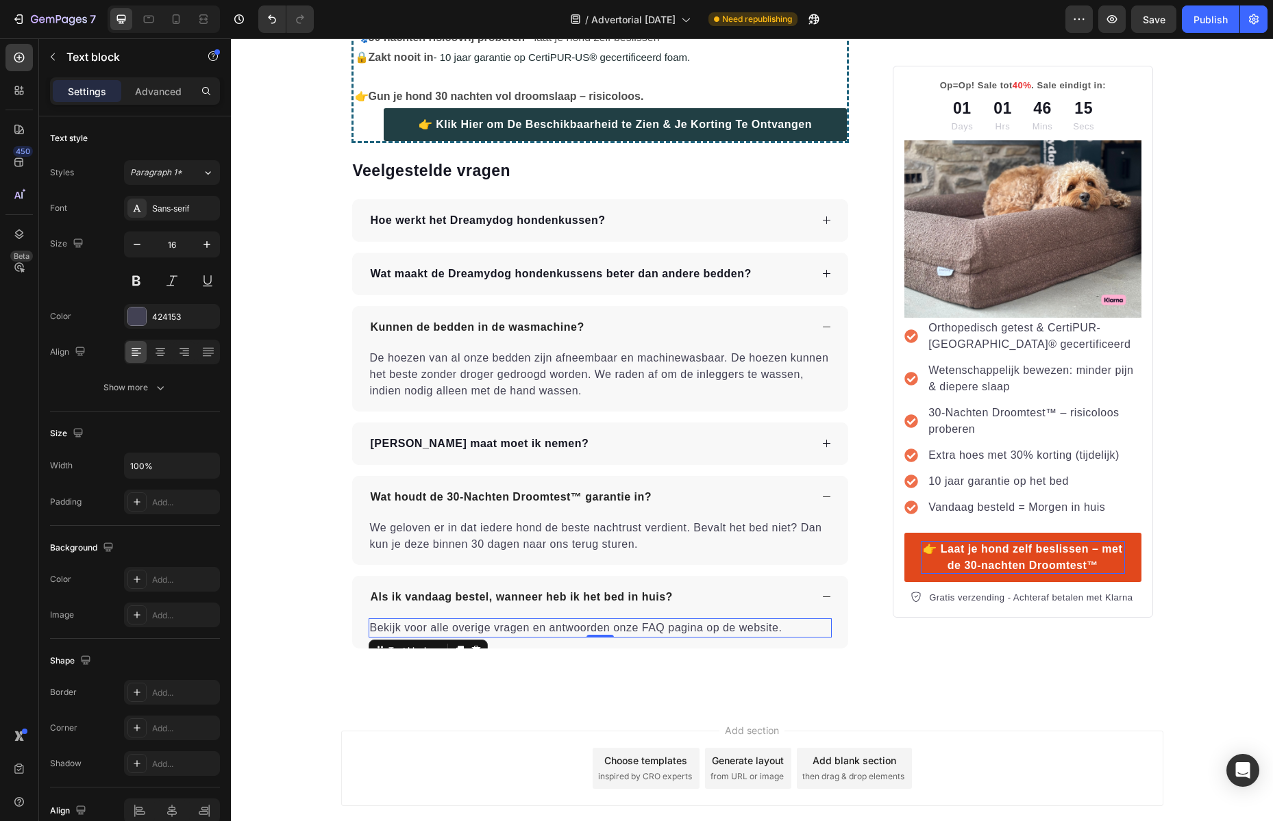
click at [501, 627] on p "Bekijk voor alle overige vragen en antwoorden onze FAQ pagina op de website." at bounding box center [600, 628] width 461 height 16
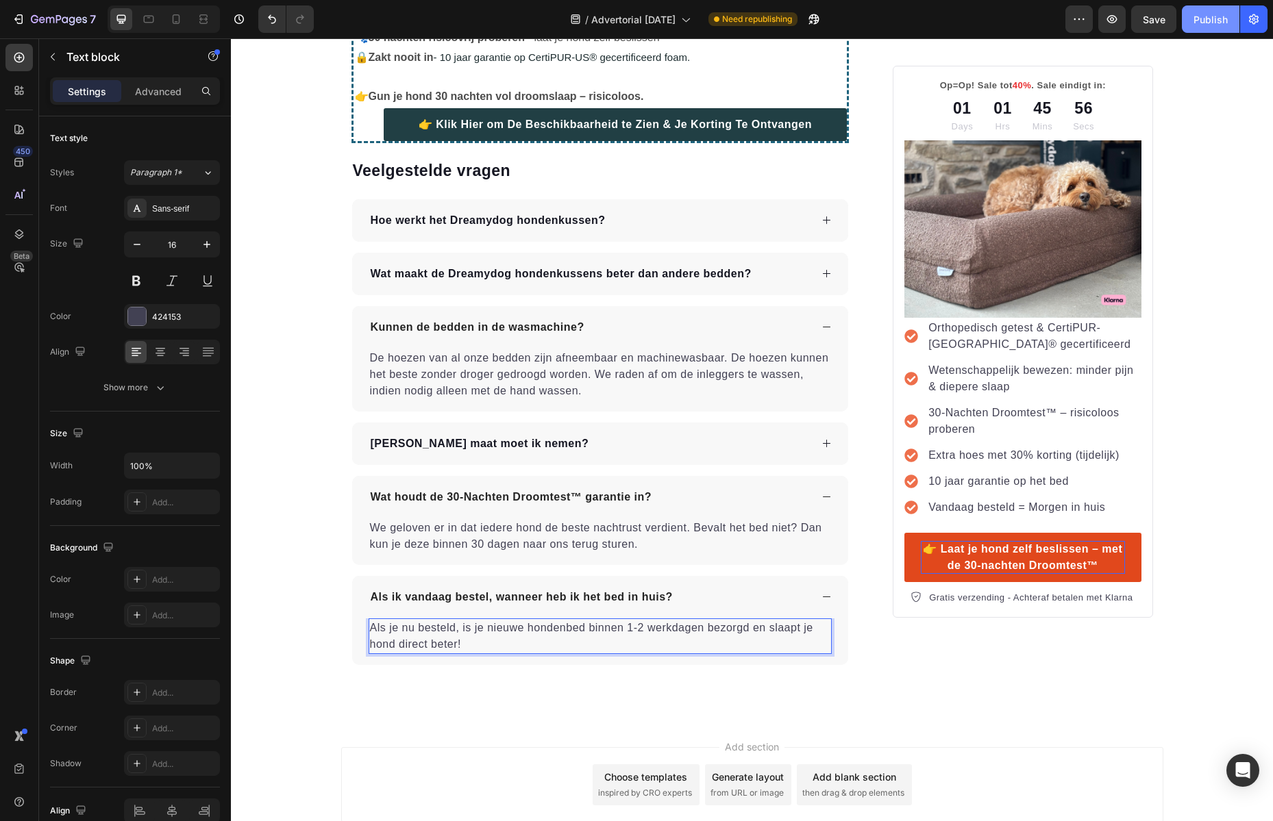
click at [1205, 27] on button "Publish" at bounding box center [1210, 18] width 58 height 27
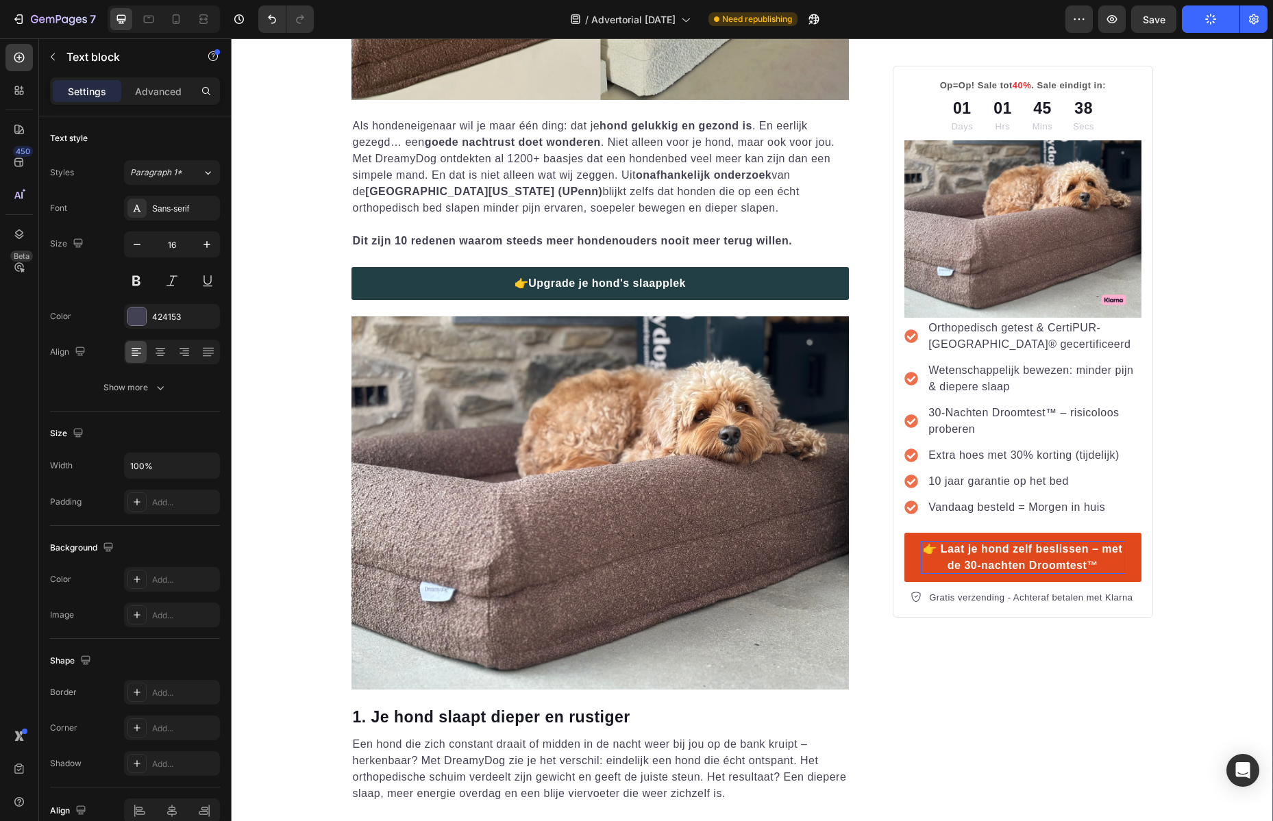
scroll to position [0, 0]
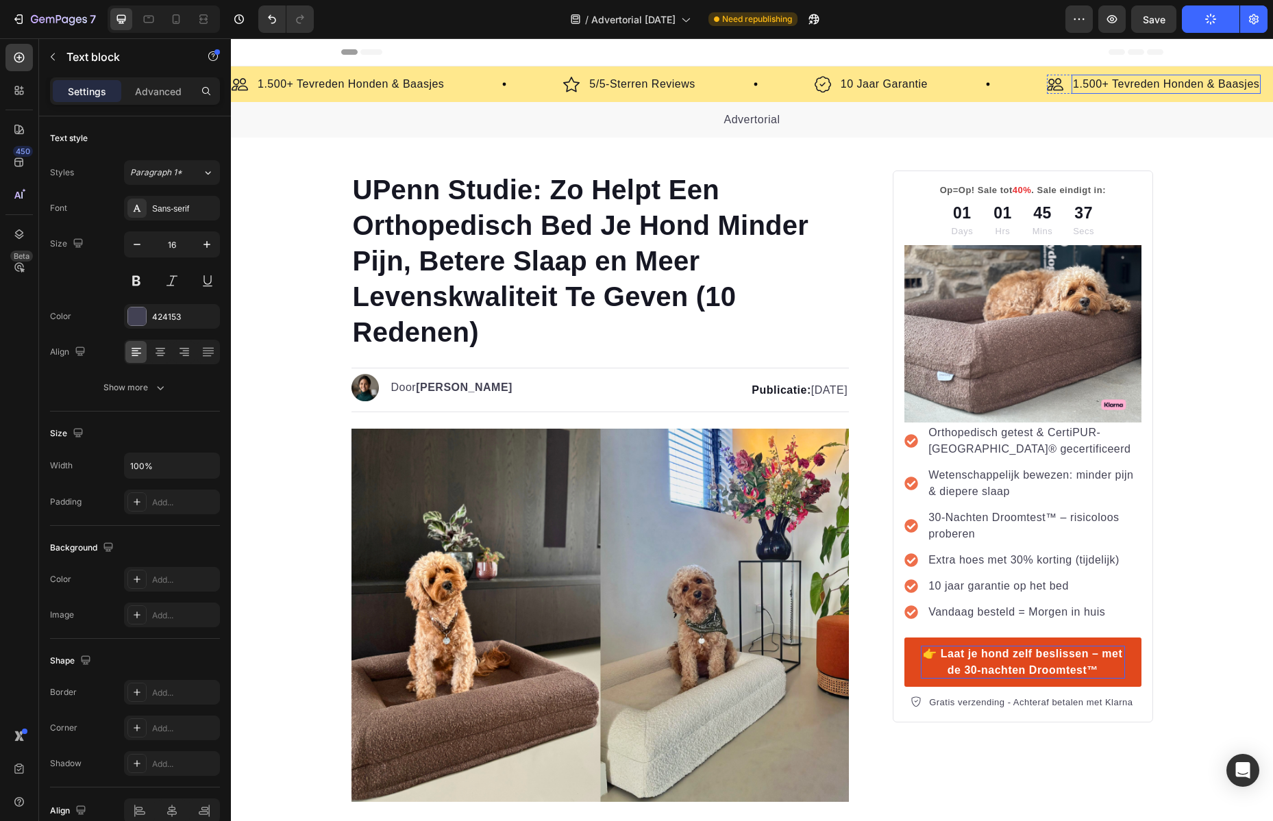
click at [1223, 12] on div "Publish" at bounding box center [1210, 19] width 34 height 14
click at [1218, 16] on button "Publish" at bounding box center [1210, 18] width 58 height 27
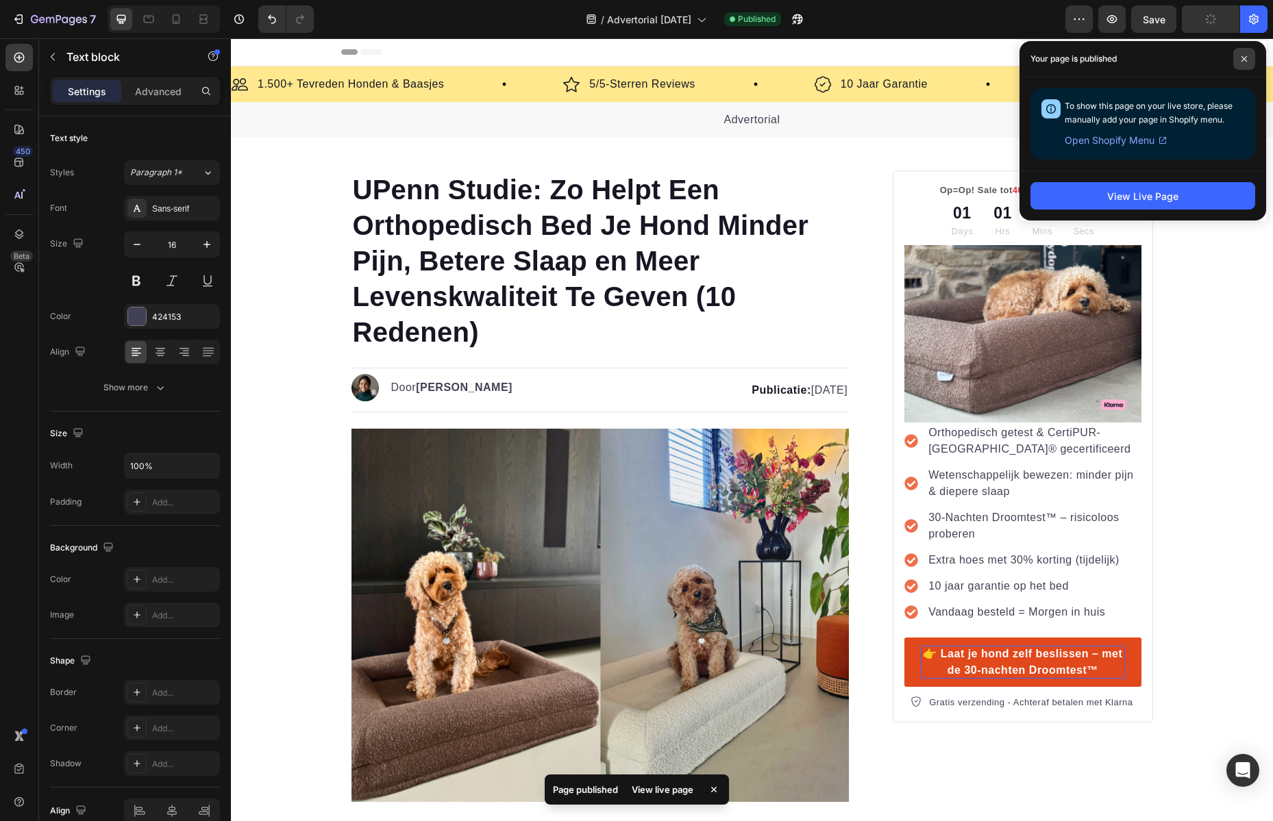
click at [1250, 55] on span at bounding box center [1244, 59] width 22 height 22
click at [26, 18] on div "7" at bounding box center [54, 19] width 84 height 16
